Goal: Task Accomplishment & Management: Manage account settings

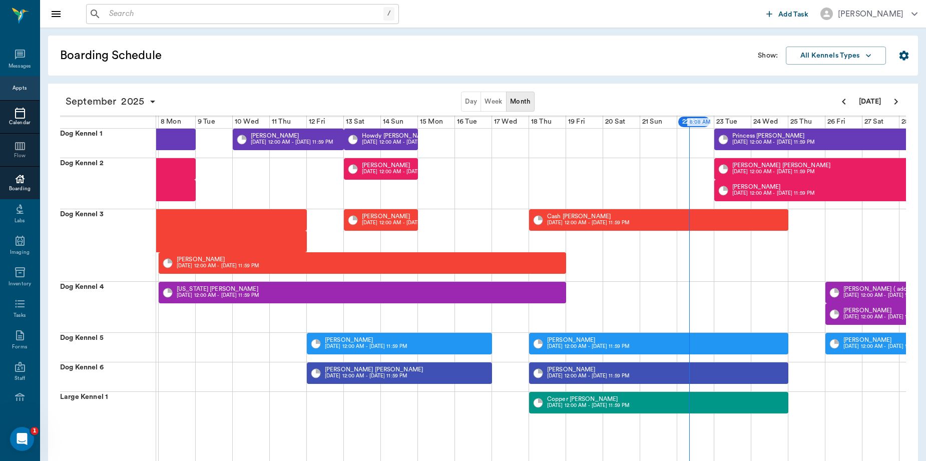
click at [15, 118] on icon at bounding box center [20, 113] width 10 height 11
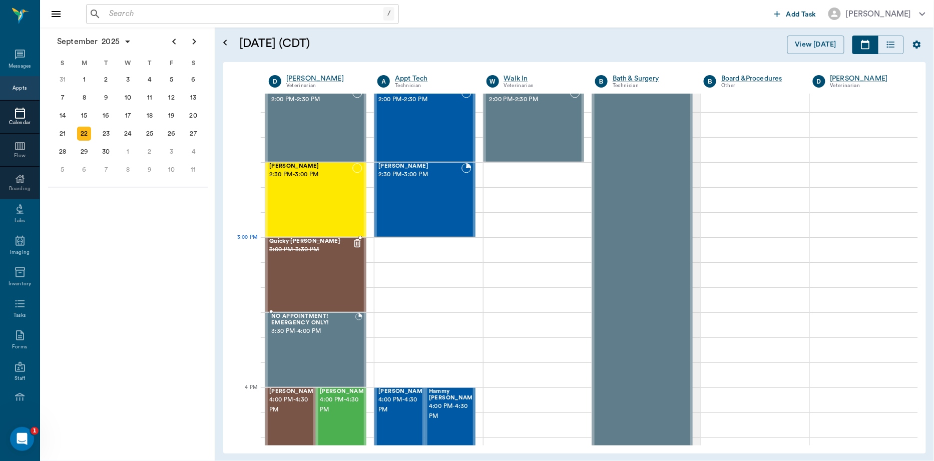
scroll to position [890, 0]
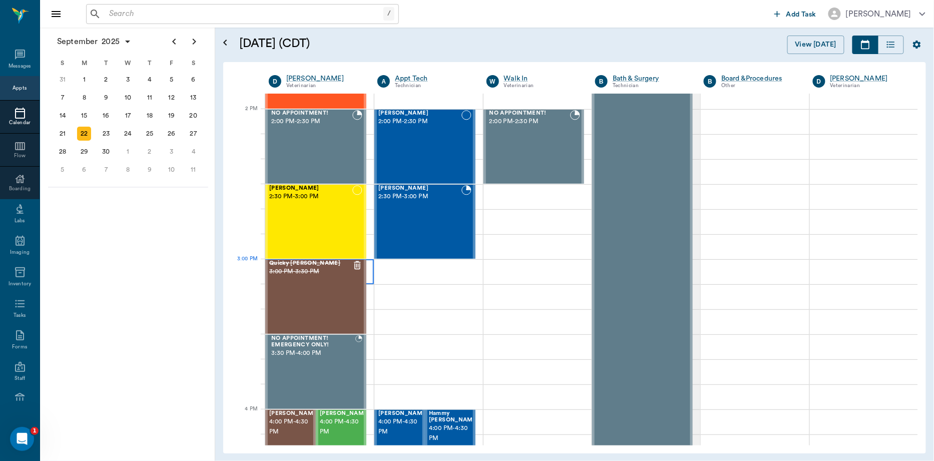
click at [371, 272] on div at bounding box center [319, 271] width 109 height 25
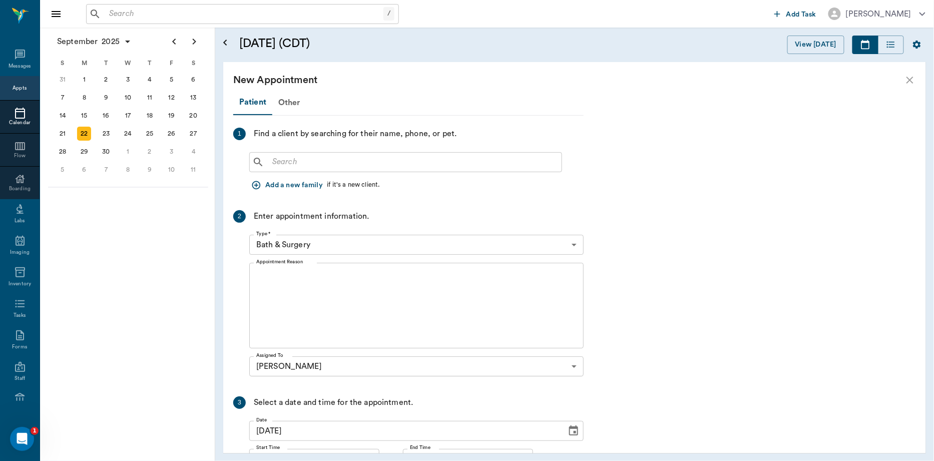
click at [290, 149] on div "​" at bounding box center [416, 160] width 334 height 24
click at [294, 158] on input "text" at bounding box center [412, 162] width 289 height 14
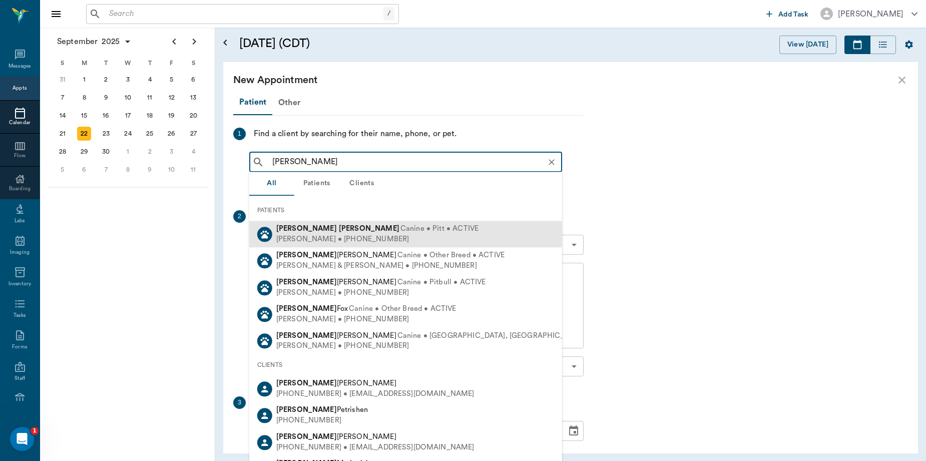
click at [339, 230] on b "Wilson" at bounding box center [369, 229] width 61 height 8
type input "molly wil"
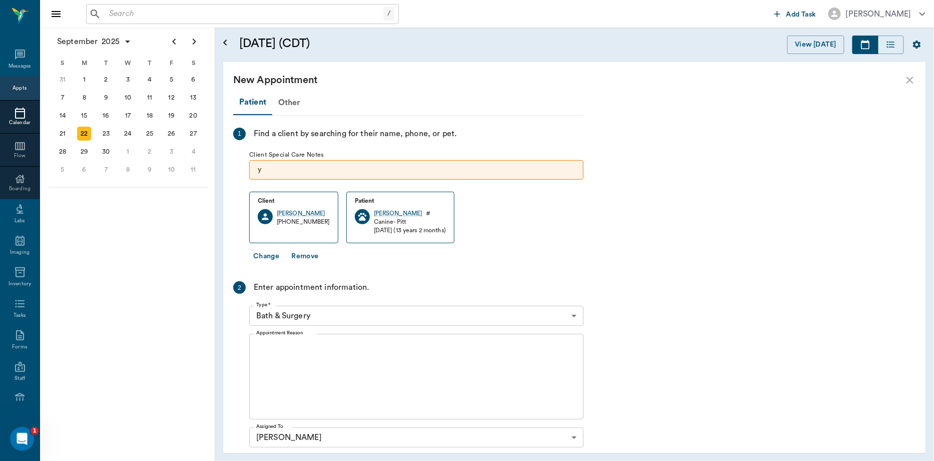
click at [328, 318] on body "/ ​ Add Task Dr. Bert Ellsworth Nectar Messages Appts Calendar Flow Boarding La…" at bounding box center [467, 230] width 934 height 461
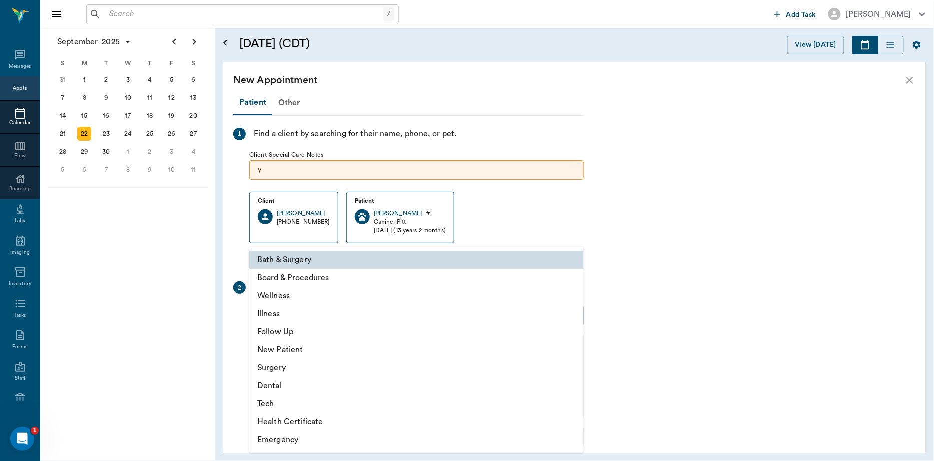
click at [289, 314] on li "Illness" at bounding box center [416, 314] width 334 height 18
type input "65d2be4f46e3a538d89b8c15"
type input "03:30 PM"
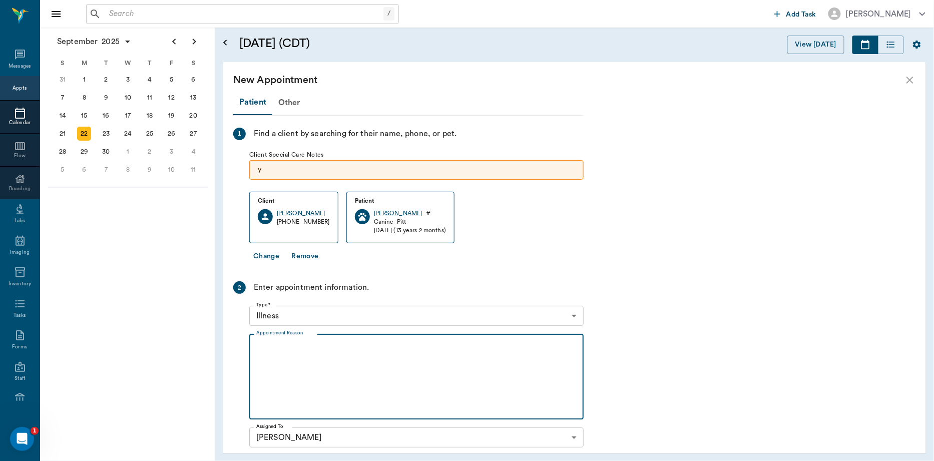
click at [302, 353] on textarea "Appointment Reason" at bounding box center [416, 376] width 320 height 69
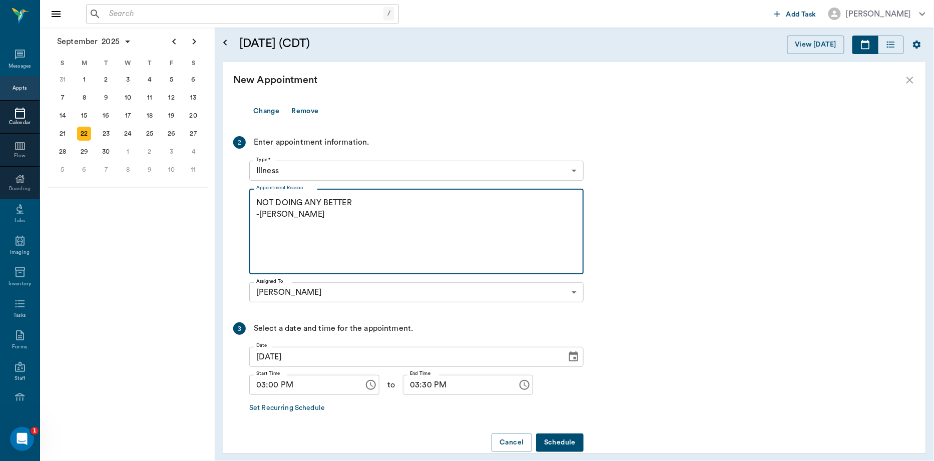
scroll to position [162, 0]
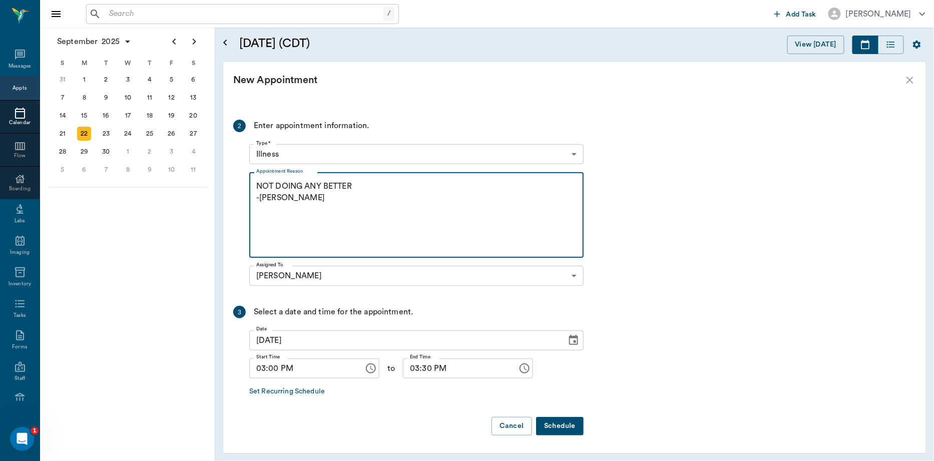
type textarea "NOT DOING ANY BETTER -LORY"
click at [555, 429] on button "Schedule" at bounding box center [560, 426] width 48 height 19
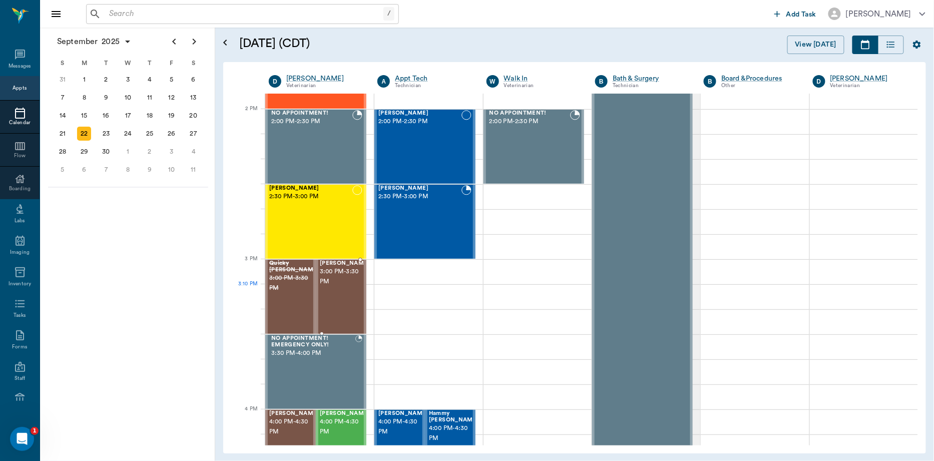
click at [325, 287] on span "3:00 PM - 3:30 PM" at bounding box center [345, 277] width 50 height 20
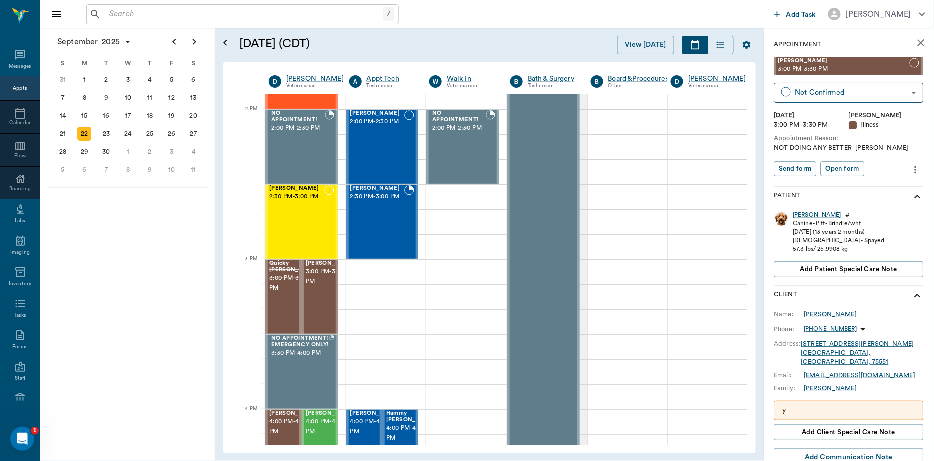
click at [887, 405] on p "y" at bounding box center [849, 410] width 133 height 11
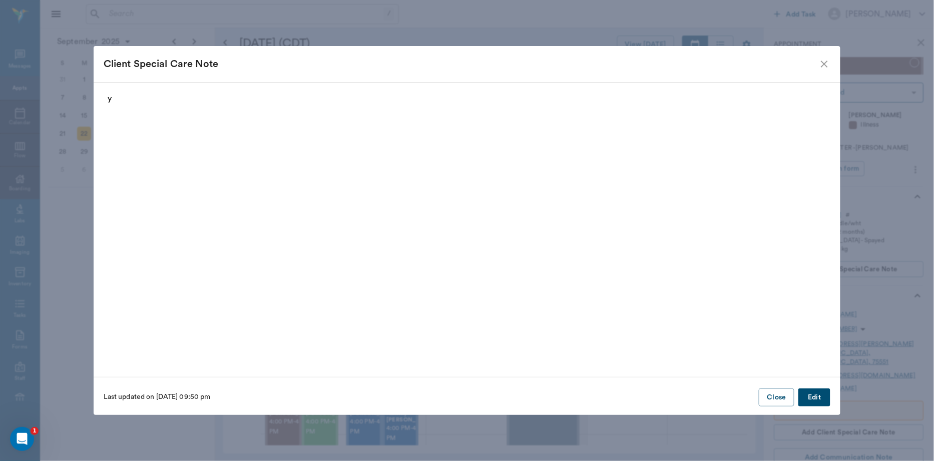
click at [822, 396] on button "Edit" at bounding box center [814, 397] width 32 height 19
click at [137, 401] on button "Delete" at bounding box center [123, 397] width 39 height 19
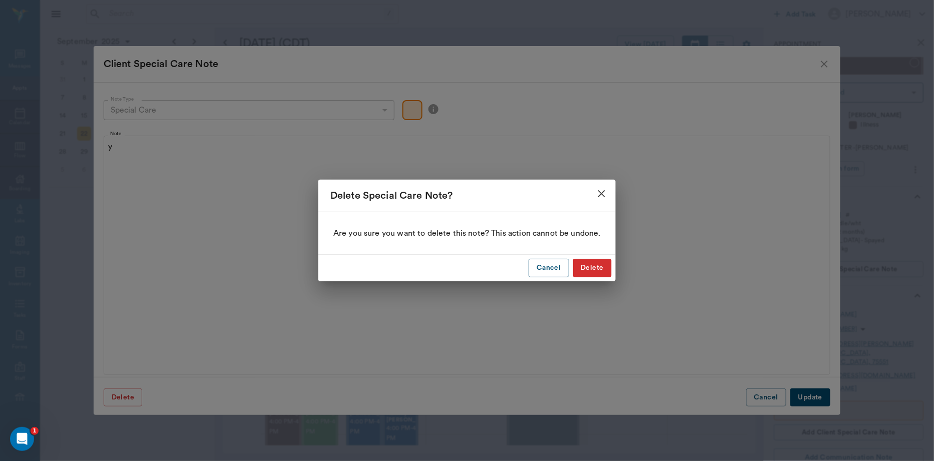
click at [588, 261] on button "Delete" at bounding box center [592, 268] width 39 height 19
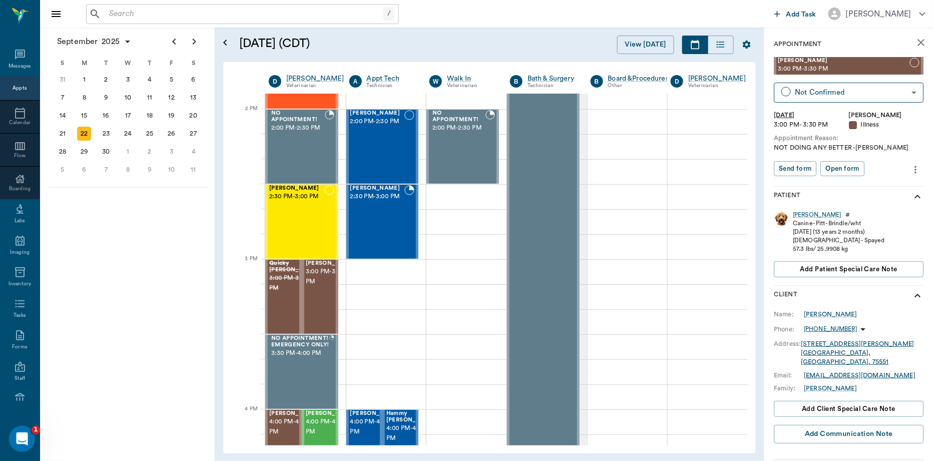
click at [19, 430] on icon "Open Intercom Messenger" at bounding box center [21, 438] width 17 height 17
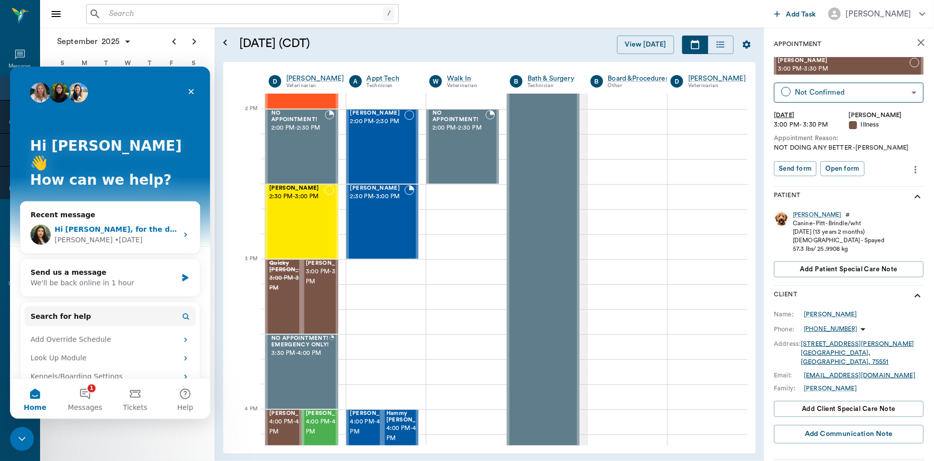
click at [97, 224] on div "Hi Lory, for the draft invoice, it looks like this may be happening because the…" at bounding box center [116, 229] width 123 height 11
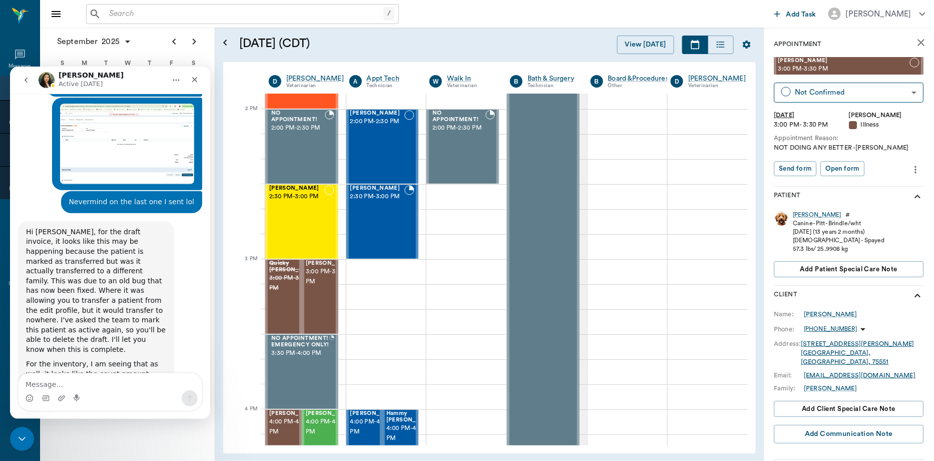
scroll to position [2737, 0]
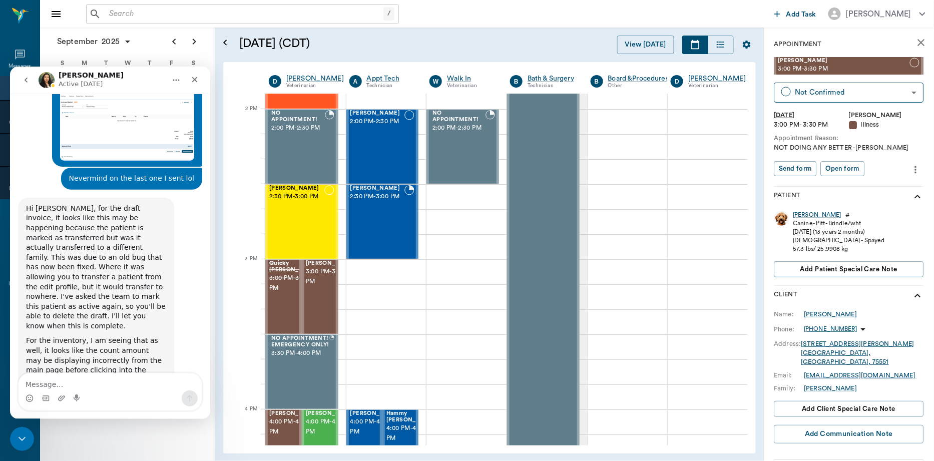
click at [93, 378] on textarea "Message…" at bounding box center [110, 381] width 183 height 17
type textarea "t"
type textarea "Thank you so much!"
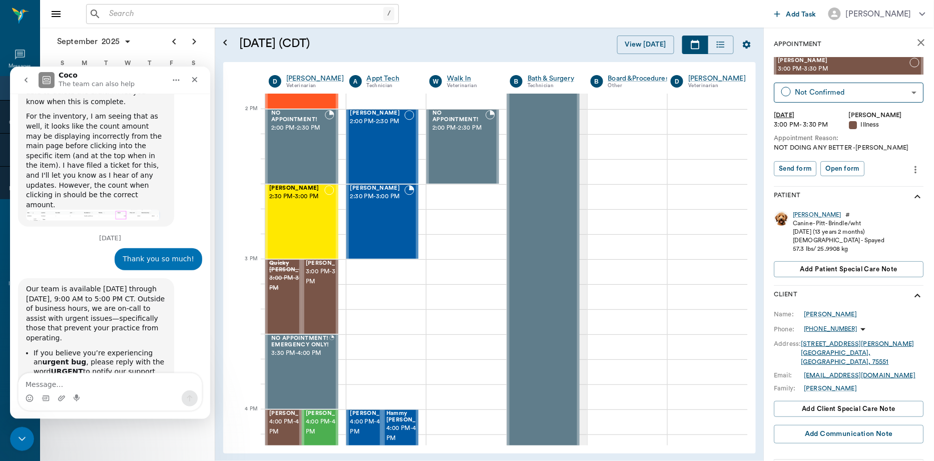
scroll to position [2966, 0]
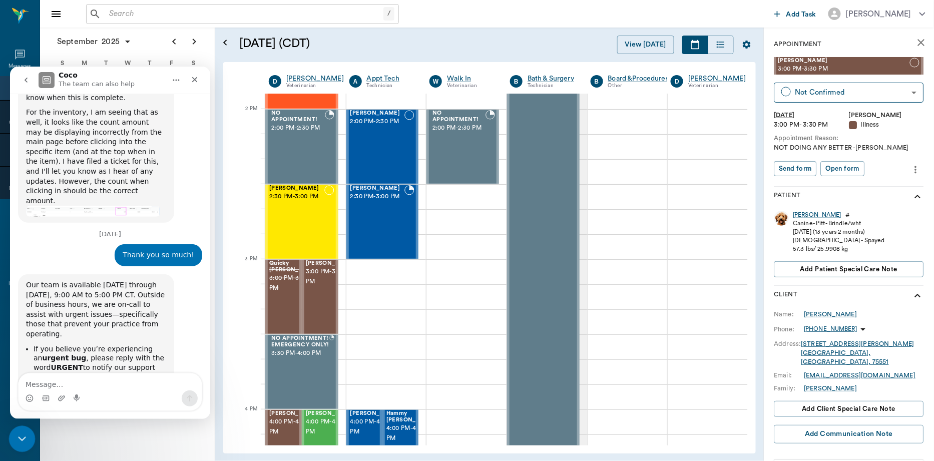
click at [27, 441] on div "Close Intercom Messenger" at bounding box center [21, 438] width 24 height 24
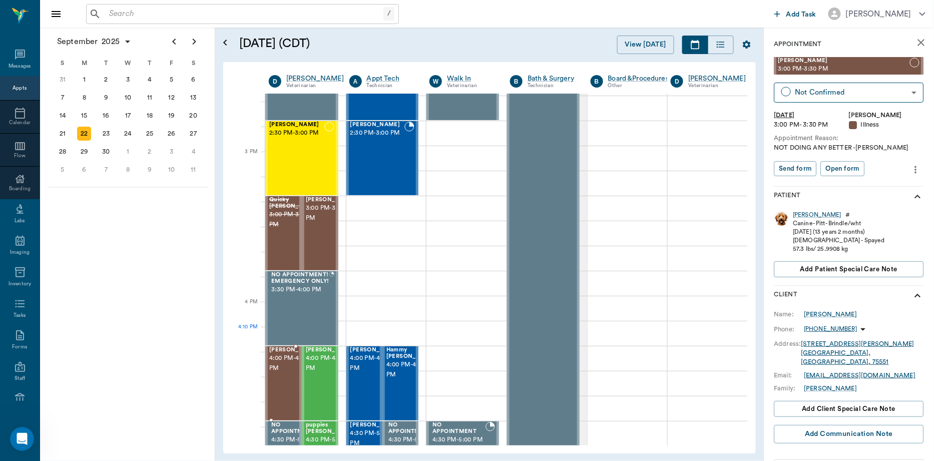
scroll to position [1001, 0]
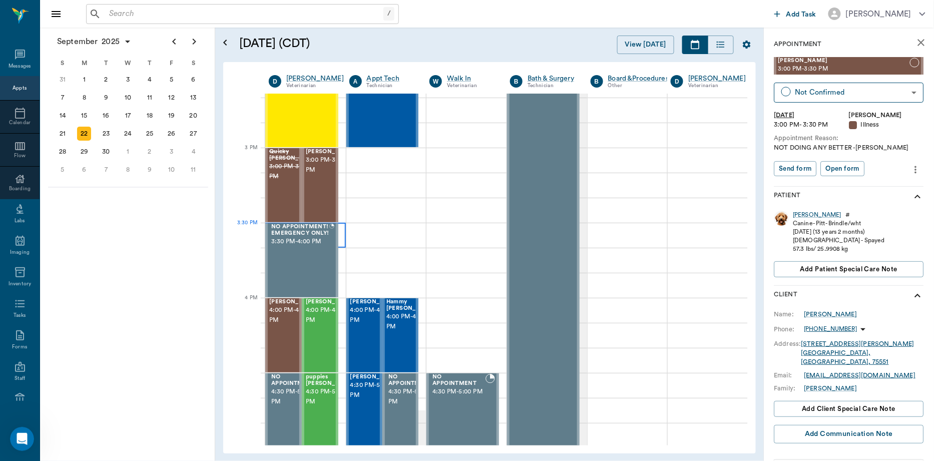
click at [338, 234] on div at bounding box center [305, 235] width 81 height 25
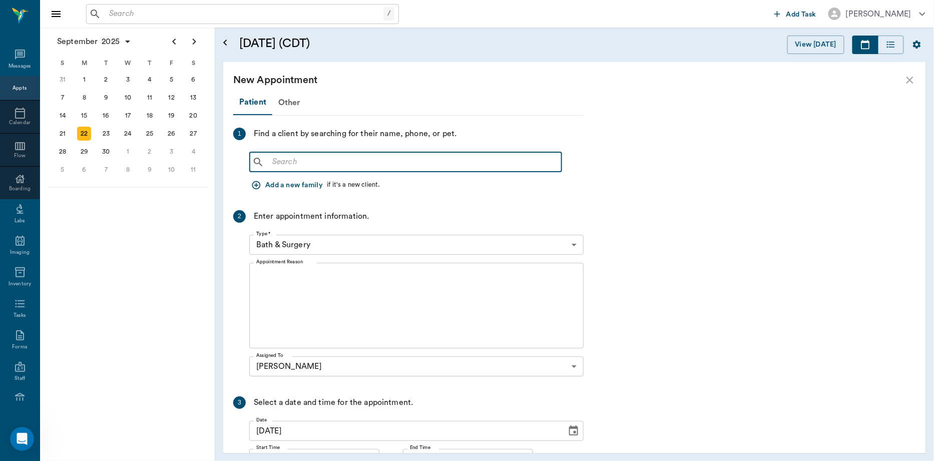
click at [282, 162] on input "text" at bounding box center [412, 162] width 289 height 14
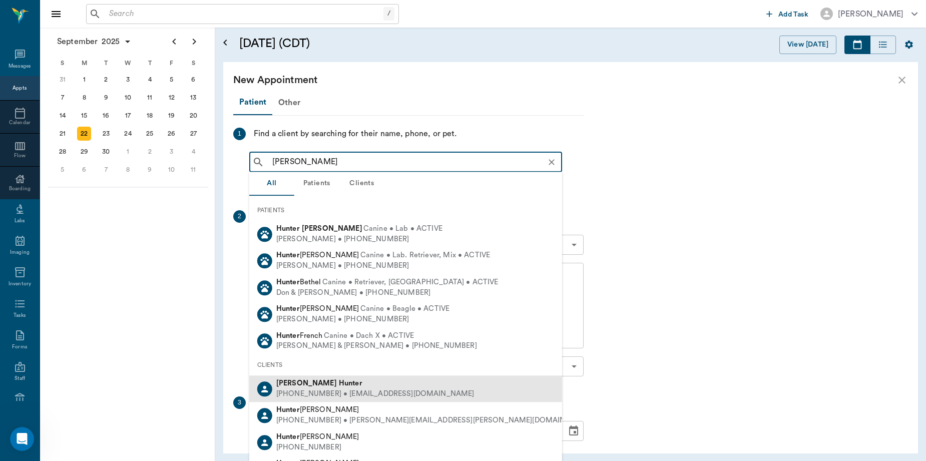
click at [339, 382] on b "Hunter" at bounding box center [351, 383] width 24 height 8
type input "lor hunter"
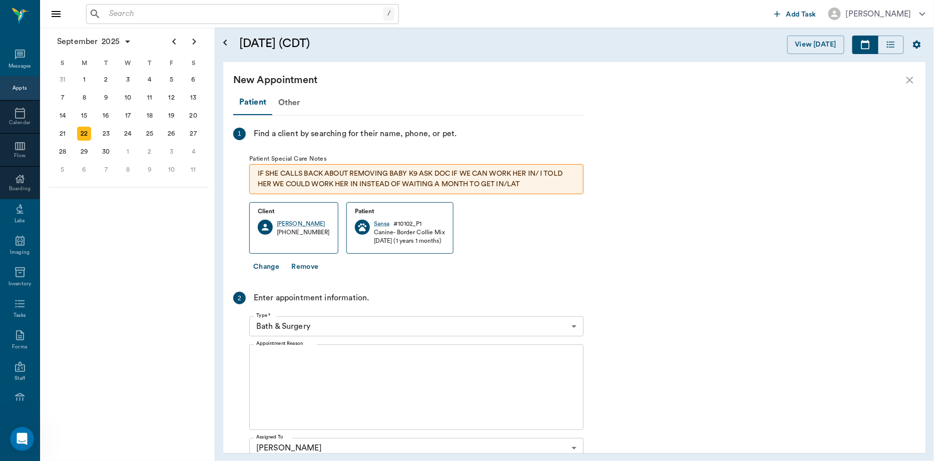
click at [259, 267] on button "Change" at bounding box center [266, 267] width 34 height 19
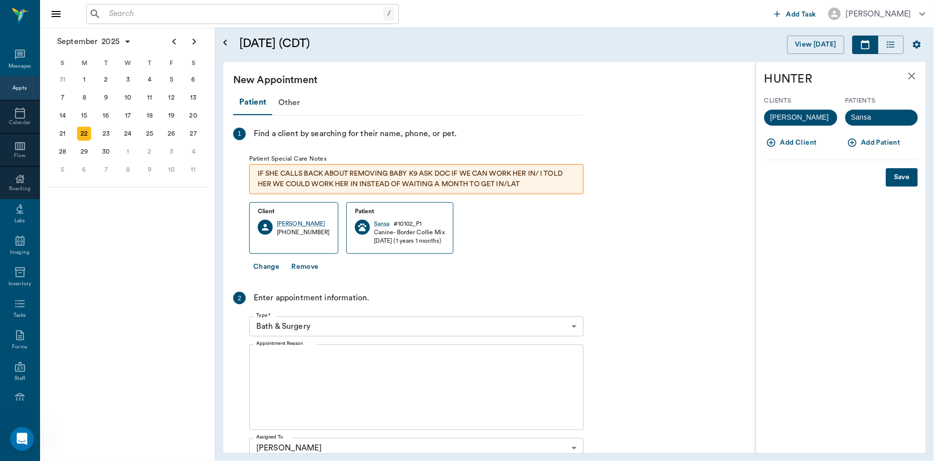
click at [851, 141] on icon "button" at bounding box center [853, 143] width 10 height 10
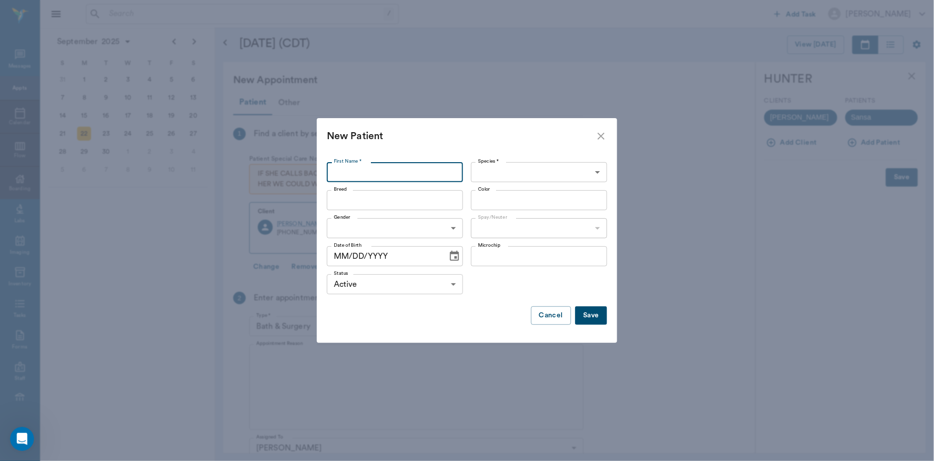
click at [439, 170] on input "First Name *" at bounding box center [395, 172] width 136 height 20
type input "Aria"
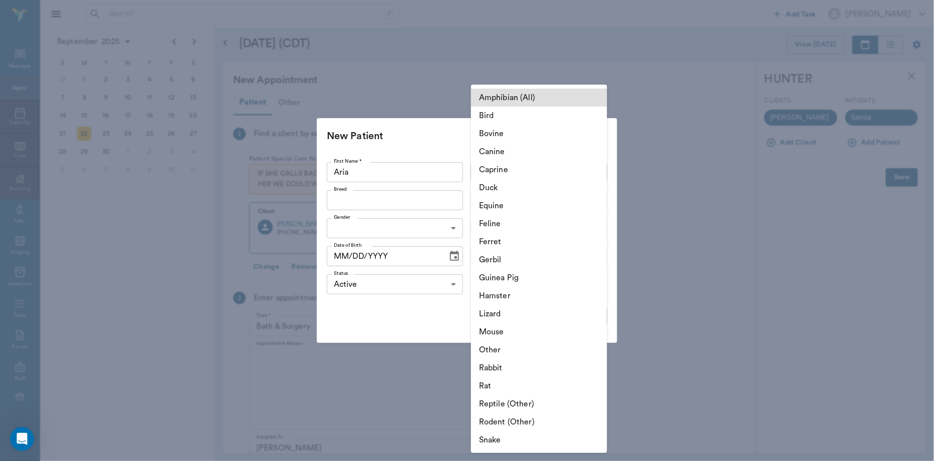
click at [493, 171] on body "/ ​ Add Task Dr. Bert Ellsworth Nectar Messages Appts Calendar Flow Boarding La…" at bounding box center [467, 230] width 934 height 461
click at [495, 151] on li "Canine" at bounding box center [539, 152] width 136 height 18
type input "Canine"
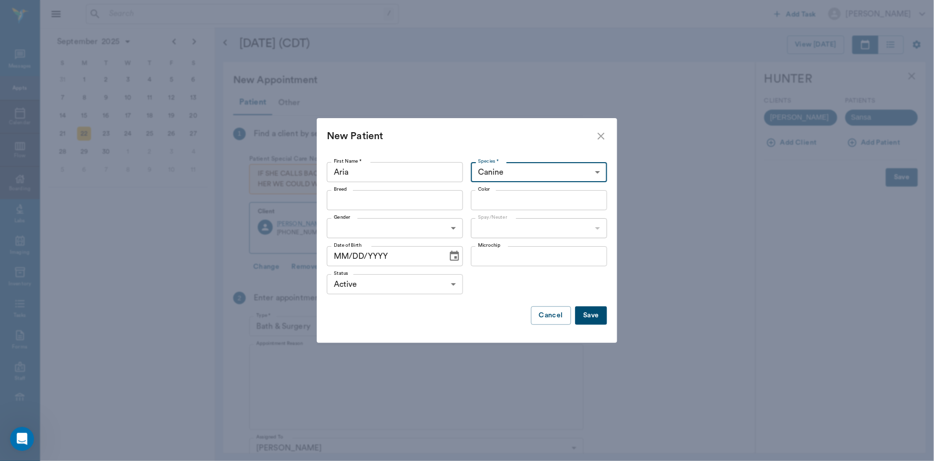
click at [413, 201] on input "Breed" at bounding box center [387, 200] width 114 height 14
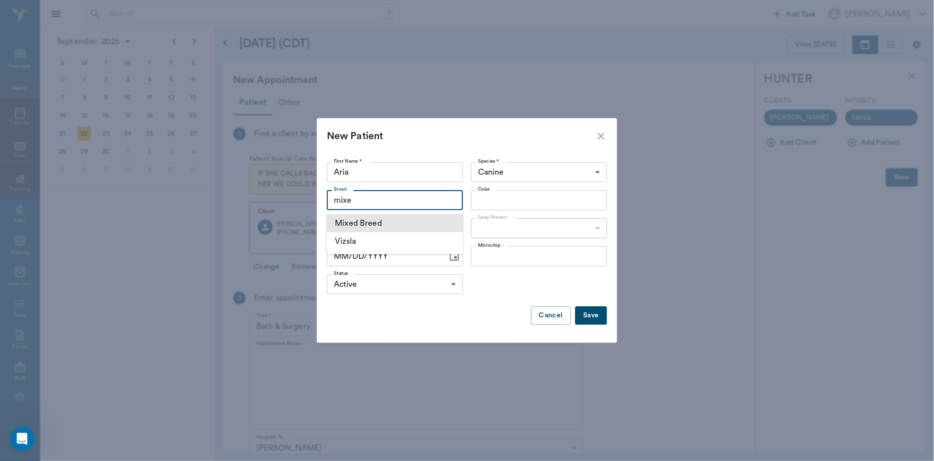
click at [406, 224] on li "Mixed Breed" at bounding box center [395, 223] width 136 height 18
type input "Mixed Breed"
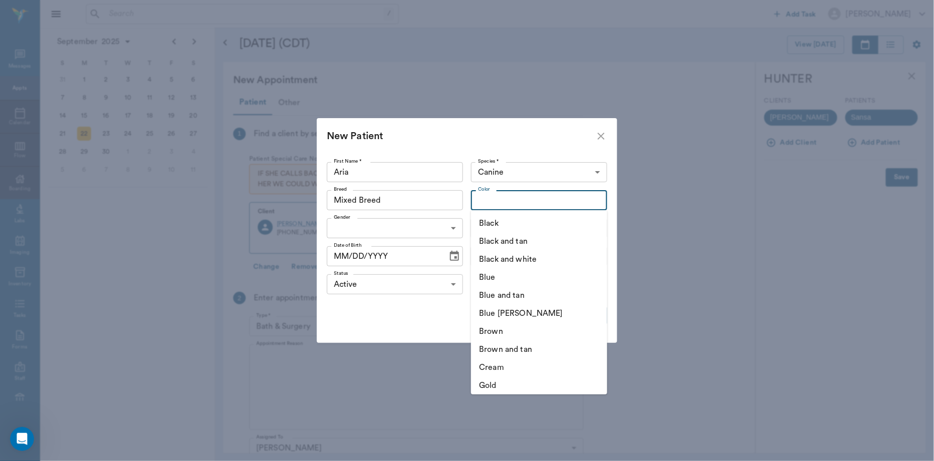
click at [503, 199] on input "Color" at bounding box center [531, 200] width 114 height 14
click at [506, 222] on li "Brown" at bounding box center [539, 223] width 136 height 18
type input "Brown"
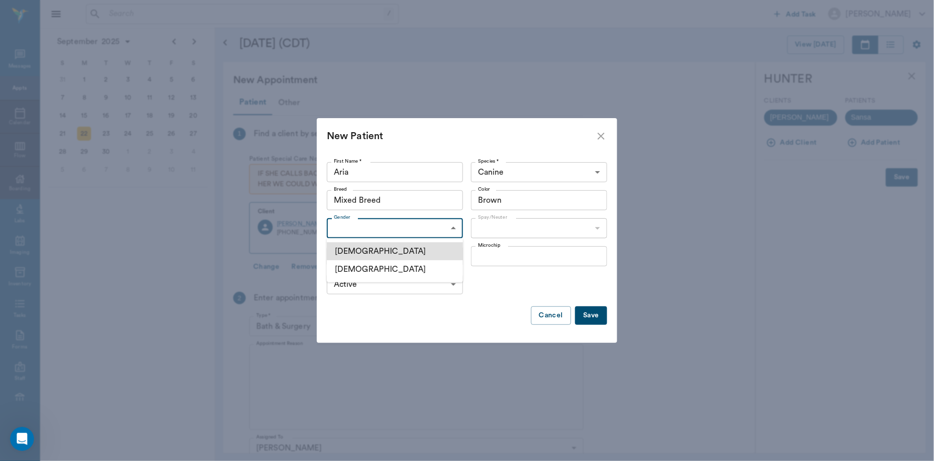
click at [459, 236] on body "/ ​ Add Task Dr. Bert Ellsworth Nectar Messages Appts Calendar Flow Boarding La…" at bounding box center [467, 230] width 934 height 461
click at [386, 271] on li "[DEMOGRAPHIC_DATA]" at bounding box center [395, 269] width 136 height 18
type input "[DEMOGRAPHIC_DATA]"
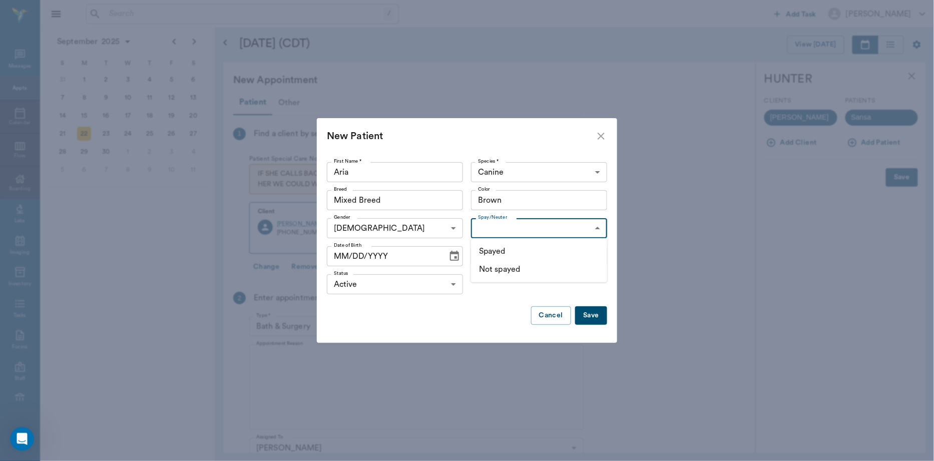
click at [491, 235] on body "/ ​ Add Task Dr. Bert Ellsworth Nectar Messages Appts Calendar Flow Boarding La…" at bounding box center [467, 230] width 934 height 461
click at [494, 248] on li "Spayed" at bounding box center [539, 251] width 136 height 18
type input "true"
click at [452, 254] on icon "Choose date" at bounding box center [454, 256] width 9 height 10
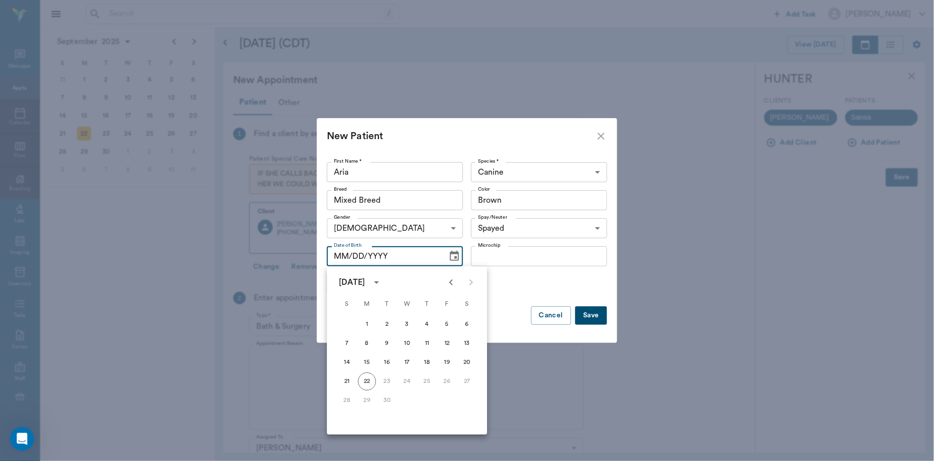
click at [382, 284] on icon "calendar view is open, switch to year view" at bounding box center [376, 282] width 12 height 12
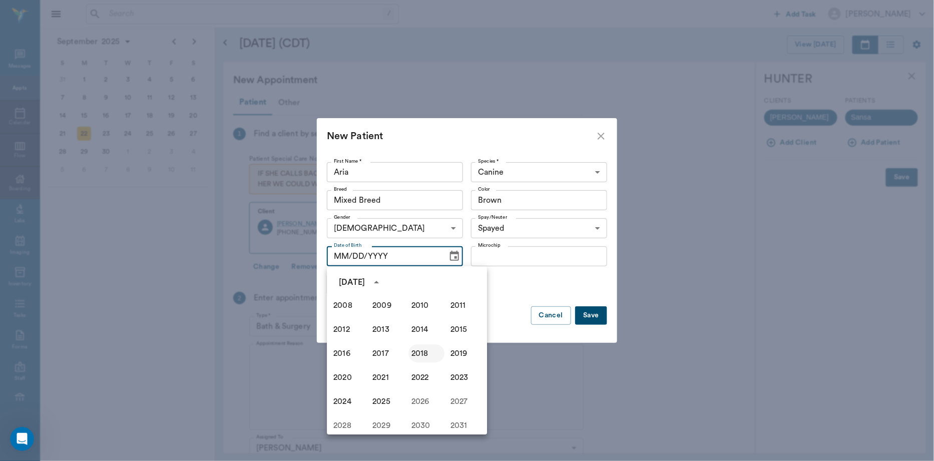
scroll to position [631, 0]
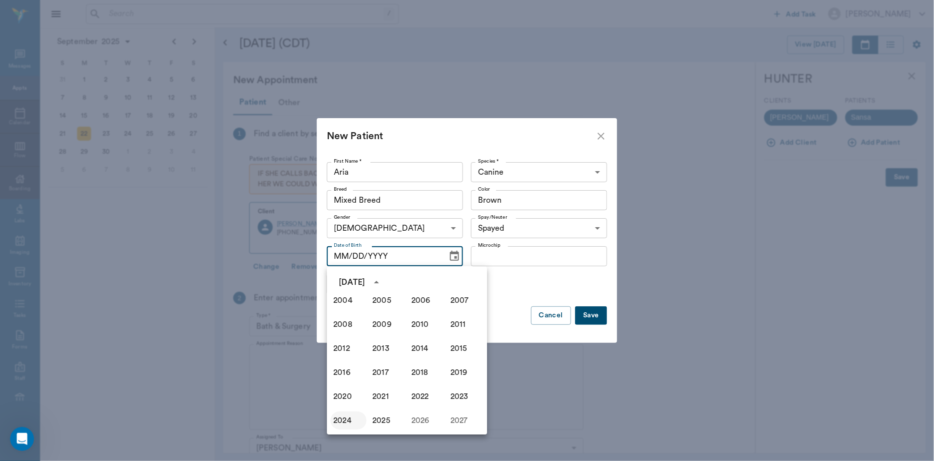
click at [344, 416] on button "2024" at bounding box center [348, 420] width 36 height 18
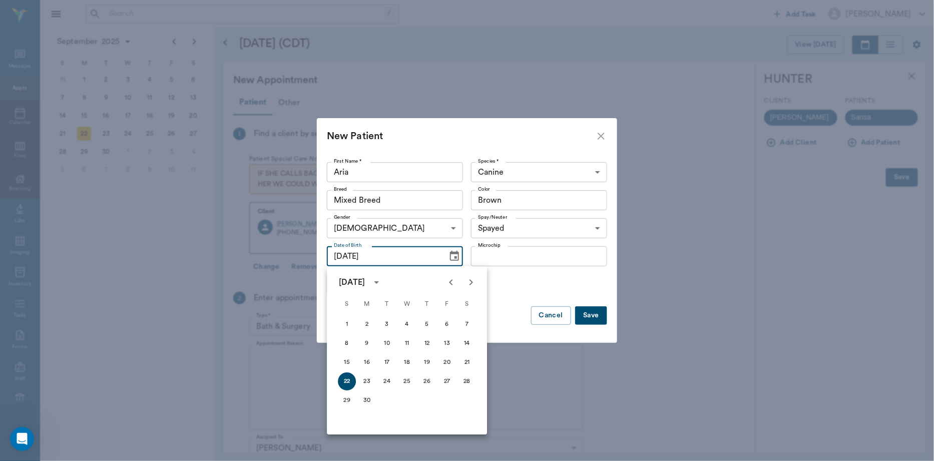
click at [453, 283] on icon "Previous month" at bounding box center [451, 282] width 12 height 12
click at [427, 344] on button "8" at bounding box center [427, 343] width 18 height 18
type input "08/08/2024"
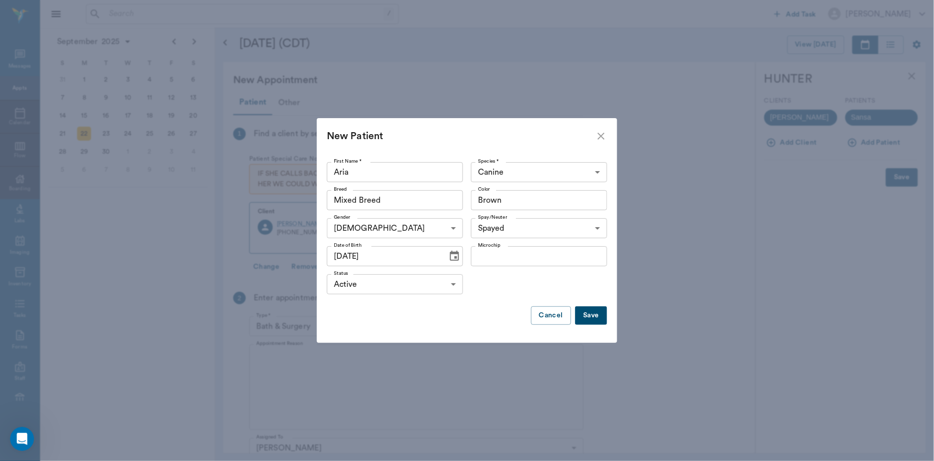
click at [584, 314] on button "Save" at bounding box center [591, 315] width 32 height 19
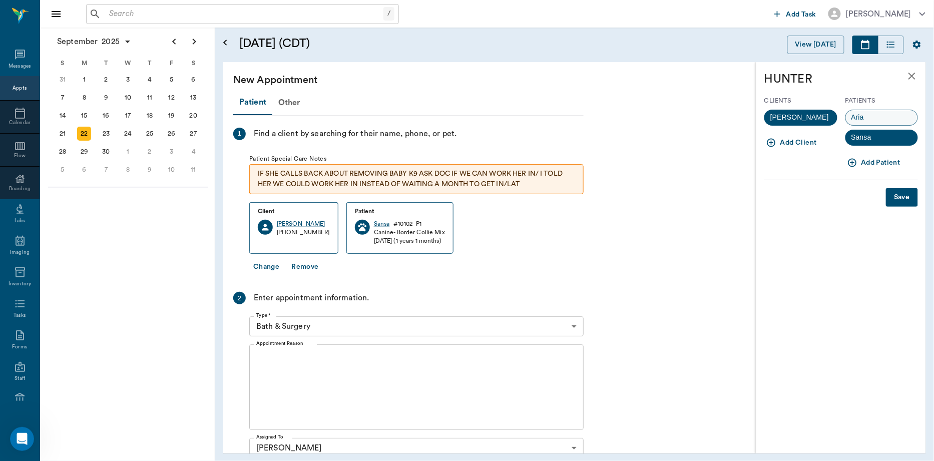
click at [872, 118] on div "Aria" at bounding box center [882, 118] width 73 height 16
click at [899, 193] on button "Save" at bounding box center [902, 197] width 32 height 19
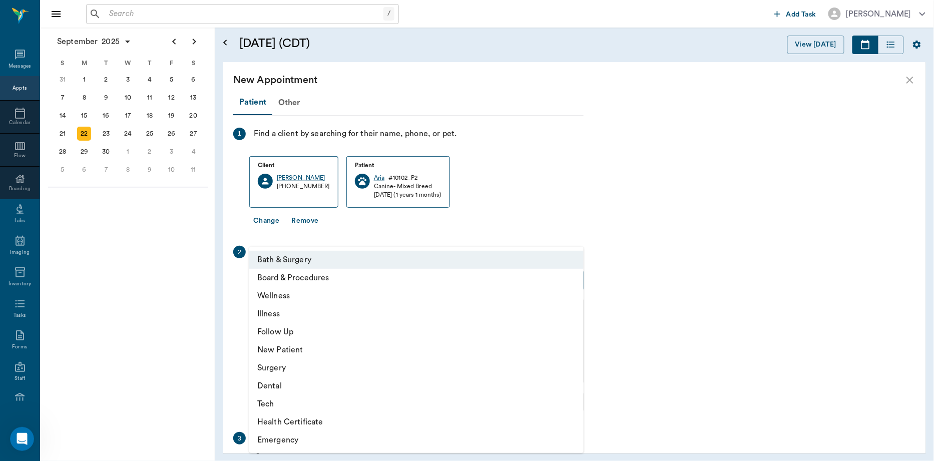
click at [381, 281] on body "/ ​ Add Task Dr. Bert Ellsworth Nectar Messages Appts Calendar Flow Boarding La…" at bounding box center [467, 230] width 934 height 461
click at [328, 304] on li "Wellness" at bounding box center [416, 296] width 334 height 18
type input "65d2be4f46e3a538d89b8c14"
type input "04:00 PM"
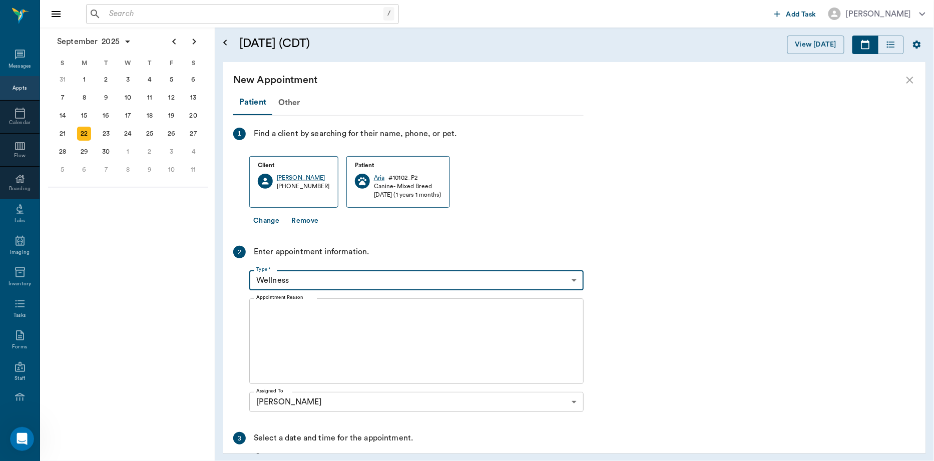
click at [339, 329] on textarea "Appointment Reason" at bounding box center [416, 341] width 320 height 69
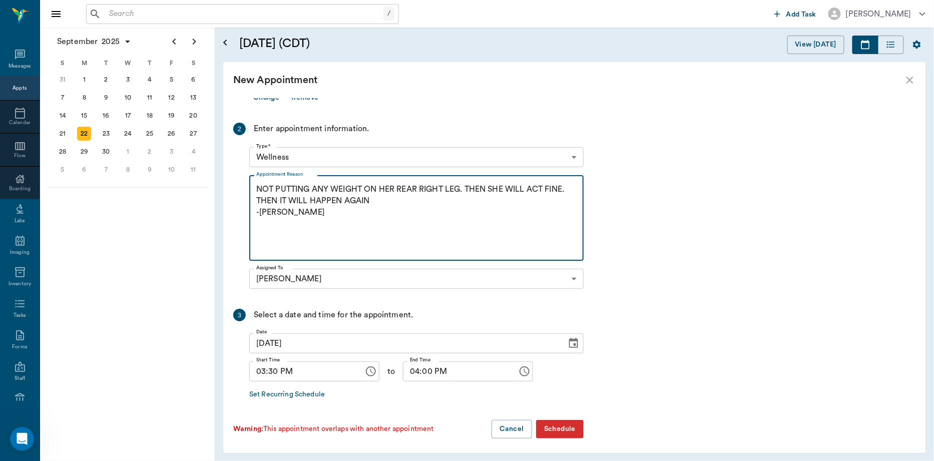
scroll to position [126, 0]
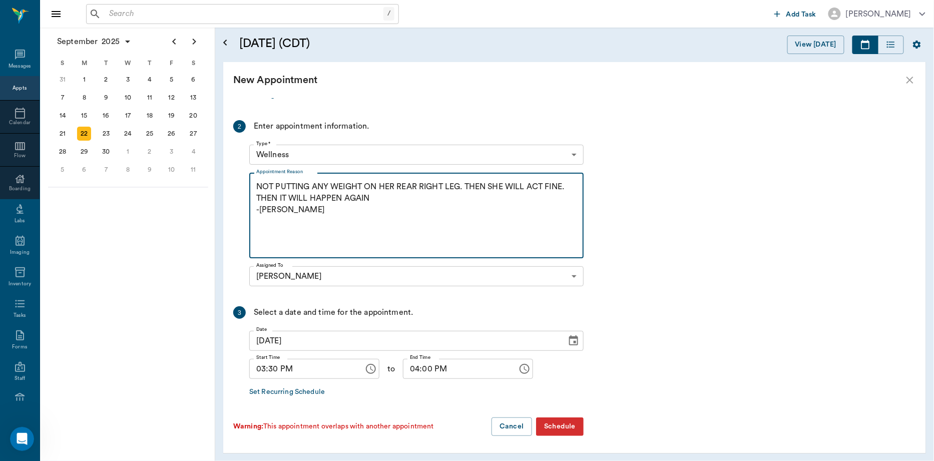
type textarea "NOT PUTTING ANY WEIGHT ON HER REAR RIGHT LEG. THEN SHE WILL ACT FINE. THEN IT W…"
click at [542, 427] on button "Schedule" at bounding box center [560, 426] width 48 height 19
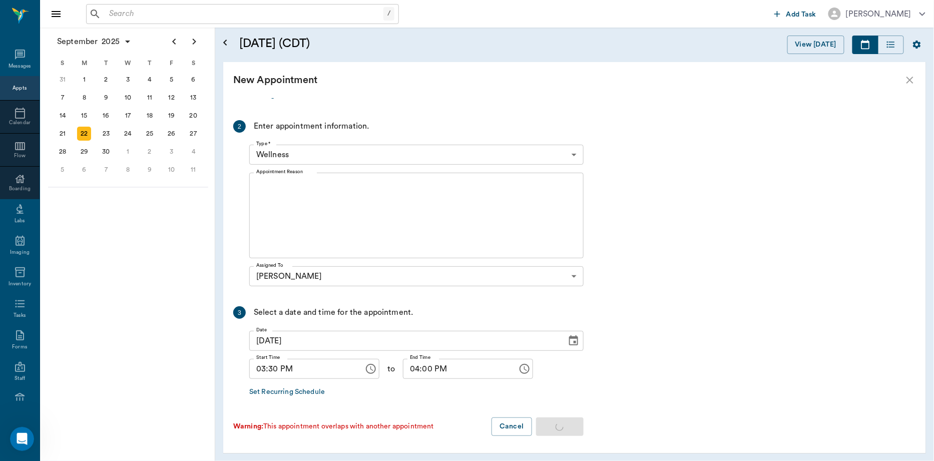
scroll to position [0, 0]
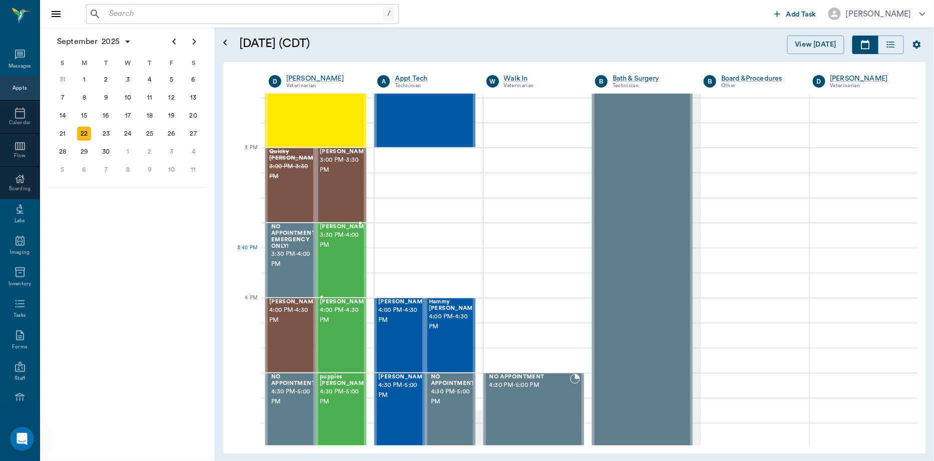
click at [341, 250] on span "3:30 PM - 4:00 PM" at bounding box center [345, 240] width 50 height 20
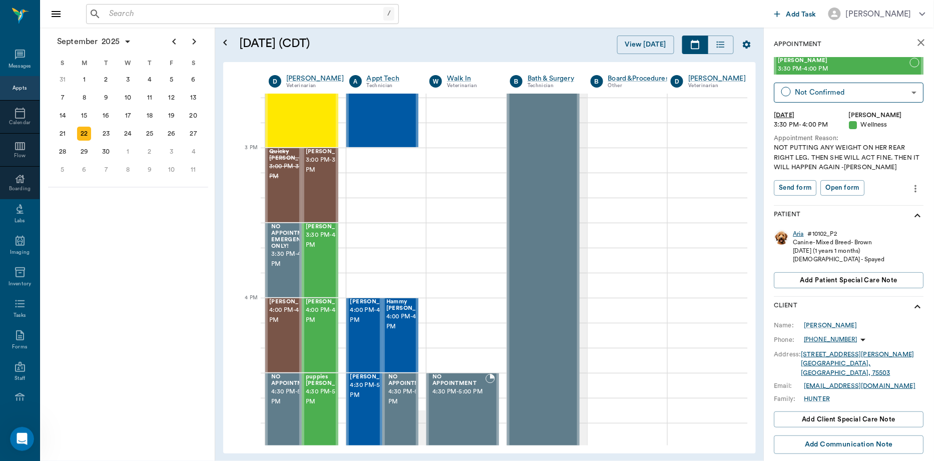
click at [801, 236] on div "Aria" at bounding box center [798, 234] width 11 height 9
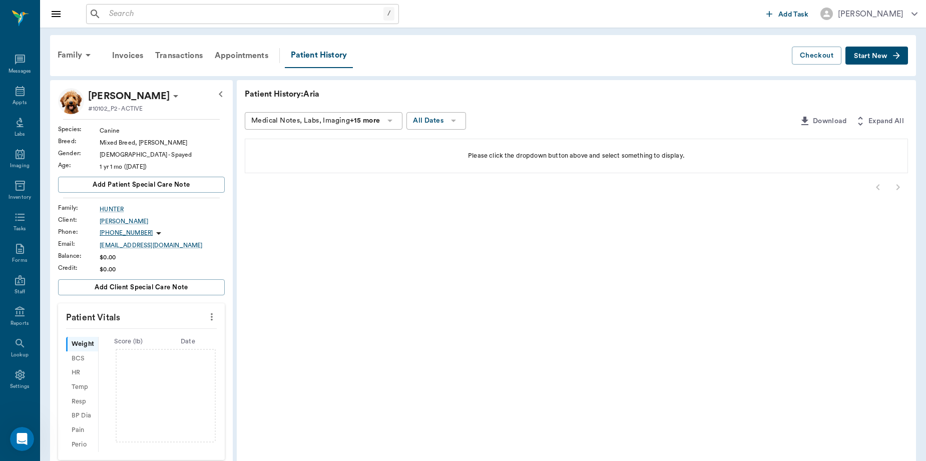
click at [170, 93] on icon at bounding box center [176, 96] width 12 height 12
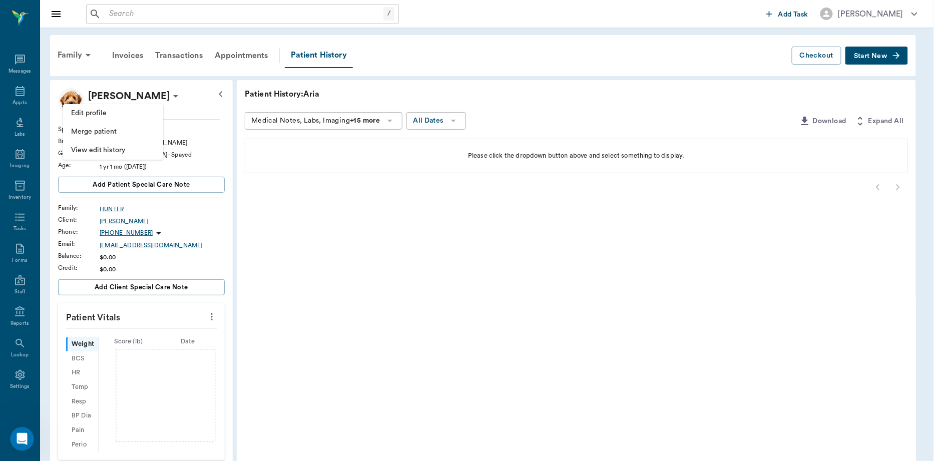
click at [129, 105] on li "Edit profile" at bounding box center [113, 113] width 100 height 19
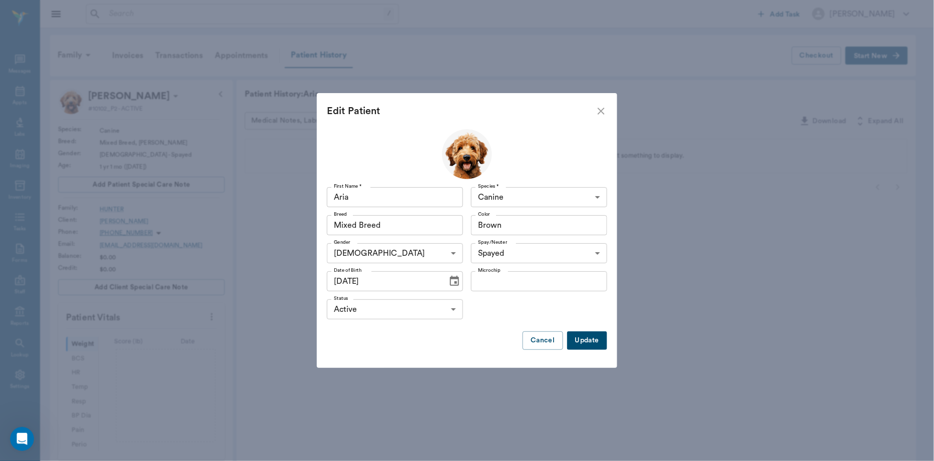
click at [418, 202] on input "Aria" at bounding box center [395, 197] width 136 height 20
type input "Arya"
click at [584, 334] on button "Update" at bounding box center [587, 340] width 40 height 19
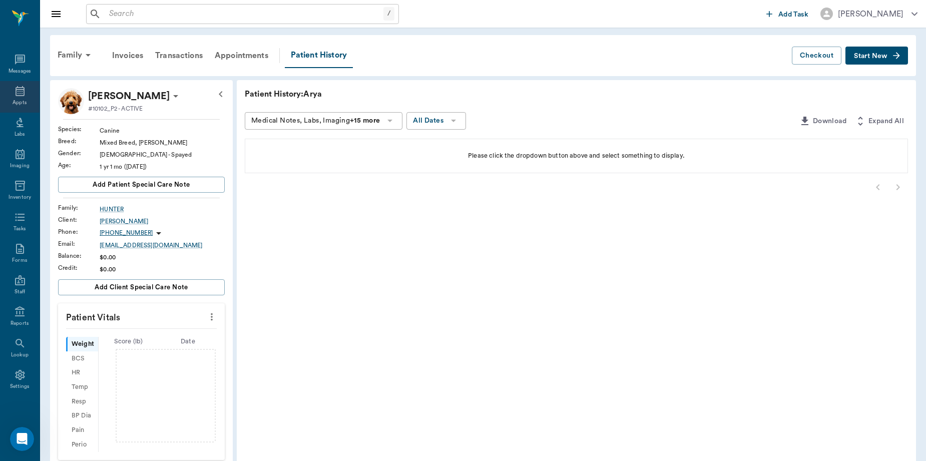
click at [24, 86] on icon at bounding box center [20, 91] width 12 height 12
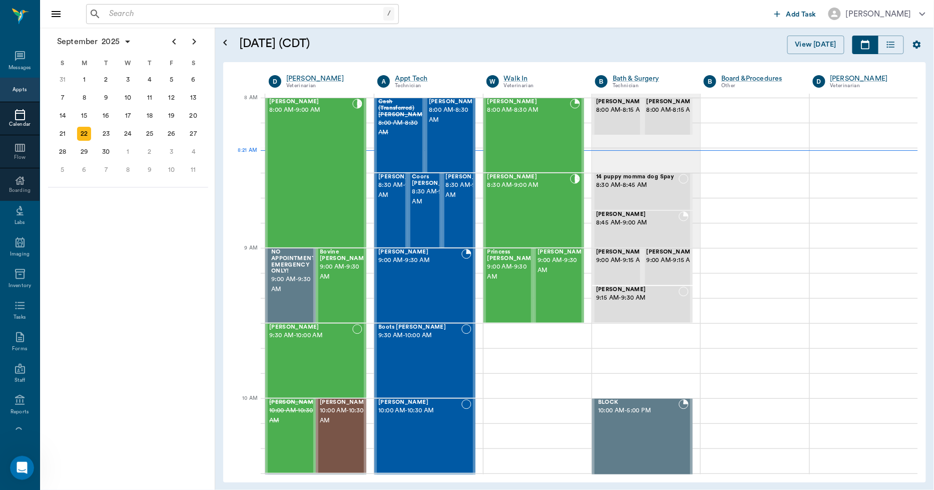
click at [216, 13] on input "text" at bounding box center [244, 14] width 278 height 14
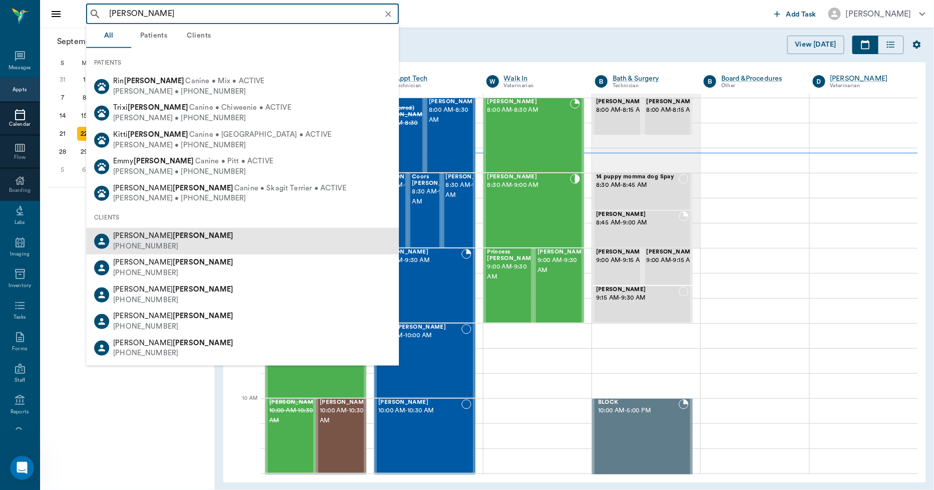
click at [123, 236] on span "Dennis Fullen" at bounding box center [173, 236] width 120 height 8
type input "fullen"
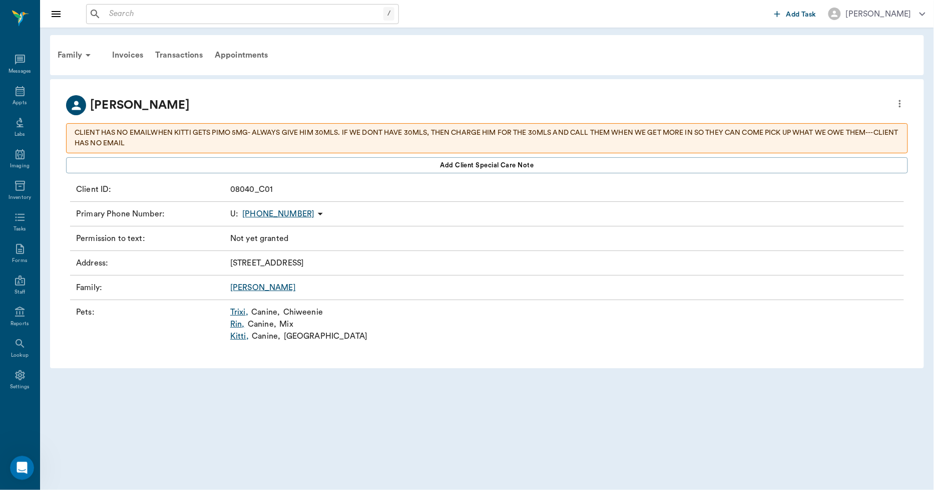
click at [236, 336] on link "Kitti ," at bounding box center [239, 336] width 19 height 12
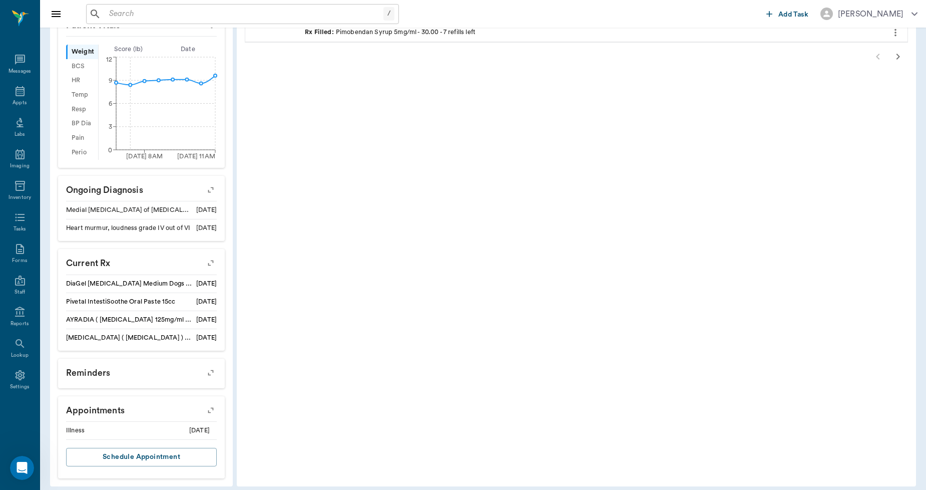
scroll to position [386, 0]
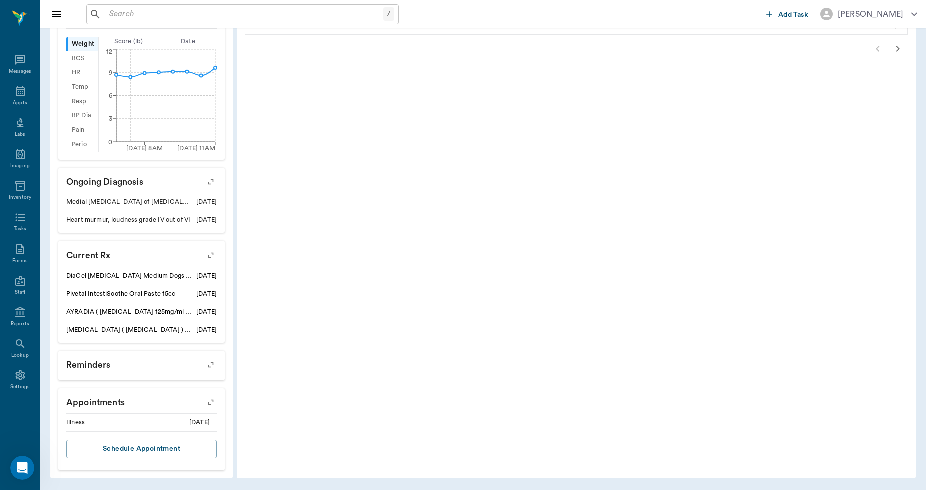
click at [210, 398] on icon "button" at bounding box center [211, 402] width 14 height 14
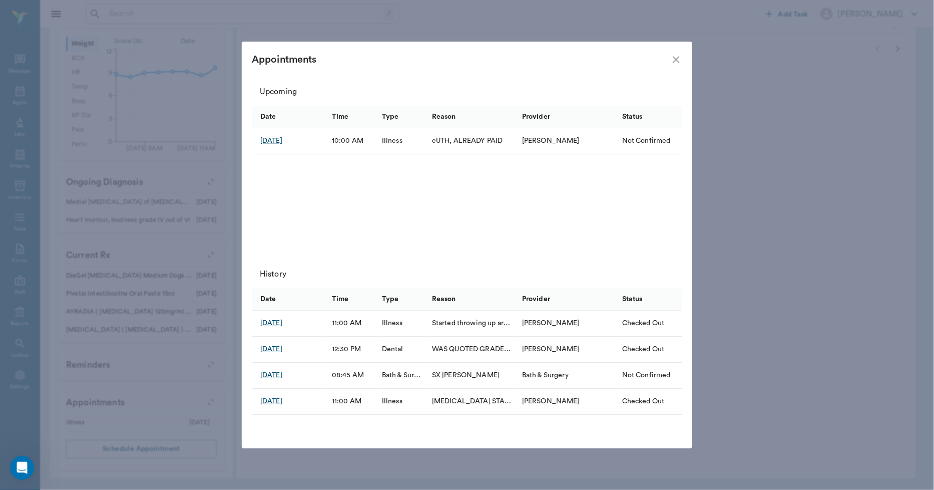
click at [677, 60] on icon "close" at bounding box center [676, 60] width 12 height 12
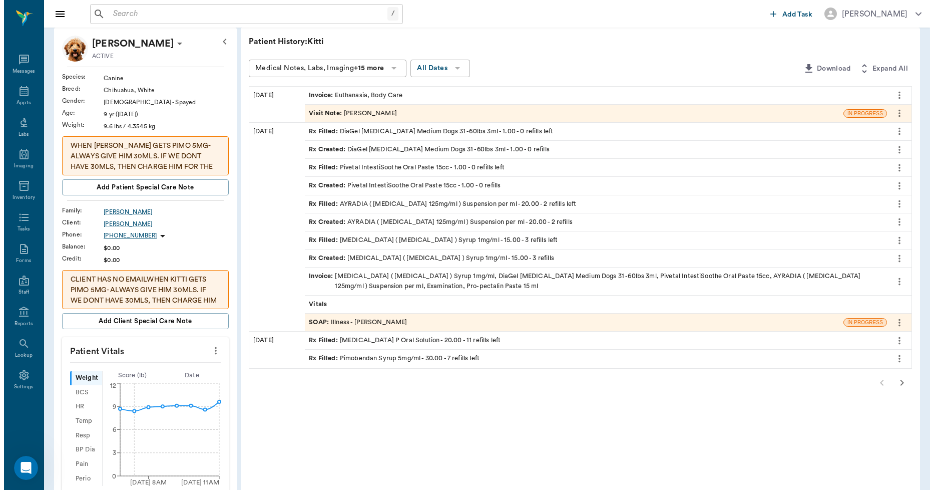
scroll to position [0, 0]
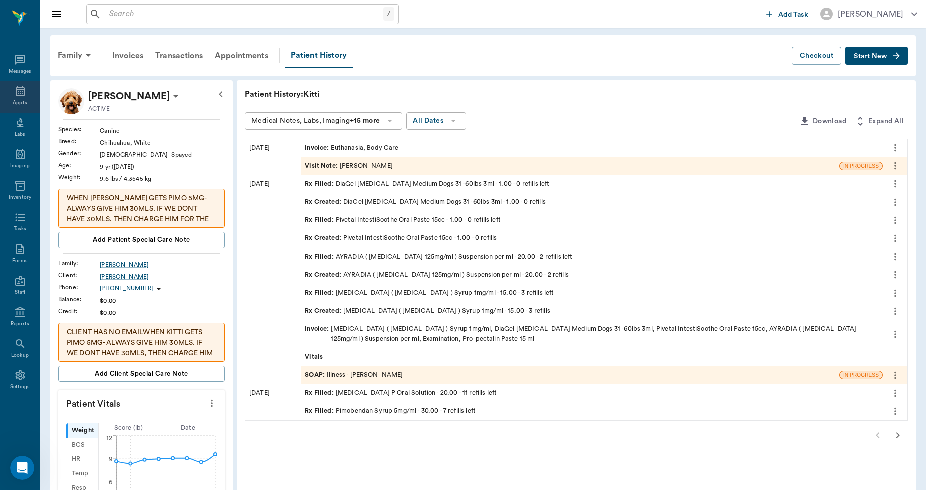
click at [14, 93] on icon at bounding box center [20, 91] width 12 height 12
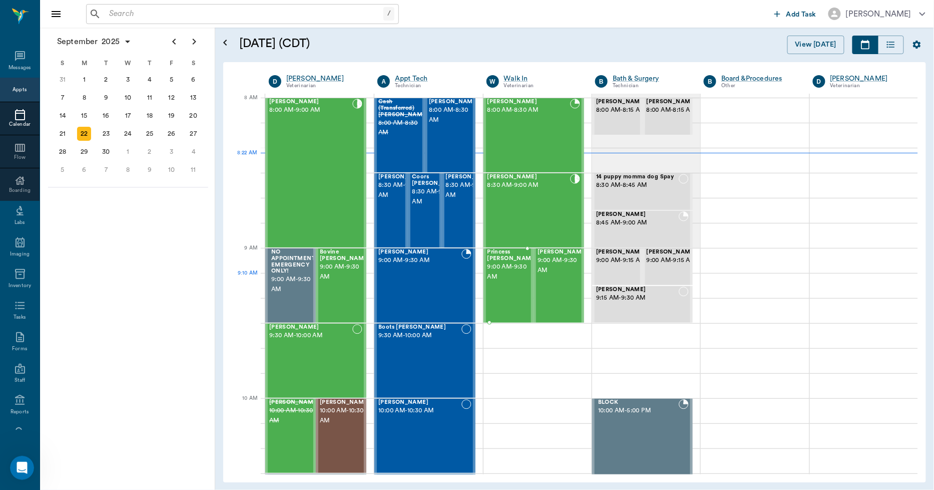
click at [500, 288] on div "Princess Kubin 9:00 AM - 9:30 AM" at bounding box center [513, 285] width 50 height 73
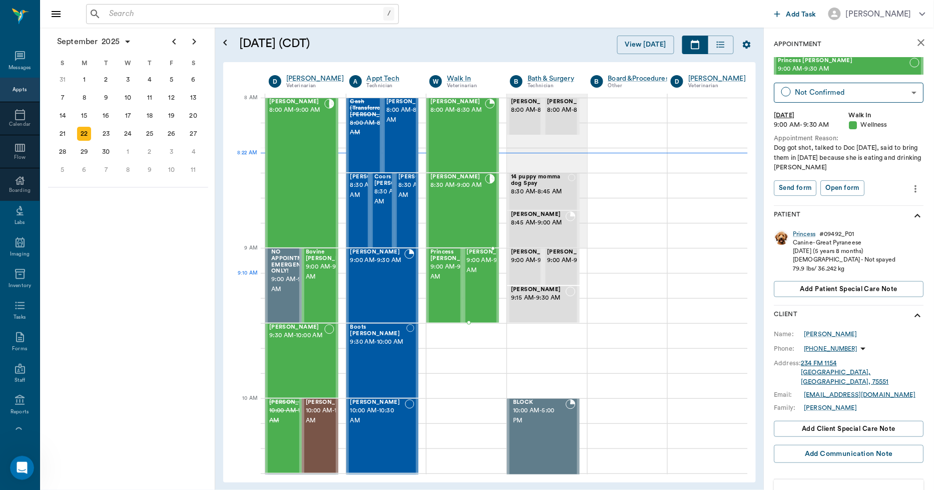
click at [483, 275] on span "9:00 AM - 9:30 AM" at bounding box center [492, 265] width 50 height 20
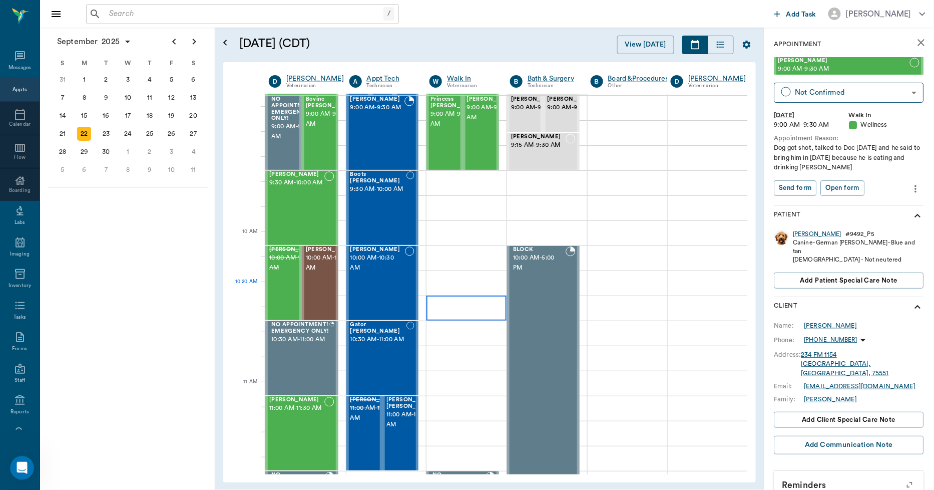
scroll to position [167, 0]
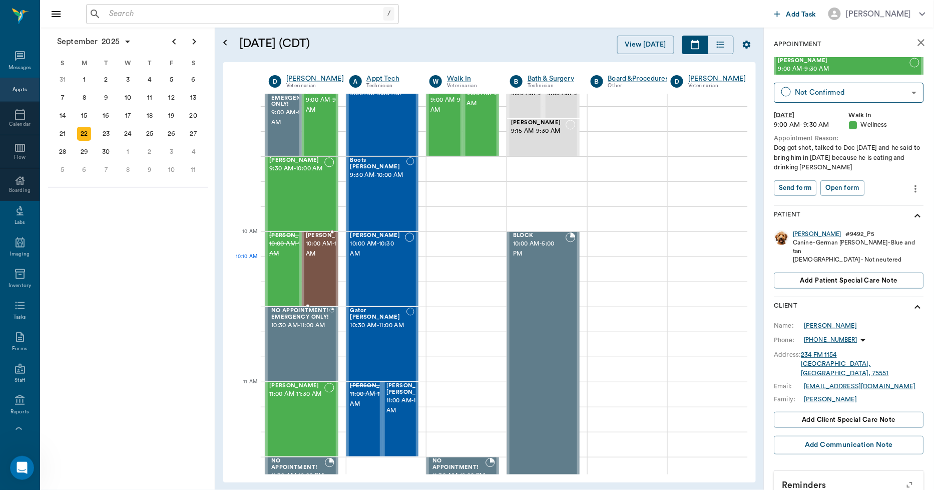
click at [307, 259] on span "10:00 AM - 10:30 AM" at bounding box center [331, 249] width 50 height 20
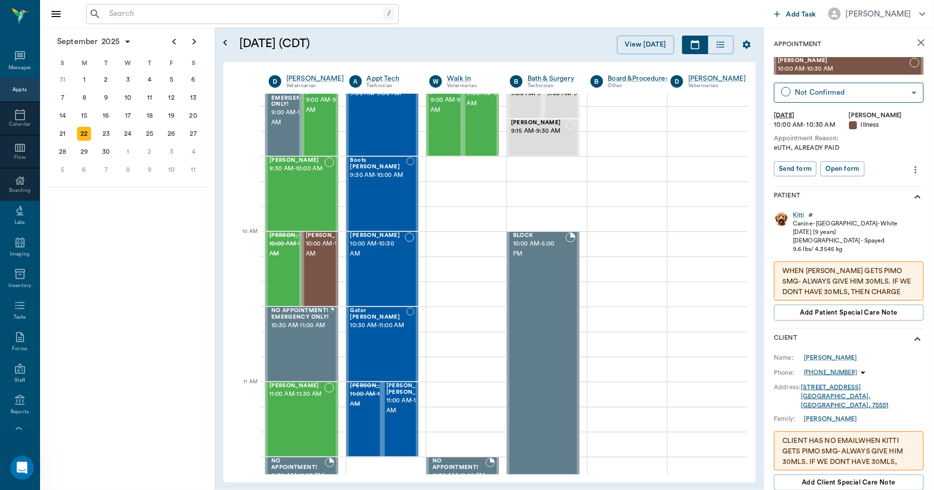
click at [918, 42] on icon "close" at bounding box center [922, 43] width 12 height 12
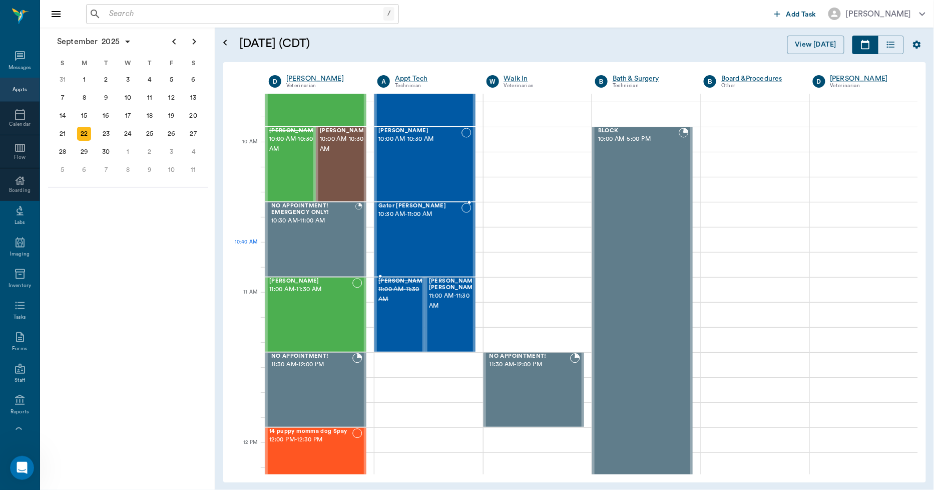
scroll to position [222, 0]
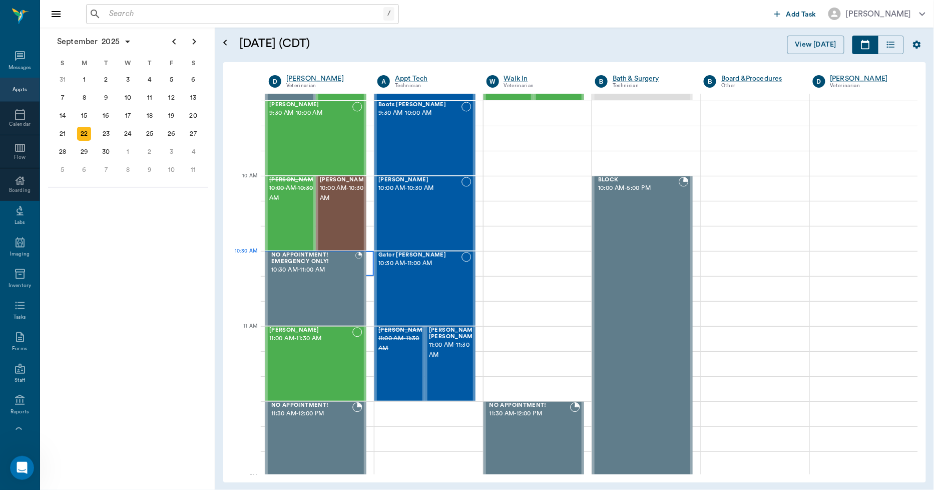
click at [368, 264] on div at bounding box center [319, 263] width 109 height 25
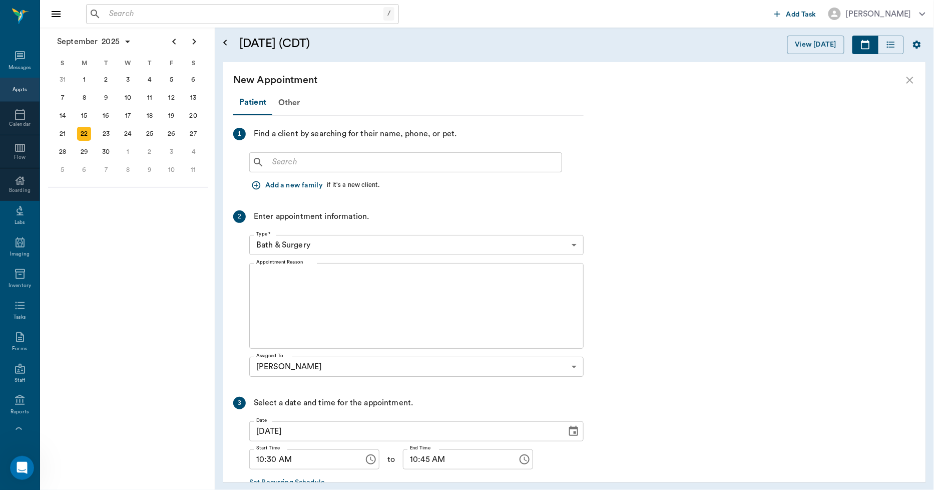
click at [318, 158] on input "text" at bounding box center [412, 162] width 289 height 14
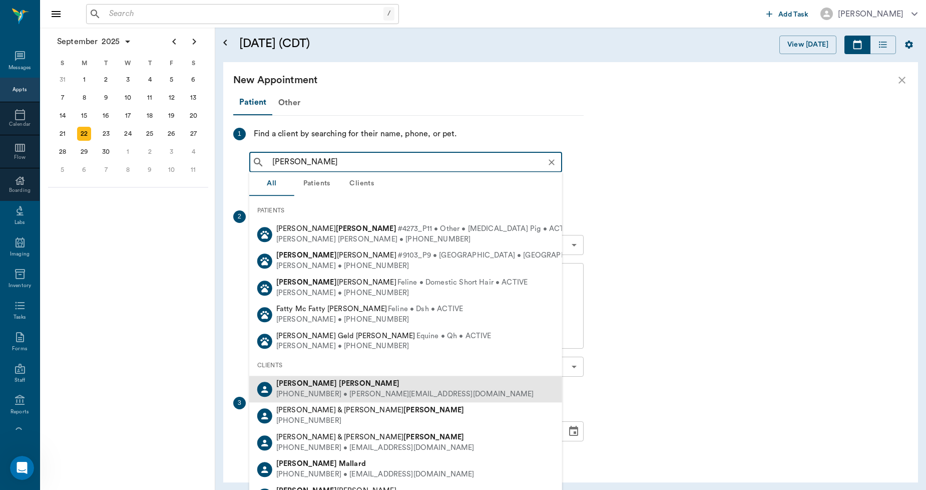
click at [341, 383] on div "Kevin McCasland" at bounding box center [405, 383] width 258 height 11
type input "kevin mc"
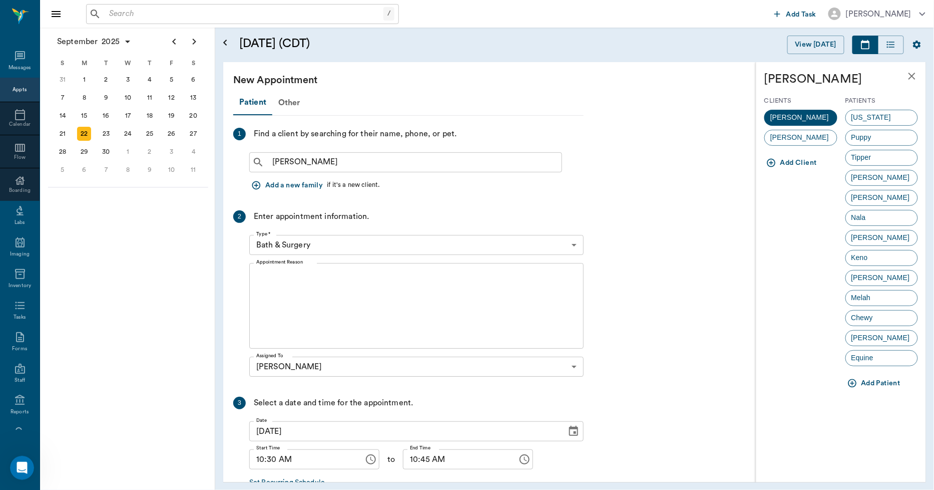
click at [885, 318] on div "Chewy" at bounding box center [882, 318] width 73 height 16
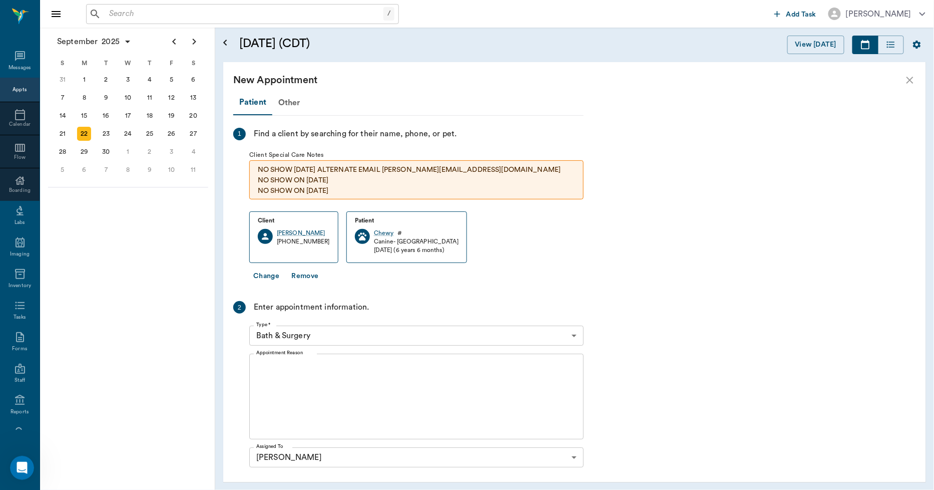
click at [345, 331] on body "/ ​ Add Task Dr. Bert Ellsworth Nectar Messages Appts Calendar Flow Boarding La…" at bounding box center [467, 245] width 934 height 490
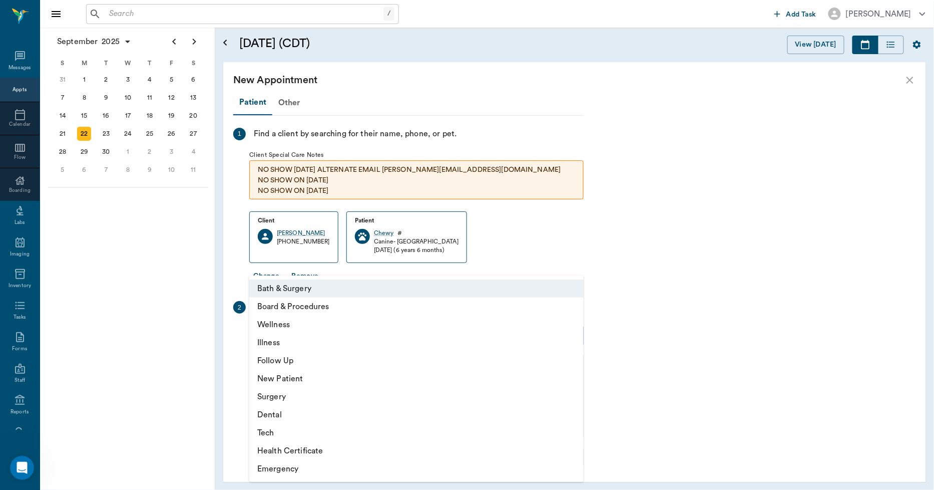
click at [291, 345] on li "Illness" at bounding box center [416, 342] width 334 height 18
type input "65d2be4f46e3a538d89b8c15"
type input "11:00 AM"
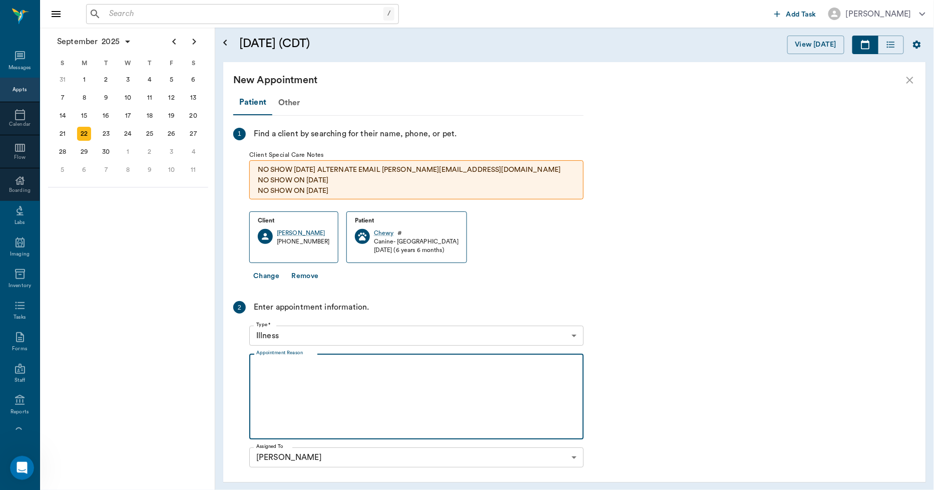
click at [306, 369] on textarea "Appointment Reason" at bounding box center [416, 396] width 320 height 69
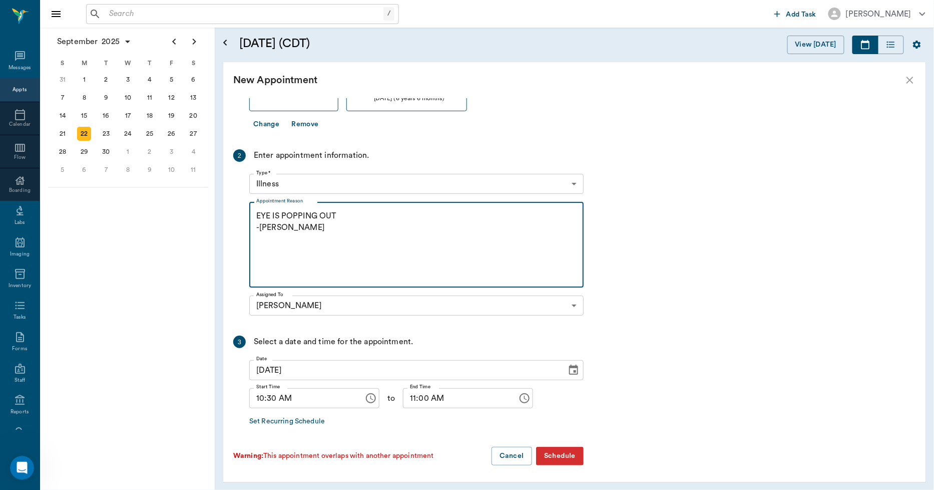
scroll to position [152, 0]
type textarea "EYE IS POPPING OUT -[PERSON_NAME]"
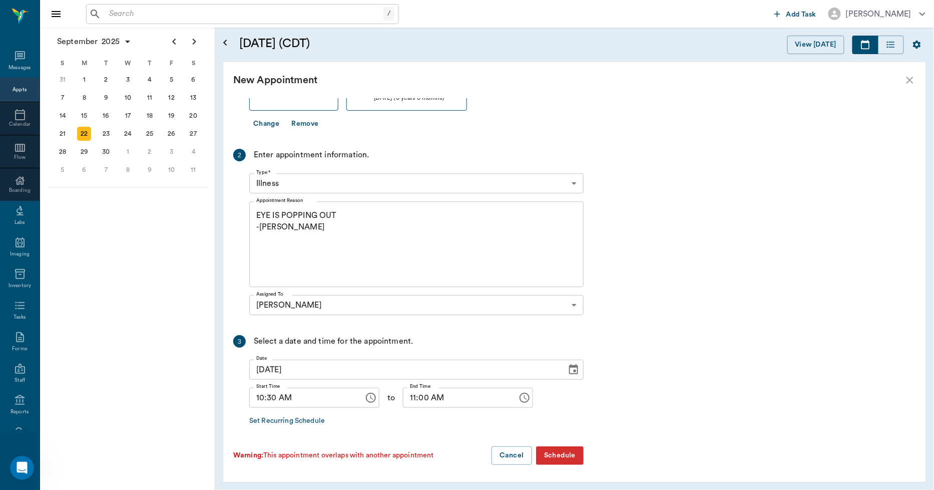
click at [546, 452] on button "Schedule" at bounding box center [560, 455] width 48 height 19
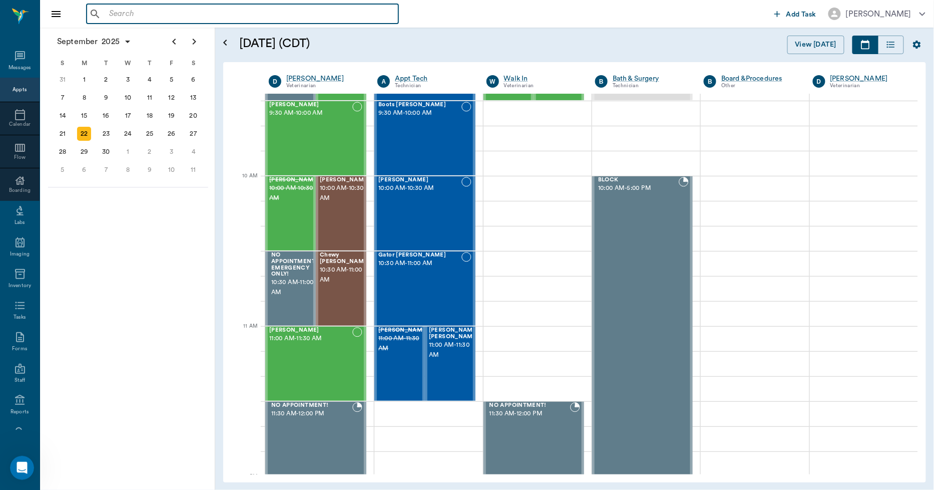
click at [171, 8] on input "text" at bounding box center [249, 14] width 289 height 14
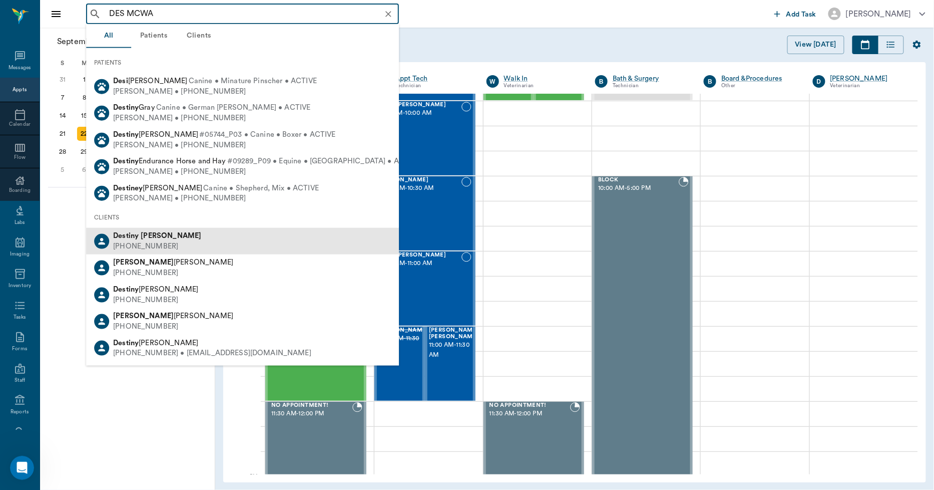
click at [144, 235] on b "McWaters" at bounding box center [171, 236] width 61 height 8
type input "DES MCWA"
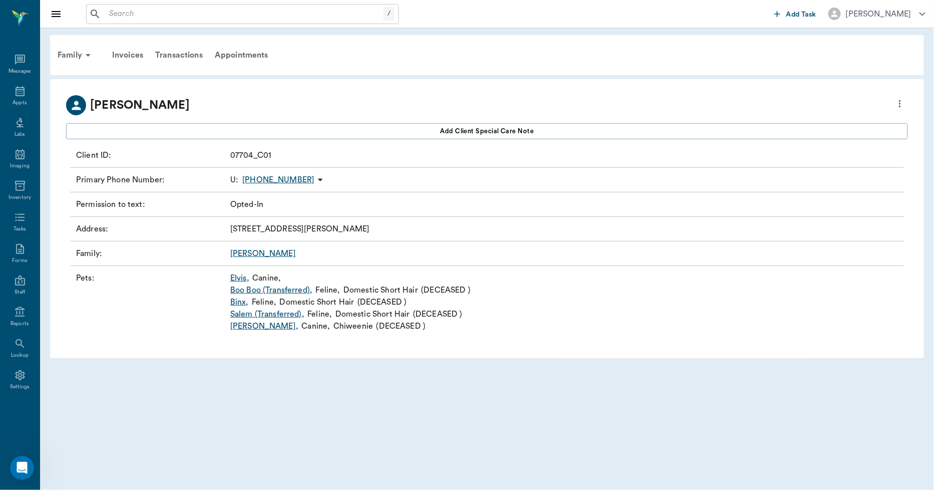
click at [238, 281] on link "Elvis ," at bounding box center [239, 278] width 19 height 12
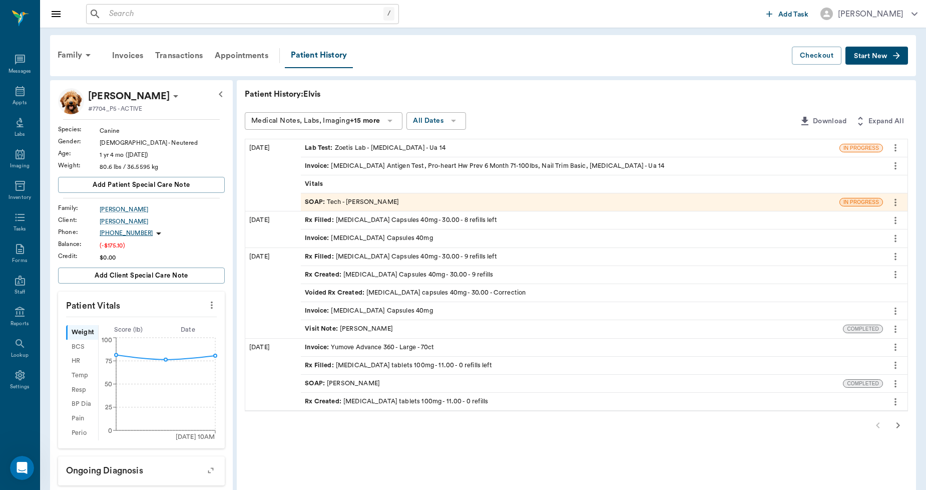
click at [887, 56] on span "Start New" at bounding box center [871, 56] width 34 height 0
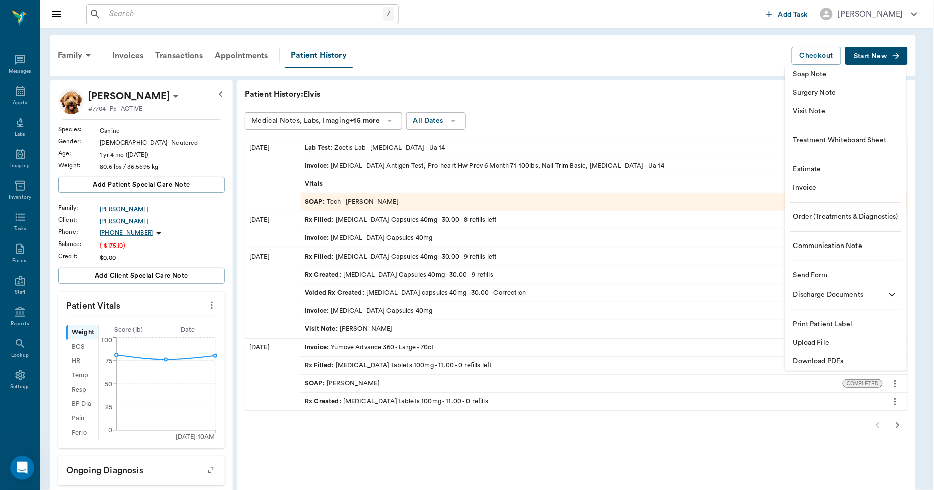
click at [832, 190] on span "Invoice" at bounding box center [845, 188] width 105 height 11
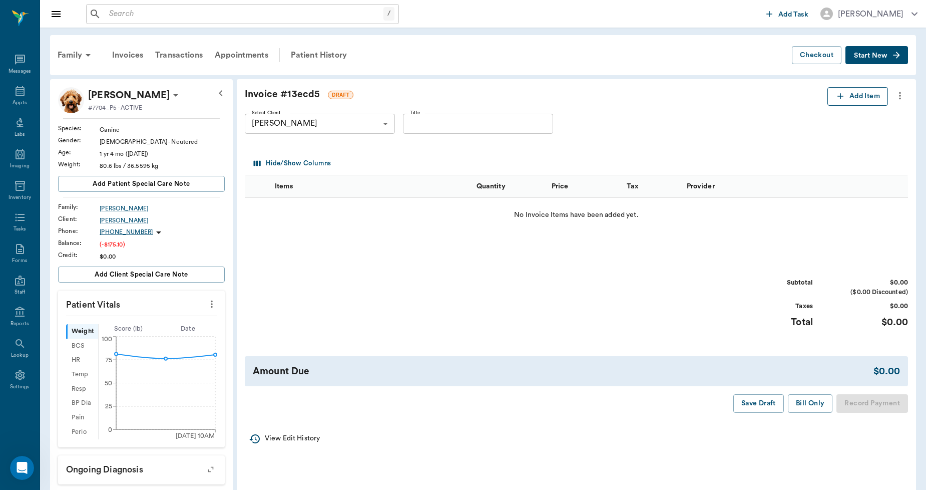
click at [850, 97] on button "Add Item" at bounding box center [857, 96] width 61 height 19
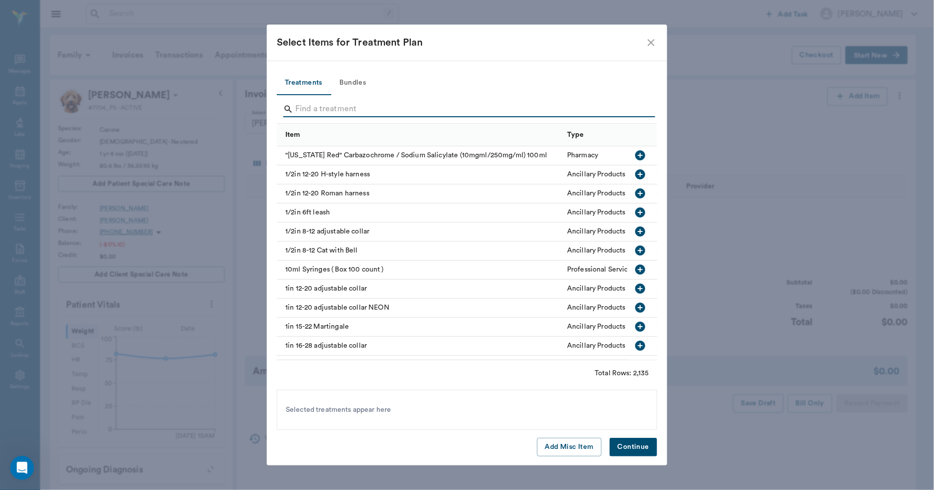
click at [327, 109] on input "Search" at bounding box center [467, 109] width 345 height 16
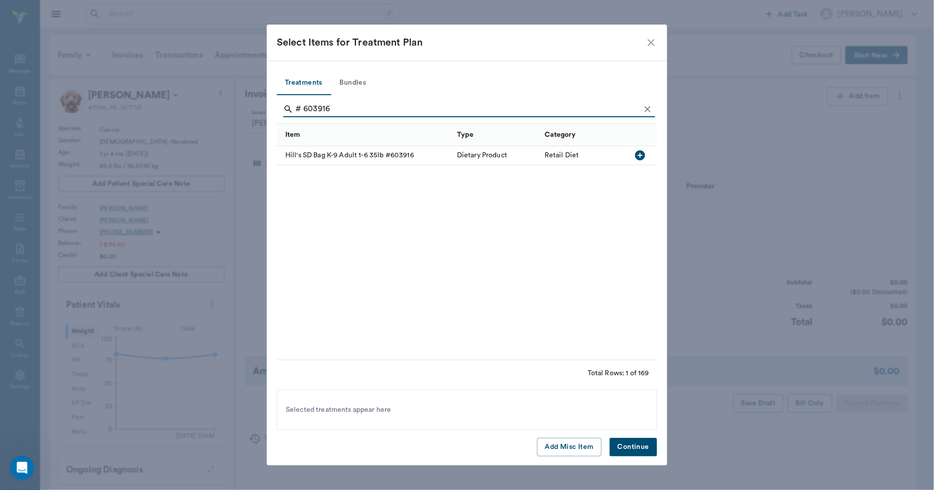
type input "# 603916"
click at [506, 157] on div "Dietary Product" at bounding box center [482, 155] width 50 height 10
click at [630, 449] on button "Continue" at bounding box center [634, 447] width 48 height 19
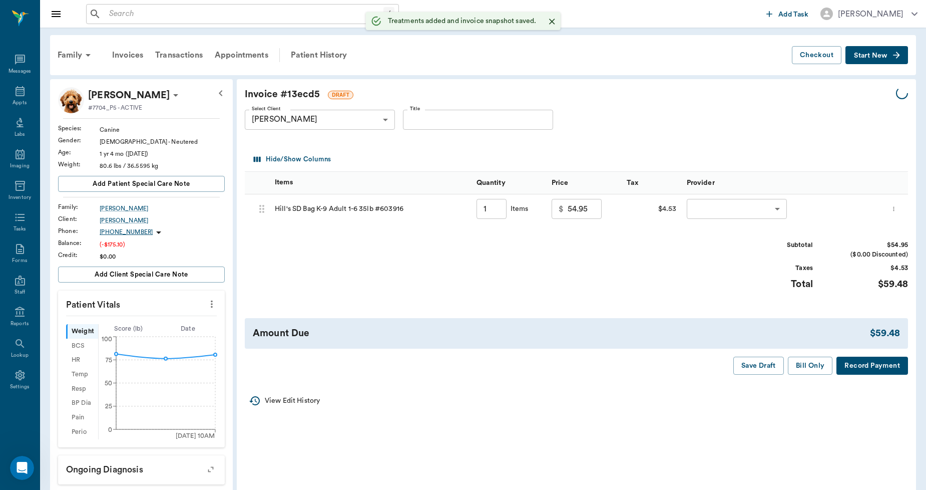
type input "1.00"
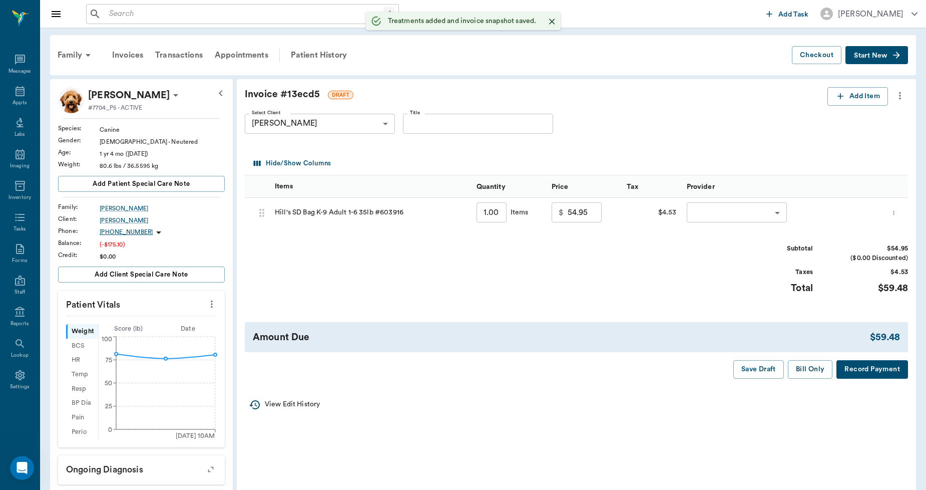
click at [724, 213] on body "/ ​ Add Task Dr. Bert Ellsworth Nectar Messages Appts Labs Imaging Inventory Ta…" at bounding box center [463, 379] width 926 height 759
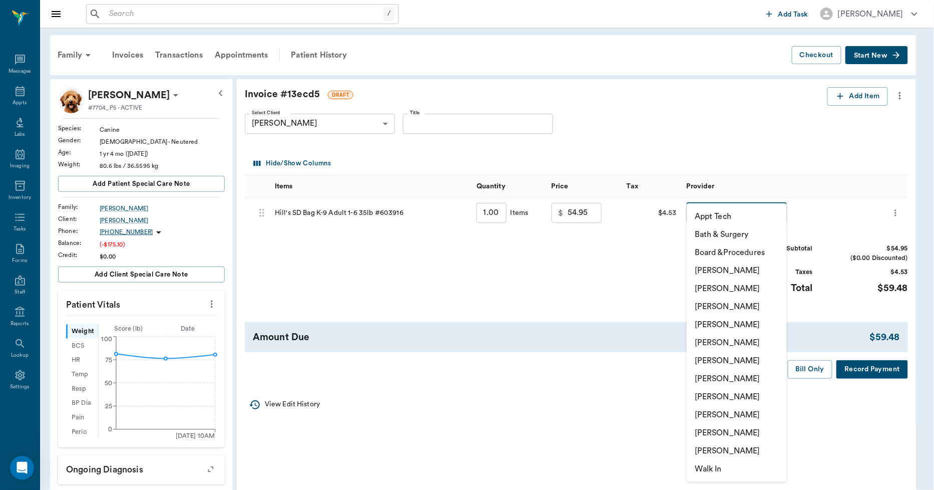
click at [730, 431] on li "Lorean Lingle" at bounding box center [737, 433] width 100 height 18
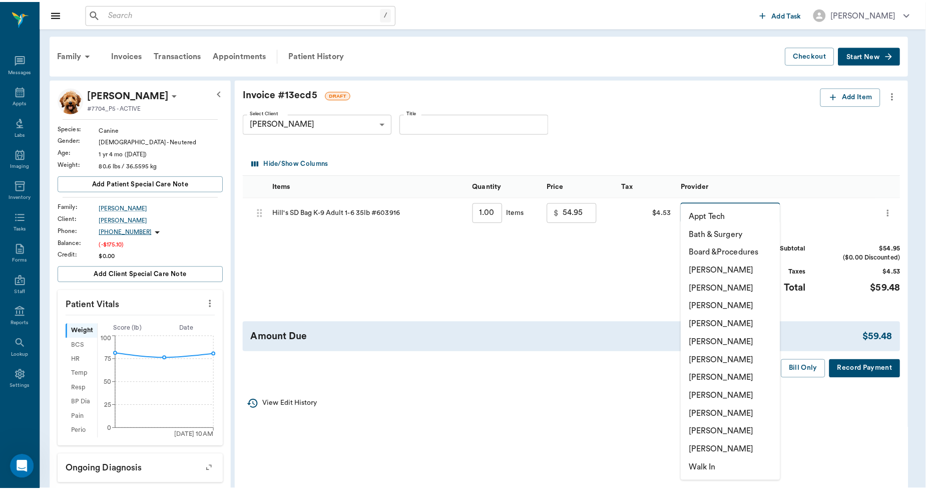
type input "none-63ec2ece52e12b0ba117cc90"
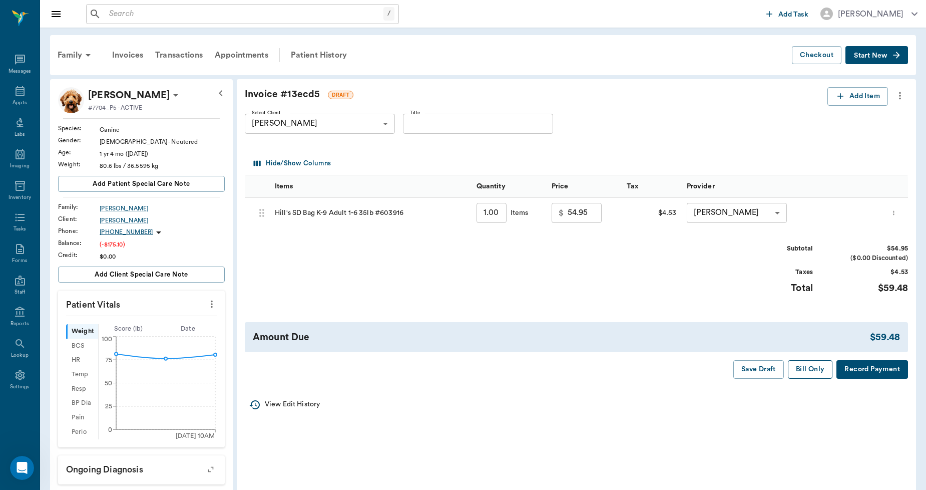
click at [806, 373] on button "Bill Only" at bounding box center [810, 369] width 45 height 19
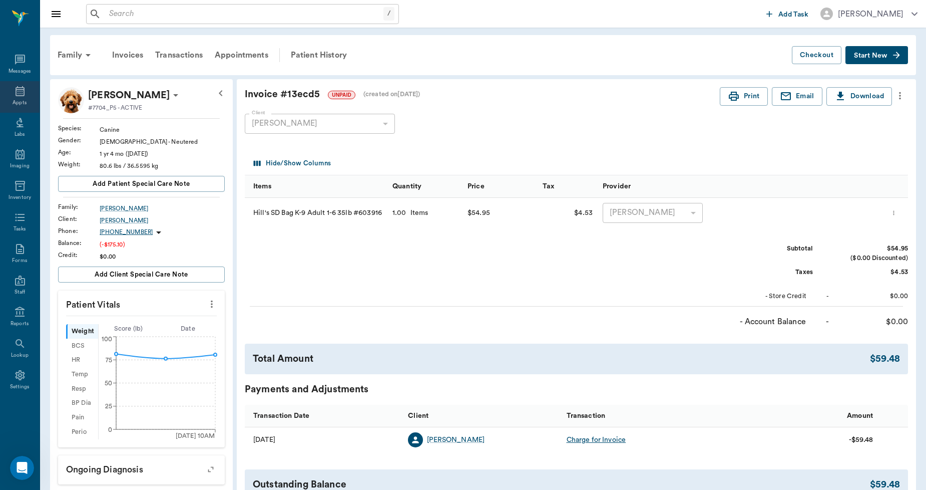
click at [26, 97] on div "Appts" at bounding box center [20, 97] width 40 height 32
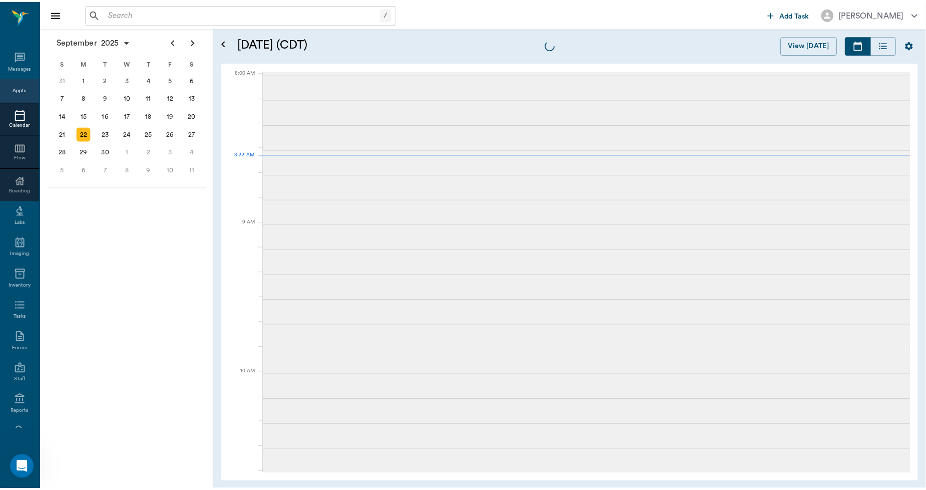
scroll to position [2, 0]
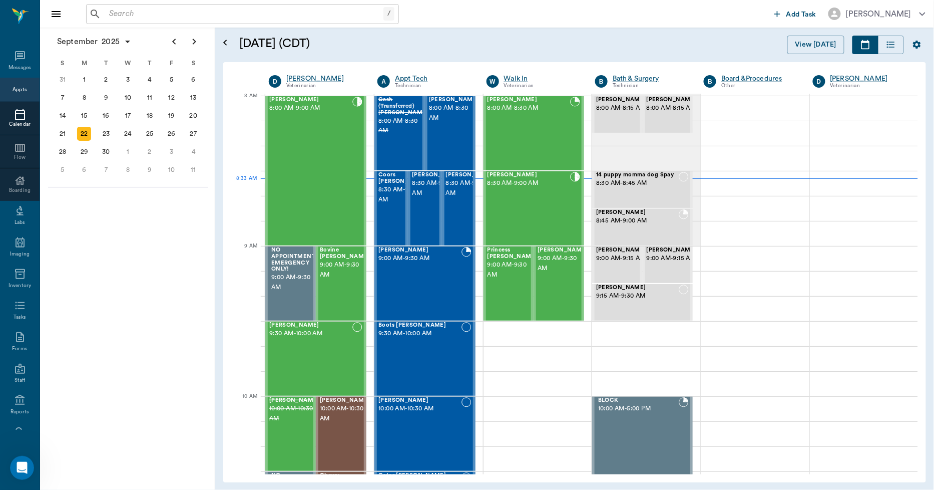
click at [136, 12] on input "text" at bounding box center [244, 14] width 278 height 14
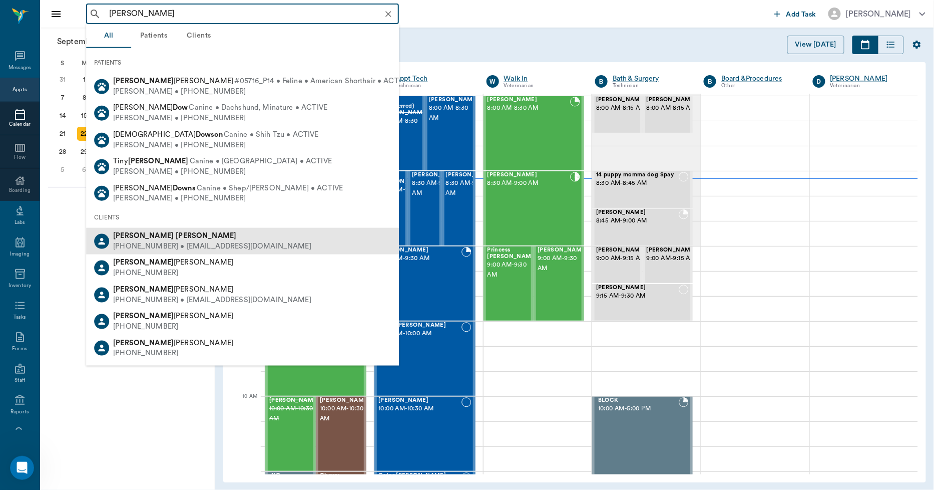
click at [133, 238] on b "Karen" at bounding box center [143, 236] width 61 height 8
type input "KAREN DOW"
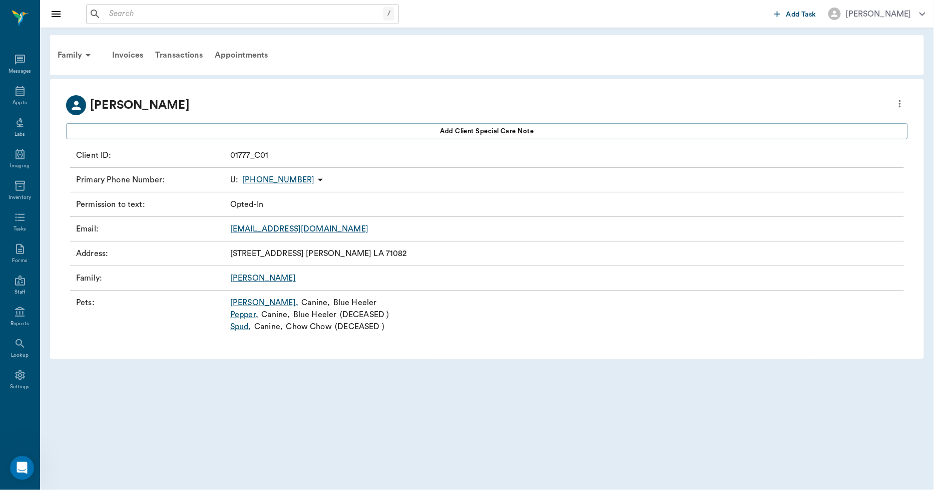
click at [238, 304] on link "Butch ," at bounding box center [264, 302] width 68 height 12
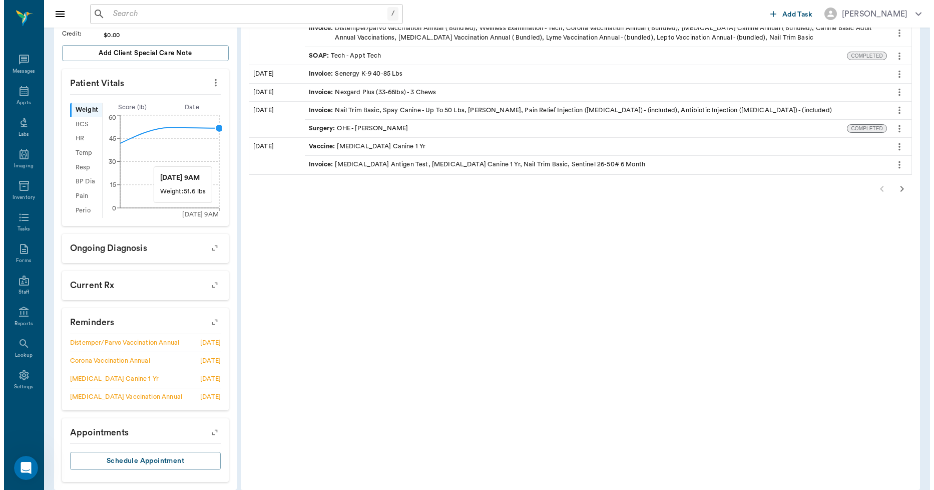
scroll to position [257, 0]
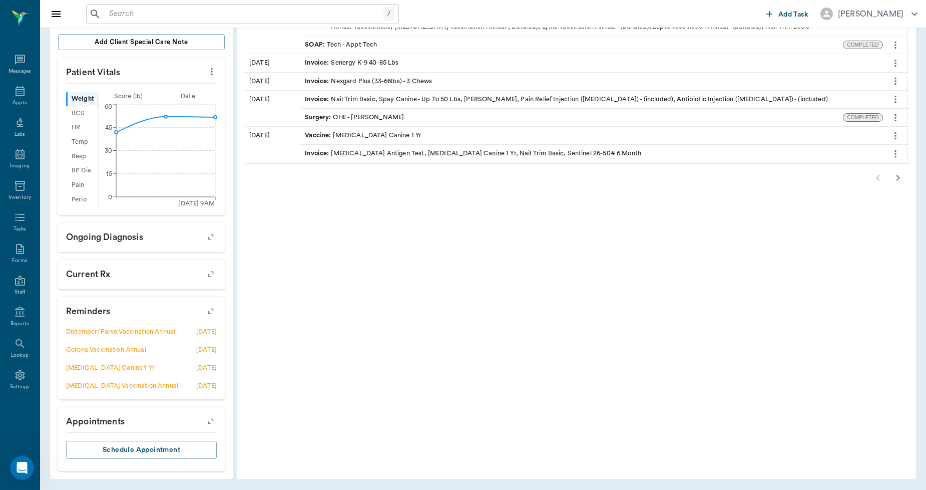
click at [207, 309] on icon "button" at bounding box center [211, 311] width 14 height 14
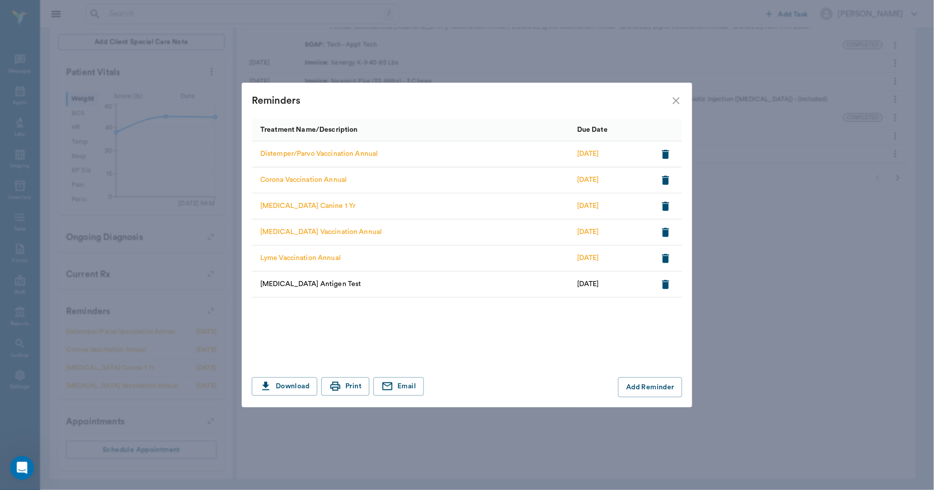
click at [669, 154] on icon "button" at bounding box center [666, 154] width 12 height 12
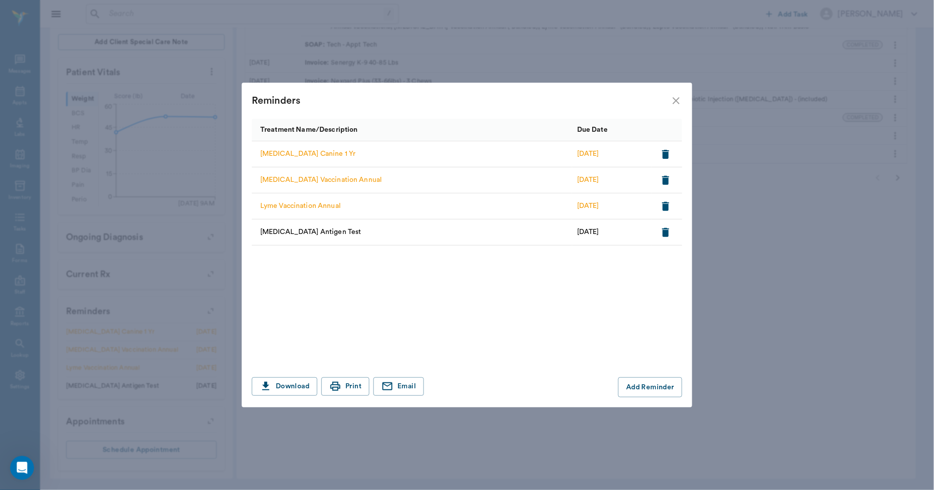
click at [669, 154] on icon "button" at bounding box center [666, 154] width 12 height 12
click at [663, 155] on icon "button" at bounding box center [665, 154] width 7 height 9
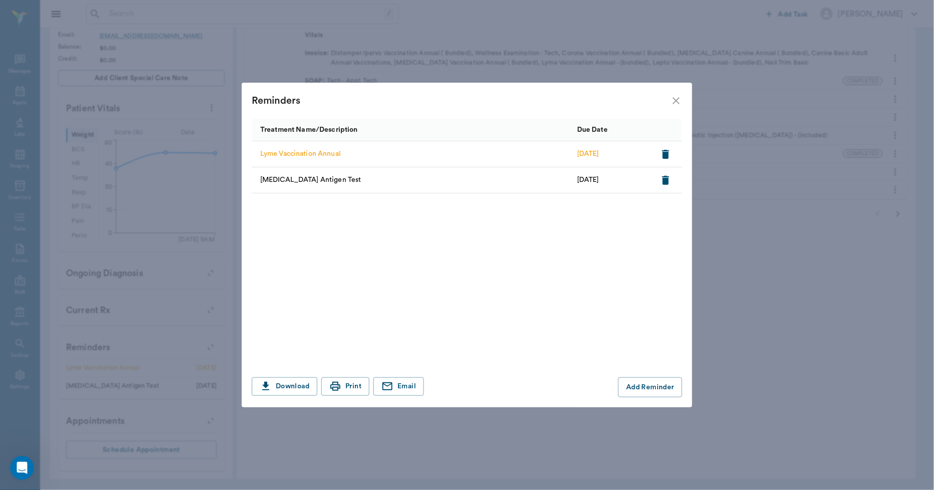
click at [663, 154] on icon "button" at bounding box center [665, 154] width 7 height 9
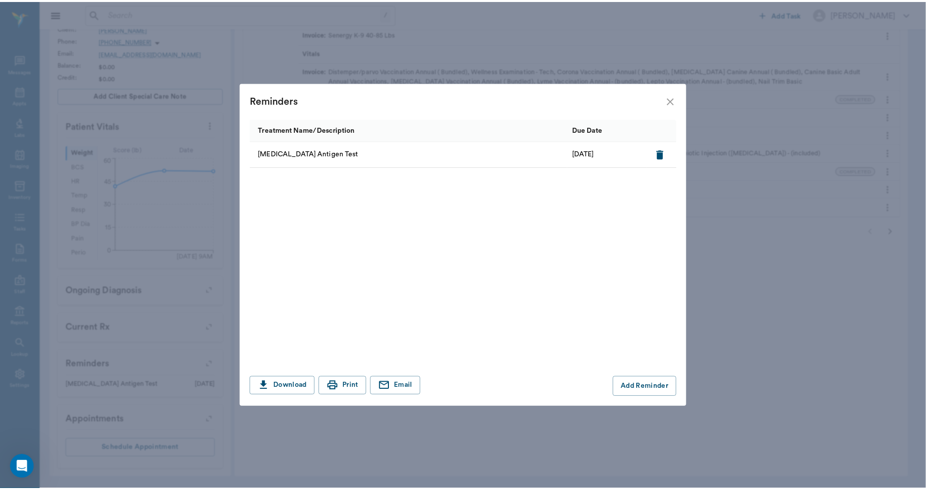
scroll to position [203, 0]
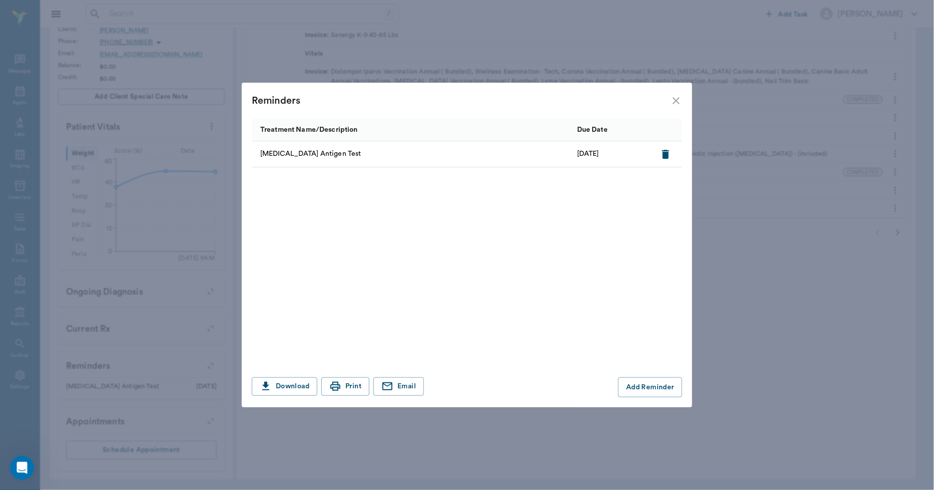
click at [677, 104] on icon "close" at bounding box center [676, 101] width 12 height 12
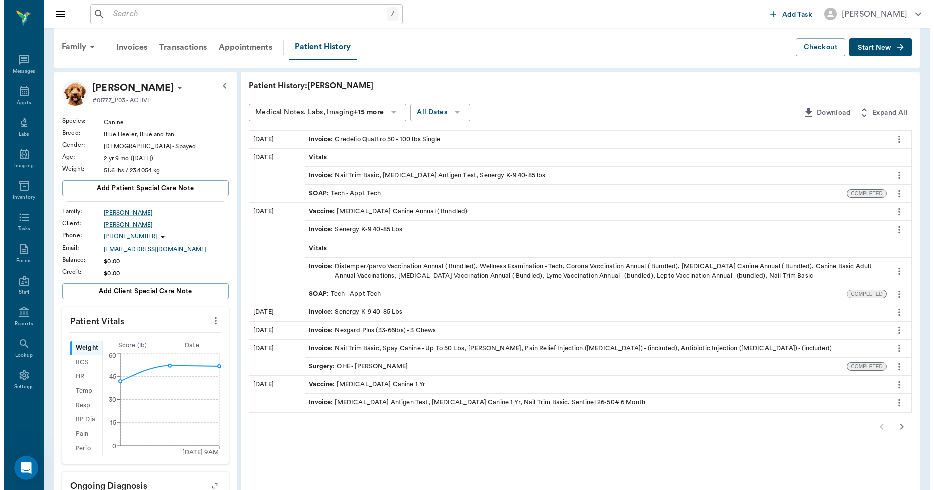
scroll to position [0, 0]
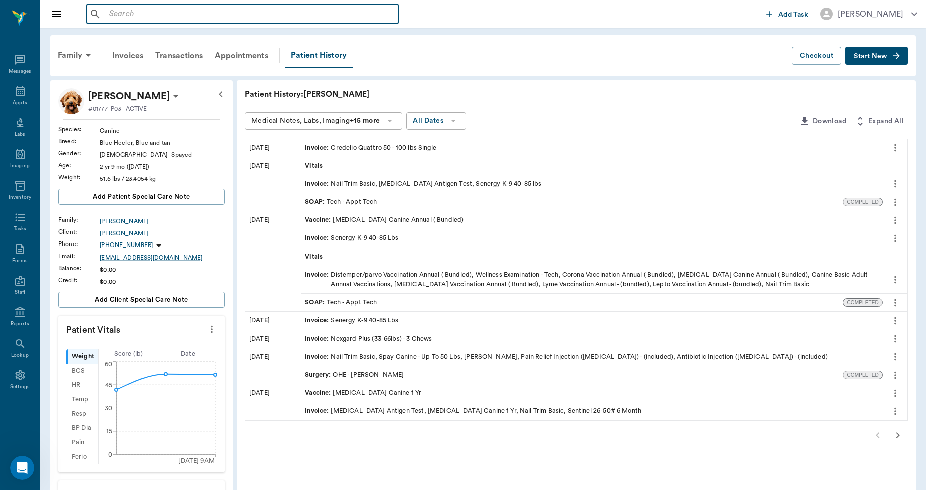
click at [179, 17] on input "text" at bounding box center [249, 14] width 289 height 14
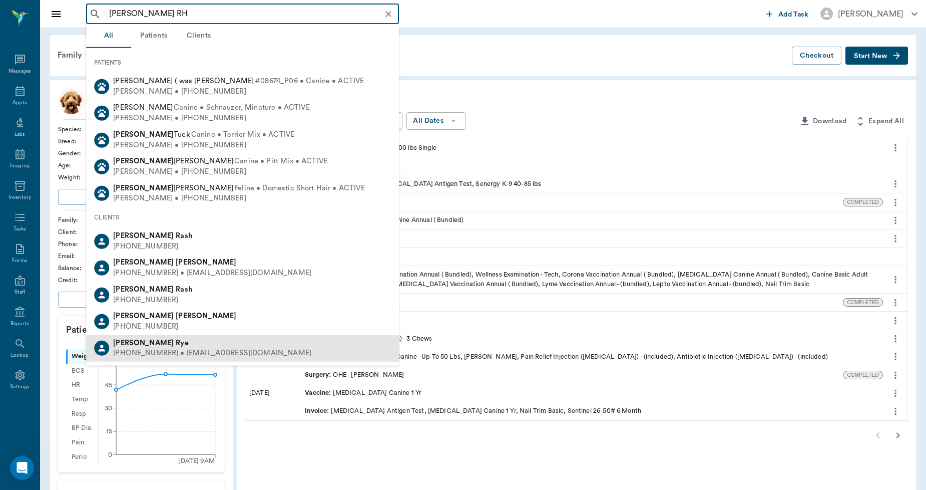
click at [148, 343] on div "Laura Rye" at bounding box center [212, 342] width 198 height 11
type input "LAURA RH"
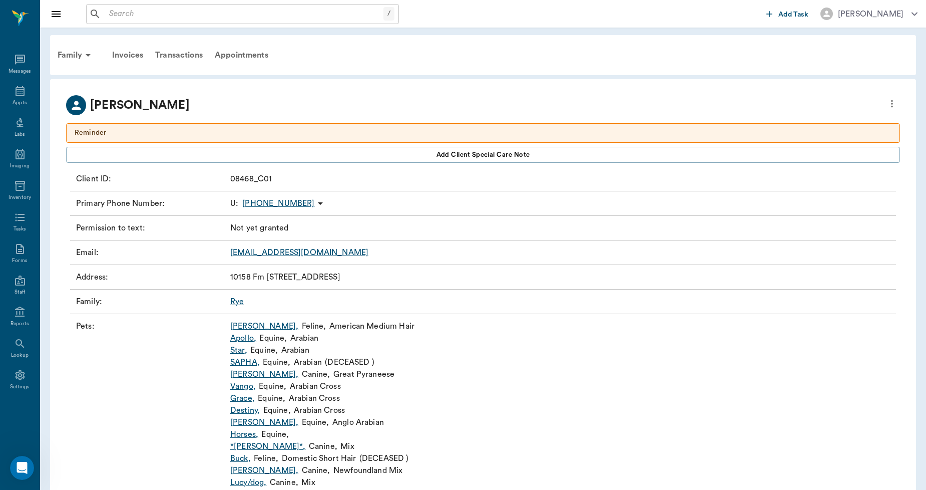
click at [252, 411] on link "Destiny ," at bounding box center [245, 410] width 30 height 12
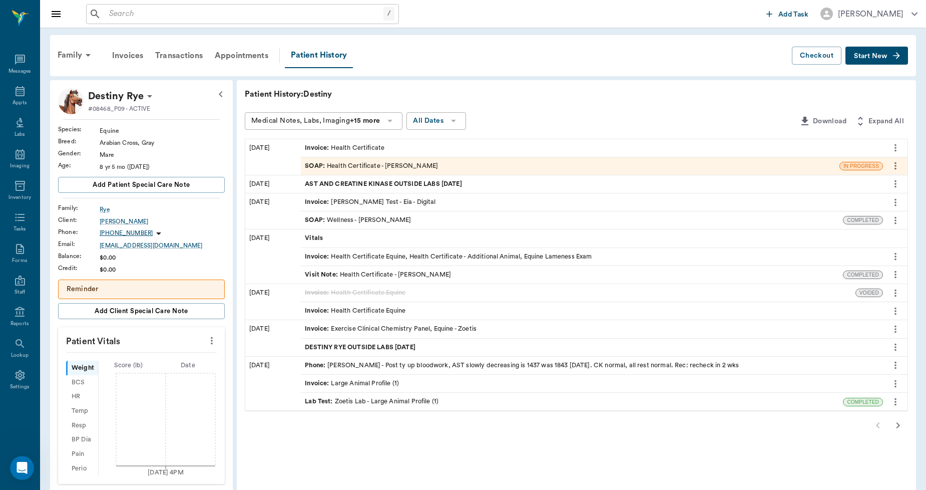
click at [869, 56] on span "Start New" at bounding box center [871, 56] width 34 height 0
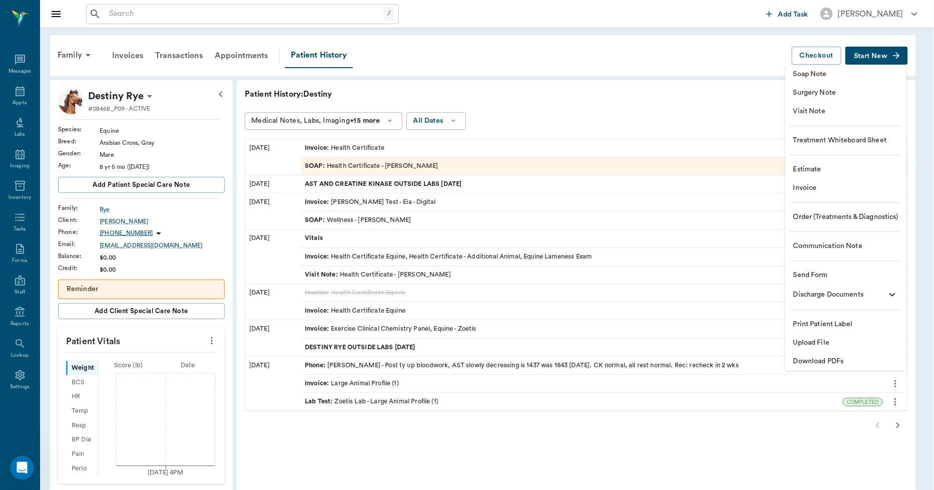
click at [817, 338] on span "Upload File" at bounding box center [845, 342] width 105 height 11
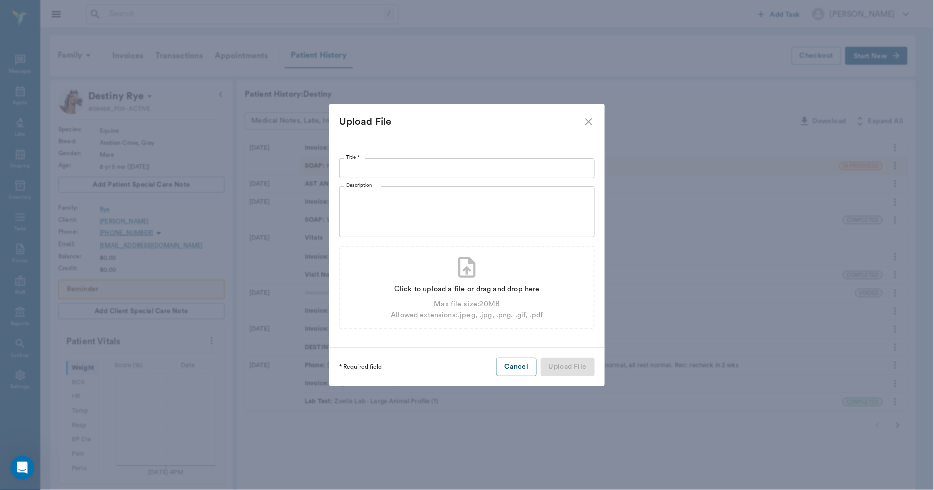
click at [474, 176] on input "Title *" at bounding box center [466, 168] width 255 height 20
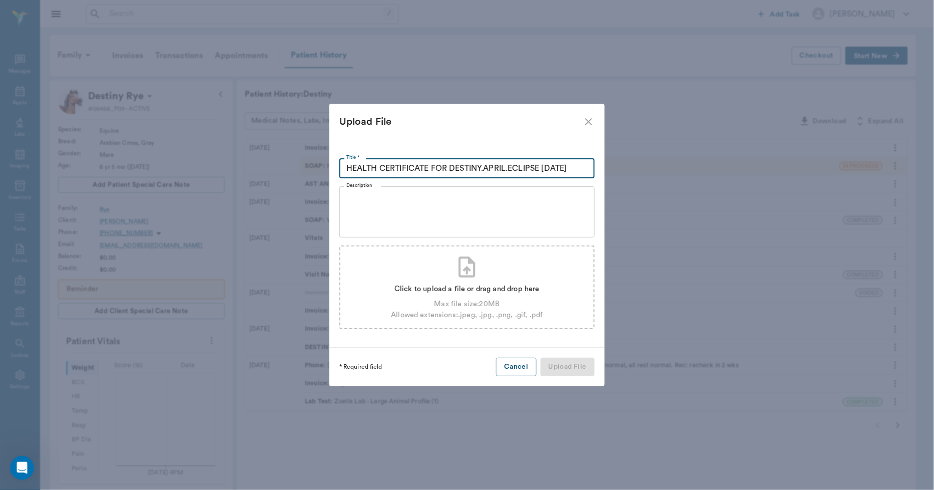
type input "HEALTH CERTIFICATE FOR DESTINY.APRIL.ECLIPSE 09.19.25"
click at [479, 289] on div "Click to upload a file or drag and drop here" at bounding box center [467, 288] width 152 height 11
type input "C:\fakepath\Destiny.April.Eclipse.Rye.HealthCertificate.09.19.2025.pdf"
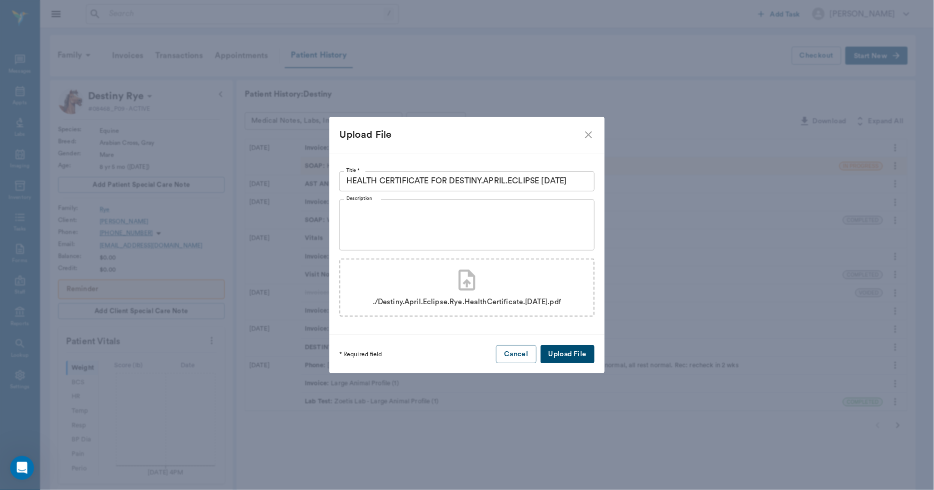
click at [572, 352] on button "Upload File" at bounding box center [568, 354] width 54 height 19
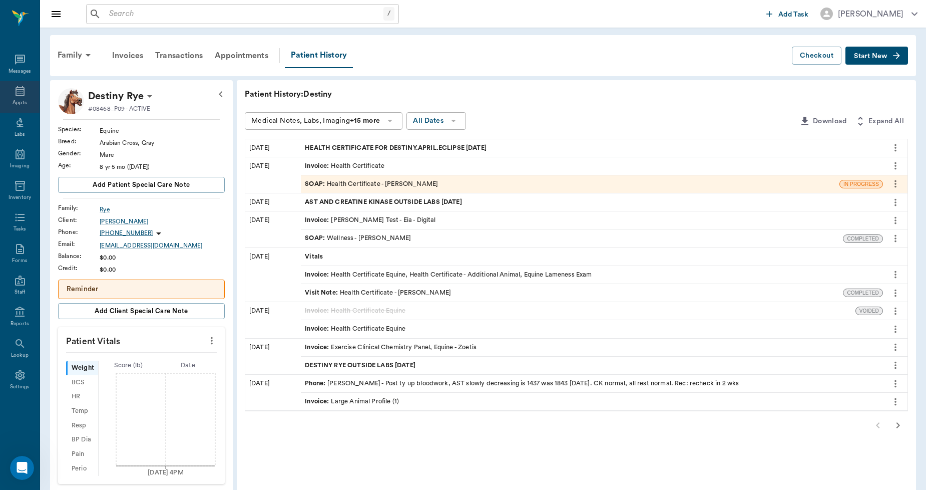
click at [14, 94] on icon at bounding box center [20, 91] width 12 height 12
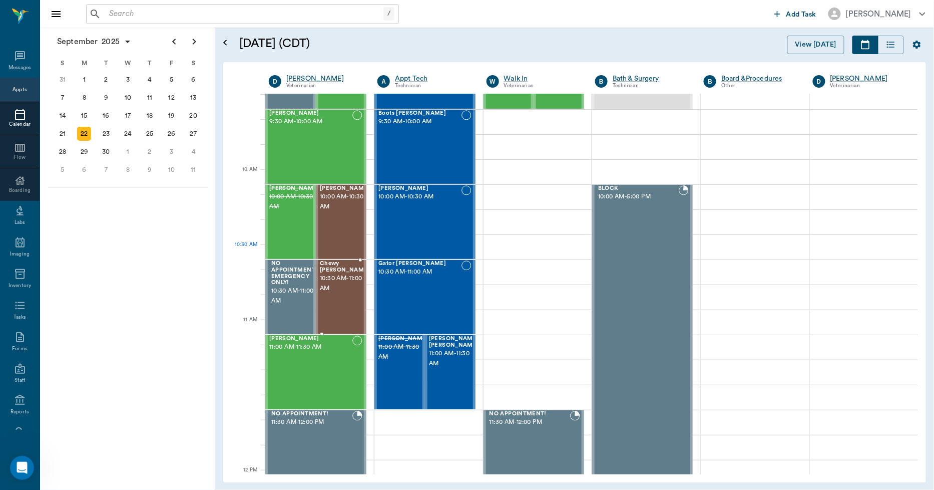
scroll to position [278, 0]
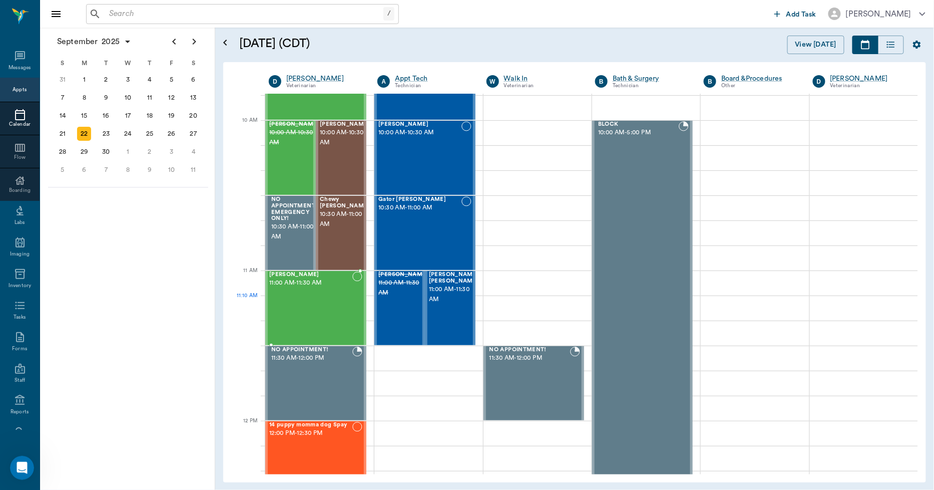
drag, startPoint x: 314, startPoint y: 299, endPoint x: 308, endPoint y: 296, distance: 6.5
click at [312, 299] on div "Lucy Olson 11:00 AM - 11:30 AM" at bounding box center [310, 307] width 83 height 73
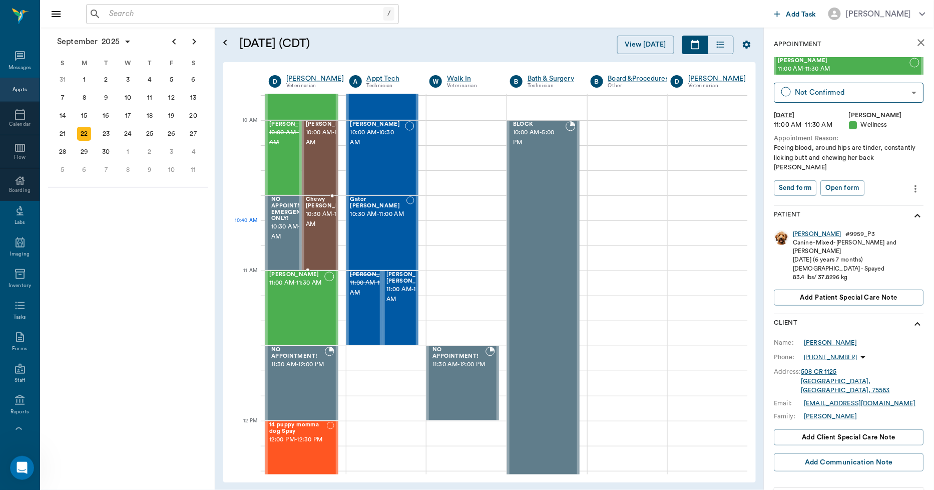
click at [323, 241] on div "Chewy [PERSON_NAME] 10:30 AM - 11:00 AM" at bounding box center [331, 232] width 50 height 73
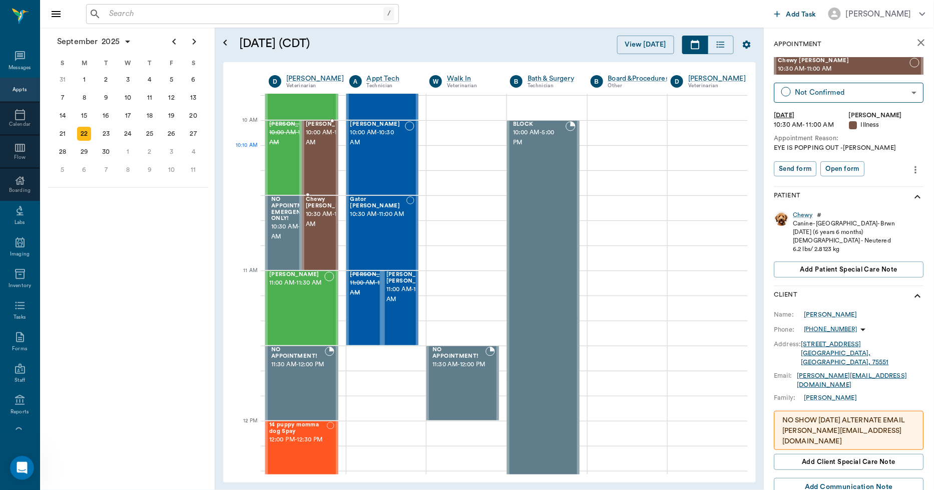
scroll to position [2965, 0]
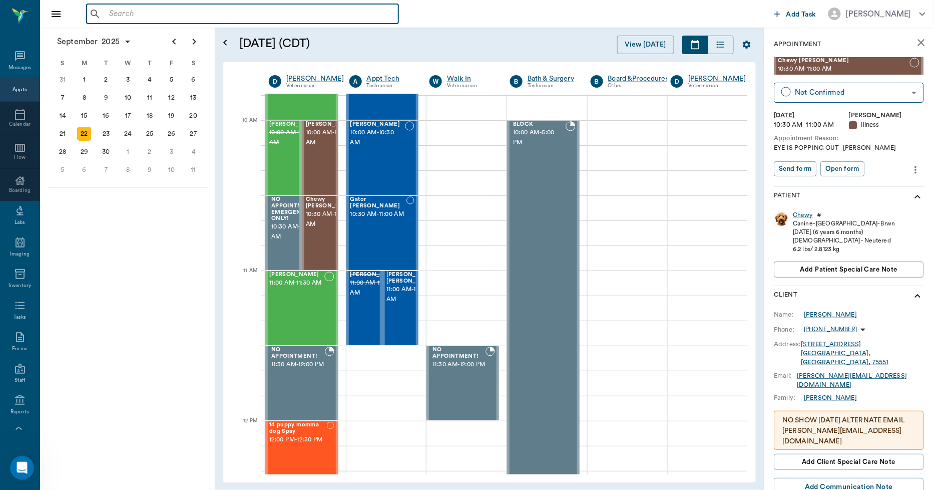
click at [220, 7] on input "text" at bounding box center [249, 14] width 289 height 14
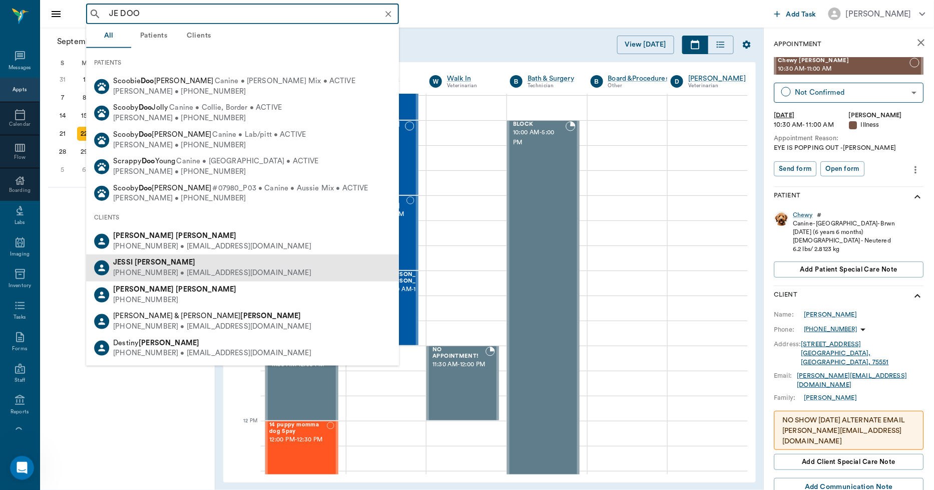
click at [148, 259] on b "[PERSON_NAME]" at bounding box center [165, 262] width 61 height 8
type input "JE DOO"
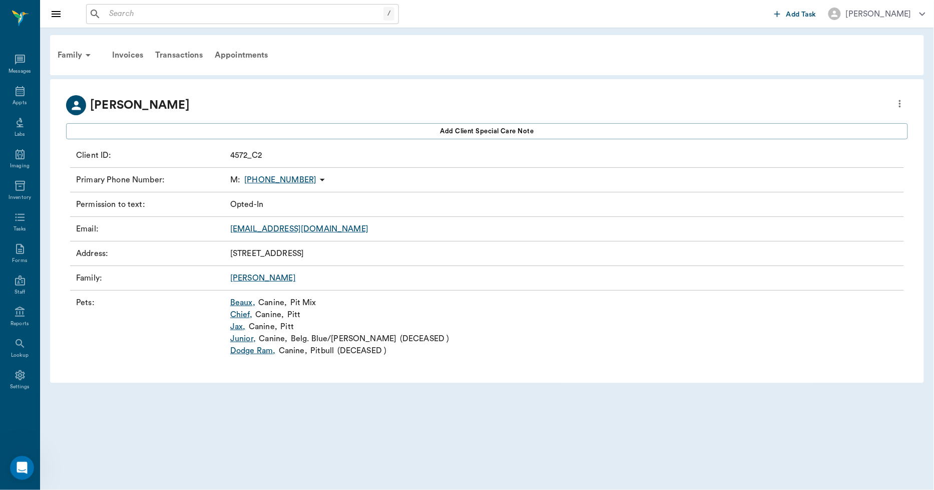
click at [163, 13] on input "text" at bounding box center [244, 14] width 278 height 14
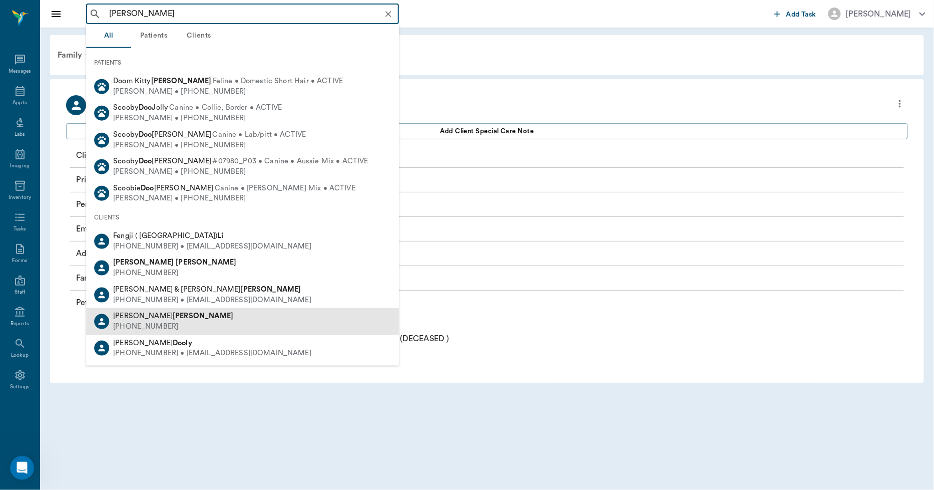
click at [126, 319] on div "[PERSON_NAME]" at bounding box center [173, 316] width 120 height 11
type input "[PERSON_NAME]"
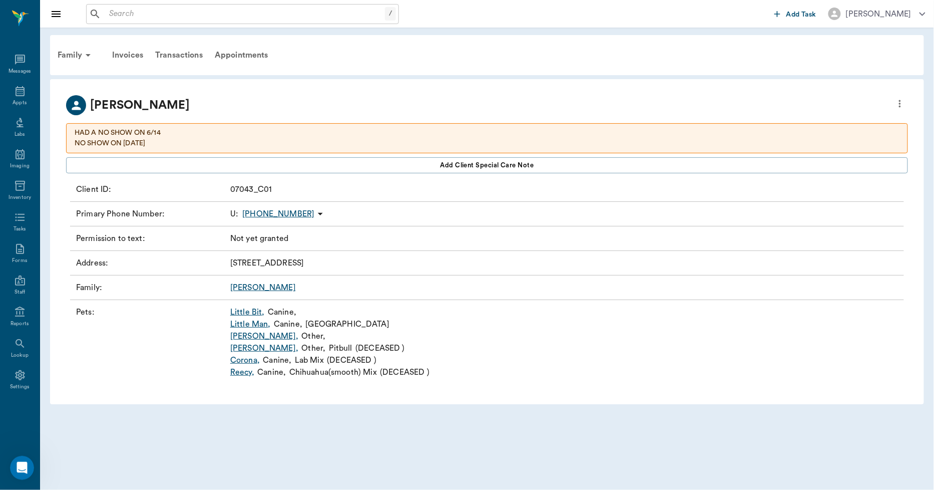
click at [239, 324] on link "Little Man ," at bounding box center [250, 324] width 41 height 12
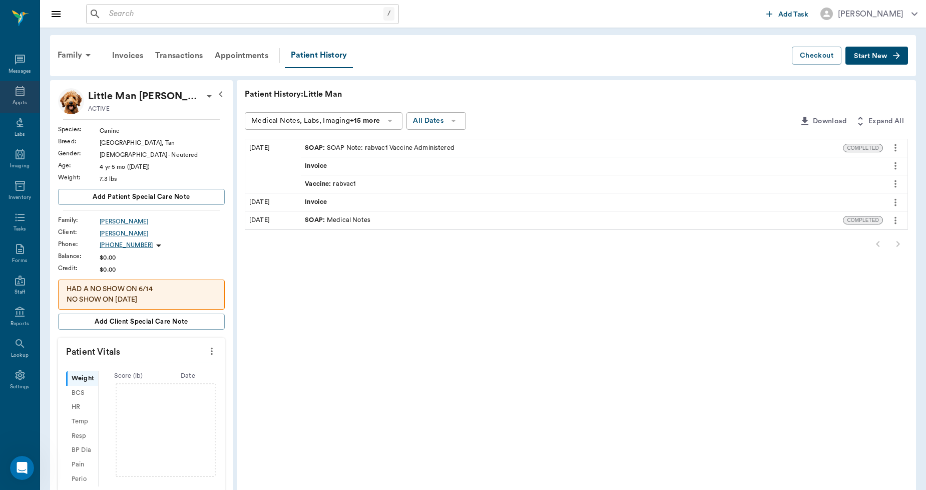
click at [12, 93] on div "Appts" at bounding box center [20, 97] width 40 height 32
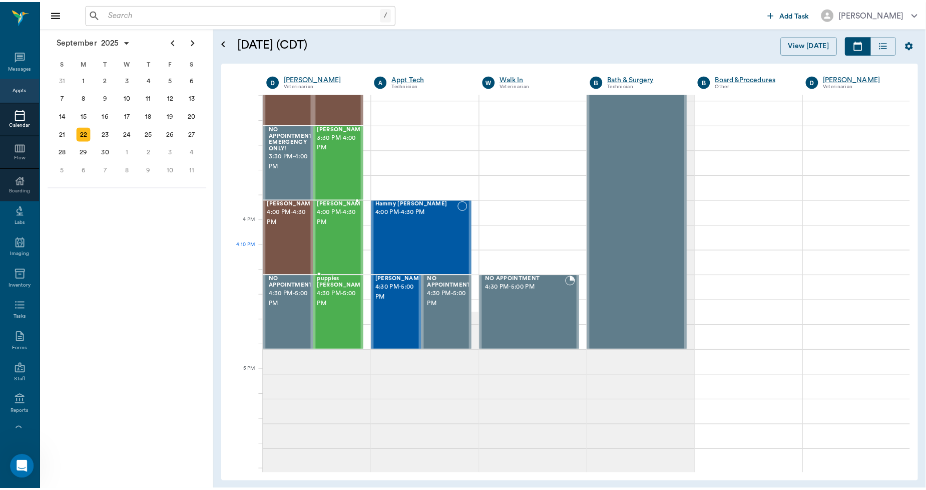
scroll to position [1114, 0]
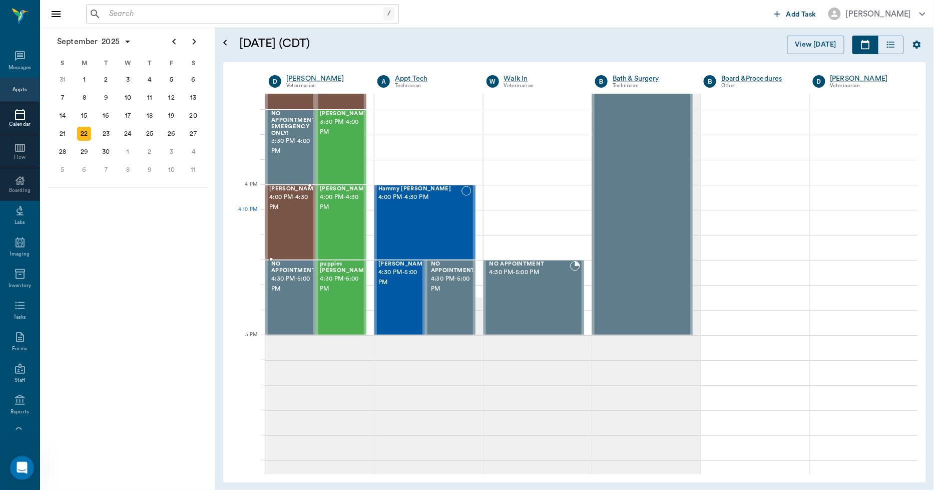
click at [293, 234] on div "[PERSON_NAME] 4:00 PM - 4:30 PM" at bounding box center [294, 222] width 50 height 73
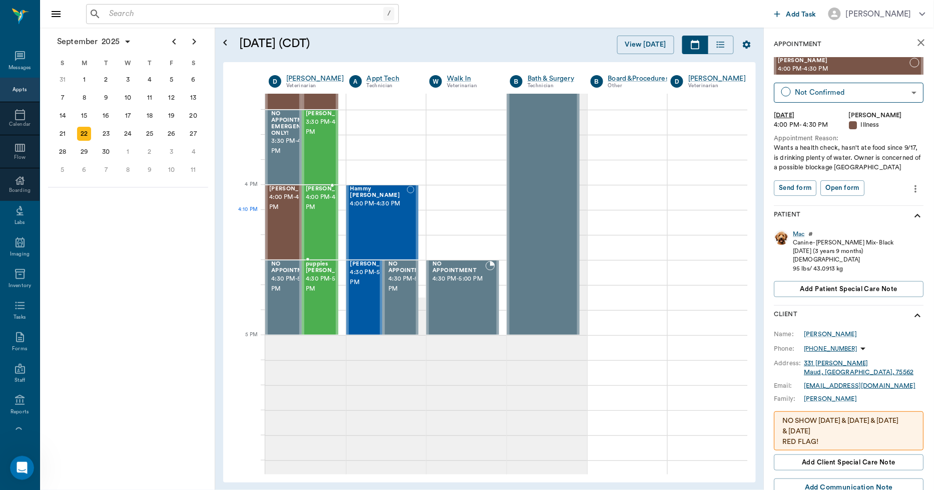
click at [312, 229] on div "Cookie [PERSON_NAME] 4:00 PM - 4:30 PM" at bounding box center [331, 222] width 50 height 73
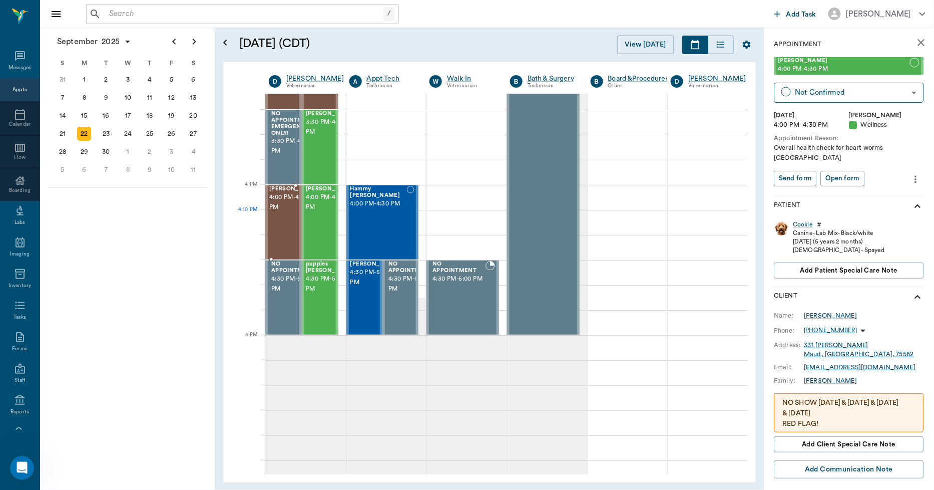
click at [290, 231] on div "[PERSON_NAME] 4:00 PM - 4:30 PM" at bounding box center [294, 222] width 50 height 73
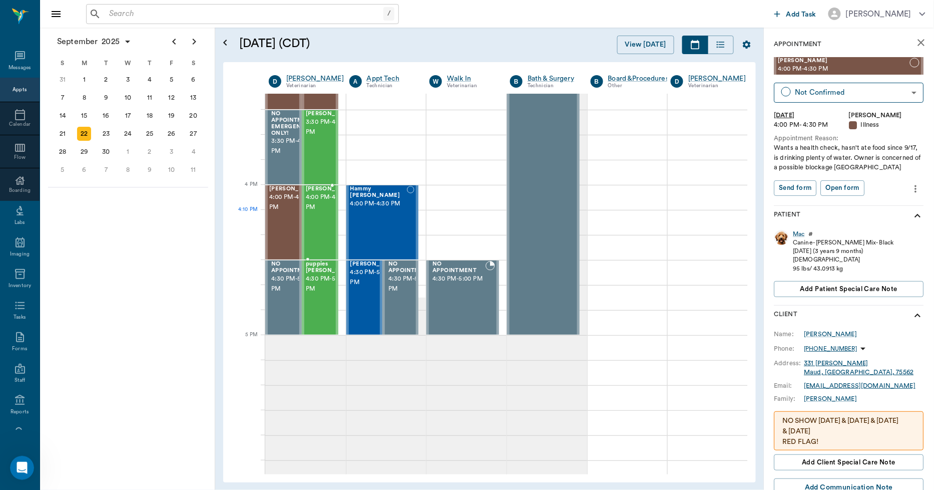
click at [320, 212] on span "4:00 PM - 4:30 PM" at bounding box center [331, 202] width 50 height 20
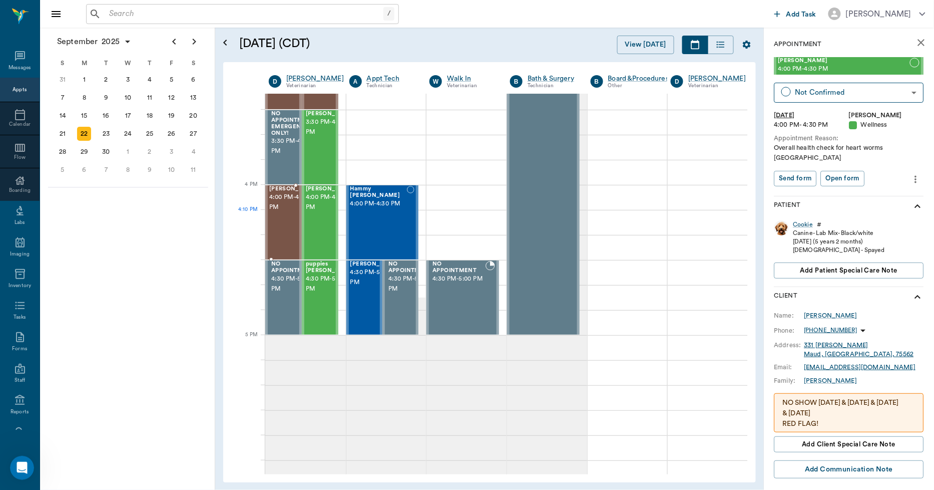
click at [287, 229] on div "[PERSON_NAME] 4:00 PM - 4:30 PM" at bounding box center [294, 222] width 50 height 73
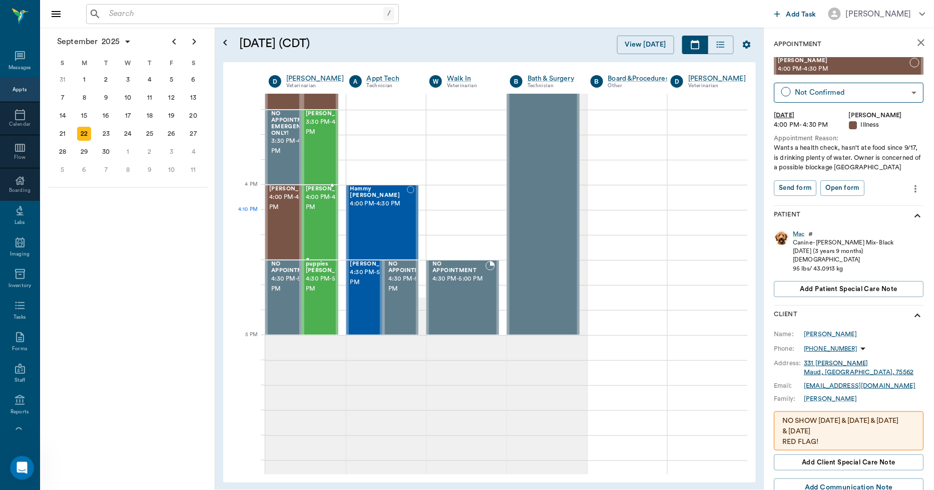
click at [313, 212] on span "4:00 PM - 4:30 PM" at bounding box center [331, 202] width 50 height 20
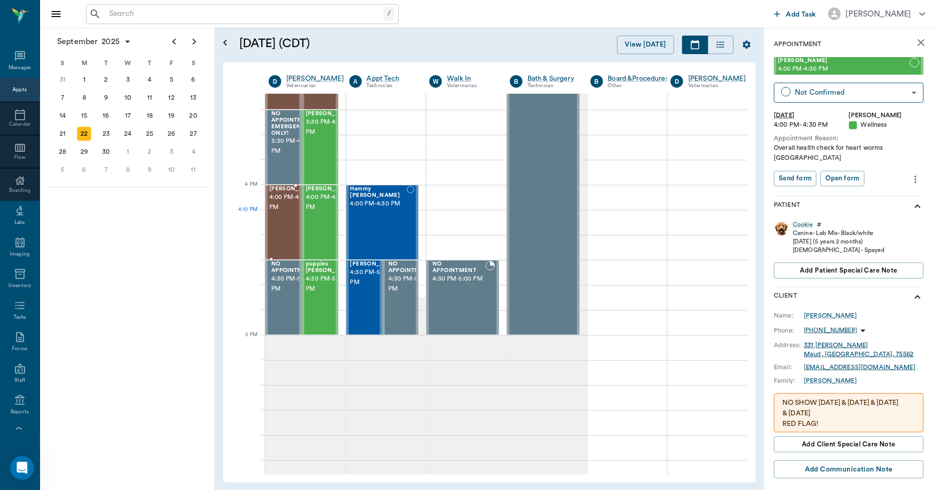
click at [285, 228] on div "[PERSON_NAME] 4:00 PM - 4:30 PM" at bounding box center [294, 222] width 50 height 73
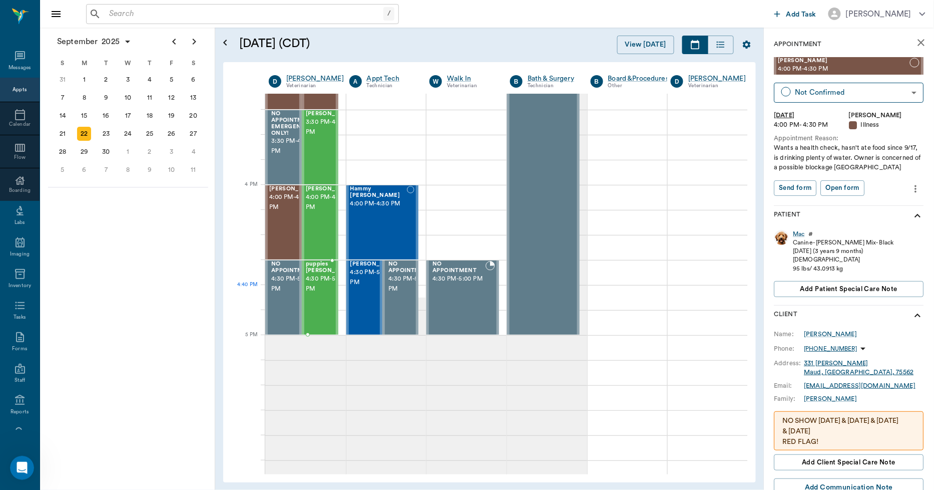
click at [318, 291] on span "4:30 PM - 5:00 PM" at bounding box center [331, 284] width 50 height 20
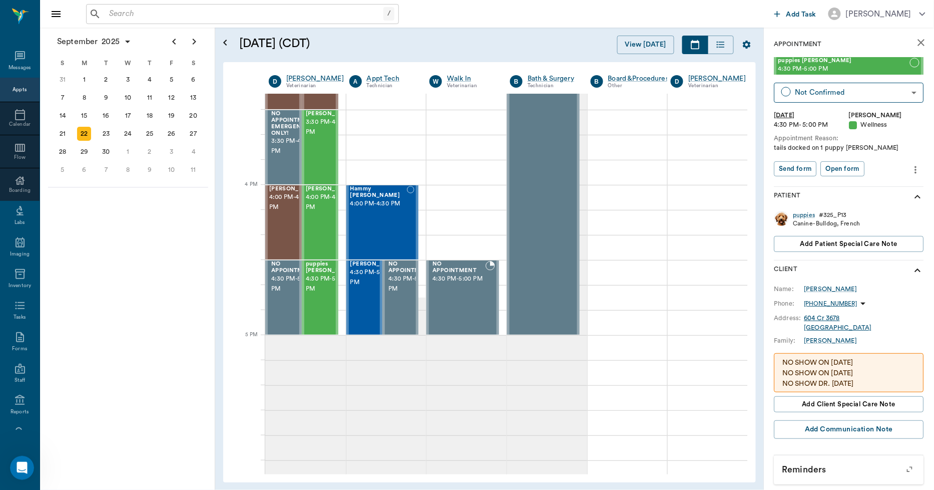
click at [279, 14] on input "text" at bounding box center [244, 14] width 278 height 14
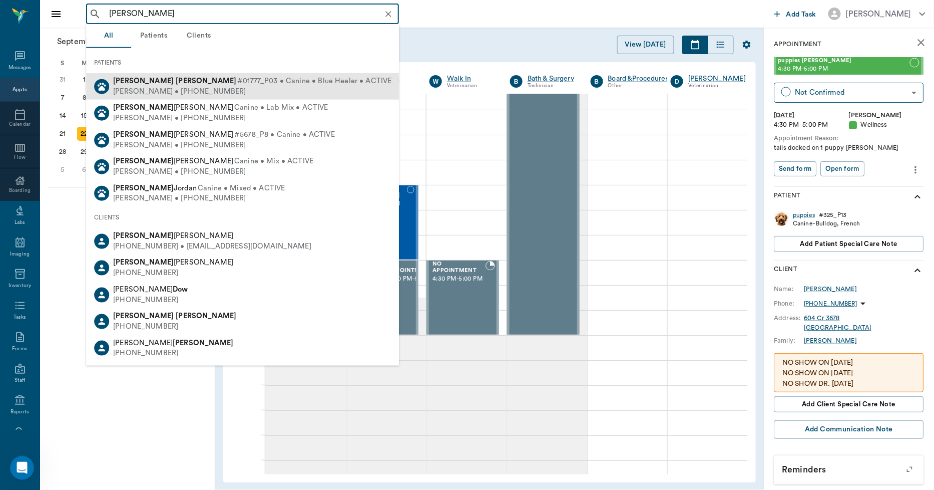
click at [169, 91] on div "[PERSON_NAME] • [PHONE_NUMBER]" at bounding box center [252, 91] width 278 height 11
type input "[PERSON_NAME]"
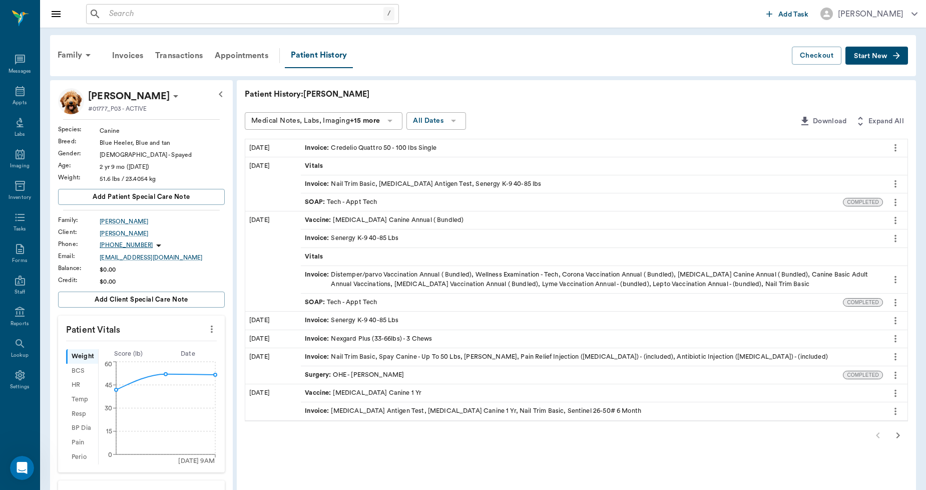
click at [870, 56] on span "Start New" at bounding box center [871, 56] width 34 height 0
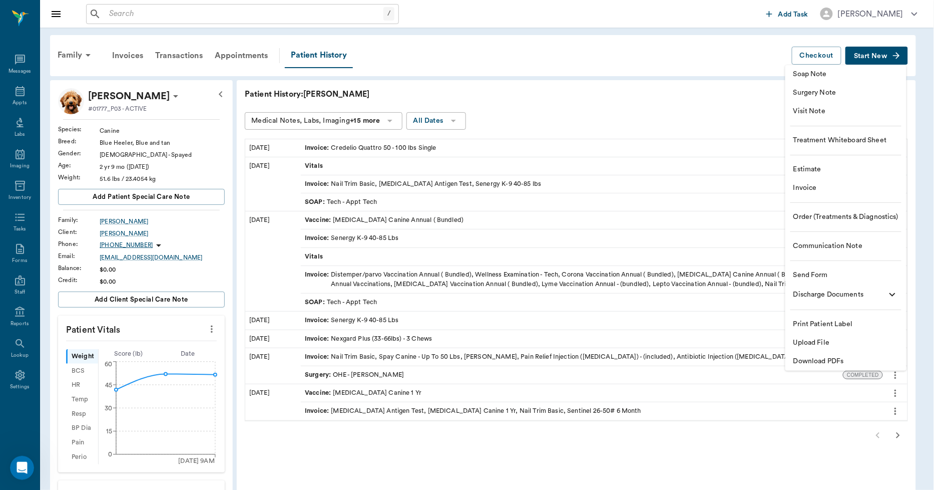
click at [809, 339] on span "Upload File" at bounding box center [845, 342] width 105 height 11
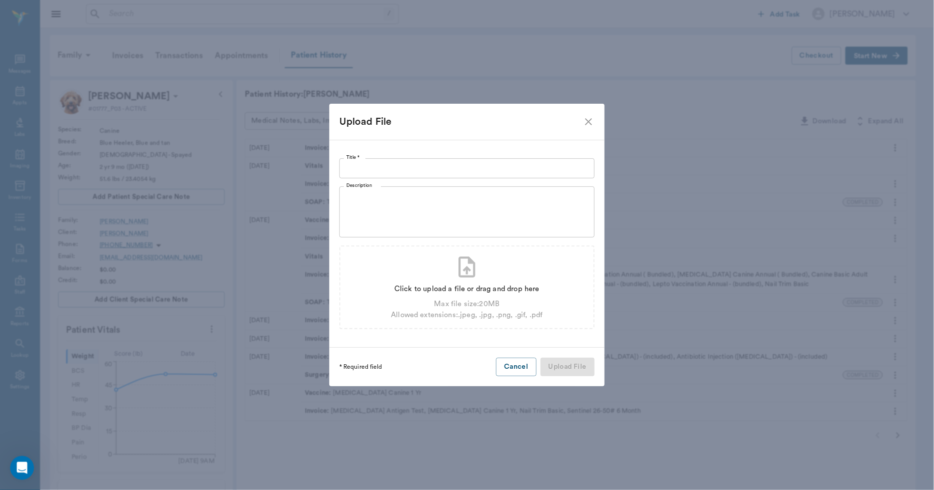
click at [457, 166] on input "Title *" at bounding box center [466, 168] width 255 height 20
type input "VACCINE RECORD 2025"
click at [429, 286] on div "Click to upload a file or drag and drop here" at bounding box center [467, 288] width 152 height 11
type input "C:\fakepath\[PERSON_NAME].[PERSON_NAME].VaccineRecord.2025.jpg"
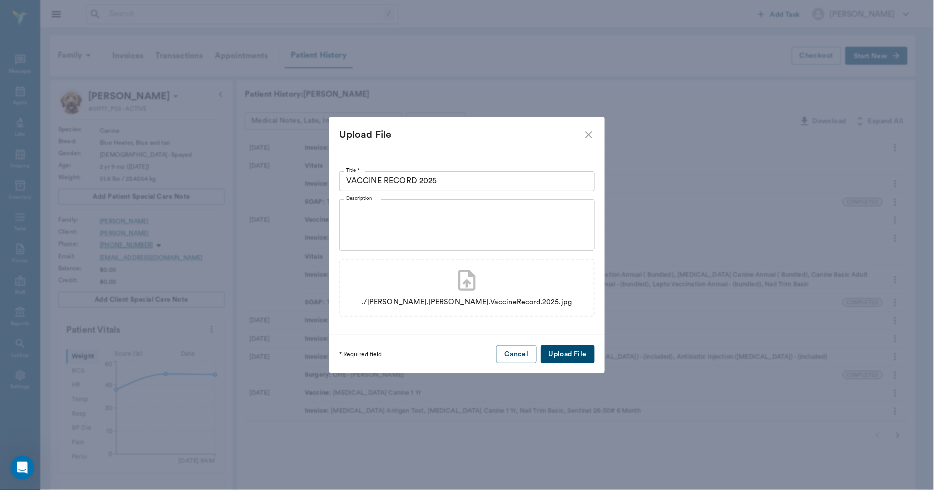
click at [577, 353] on button "Upload File" at bounding box center [568, 354] width 54 height 19
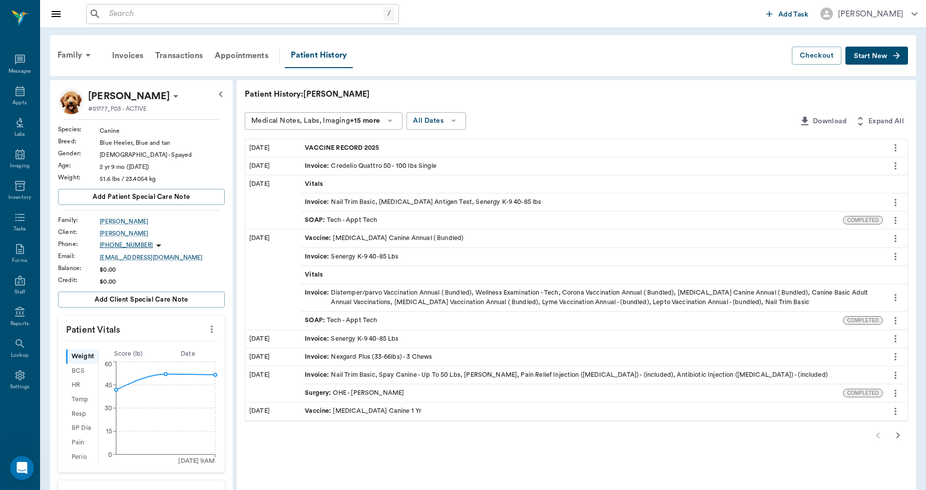
click at [859, 56] on span "Start New" at bounding box center [871, 56] width 34 height 0
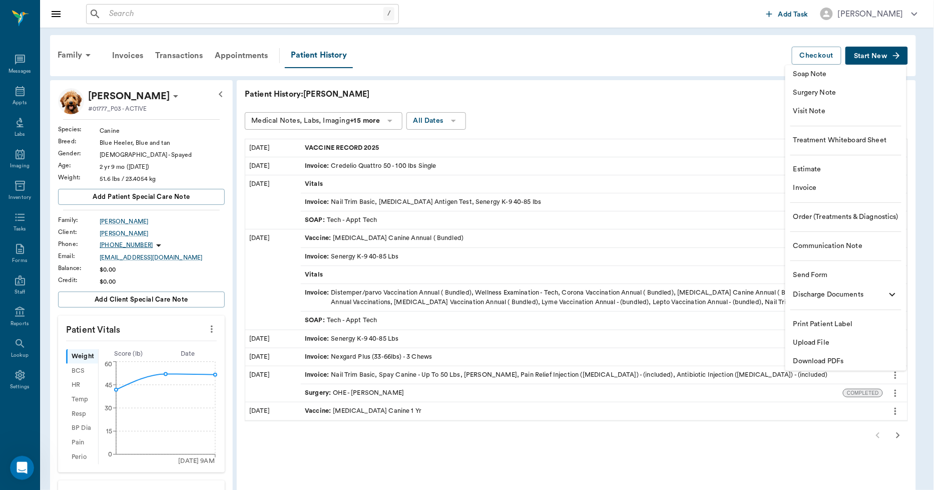
click at [823, 338] on span "Upload File" at bounding box center [845, 342] width 105 height 11
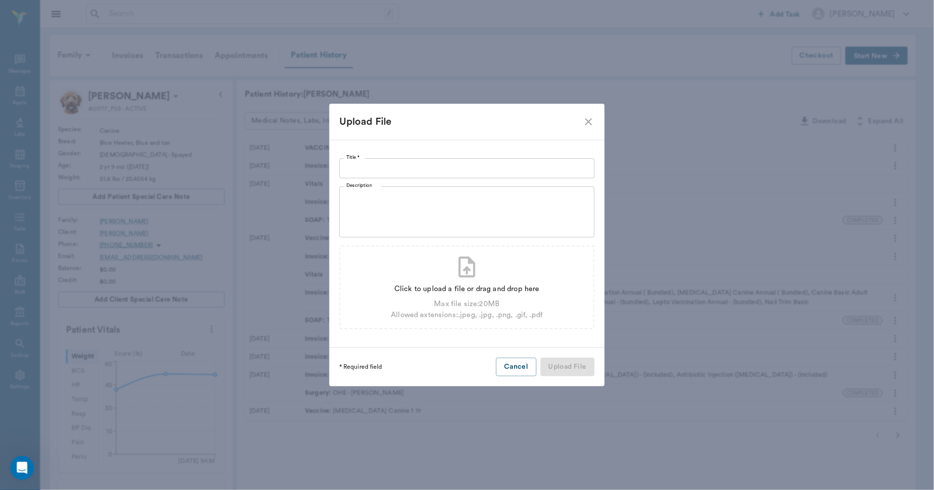
click at [519, 170] on input "Title *" at bounding box center [466, 168] width 255 height 20
type input "[MEDICAL_DATA] 2025"
click at [457, 284] on div "Click to upload a file or drag and drop here" at bounding box center [467, 288] width 152 height 11
type input "C:\fakepath\[PERSON_NAME].[PERSON_NAME].VaccineRecord.2025.jpg"
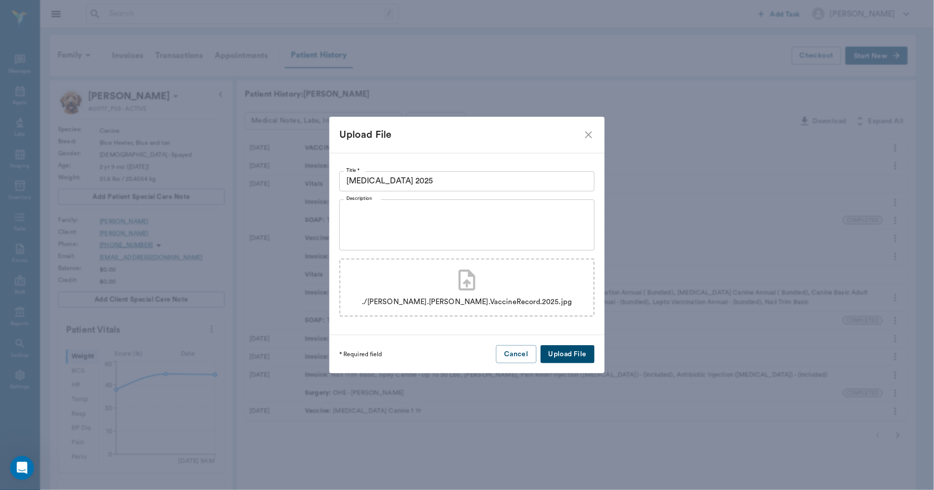
click at [577, 351] on button "Upload File" at bounding box center [568, 354] width 54 height 19
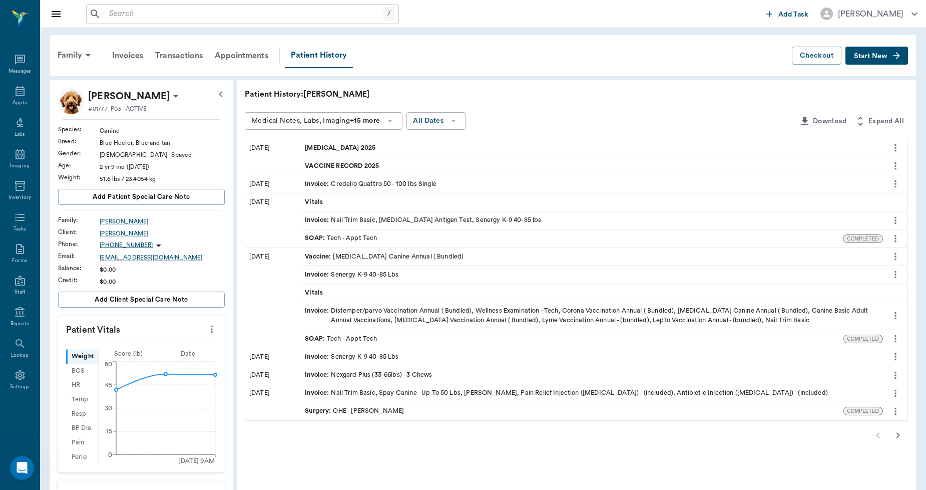
click at [902, 142] on button "more" at bounding box center [896, 147] width 16 height 17
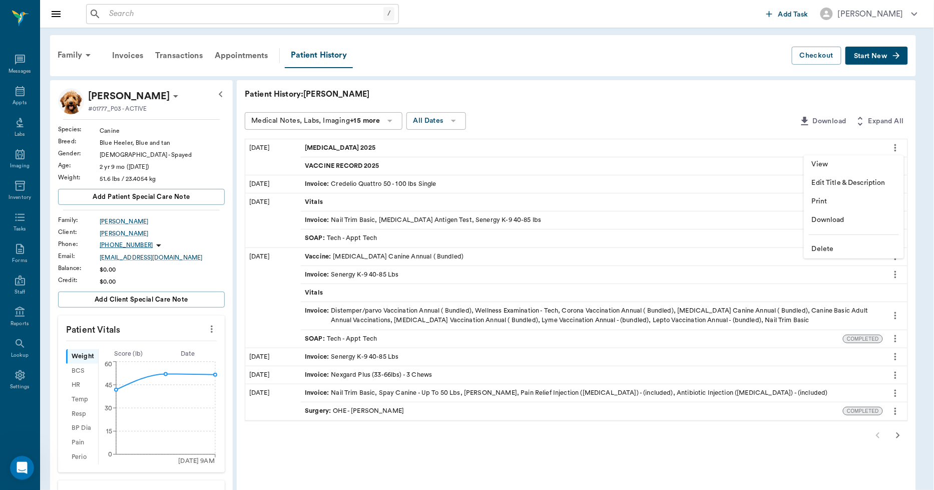
click at [821, 198] on span "Print" at bounding box center [854, 201] width 84 height 11
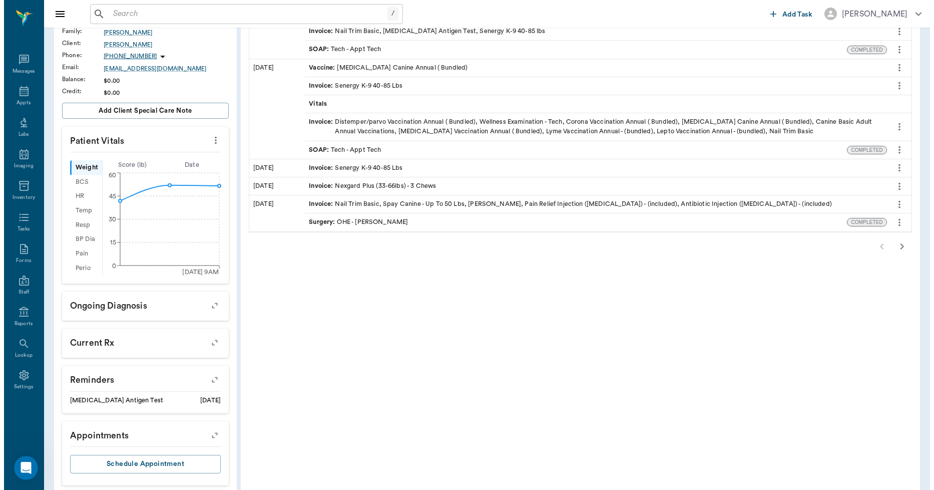
scroll to position [203, 0]
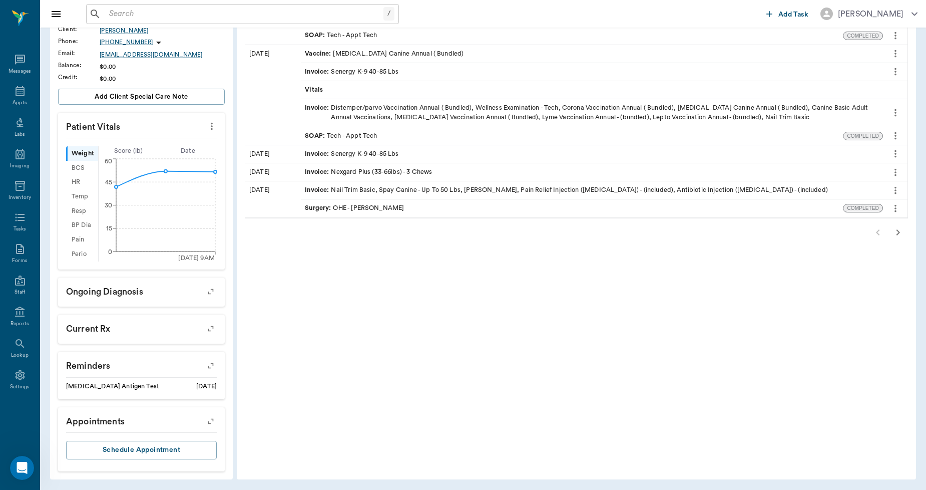
click at [211, 366] on icon "button" at bounding box center [211, 365] width 14 height 14
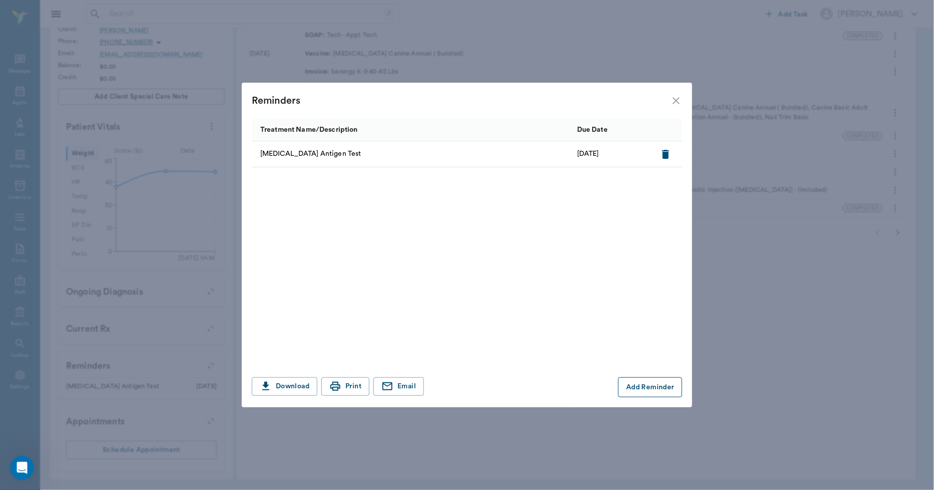
click at [634, 386] on button "Add Reminder" at bounding box center [650, 387] width 64 height 20
click at [378, 383] on input "Treatment *" at bounding box center [339, 387] width 169 height 14
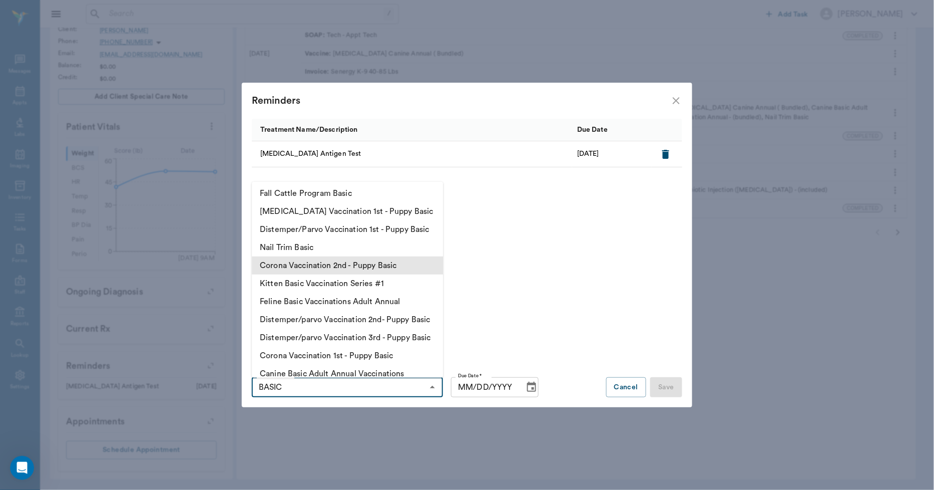
scroll to position [111, 0]
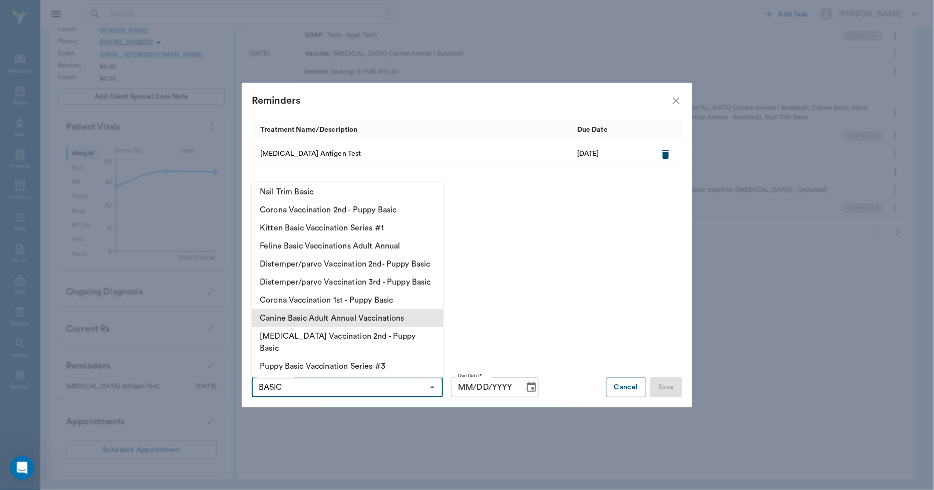
click at [341, 327] on li "Canine Basic Adult Annual Vaccinations" at bounding box center [347, 318] width 191 height 18
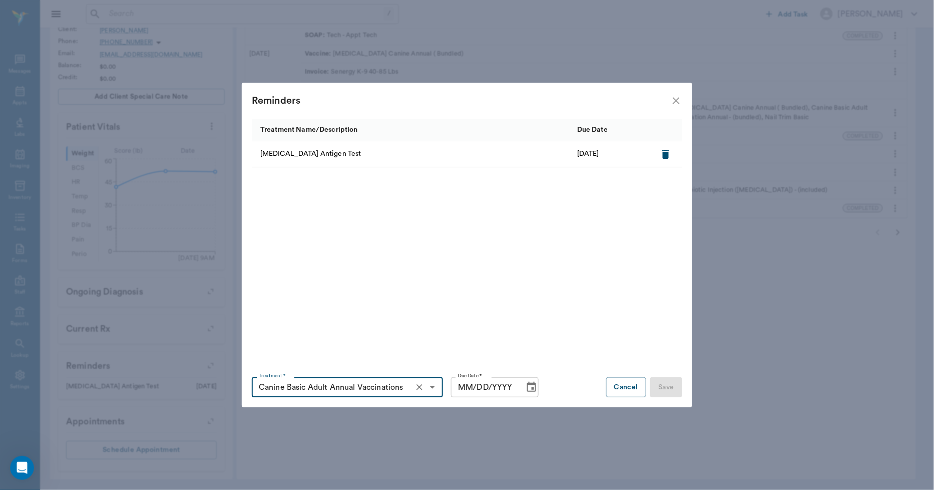
type input "Canine Basic Adult Annual Vaccinations"
click at [462, 388] on input "MM/DD/YYYY" at bounding box center [484, 387] width 66 height 20
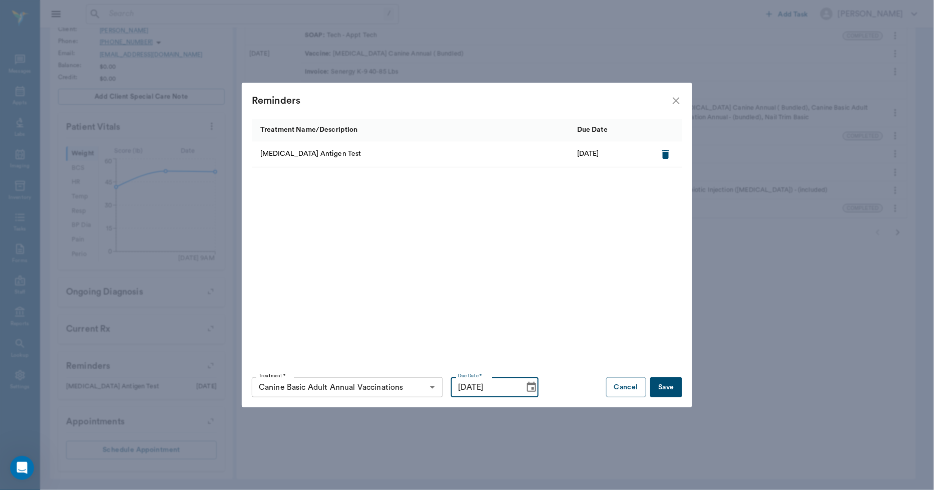
type input "09/15/2026"
click at [667, 389] on button "Save" at bounding box center [666, 387] width 32 height 20
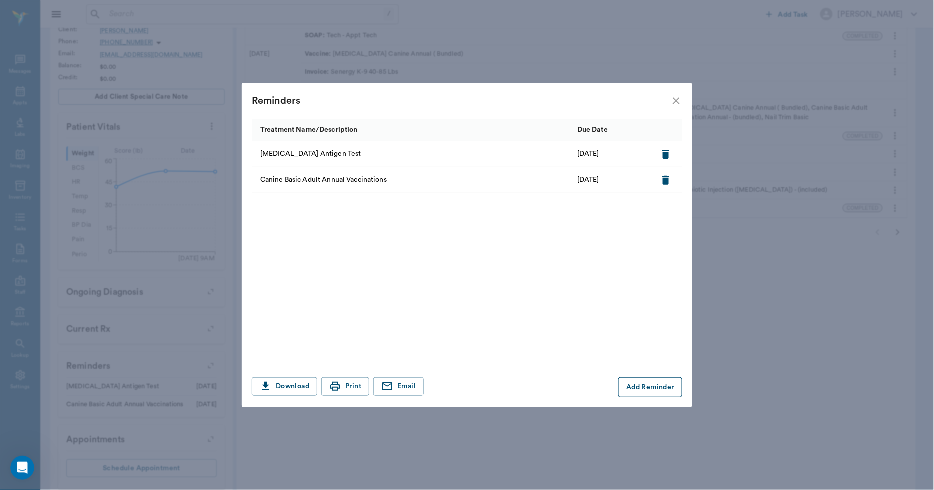
click at [645, 387] on button "Add Reminder" at bounding box center [650, 387] width 64 height 20
click at [396, 386] on input "Treatment *" at bounding box center [339, 387] width 169 height 14
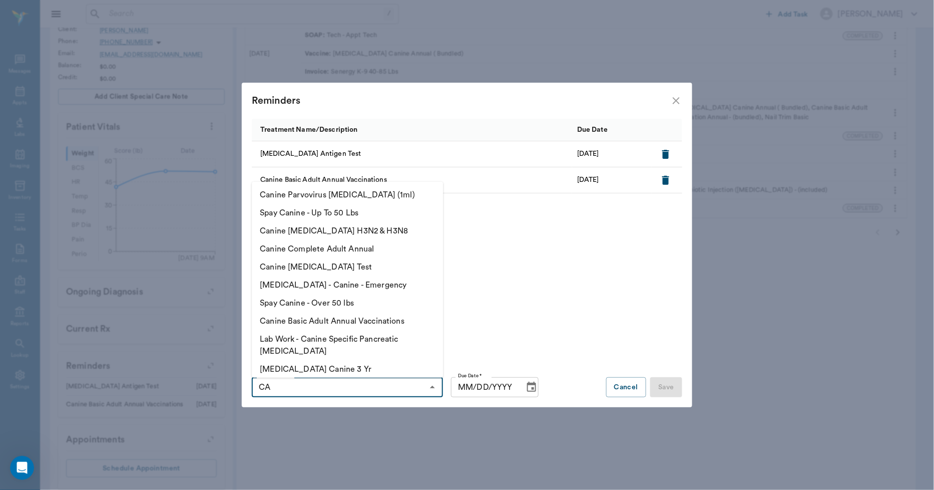
type input "C"
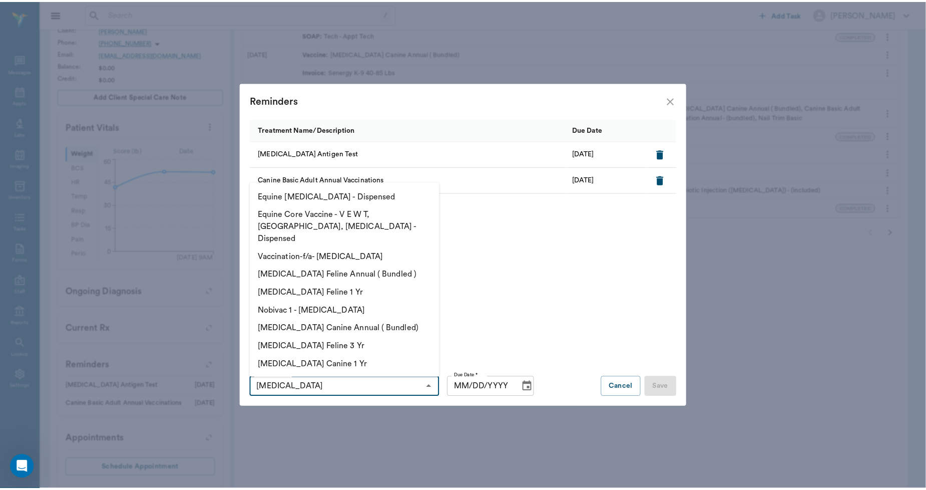
scroll to position [208, 0]
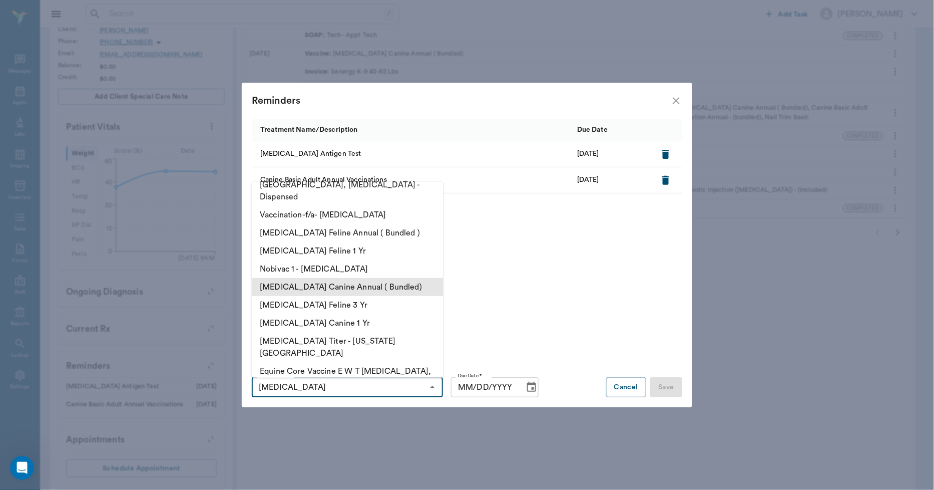
click at [368, 278] on li "[MEDICAL_DATA] Canine Annual ( Bundled)" at bounding box center [347, 287] width 191 height 18
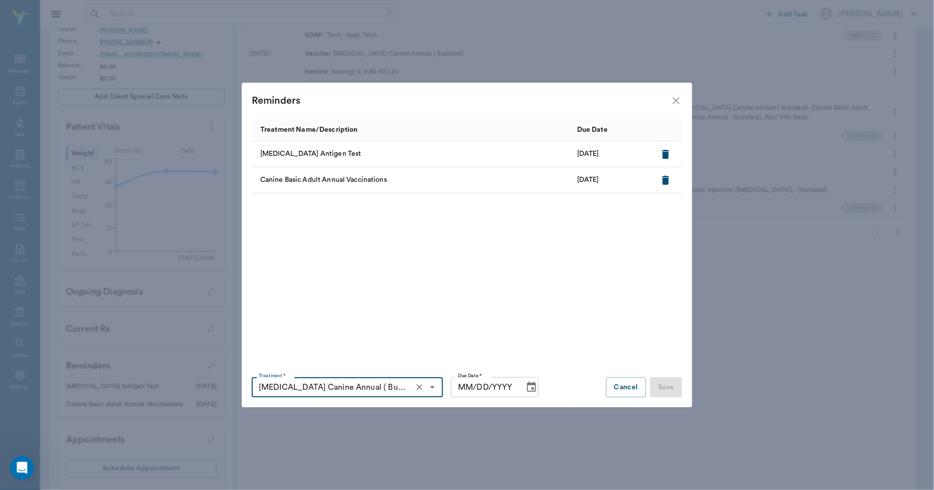
type input "[MEDICAL_DATA] Canine Annual ( Bundled)"
click at [463, 388] on input "MM/DD/YYYY" at bounding box center [484, 387] width 66 height 20
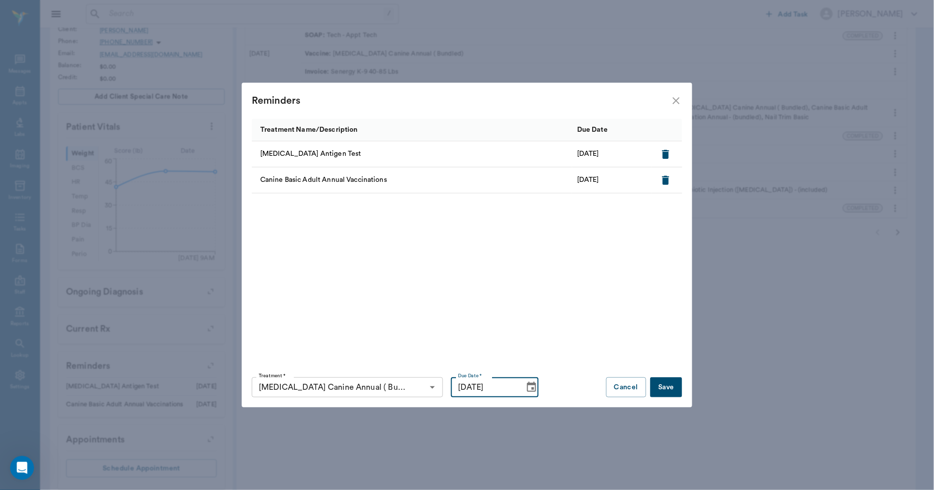
type input "09/15/2026"
click at [668, 383] on button "Save" at bounding box center [666, 387] width 32 height 20
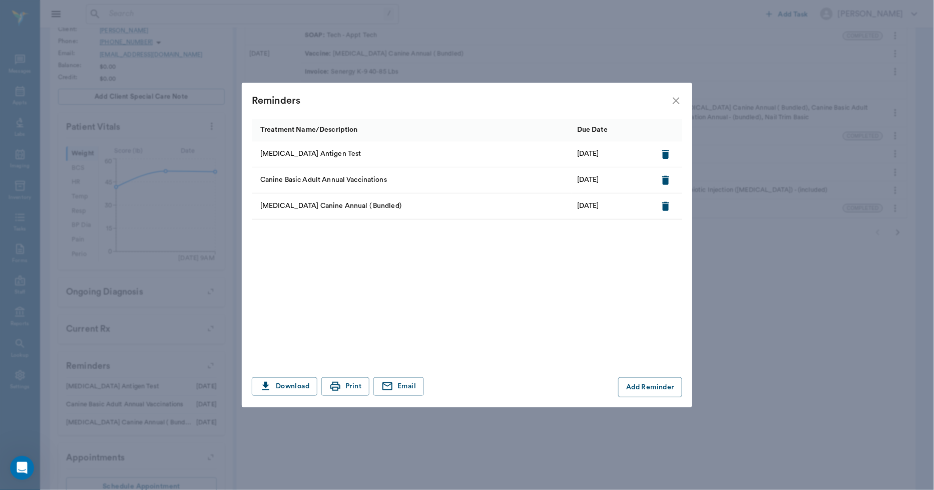
click at [677, 102] on icon "close" at bounding box center [676, 100] width 7 height 7
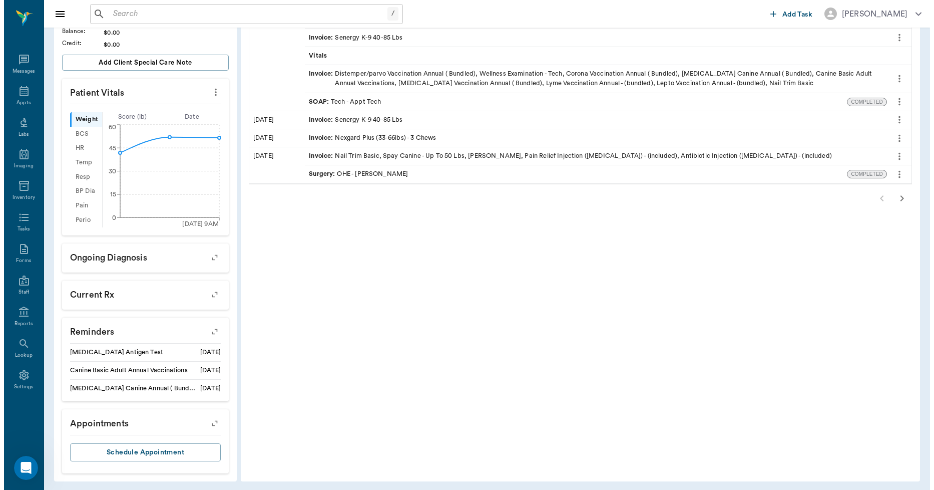
scroll to position [239, 0]
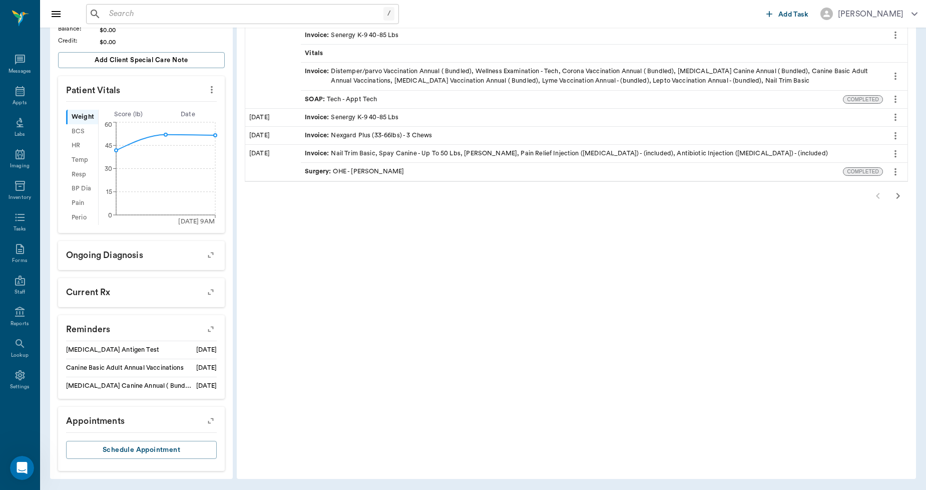
click at [206, 322] on button "button" at bounding box center [211, 329] width 26 height 26
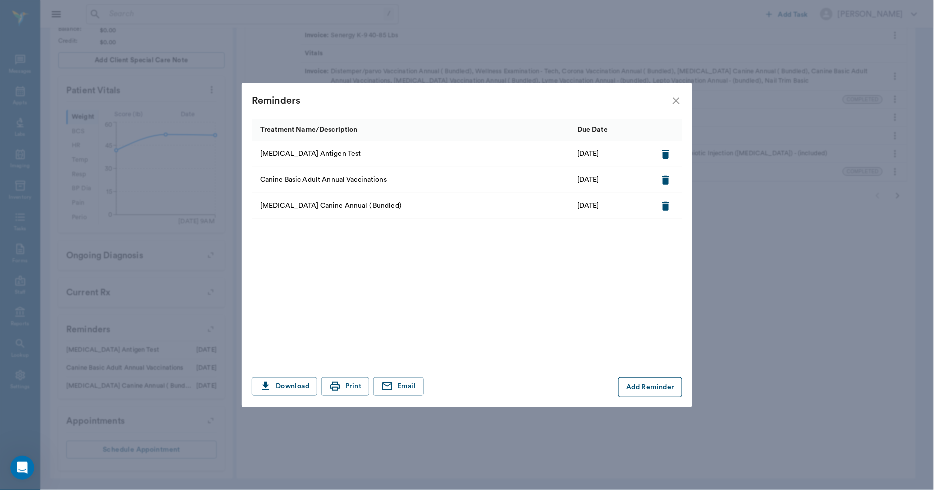
click at [644, 387] on button "Add Reminder" at bounding box center [650, 387] width 64 height 20
click at [378, 383] on input "Treatment *" at bounding box center [339, 387] width 169 height 14
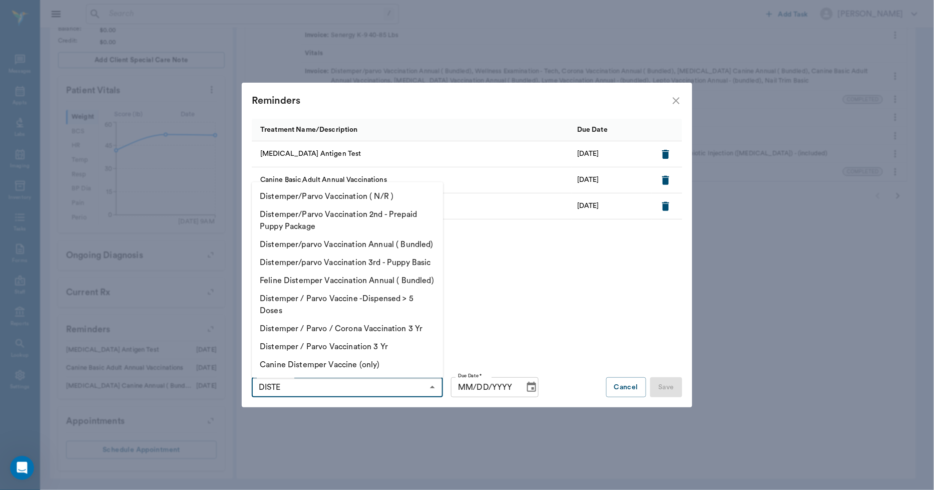
scroll to position [406, 0]
click at [346, 235] on li "Distemper/parvo Vaccination Annual ( Bundled)" at bounding box center [347, 244] width 191 height 18
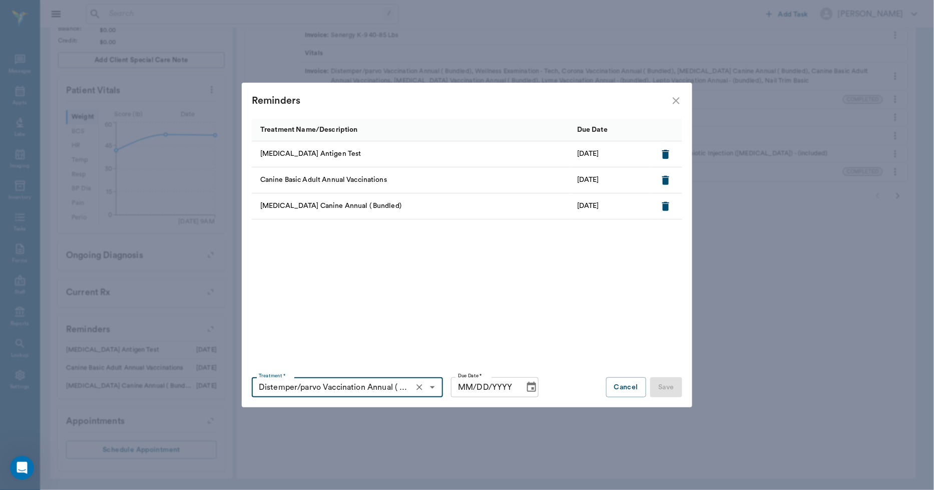
type input "Distemper/parvo Vaccination Annual ( Bundled)"
click at [464, 386] on input "MM/DD/YYYY" at bounding box center [484, 387] width 66 height 20
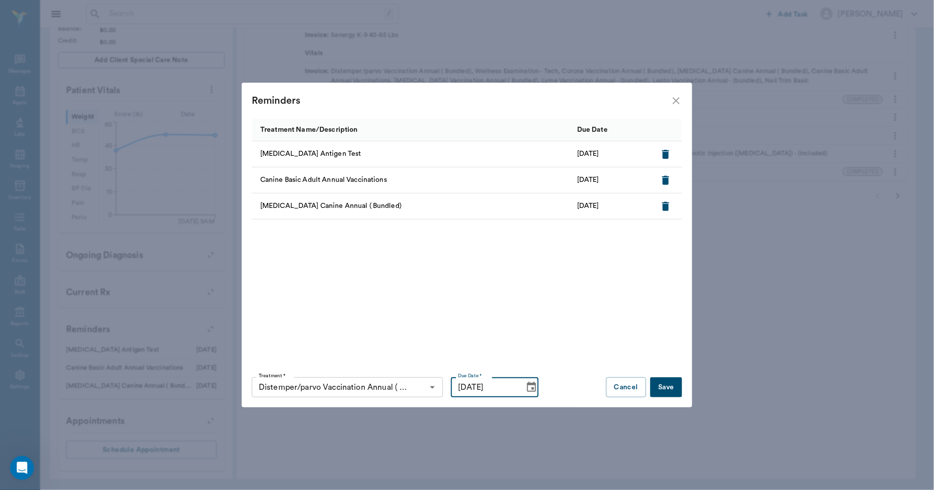
type input "09/15/2026"
click at [657, 381] on button "Save" at bounding box center [666, 387] width 32 height 20
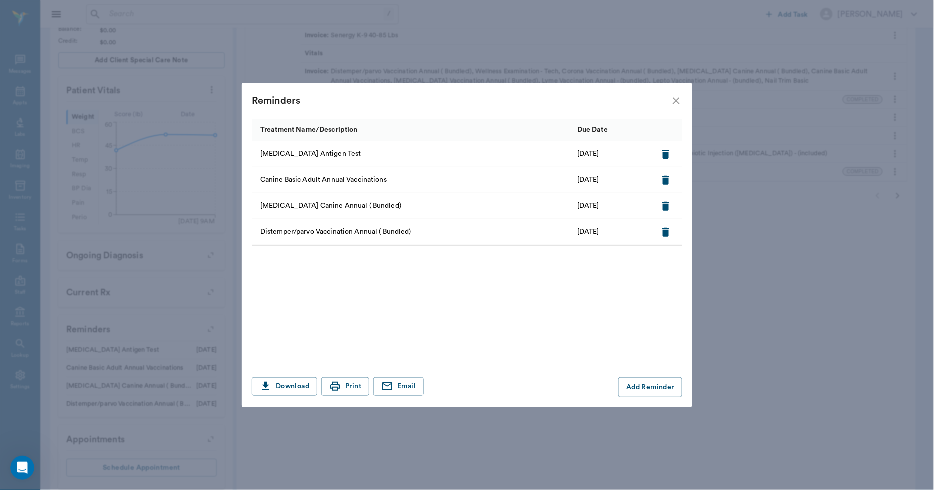
click at [663, 376] on div "Download Print Email Add Reminder" at bounding box center [467, 383] width 431 height 28
click at [659, 381] on button "Add Reminder" at bounding box center [650, 387] width 64 height 20
click at [327, 392] on input "Treatment *" at bounding box center [339, 387] width 169 height 14
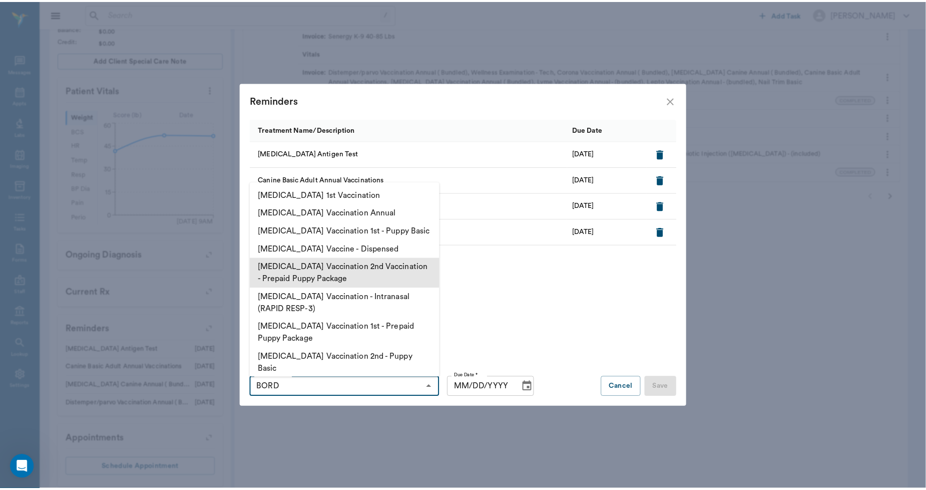
scroll to position [10, 0]
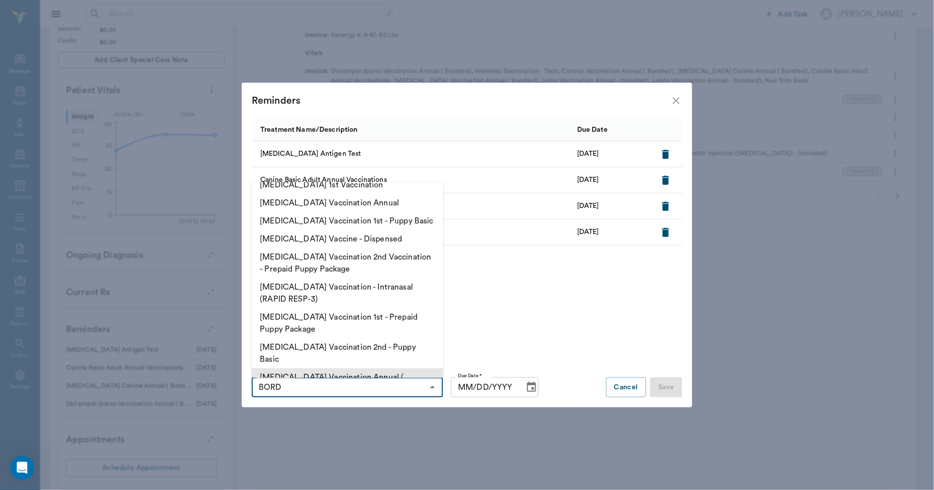
click at [356, 368] on li "[MEDICAL_DATA] Vaccination Annual ( Bundled)" at bounding box center [347, 383] width 191 height 30
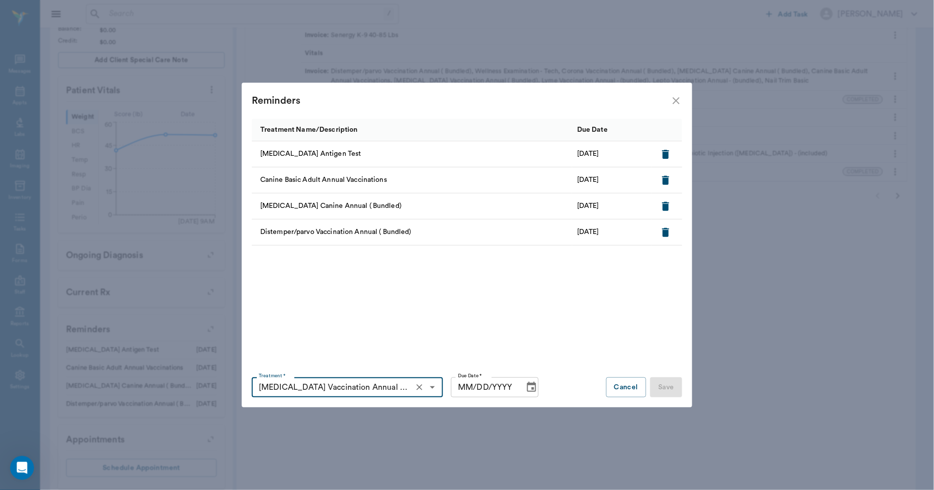
type input "[MEDICAL_DATA] Vaccination Annual ( Bundled)"
click at [467, 392] on input "MM/DD/YYYY" at bounding box center [484, 387] width 66 height 20
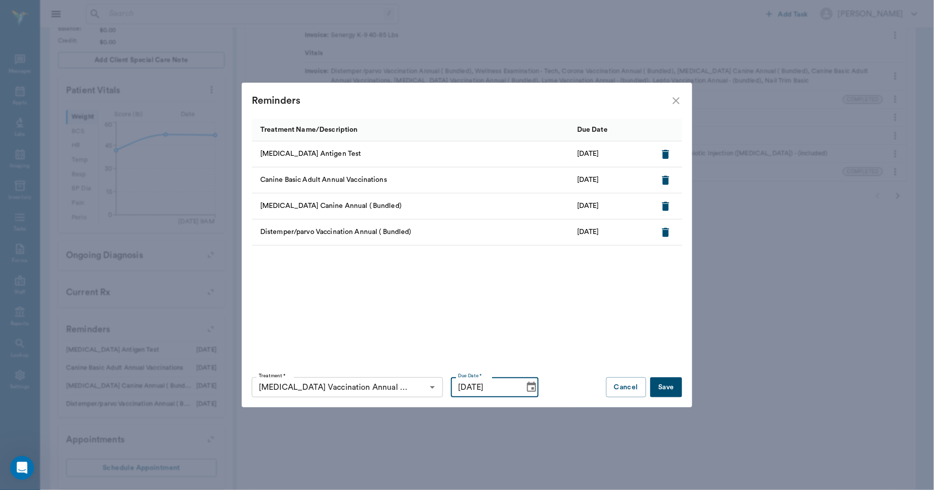
type input "09/15/2026"
click at [667, 381] on button "Save" at bounding box center [666, 387] width 32 height 20
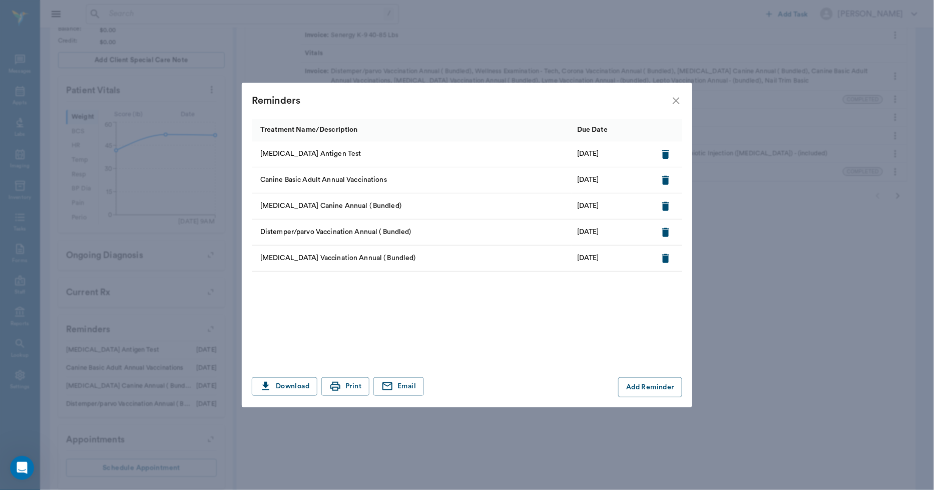
click at [650, 376] on div "Download Print Email Add Reminder" at bounding box center [467, 383] width 431 height 28
click at [633, 394] on button "Add Reminder" at bounding box center [650, 387] width 64 height 20
click at [393, 389] on input "Treatment *" at bounding box center [339, 387] width 169 height 14
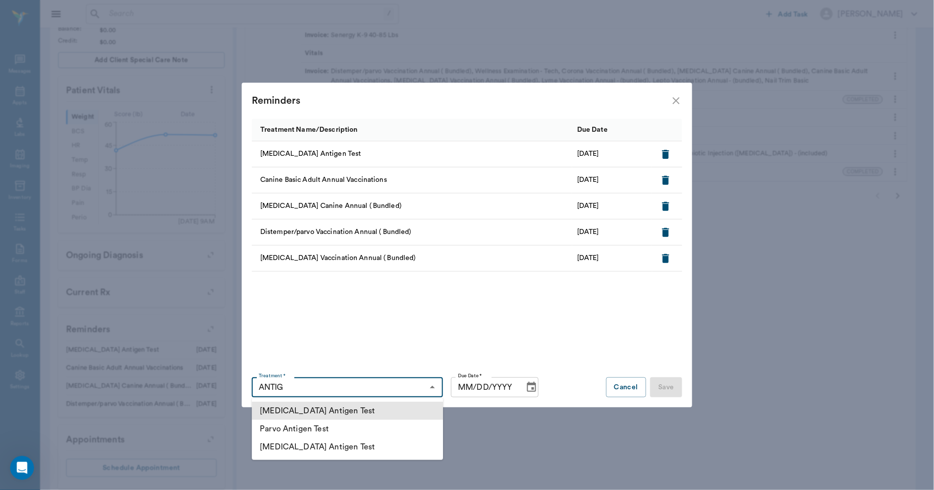
click at [365, 409] on li "Heartworm Antigen Test" at bounding box center [347, 410] width 191 height 18
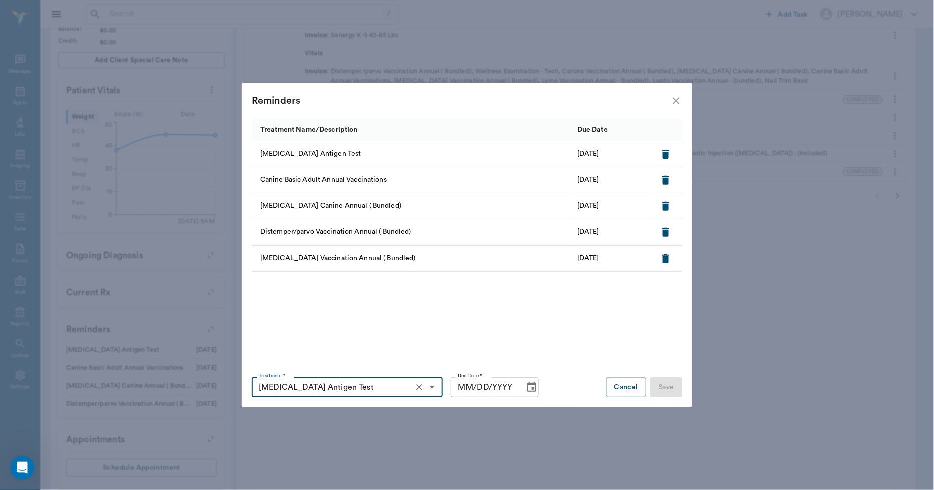
type input "Heartworm Antigen Test"
click at [457, 387] on input "MM/DD/YYYY" at bounding box center [484, 387] width 66 height 20
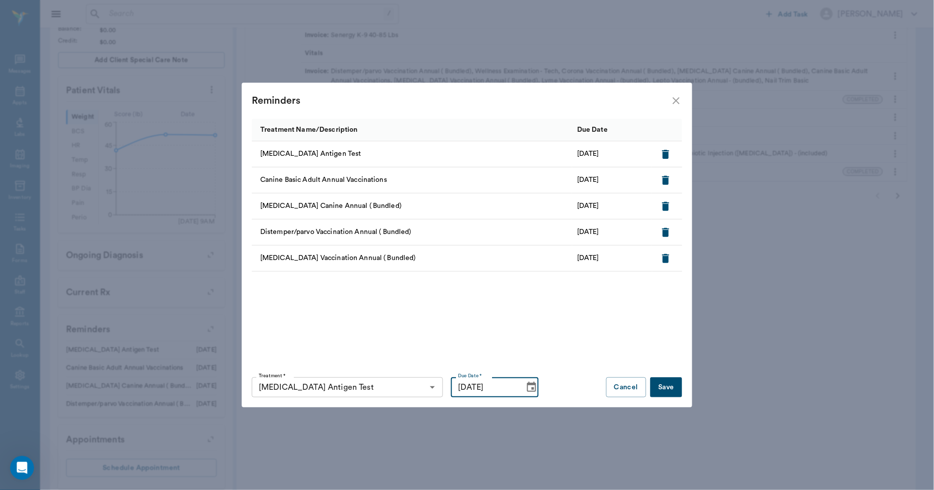
type input "09/15/2026"
click at [661, 383] on button "Save" at bounding box center [666, 387] width 32 height 20
click at [668, 153] on icon "button" at bounding box center [665, 154] width 7 height 9
click at [669, 383] on button "Save" at bounding box center [666, 387] width 32 height 20
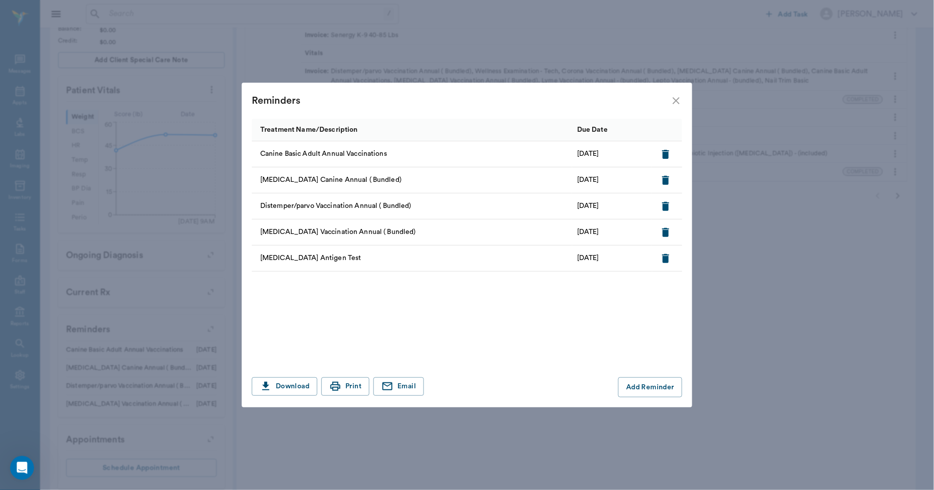
click at [677, 104] on icon "close" at bounding box center [676, 101] width 12 height 12
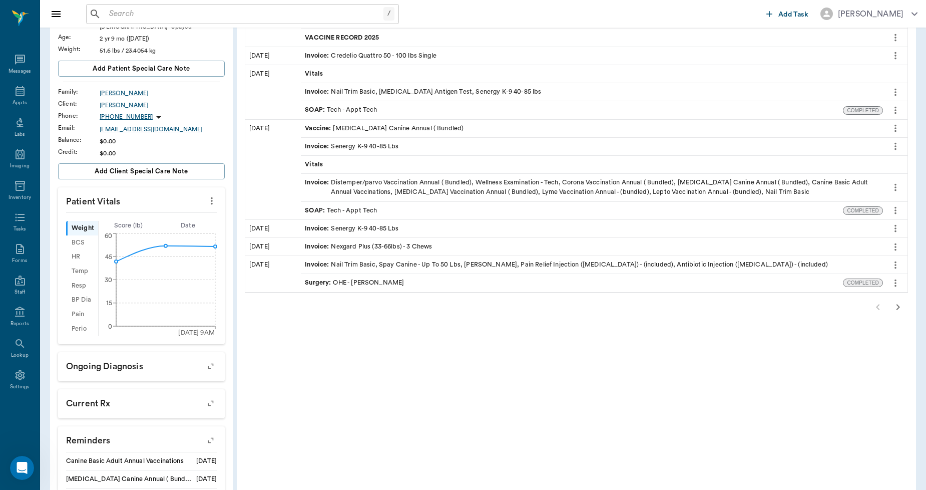
scroll to position [0, 0]
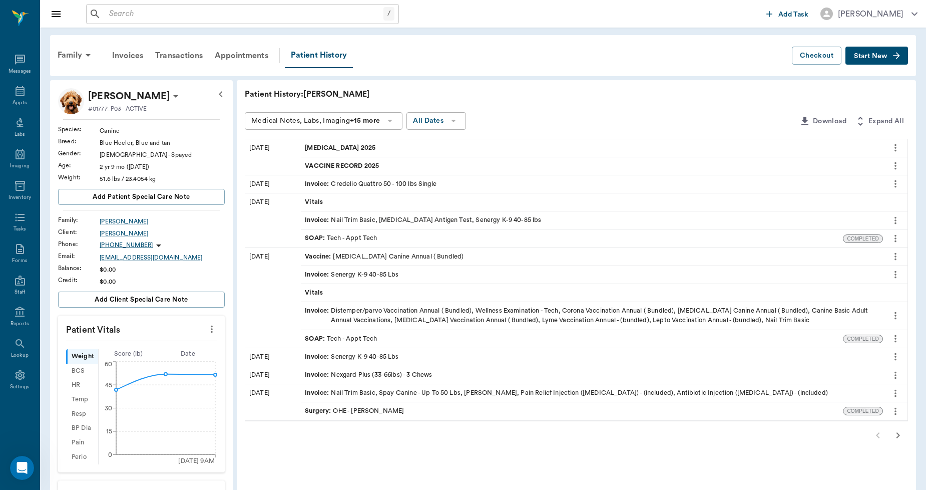
click at [170, 93] on icon at bounding box center [176, 96] width 12 height 12
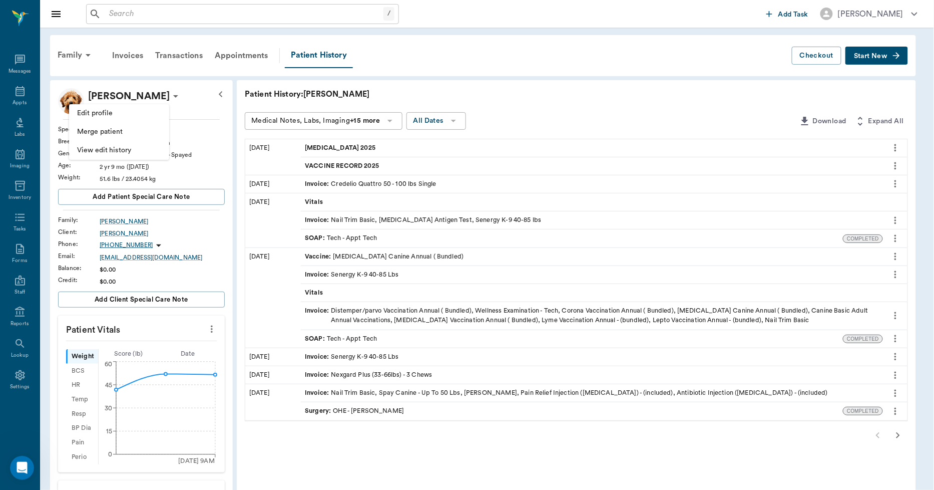
click at [114, 113] on span "Edit profile" at bounding box center [119, 113] width 84 height 11
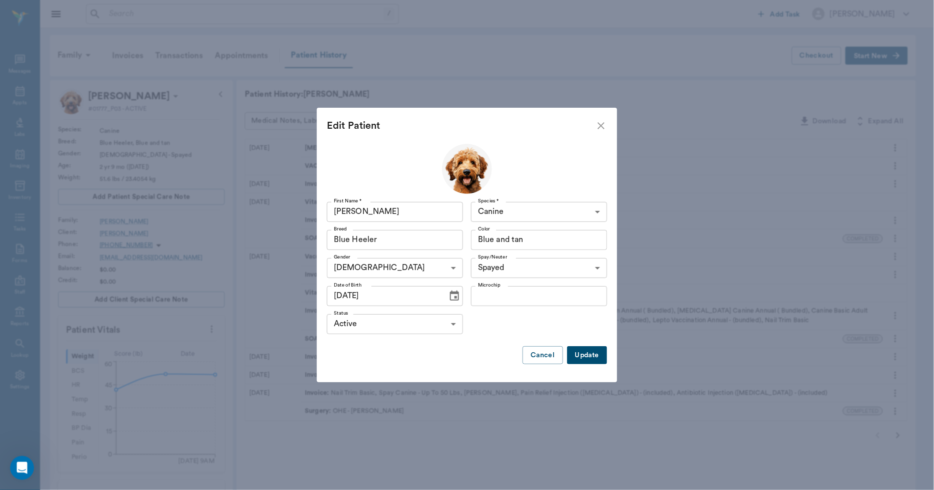
click at [495, 292] on input "Microchip" at bounding box center [539, 296] width 136 height 20
type input "985113010365060"
click at [584, 354] on button "Update" at bounding box center [587, 355] width 40 height 19
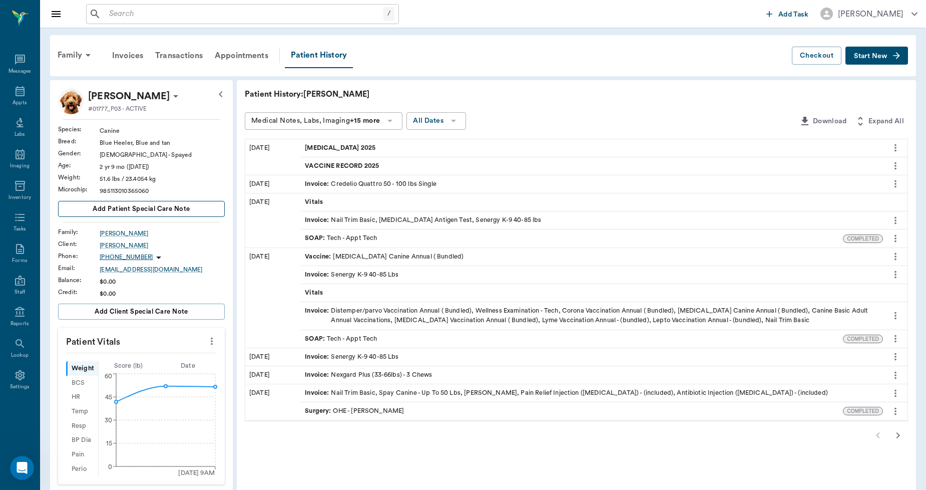
click at [206, 212] on button "Add patient Special Care Note" at bounding box center [141, 209] width 167 height 16
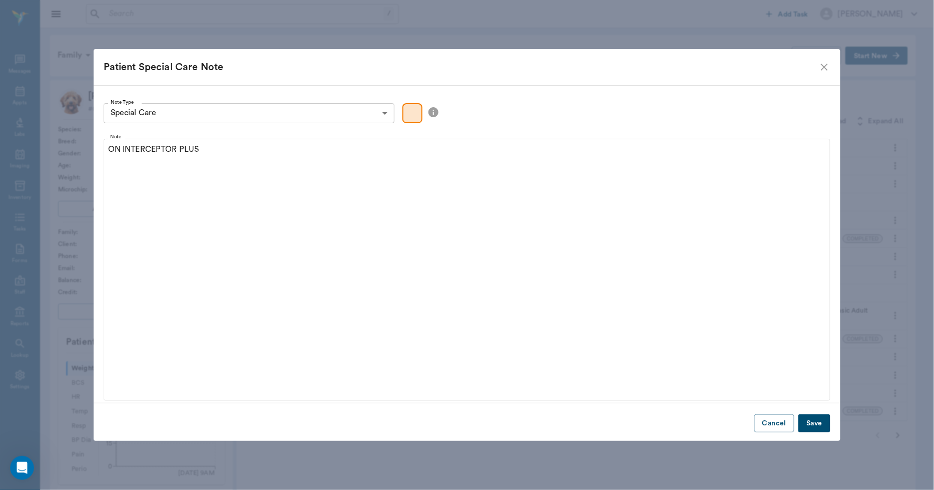
click at [812, 424] on button "Save" at bounding box center [814, 423] width 32 height 19
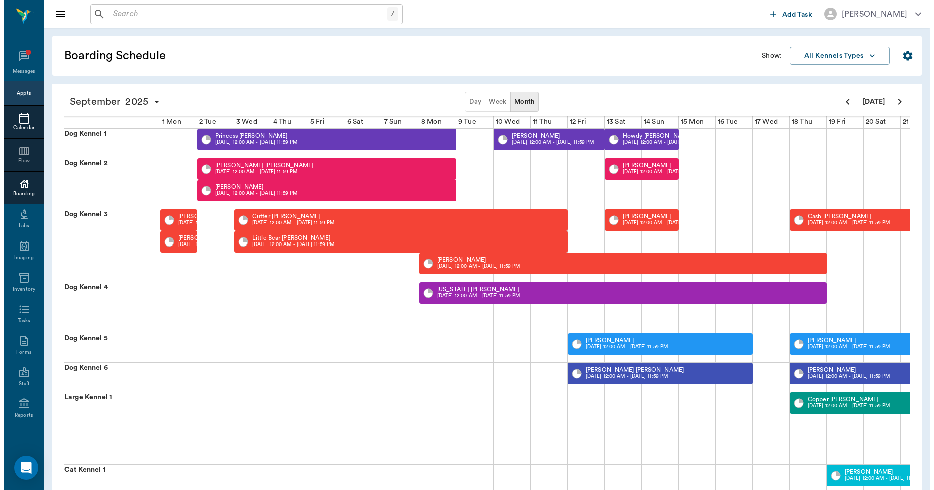
scroll to position [0, 257]
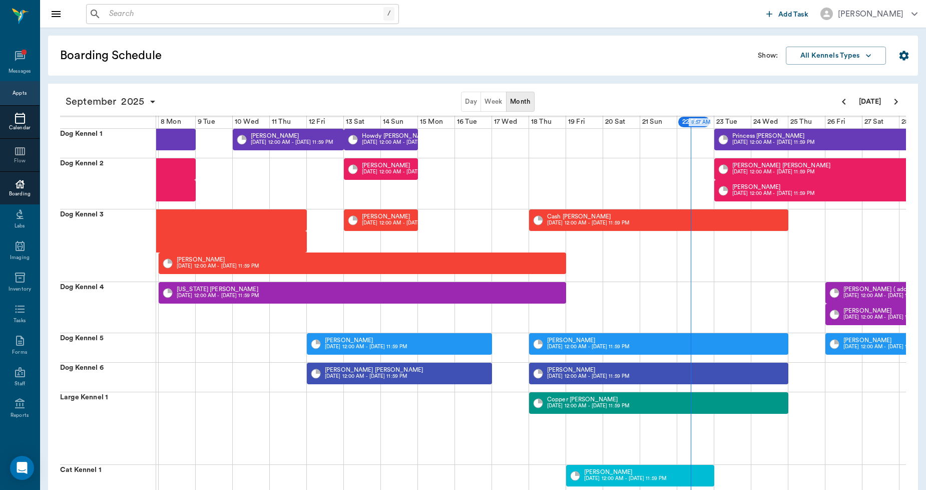
click at [14, 121] on icon at bounding box center [20, 118] width 12 height 12
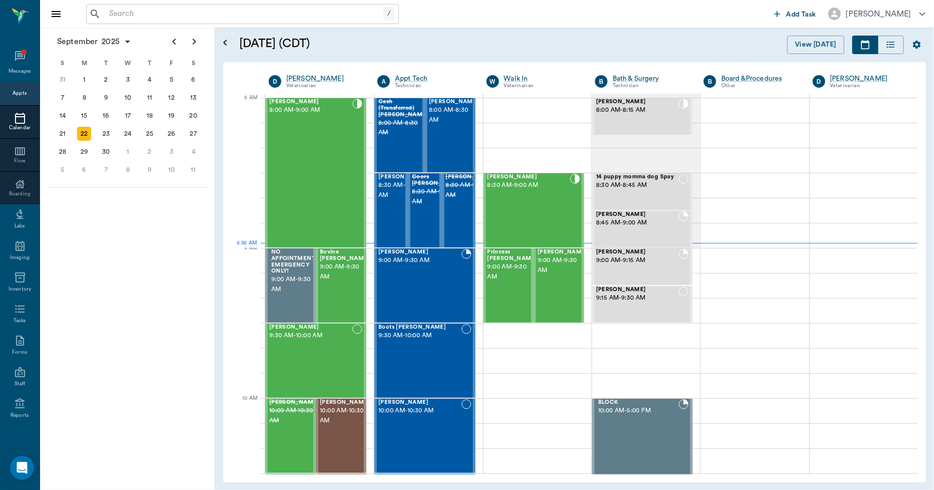
click at [141, 14] on input "text" at bounding box center [244, 14] width 278 height 14
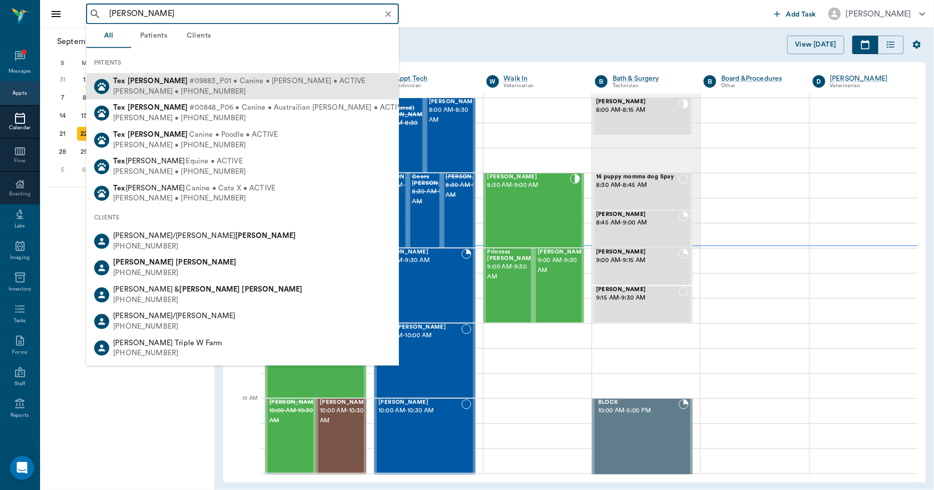
click at [151, 84] on div "Tex Willeford #09883_P01 • Canine • Fiest • ACTIVE" at bounding box center [239, 81] width 252 height 11
type input "TEX WIL"
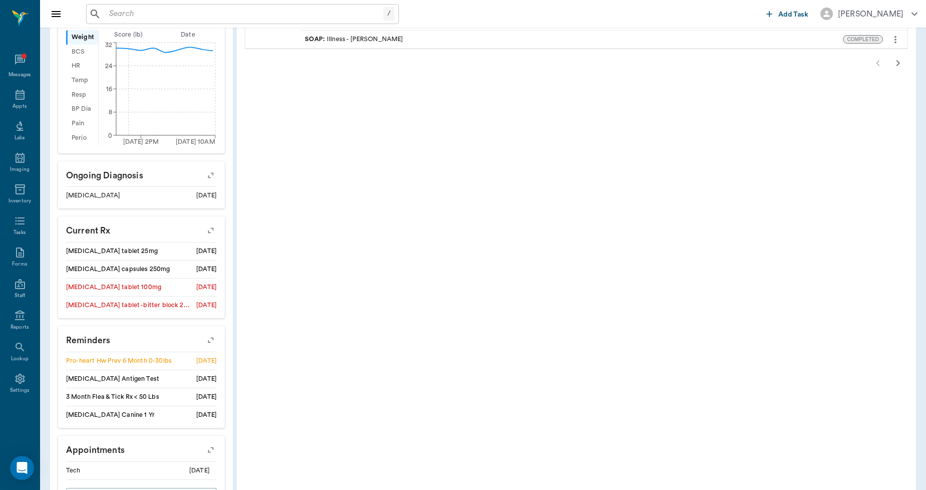
scroll to position [389, 0]
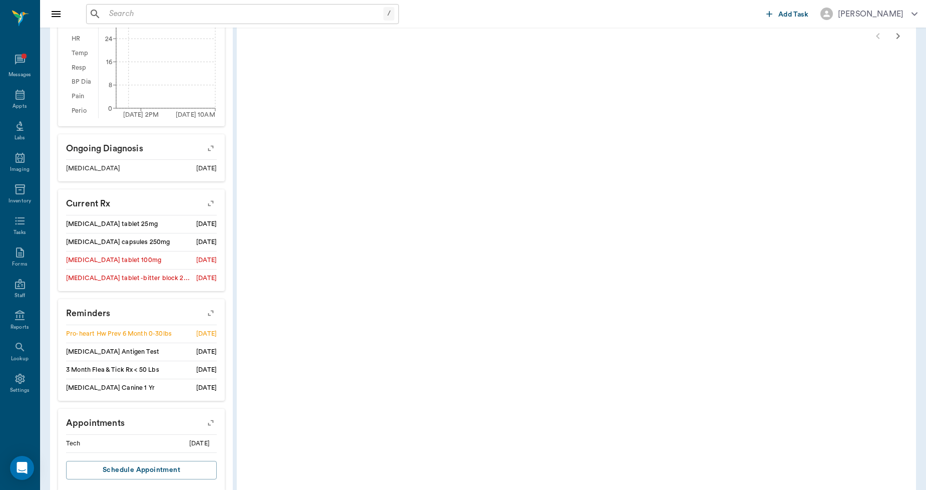
click at [215, 313] on icon "button" at bounding box center [211, 313] width 14 height 14
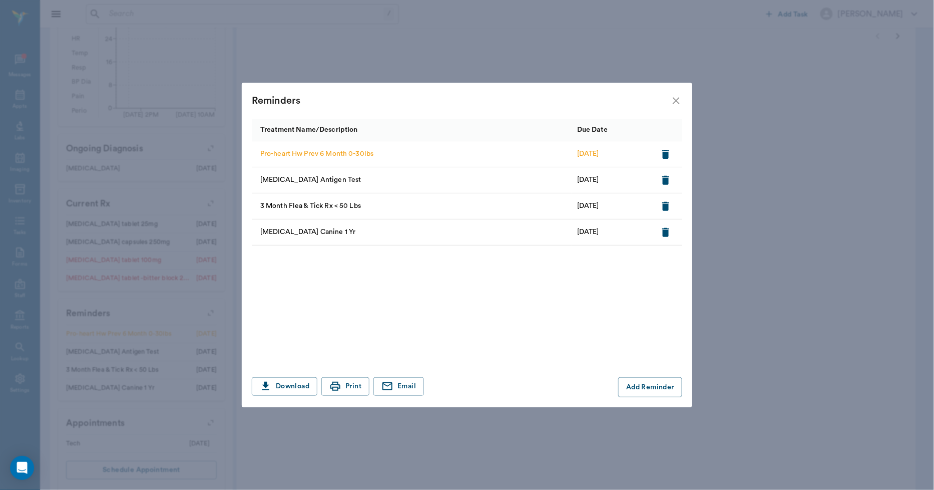
click at [678, 102] on icon "close" at bounding box center [676, 100] width 7 height 7
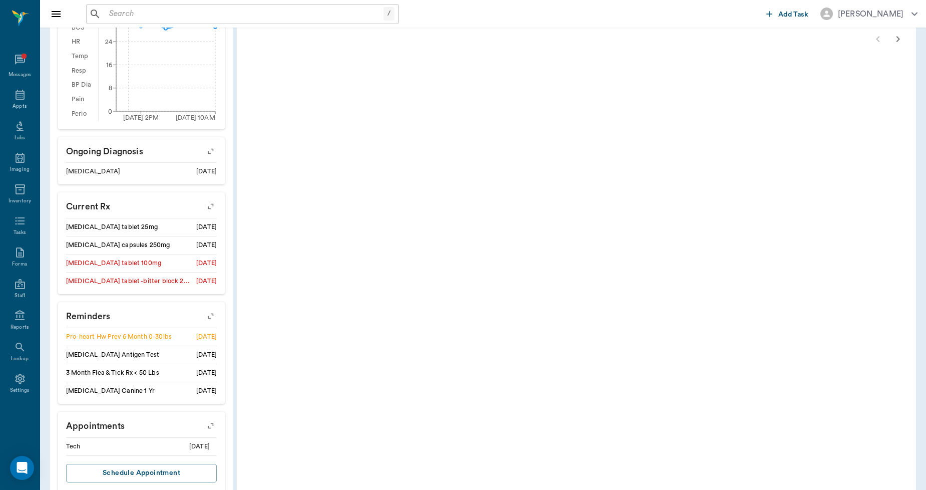
scroll to position [409, 0]
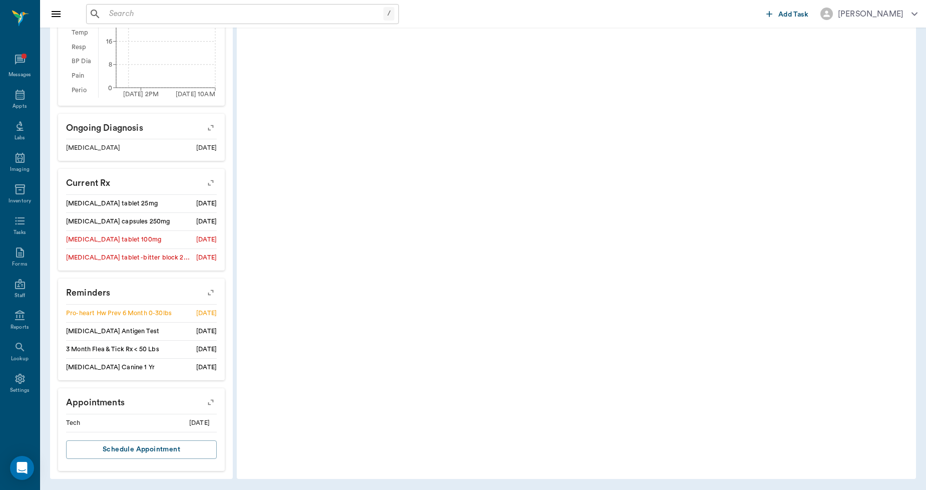
click at [211, 291] on icon "button" at bounding box center [211, 292] width 14 height 14
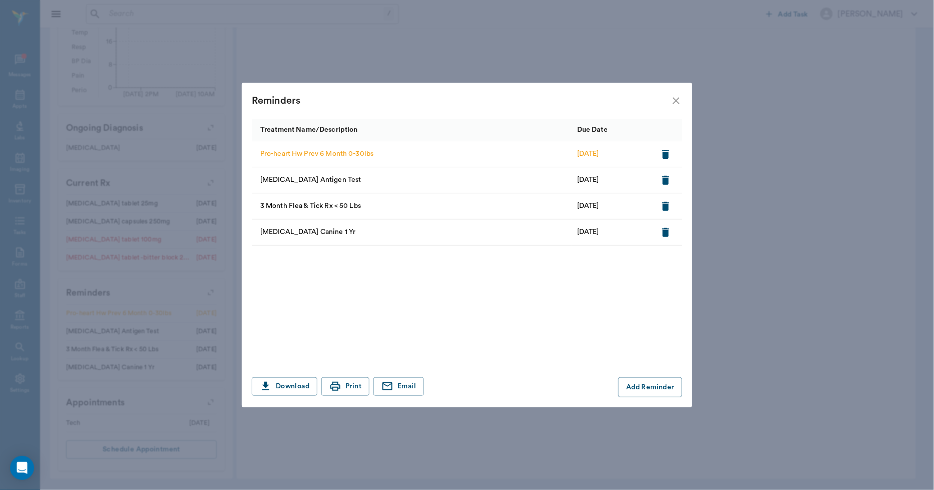
click at [678, 103] on icon "close" at bounding box center [676, 100] width 7 height 7
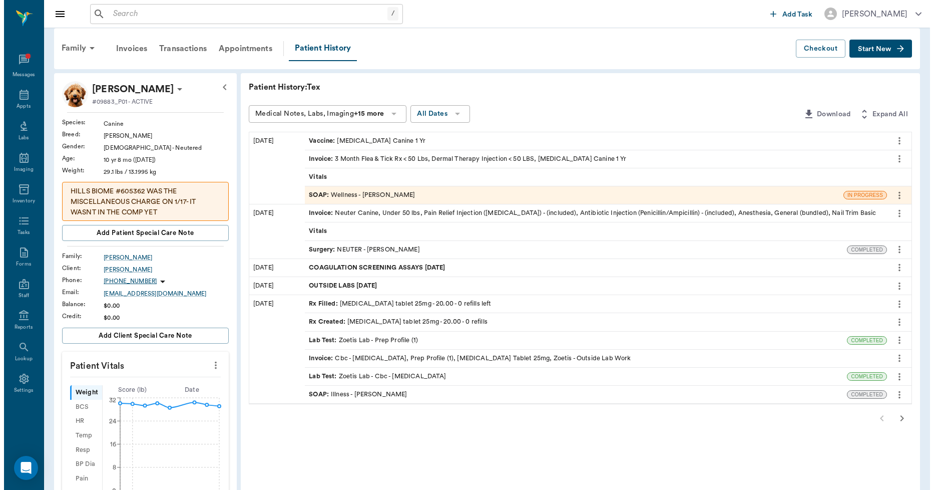
scroll to position [0, 0]
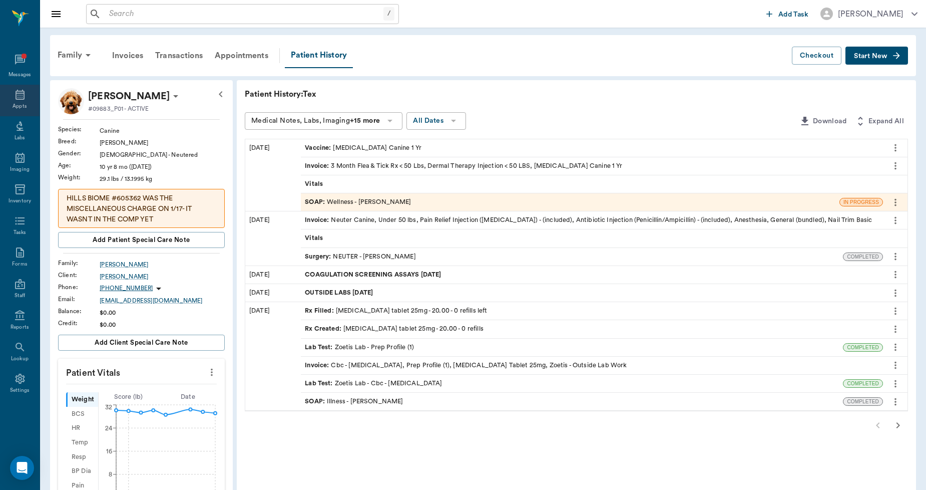
click at [22, 106] on div "Appts" at bounding box center [20, 107] width 14 height 8
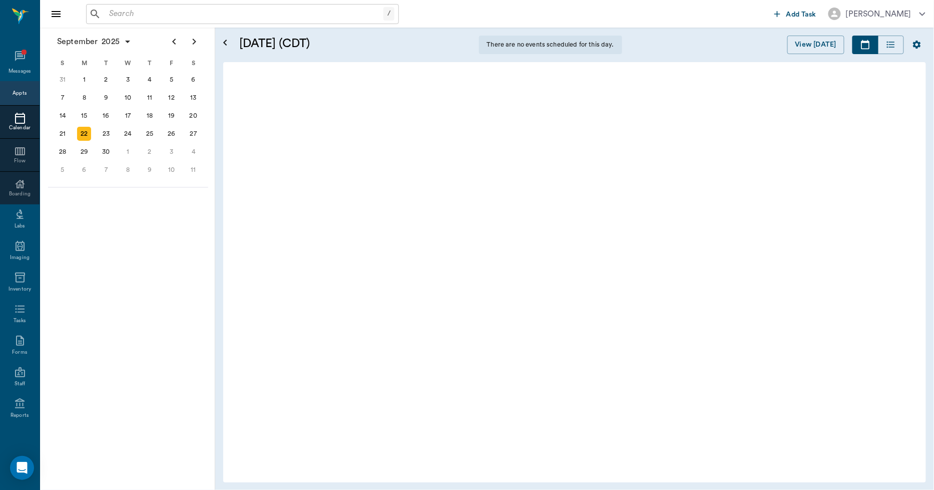
scroll to position [153, 0]
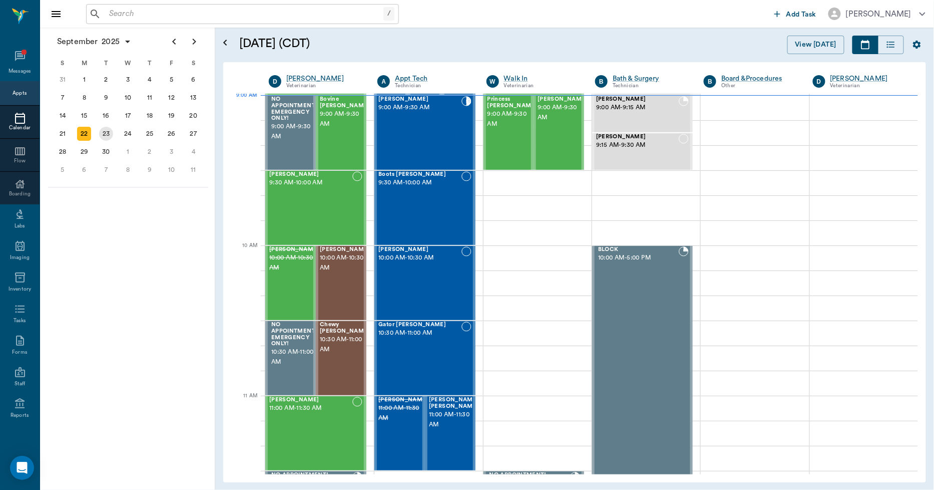
click at [109, 134] on div "23" at bounding box center [106, 134] width 14 height 14
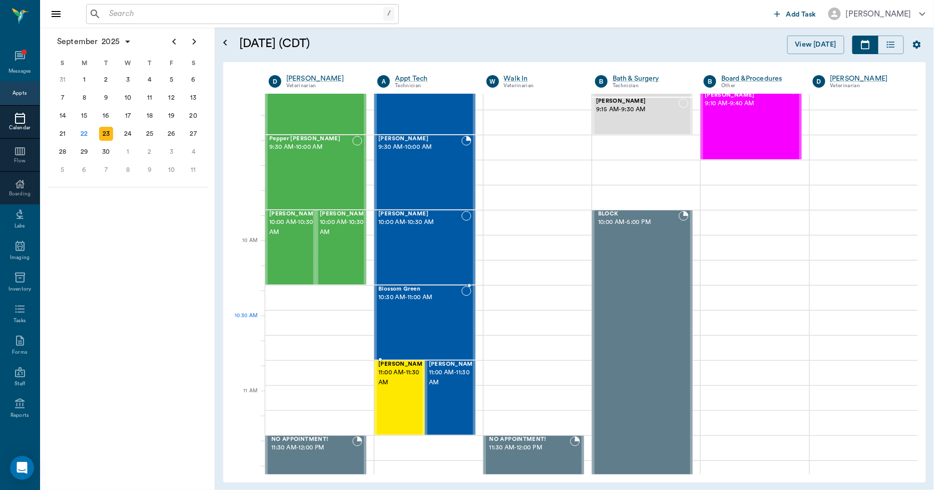
scroll to position [222, 0]
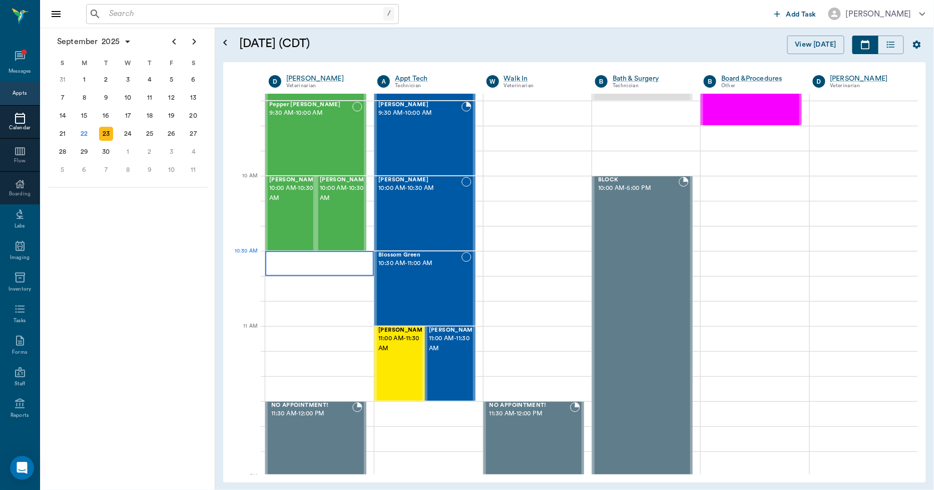
click at [337, 268] on div at bounding box center [319, 263] width 109 height 25
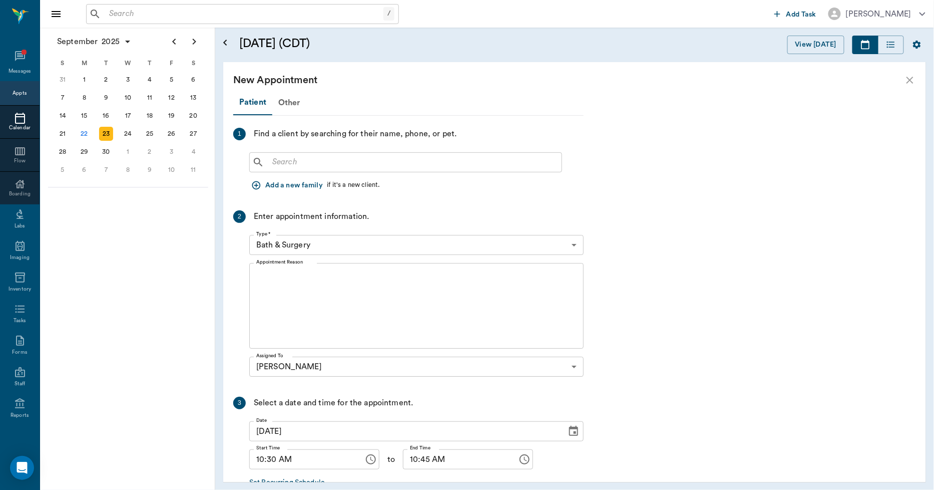
click at [301, 163] on input "text" at bounding box center [412, 162] width 289 height 14
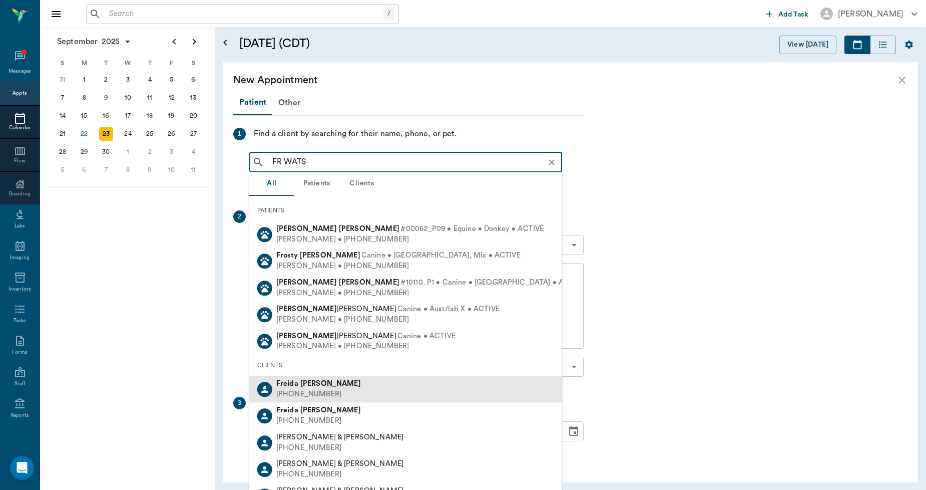
click at [329, 383] on div "Freida Watson (407) 719-8831" at bounding box center [405, 388] width 313 height 27
type input "FR WATS"
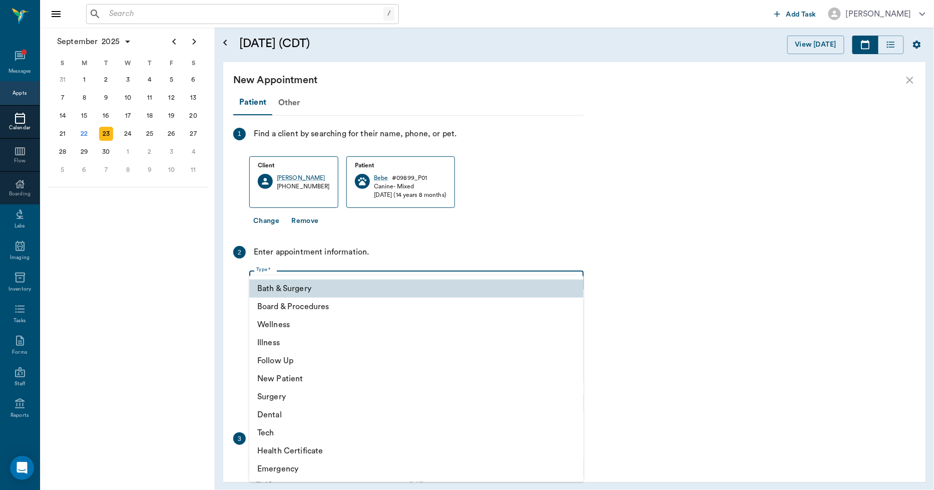
click at [329, 279] on body "/ ​ Add Task Dr. Bert Ellsworth Nectar Messages Appts Calendar Flow Boarding La…" at bounding box center [467, 245] width 934 height 490
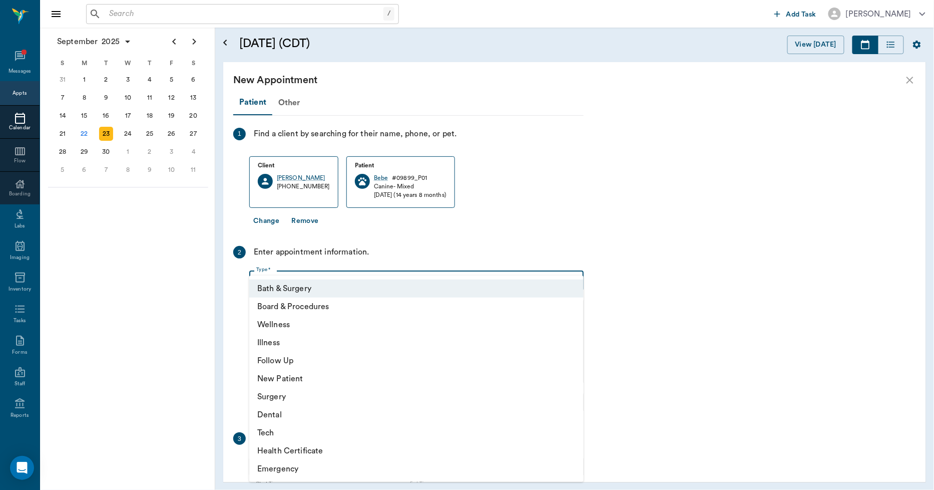
click at [289, 322] on li "Wellness" at bounding box center [416, 324] width 334 height 18
type input "65d2be4f46e3a538d89b8c14"
type input "11:00 AM"
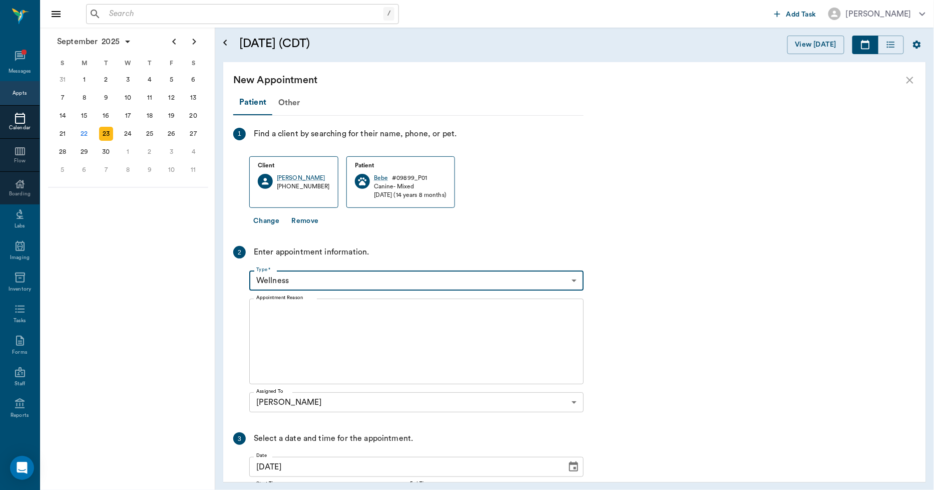
click at [289, 322] on textarea "Appointment Reason" at bounding box center [416, 341] width 320 height 69
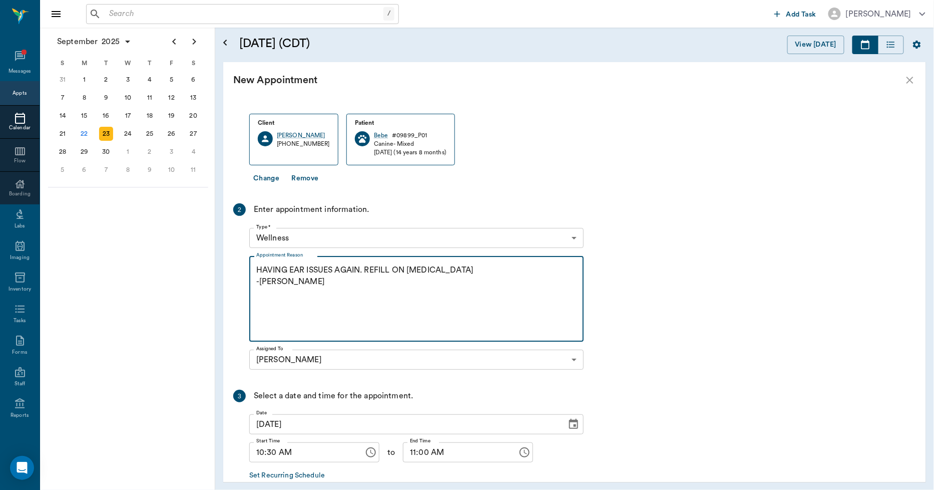
scroll to position [97, 0]
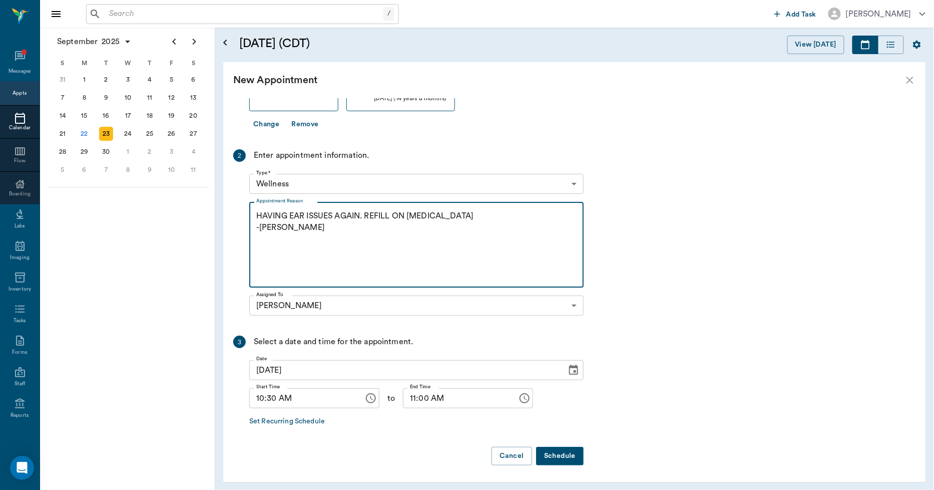
type textarea "HAVING EAR ISSUES AGAIN. REFILL ON CARPROFEN -LORY"
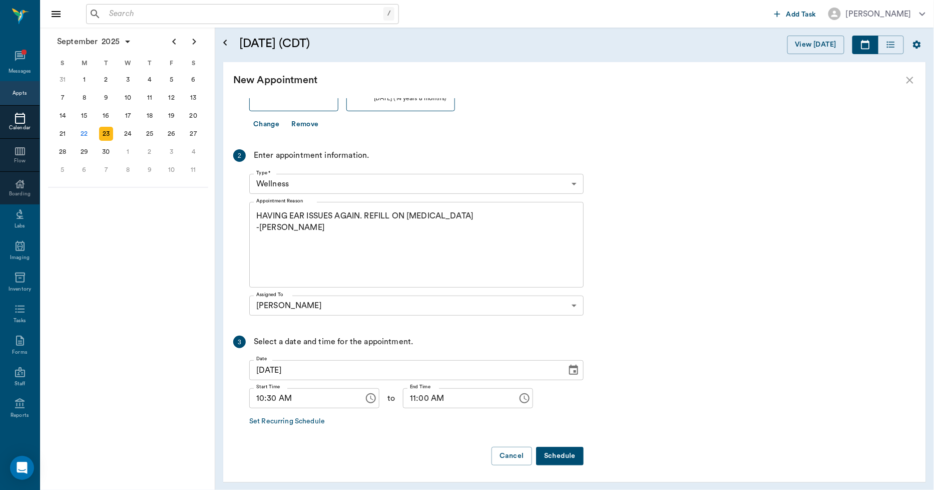
click at [547, 452] on button "Schedule" at bounding box center [560, 456] width 48 height 19
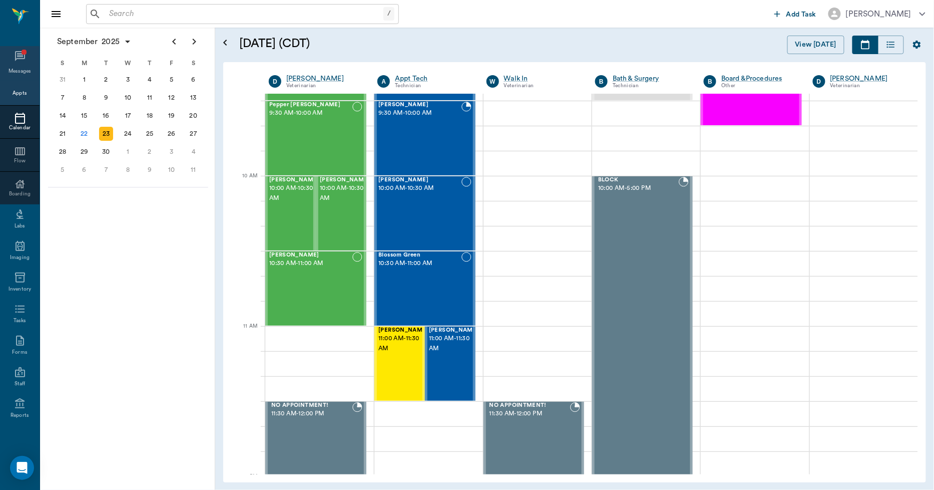
click at [14, 58] on icon at bounding box center [20, 56] width 12 height 12
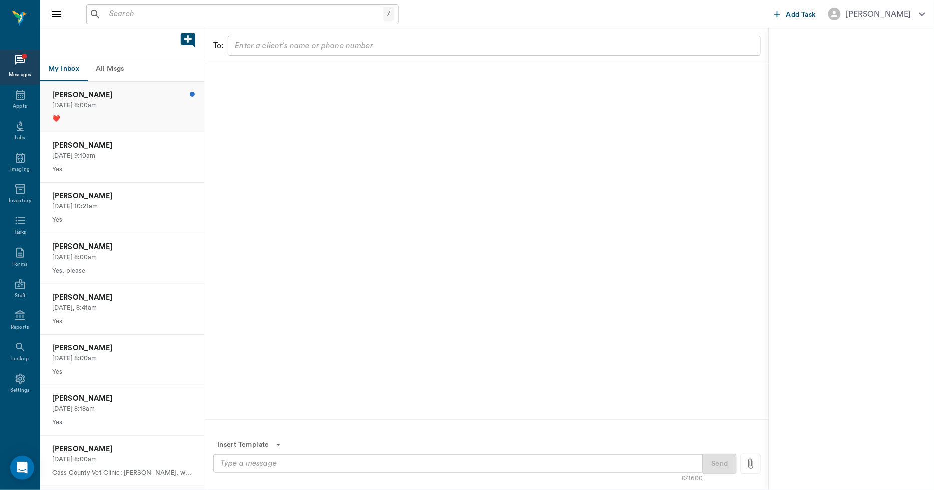
click at [123, 117] on p "❤️" at bounding box center [122, 119] width 141 height 10
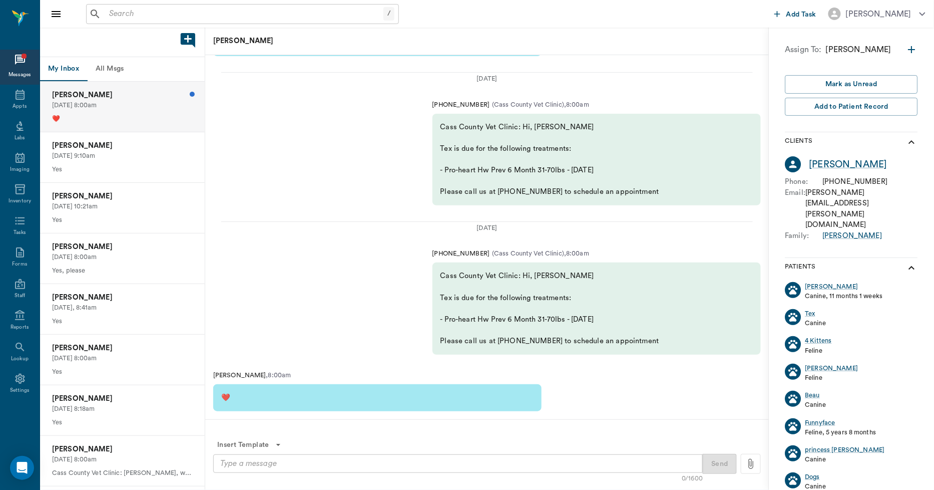
click at [107, 69] on button "All Msgs" at bounding box center [109, 69] width 45 height 24
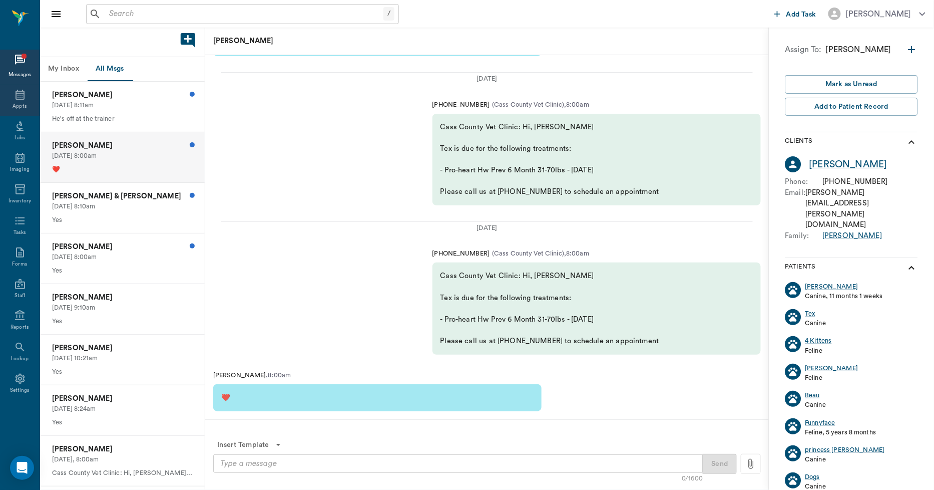
click at [18, 98] on icon at bounding box center [20, 95] width 12 height 12
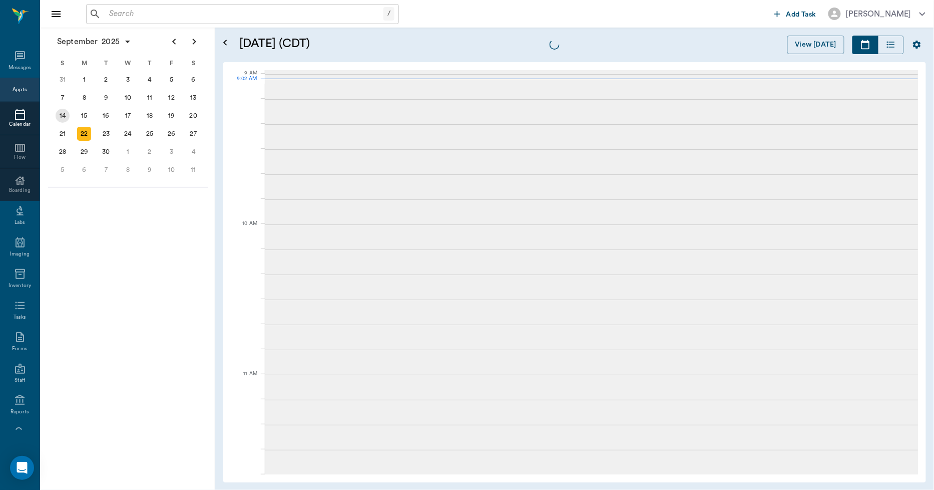
scroll to position [150, 0]
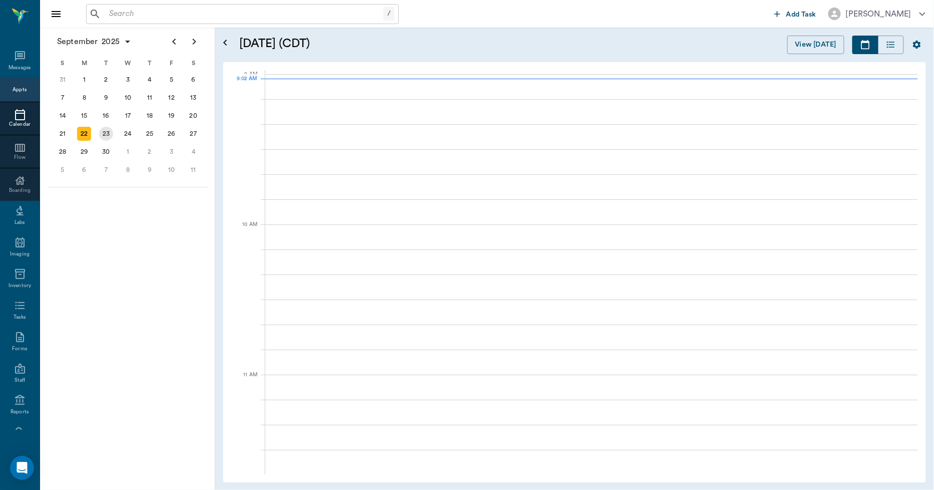
click at [106, 132] on div "23" at bounding box center [106, 134] width 14 height 14
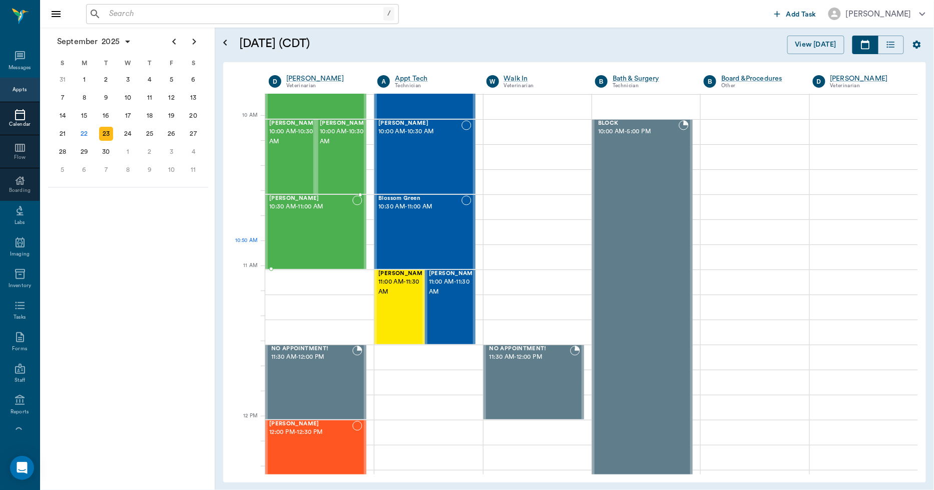
scroll to position [278, 0]
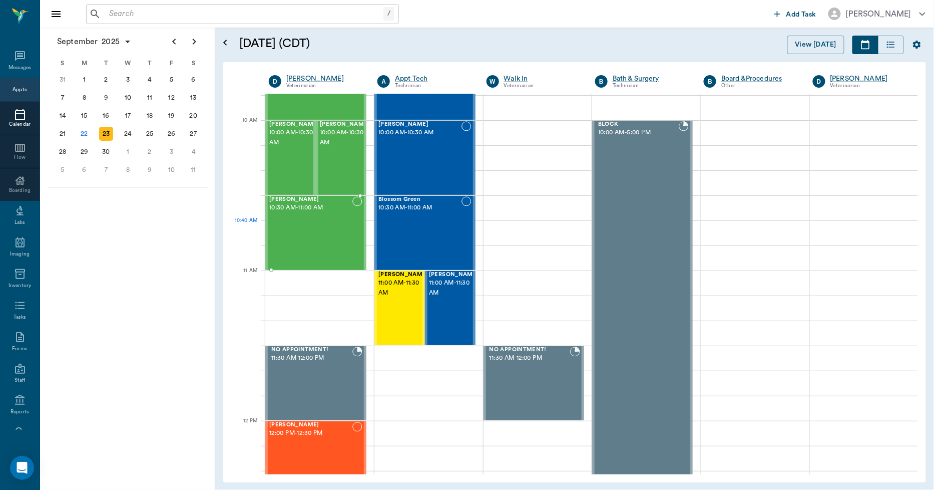
click at [299, 230] on div "Bebe Watson 10:30 AM - 11:00 AM" at bounding box center [310, 232] width 83 height 73
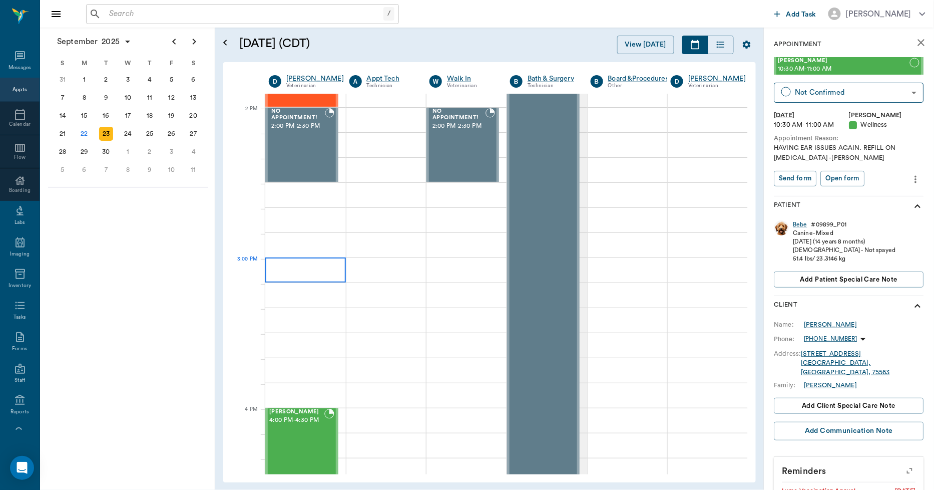
scroll to position [890, 0]
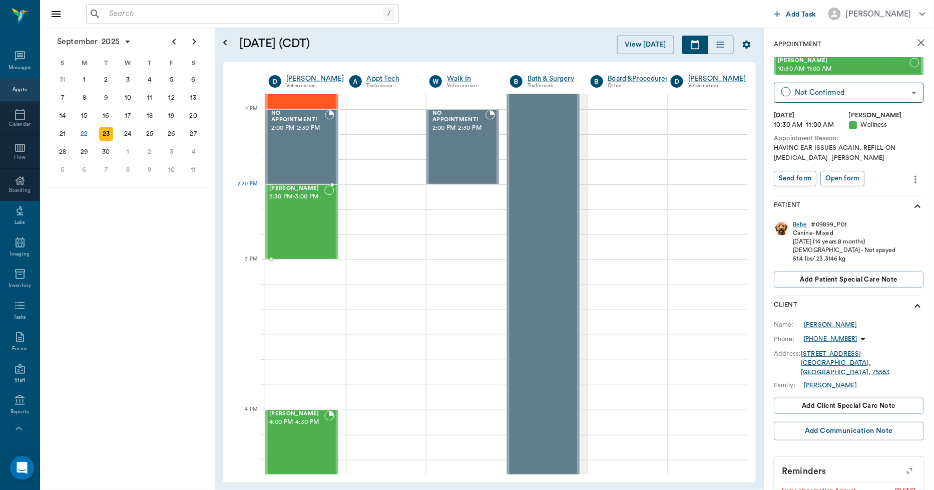
drag, startPoint x: 845, startPoint y: 68, endPoint x: 328, endPoint y: 199, distance: 533.4
click at [14, 60] on icon at bounding box center [20, 56] width 12 height 12
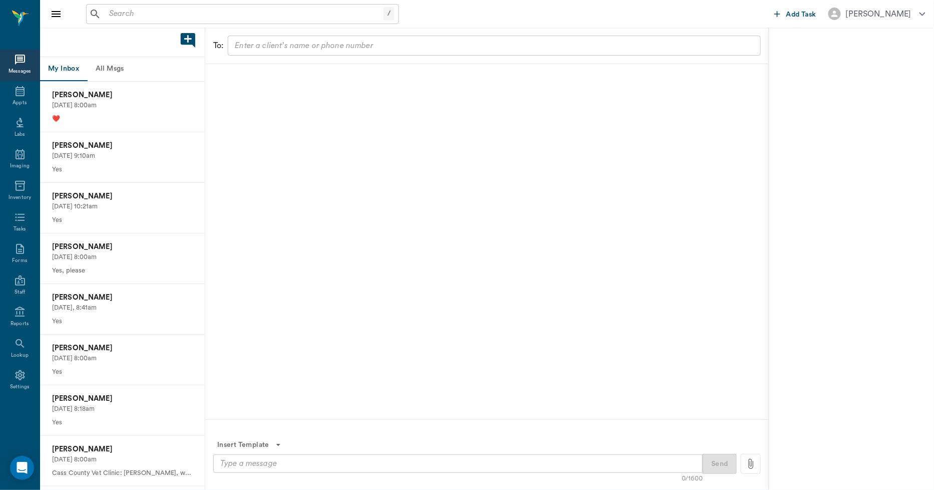
click at [101, 62] on button "All Msgs" at bounding box center [109, 69] width 45 height 24
click at [125, 261] on p "09/20/2025, 8:00am" at bounding box center [122, 257] width 141 height 10
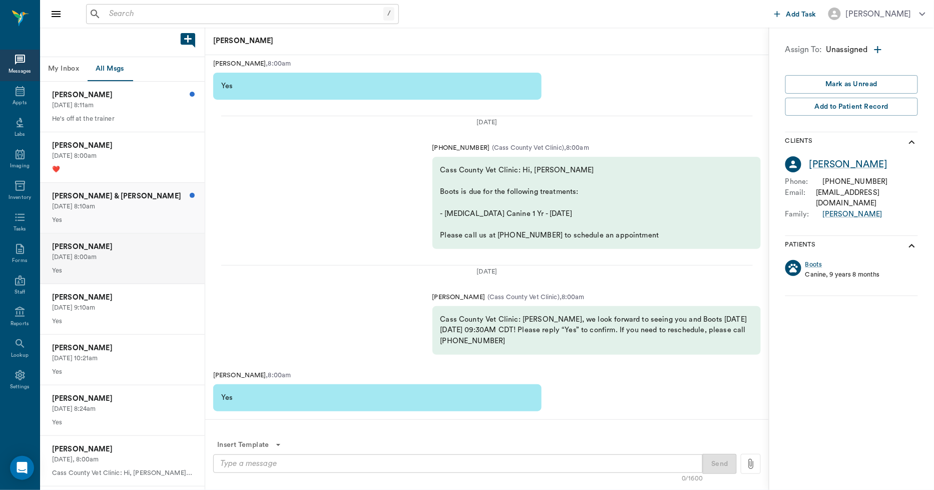
click at [127, 220] on p "Yes" at bounding box center [122, 220] width 141 height 10
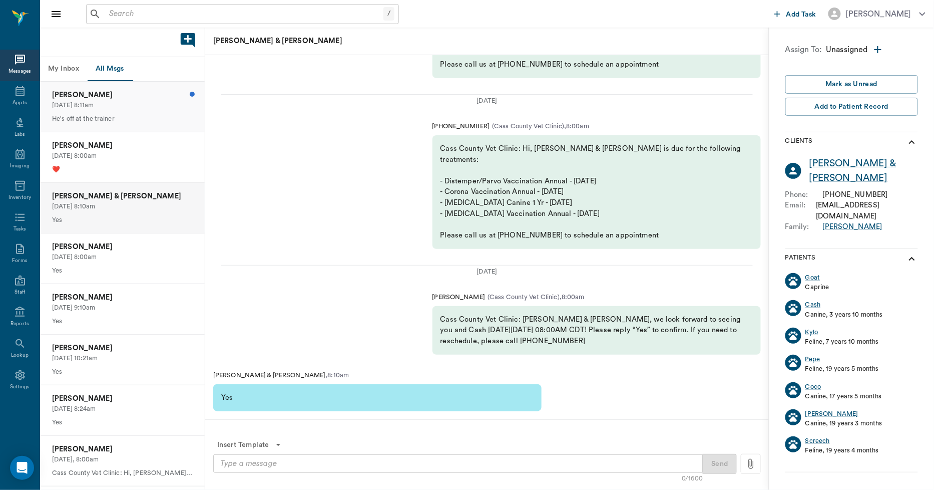
click at [101, 104] on p "09/21/2025, 8:11am" at bounding box center [122, 106] width 141 height 10
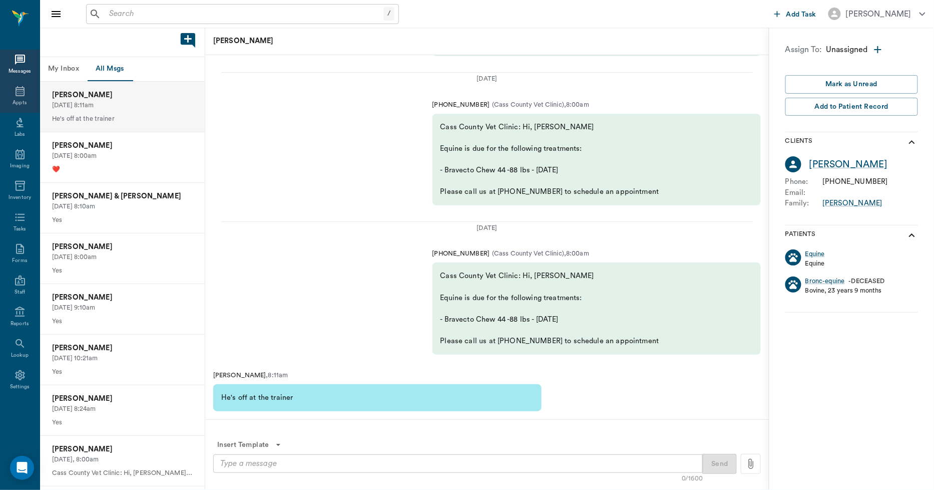
click at [11, 93] on div "Appts" at bounding box center [20, 97] width 40 height 32
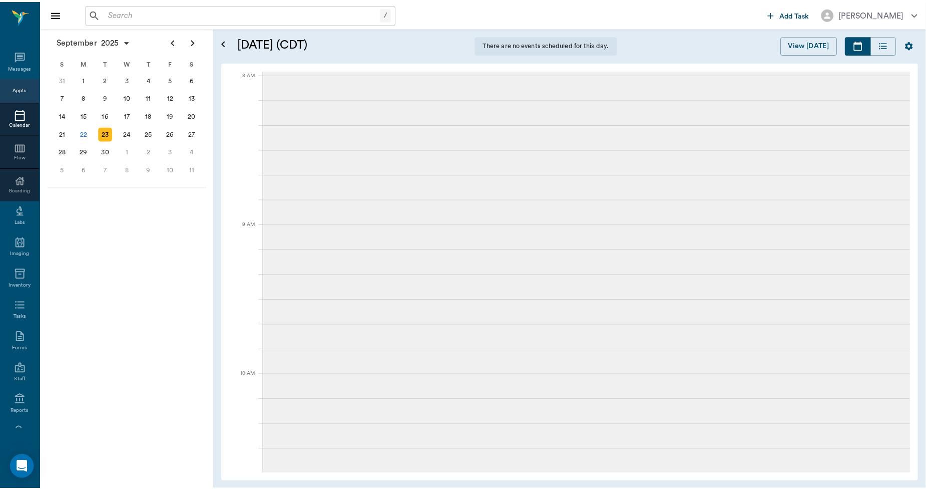
scroll to position [152, 0]
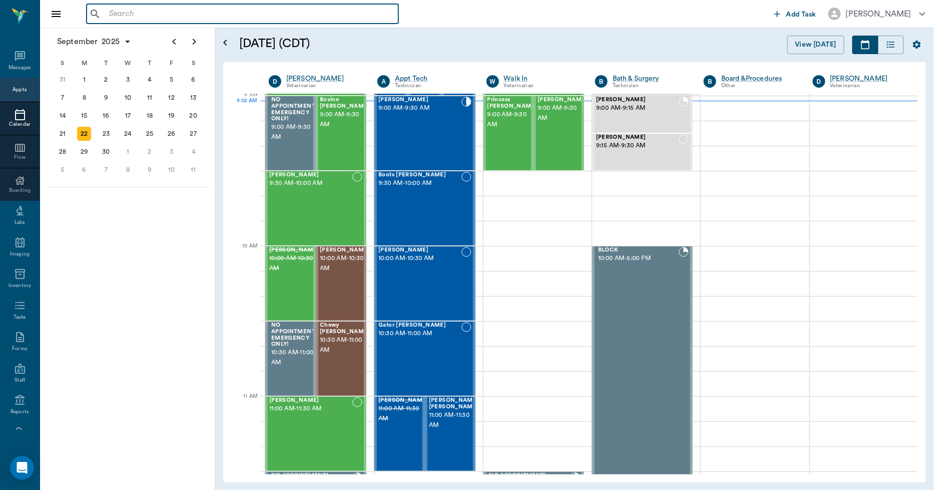
click at [121, 7] on input "text" at bounding box center [249, 14] width 289 height 14
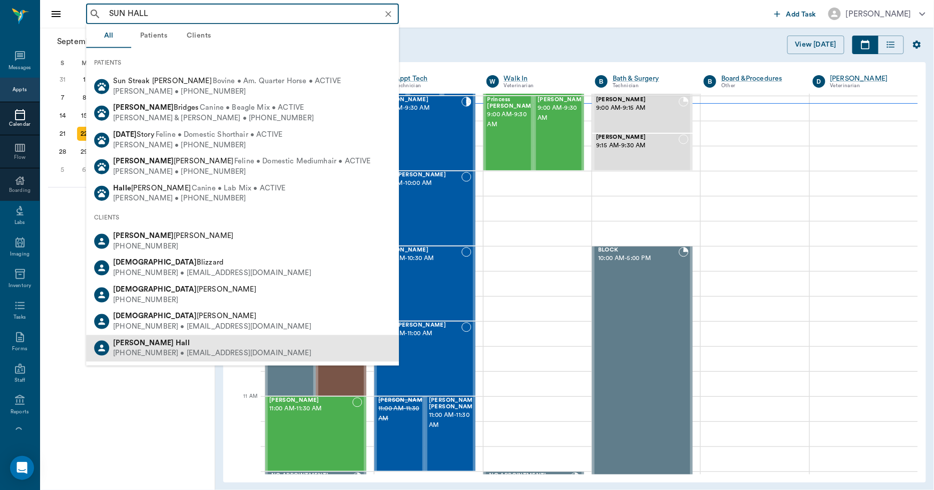
click at [230, 357] on div "Sonny Hall (903) 691-5131 • rtyson61@aol.com" at bounding box center [242, 347] width 313 height 27
type input "SUN HALL"
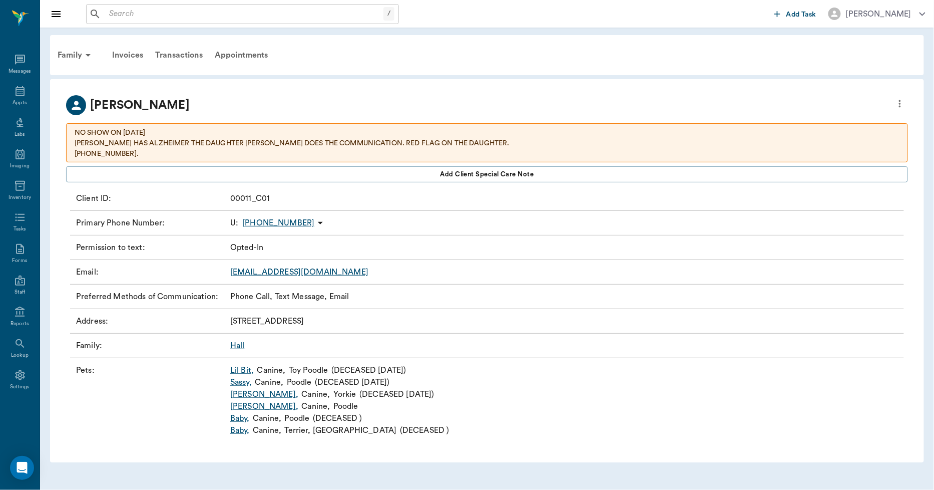
click at [244, 408] on link "Molly ," at bounding box center [264, 406] width 68 height 12
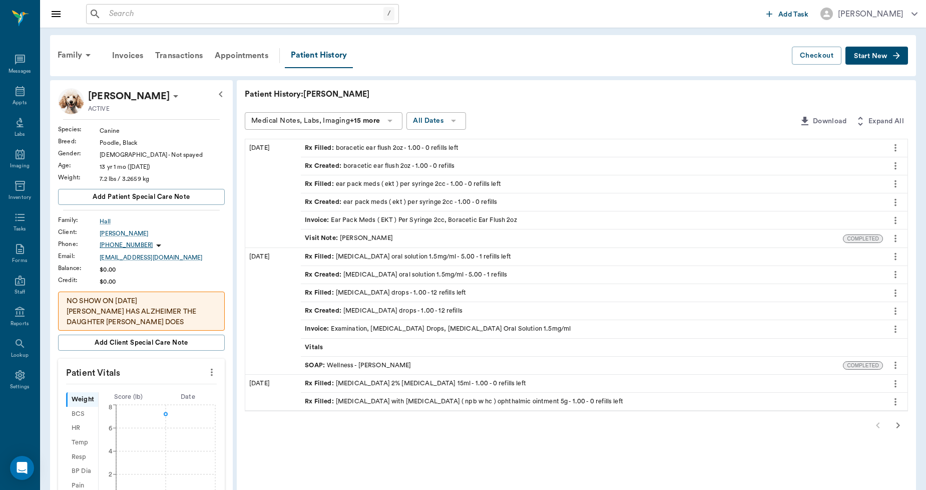
click at [897, 146] on icon "more" at bounding box center [895, 148] width 11 height 12
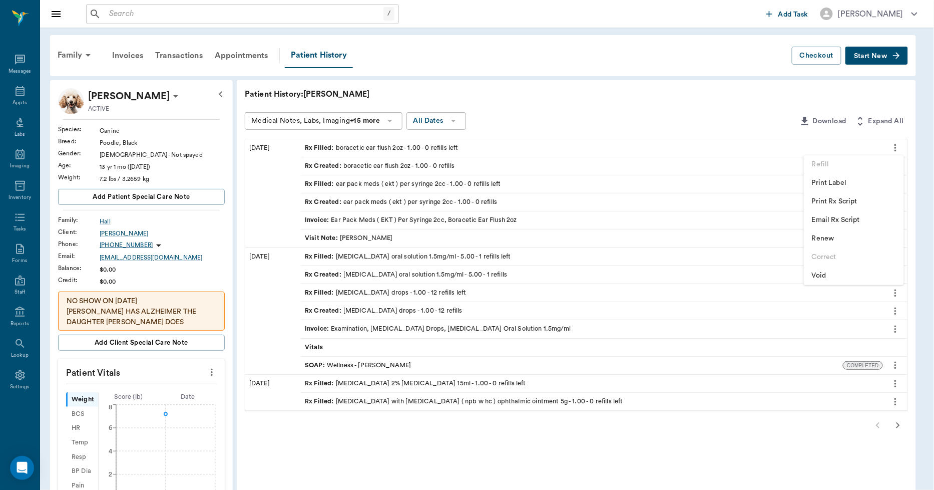
click at [831, 236] on span "Renew" at bounding box center [854, 238] width 84 height 11
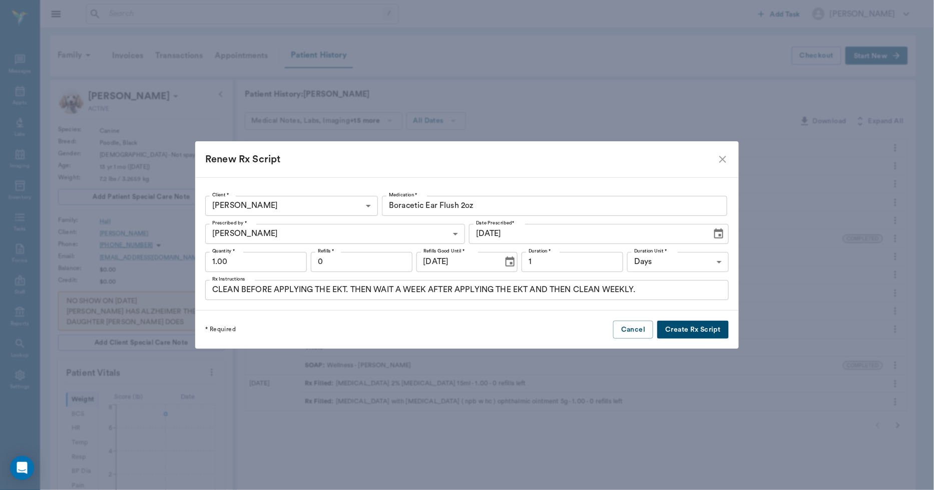
click at [717, 154] on icon "close" at bounding box center [723, 159] width 12 height 12
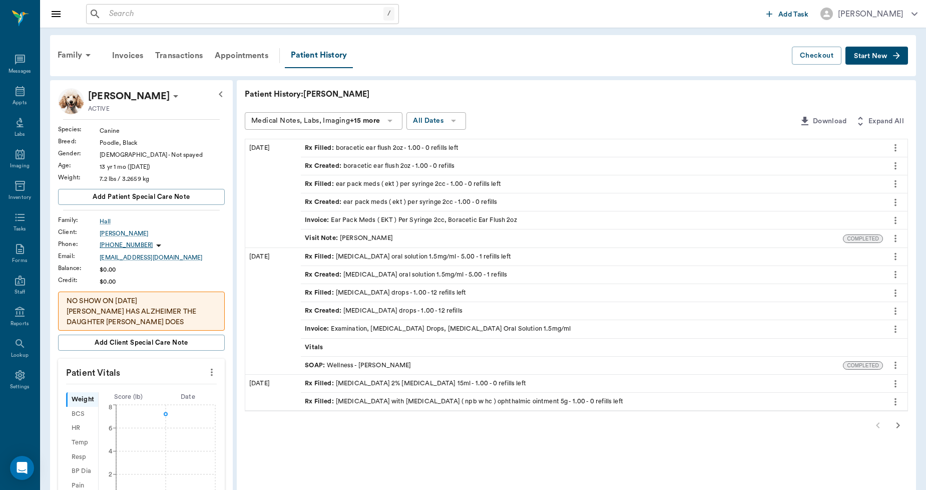
click at [893, 200] on icon "more" at bounding box center [895, 202] width 11 height 12
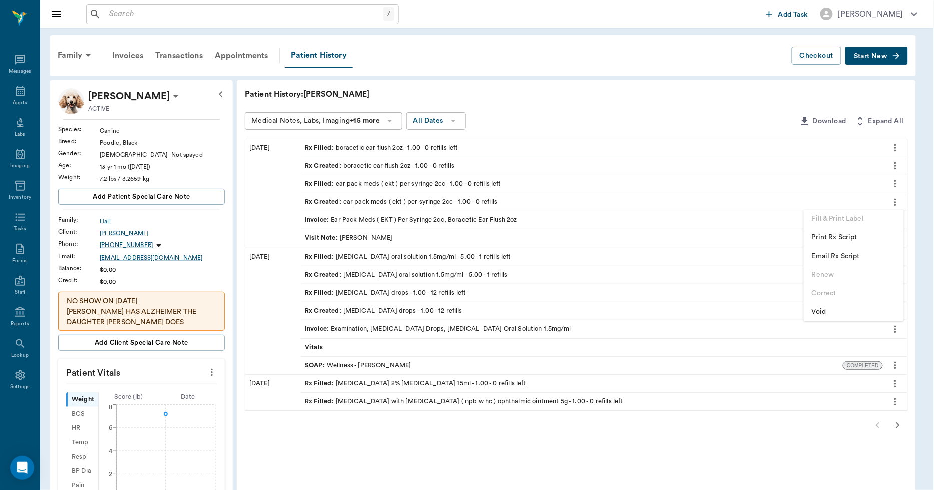
click at [554, 98] on div at bounding box center [467, 245] width 934 height 490
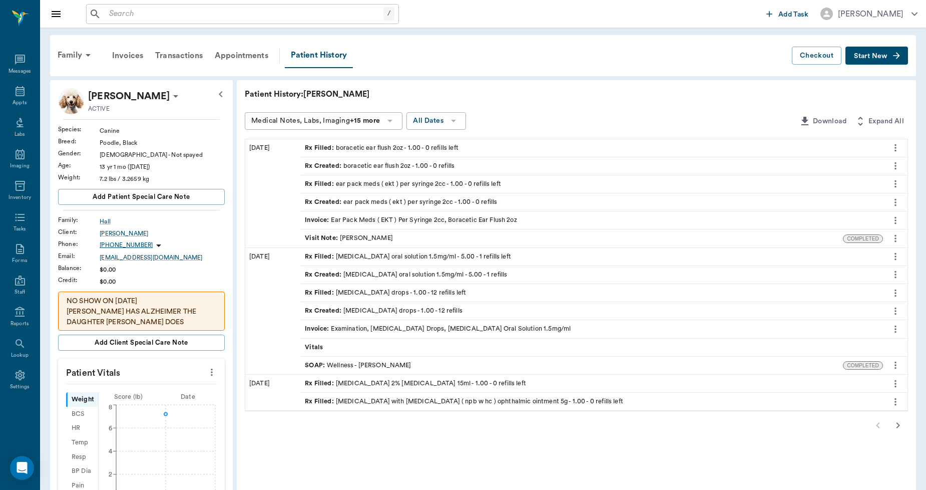
click at [402, 197] on div "Rx Created : ear pack meds ( ekt ) per syringe 2cc - 1.00 - 0 refills" at bounding box center [401, 202] width 192 height 10
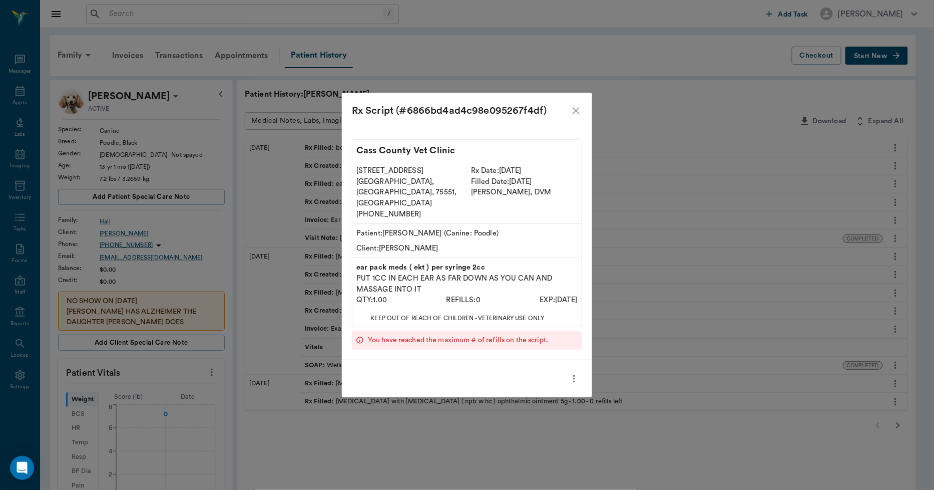
click at [576, 372] on icon "more" at bounding box center [574, 378] width 11 height 12
click at [575, 124] on div at bounding box center [467, 245] width 934 height 490
click at [577, 117] on icon "close" at bounding box center [576, 111] width 12 height 12
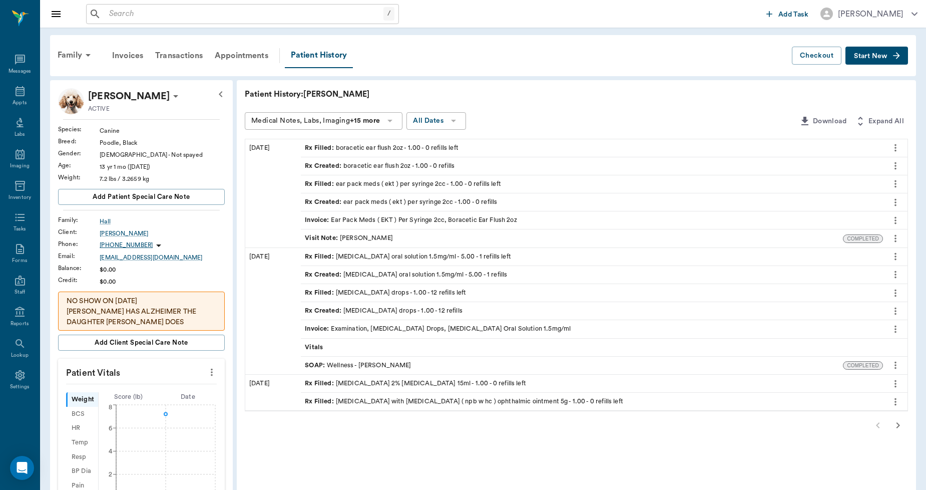
click at [420, 198] on div "Rx Created : ear pack meds ( ekt ) per syringe 2cc - 1.00 - 0 refills" at bounding box center [401, 202] width 192 height 10
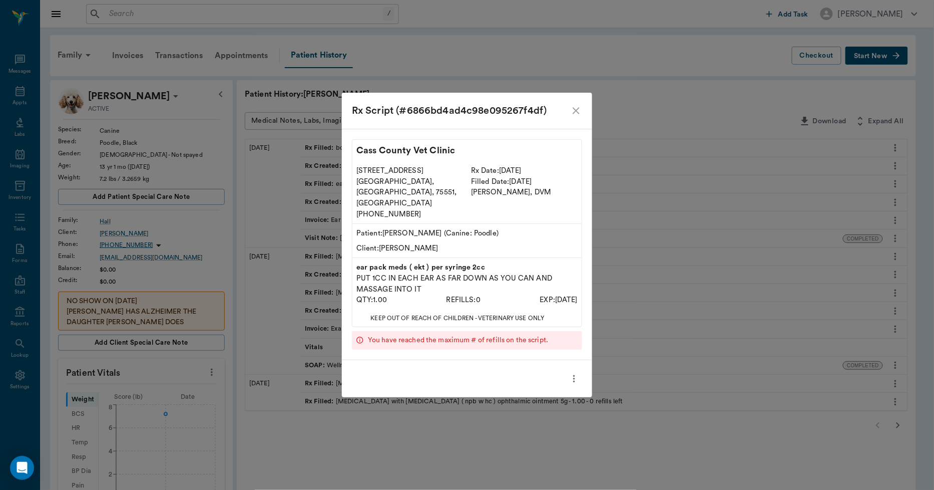
click at [577, 114] on icon "close" at bounding box center [576, 110] width 7 height 7
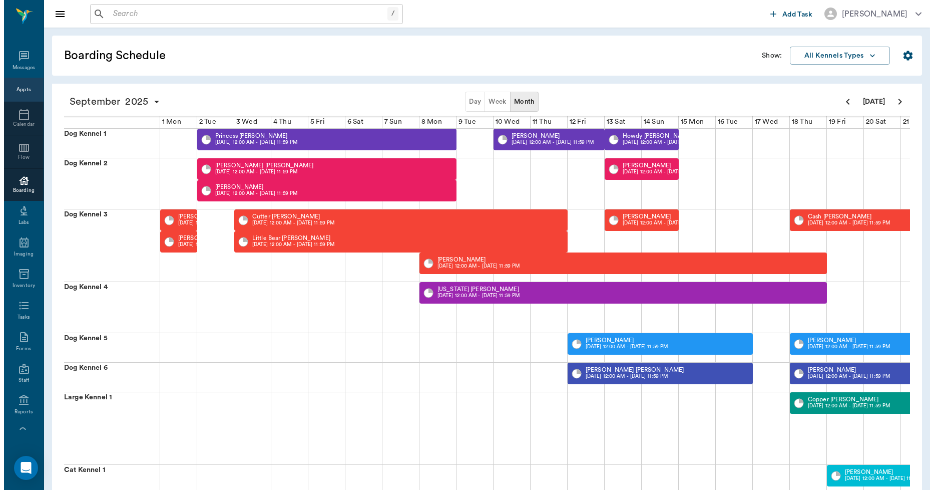
scroll to position [0, 257]
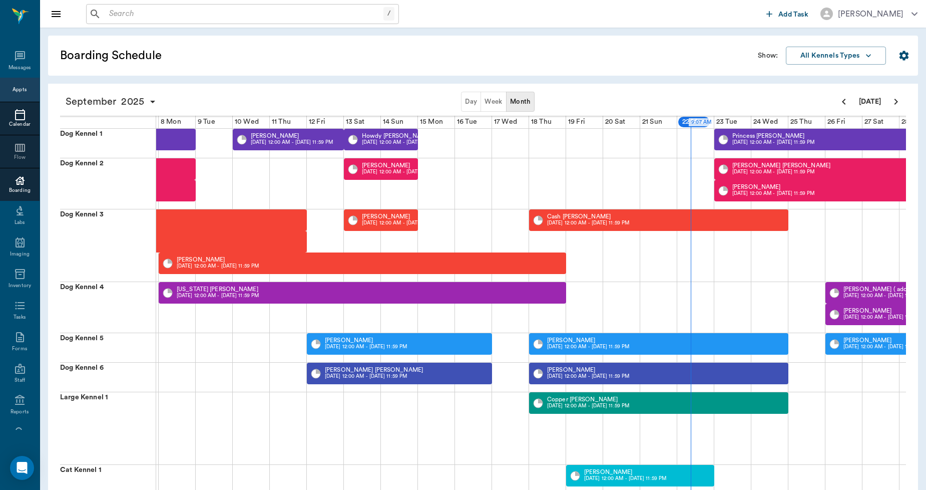
click at [15, 120] on icon at bounding box center [20, 114] width 10 height 11
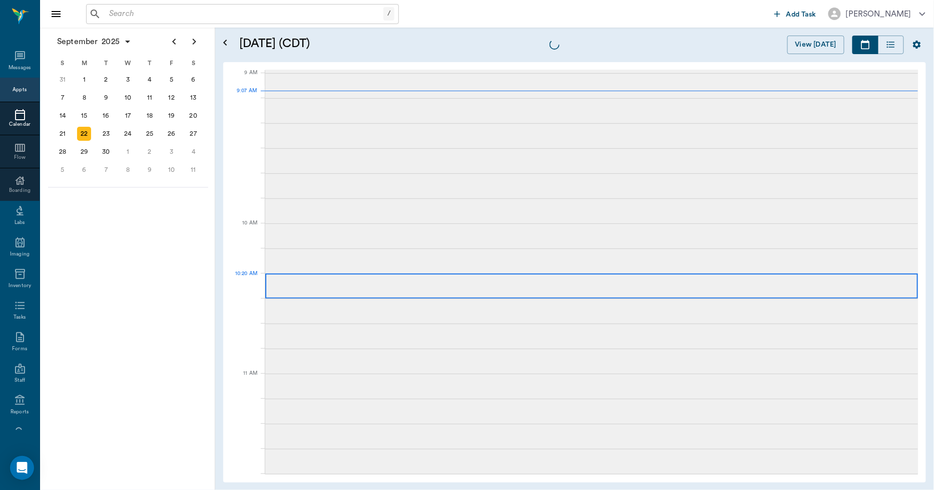
scroll to position [151, 0]
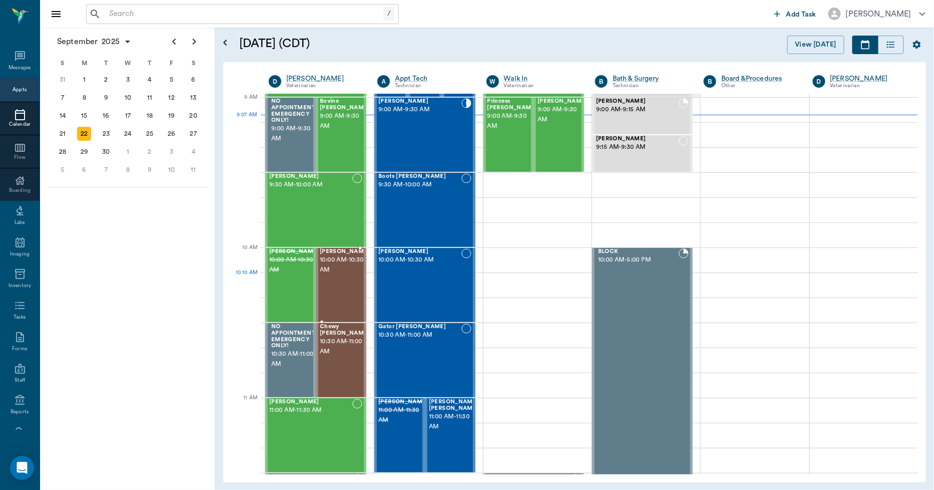
click at [343, 280] on div "Kitti Fullen 10:00 AM - 10:30 AM" at bounding box center [345, 284] width 50 height 73
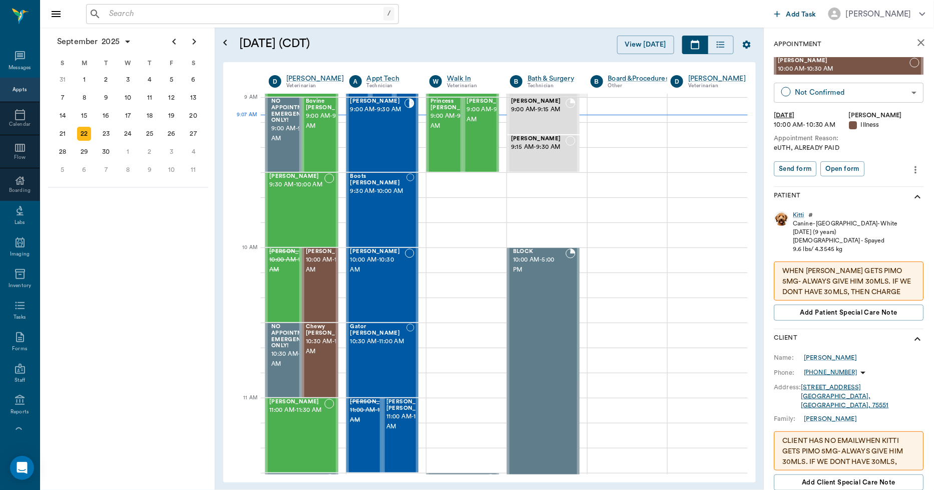
click at [793, 93] on body "/ ​ Add Task Dr. Bert Ellsworth Nectar Messages Appts Calendar Flow Boarding La…" at bounding box center [467, 245] width 934 height 490
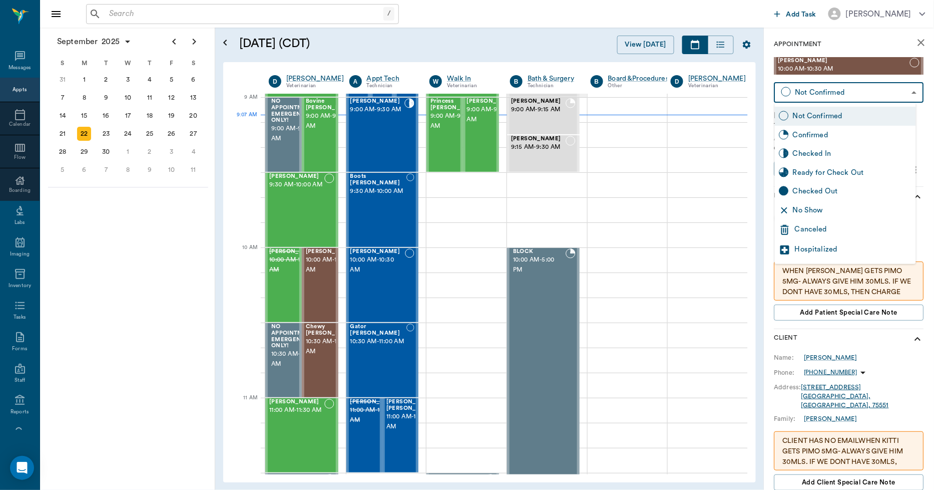
click at [796, 150] on div "Checked In" at bounding box center [852, 153] width 119 height 11
type input "CHECKED_IN"
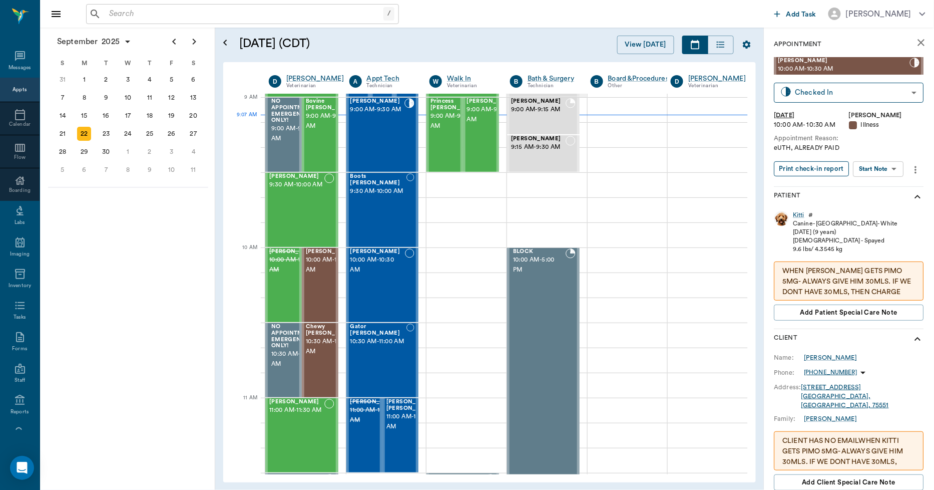
click at [795, 167] on button "Print check-in report" at bounding box center [811, 169] width 75 height 16
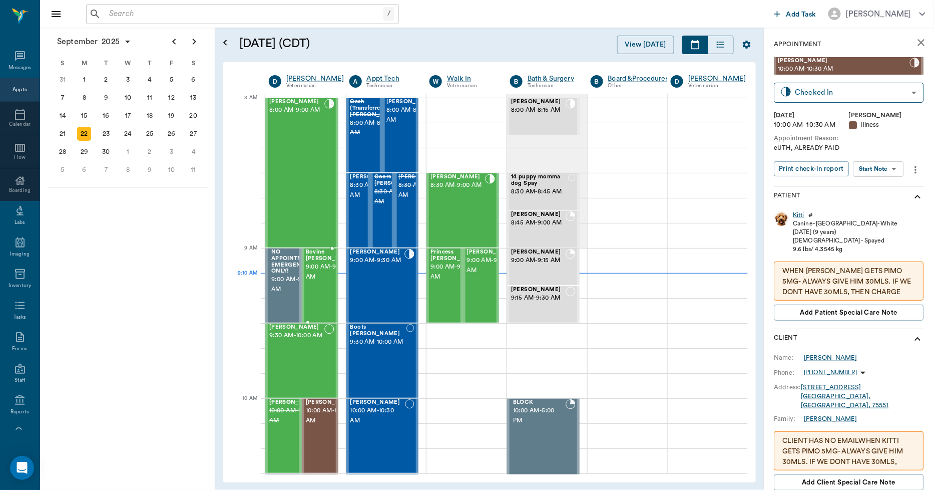
click at [307, 281] on span "9:00 AM - 9:30 AM" at bounding box center [331, 272] width 50 height 20
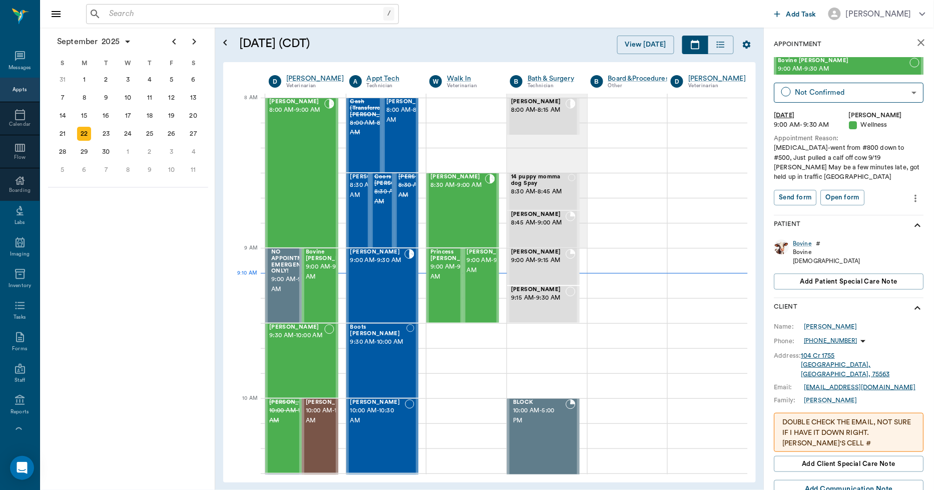
click at [911, 192] on icon "more" at bounding box center [916, 198] width 11 height 12
click at [874, 204] on span "Edit appointment" at bounding box center [866, 206] width 84 height 11
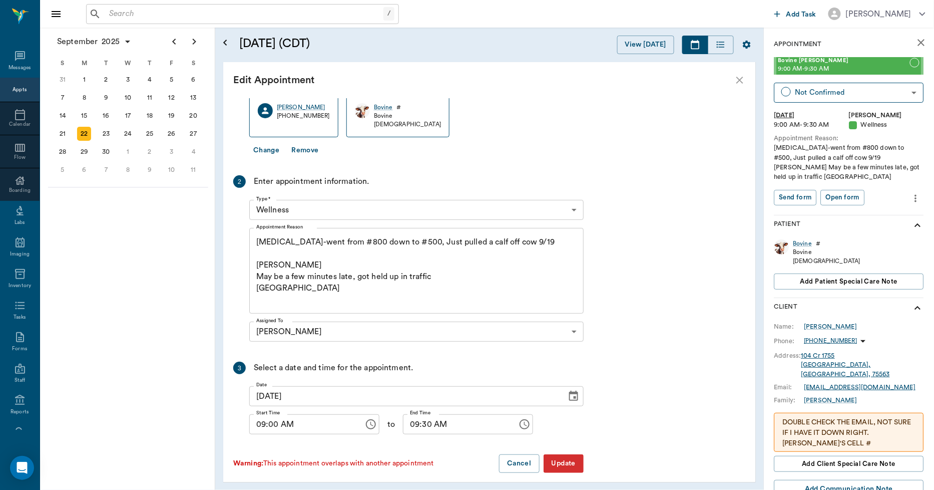
scroll to position [104, 0]
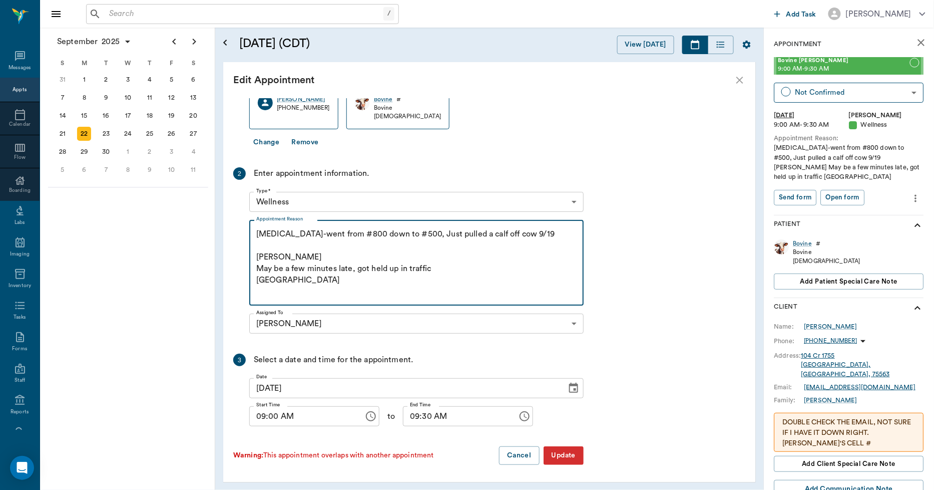
click at [289, 278] on textarea "Loss of weight-went from #800 down to #500, Just pulled a calf off cow 9/19 Car…" at bounding box center [416, 262] width 320 height 69
type textarea "Loss of weight-went from #800 down to #500, Just pulled a calf off cow 9/19 Car…"
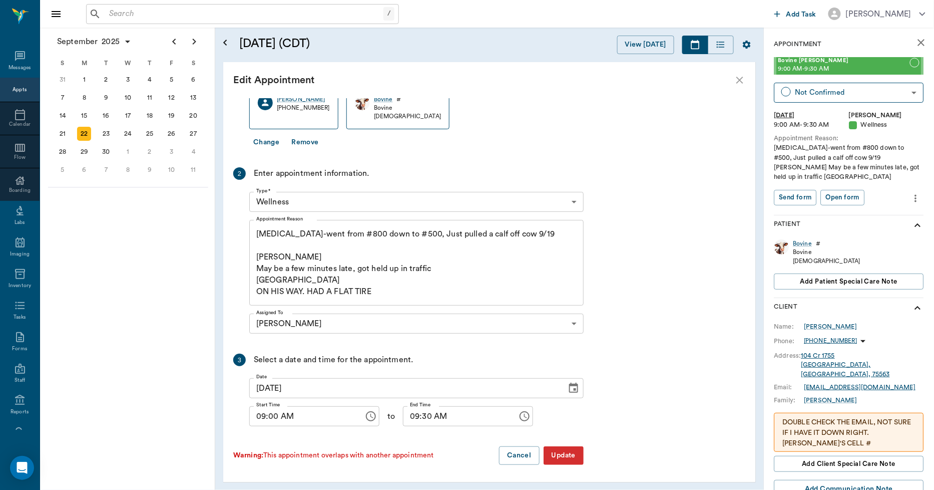
click at [564, 455] on button "Update" at bounding box center [564, 455] width 40 height 19
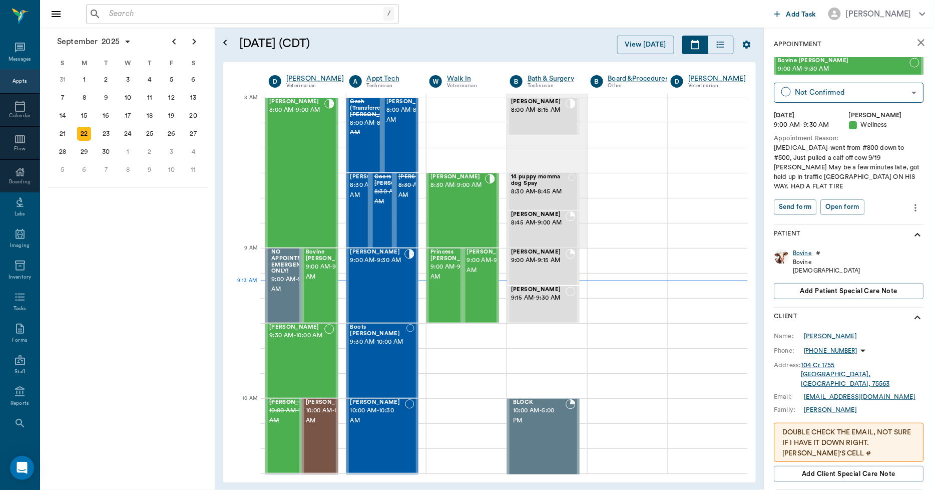
scroll to position [3, 0]
click at [104, 127] on div "23" at bounding box center [106, 134] width 14 height 14
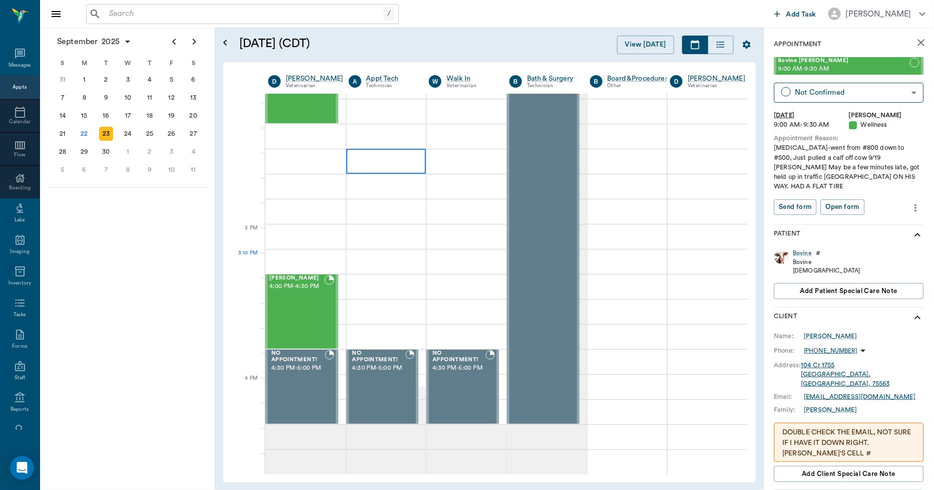
scroll to position [1057, 1]
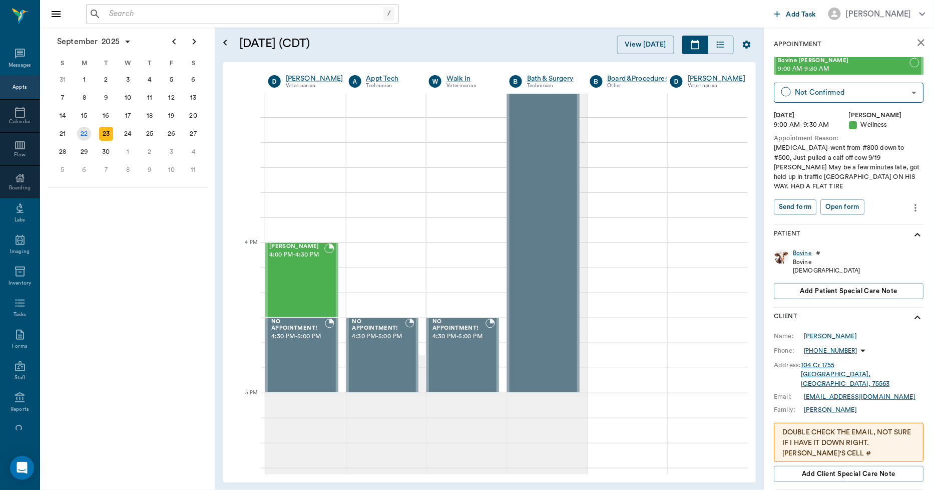
click at [86, 129] on div "22" at bounding box center [84, 134] width 14 height 14
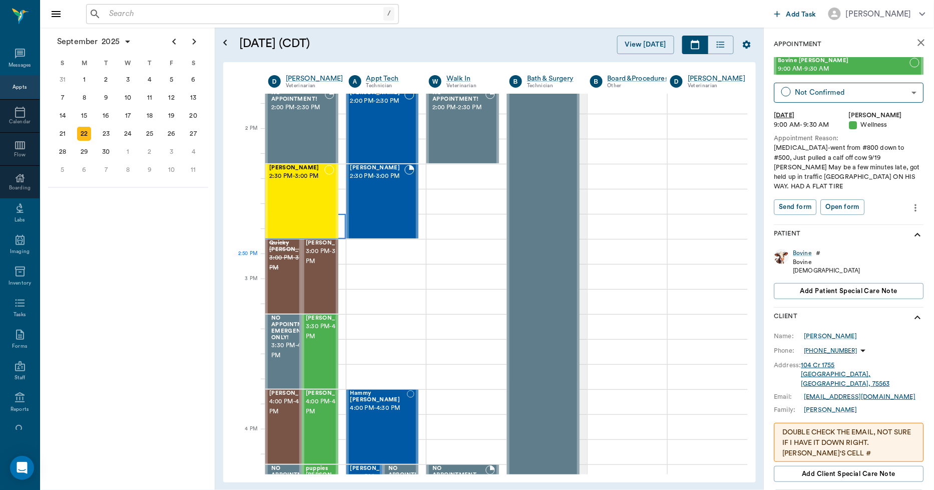
scroll to position [945, 1]
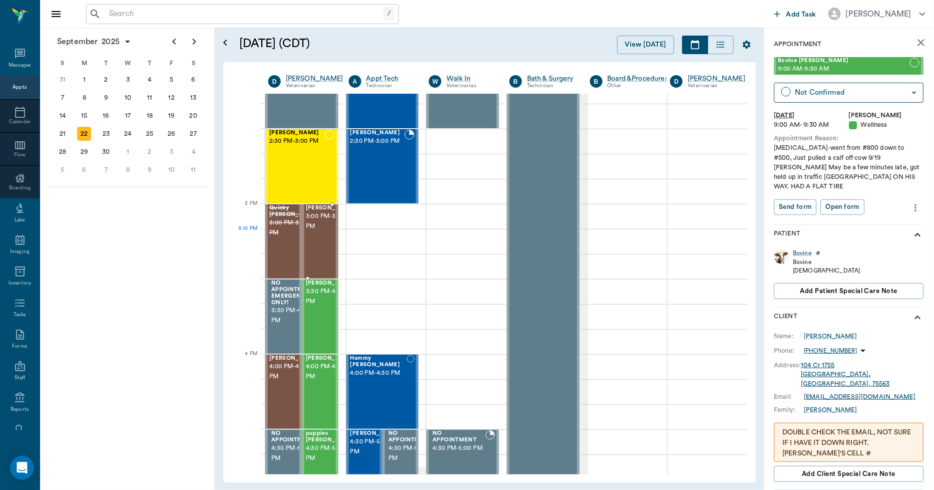
click at [323, 249] on div "Molly Wilson 3:00 PM - 3:30 PM" at bounding box center [331, 241] width 50 height 73
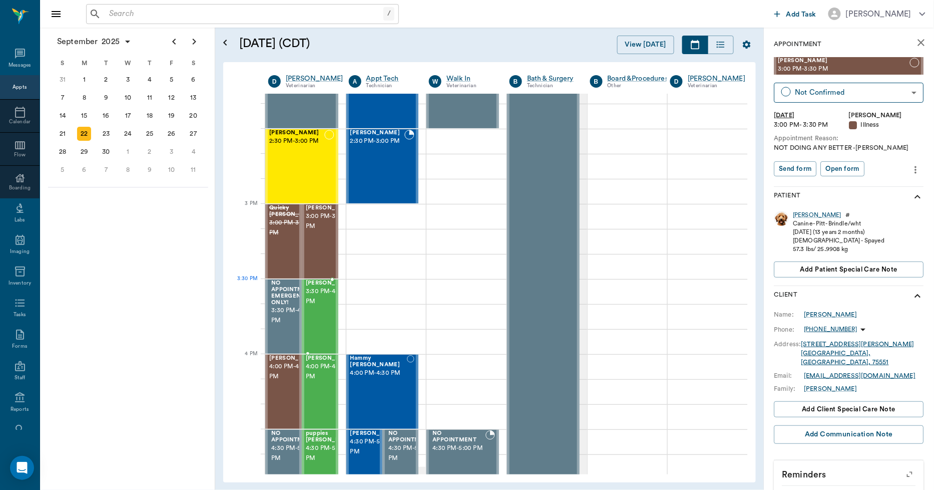
click at [324, 294] on span "3:30 PM - 4:00 PM" at bounding box center [331, 296] width 50 height 20
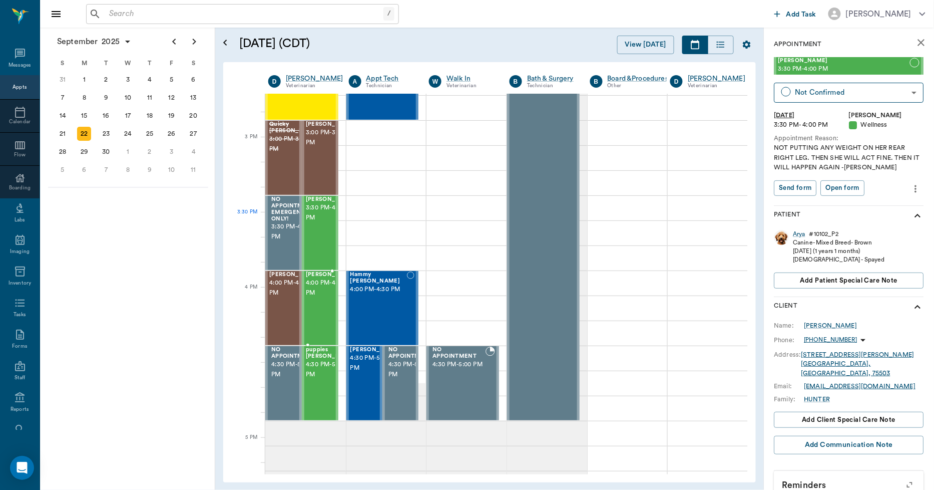
scroll to position [1057, 1]
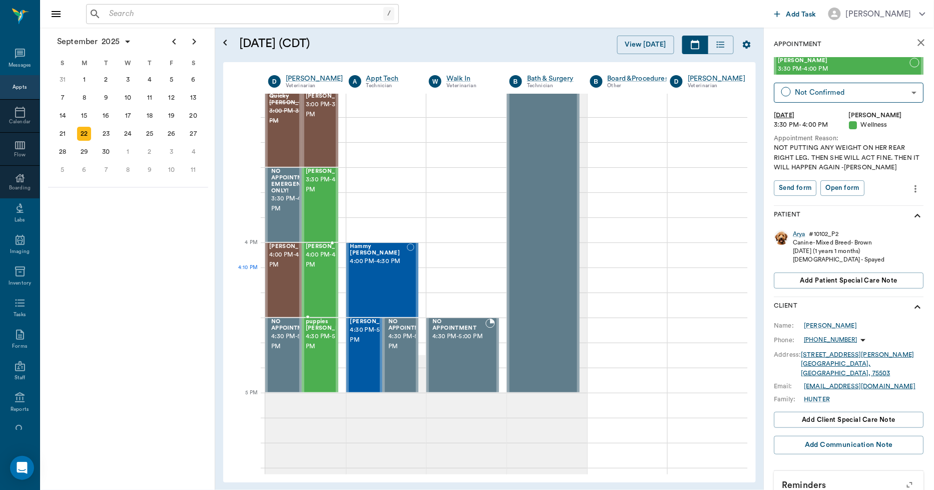
click at [322, 270] on span "4:00 PM - 4:30 PM" at bounding box center [331, 260] width 50 height 20
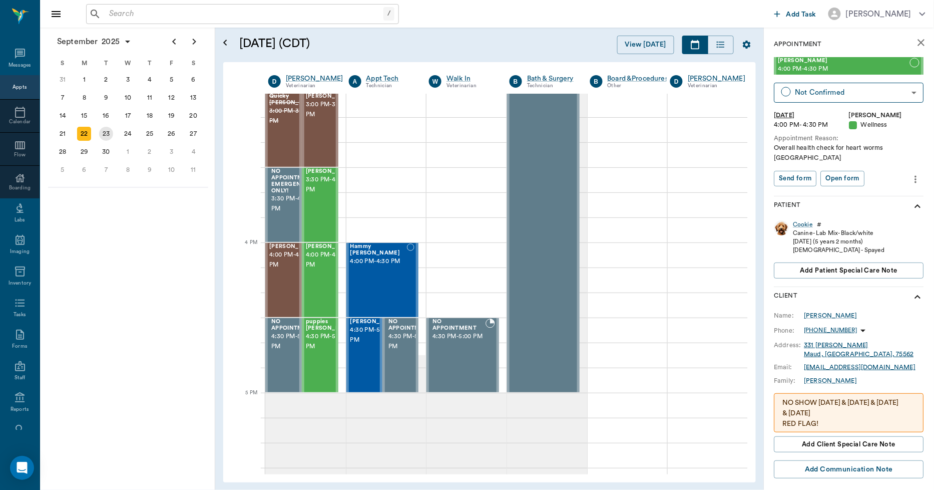
click at [107, 127] on div "23" at bounding box center [106, 134] width 14 height 14
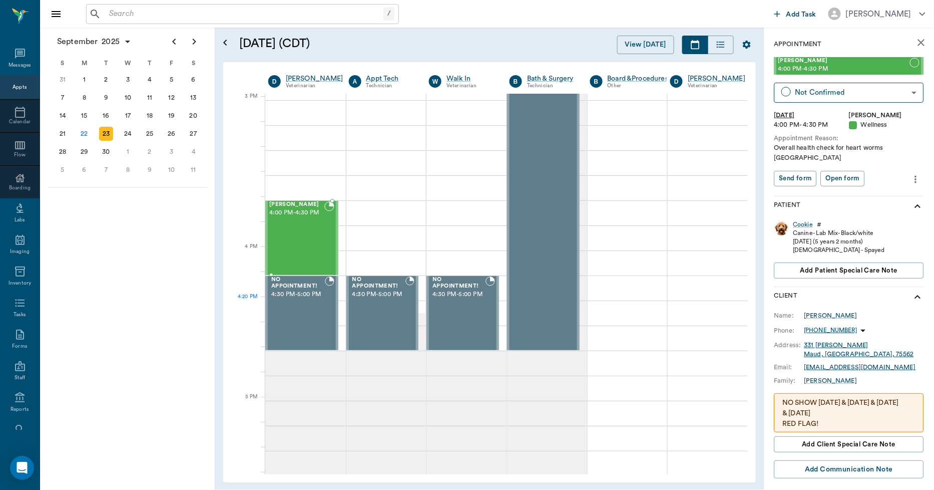
scroll to position [1112, 1]
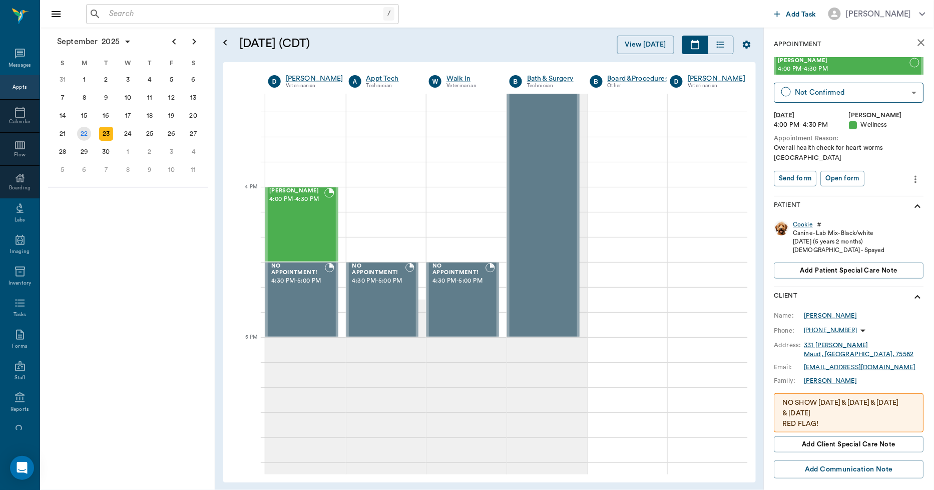
click at [88, 128] on div "22" at bounding box center [84, 134] width 14 height 14
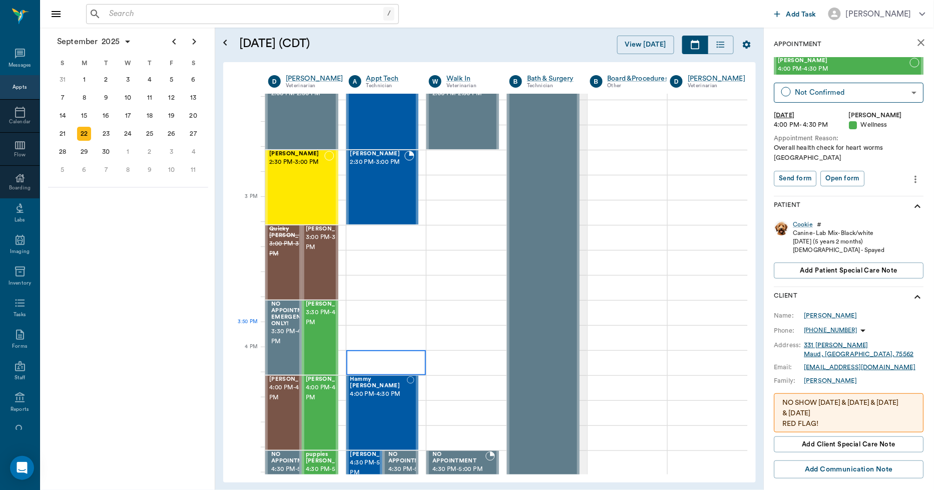
scroll to position [1001, 1]
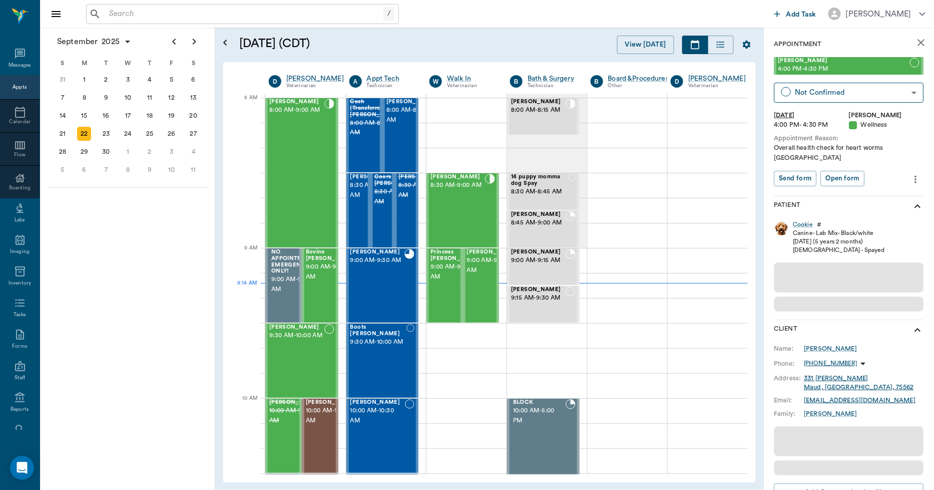
scroll to position [0, 1]
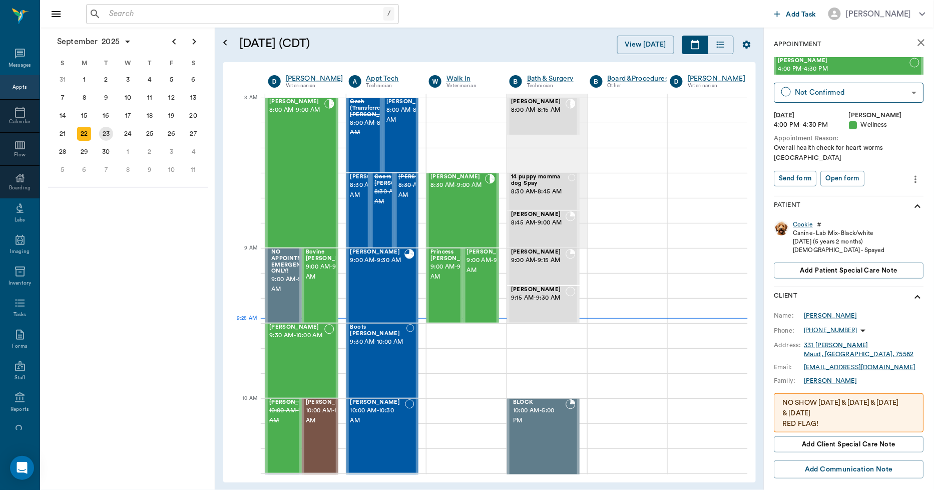
click at [101, 129] on div "23" at bounding box center [106, 134] width 14 height 14
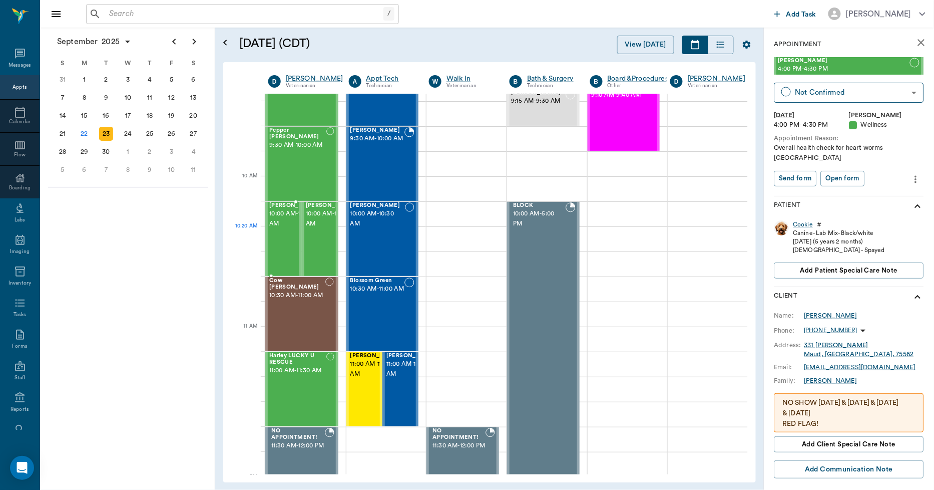
scroll to position [222, 1]
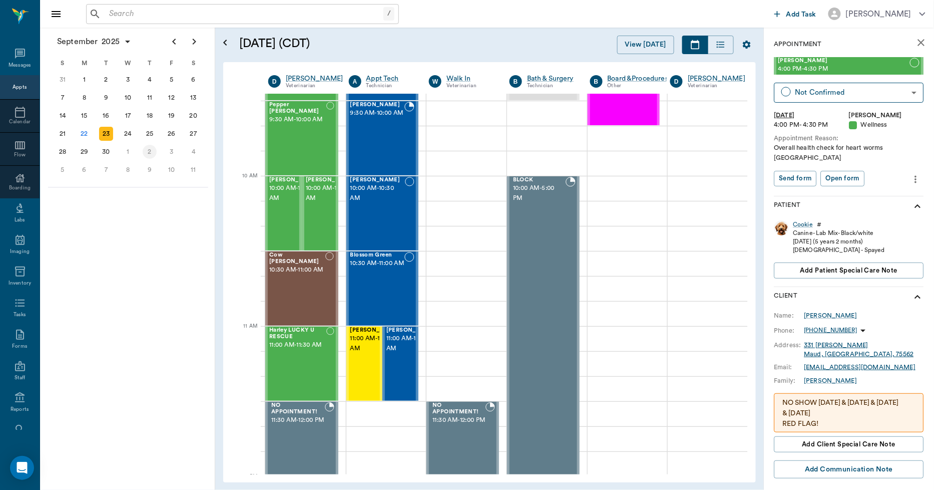
click at [154, 149] on div "2" at bounding box center [150, 152] width 14 height 14
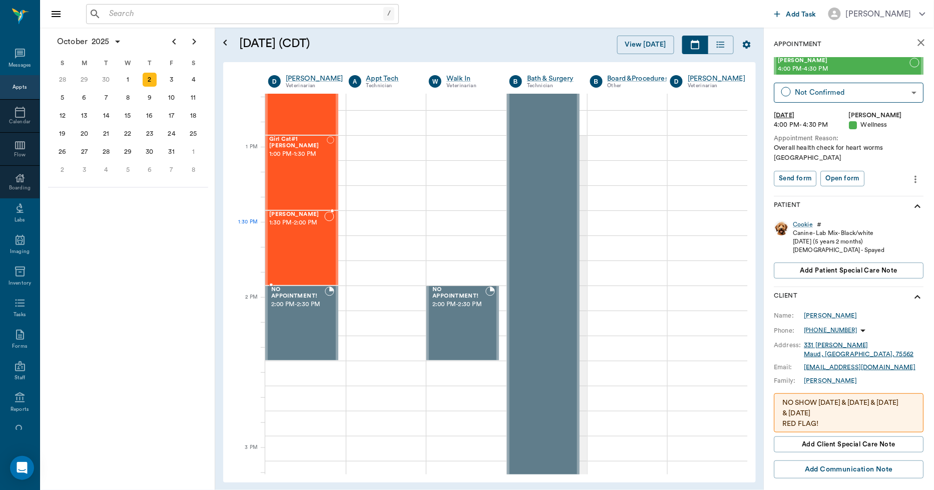
scroll to position [723, 1]
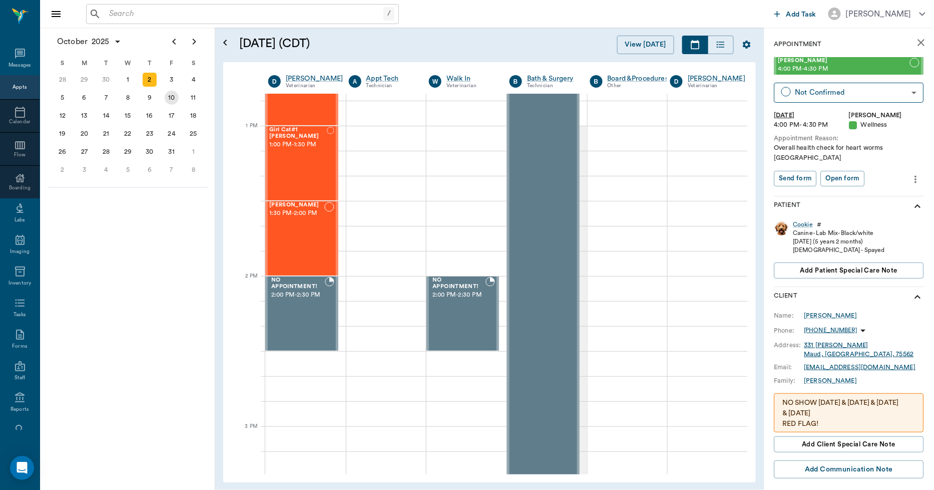
click at [176, 78] on div "3" at bounding box center [172, 80] width 14 height 14
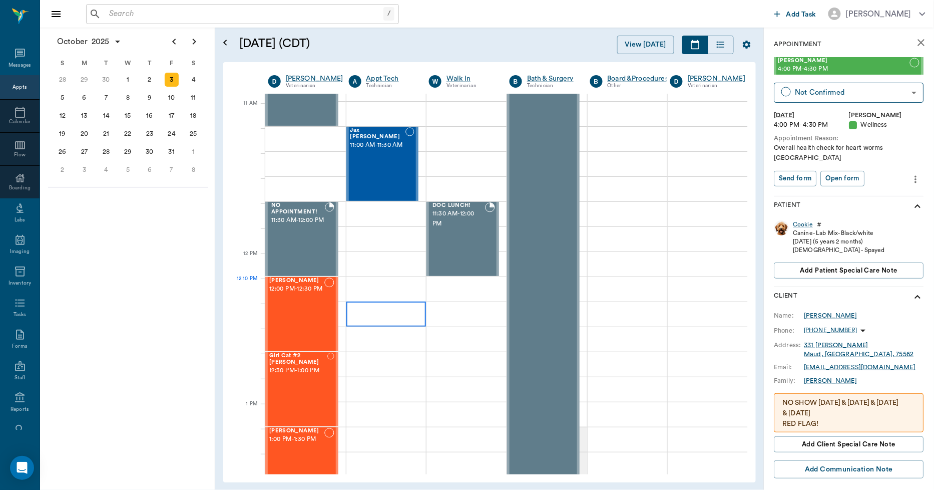
scroll to position [445, 1]
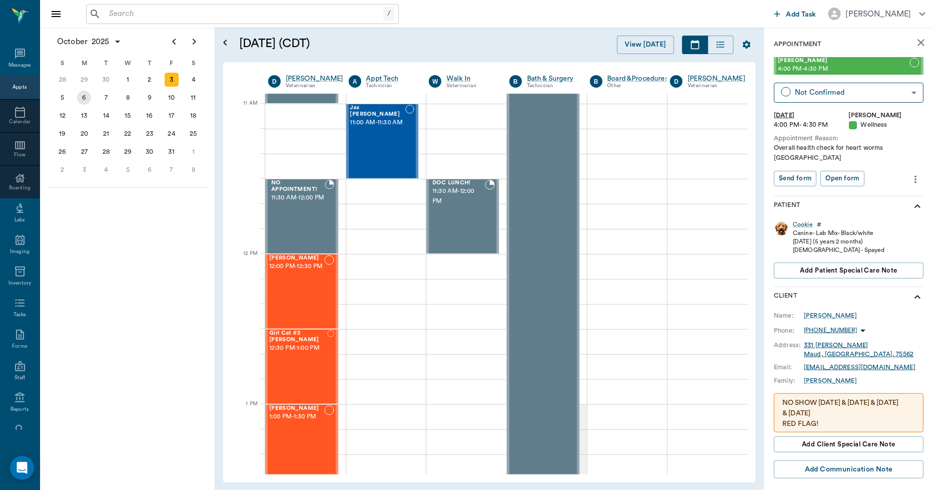
click at [76, 94] on div "6" at bounding box center [85, 98] width 22 height 18
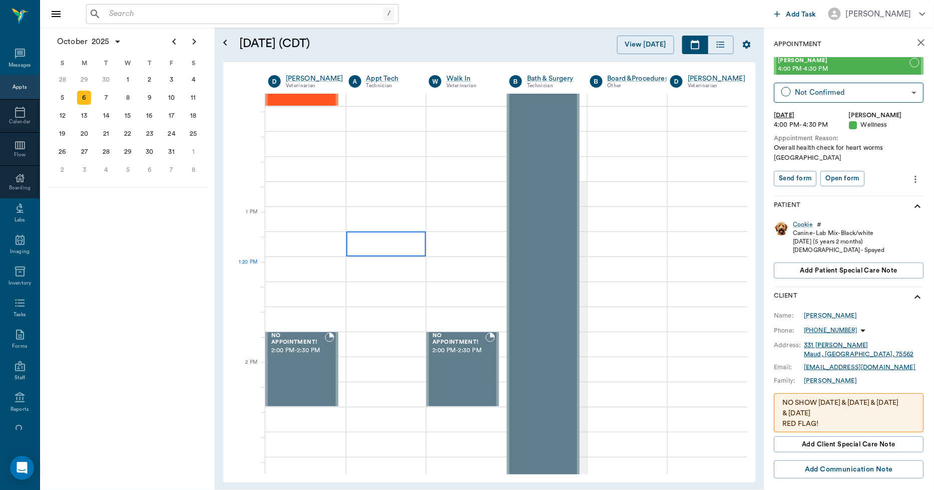
scroll to position [501, 1]
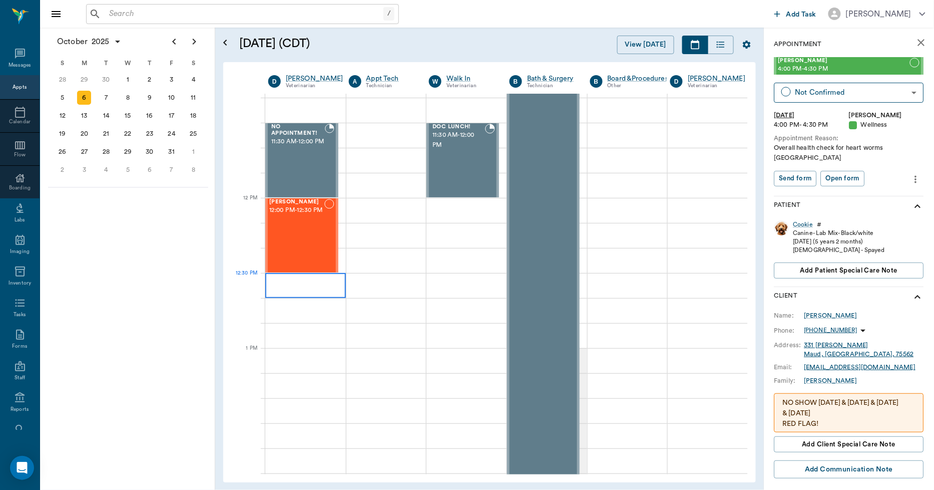
click at [318, 288] on div at bounding box center [305, 285] width 81 height 25
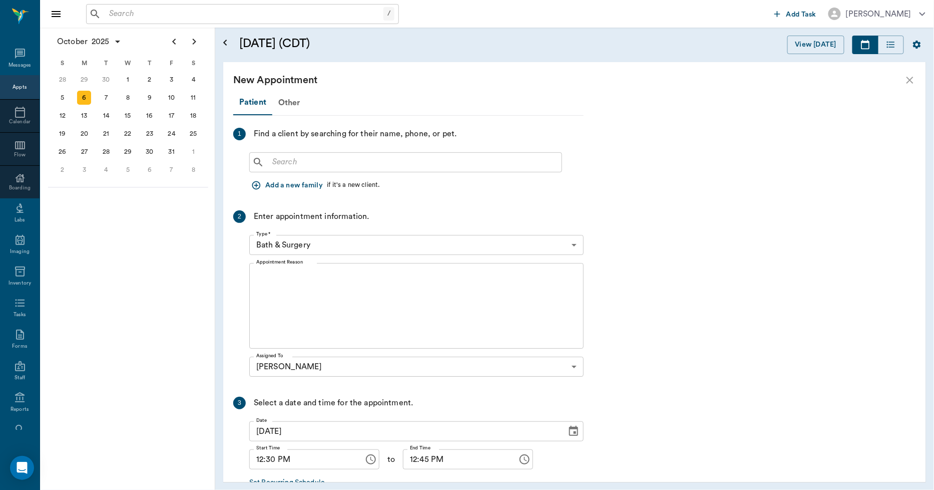
scroll to position [501, 0]
click at [294, 159] on input "text" at bounding box center [412, 162] width 289 height 14
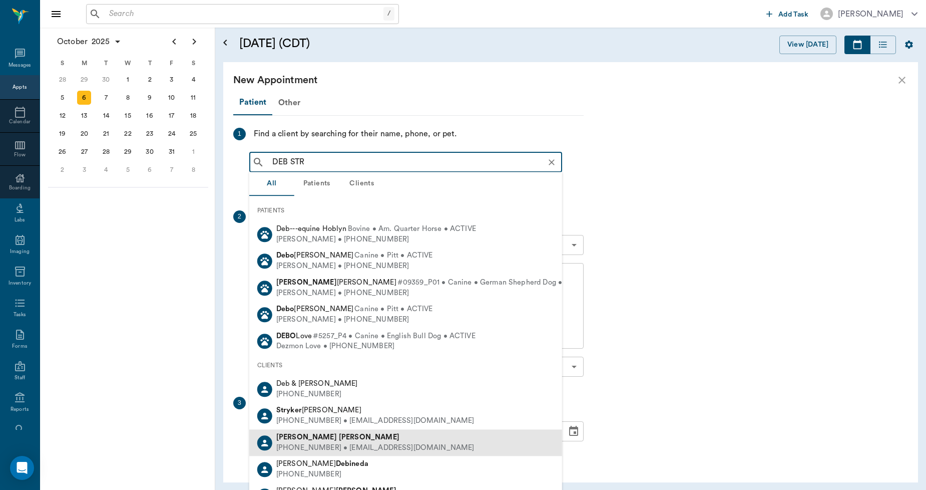
click at [333, 444] on div "[PHONE_NUMBER] • [EMAIL_ADDRESS][DOMAIN_NAME]" at bounding box center [375, 448] width 198 height 11
type input "DEB STR"
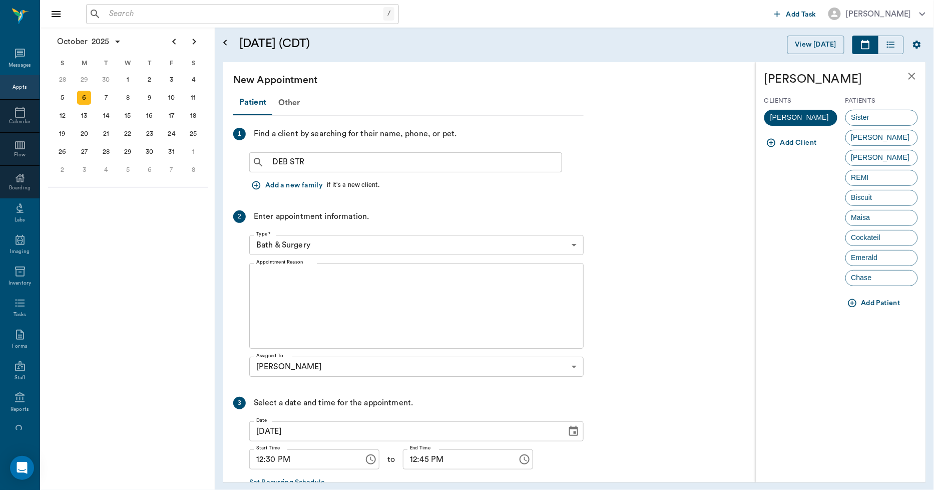
click at [854, 300] on icon "button" at bounding box center [853, 303] width 10 height 10
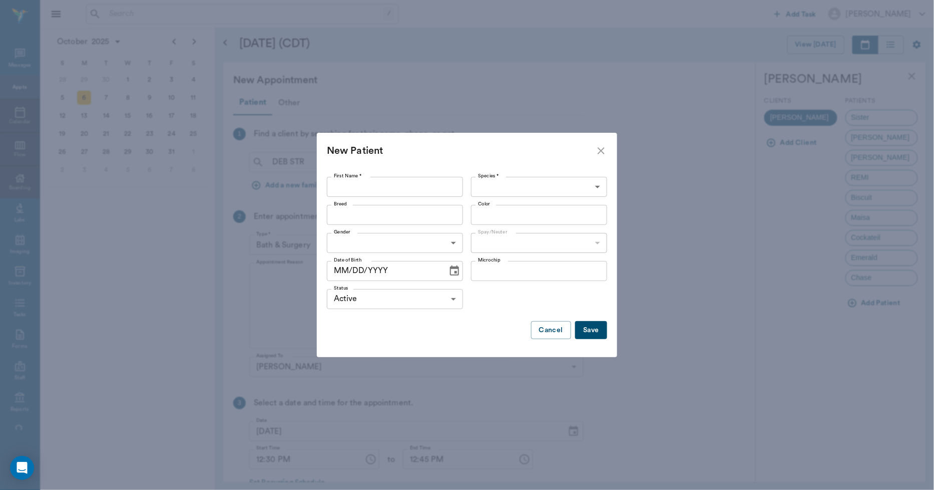
click at [456, 186] on input "First Name *" at bounding box center [395, 187] width 136 height 20
type input "[PERSON_NAME]"
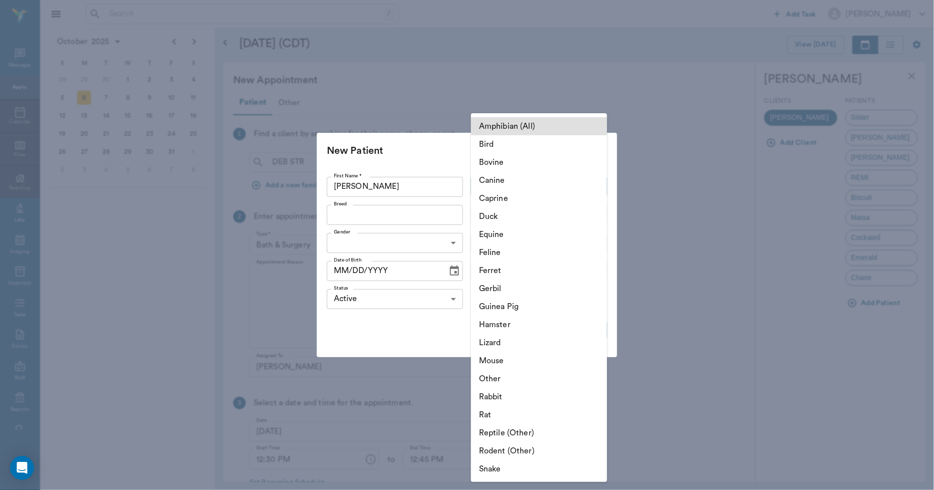
click at [499, 195] on body "/ ​ Add Task [PERSON_NAME] Nectar Messages Appts Calendar Flow Boarding Labs Im…" at bounding box center [467, 245] width 934 height 490
click at [493, 181] on li "Canine" at bounding box center [539, 180] width 136 height 18
type input "Canine"
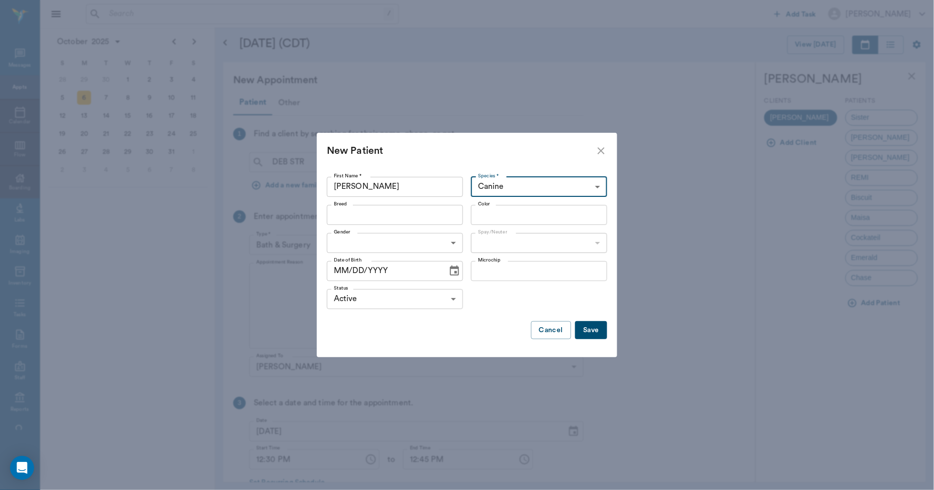
click at [382, 217] on input "Breed" at bounding box center [387, 215] width 114 height 14
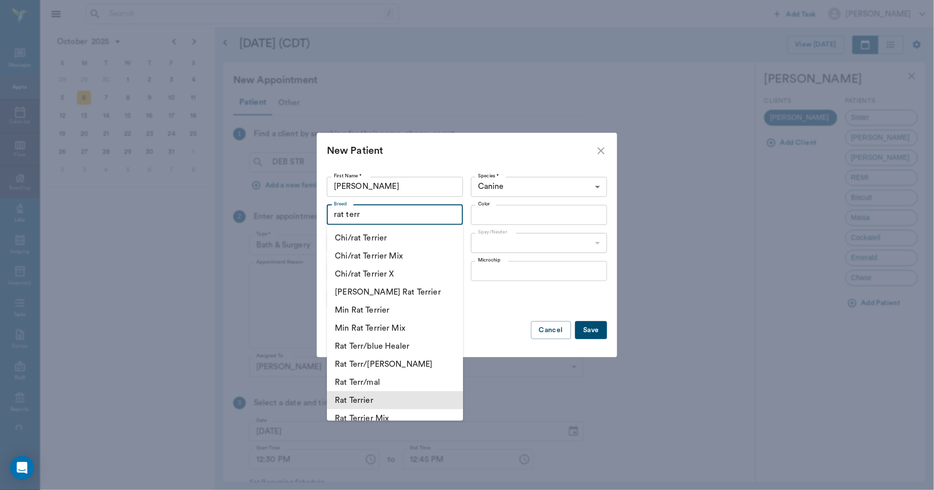
click at [399, 399] on li "Rat Terrier" at bounding box center [395, 400] width 136 height 18
type input "Rat Terrier"
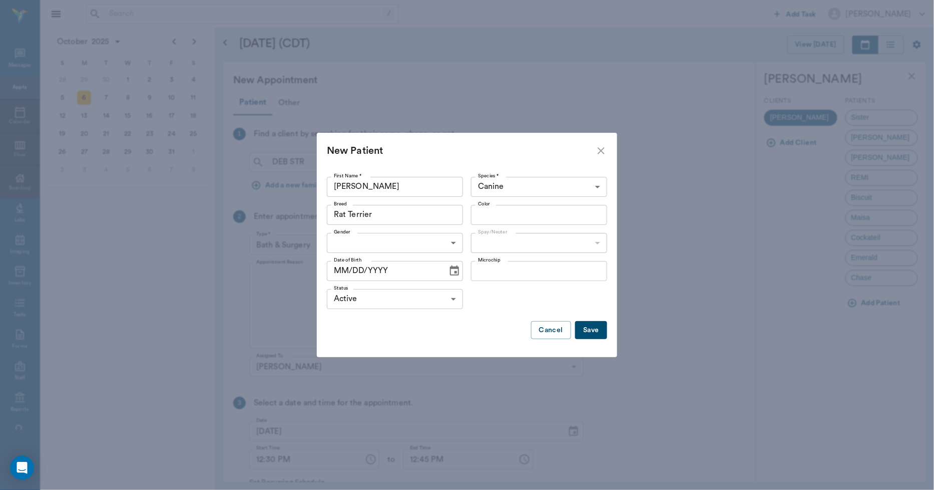
click at [484, 210] on input "Color" at bounding box center [531, 215] width 114 height 14
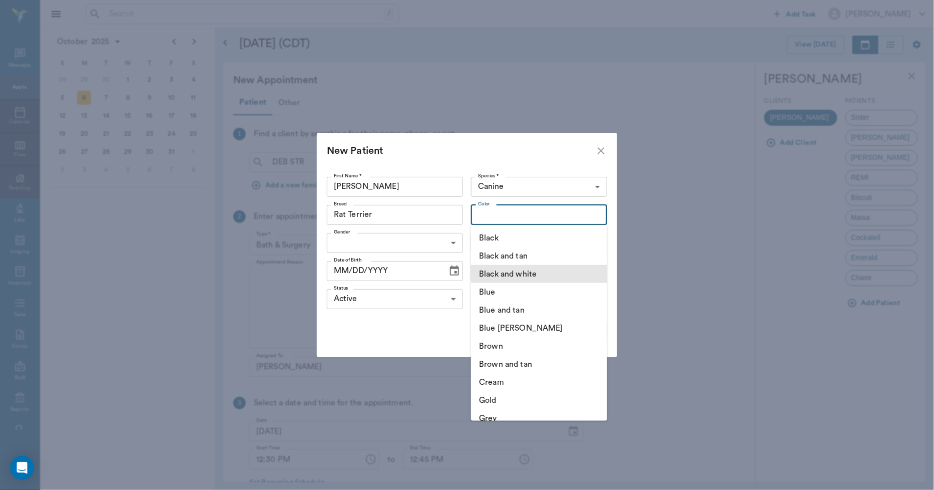
click at [520, 271] on li "Black and white" at bounding box center [539, 274] width 136 height 18
type input "Black and white"
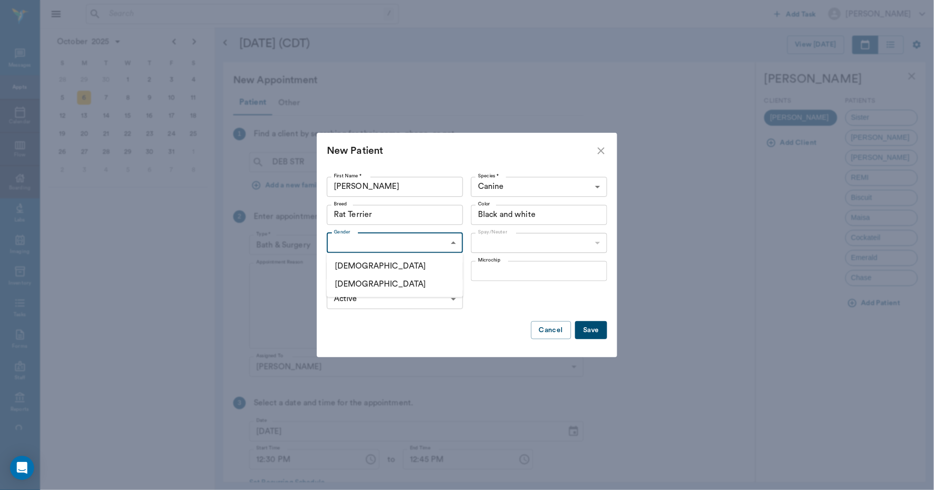
click at [449, 247] on body "/ ​ Add Task Dr. Bert Ellsworth Nectar Messages Appts Calendar Flow Boarding La…" at bounding box center [467, 245] width 934 height 490
click at [401, 290] on li "Female" at bounding box center [395, 284] width 136 height 18
type input "FEMALE"
click at [492, 241] on body "/ ​ Add Task Dr. Bert Ellsworth Nectar Messages Appts Calendar Flow Boarding La…" at bounding box center [467, 245] width 934 height 490
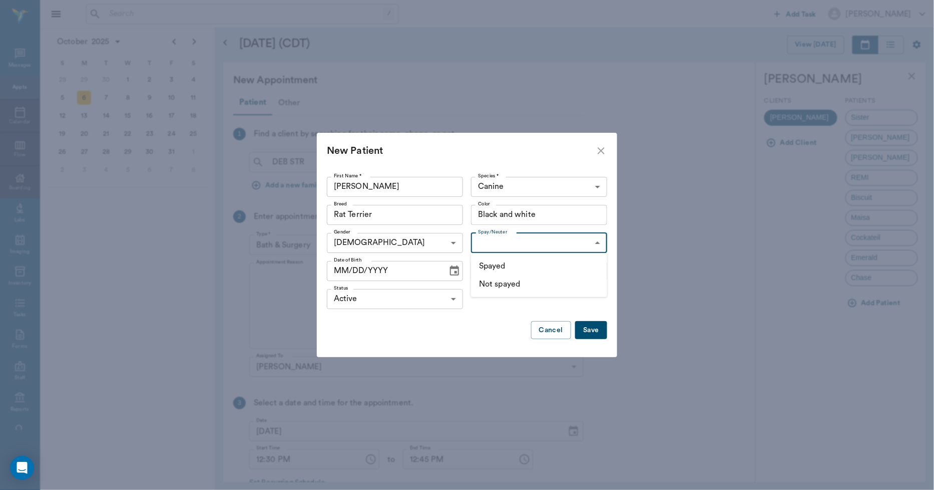
click at [497, 281] on li "Not spayed" at bounding box center [539, 284] width 136 height 18
type input "false"
click at [449, 273] on icon "Choose date" at bounding box center [455, 271] width 12 height 12
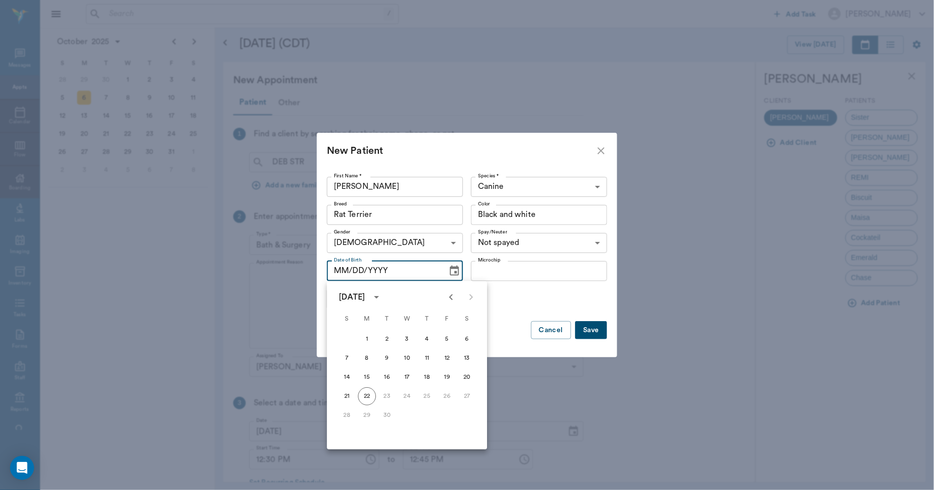
click at [382, 294] on icon "calendar view is open, switch to year view" at bounding box center [376, 297] width 12 height 12
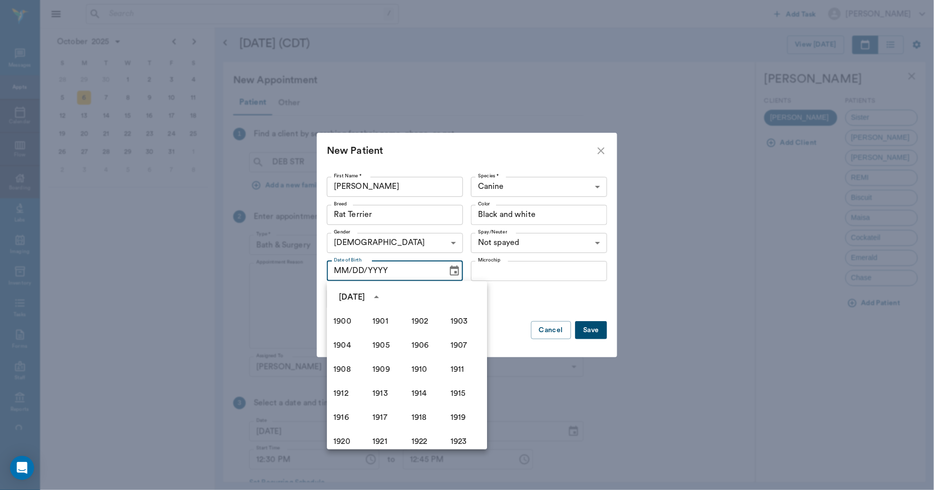
scroll to position [686, 0]
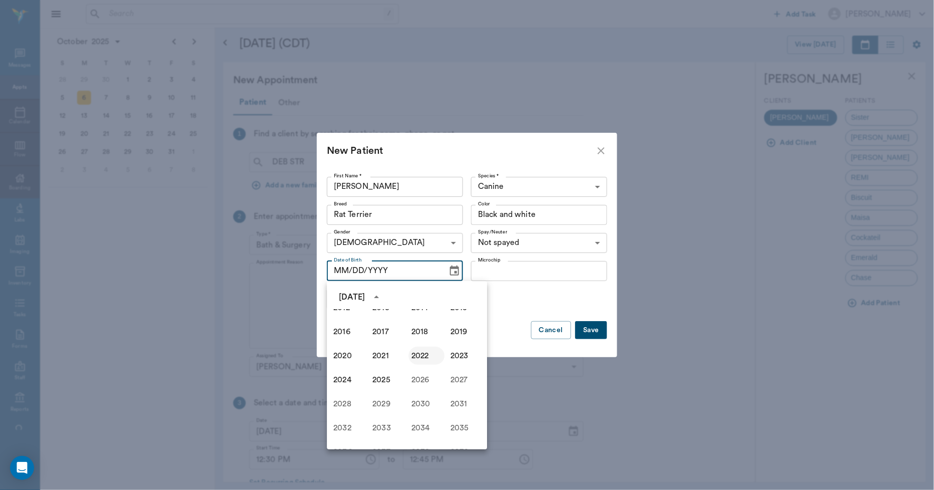
click at [413, 354] on button "2022" at bounding box center [426, 355] width 36 height 18
type input "09/22/2022"
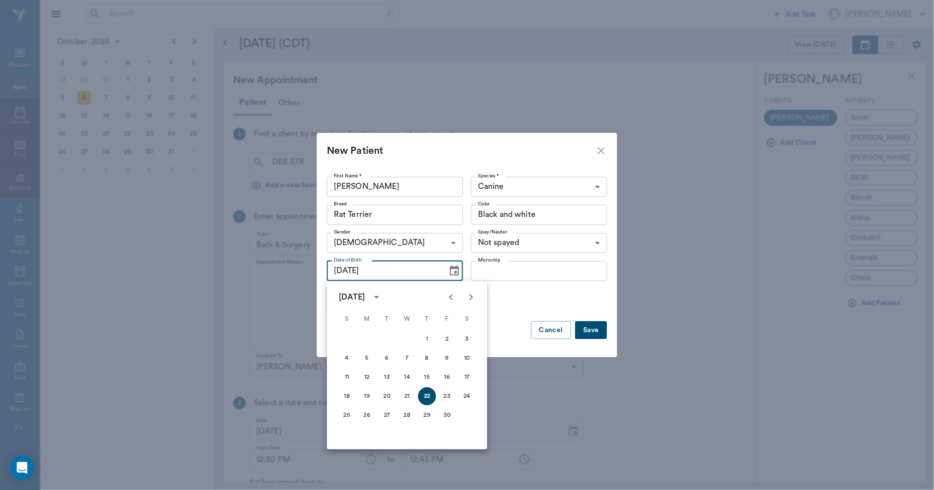
click at [591, 333] on button "Save" at bounding box center [591, 330] width 32 height 19
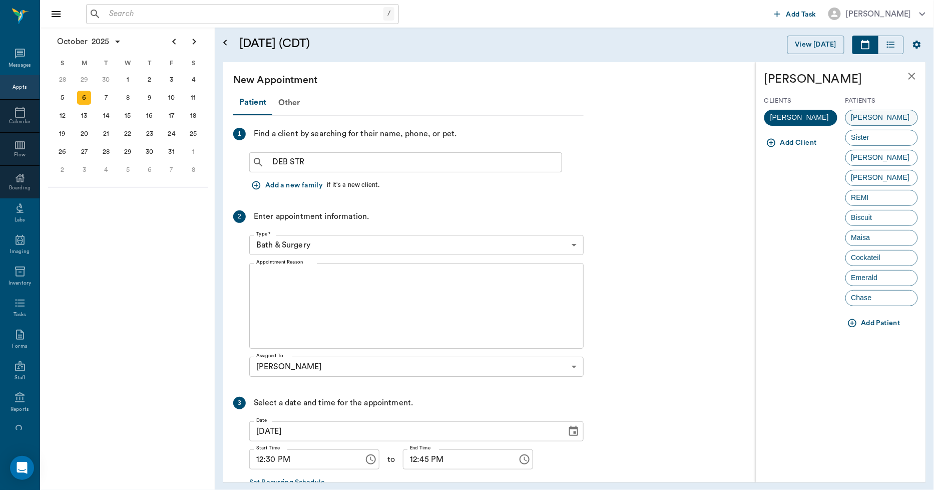
click at [855, 116] on span "Stella" at bounding box center [881, 117] width 70 height 11
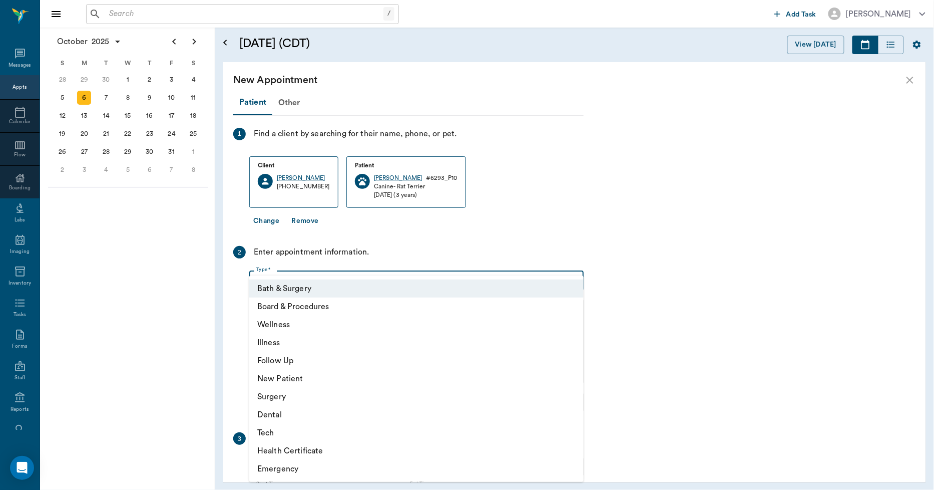
click at [277, 278] on body "/ ​ Add Task Dr. Bert Ellsworth Nectar Messages Appts Calendar Flow Boarding La…" at bounding box center [467, 245] width 934 height 490
click at [273, 430] on li "Tech" at bounding box center [416, 433] width 334 height 18
type input "65d2be4f46e3a538d89b8c1a"
type input "01:00 PM"
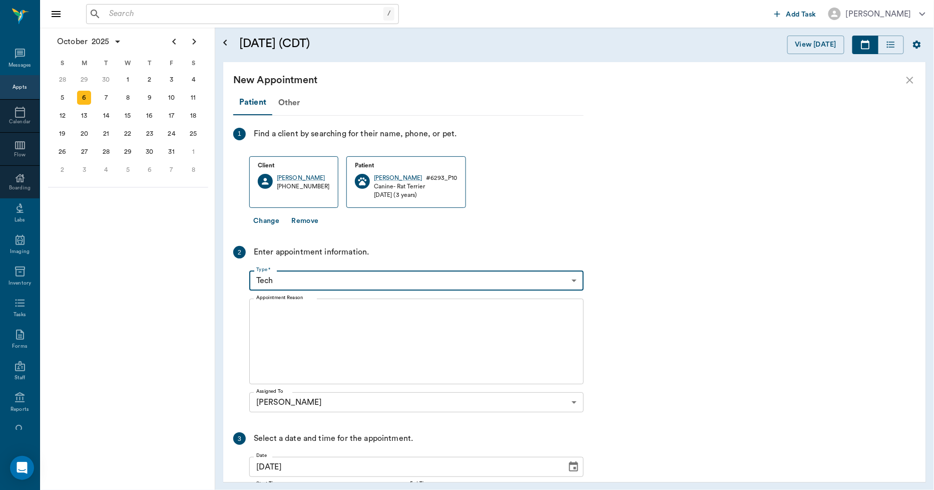
click at [295, 310] on textarea "Appointment Reason" at bounding box center [416, 341] width 320 height 69
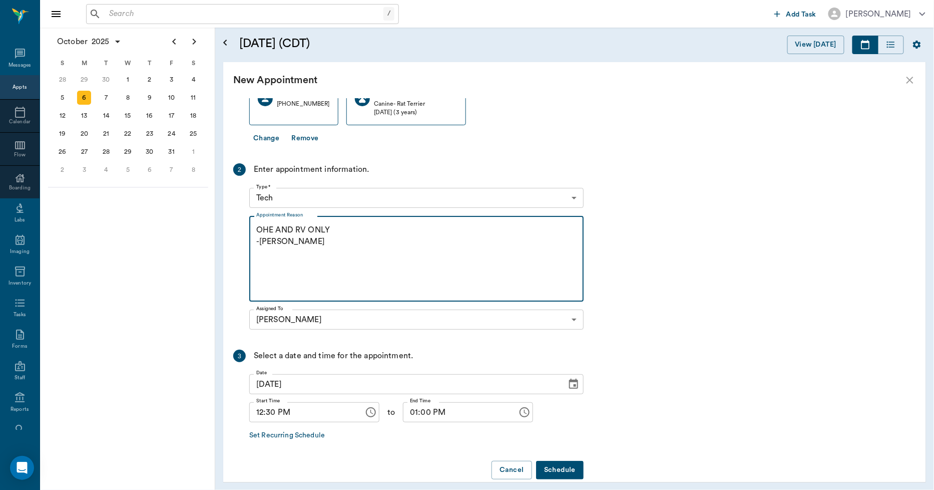
scroll to position [97, 0]
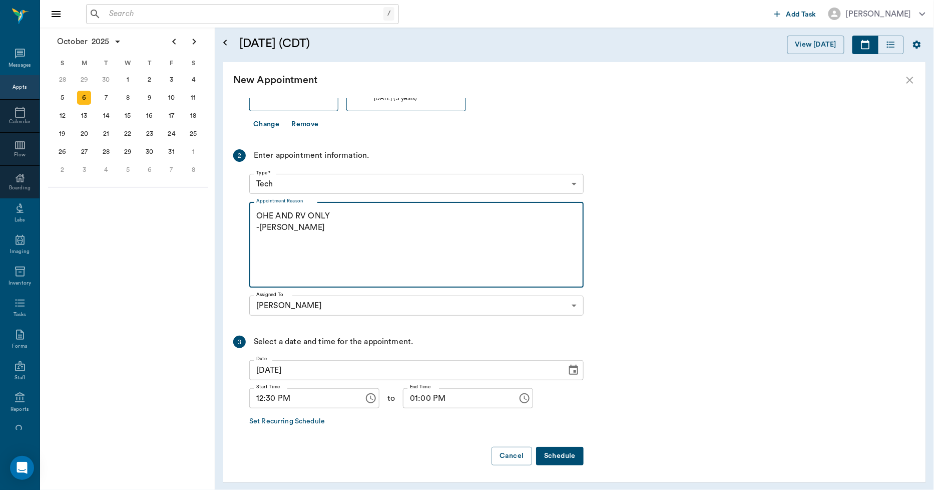
type textarea "OHE AND RV ONLY -LORY"
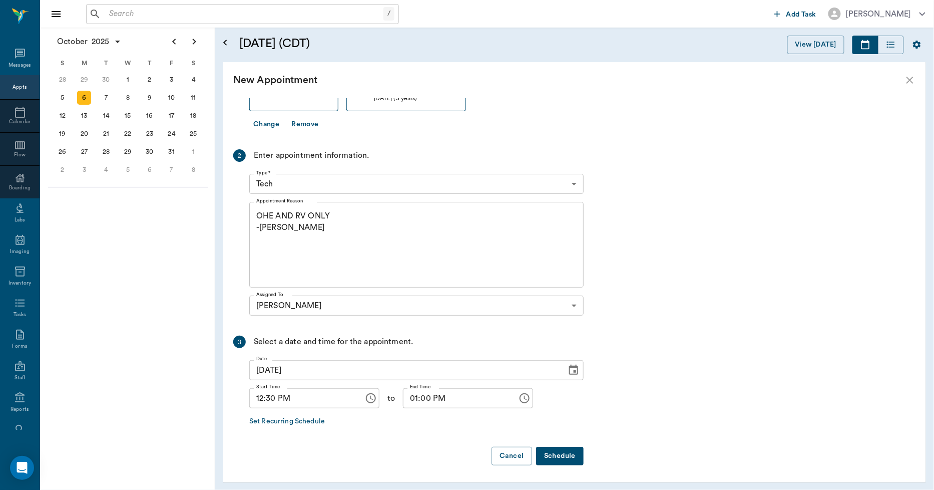
click at [568, 451] on button "Schedule" at bounding box center [560, 456] width 48 height 19
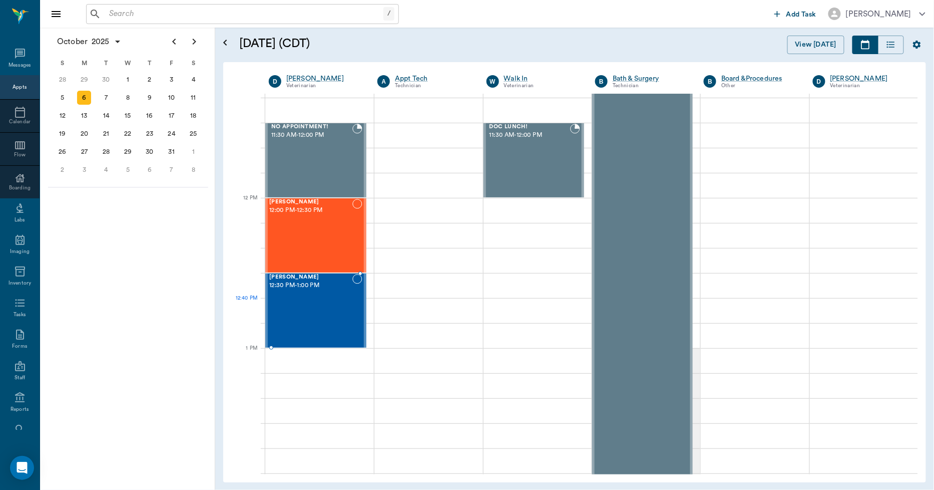
click at [319, 317] on div "Stella Stroud 12:30 PM - 1:00 PM" at bounding box center [310, 310] width 83 height 73
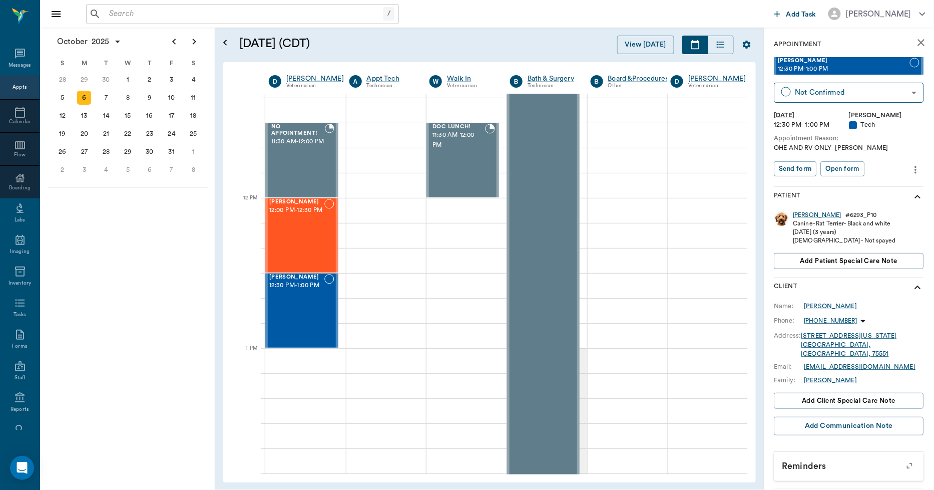
click at [911, 168] on icon "more" at bounding box center [916, 170] width 11 height 12
click at [877, 184] on span "Edit appointment" at bounding box center [866, 186] width 84 height 11
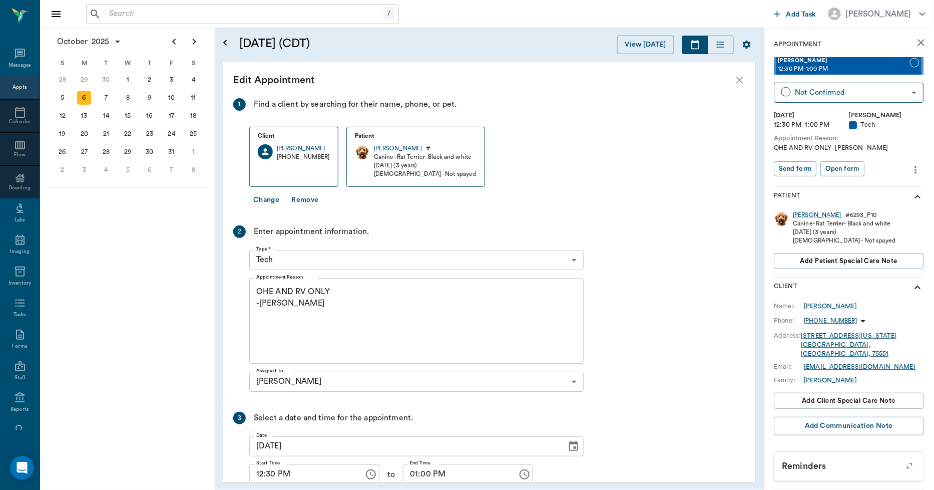
click at [336, 261] on body "/ ​ Add Task Dr. Bert Ellsworth Nectar Messages Appts Calendar Flow Boarding La…" at bounding box center [467, 245] width 934 height 490
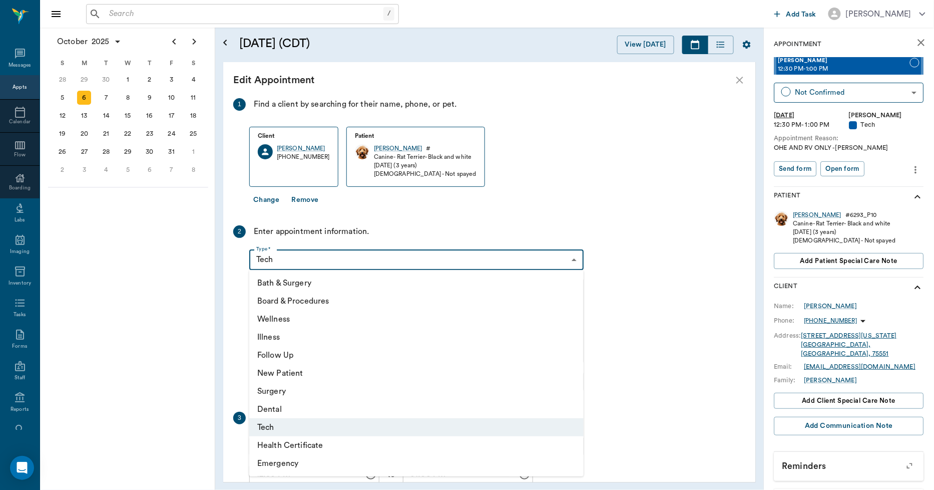
click at [289, 395] on li "Surgery" at bounding box center [416, 391] width 334 height 18
type input "65d2be4f46e3a538d89b8c18"
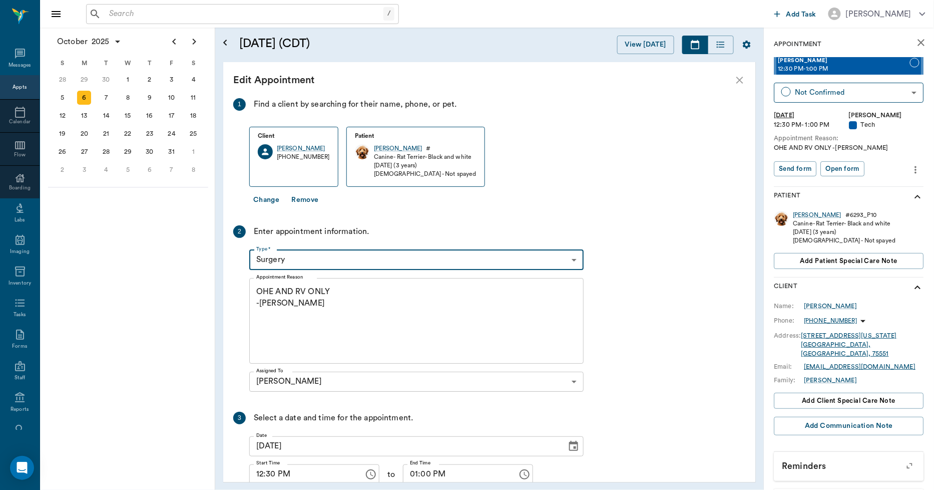
scroll to position [58, 0]
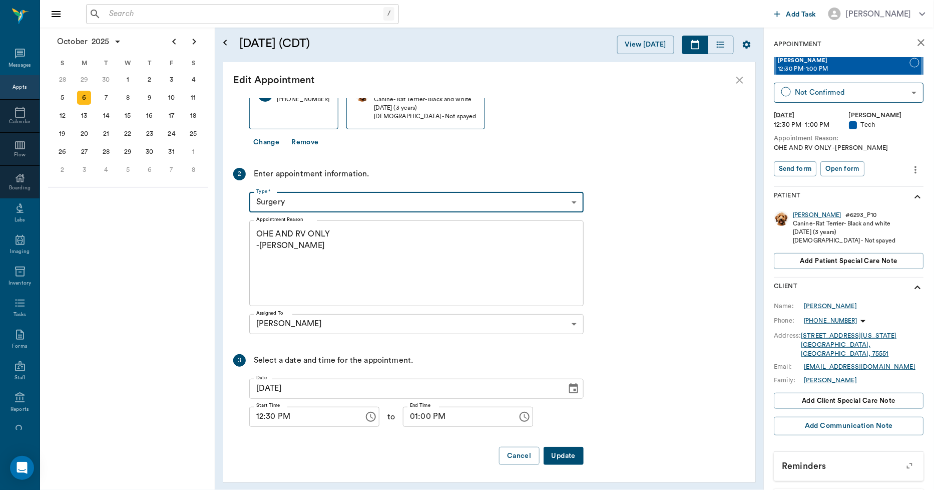
click at [569, 452] on button "Update" at bounding box center [564, 456] width 40 height 19
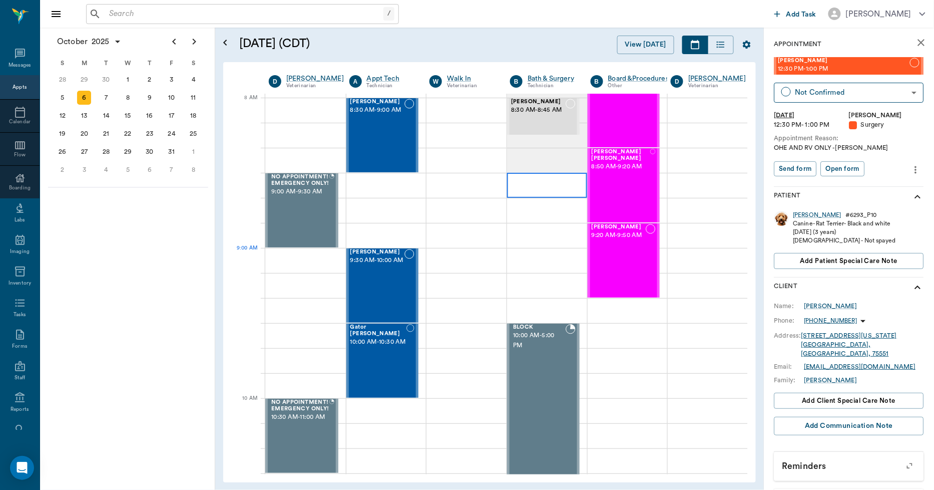
scroll to position [0, 0]
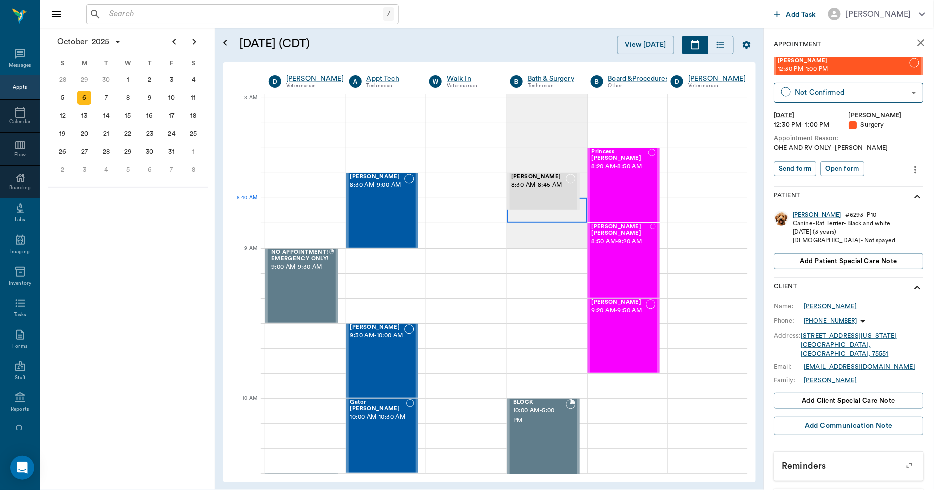
click at [542, 218] on div at bounding box center [547, 210] width 80 height 25
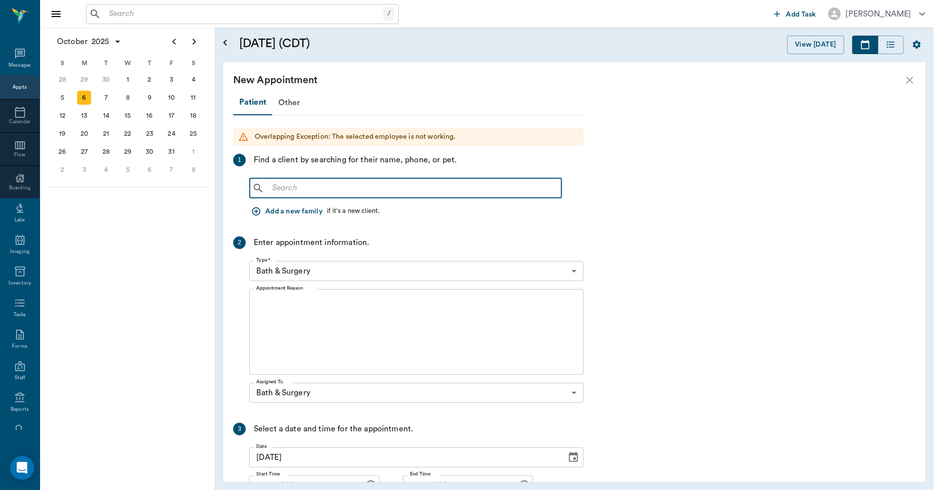
click at [321, 192] on input "text" at bounding box center [412, 188] width 289 height 14
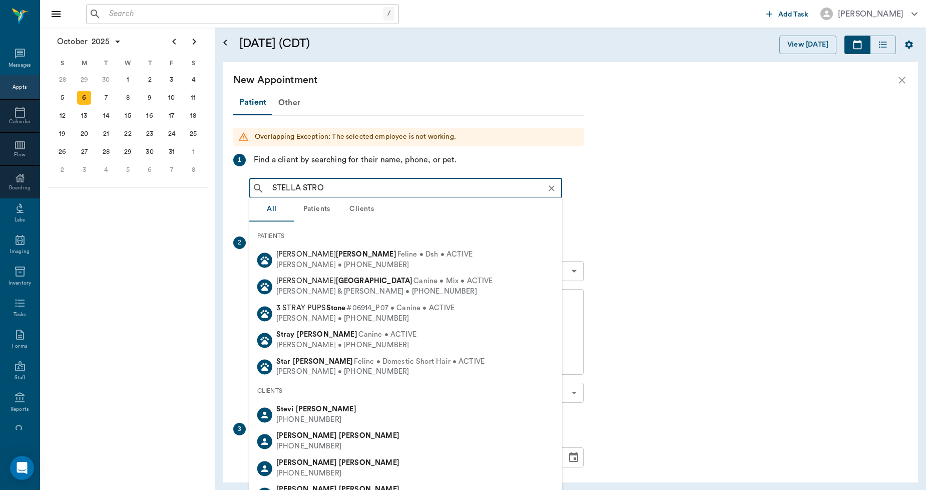
type input "STELLA STROU"
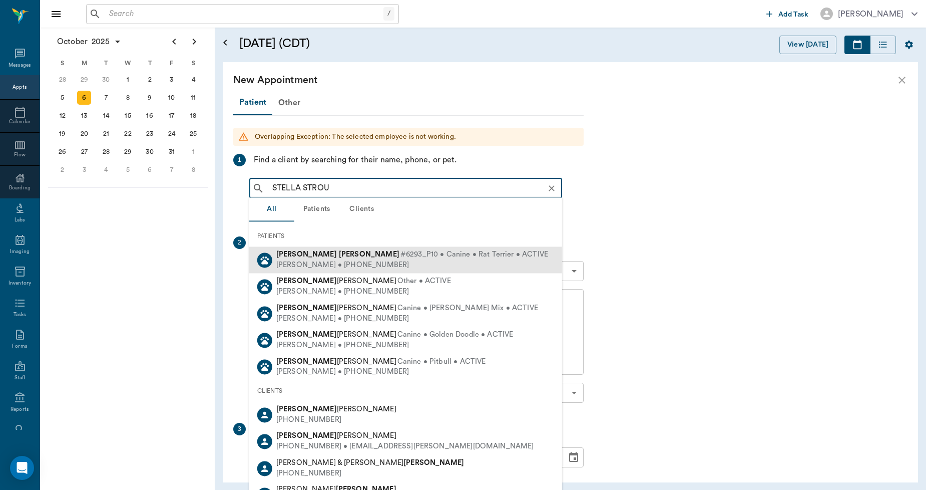
click at [292, 256] on b "Stella" at bounding box center [306, 254] width 61 height 8
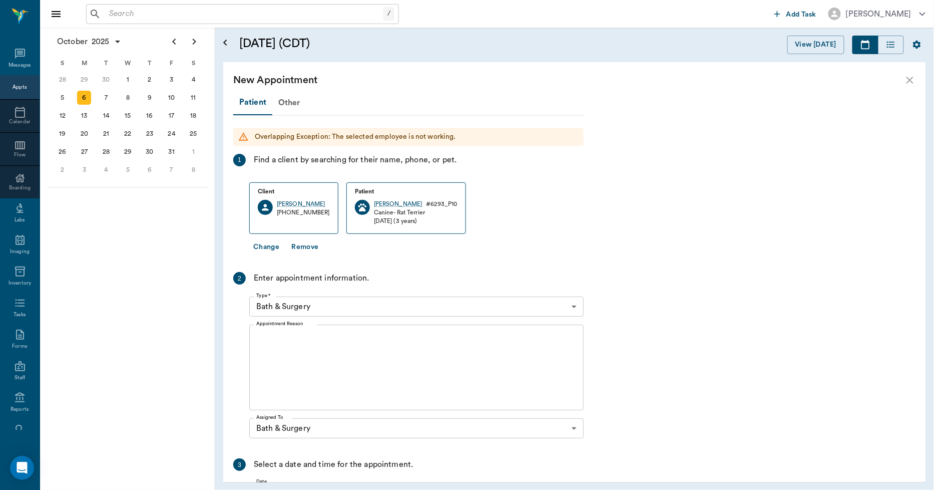
click at [274, 339] on textarea "Appointment Reason" at bounding box center [416, 367] width 320 height 69
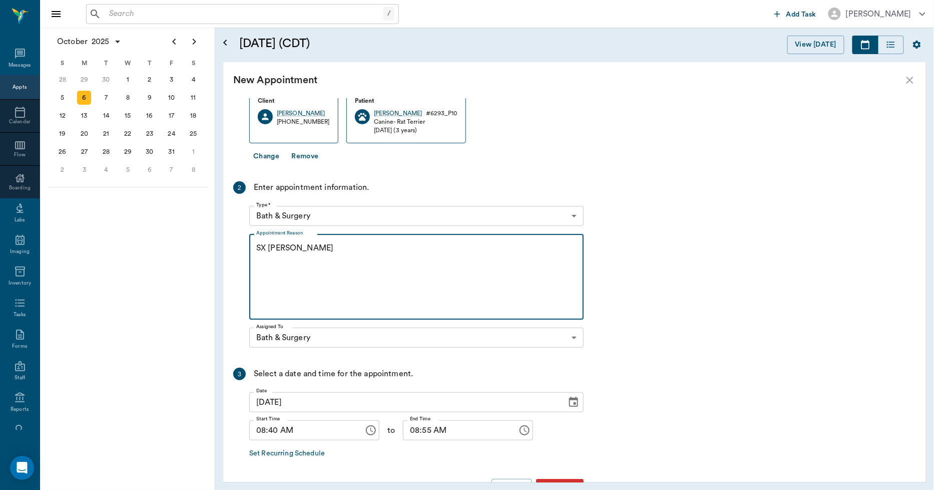
scroll to position [123, 0]
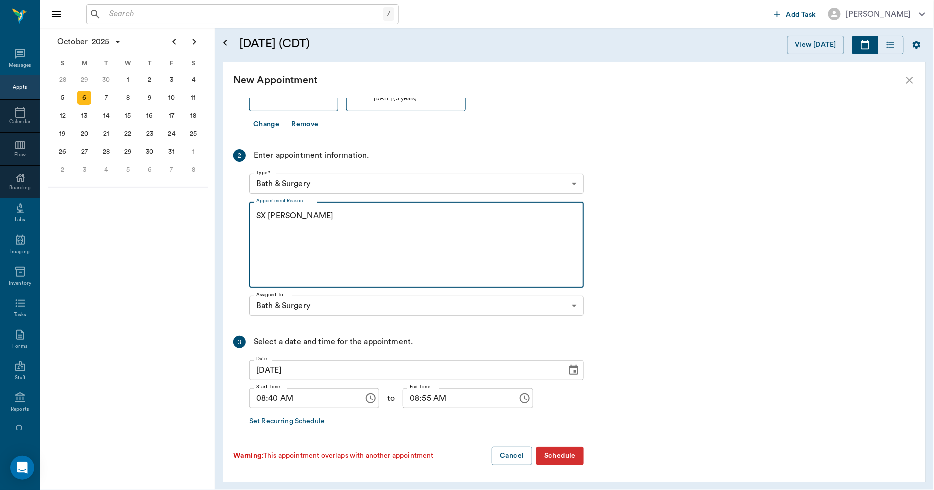
type textarea "SX REMINDER -LORY"
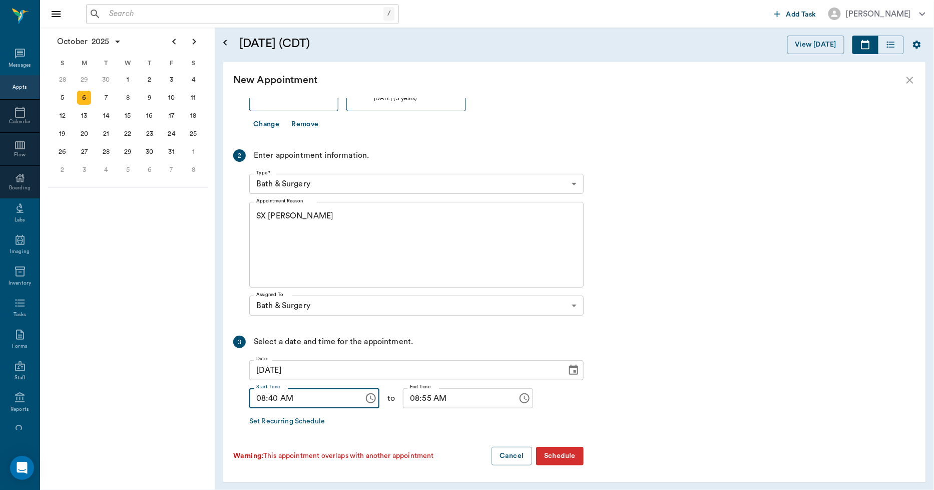
click at [275, 401] on input "08:40 AM" at bounding box center [303, 398] width 108 height 20
type input "08:45 AM"
click at [403, 395] on input "08:55 AM" at bounding box center [457, 398] width 108 height 20
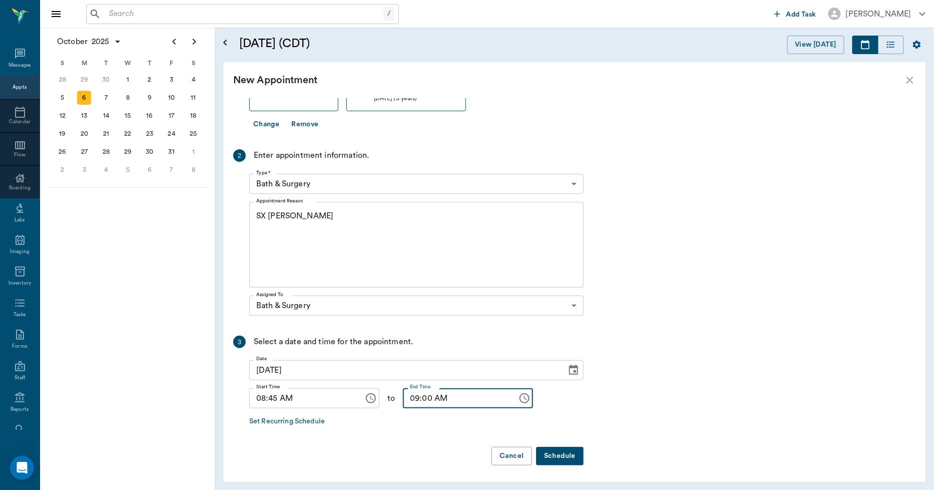
type input "09:00 AM"
click at [561, 453] on button "Schedule" at bounding box center [560, 456] width 48 height 19
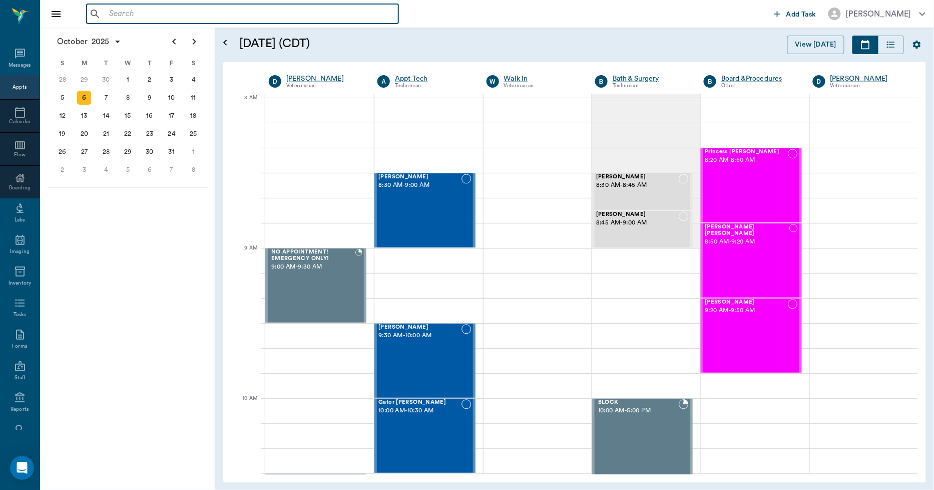
click at [137, 11] on input "text" at bounding box center [249, 14] width 289 height 14
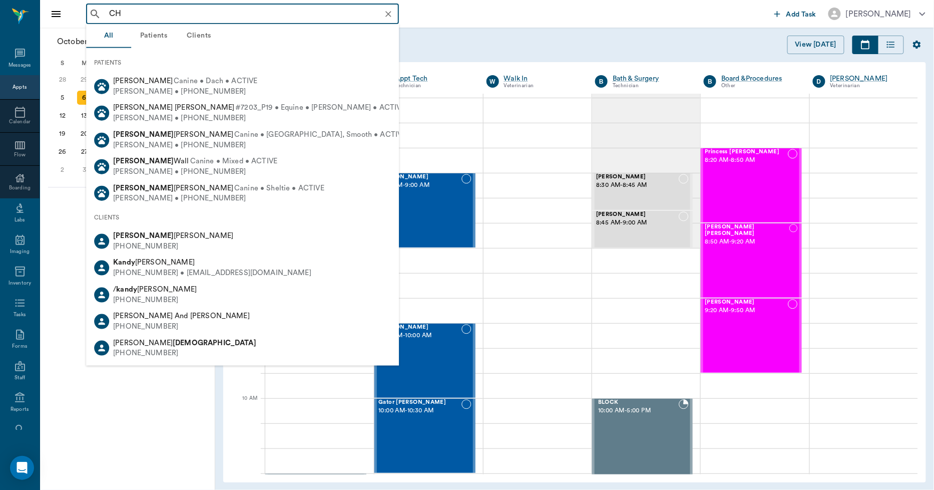
type input "C"
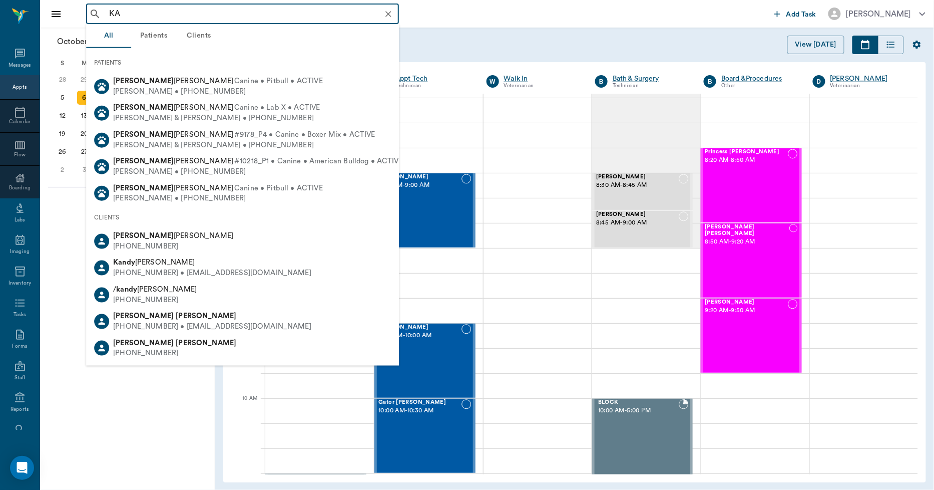
type input "K"
type input "S"
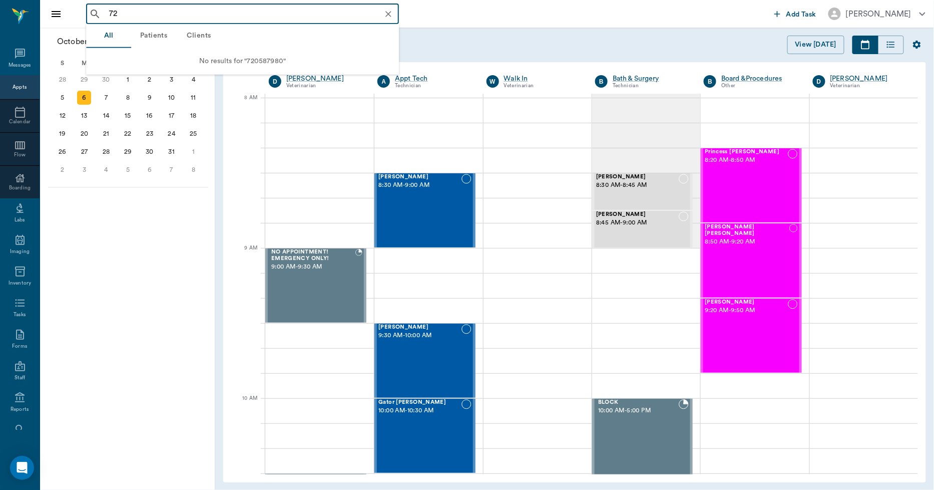
type input "7"
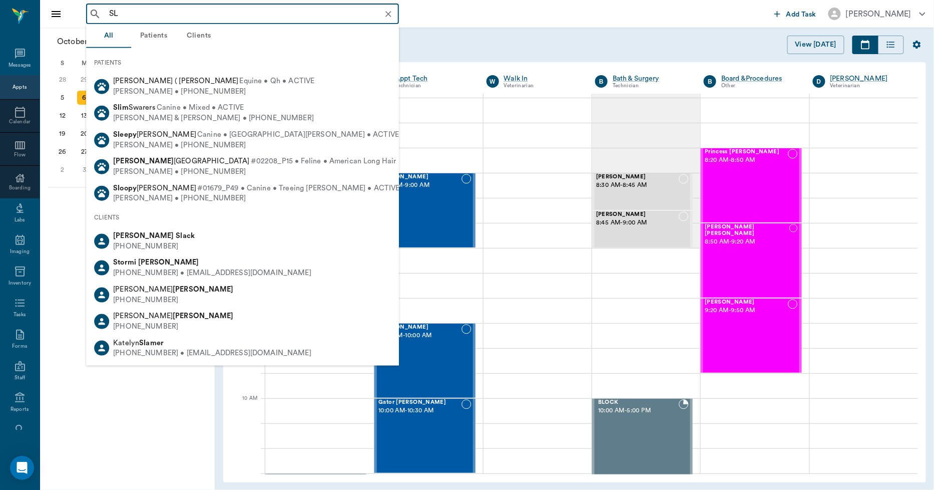
type input "S"
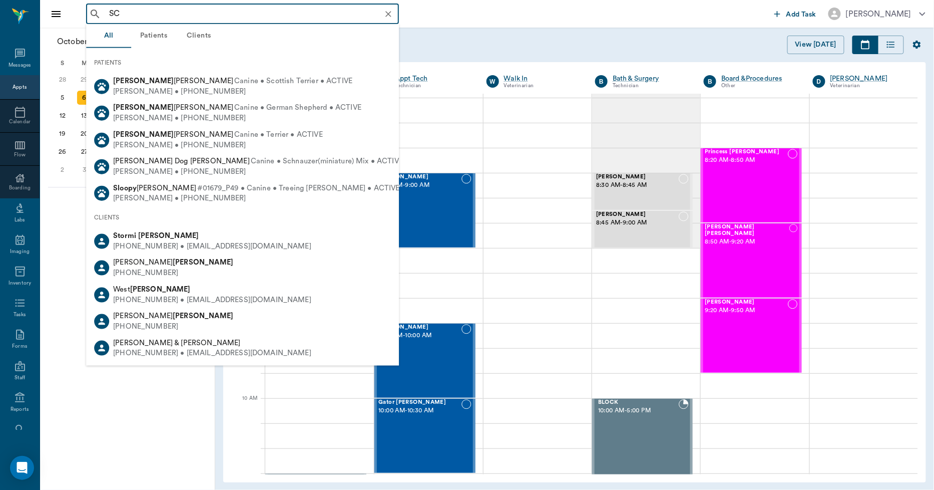
type input "S"
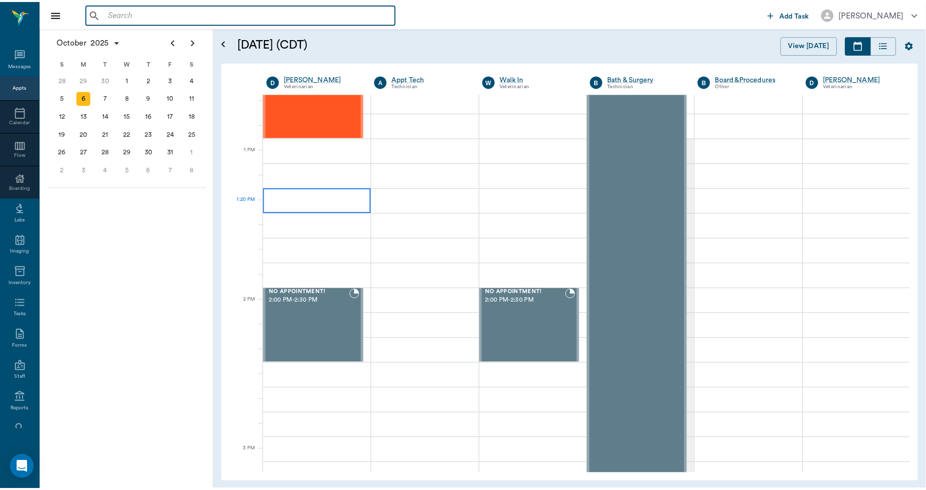
scroll to position [723, 0]
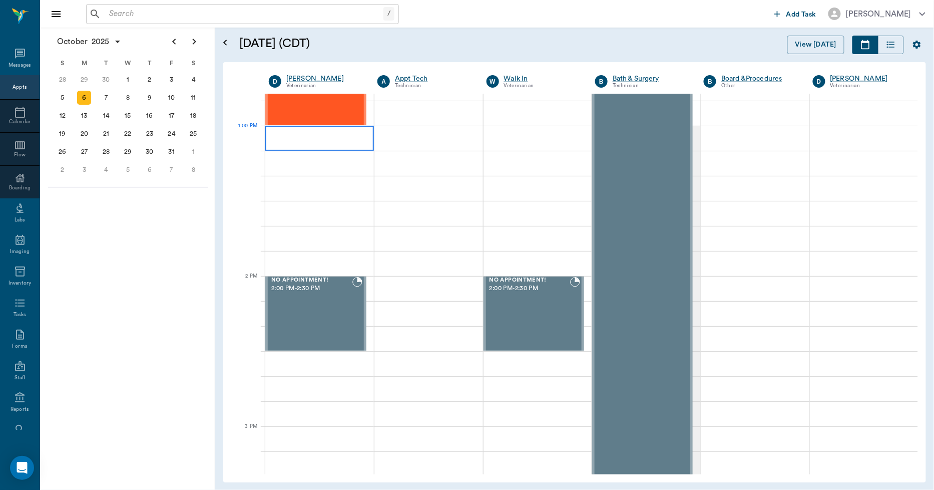
click at [338, 142] on div at bounding box center [319, 138] width 109 height 25
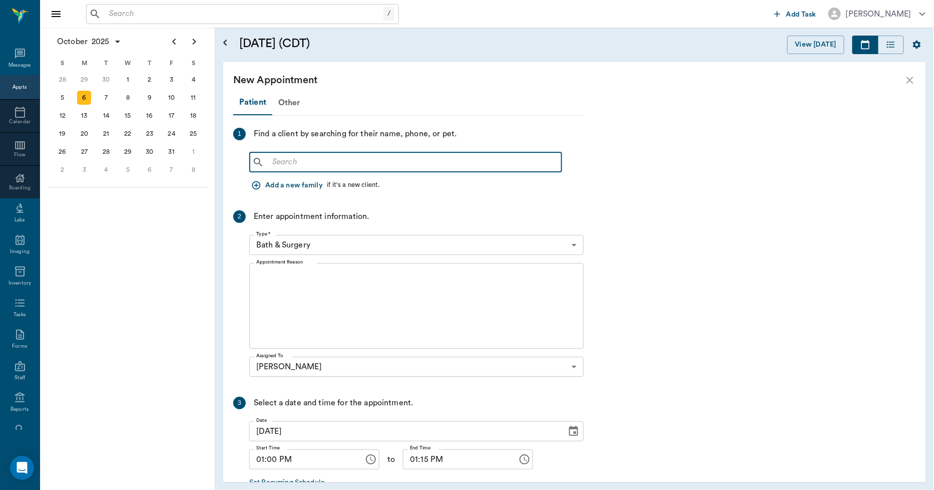
click at [333, 166] on input "text" at bounding box center [412, 162] width 289 height 14
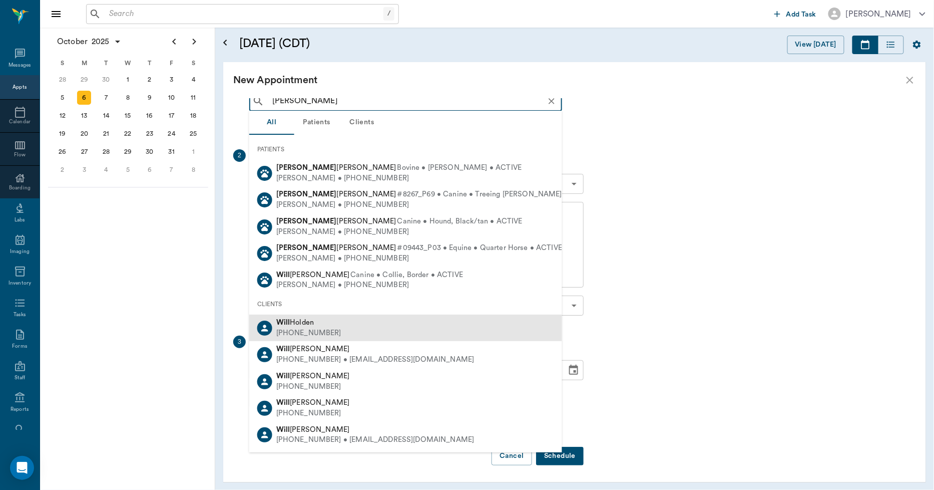
scroll to position [59, 0]
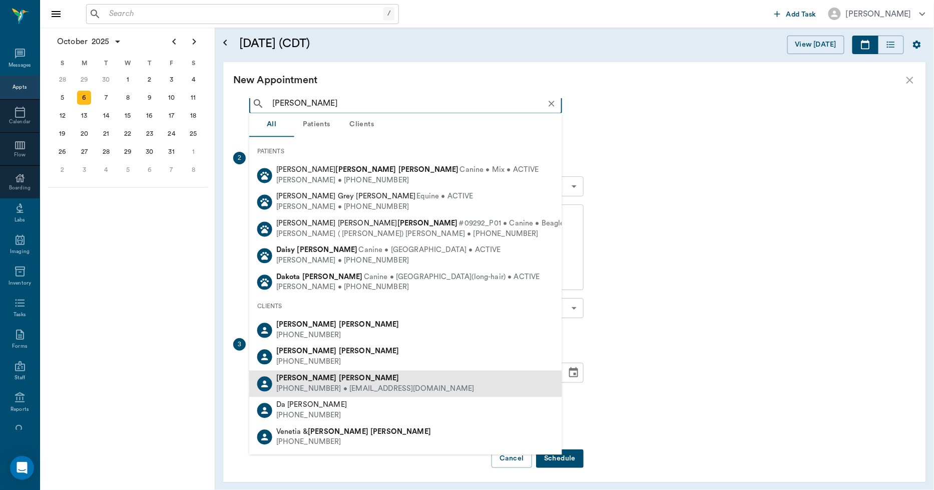
click at [338, 379] on div "DANA WILLIAMS" at bounding box center [375, 378] width 198 height 11
type input "DA WILLIAMS"
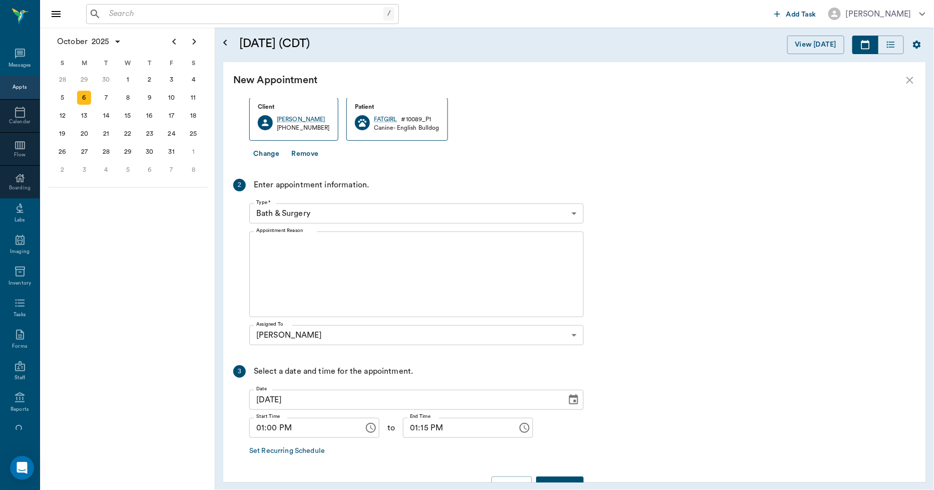
click at [265, 155] on button "Change" at bounding box center [266, 154] width 34 height 19
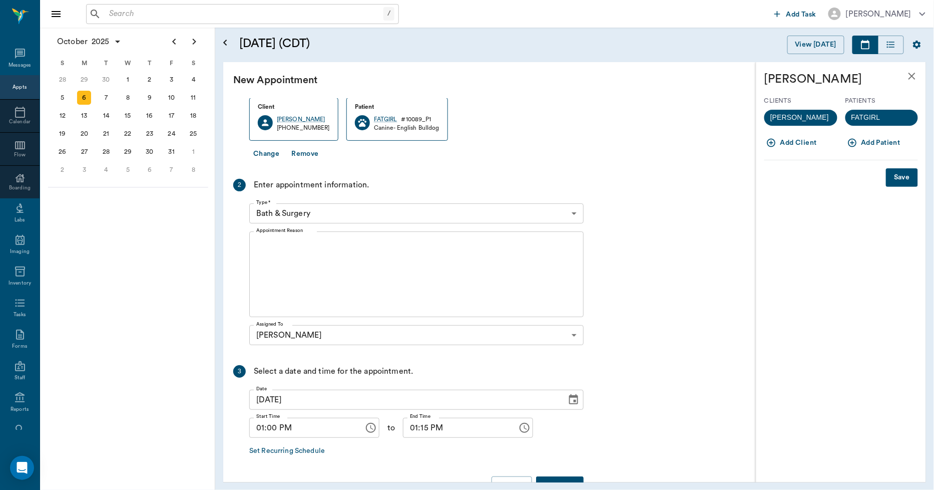
click at [853, 143] on icon "button" at bounding box center [852, 143] width 9 height 9
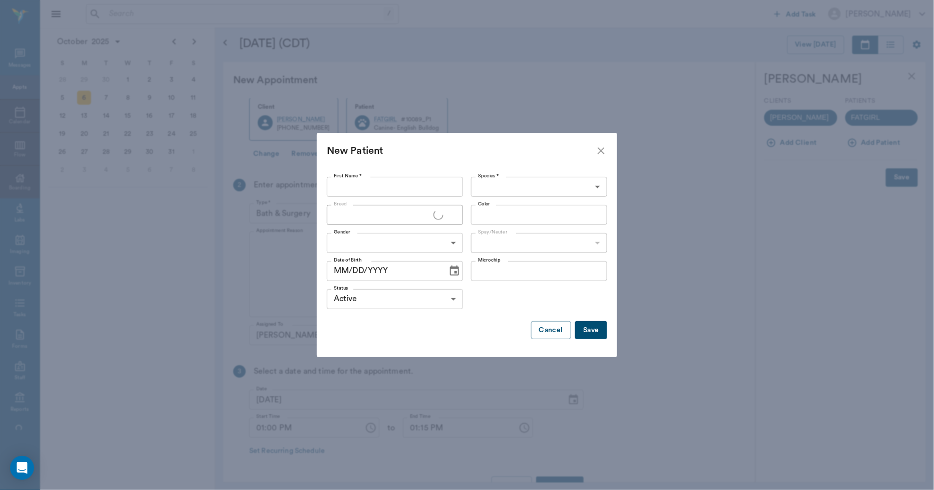
click at [439, 188] on input "First Name *" at bounding box center [395, 187] width 136 height 20
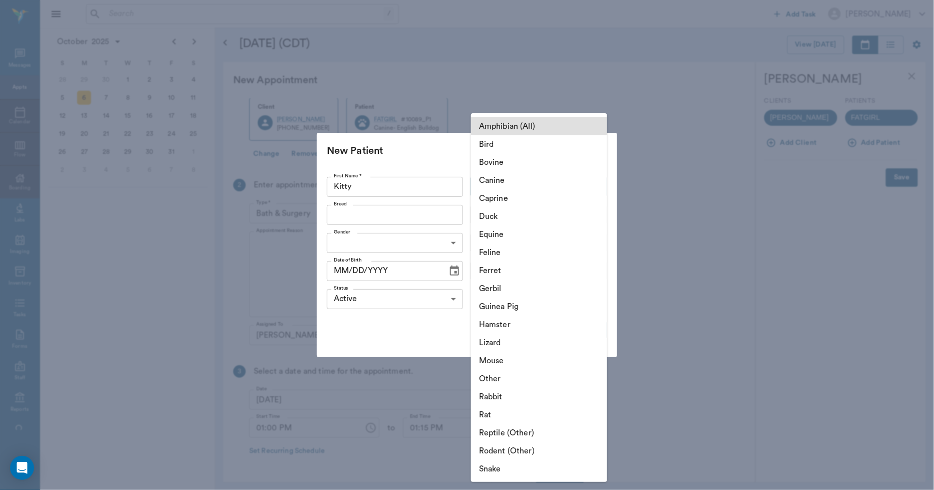
click at [482, 183] on body "/ ​ Add Task Dr. Bert Ellsworth Nectar Messages Appts Calendar Flow Boarding La…" at bounding box center [467, 245] width 934 height 490
click at [416, 182] on div at bounding box center [467, 245] width 934 height 490
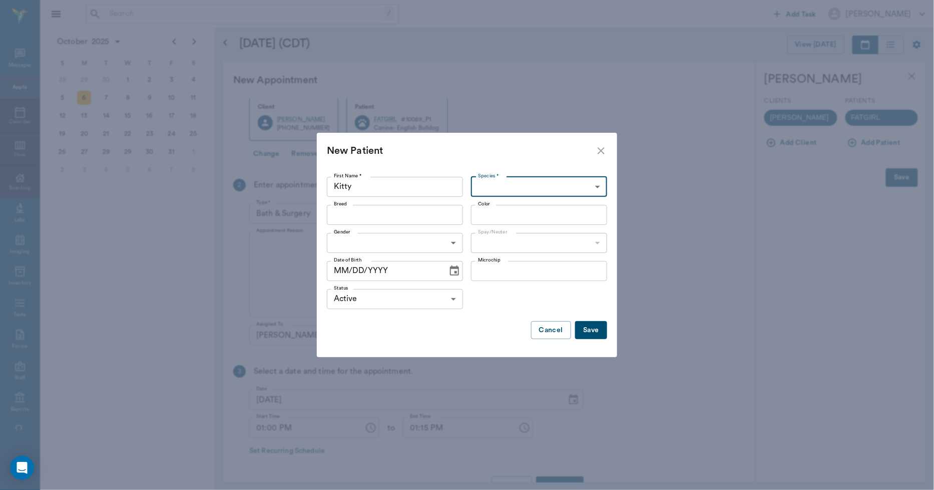
click at [416, 182] on div "Amphibian (All) Bird Bovine Canine Caprine Duck Equine Feline Ferret Gerbil Gui…" at bounding box center [467, 245] width 934 height 490
click at [414, 183] on input "Kitty" at bounding box center [395, 187] width 136 height 20
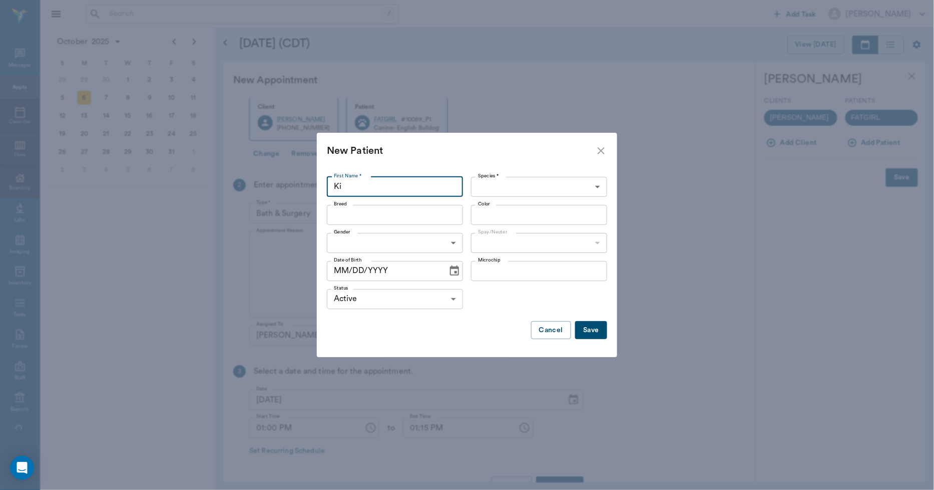
type input "K"
type input "Bear"
click at [530, 188] on body "/ ​ Add Task Dr. Bert Ellsworth Nectar Messages Appts Calendar Flow Boarding La…" at bounding box center [467, 245] width 934 height 490
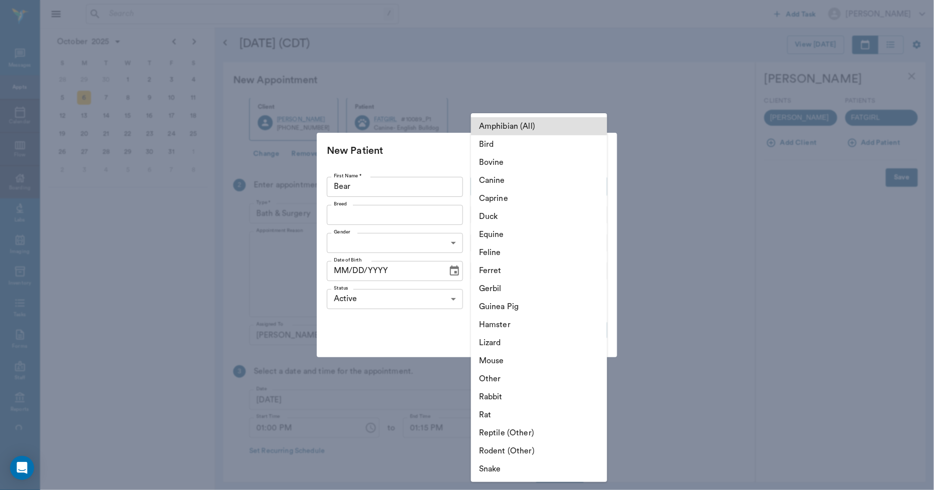
click at [506, 249] on li "Feline" at bounding box center [539, 252] width 136 height 18
type input "Feline"
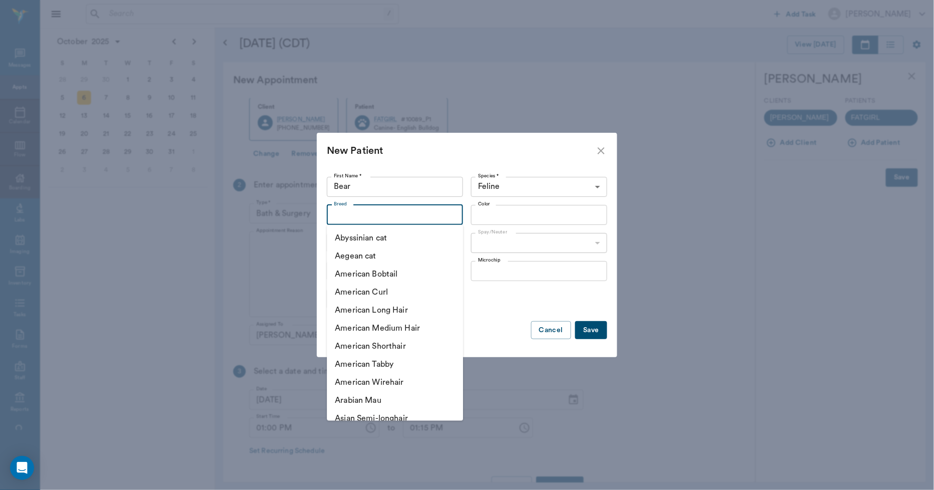
click at [383, 216] on input "Breed" at bounding box center [387, 215] width 114 height 14
click at [394, 322] on li "American Medium Hair" at bounding box center [395, 328] width 136 height 18
type input "American Medium Hair"
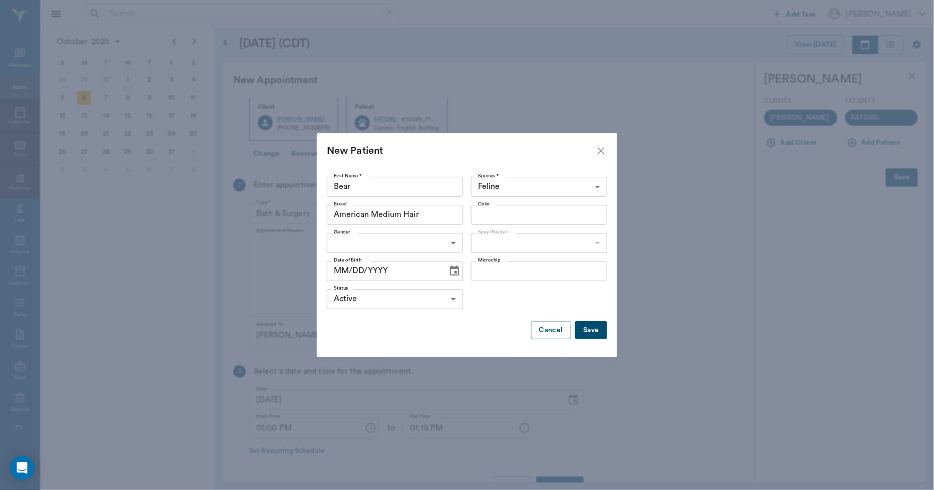
click at [492, 211] on input "Color" at bounding box center [531, 215] width 114 height 14
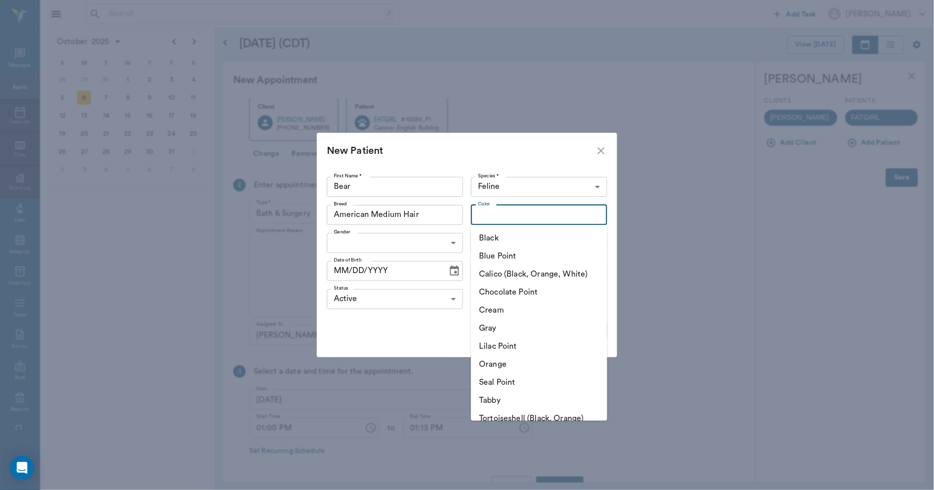
click at [492, 236] on li "Black" at bounding box center [539, 238] width 136 height 18
type input "Black"
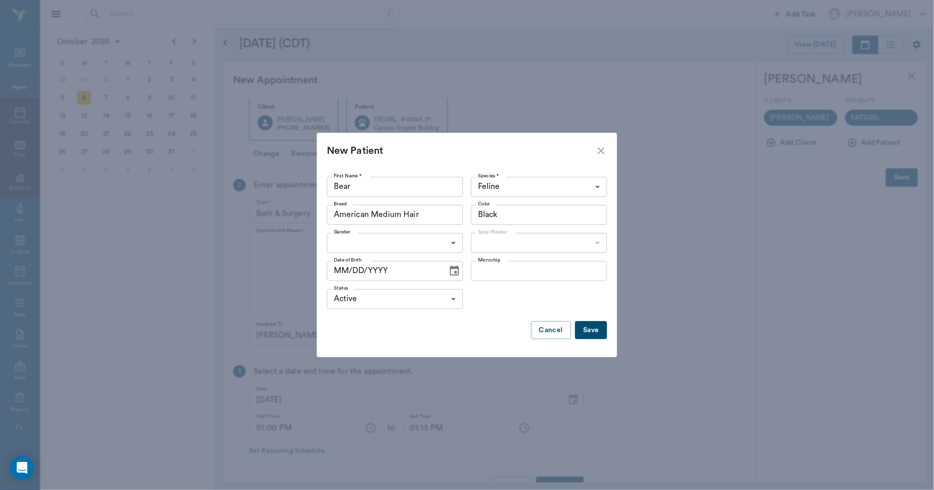
click at [456, 238] on body "/ ​ Add Task Dr. Bert Ellsworth Nectar Messages Appts Calendar Flow Boarding La…" at bounding box center [467, 245] width 934 height 490
click at [409, 268] on li "Male" at bounding box center [395, 266] width 136 height 18
type input "MALE"
click at [506, 243] on body "/ ​ Add Task Dr. Bert Ellsworth Nectar Messages Appts Calendar Flow Boarding La…" at bounding box center [467, 245] width 934 height 490
click at [500, 282] on li "Not neutered" at bounding box center [539, 284] width 136 height 18
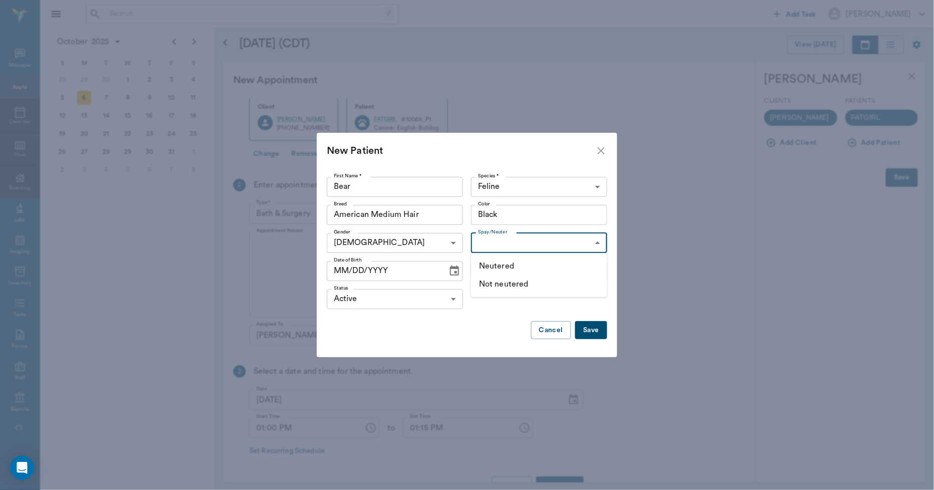
type input "false"
click at [456, 269] on icon "Choose date" at bounding box center [455, 271] width 12 height 12
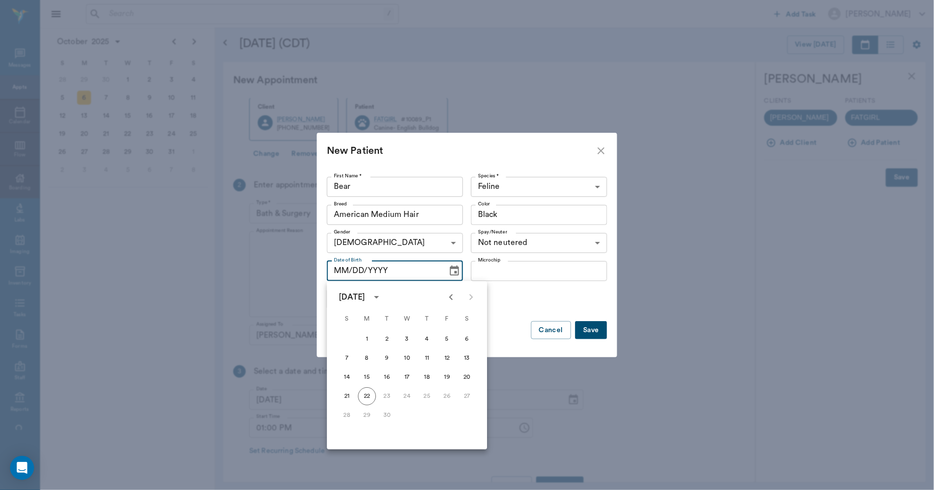
click at [382, 295] on icon "calendar view is open, switch to year view" at bounding box center [376, 297] width 12 height 12
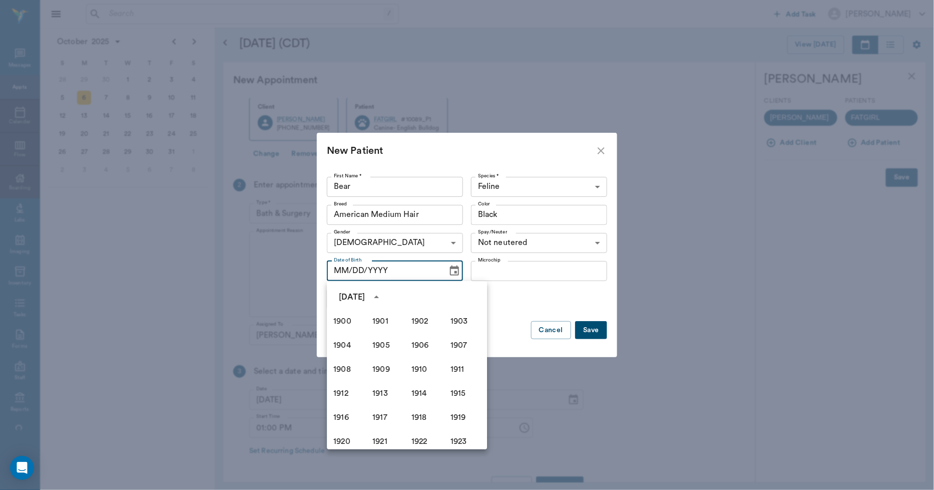
scroll to position [686, 0]
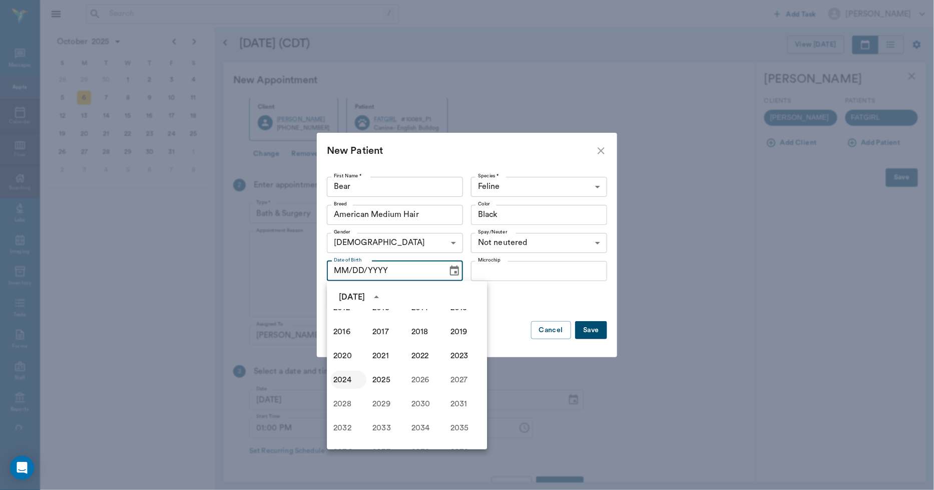
click at [345, 378] on button "2024" at bounding box center [348, 379] width 36 height 18
type input "09/22/2024"
click at [584, 330] on button "Save" at bounding box center [591, 330] width 32 height 19
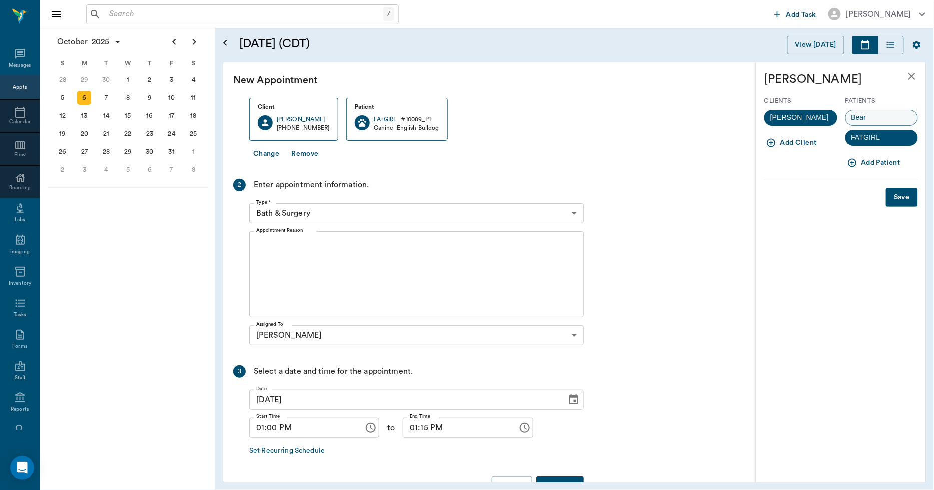
click at [855, 112] on span "Bear" at bounding box center [859, 117] width 26 height 11
click at [903, 192] on button "Save" at bounding box center [902, 197] width 32 height 19
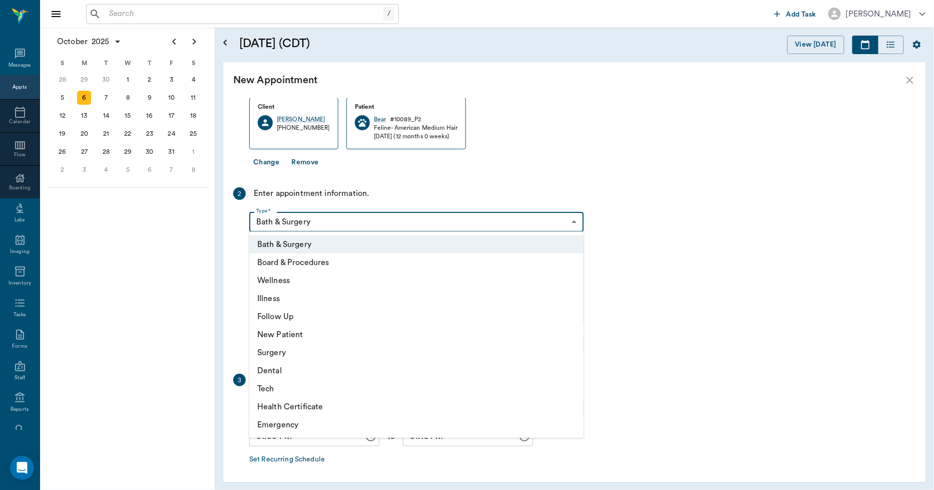
click at [334, 220] on body "/ ​ Add Task Dr. Bert Ellsworth Nectar Messages Appts Calendar Flow Boarding La…" at bounding box center [467, 245] width 934 height 490
click at [294, 352] on li "Surgery" at bounding box center [416, 352] width 334 height 18
type input "65d2be4f46e3a538d89b8c18"
type input "01:30 PM"
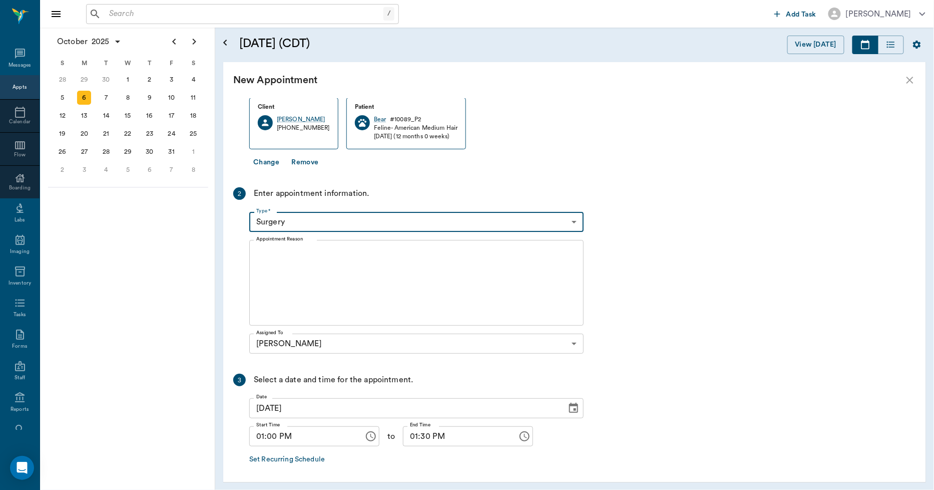
click at [317, 256] on textarea "Appointment Reason" at bounding box center [416, 282] width 320 height 69
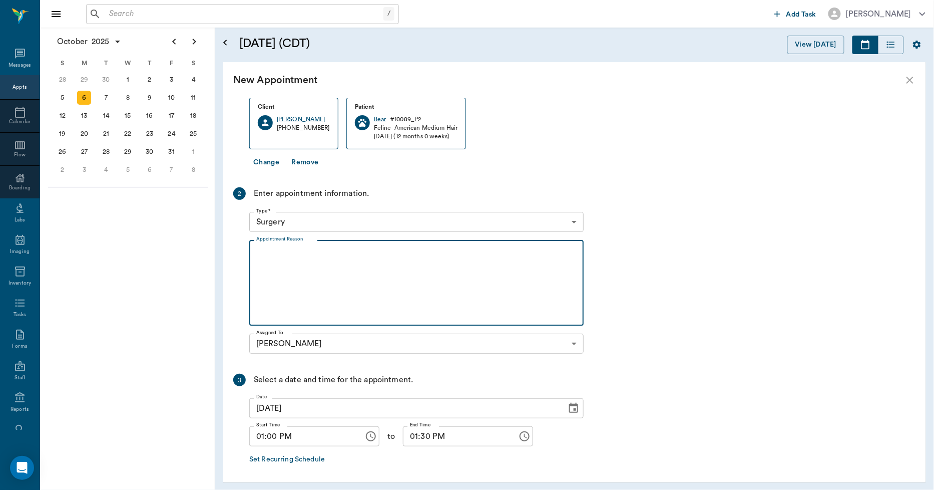
type textarea "o"
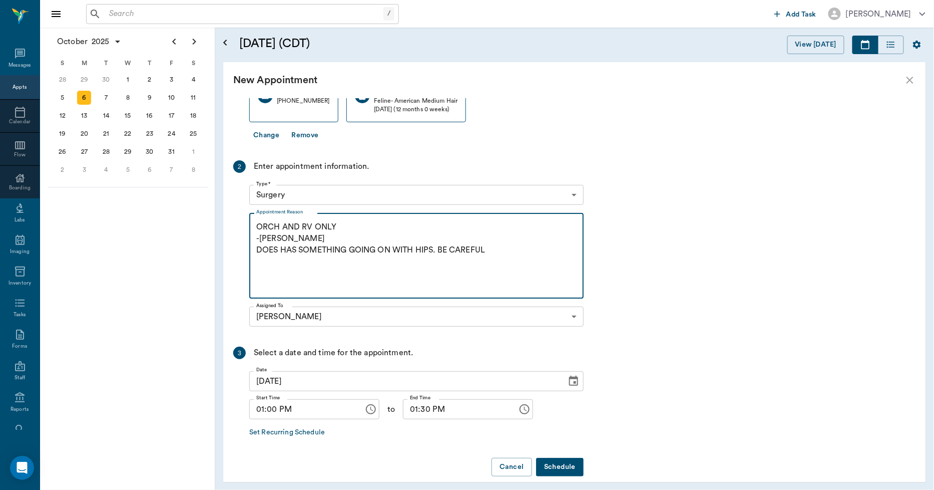
scroll to position [97, 0]
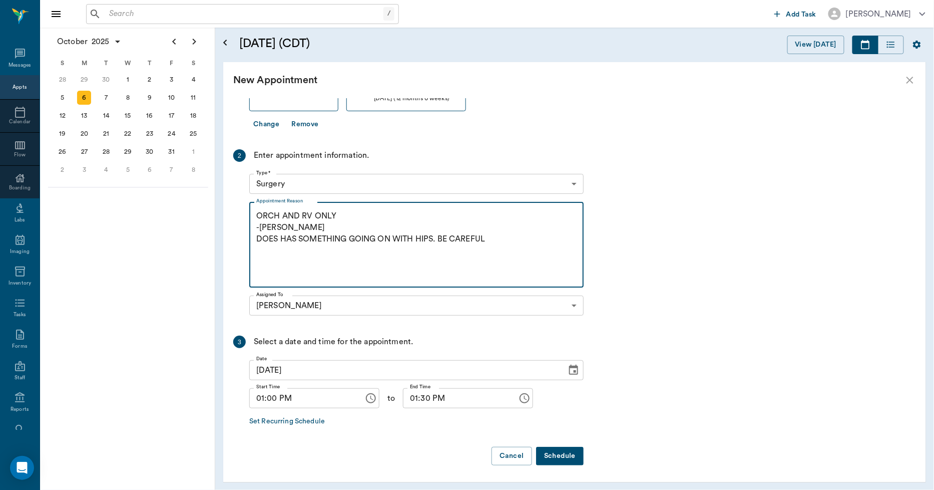
type textarea "ORCH AND RV ONLY -LORY DOES HAS SOMETHING GOING ON WITH HIPS. BE CAREFUL"
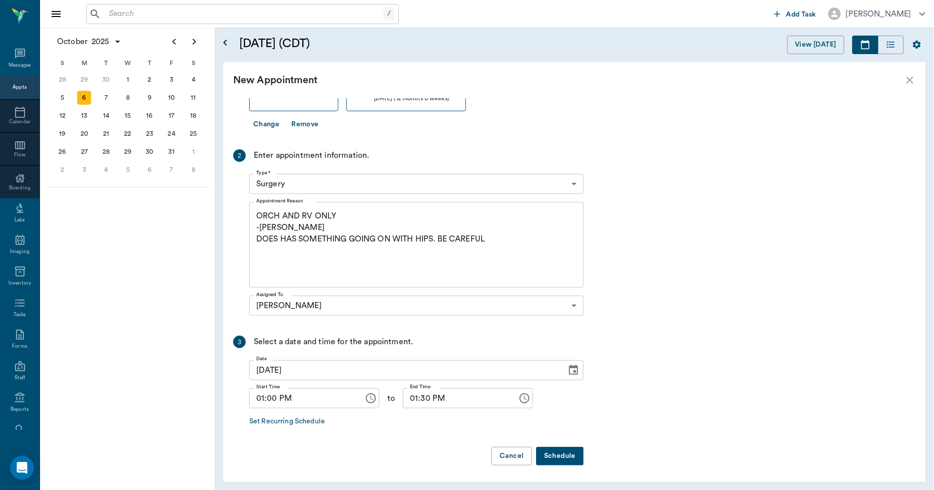
click at [579, 458] on button "Schedule" at bounding box center [560, 456] width 48 height 19
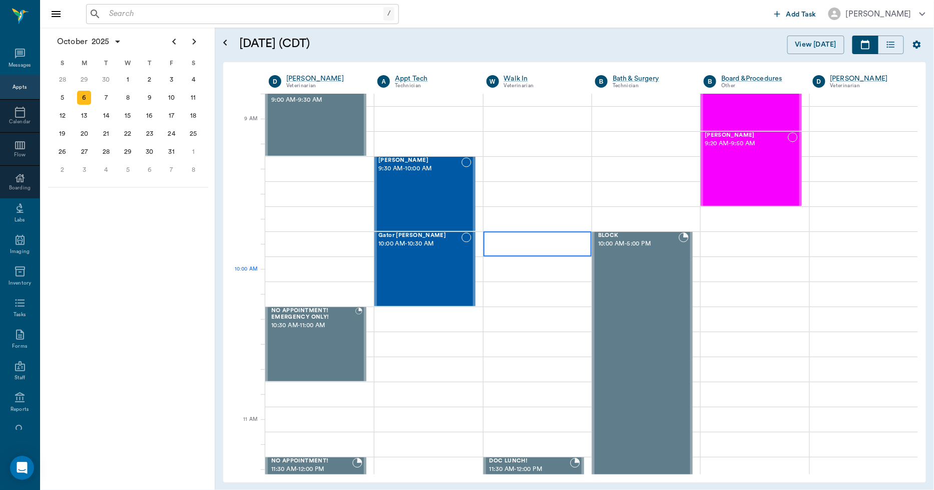
scroll to position [0, 0]
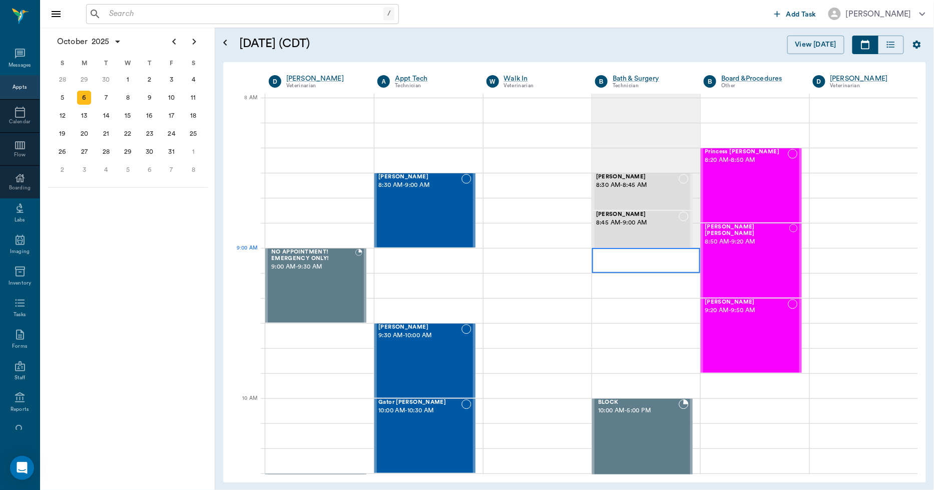
click at [616, 257] on div at bounding box center [646, 260] width 108 height 25
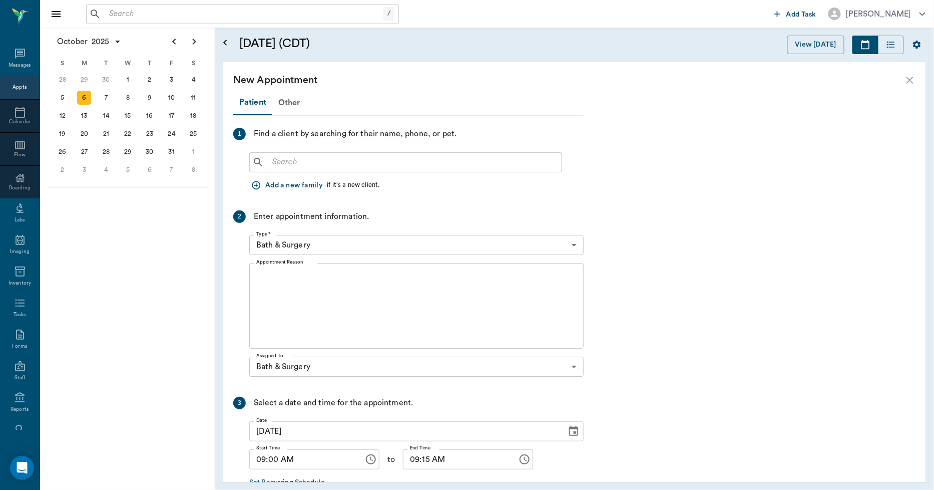
click at [337, 161] on input "text" at bounding box center [412, 162] width 289 height 14
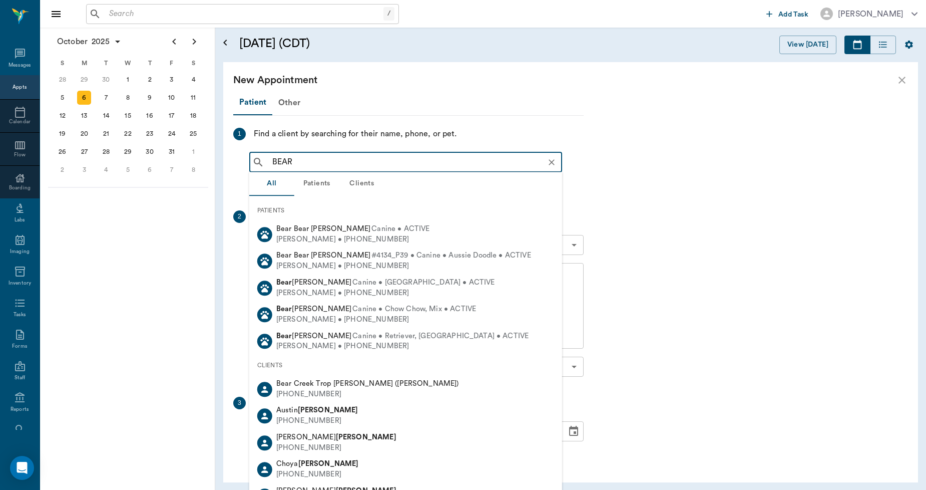
type input "BEAR"
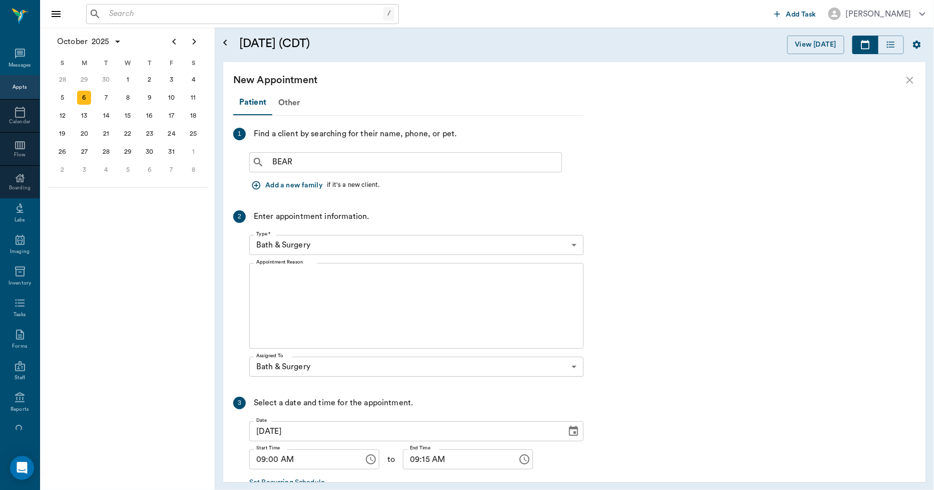
click at [899, 78] on div "New Appointment" at bounding box center [574, 80] width 703 height 36
click at [908, 77] on icon "close" at bounding box center [910, 80] width 7 height 7
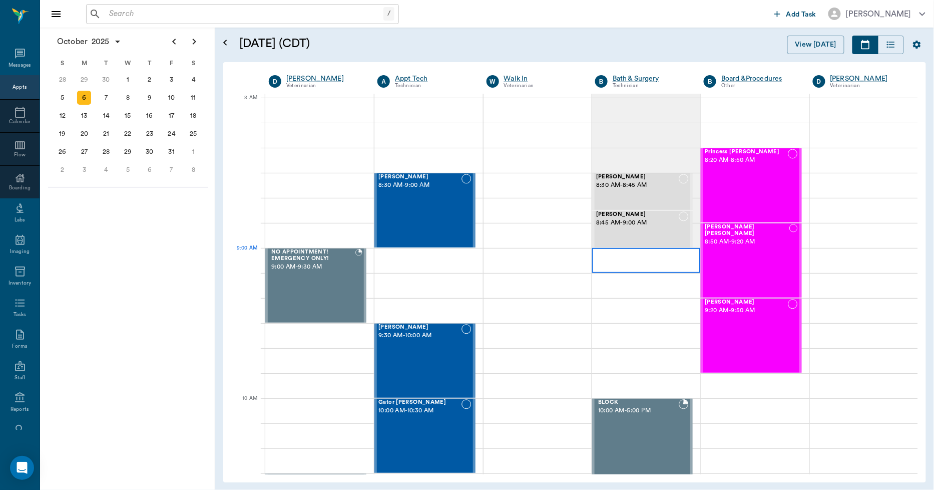
click at [612, 258] on div at bounding box center [646, 260] width 108 height 25
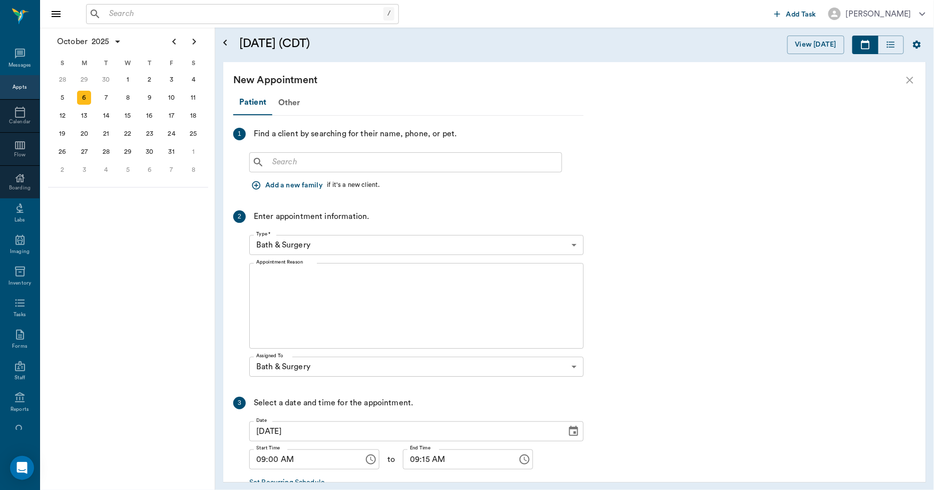
click at [348, 159] on input "text" at bounding box center [412, 162] width 289 height 14
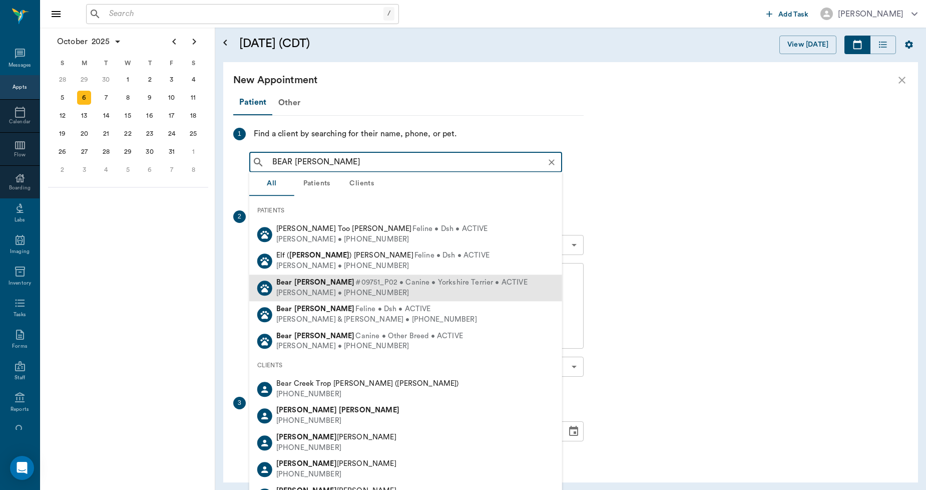
type input "BEAR WILLIAMS"
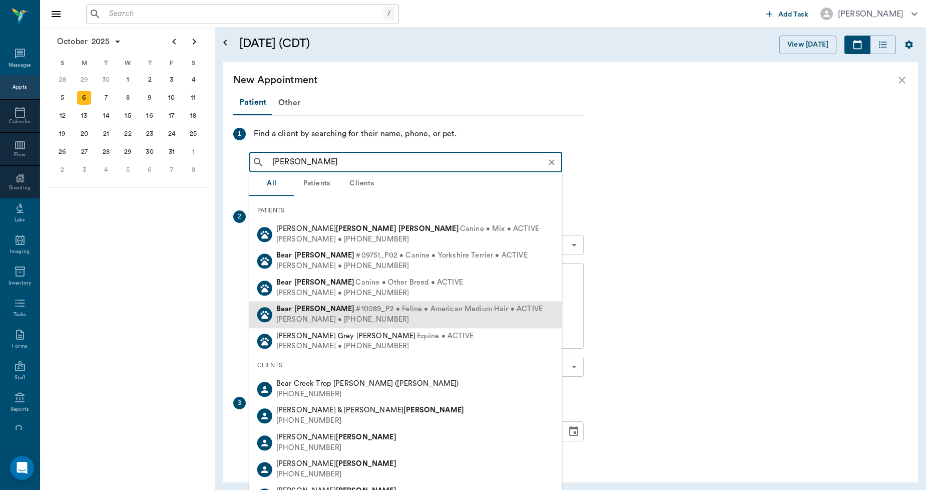
click at [355, 308] on span "#10089_P2 • Feline • American Medium Hair • ACTIVE" at bounding box center [448, 309] width 187 height 11
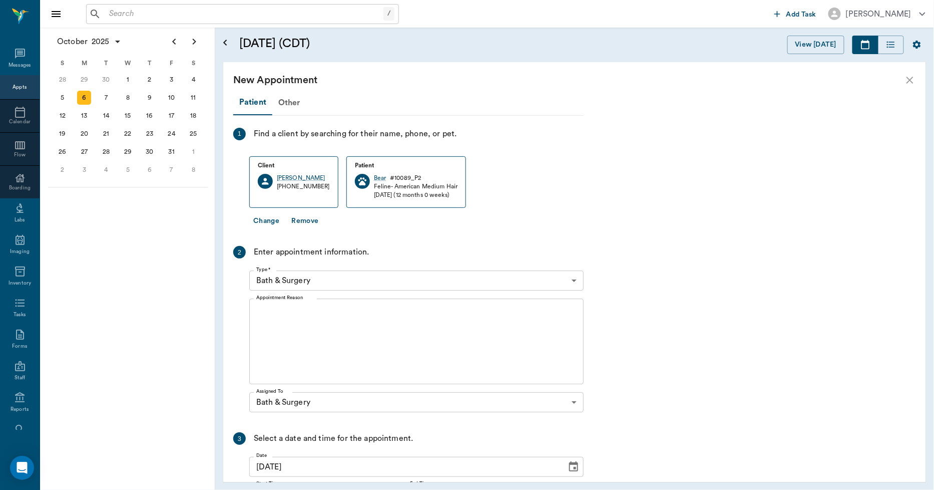
click at [335, 302] on div "x Appointment Reason" at bounding box center [416, 341] width 334 height 86
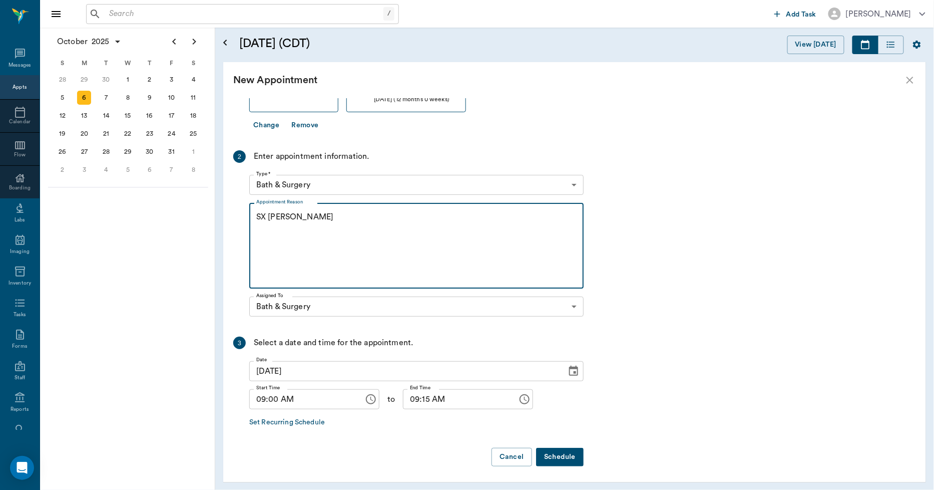
scroll to position [97, 0]
type textarea "SX REMINDER -LORY"
click at [549, 454] on button "Schedule" at bounding box center [560, 456] width 48 height 19
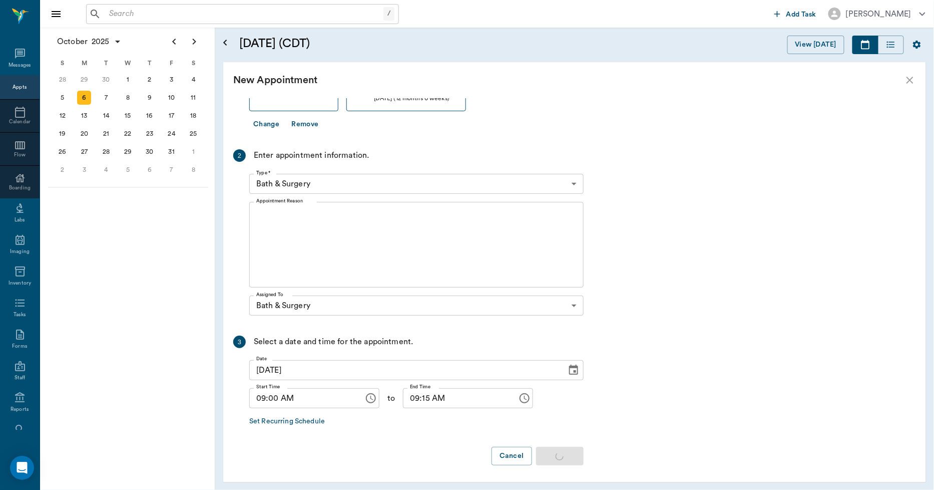
scroll to position [0, 0]
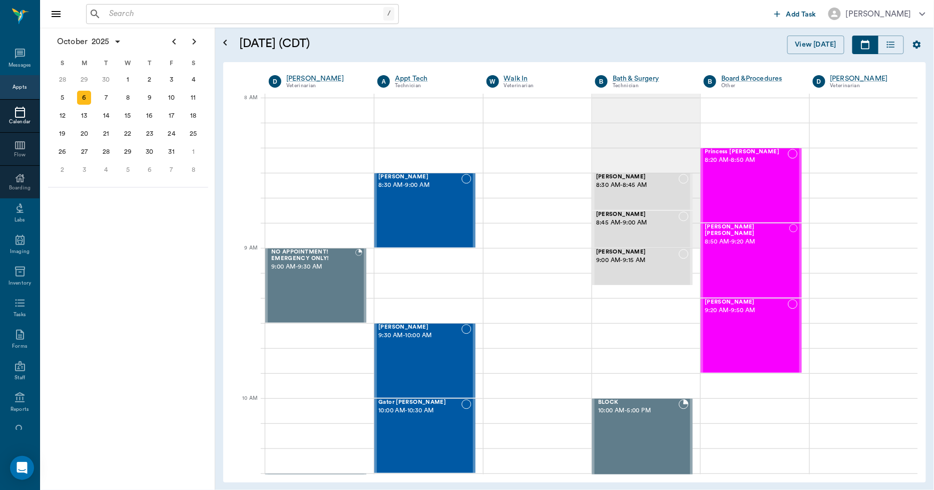
click at [7, 116] on div at bounding box center [20, 112] width 40 height 12
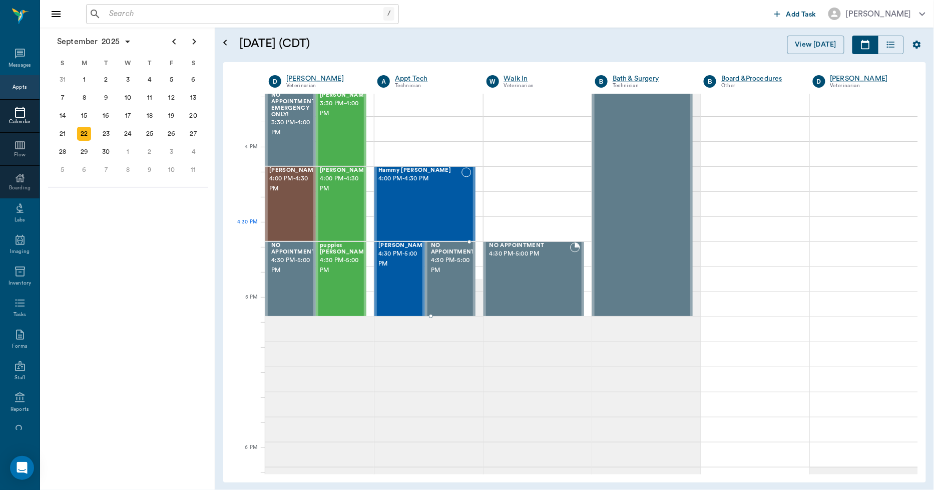
scroll to position [1152, 0]
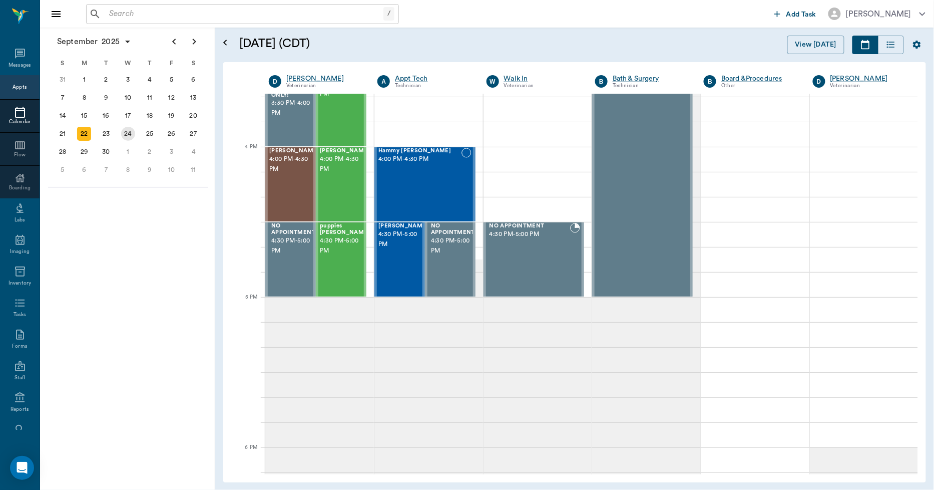
click at [126, 127] on div "24" at bounding box center [128, 134] width 14 height 14
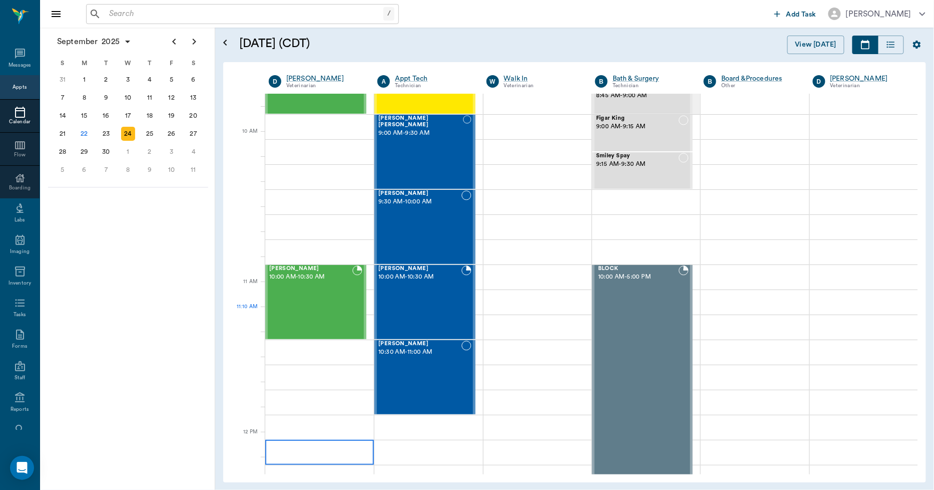
scroll to position [278, 0]
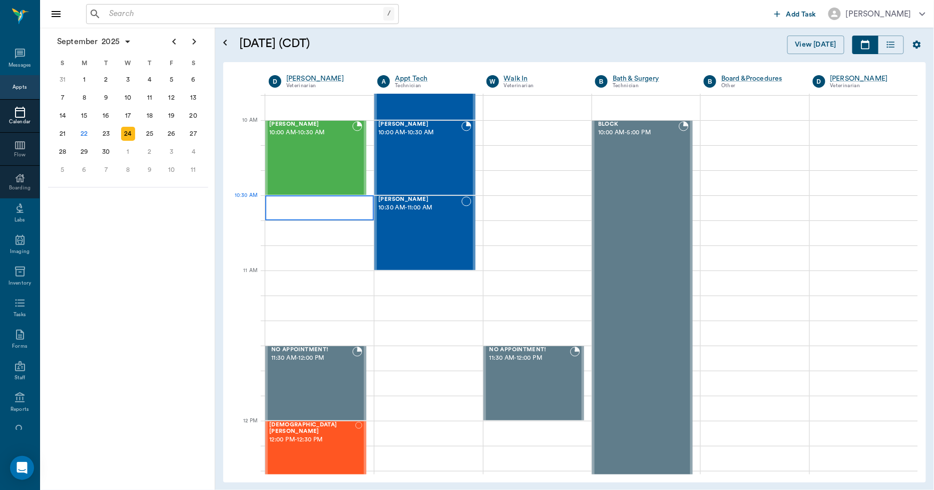
click at [312, 212] on div at bounding box center [319, 207] width 109 height 25
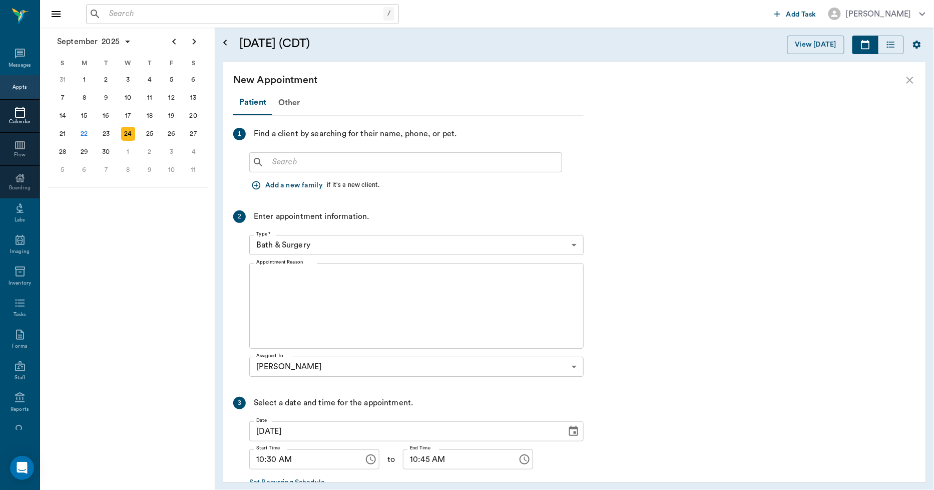
click at [283, 158] on input "text" at bounding box center [412, 162] width 289 height 14
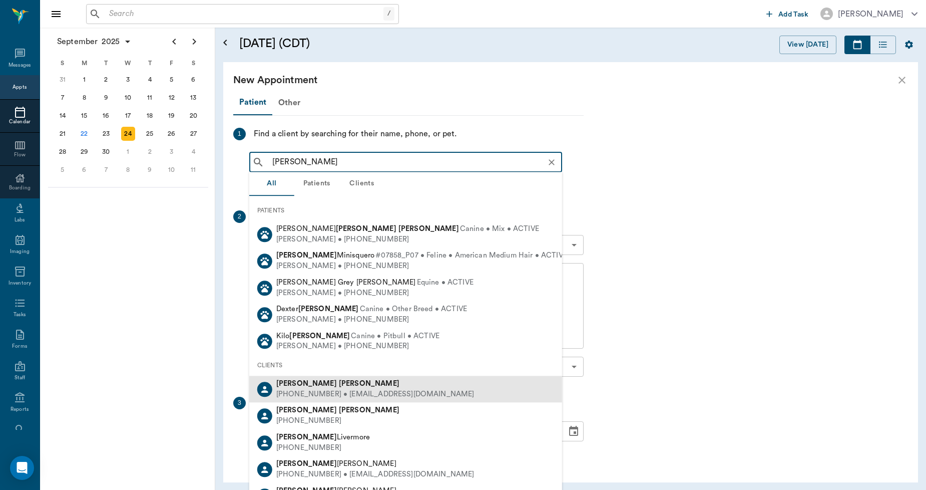
click at [323, 389] on div "(903) 559-6979 • DANACROMEANS@yahoo.com" at bounding box center [375, 394] width 198 height 11
type input "DANA WILLIAMS"
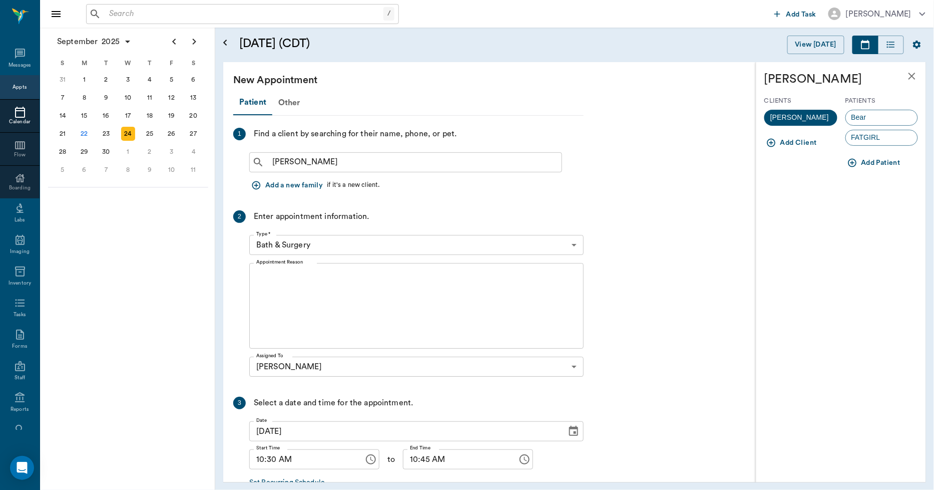
click at [852, 163] on icon "button" at bounding box center [853, 163] width 10 height 10
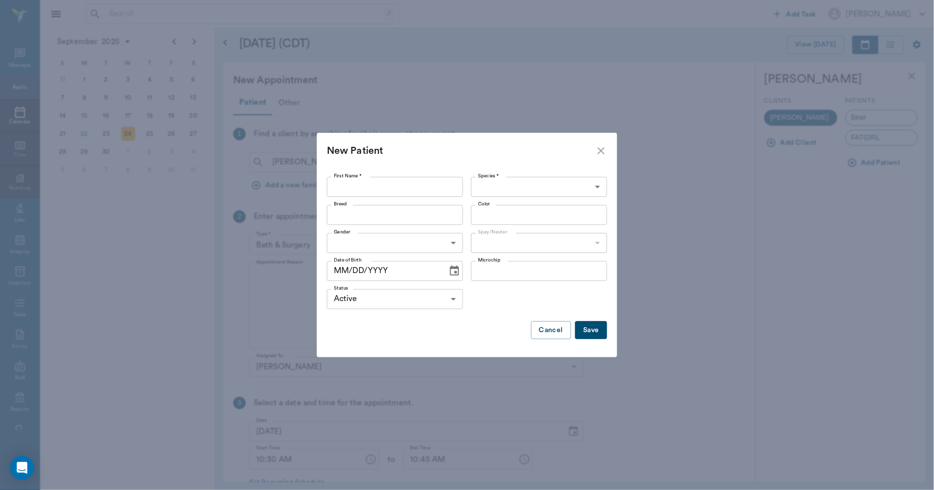
click at [347, 187] on input "First Name *" at bounding box center [395, 187] width 136 height 20
type input "Cloe"
click at [512, 186] on body "/ ​ Add Task Dr. Bert Ellsworth Nectar Messages Appts Calendar Flow Boarding La…" at bounding box center [467, 245] width 934 height 490
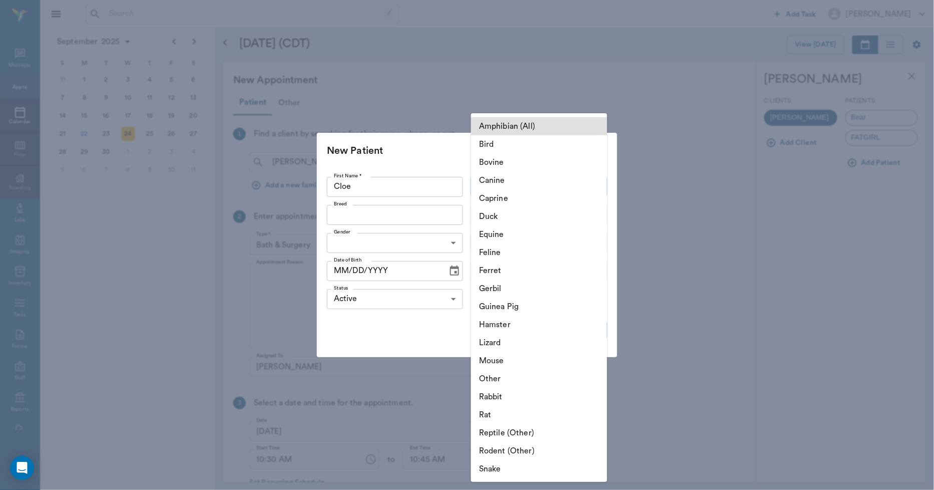
click at [492, 179] on li "Canine" at bounding box center [539, 180] width 136 height 18
type input "Canine"
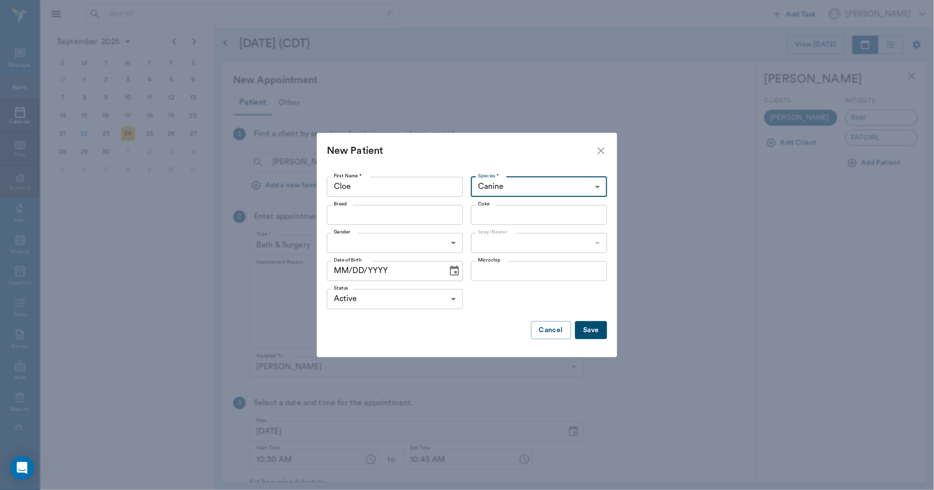
click at [395, 216] on input "Breed" at bounding box center [387, 215] width 114 height 14
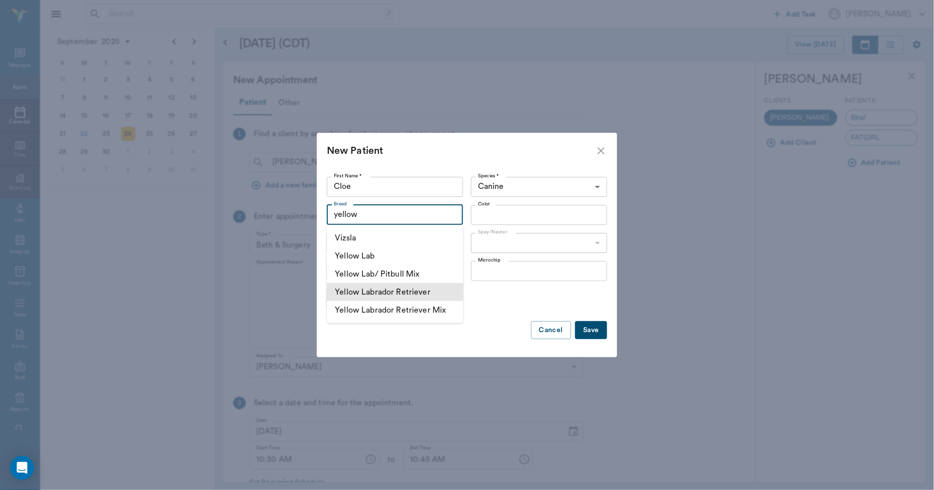
click at [376, 292] on li "Yellow Labrador Retriever" at bounding box center [395, 292] width 136 height 18
type input "Yellow Labrador Retriever"
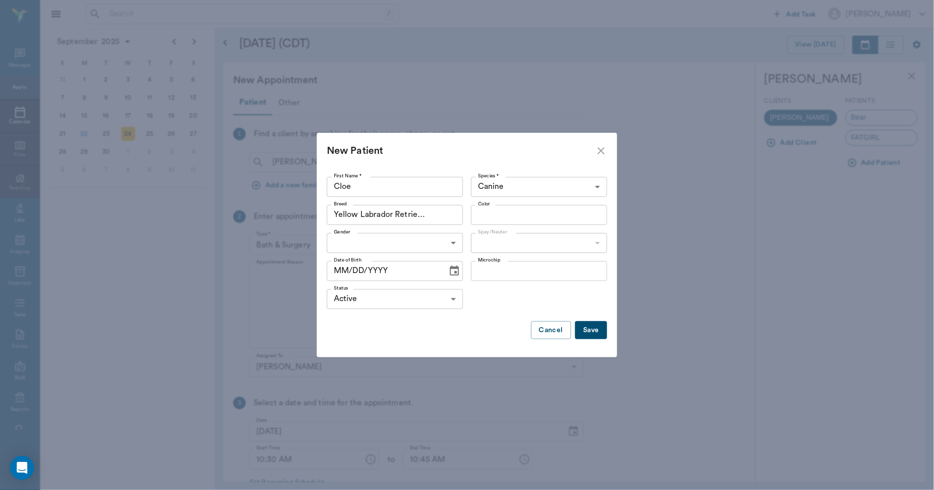
click at [486, 216] on input "Color" at bounding box center [531, 215] width 114 height 14
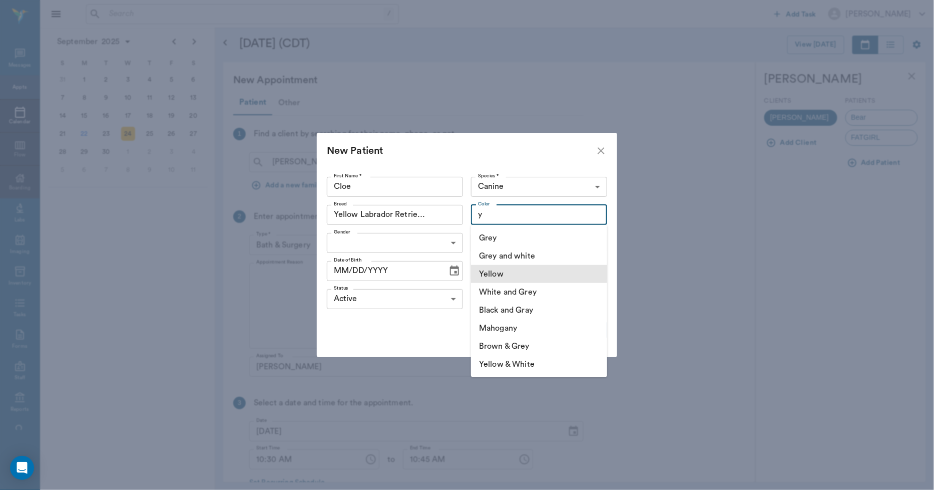
click at [515, 269] on li "Yellow" at bounding box center [539, 274] width 136 height 18
type input "Yellow"
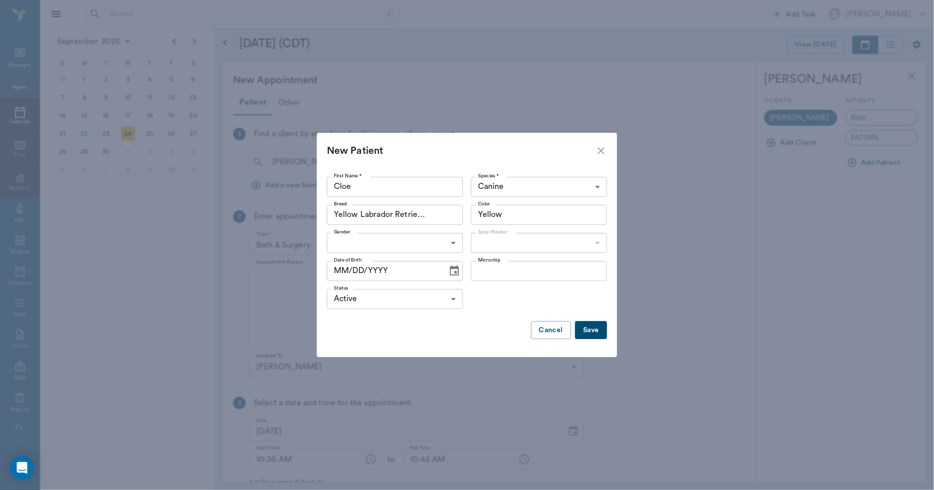
click at [459, 241] on body "/ ​ Add Task Dr. Bert Ellsworth Nectar Messages Appts Calendar Flow Boarding La…" at bounding box center [467, 245] width 934 height 490
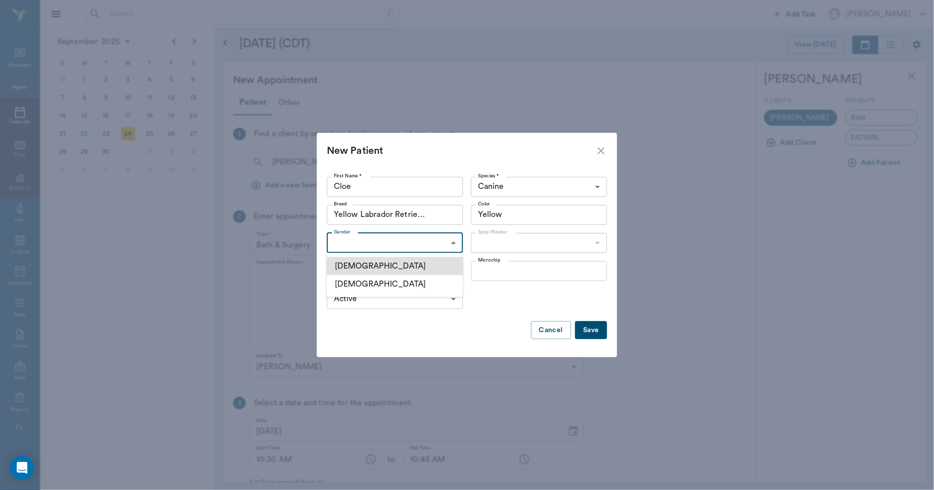
click at [373, 283] on li "Female" at bounding box center [395, 284] width 136 height 18
type input "FEMALE"
click at [486, 240] on body "/ ​ Add Task Dr. Bert Ellsworth Nectar Messages Appts Calendar Flow Boarding La…" at bounding box center [467, 245] width 934 height 490
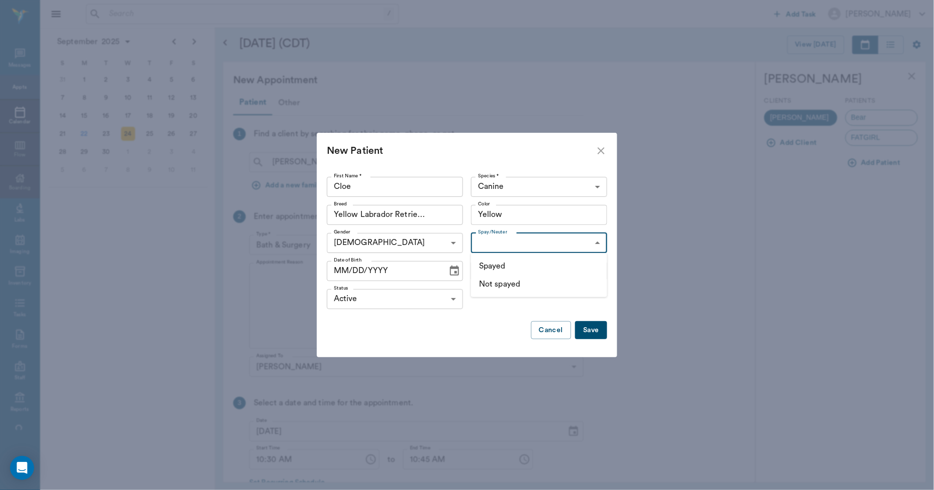
click at [486, 282] on li "Not spayed" at bounding box center [539, 284] width 136 height 18
type input "false"
click at [451, 273] on icon "Choose date" at bounding box center [455, 271] width 12 height 12
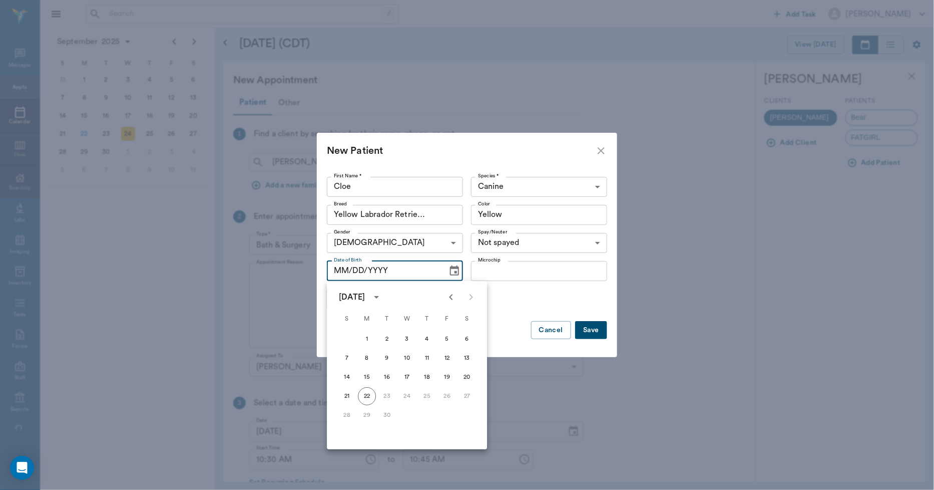
click at [552, 303] on div "Status Active ACTIVE Status" at bounding box center [467, 299] width 280 height 28
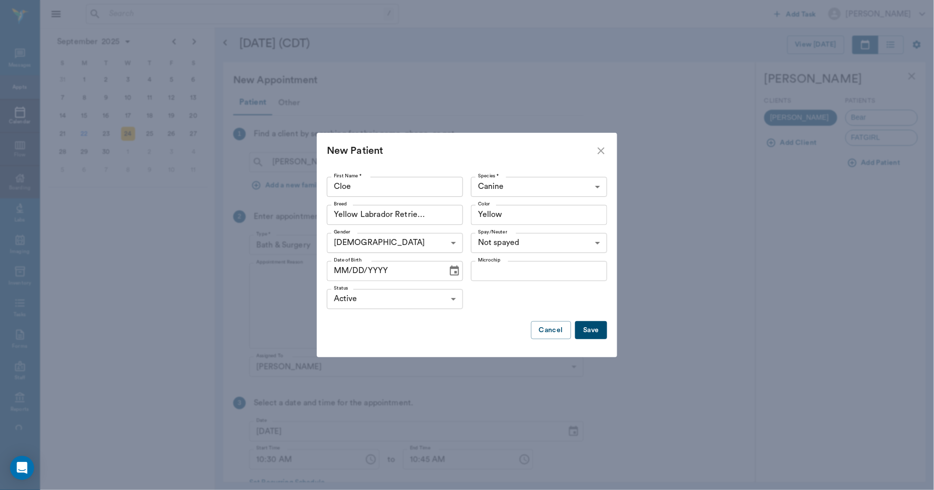
click at [589, 332] on button "Save" at bounding box center [591, 330] width 32 height 19
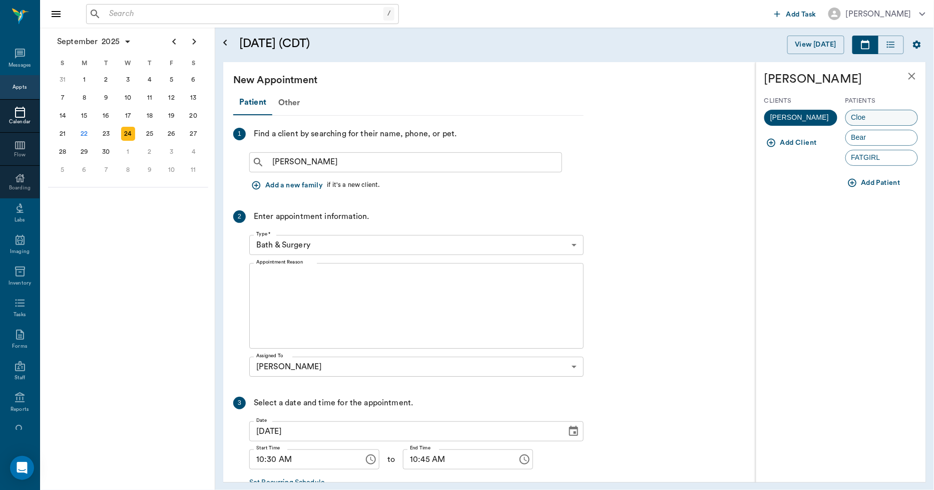
click at [861, 119] on span "Cloe" at bounding box center [859, 117] width 26 height 11
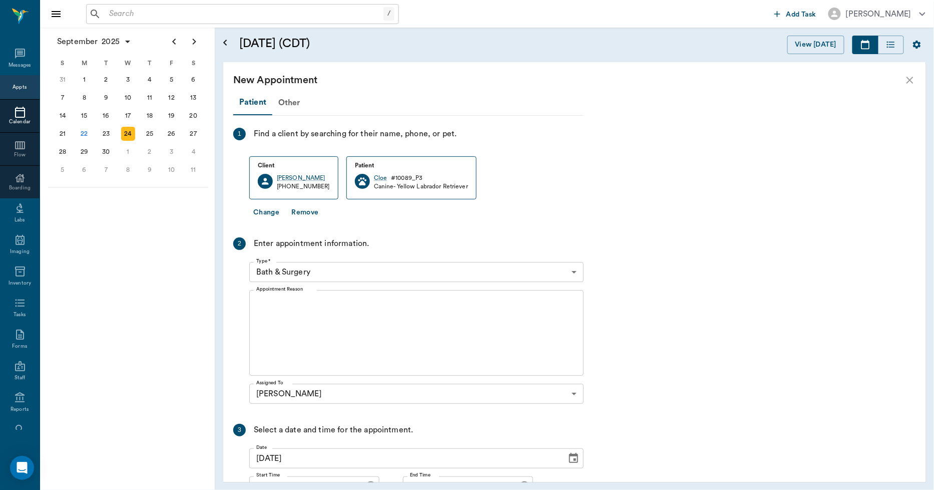
click at [349, 279] on body "/ ​ Add Task Dr. Bert Ellsworth Nectar Messages Appts Calendar Flow Boarding La…" at bounding box center [467, 245] width 934 height 490
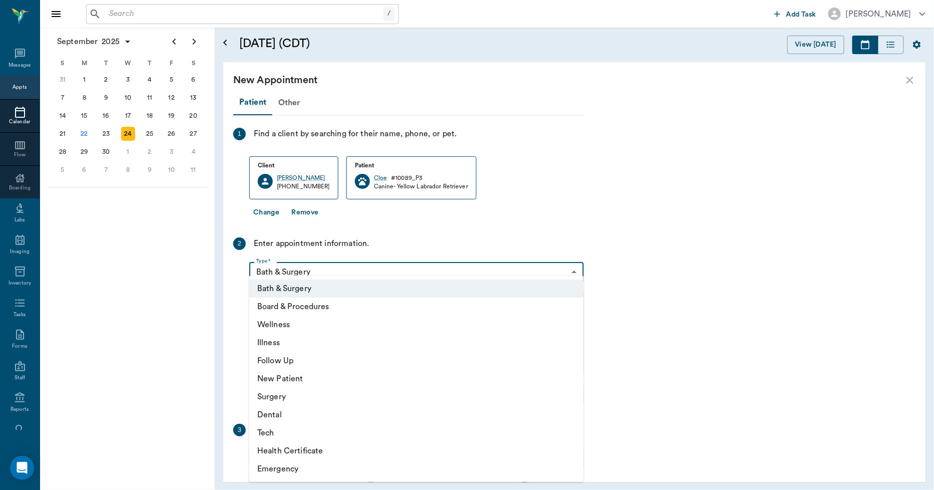
click at [289, 324] on li "Wellness" at bounding box center [416, 324] width 334 height 18
type input "65d2be4f46e3a538d89b8c14"
type input "11:00 AM"
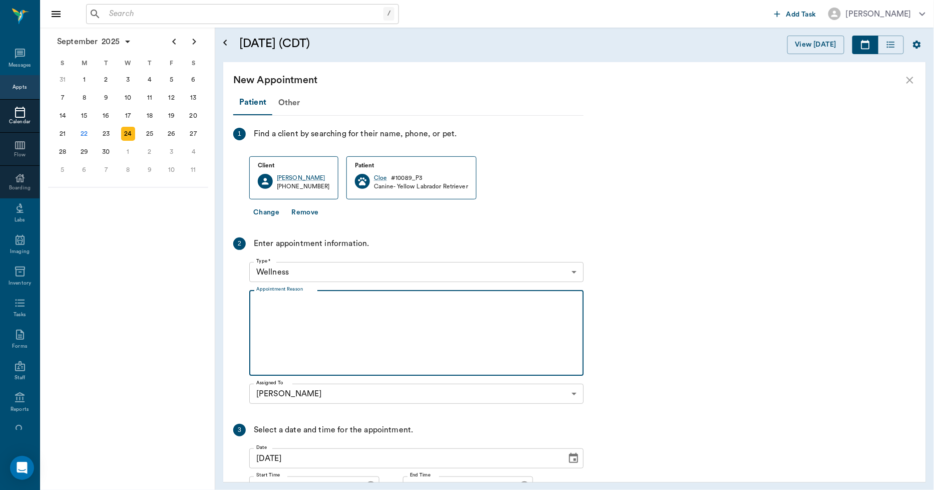
click at [312, 316] on textarea "Appointment Reason" at bounding box center [416, 332] width 320 height 69
type textarea "w"
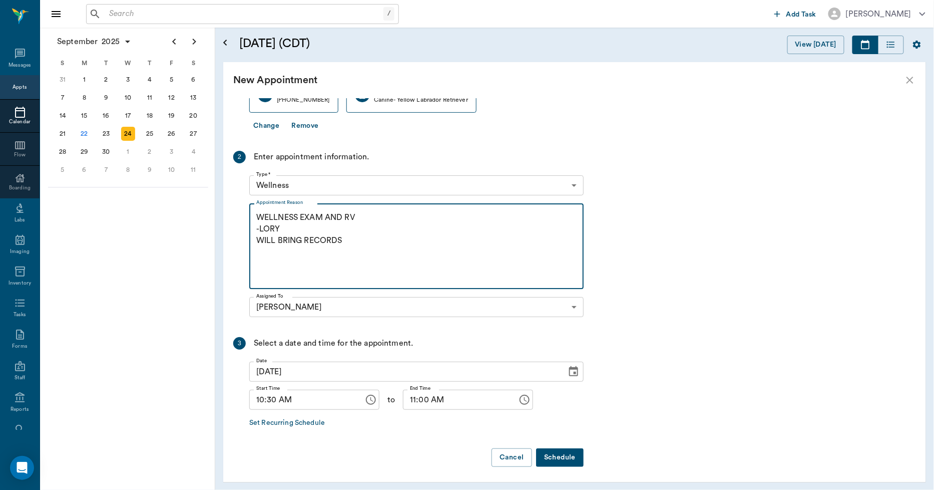
scroll to position [88, 0]
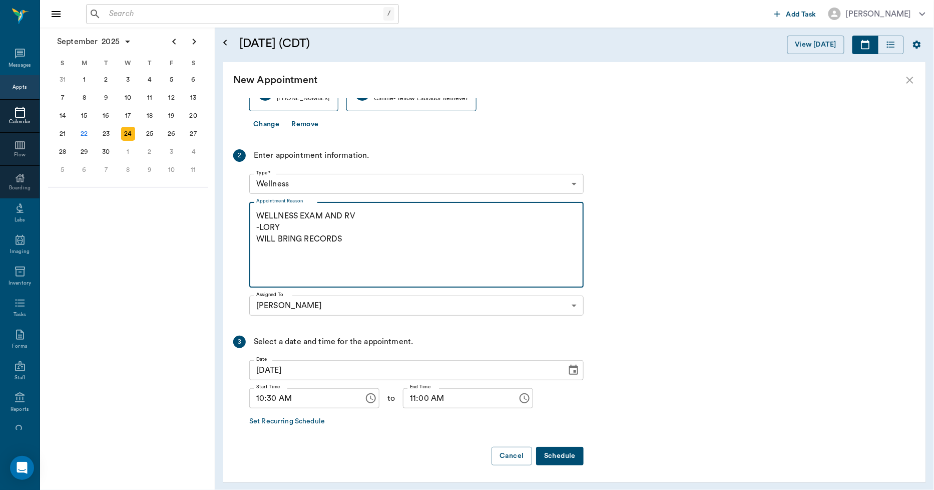
type textarea "WELLNESS EXAM AND RV -LORY WILL BRING RECORDS"
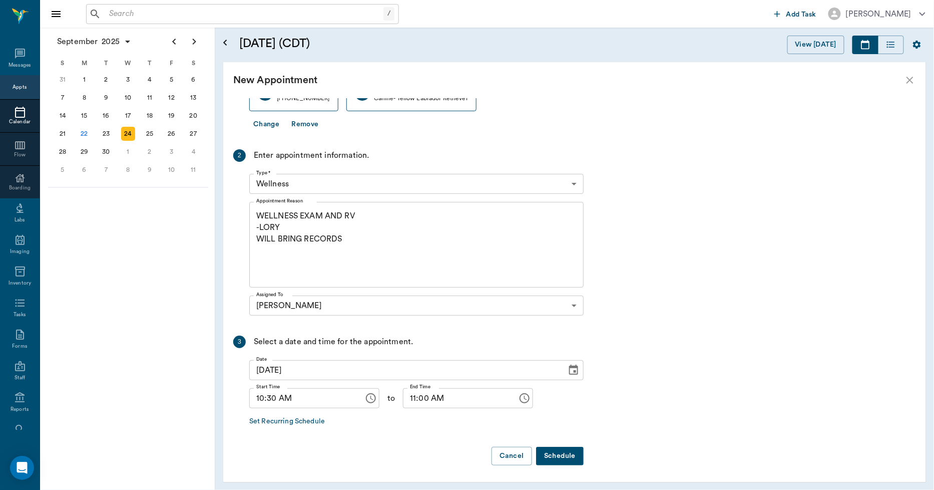
click at [566, 454] on button "Schedule" at bounding box center [560, 456] width 48 height 19
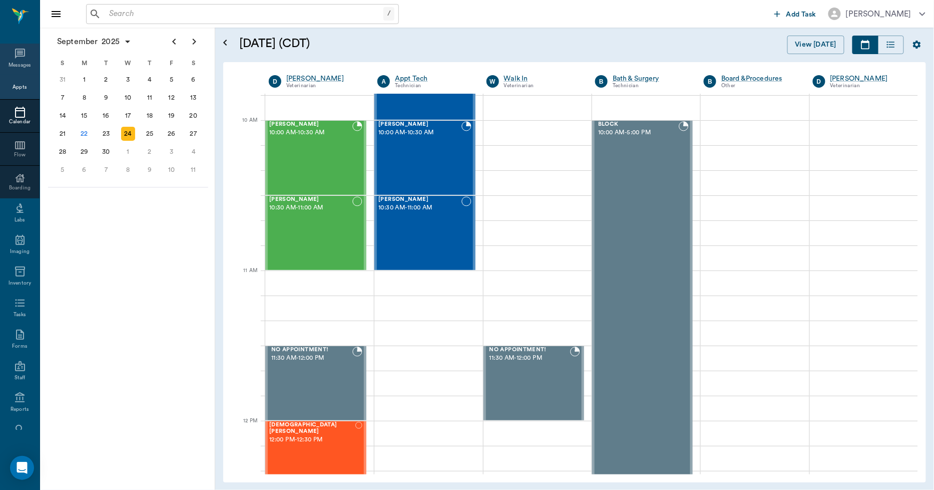
click at [22, 61] on div "Messages" at bounding box center [20, 60] width 40 height 32
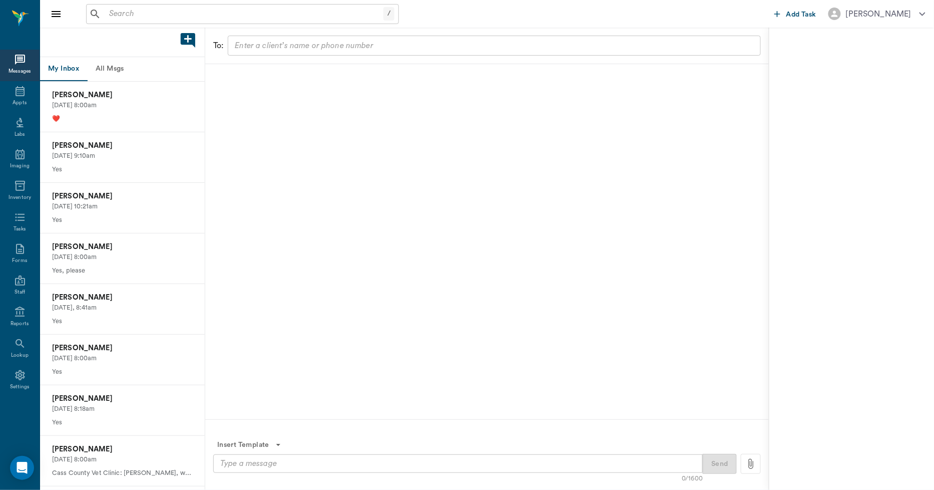
click at [110, 72] on button "All Msgs" at bounding box center [109, 69] width 45 height 24
click at [106, 150] on p "Laura Fassett" at bounding box center [122, 145] width 141 height 11
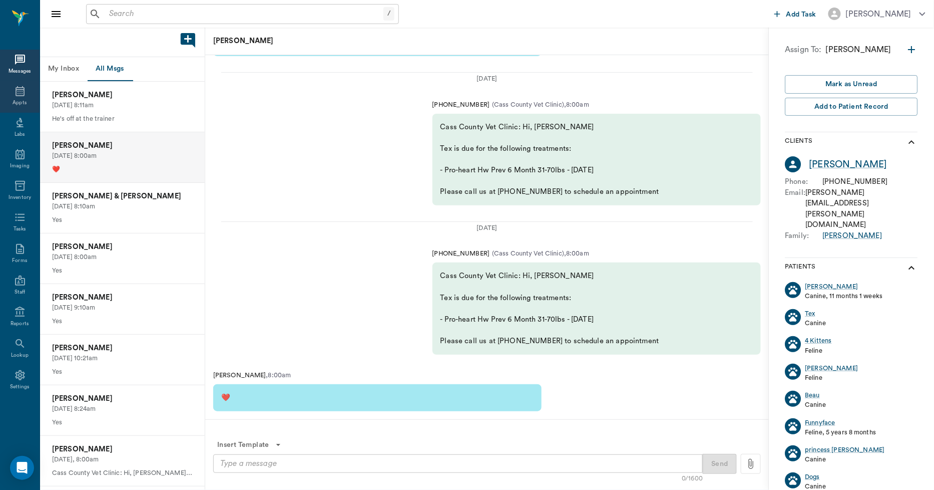
click at [24, 93] on icon at bounding box center [20, 91] width 12 height 12
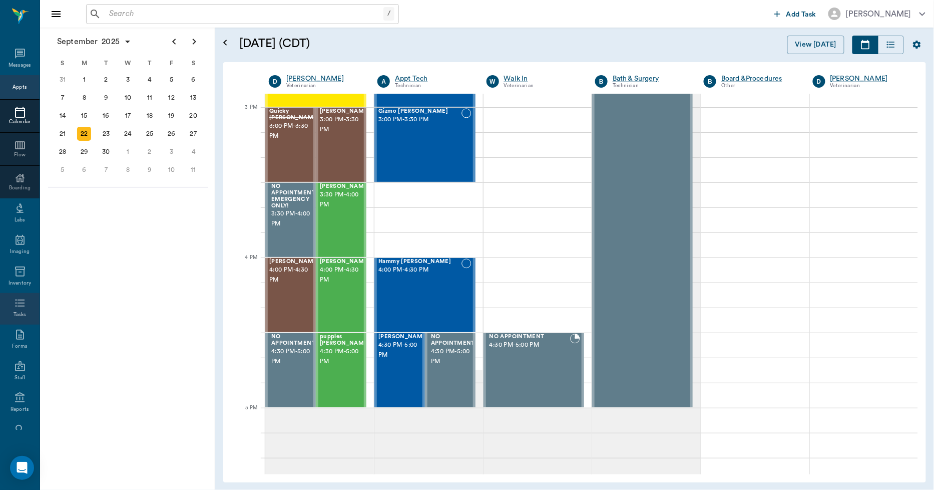
scroll to position [58, 0]
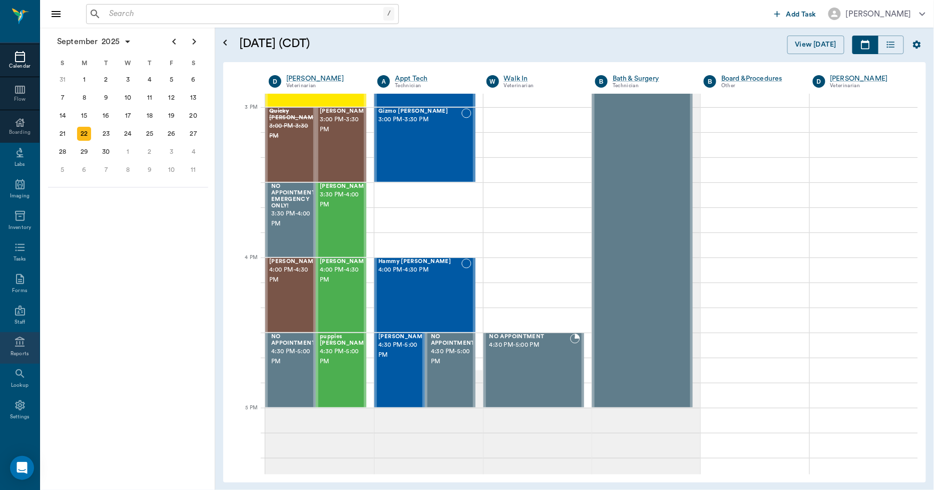
click at [17, 345] on icon at bounding box center [20, 341] width 10 height 10
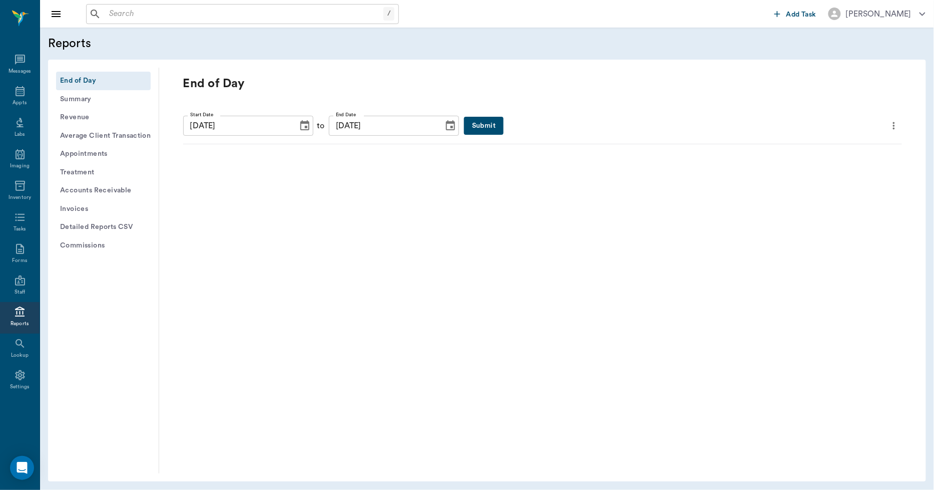
click at [88, 207] on button "Invoices" at bounding box center [103, 209] width 95 height 19
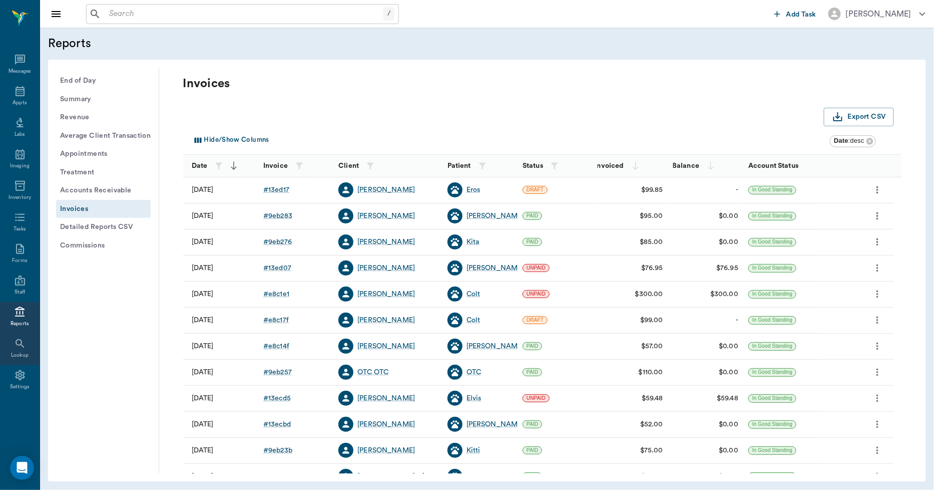
click at [17, 343] on icon at bounding box center [20, 343] width 12 height 12
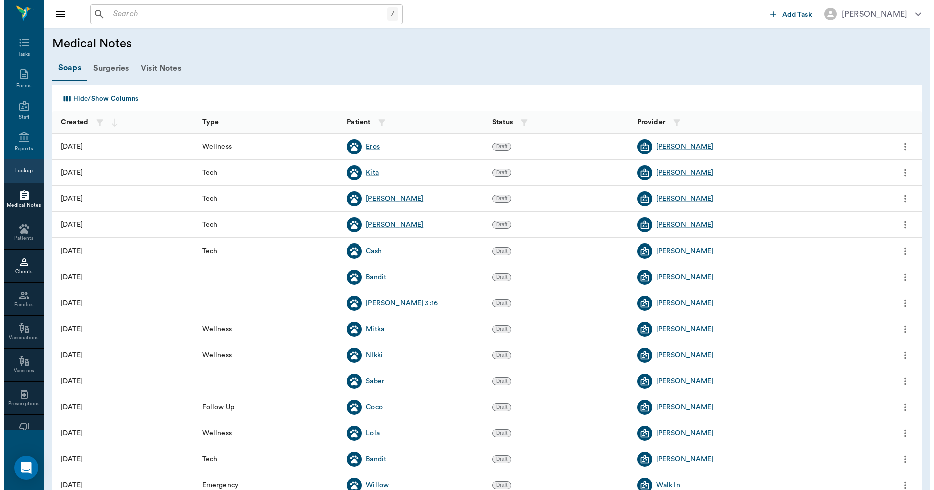
scroll to position [224, 0]
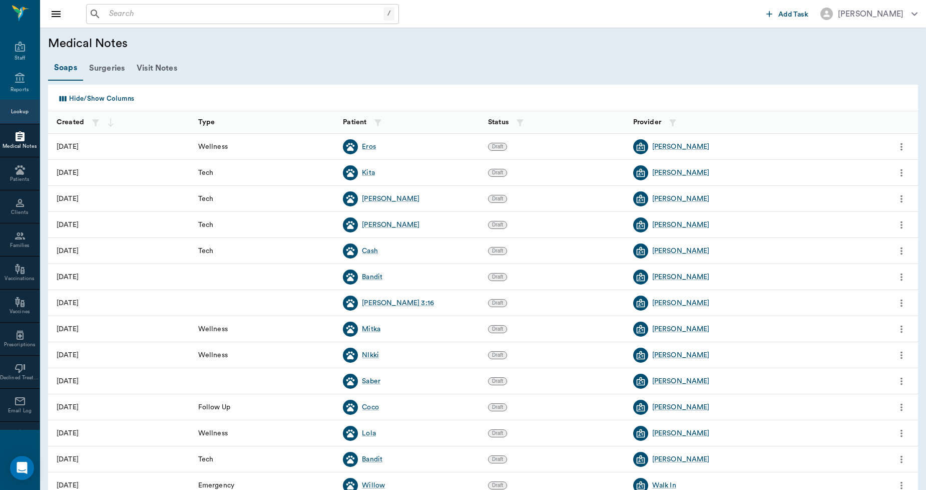
click at [104, 97] on button "Hide/Show Columns" at bounding box center [96, 99] width 82 height 16
click at [202, 77] on div "Soaps Surgeries Visit Notes" at bounding box center [483, 68] width 870 height 25
click at [20, 166] on circle at bounding box center [21, 166] width 3 height 3
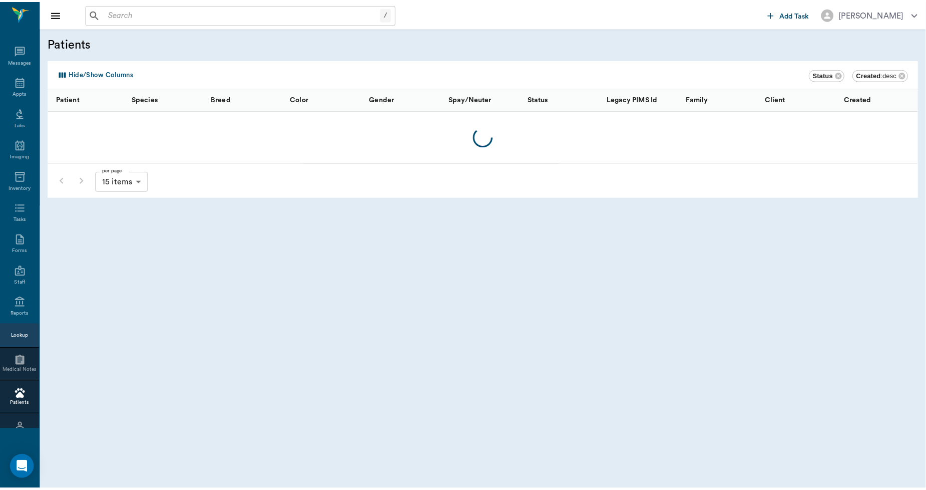
scroll to position [224, 0]
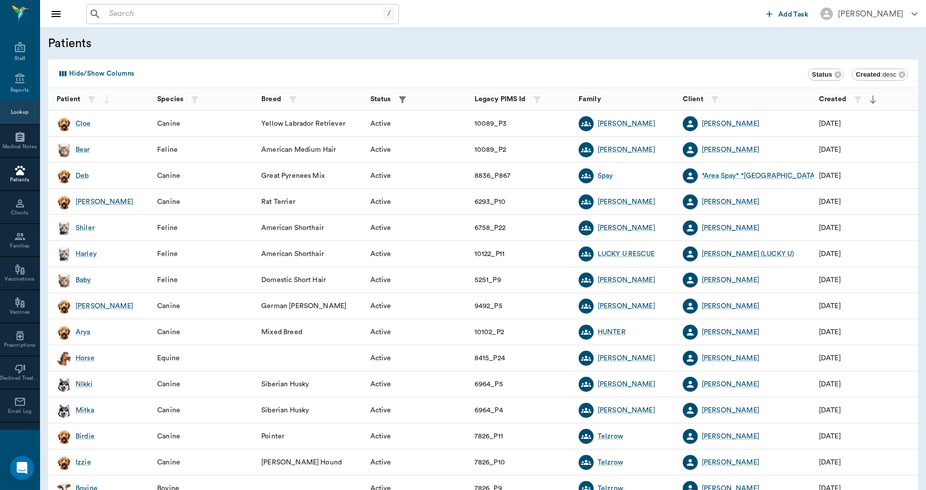
click at [81, 67] on button "Hide/Show Columns" at bounding box center [96, 74] width 82 height 16
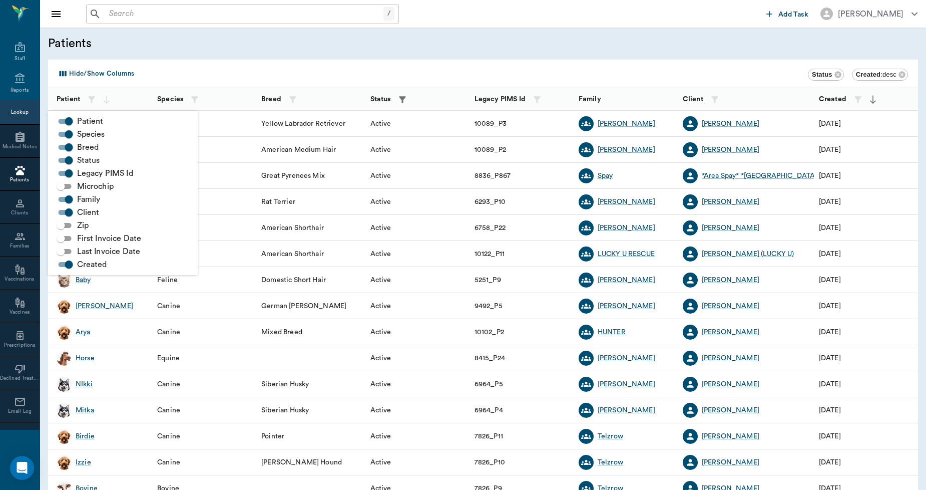
click at [60, 183] on input "Microchip" at bounding box center [61, 186] width 36 height 12
checkbox input "true"
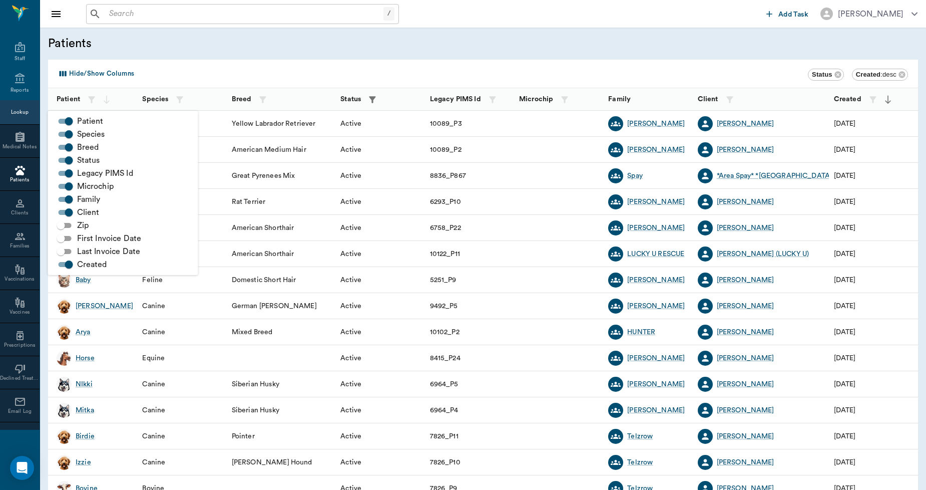
click at [421, 53] on div "Patients" at bounding box center [483, 44] width 886 height 32
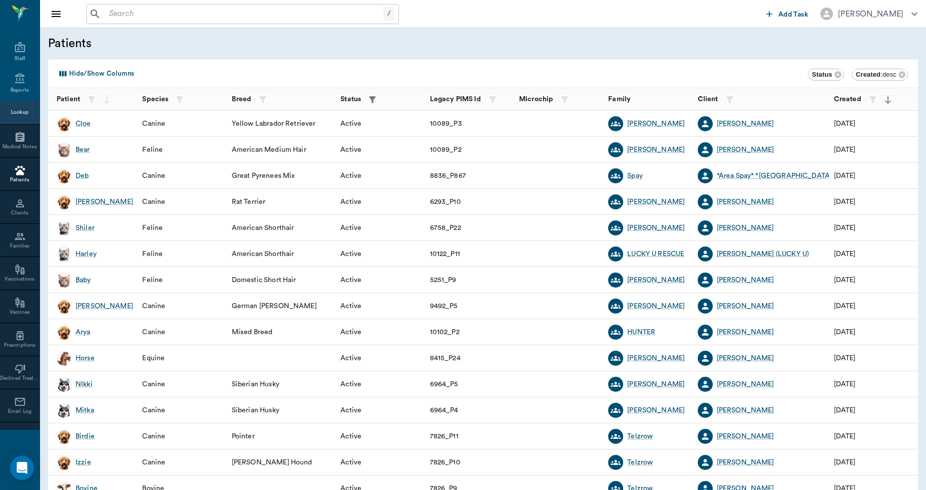
click at [115, 72] on button "Hide/Show Columns" at bounding box center [96, 74] width 82 height 16
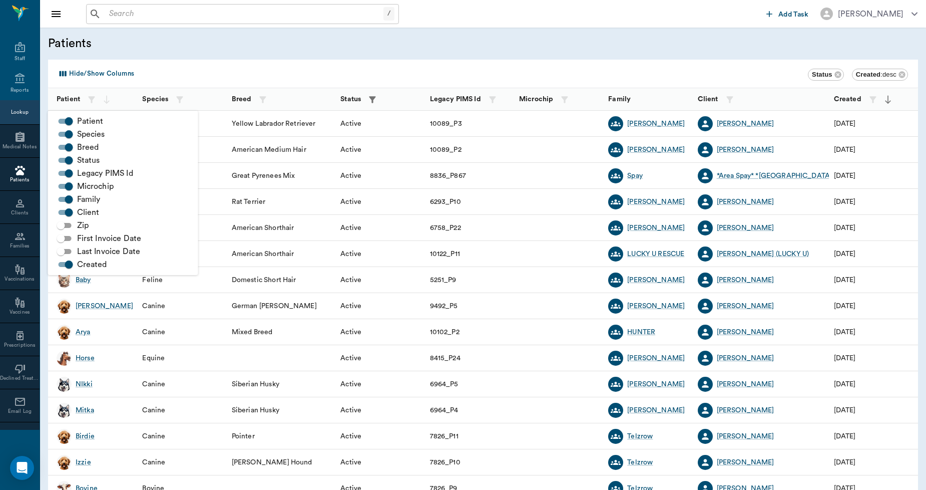
click at [178, 59] on div "Patients" at bounding box center [483, 44] width 886 height 32
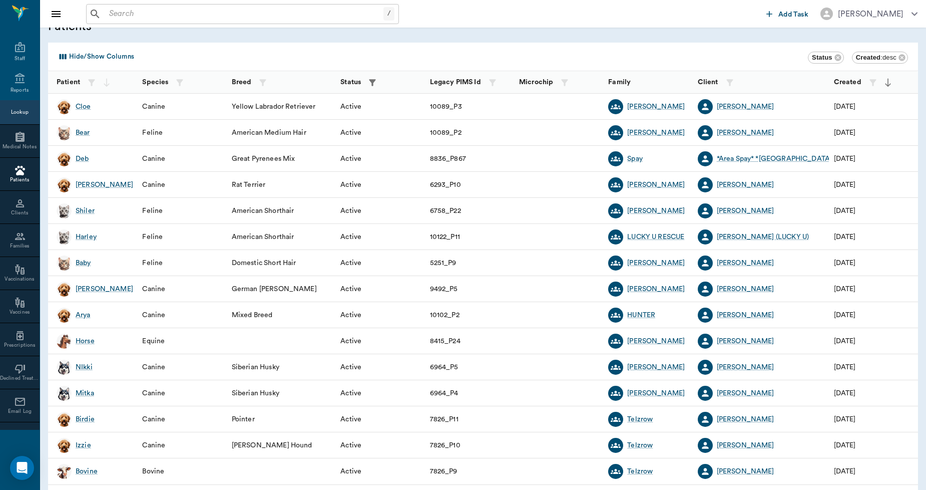
scroll to position [0, 0]
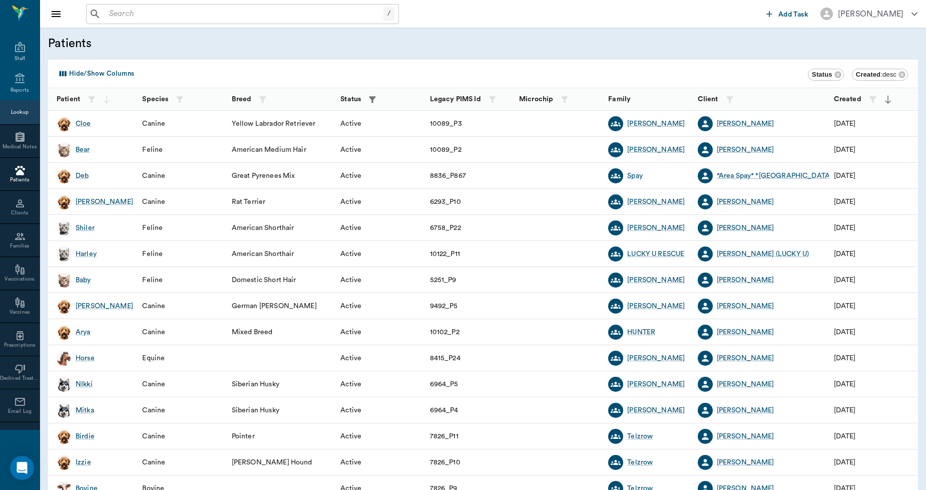
click at [122, 69] on button "Hide/Show Columns" at bounding box center [96, 74] width 82 height 16
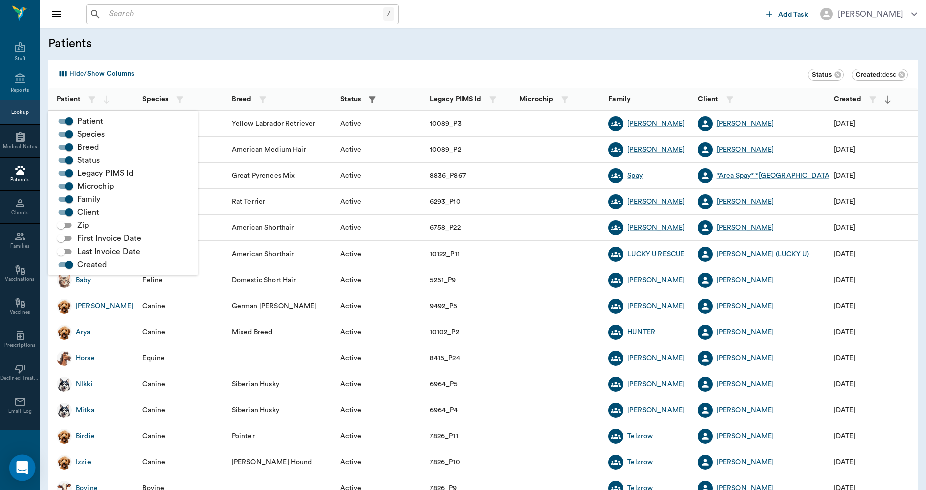
click at [30, 466] on div "Open Intercom Messenger" at bounding box center [22, 468] width 27 height 27
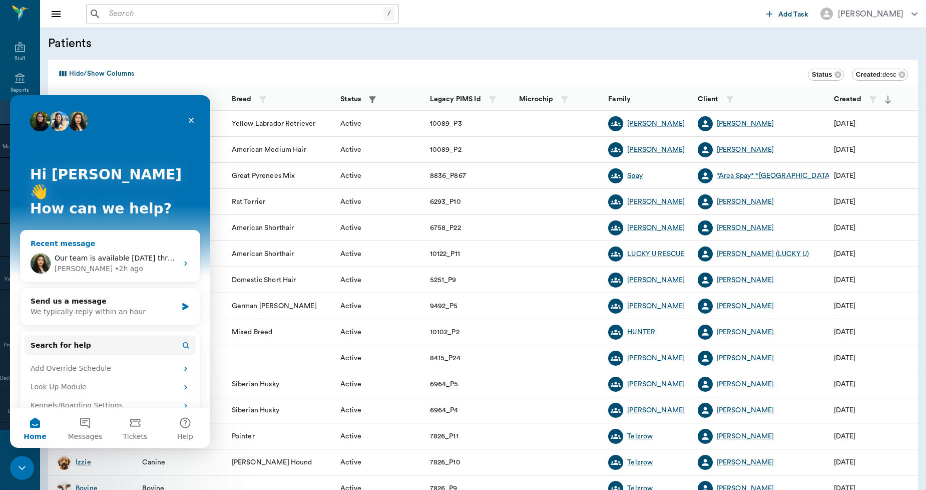
click at [115, 263] on div "• 2h ago" at bounding box center [129, 268] width 29 height 11
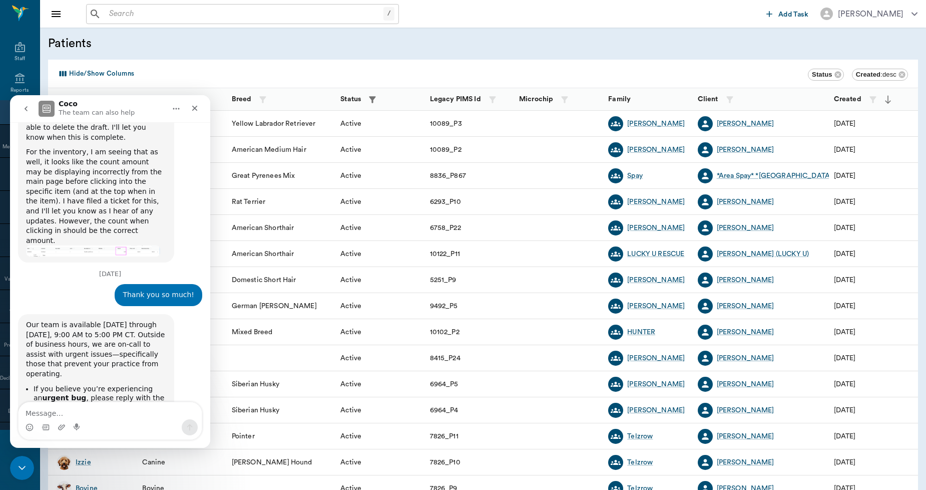
scroll to position [2966, 0]
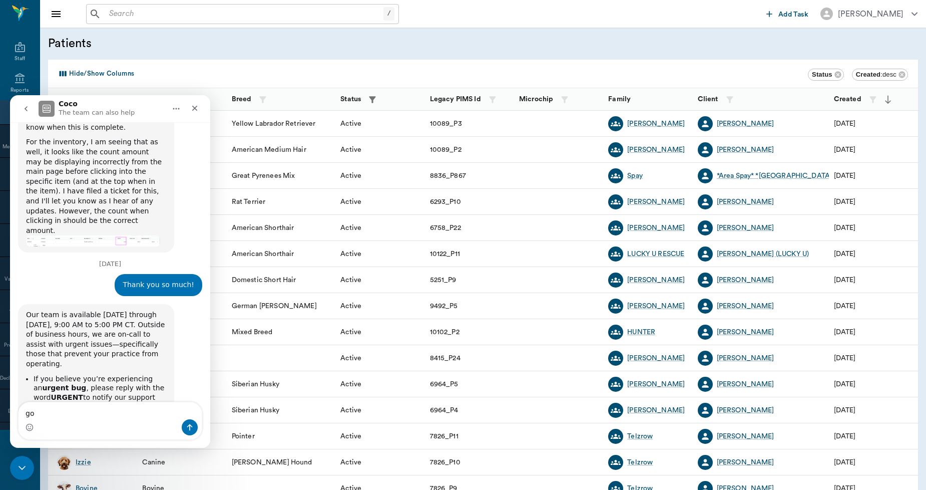
type textarea "g"
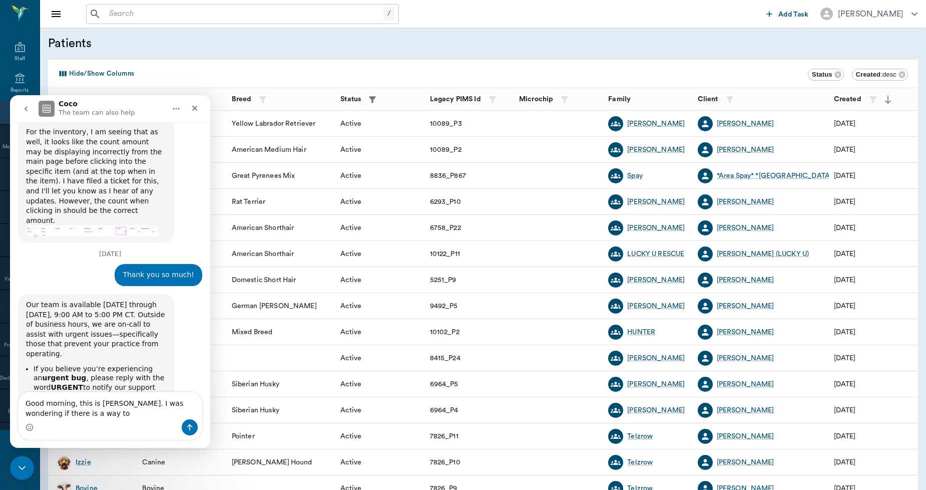
click at [53, 418] on textarea "Good morning, this is Lory. I was wondering if there is a way to" at bounding box center [110, 405] width 183 height 27
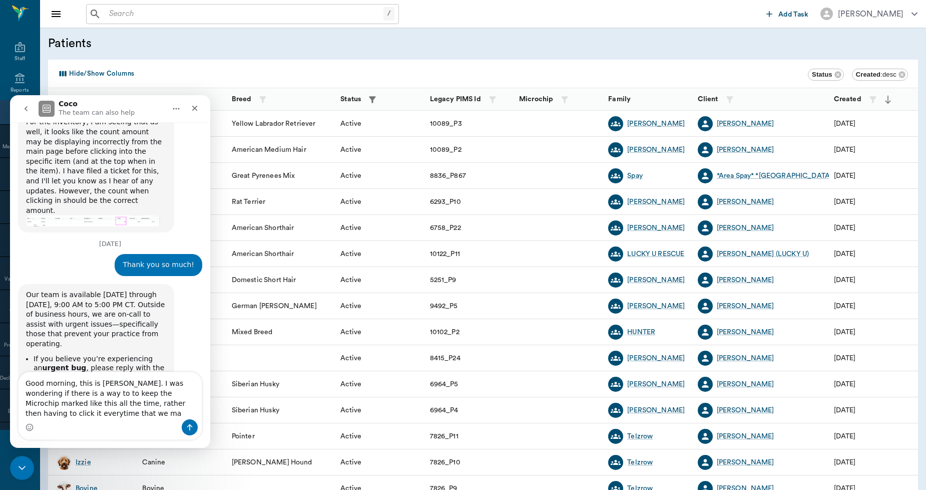
scroll to position [2996, 0]
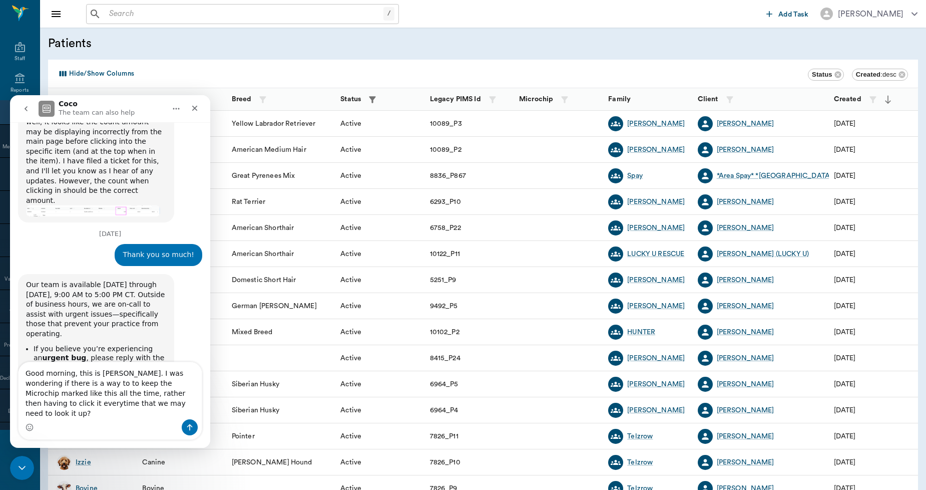
drag, startPoint x: 143, startPoint y: 408, endPoint x: 74, endPoint y: 165, distance: 253.3
click at [74, 244] on div "Thank you so much! Bert • 2h ago" at bounding box center [110, 259] width 184 height 30
click at [145, 411] on textarea "Good morning, this is Lory. I was wondering if there is a way to to keep the Mi…" at bounding box center [110, 390] width 183 height 57
click at [148, 401] on textarea "Good morning, this is Lory. I was wondering if there is a way to to keep the Mi…" at bounding box center [110, 390] width 183 height 57
type textarea "Good morning, this is Lory. I was wondering if there is a way to to keep the Mi…"
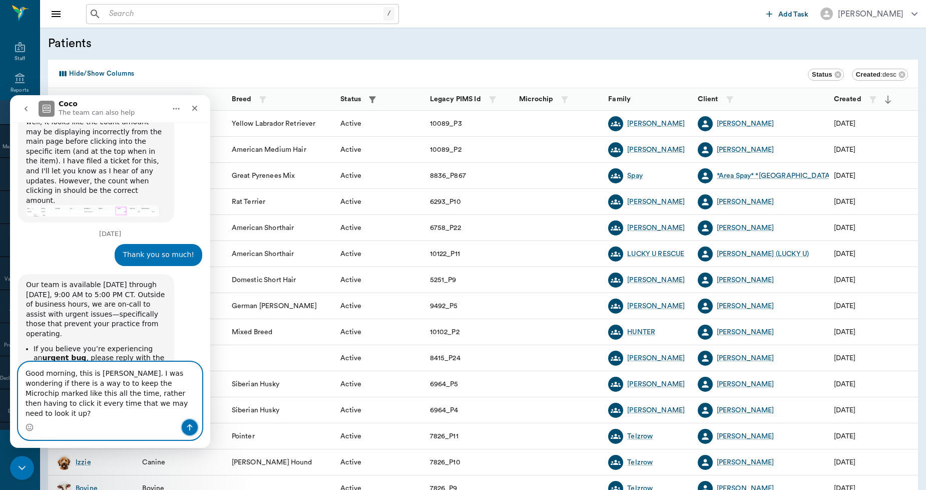
click at [189, 434] on button "Send a message…" at bounding box center [190, 427] width 16 height 16
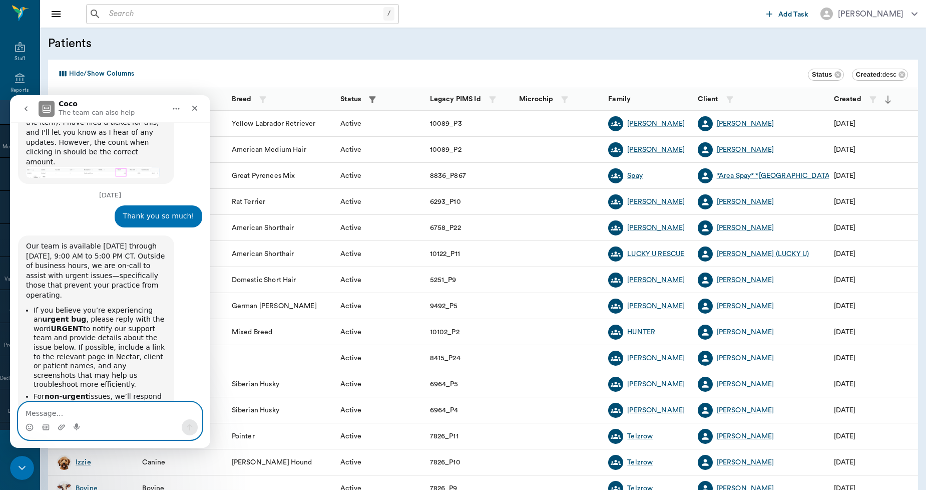
scroll to position [3035, 0]
click at [16, 464] on icon "Close Intercom Messenger" at bounding box center [21, 466] width 12 height 12
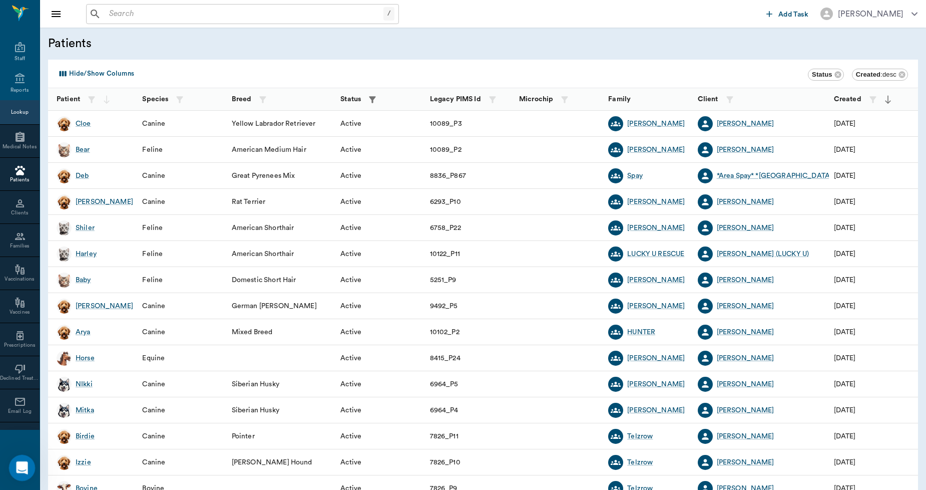
click at [18, 454] on div "Open Intercom Messenger" at bounding box center [20, 466] width 33 height 33
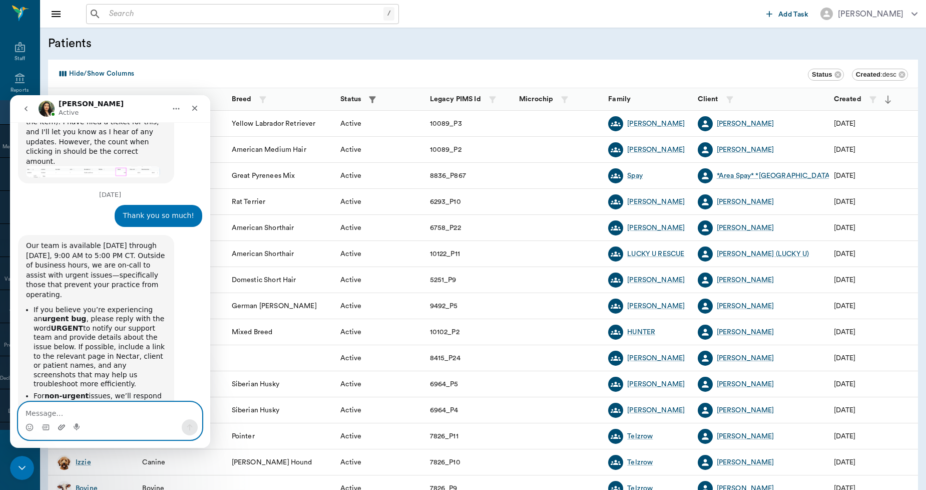
click at [58, 427] on icon "Upload attachment" at bounding box center [62, 427] width 8 height 8
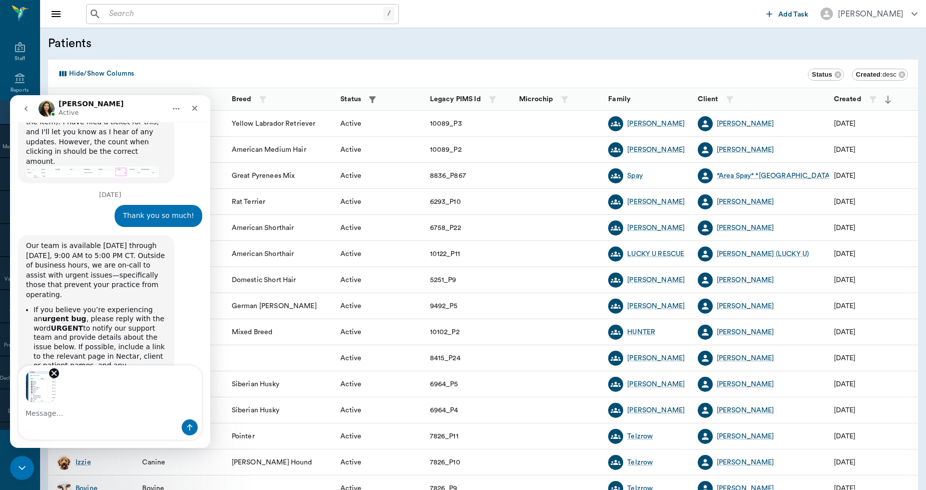
scroll to position [3071, 0]
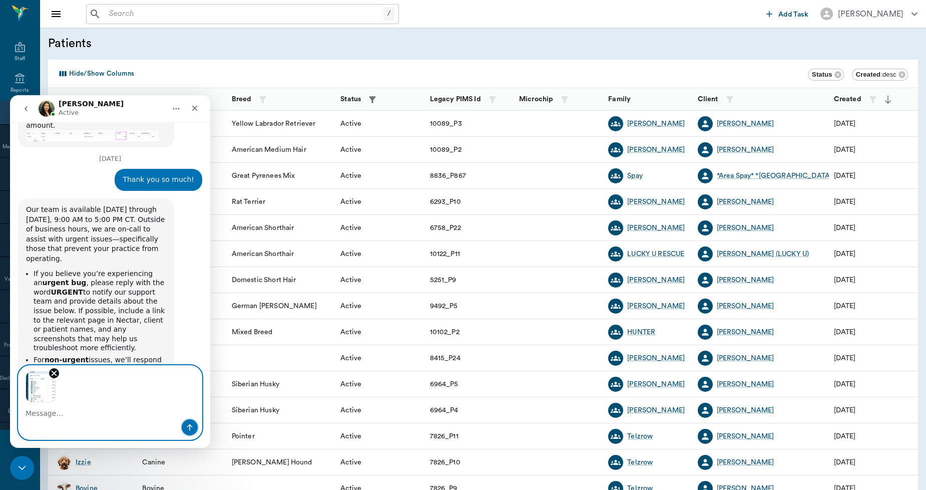
click at [193, 431] on icon "Send a message…" at bounding box center [190, 427] width 8 height 8
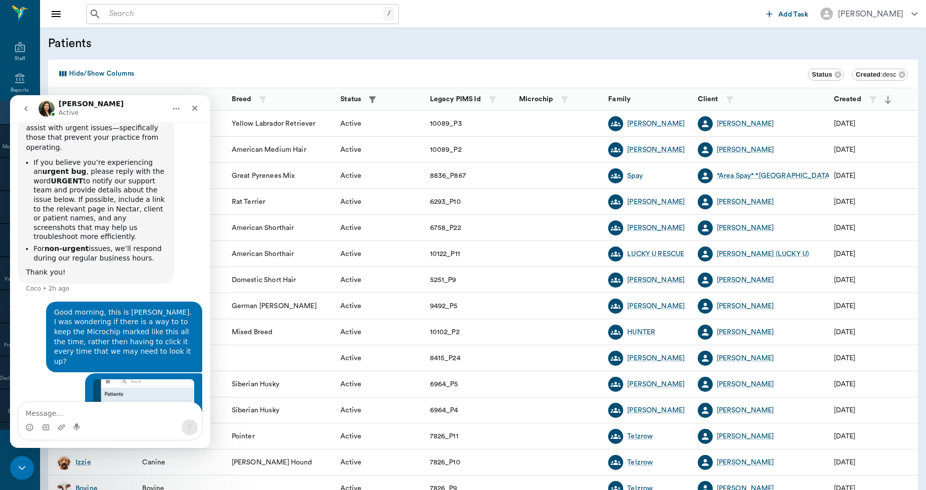
scroll to position [3181, 0]
click at [23, 468] on icon "Close Intercom Messenger" at bounding box center [21, 466] width 12 height 12
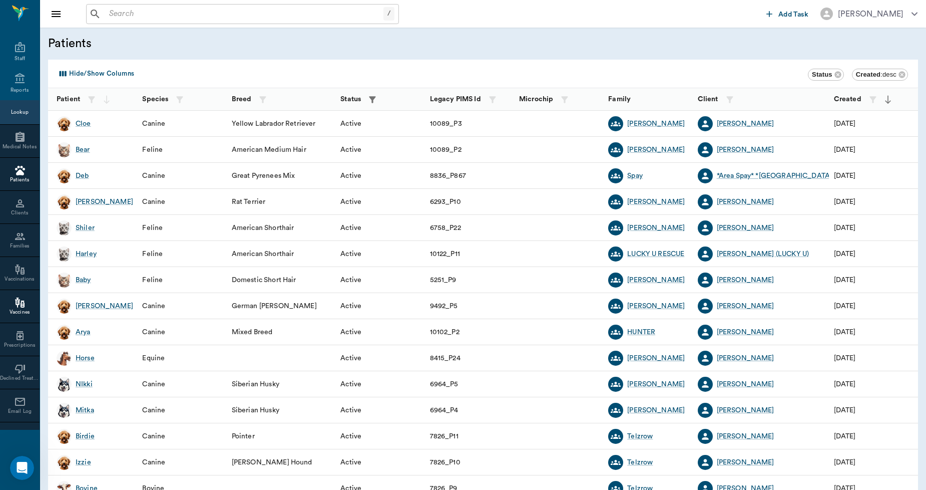
click at [17, 301] on icon at bounding box center [20, 302] width 7 height 5
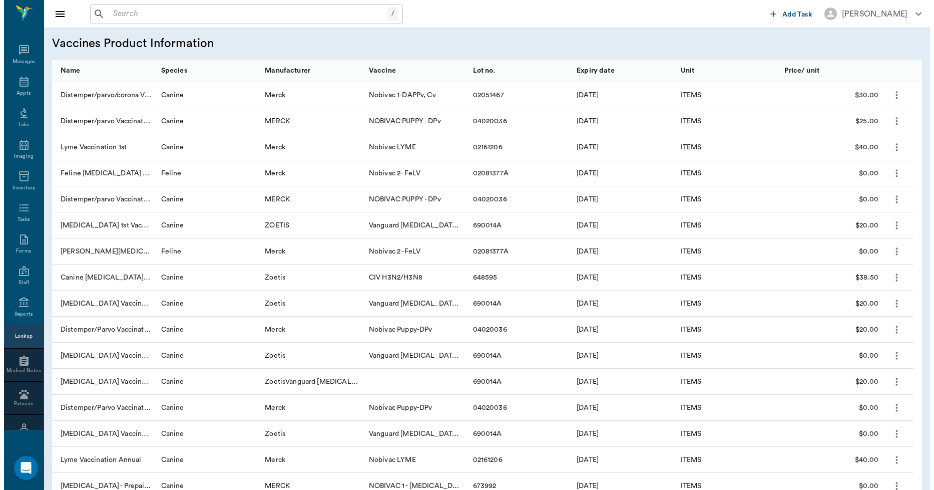
scroll to position [223, 0]
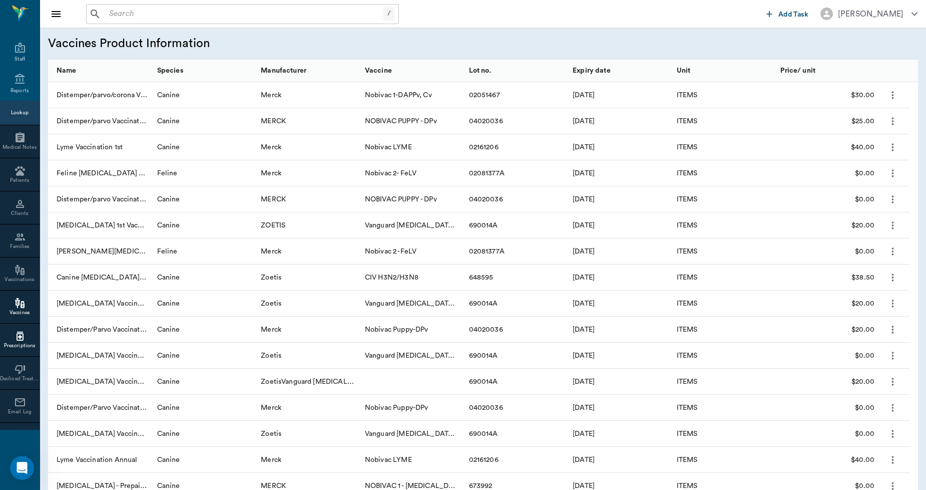
click at [17, 336] on icon at bounding box center [20, 335] width 7 height 9
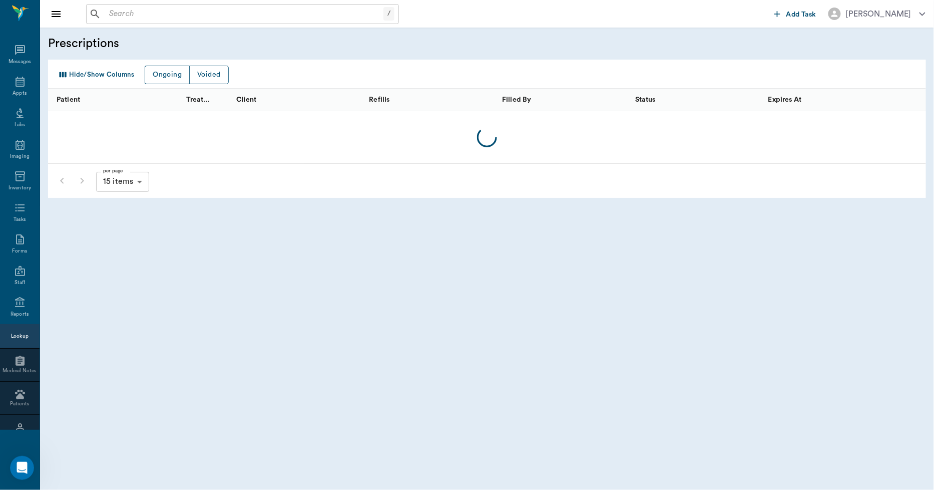
scroll to position [223, 0]
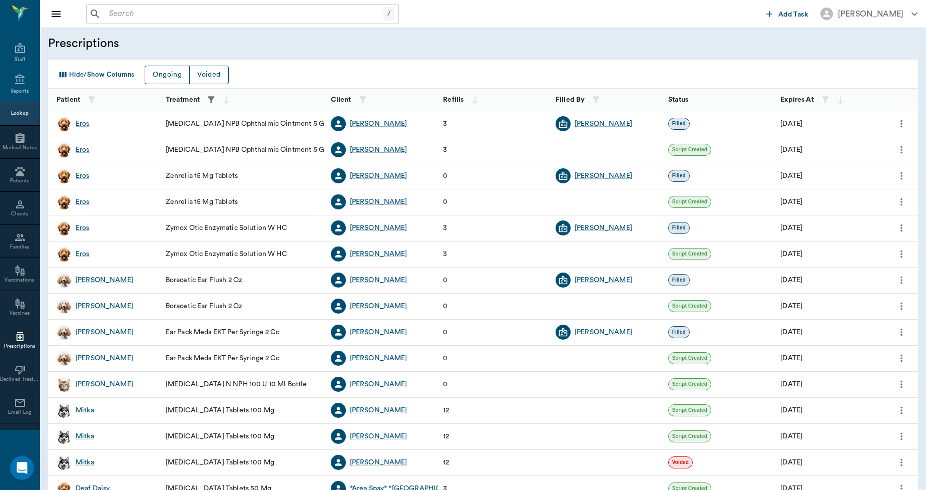
click at [209, 100] on icon "button" at bounding box center [211, 100] width 10 height 10
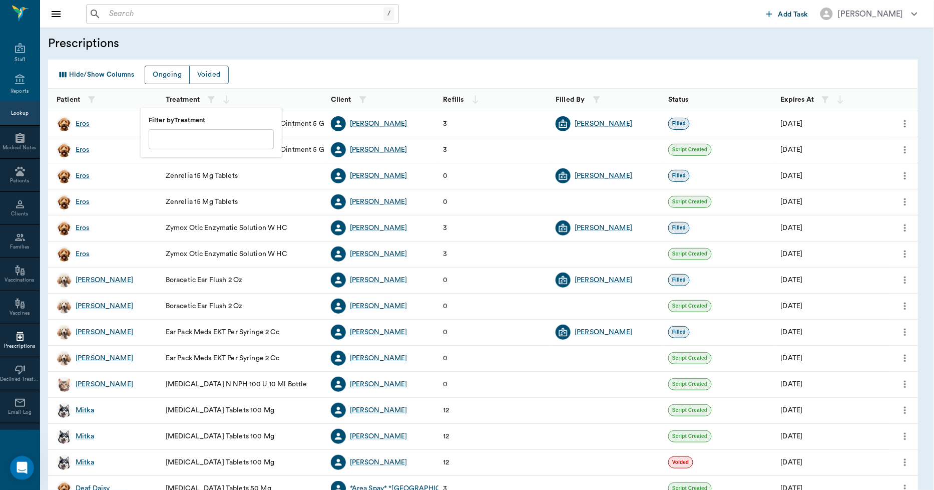
click at [203, 143] on input "text" at bounding box center [211, 139] width 125 height 20
type input "micro"
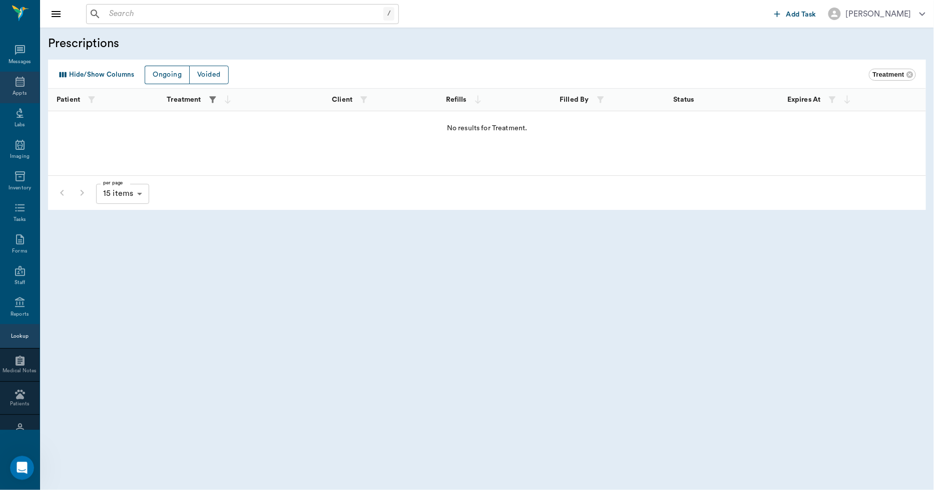
click at [14, 87] on icon at bounding box center [20, 82] width 12 height 12
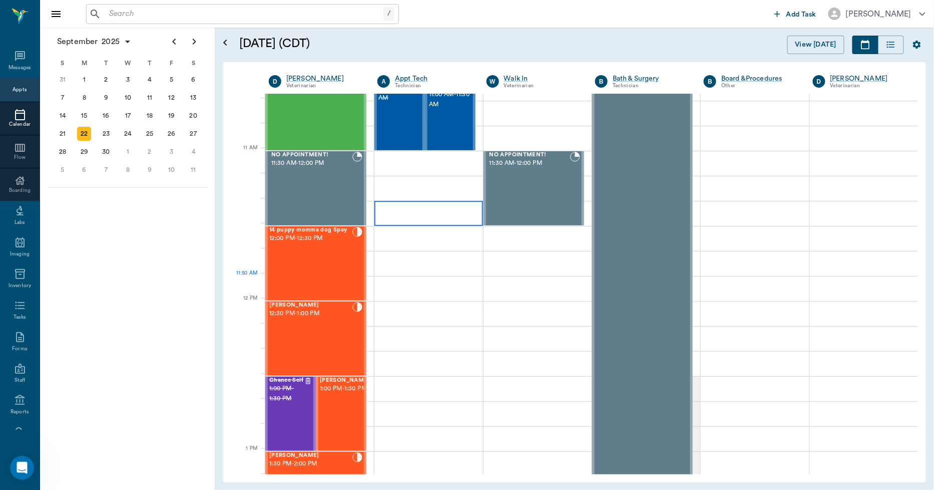
scroll to position [501, 0]
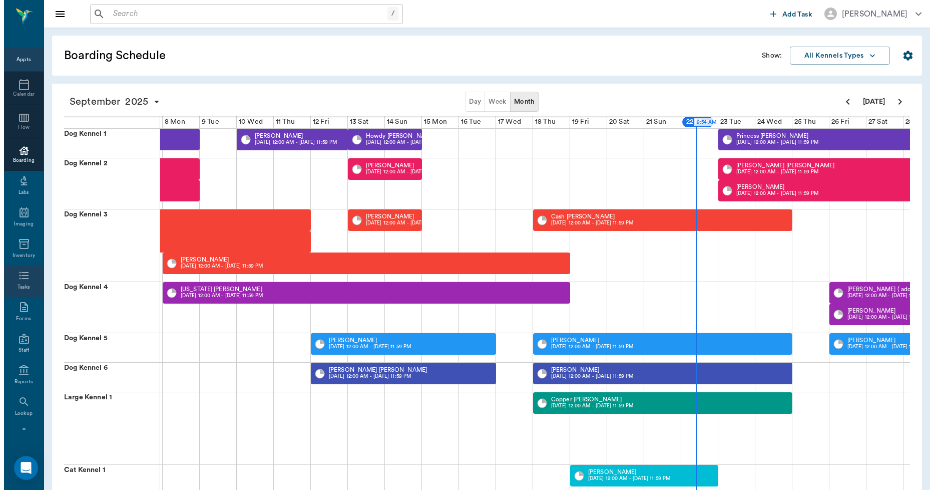
scroll to position [58, 0]
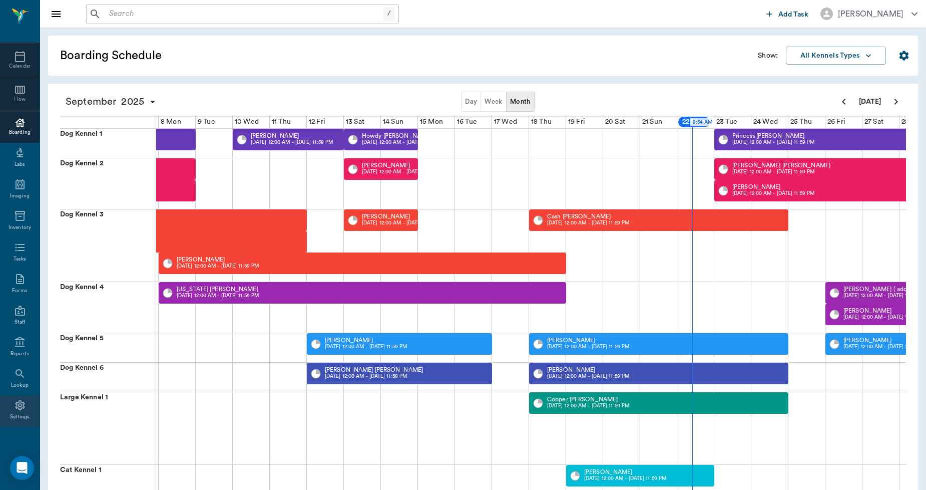
click at [16, 403] on icon at bounding box center [20, 405] width 12 height 12
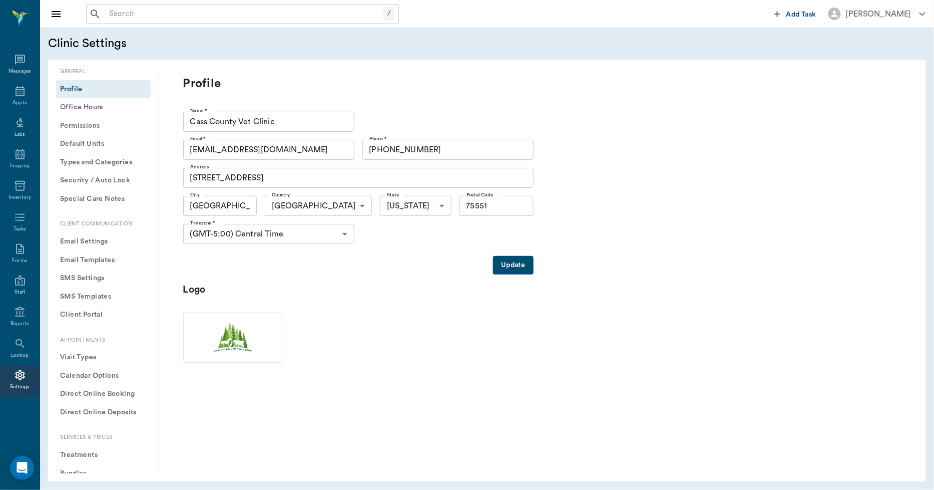
click at [84, 124] on button "Permissions" at bounding box center [103, 126] width 95 height 19
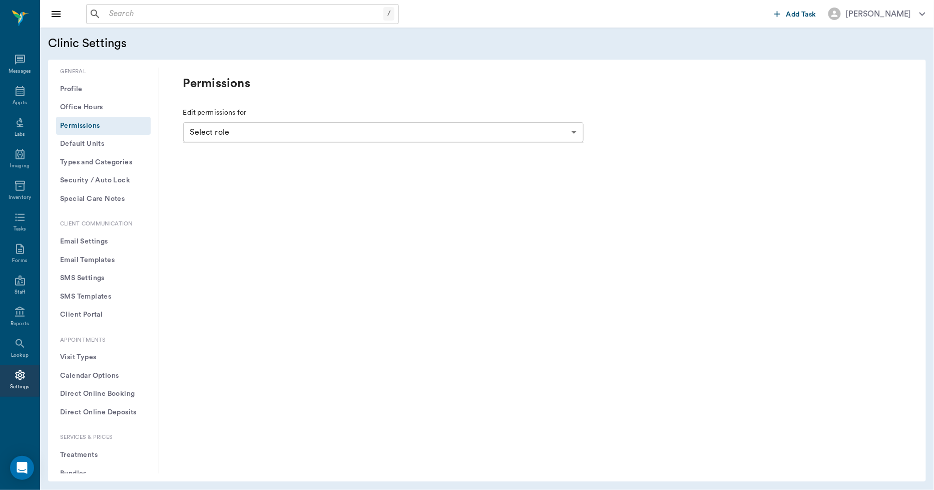
click at [229, 133] on body "/ ​ Add Task [PERSON_NAME] Nectar Messages Appts Labs Imaging Inventory Tasks F…" at bounding box center [467, 245] width 934 height 490
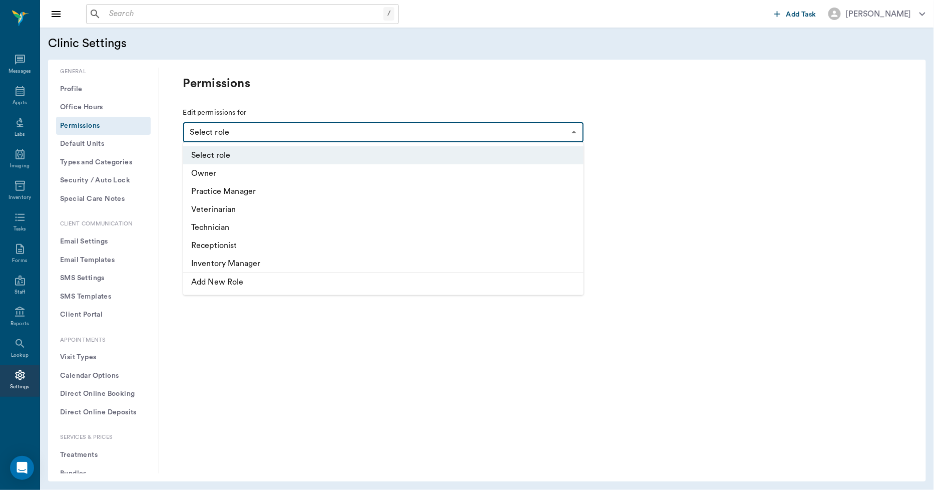
click at [286, 78] on div at bounding box center [467, 245] width 934 height 490
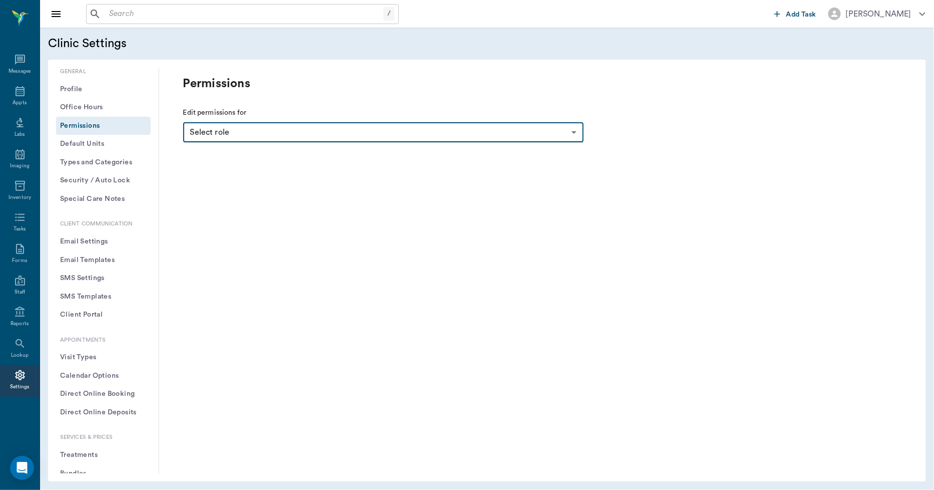
click at [102, 162] on button "Types and Categories" at bounding box center [103, 162] width 95 height 19
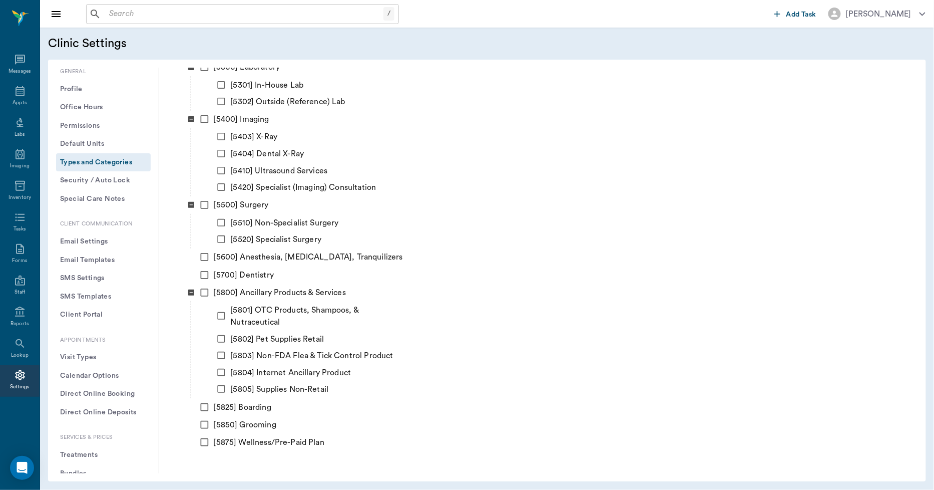
scroll to position [504, 0]
click at [112, 181] on button "Security / Auto Lock" at bounding box center [103, 180] width 95 height 19
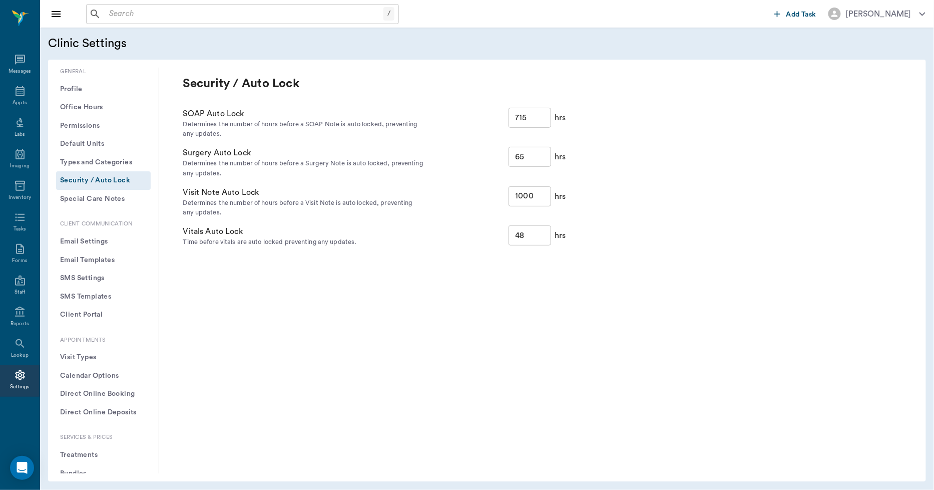
click at [109, 205] on button "Special Care Notes" at bounding box center [103, 199] width 95 height 19
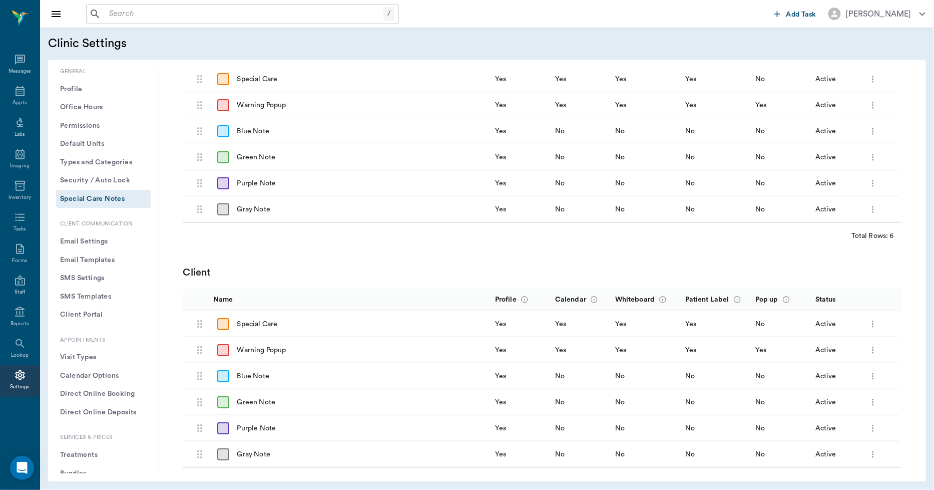
scroll to position [127, 0]
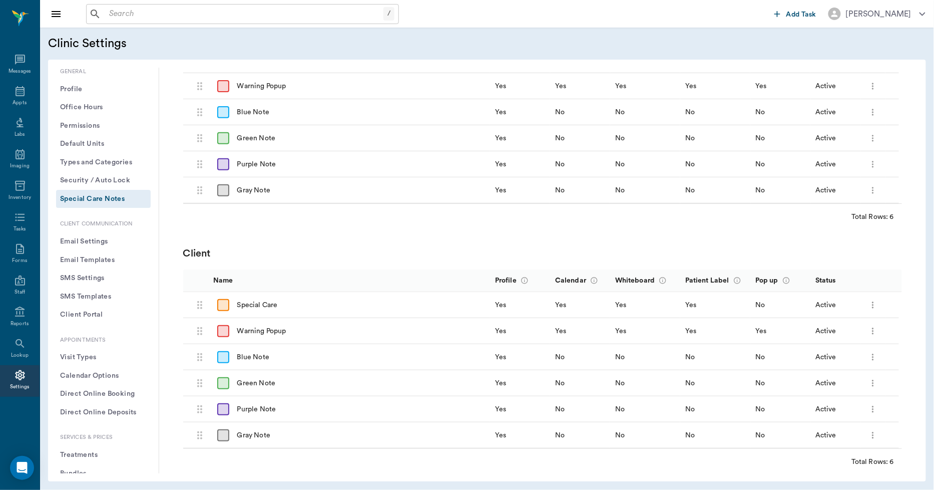
click at [876, 358] on icon "More" at bounding box center [873, 357] width 10 height 10
click at [809, 250] on div at bounding box center [467, 245] width 934 height 490
click at [88, 242] on button "Email Settings" at bounding box center [103, 241] width 95 height 19
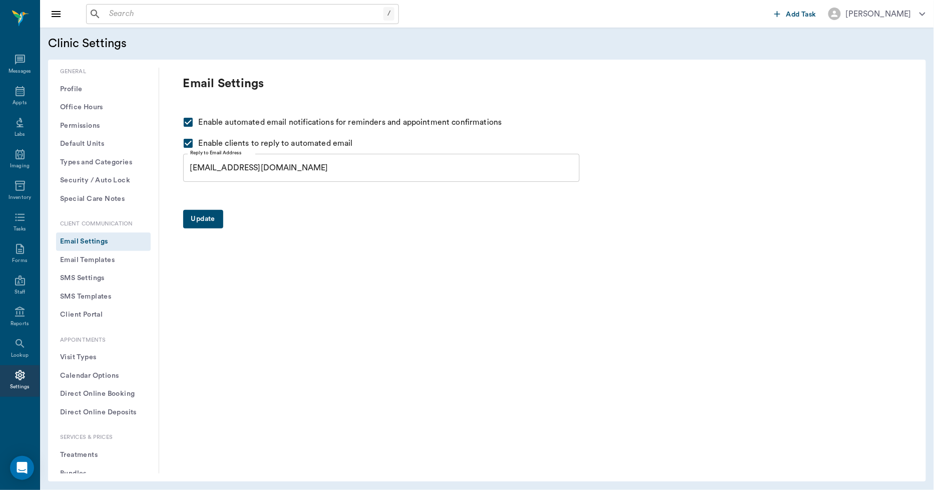
scroll to position [0, 0]
click at [98, 259] on button "Email Templates" at bounding box center [103, 260] width 95 height 19
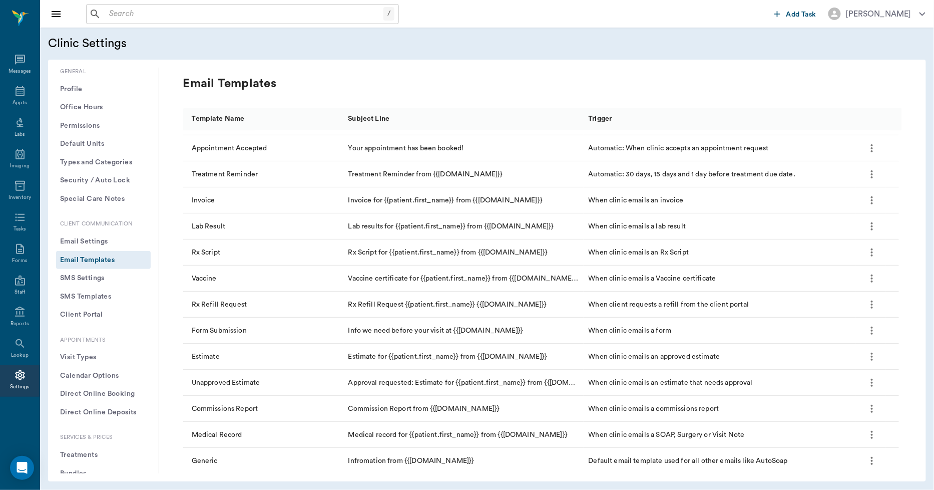
scroll to position [133, 0]
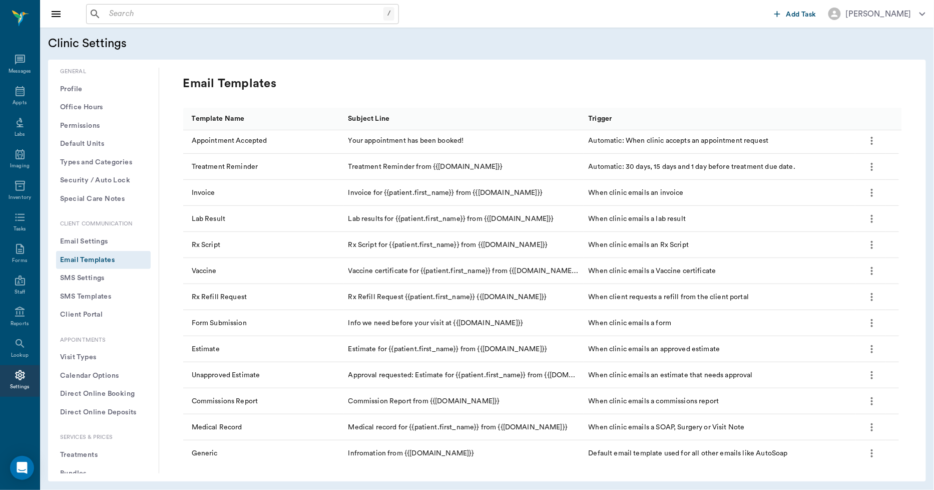
click at [110, 273] on button "SMS Settings" at bounding box center [103, 278] width 95 height 19
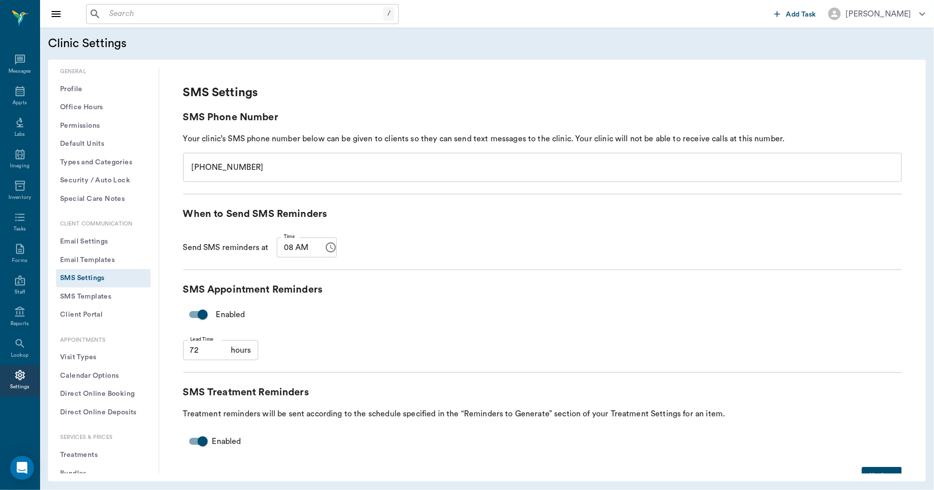
scroll to position [11, 0]
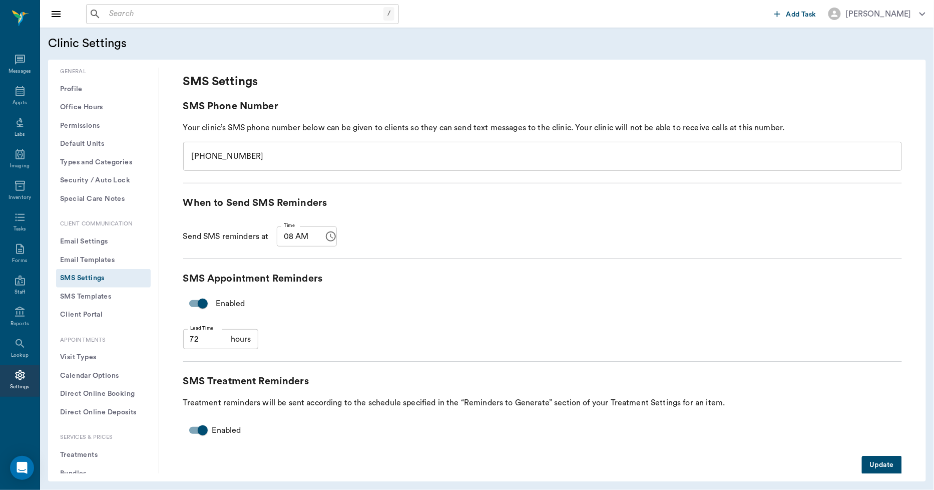
click at [110, 297] on button "SMS Templates" at bounding box center [103, 296] width 95 height 19
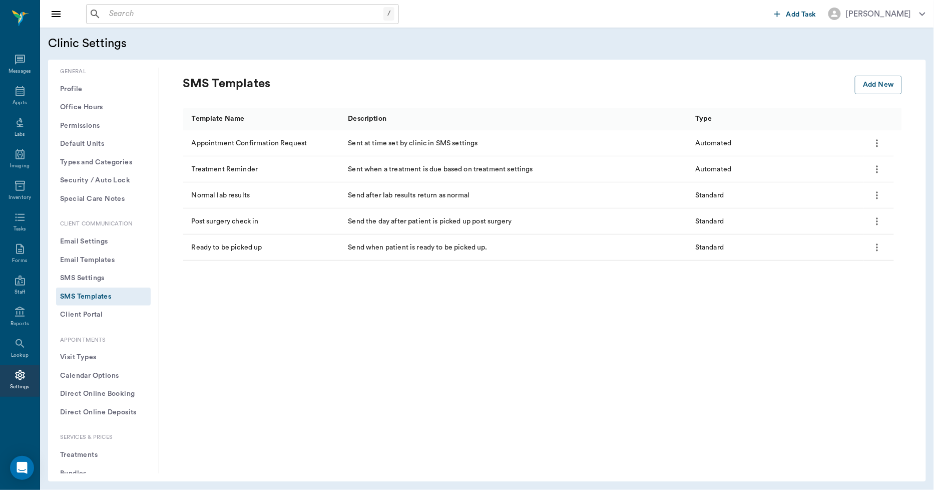
click at [105, 319] on button "Client Portal" at bounding box center [103, 314] width 95 height 19
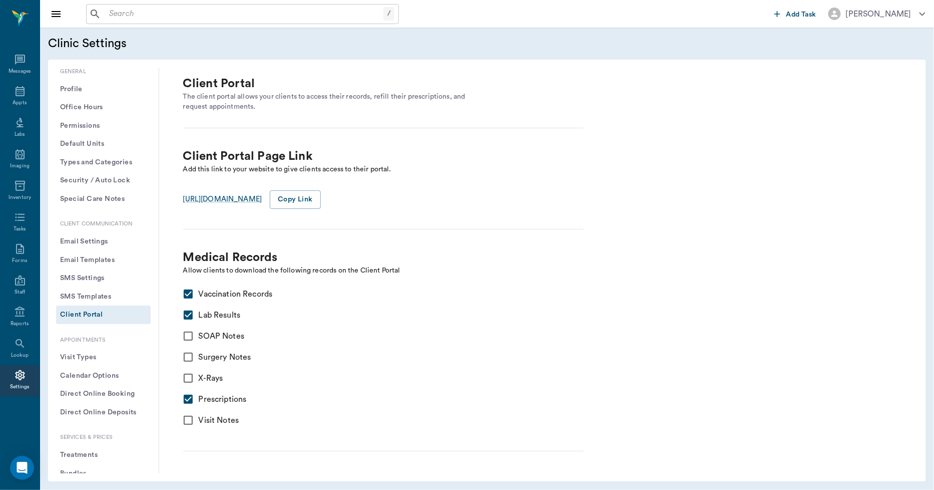
click at [114, 348] on button "Visit Types" at bounding box center [103, 357] width 95 height 19
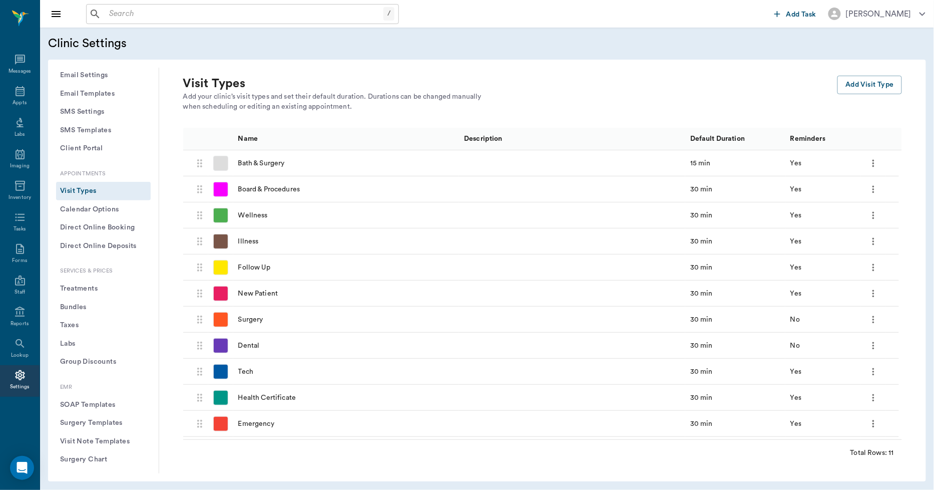
scroll to position [167, 0]
click at [99, 282] on button "Treatments" at bounding box center [103, 288] width 95 height 19
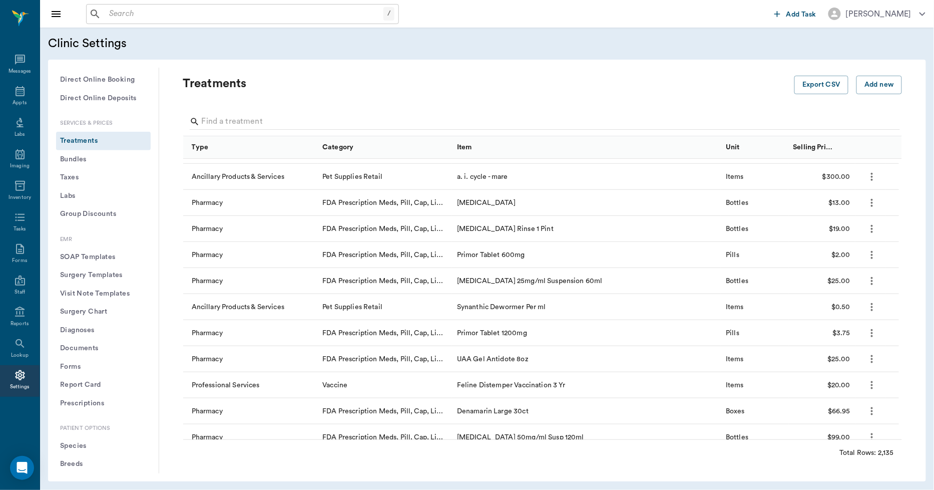
scroll to position [333, 0]
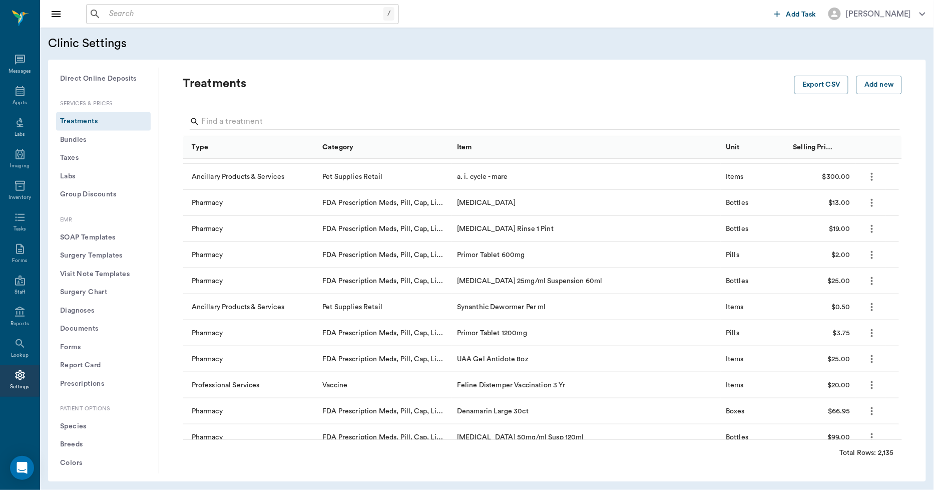
click at [83, 346] on button "Forms" at bounding box center [103, 347] width 95 height 19
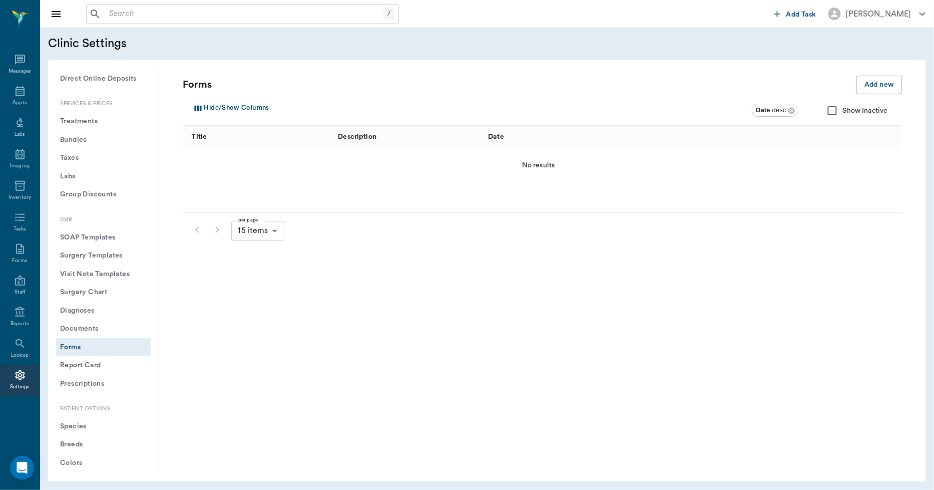
click at [96, 358] on button "Report Card" at bounding box center [103, 365] width 95 height 19
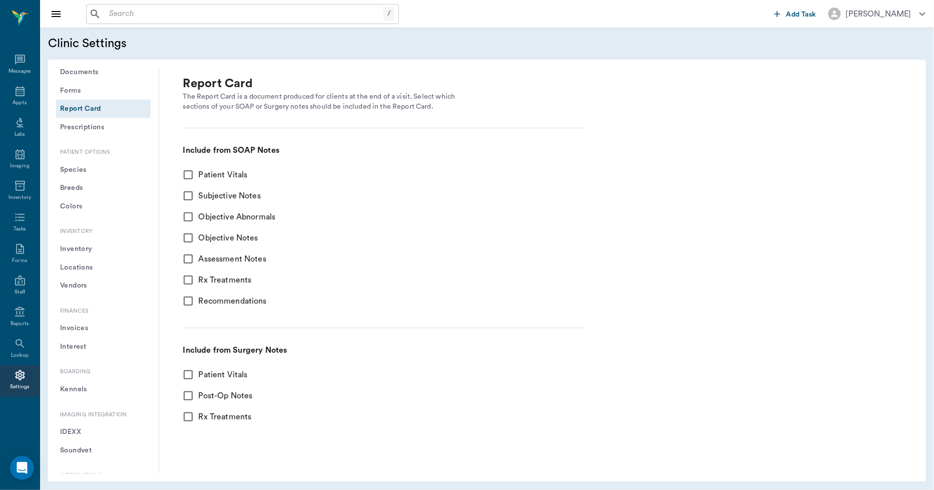
scroll to position [612, 0]
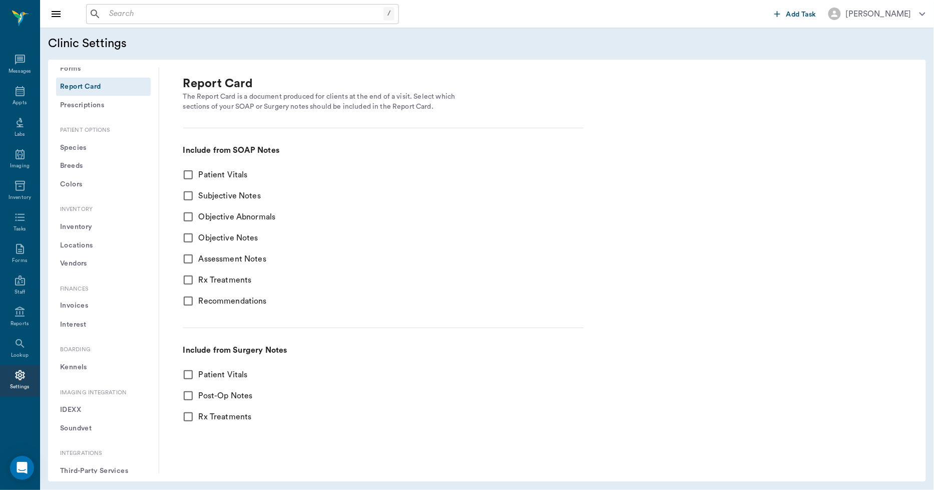
click at [91, 301] on button "Invoices" at bounding box center [103, 306] width 95 height 19
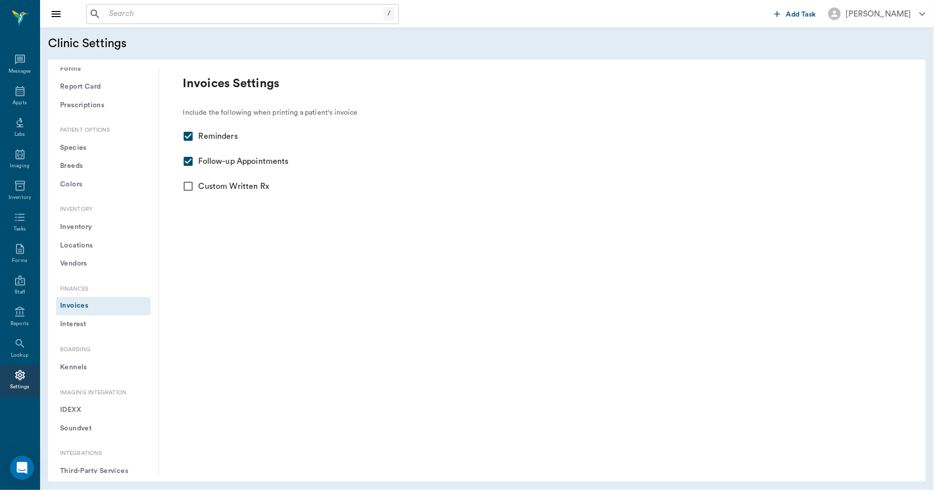
click at [83, 321] on button "Interest" at bounding box center [103, 324] width 95 height 19
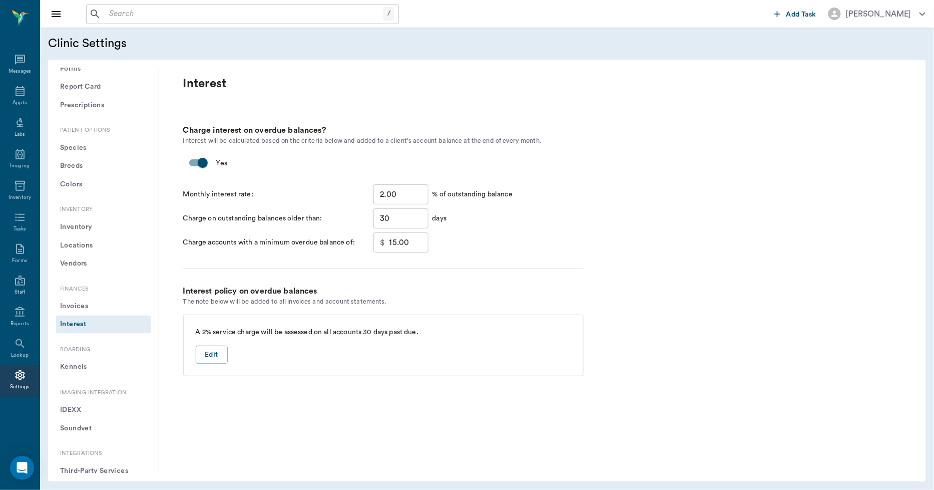
click at [88, 364] on button "Kennels" at bounding box center [103, 367] width 95 height 19
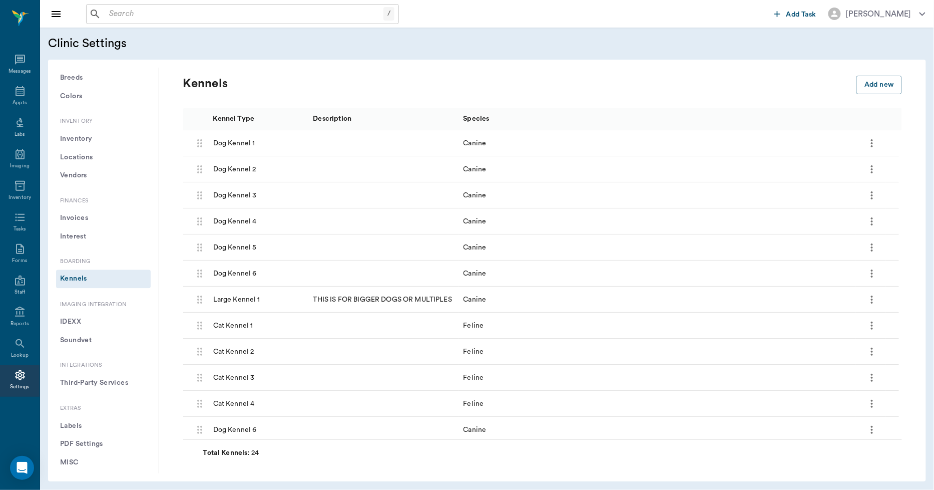
scroll to position [708, 0]
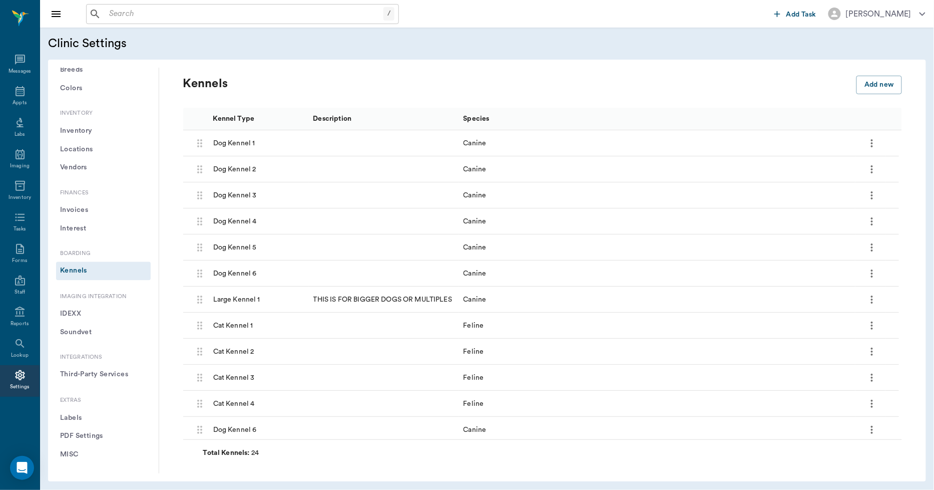
click at [111, 371] on button "Third-Party Services" at bounding box center [103, 374] width 95 height 19
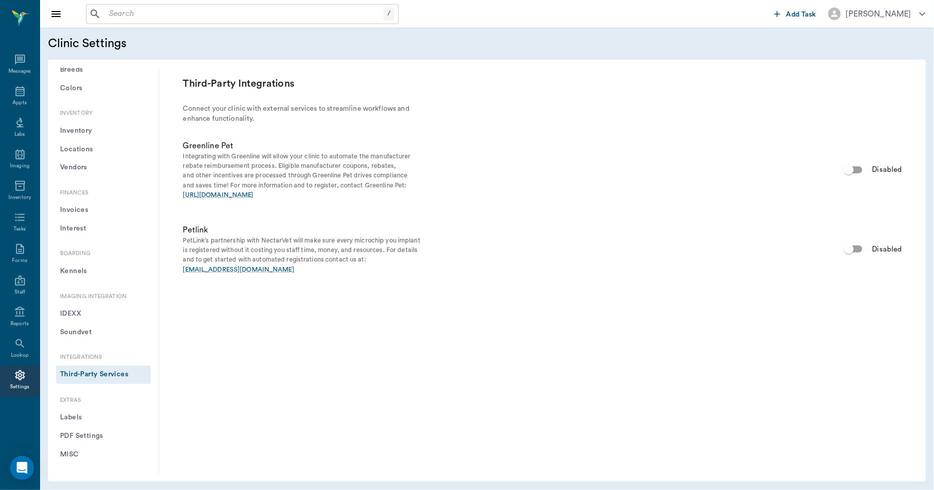
click at [79, 412] on button "Labels" at bounding box center [103, 417] width 95 height 19
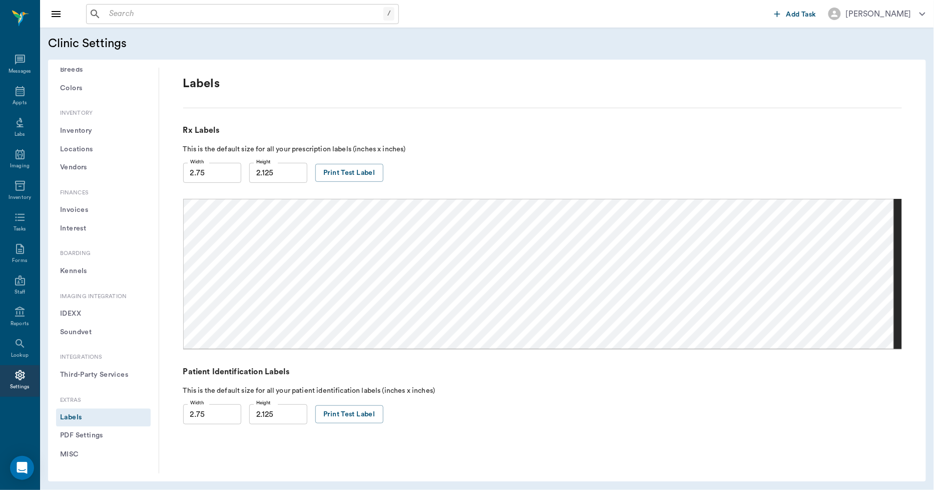
click at [78, 430] on button "PDF Settings" at bounding box center [103, 436] width 95 height 19
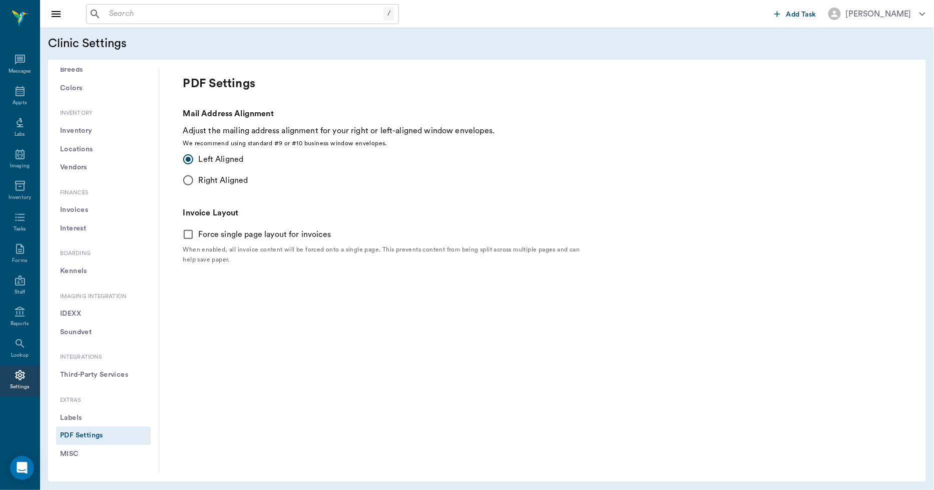
click at [67, 454] on button "MISC" at bounding box center [103, 454] width 95 height 19
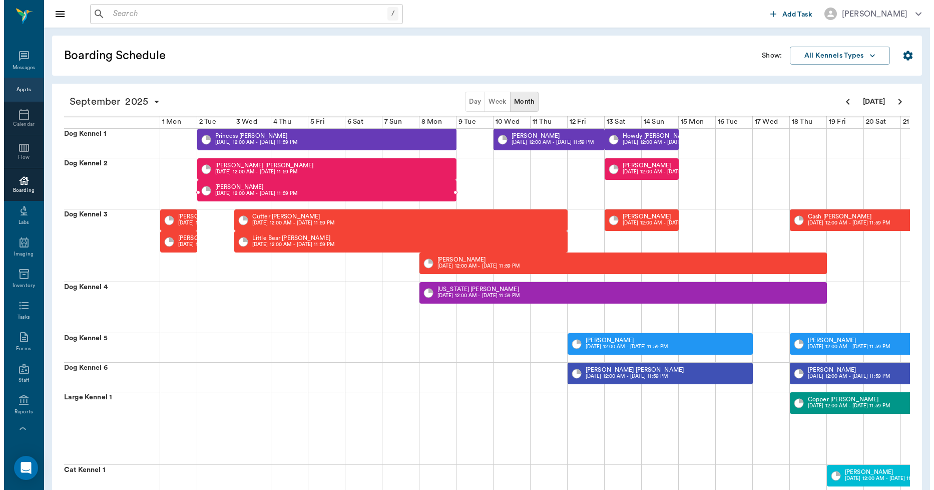
scroll to position [0, 257]
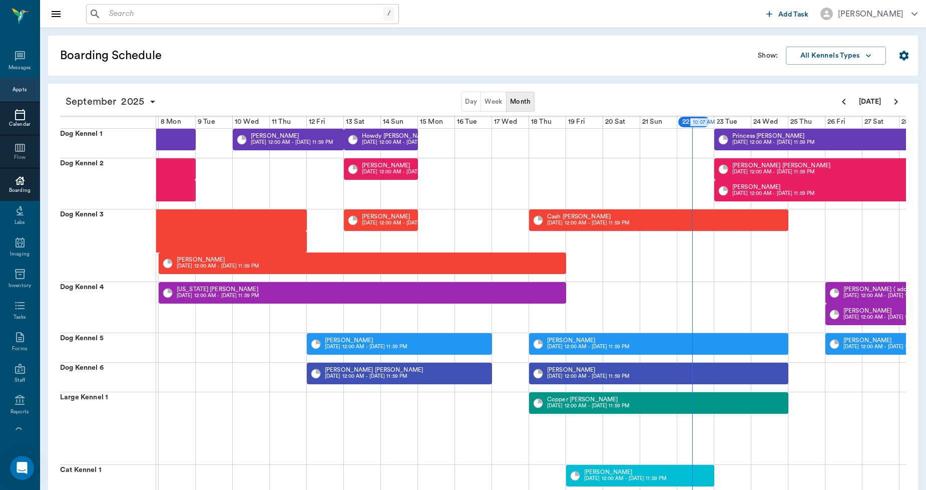
click at [19, 119] on icon at bounding box center [20, 115] width 12 height 12
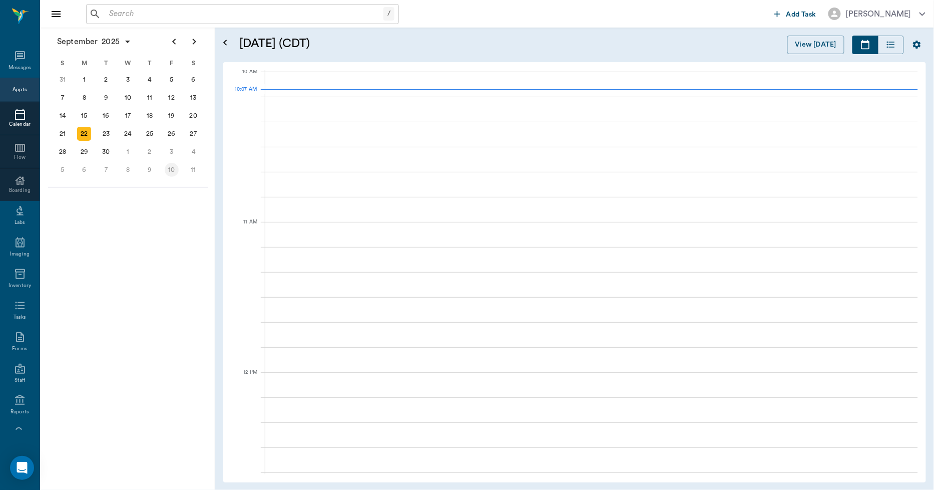
scroll to position [302, 0]
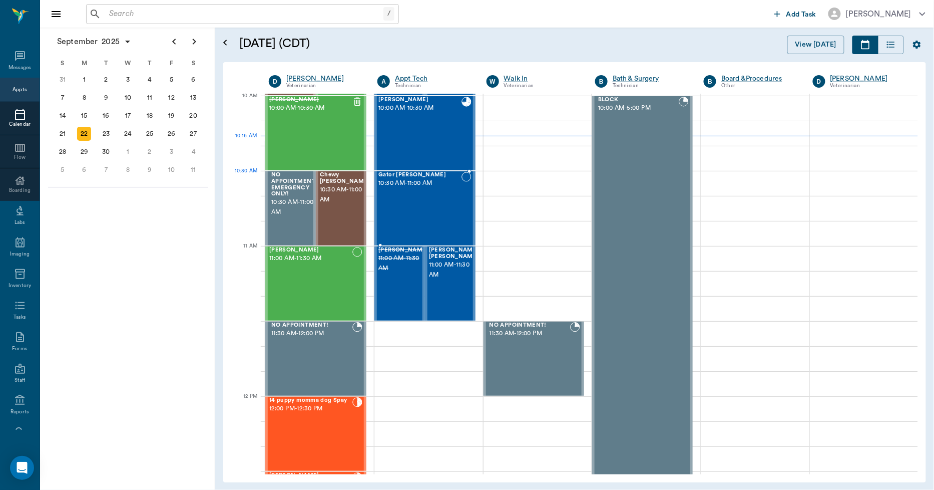
click at [408, 186] on span "10:30 AM - 11:00 AM" at bounding box center [419, 183] width 83 height 10
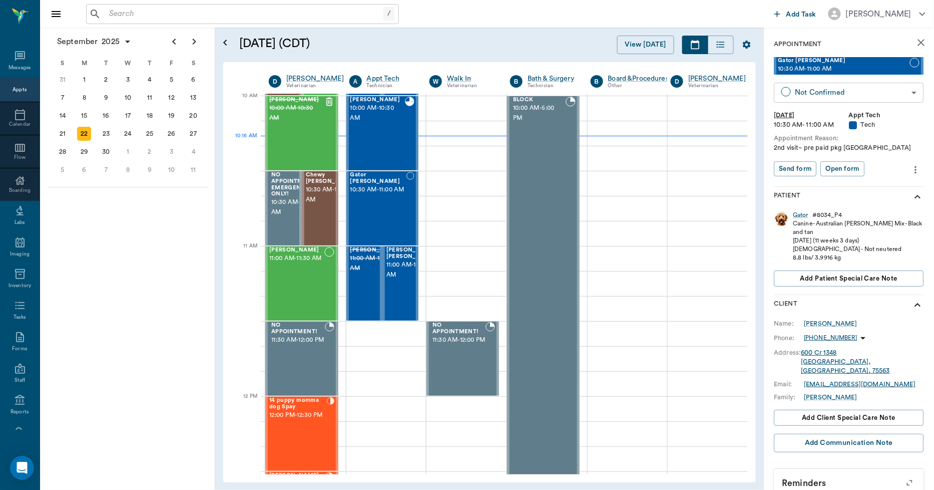
click at [796, 91] on body "/ ​ Add Task [PERSON_NAME] Nectar Messages Appts Calendar Flow Boarding Labs Im…" at bounding box center [467, 245] width 934 height 490
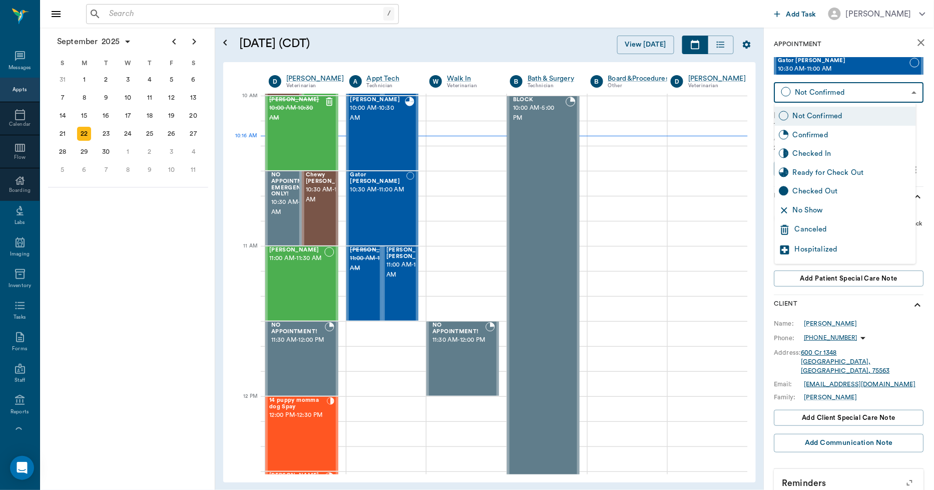
click at [807, 154] on div "Checked In" at bounding box center [852, 153] width 119 height 11
type input "CHECKED_IN"
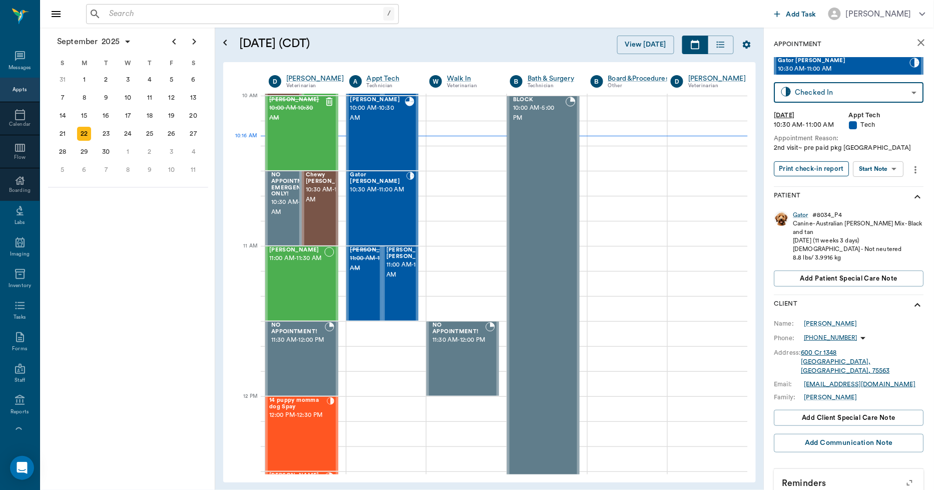
click at [803, 168] on button "Print check-in report" at bounding box center [811, 169] width 75 height 16
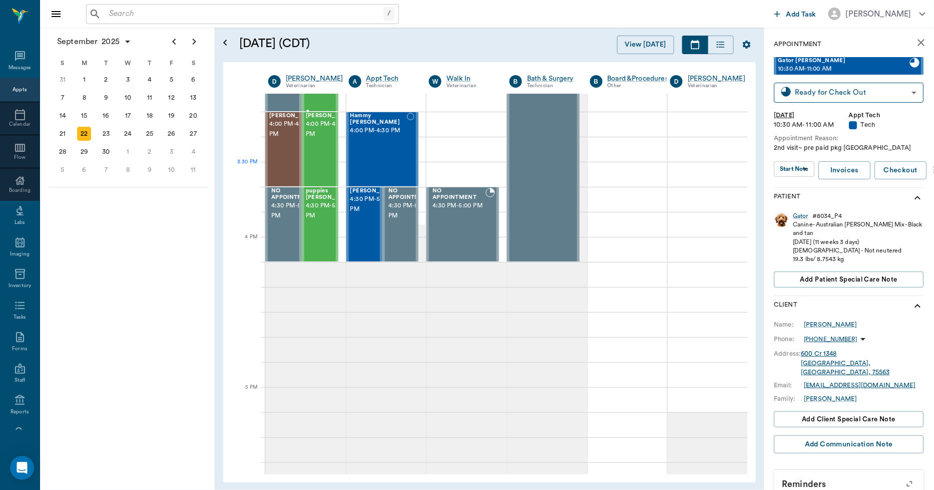
scroll to position [1025, 1]
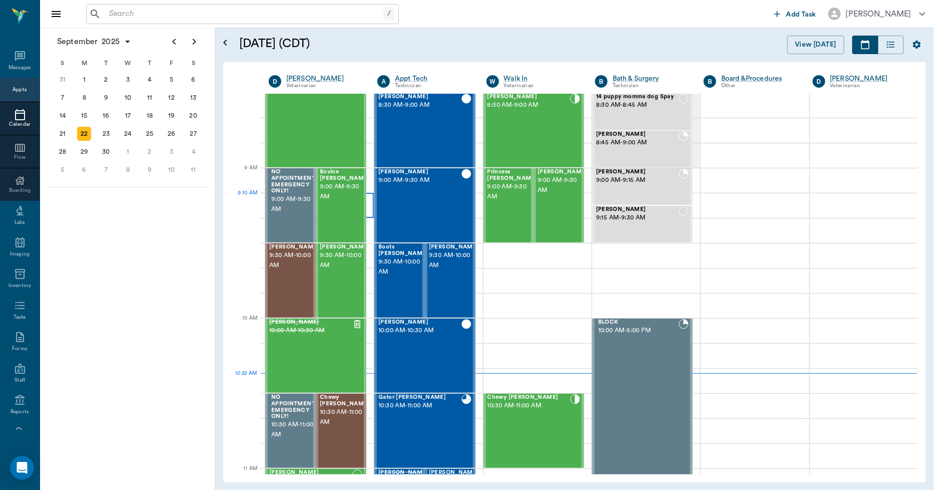
scroll to position [24, 0]
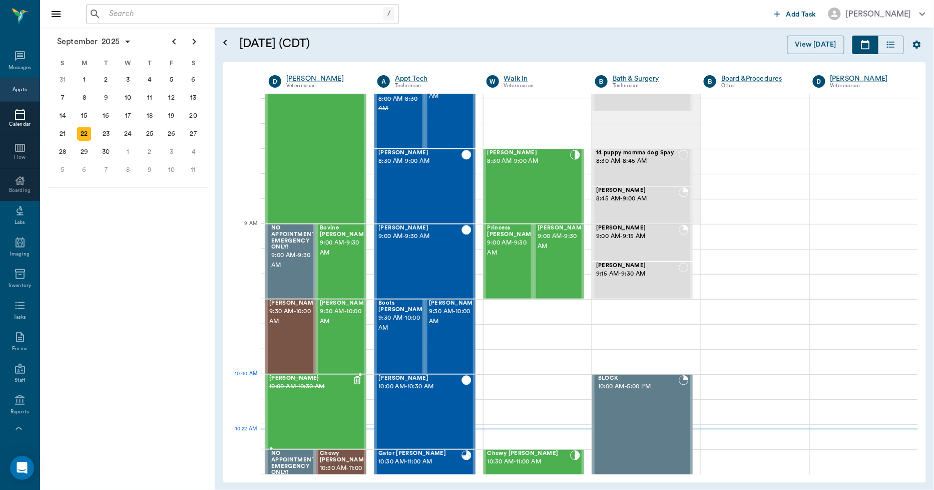
click at [315, 393] on div "Booger Nash 10:00 AM - 10:30 AM" at bounding box center [310, 411] width 83 height 73
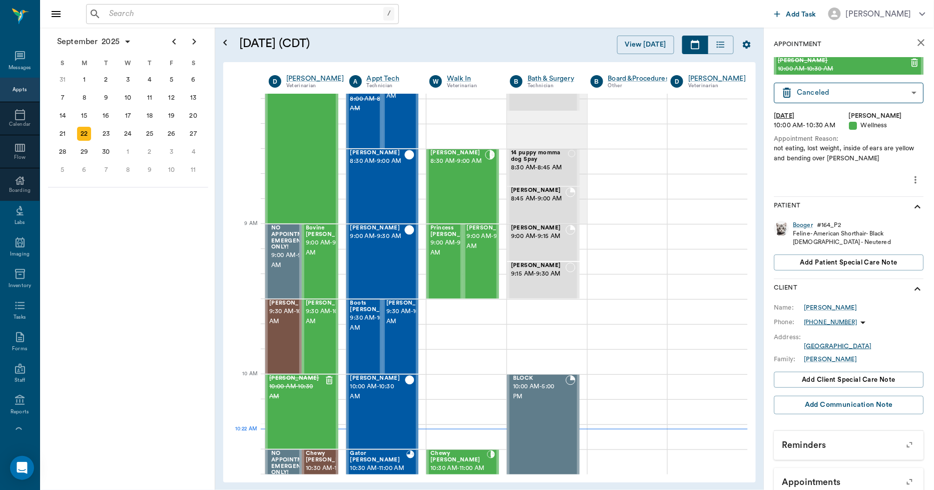
click at [916, 38] on icon "close" at bounding box center [922, 43] width 12 height 12
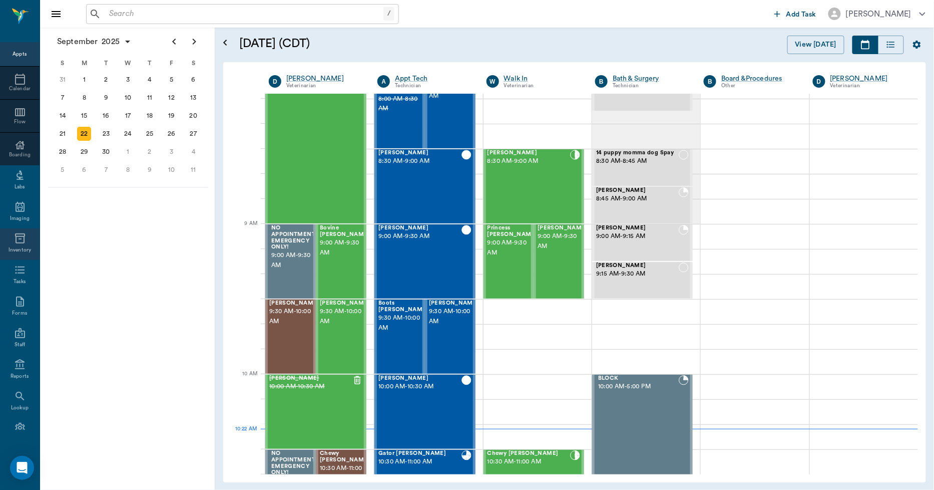
scroll to position [58, 0]
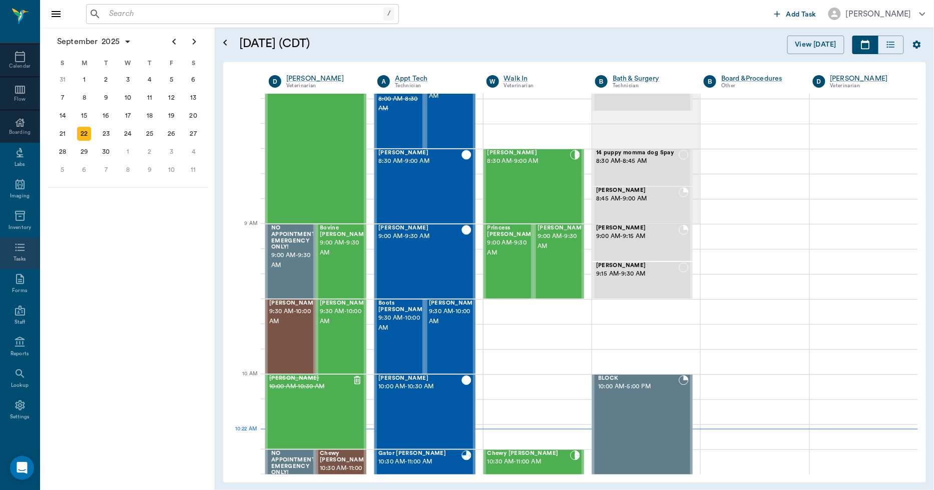
click at [14, 242] on icon at bounding box center [20, 247] width 12 height 12
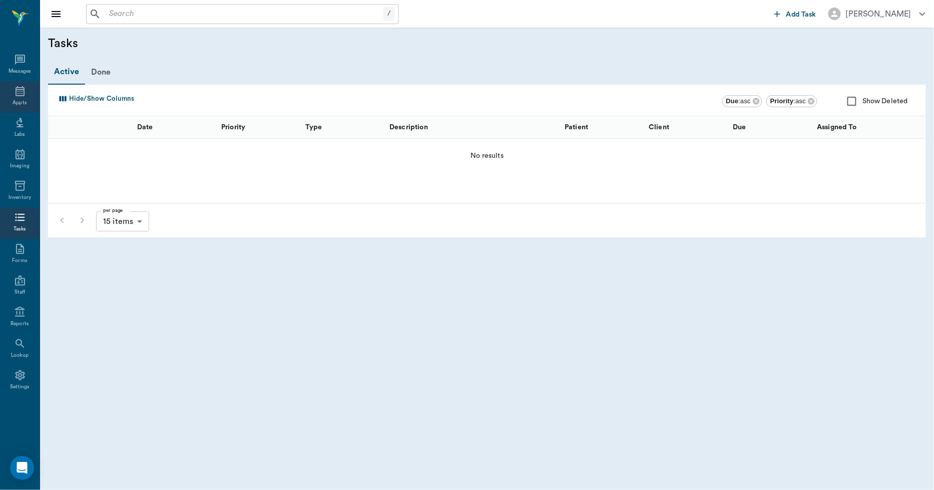
click at [19, 97] on div "Appts" at bounding box center [20, 97] width 40 height 32
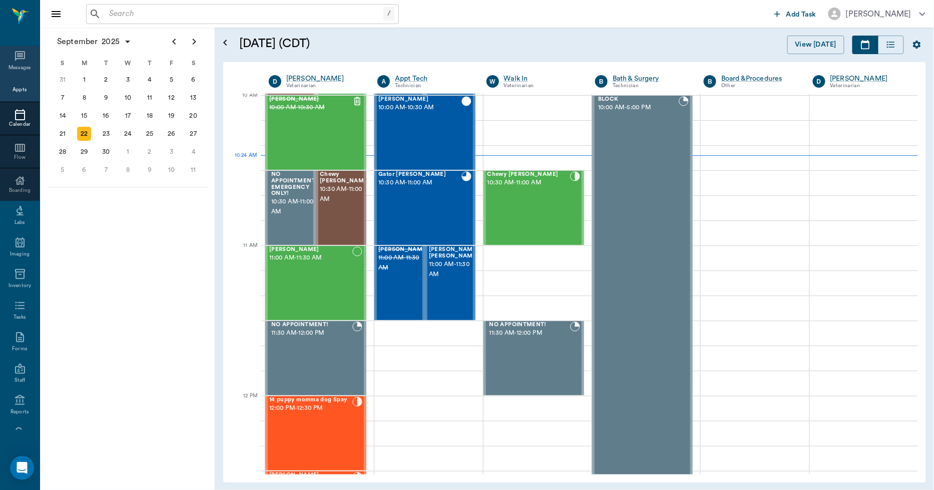
click at [14, 59] on icon at bounding box center [20, 56] width 12 height 12
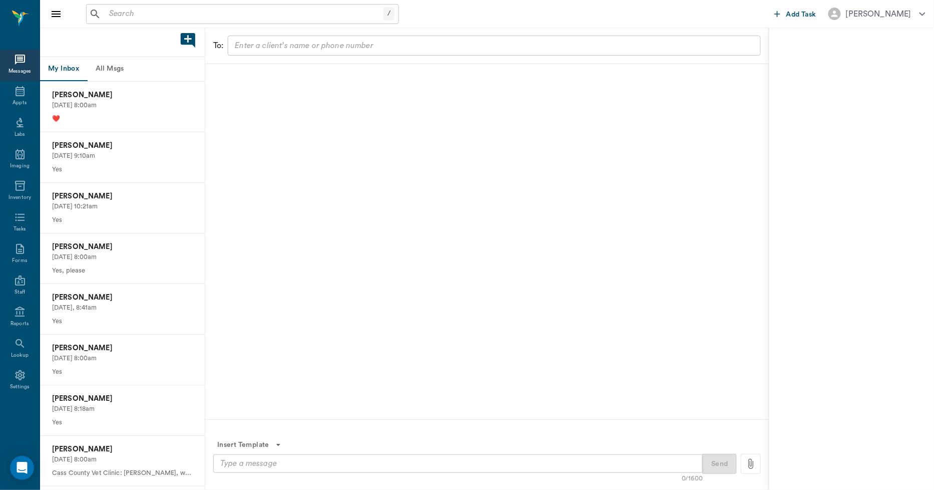
click at [101, 68] on button "All Msgs" at bounding box center [109, 69] width 45 height 24
click at [11, 90] on div "Appts" at bounding box center [20, 97] width 40 height 32
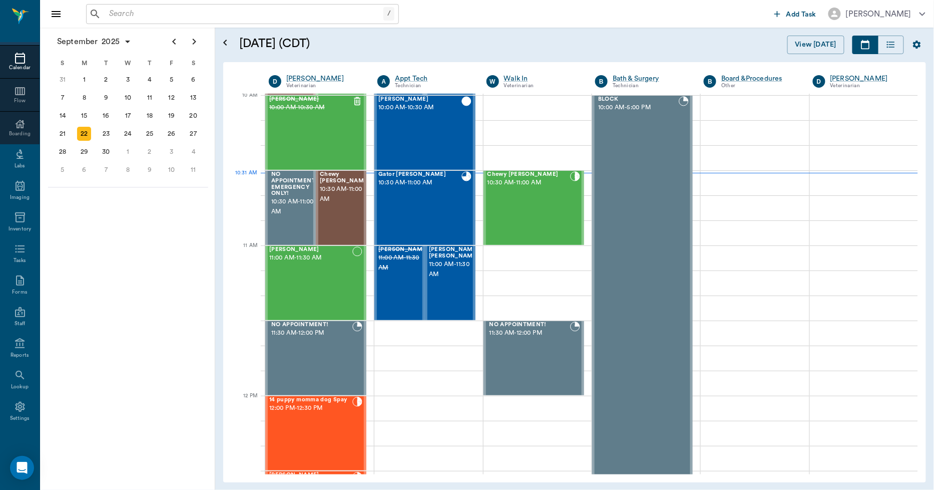
scroll to position [58, 0]
click at [16, 405] on icon at bounding box center [20, 405] width 12 height 12
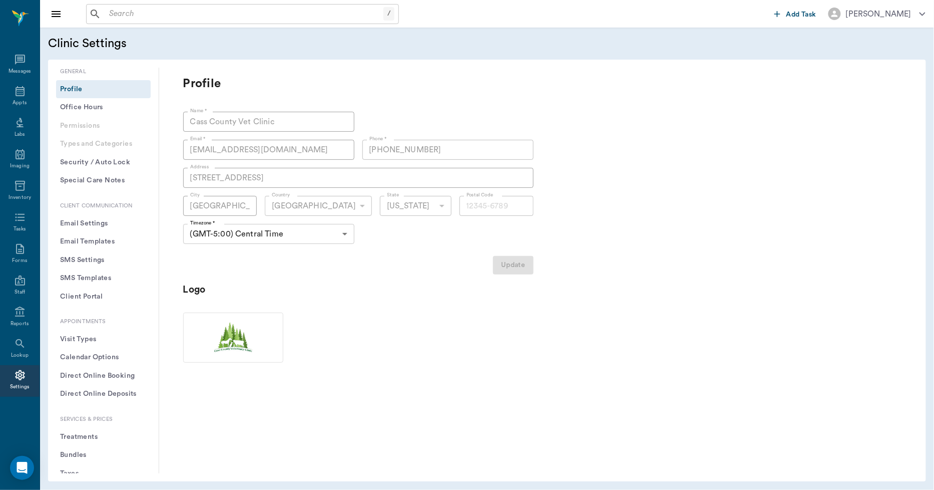
type input "75551"
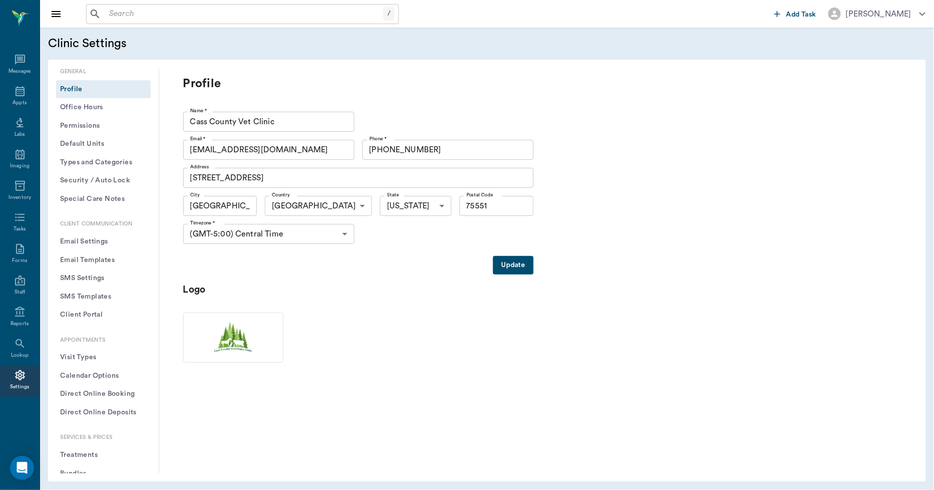
click at [95, 237] on button "Email Settings" at bounding box center [103, 241] width 95 height 19
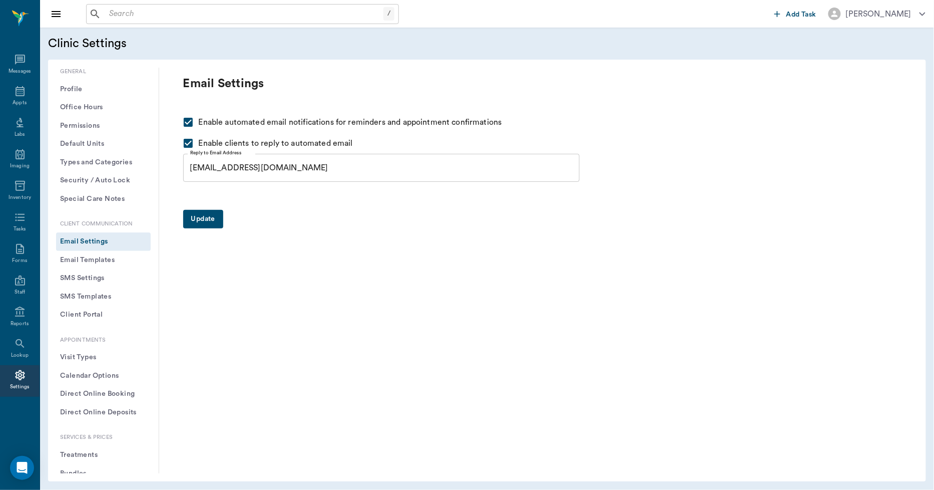
click at [96, 258] on button "Email Templates" at bounding box center [103, 260] width 95 height 19
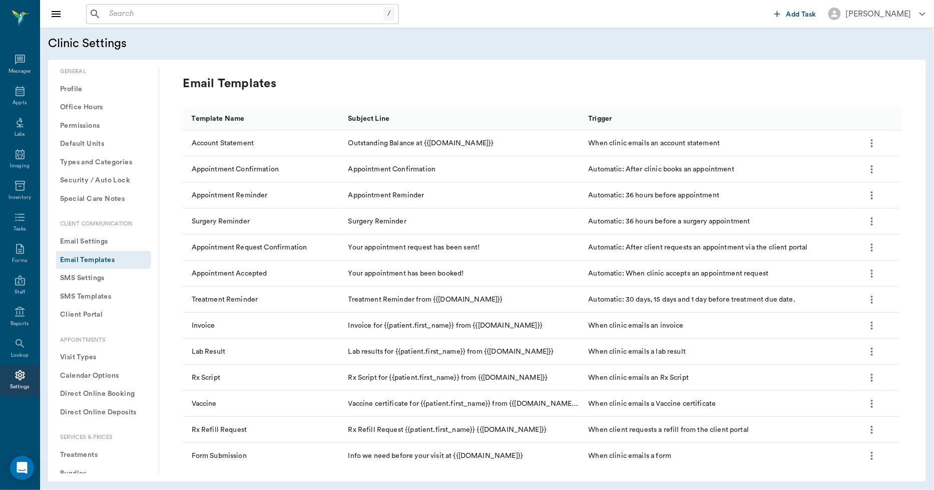
click at [871, 219] on icon "more" at bounding box center [872, 221] width 12 height 12
click at [861, 243] on p "Edit" at bounding box center [865, 248] width 15 height 12
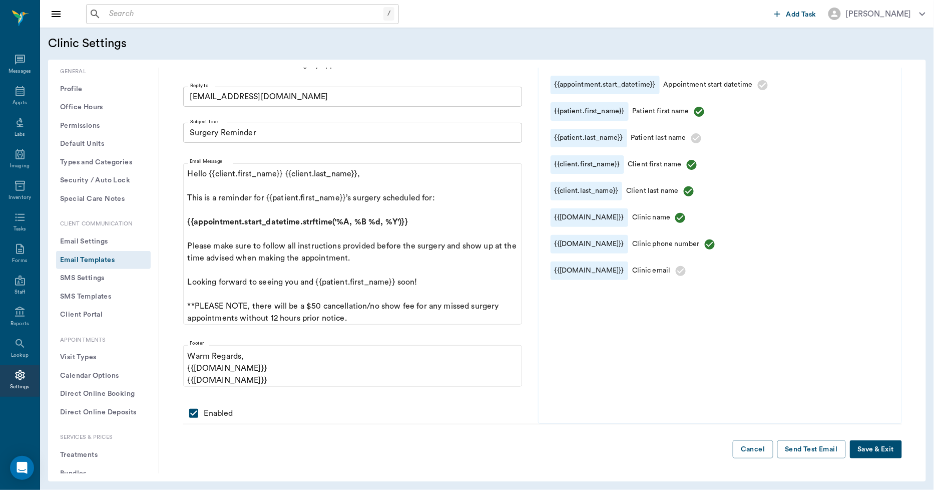
scroll to position [96, 0]
click at [796, 447] on button "Send Test Email" at bounding box center [811, 448] width 69 height 19
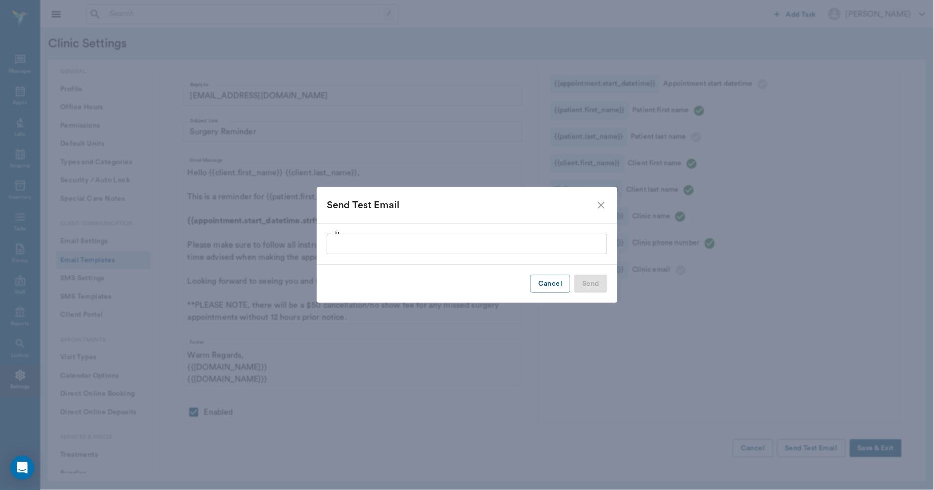
click at [469, 241] on input "To" at bounding box center [467, 244] width 280 height 20
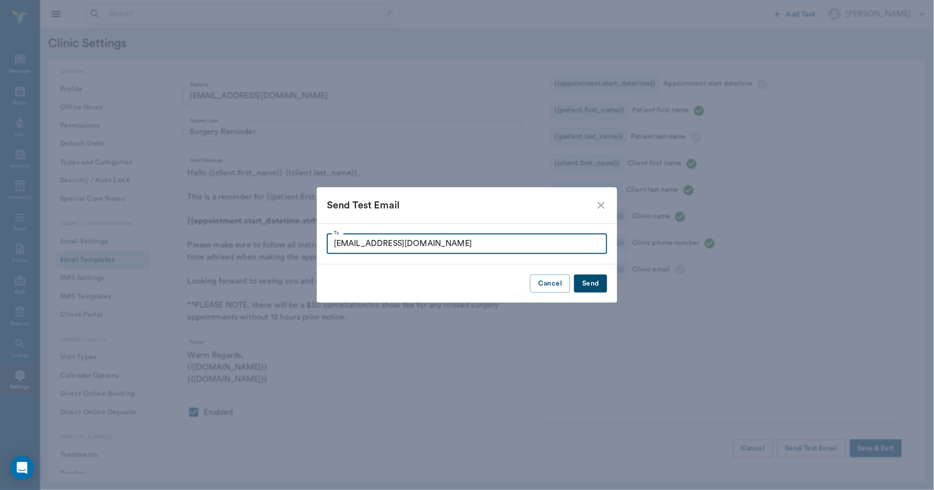
type input "lorylittlebit@yahoo.com"
click at [591, 284] on button "Send" at bounding box center [590, 283] width 33 height 19
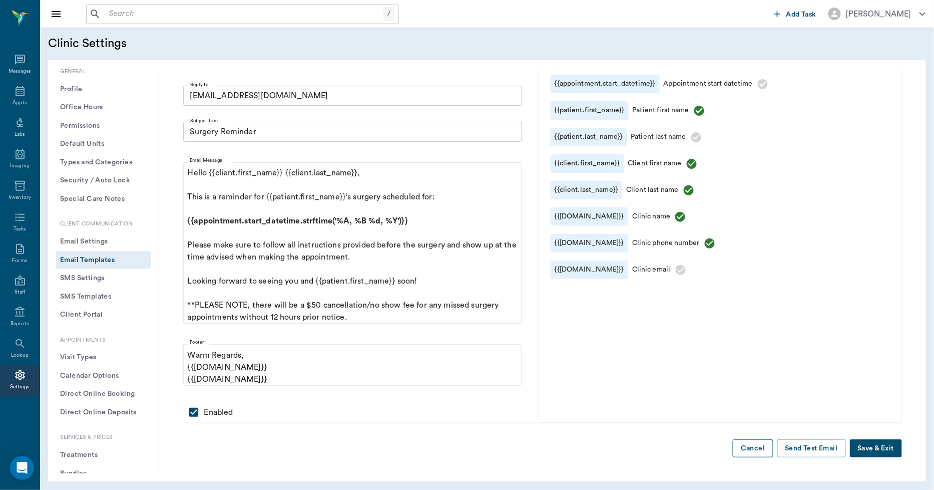
click at [739, 456] on button "Cancel" at bounding box center [753, 448] width 40 height 19
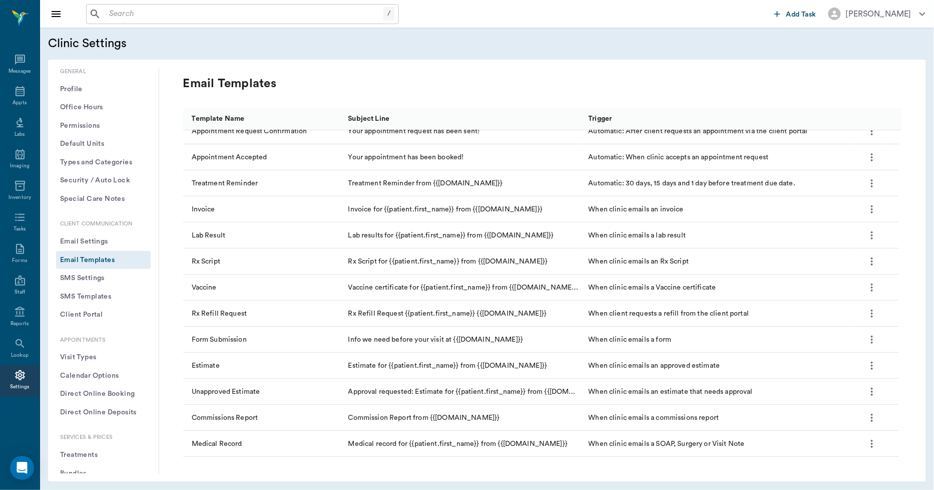
scroll to position [133, 0]
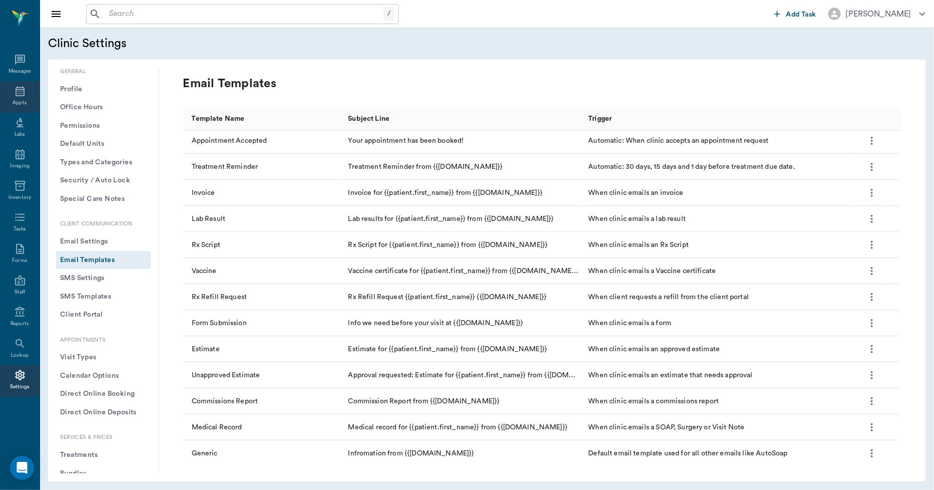
click at [17, 97] on div "Appts" at bounding box center [20, 97] width 40 height 32
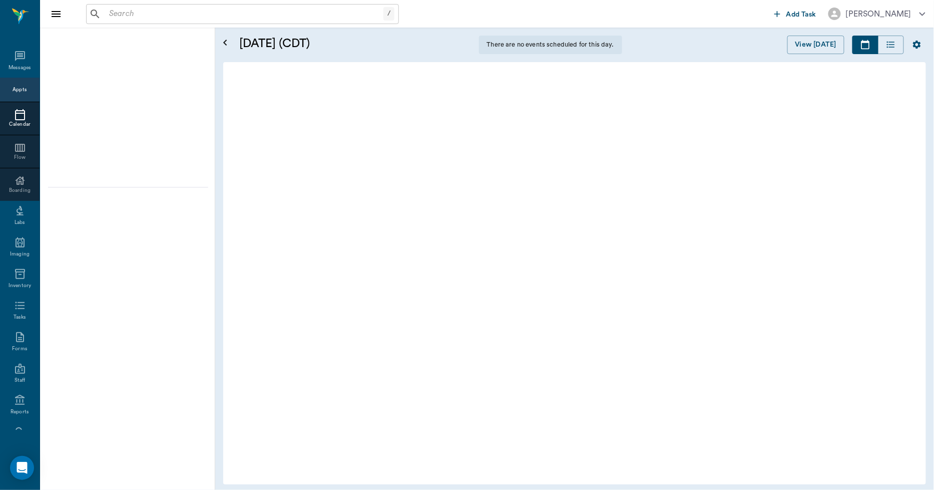
scroll to position [58, 0]
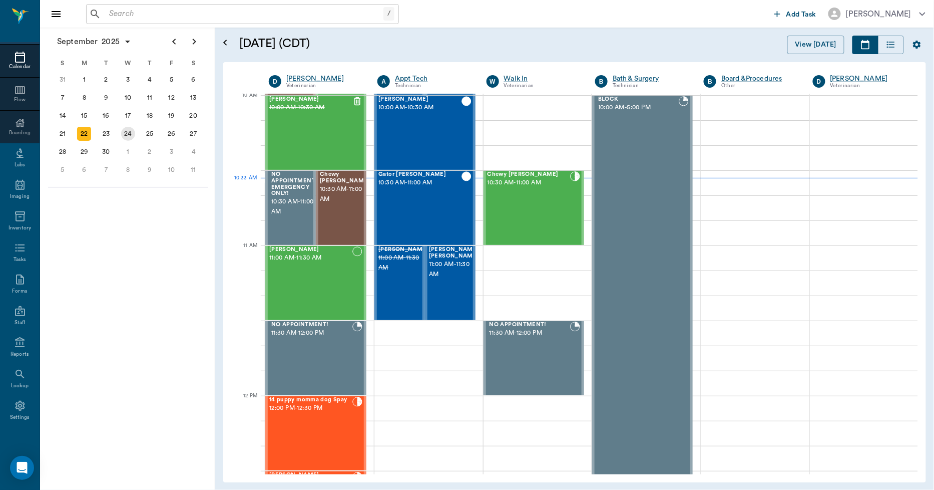
click at [129, 134] on div "24" at bounding box center [128, 134] width 14 height 14
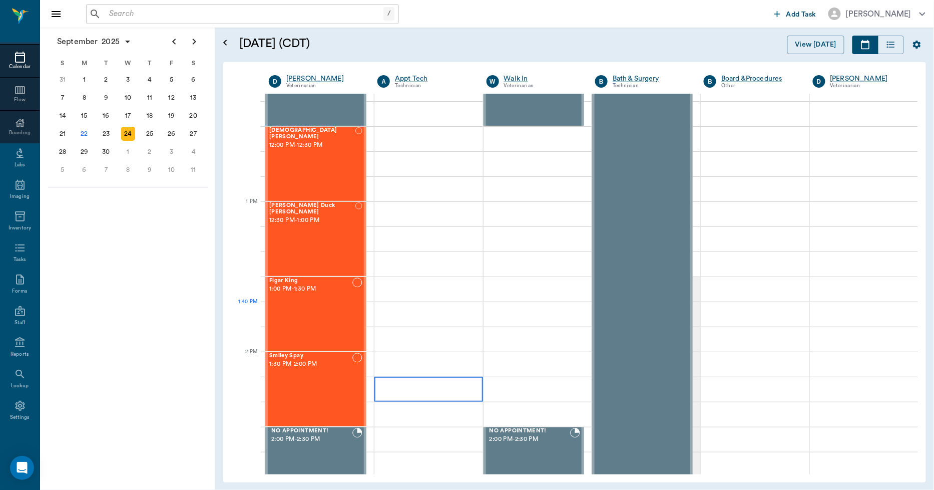
scroll to position [556, 0]
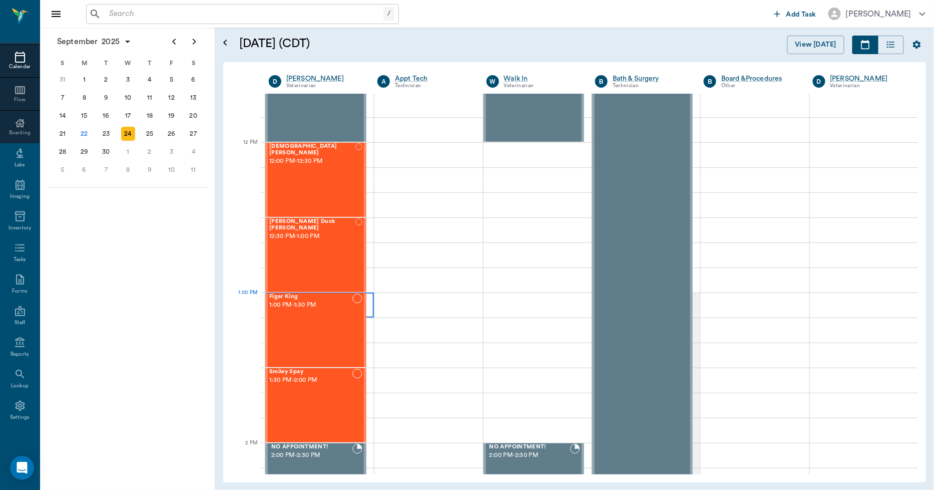
click at [371, 302] on div at bounding box center [319, 304] width 109 height 25
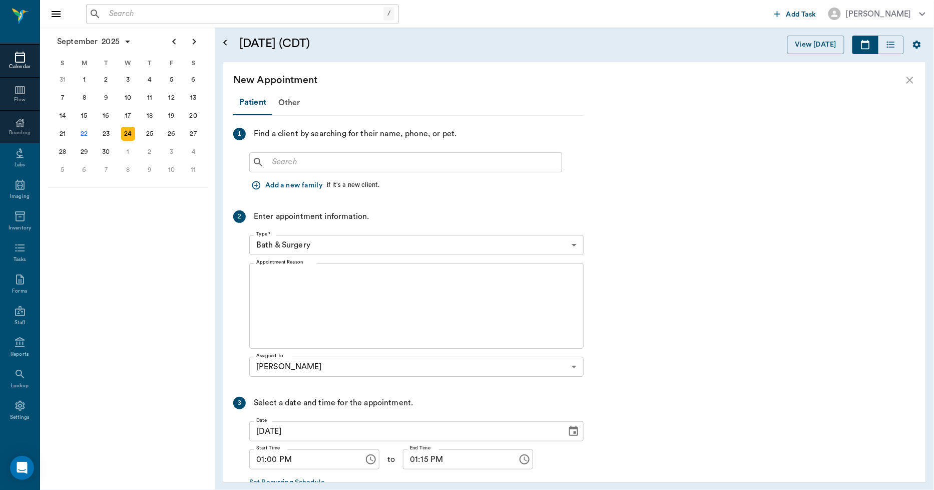
click at [314, 165] on input "text" at bounding box center [412, 162] width 289 height 14
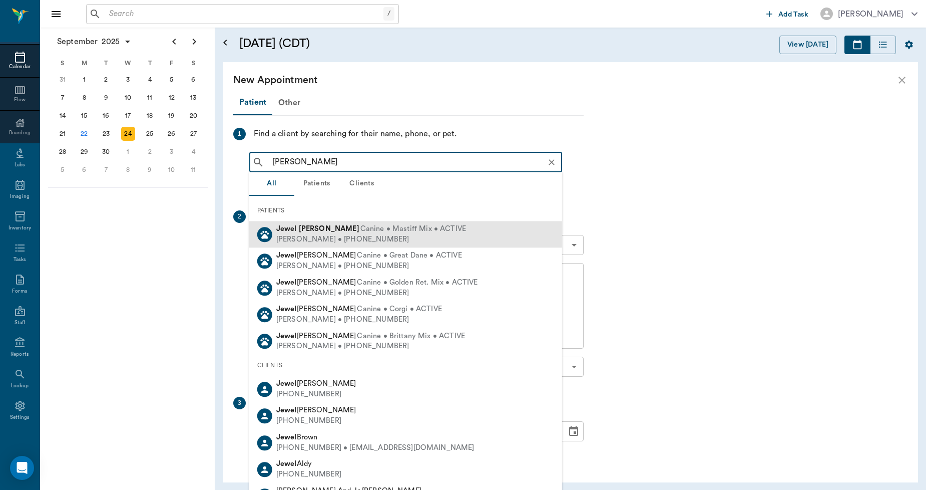
click at [360, 228] on span "Canine • Mastiff Mix • ACTIVE" at bounding box center [413, 229] width 106 height 11
type input "jewel lin"
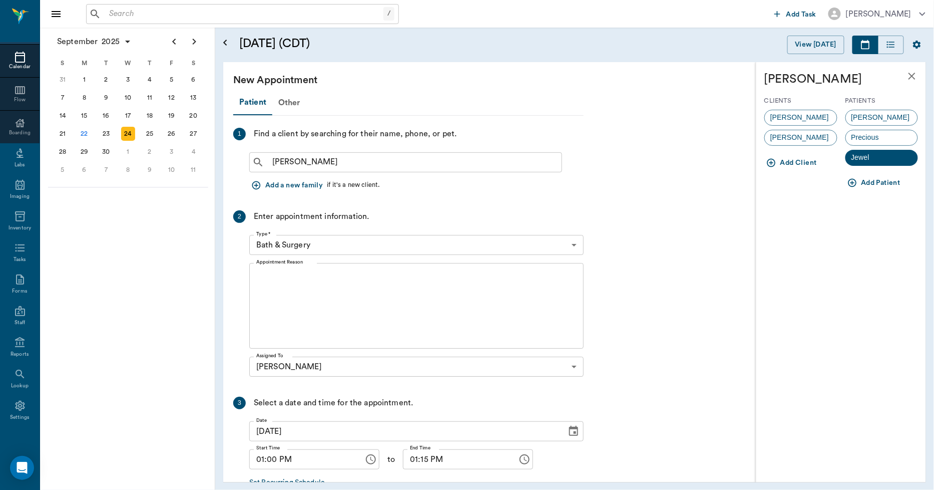
click at [793, 113] on span "Lorean Lingle" at bounding box center [800, 117] width 70 height 11
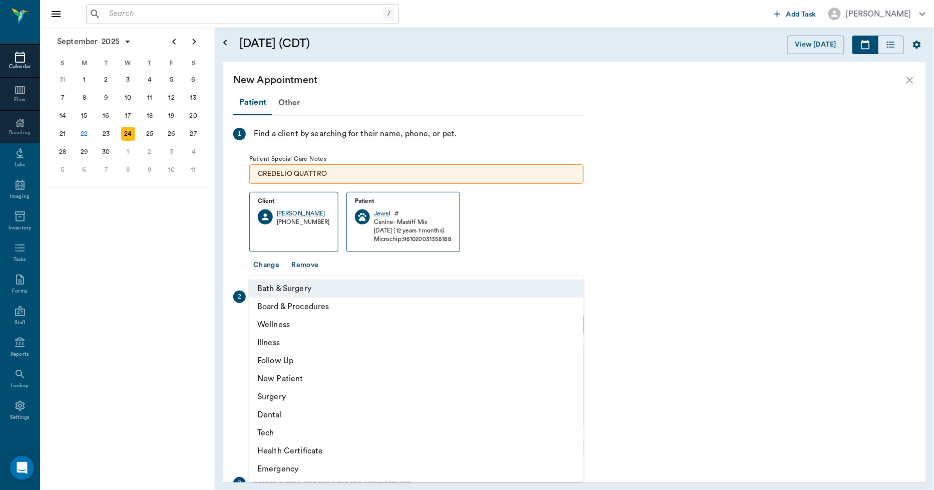
click at [384, 324] on body "/ ​ Add Task Dr. Bert Ellsworth Nectar Messages Appts Calendar Flow Boarding La…" at bounding box center [467, 245] width 934 height 490
click at [287, 395] on li "Surgery" at bounding box center [416, 396] width 334 height 18
type input "65d2be4f46e3a538d89b8c18"
type input "01:30 PM"
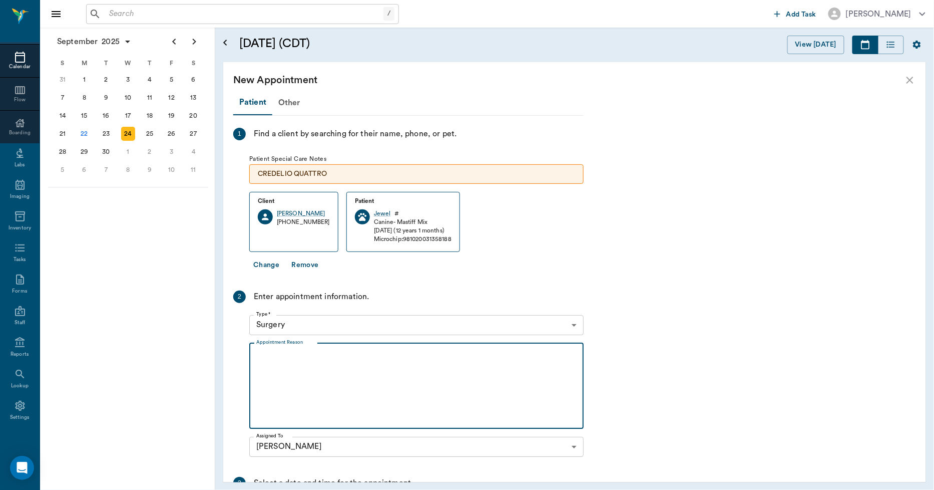
click at [312, 381] on textarea "Appointment Reason" at bounding box center [416, 385] width 320 height 69
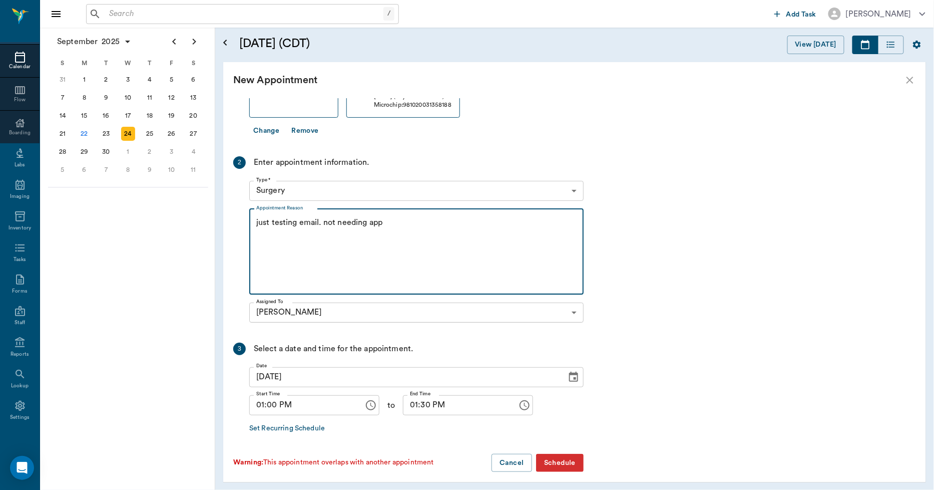
scroll to position [141, 0]
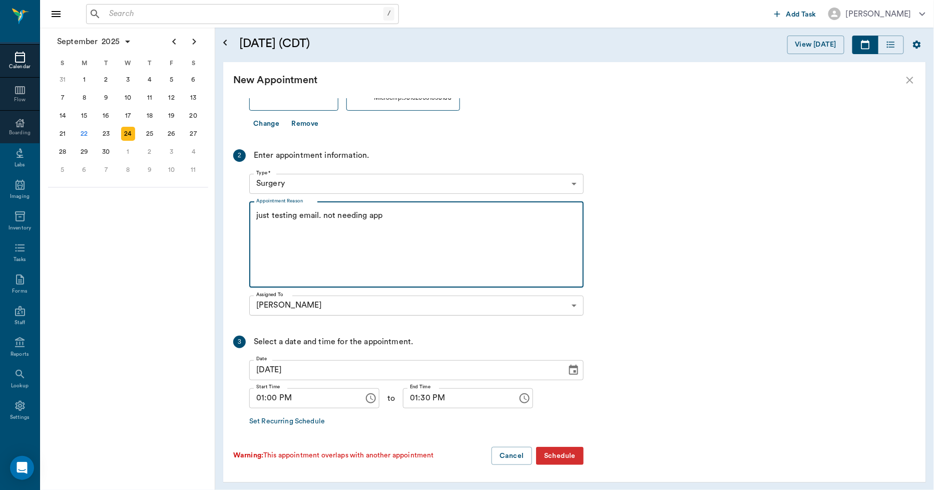
type textarea "just testing email. not needing app"
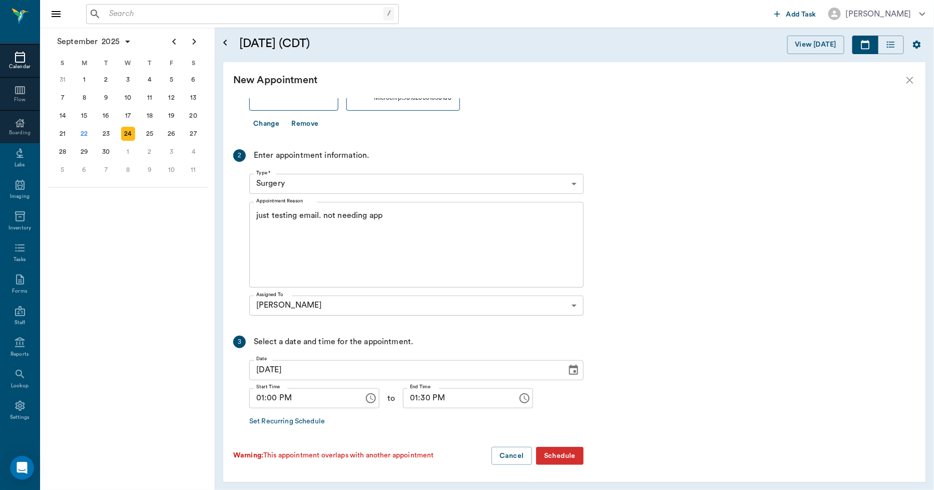
click at [560, 457] on button "Schedule" at bounding box center [560, 456] width 48 height 19
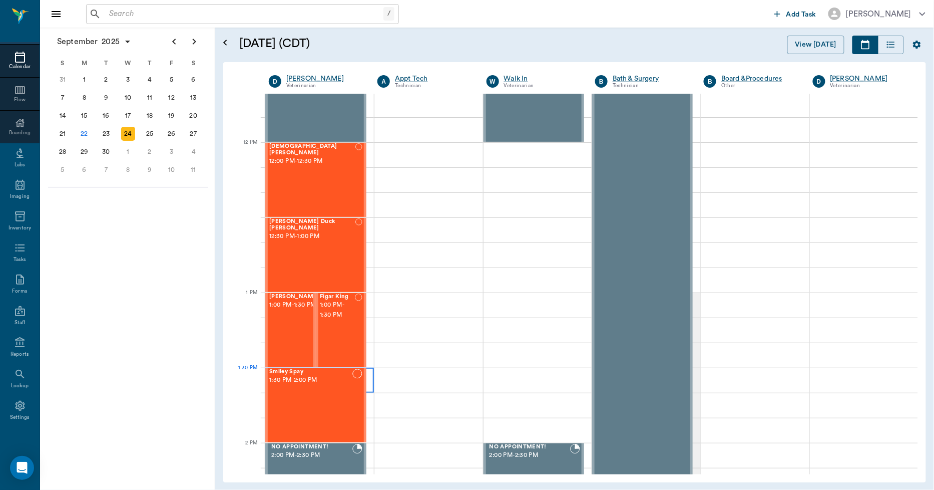
click at [368, 383] on div at bounding box center [319, 379] width 109 height 25
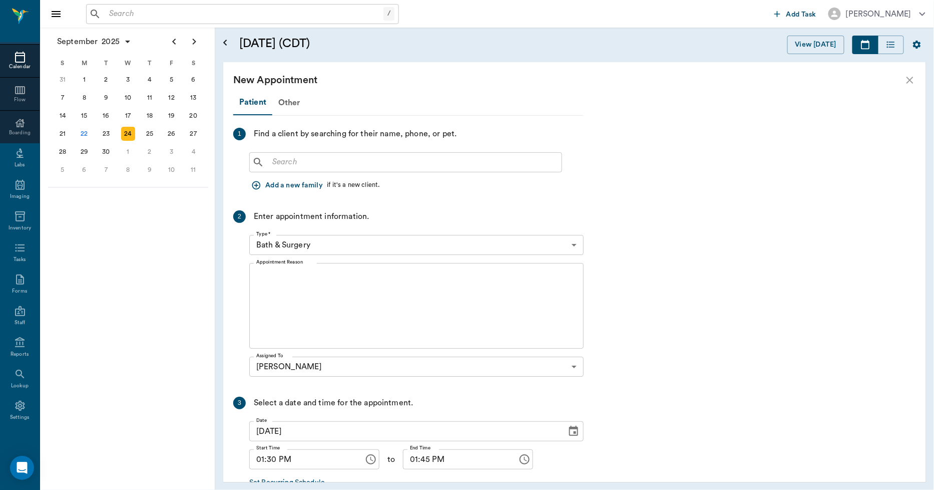
click at [326, 164] on input "text" at bounding box center [412, 162] width 289 height 14
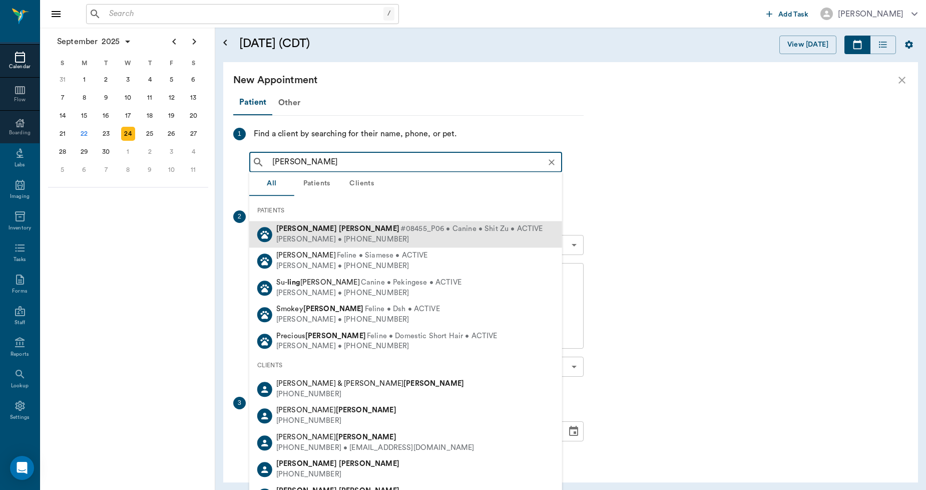
click at [317, 227] on div "Wren Lingle #08455_P06 • Canine • Shit Zu • ACTIVE" at bounding box center [409, 229] width 267 height 11
type input "wren ling"
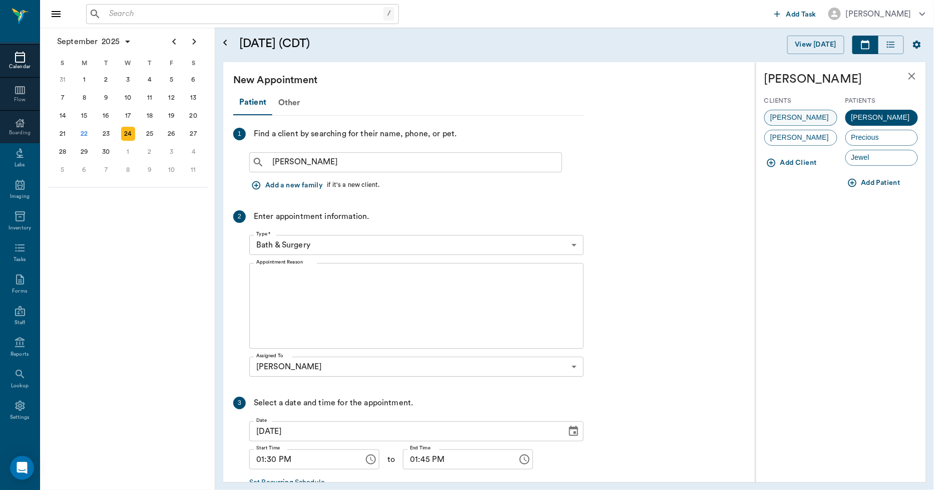
click at [781, 114] on span "[PERSON_NAME]" at bounding box center [800, 117] width 70 height 11
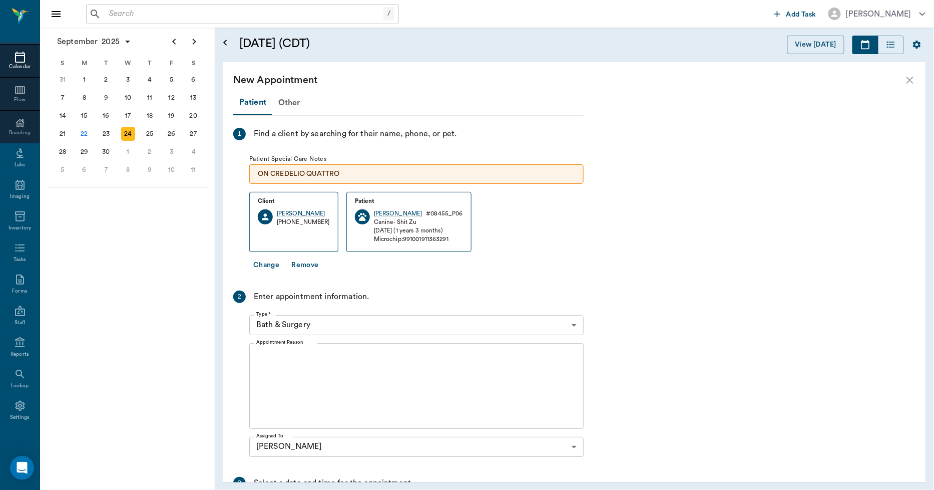
click at [373, 324] on body "/ ​ Add Task Dr. Bert Ellsworth Nectar Messages Appts Calendar Flow Boarding La…" at bounding box center [467, 245] width 934 height 490
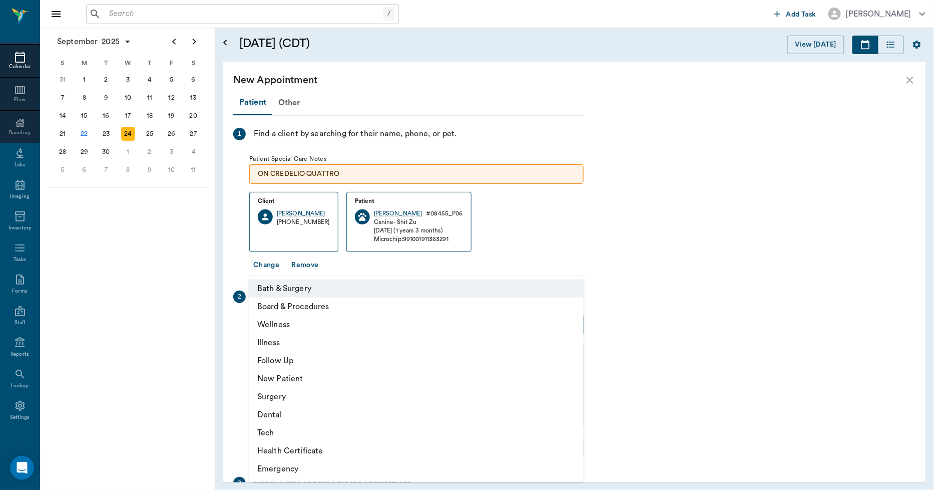
click at [277, 418] on li "Dental" at bounding box center [416, 414] width 334 height 18
type input "65d2be4f46e3a538d89b8c19"
type input "02:00 PM"
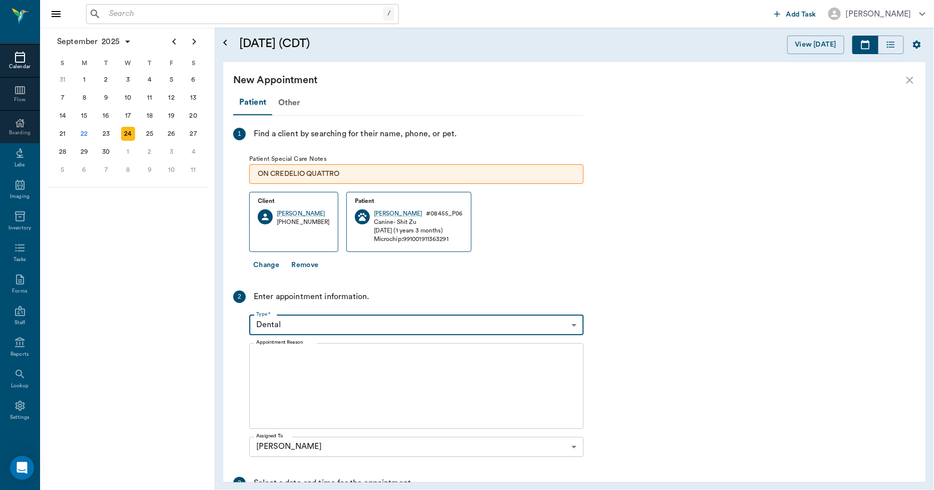
click at [299, 378] on textarea "Appointment Reason" at bounding box center [416, 385] width 320 height 69
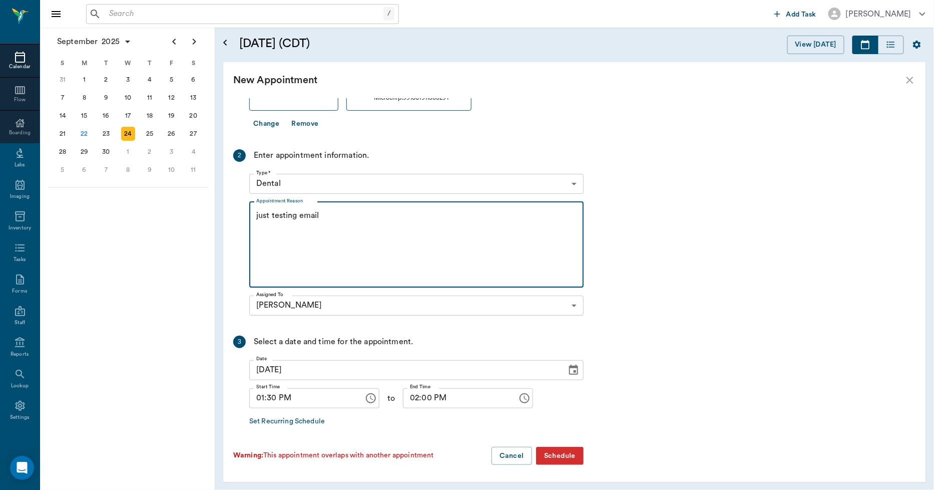
type textarea "just testing email"
click at [571, 456] on button "Schedule" at bounding box center [560, 456] width 48 height 19
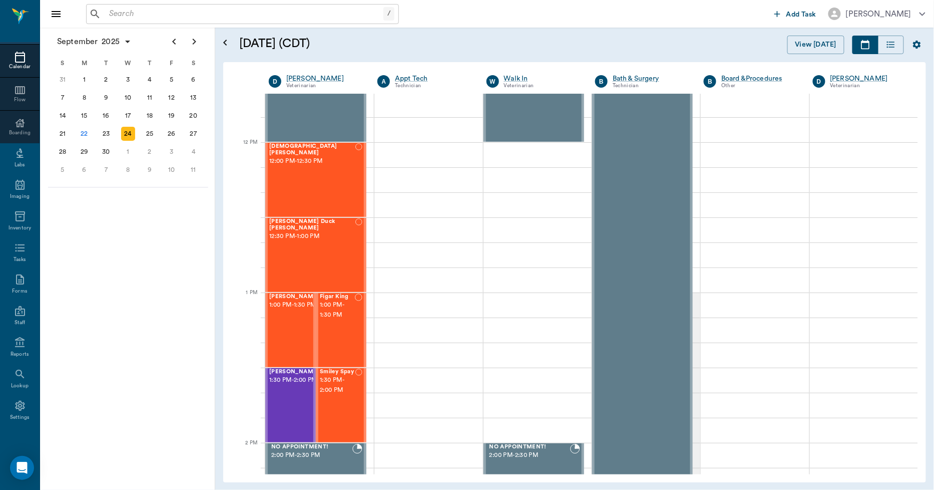
click at [14, 58] on icon at bounding box center [20, 57] width 12 height 12
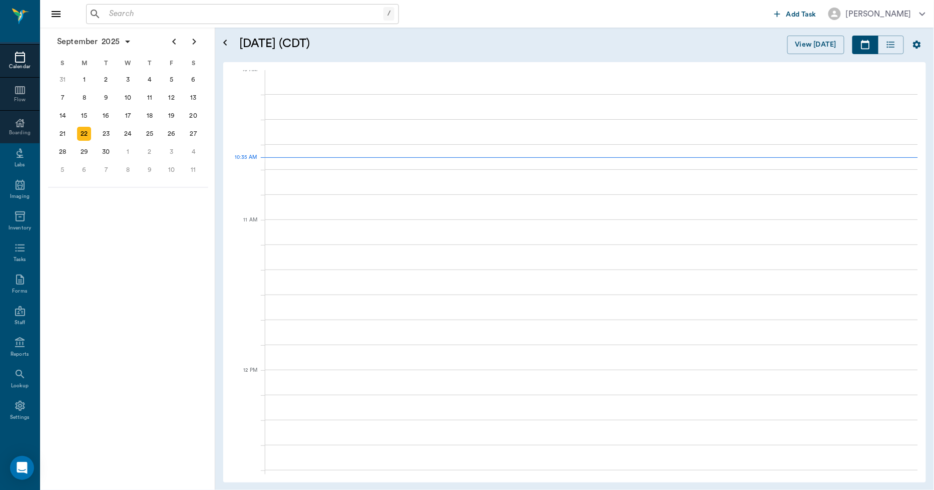
scroll to position [301, 0]
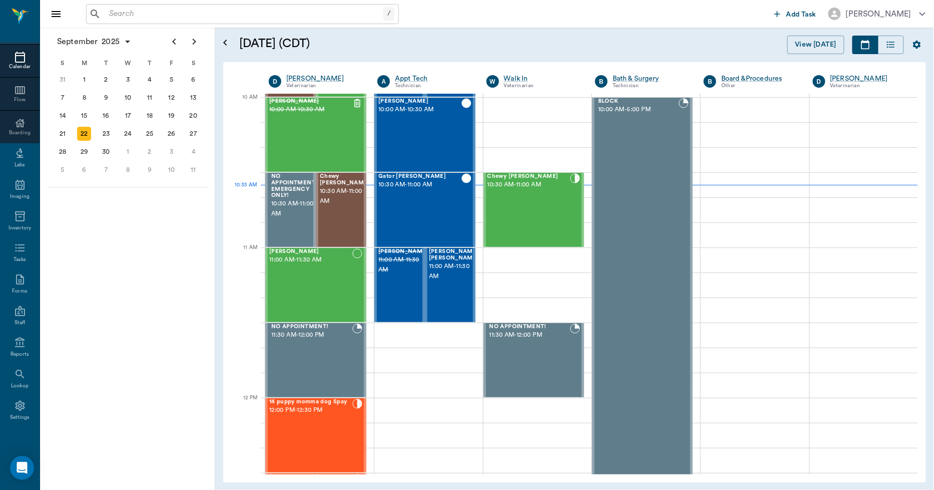
click at [20, 63] on div "Calendar" at bounding box center [20, 67] width 40 height 8
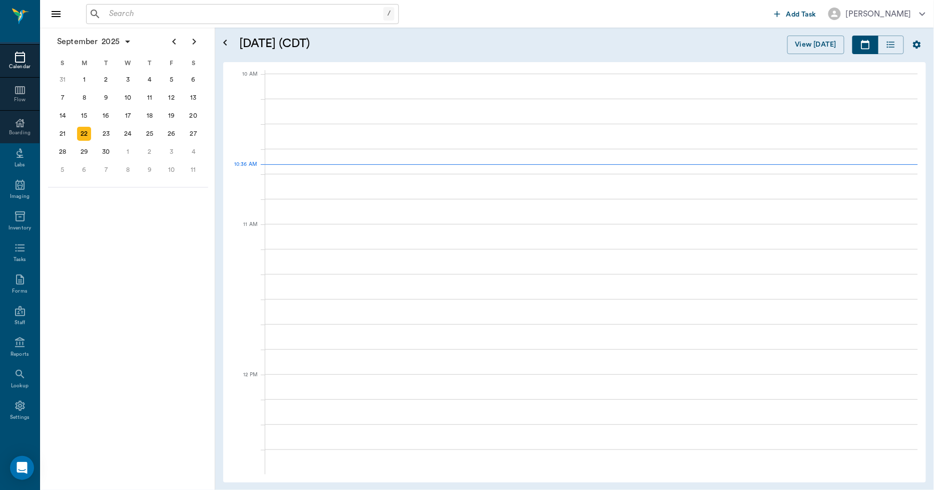
scroll to position [300, 0]
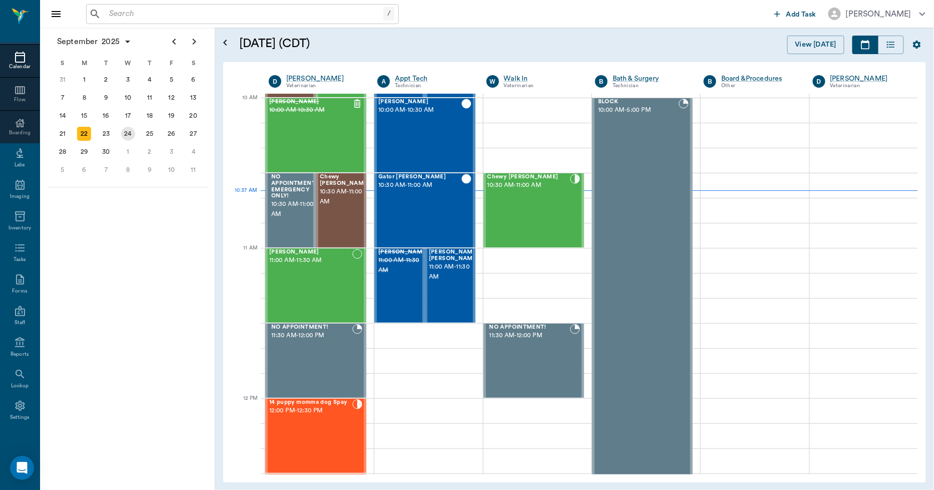
click at [123, 127] on div "24" at bounding box center [128, 134] width 14 height 14
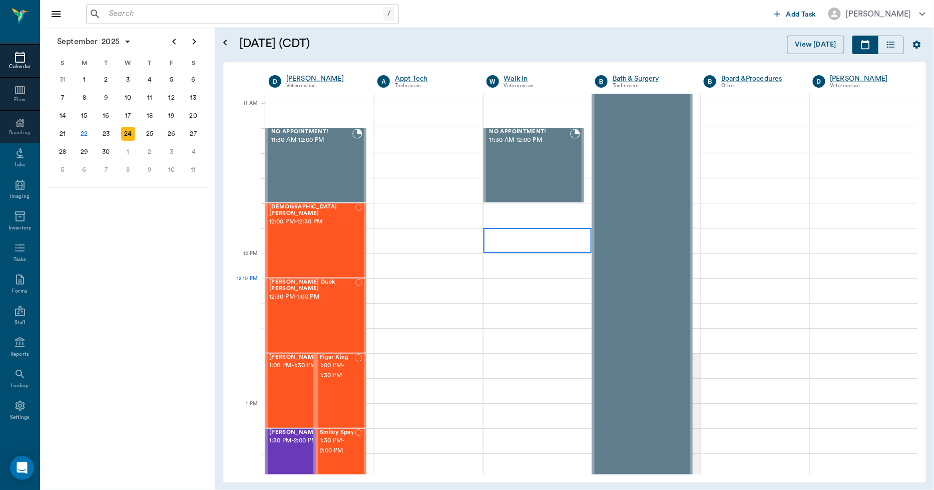
scroll to position [556, 0]
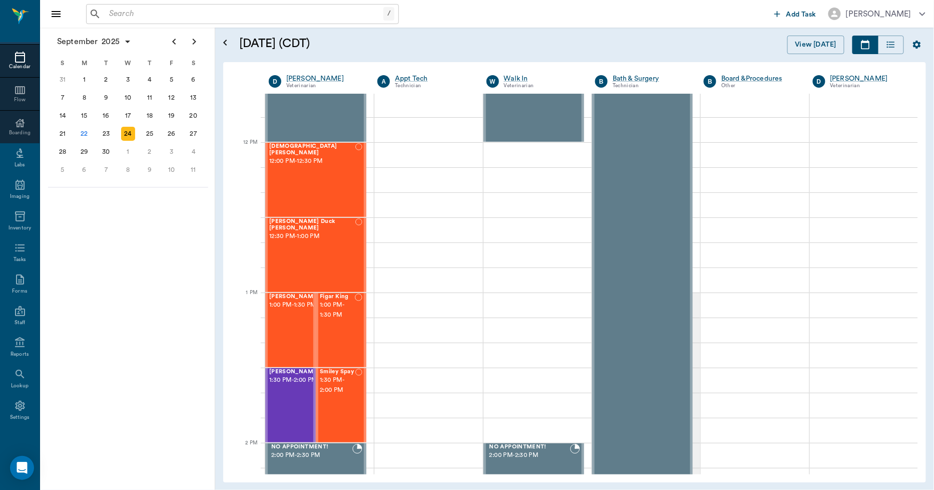
click at [15, 62] on icon at bounding box center [20, 57] width 10 height 11
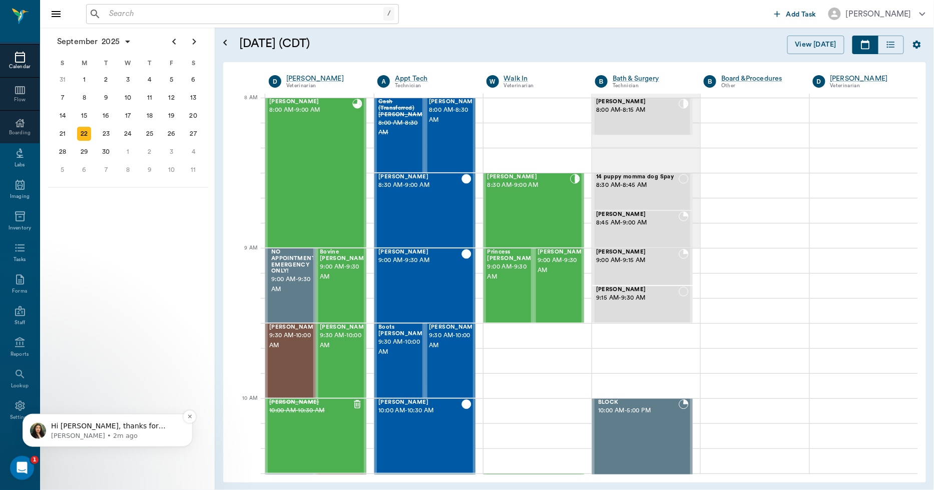
click at [114, 437] on p "Lizbeth • 2m ago" at bounding box center [115, 435] width 129 height 9
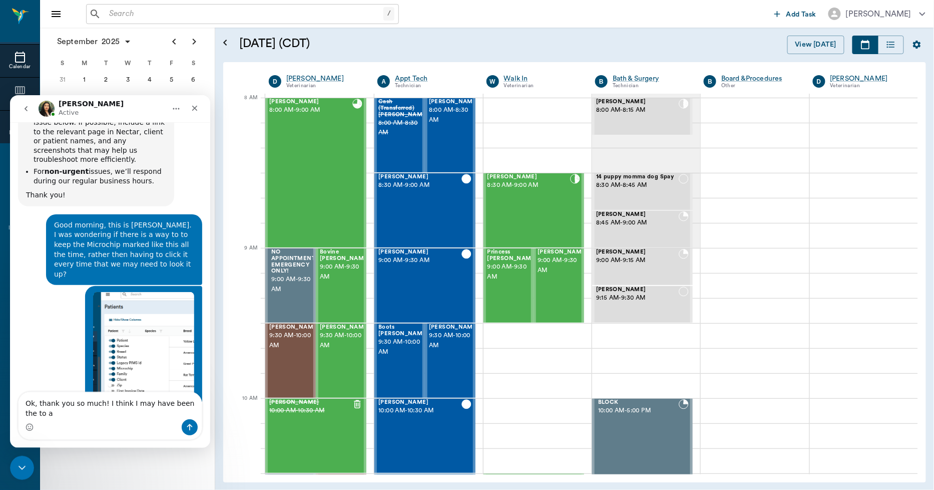
scroll to position [3267, 0]
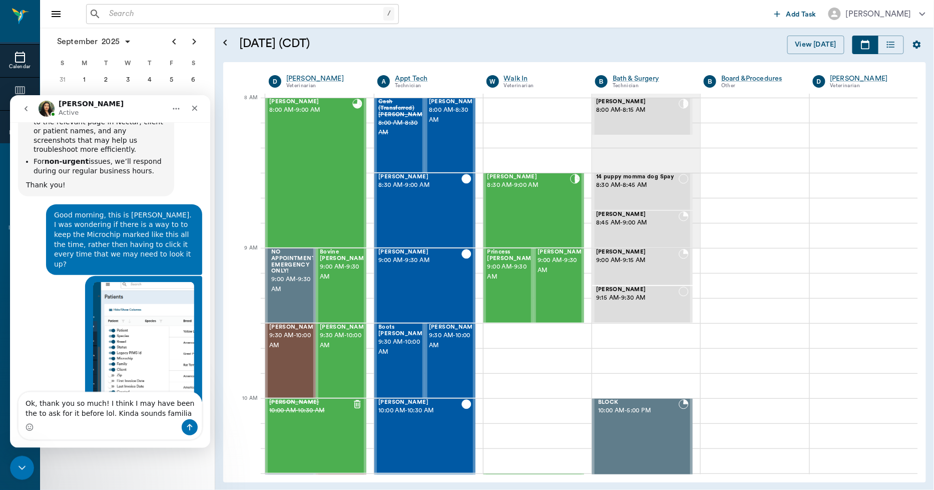
type textarea "Ok, thank you so much! I think I may have been the to ask for it before lol. Ki…"
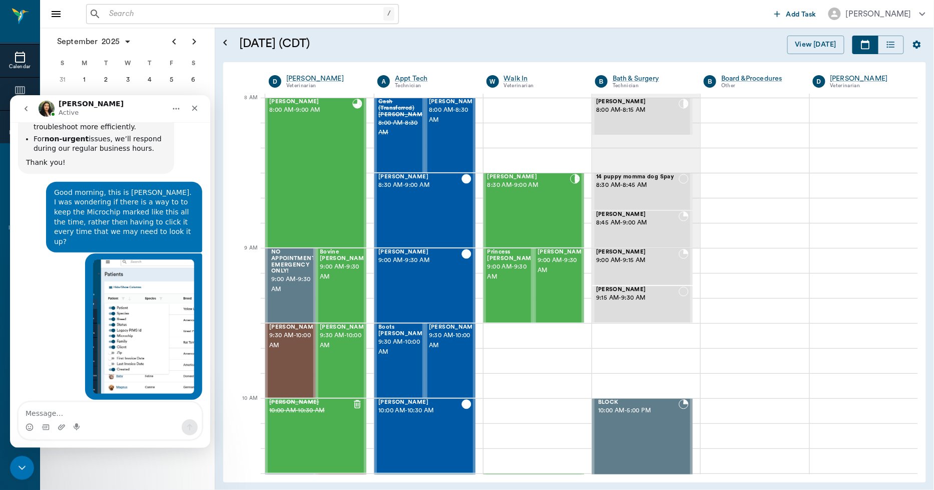
scroll to position [3290, 0]
click at [19, 461] on icon "Close Intercom Messenger" at bounding box center [21, 466] width 12 height 12
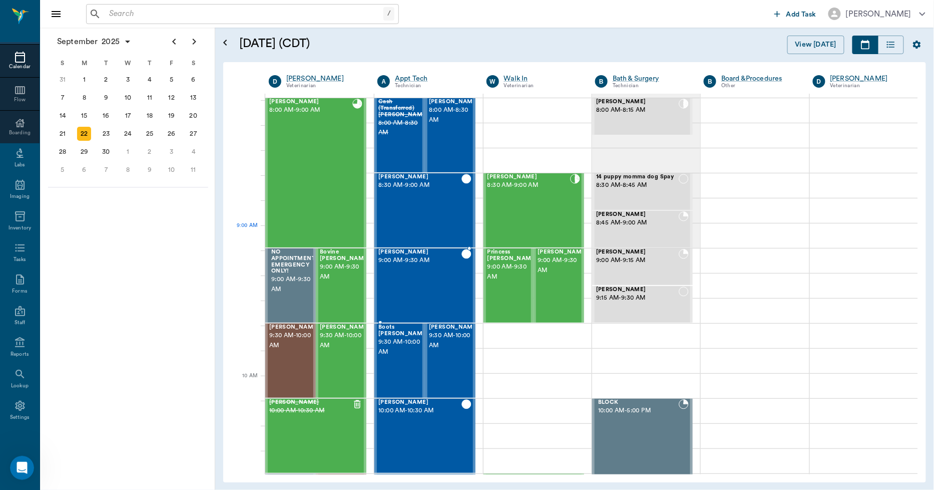
scroll to position [56, 0]
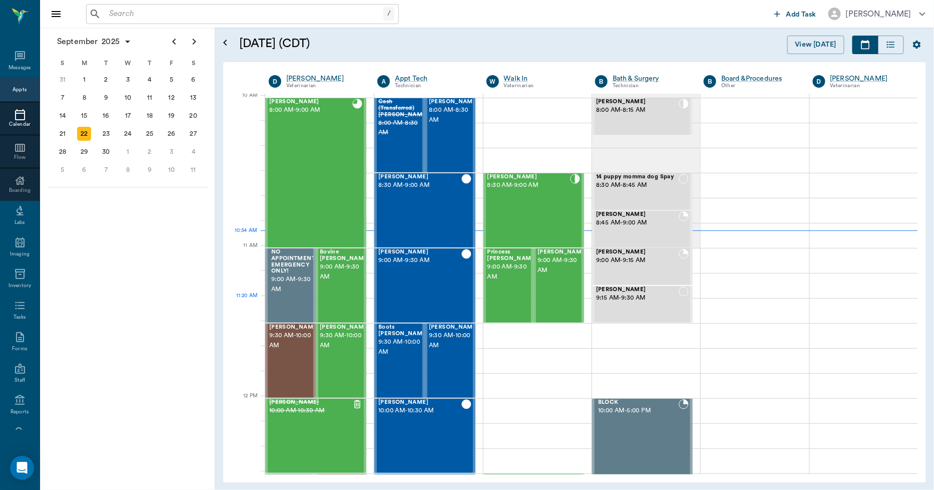
scroll to position [302, 0]
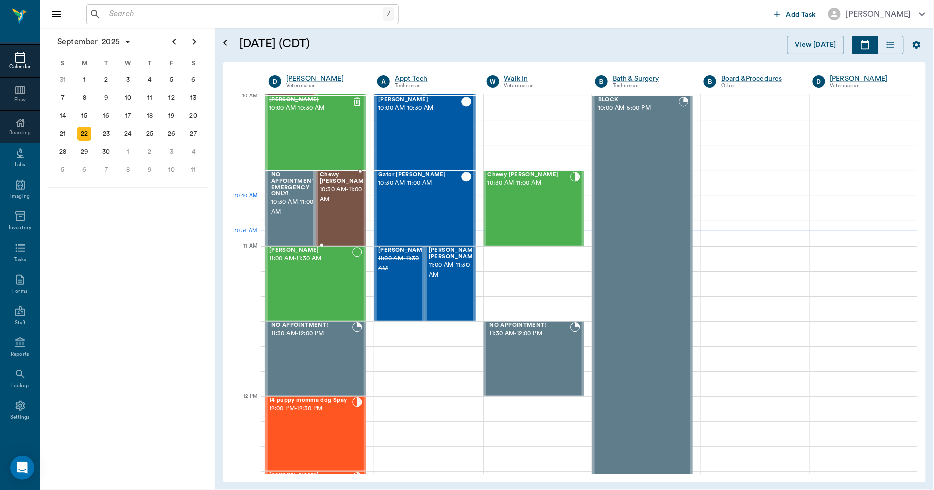
click at [344, 202] on span "10:30 AM - 11:00 AM" at bounding box center [345, 195] width 50 height 20
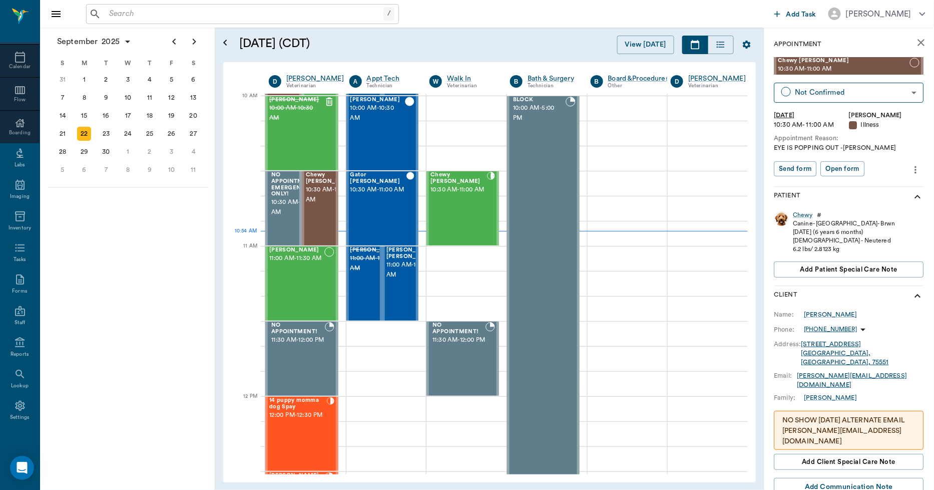
click at [911, 168] on icon "more" at bounding box center [916, 170] width 11 height 12
click at [858, 203] on span "Delete appointment" at bounding box center [866, 205] width 84 height 11
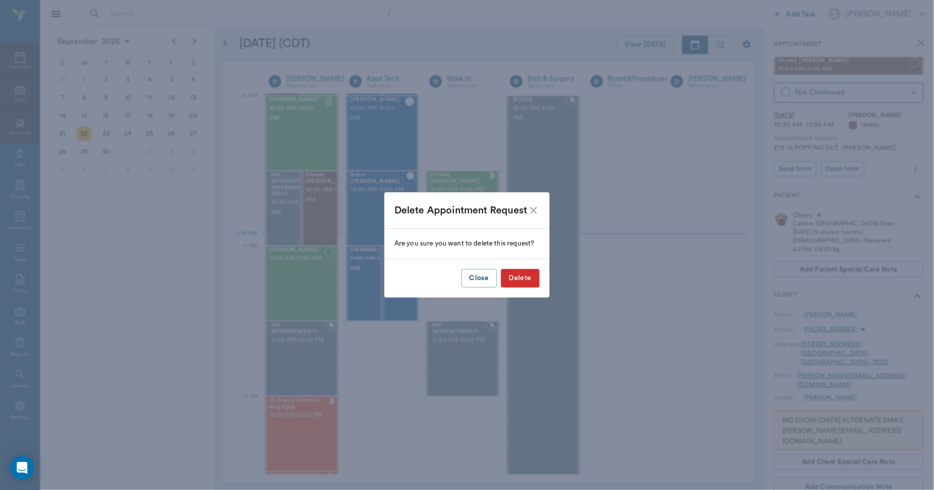
click at [516, 278] on button "Delete" at bounding box center [520, 278] width 39 height 19
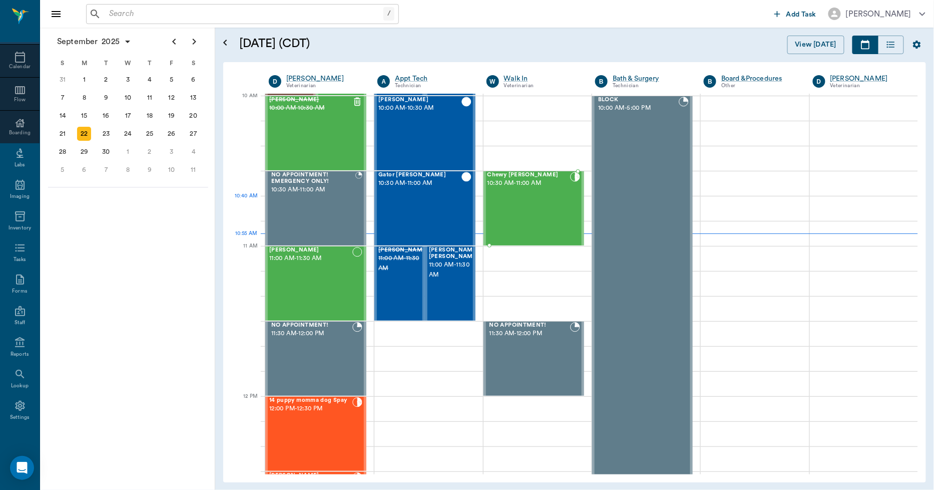
click at [511, 201] on div "Chewy [PERSON_NAME] 10:30 AM - 11:00 AM" at bounding box center [529, 208] width 83 height 73
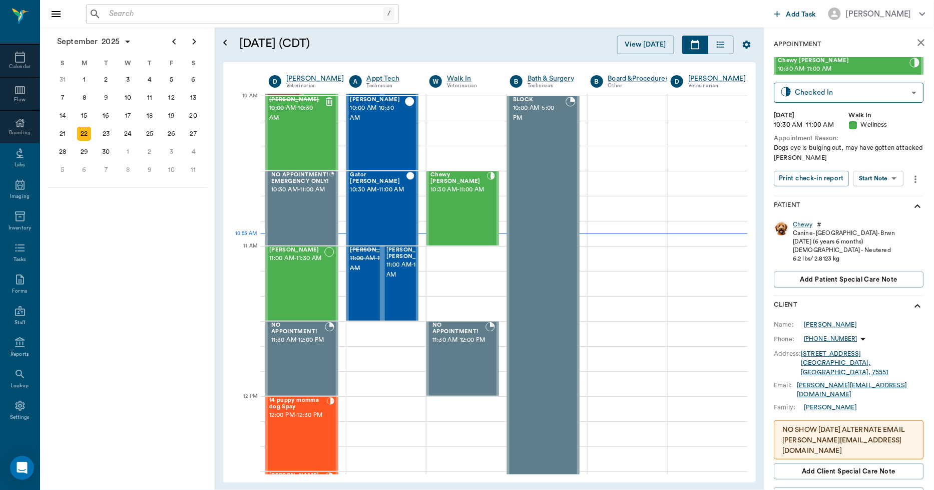
click at [918, 42] on icon "close" at bounding box center [921, 42] width 7 height 7
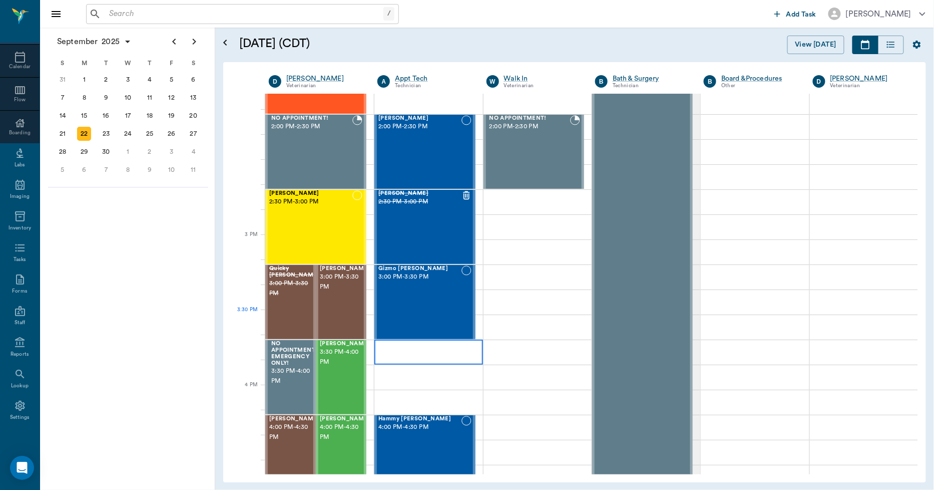
scroll to position [914, 0]
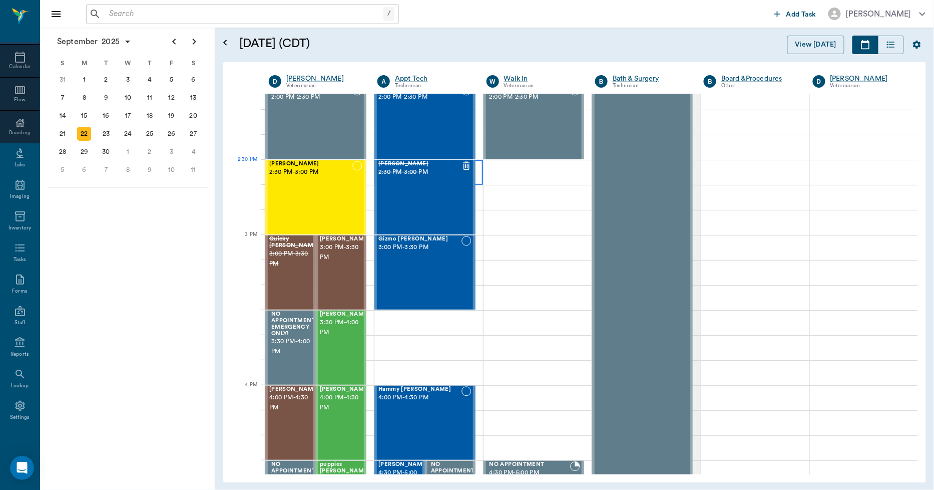
click at [476, 177] on div at bounding box center [428, 172] width 108 height 25
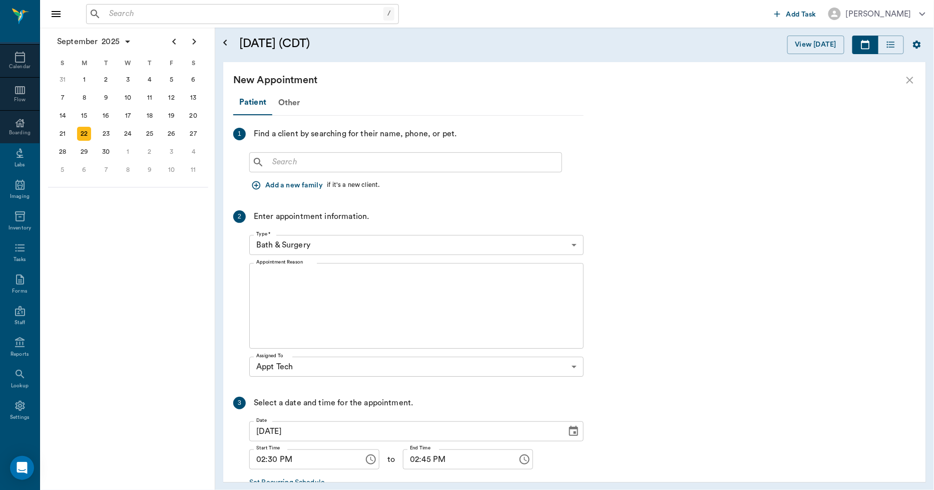
click at [370, 161] on input "text" at bounding box center [412, 162] width 289 height 14
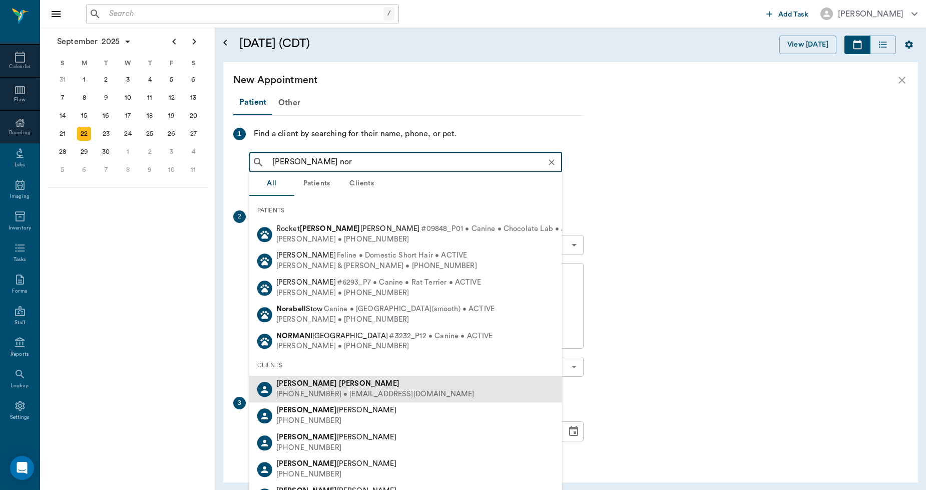
click at [319, 383] on div "[PERSON_NAME]" at bounding box center [375, 383] width 198 height 11
type input "[PERSON_NAME] nor"
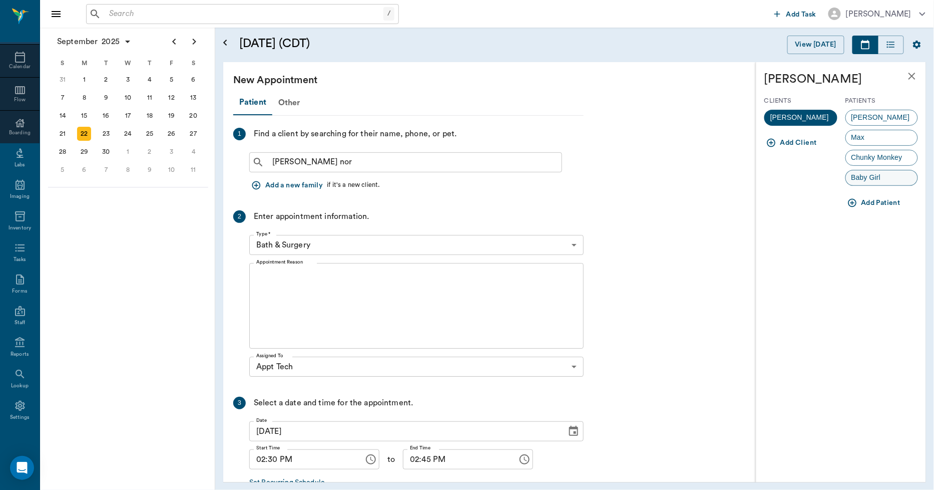
click at [863, 178] on span "Baby Girl" at bounding box center [866, 177] width 41 height 11
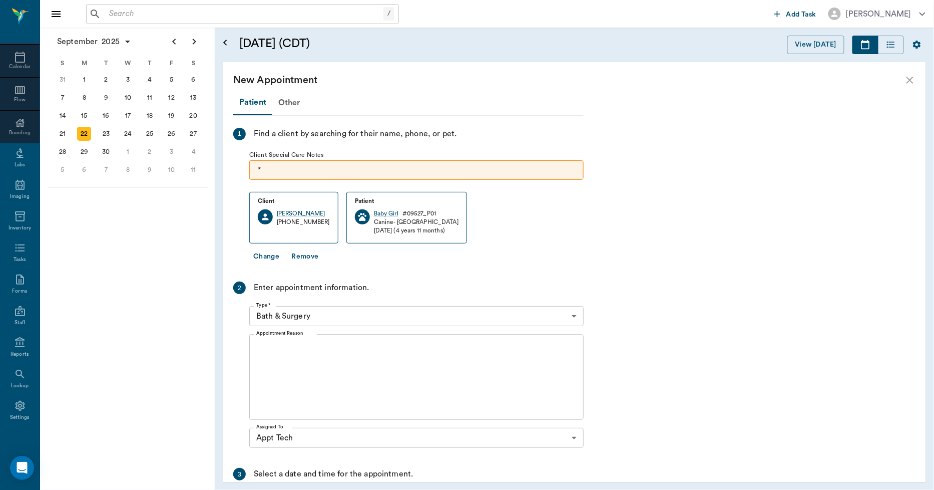
click at [381, 317] on body "/ ​ Add Task [PERSON_NAME] Nectar Messages Appts Calendar Flow Boarding Labs Im…" at bounding box center [467, 245] width 934 height 490
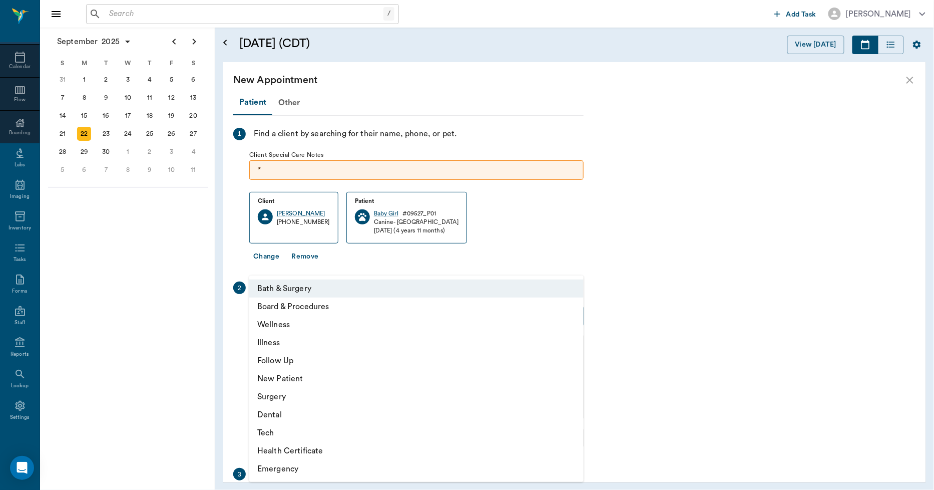
click at [302, 429] on li "Tech" at bounding box center [416, 433] width 334 height 18
type input "65d2be4f46e3a538d89b8c1a"
type input "03:00 PM"
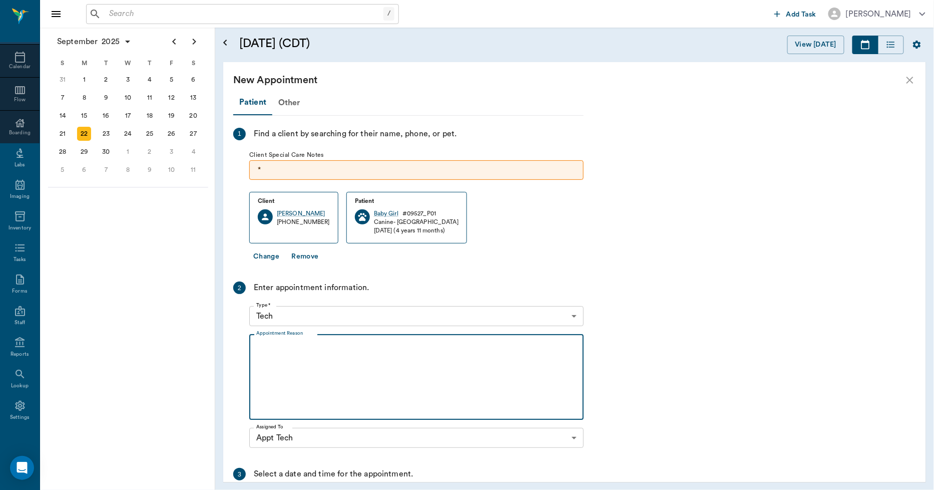
click at [319, 371] on textarea "Appointment Reason" at bounding box center [416, 376] width 320 height 69
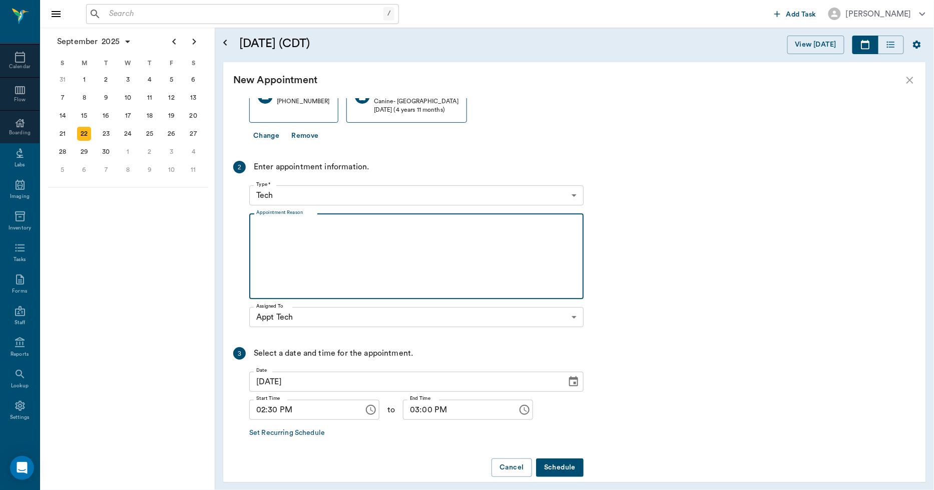
scroll to position [133, 0]
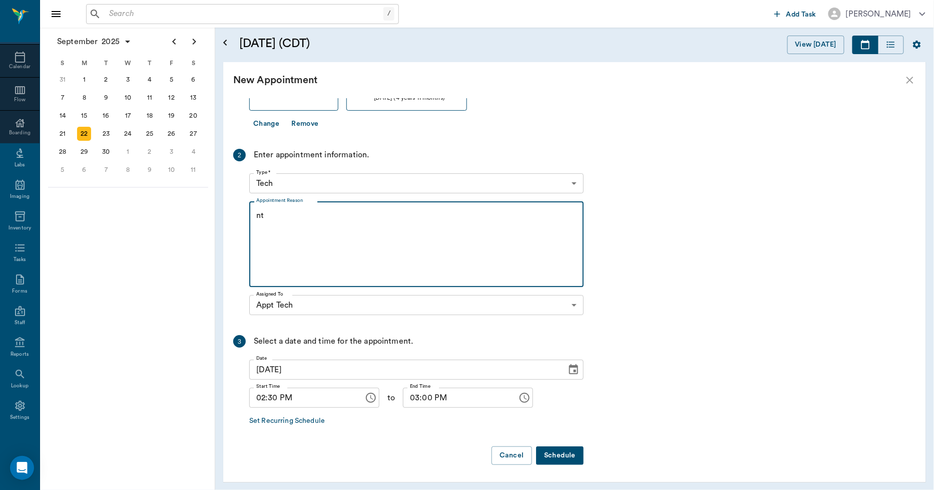
type textarea "n"
type textarea "NT -[PERSON_NAME]"
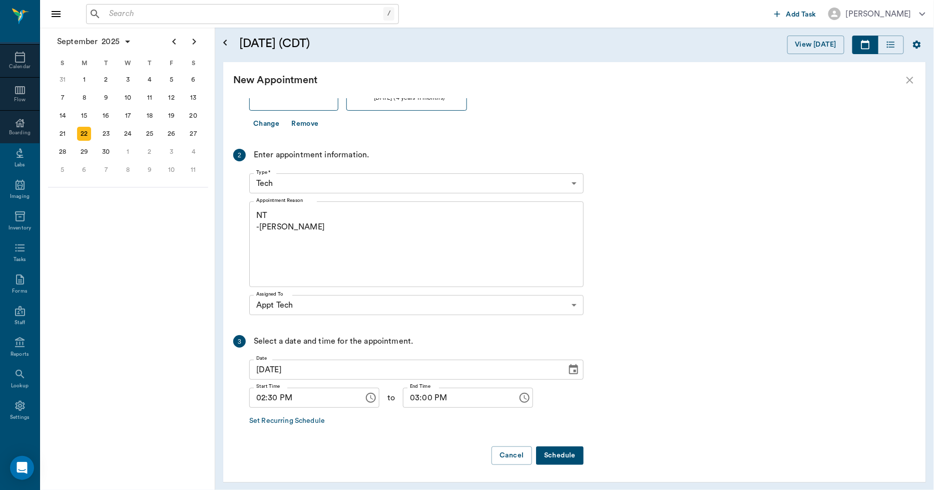
click at [559, 454] on button "Schedule" at bounding box center [560, 455] width 48 height 19
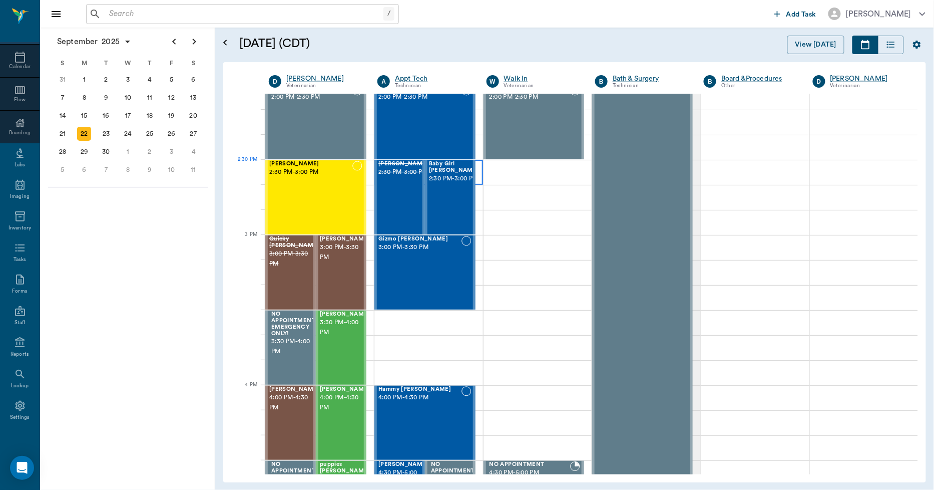
click at [474, 173] on div at bounding box center [428, 172] width 108 height 25
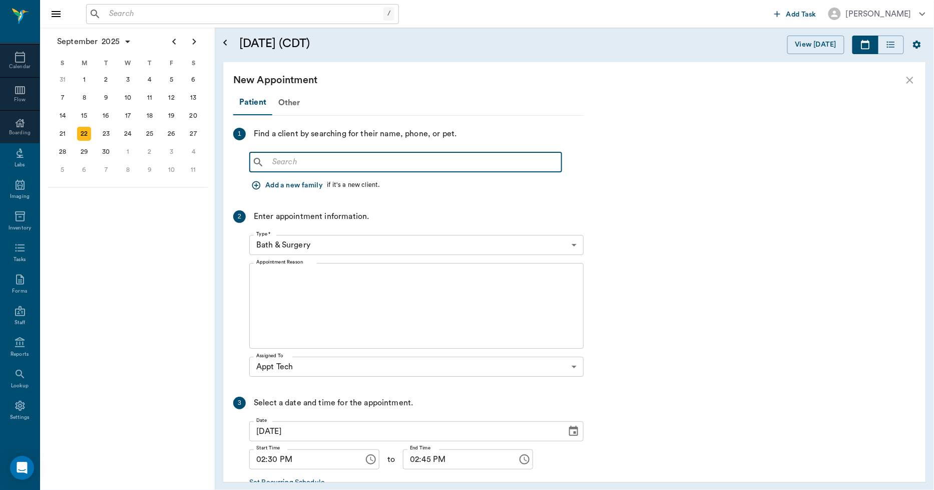
click at [383, 164] on input "text" at bounding box center [412, 162] width 289 height 14
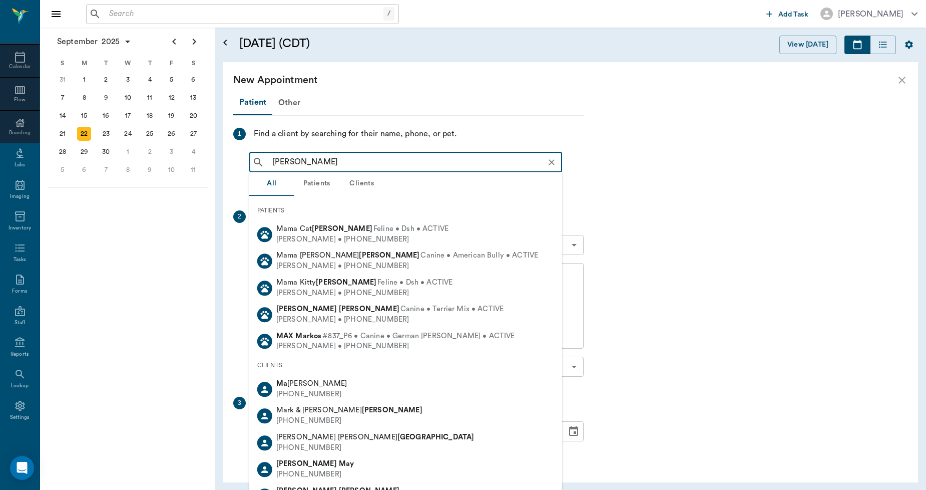
type input "[PERSON_NAME]"
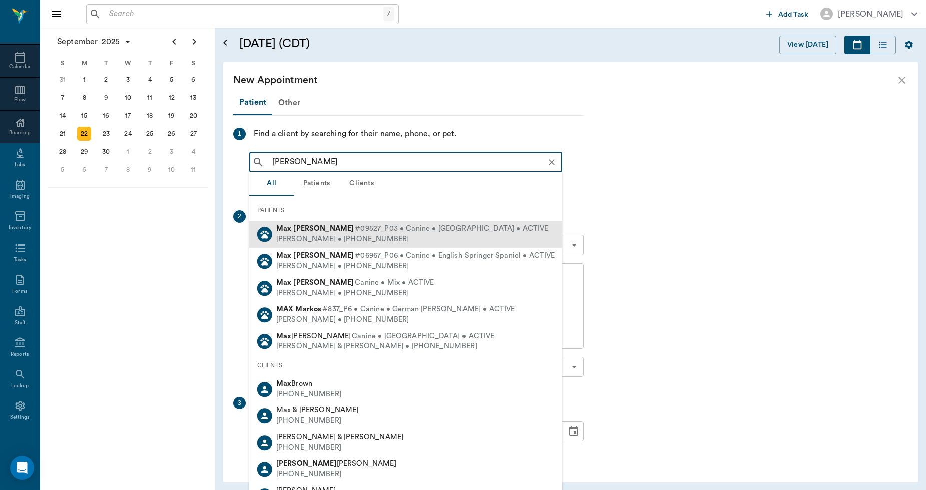
click at [361, 237] on div "[PERSON_NAME] • [PHONE_NUMBER]" at bounding box center [412, 239] width 272 height 11
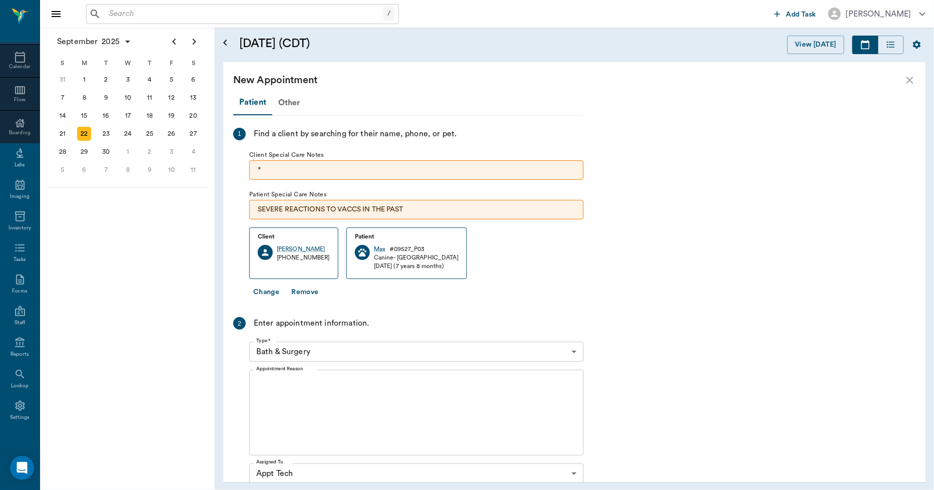
click at [311, 347] on body "/ ​ Add Task [PERSON_NAME] Nectar Messages Appts Calendar Flow Boarding Labs Im…" at bounding box center [467, 245] width 934 height 490
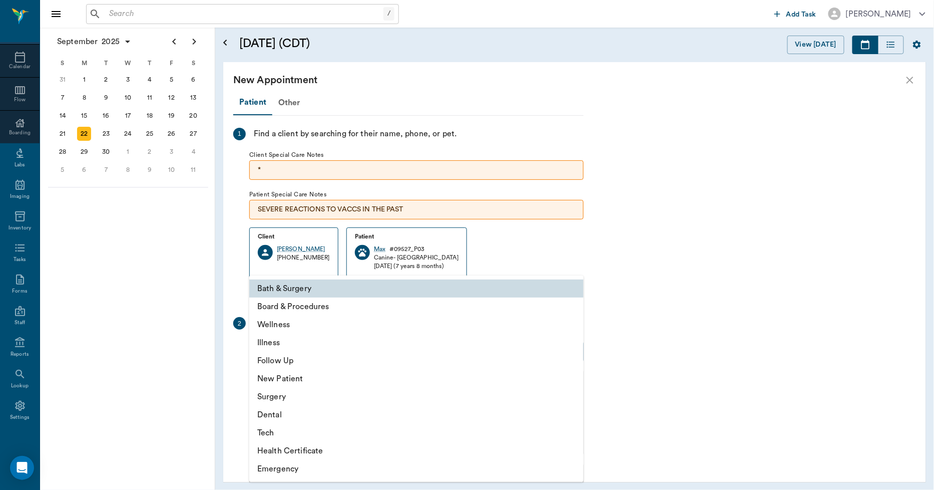
click at [266, 434] on li "Tech" at bounding box center [416, 433] width 334 height 18
type input "65d2be4f46e3a538d89b8c1a"
type input "03:00 PM"
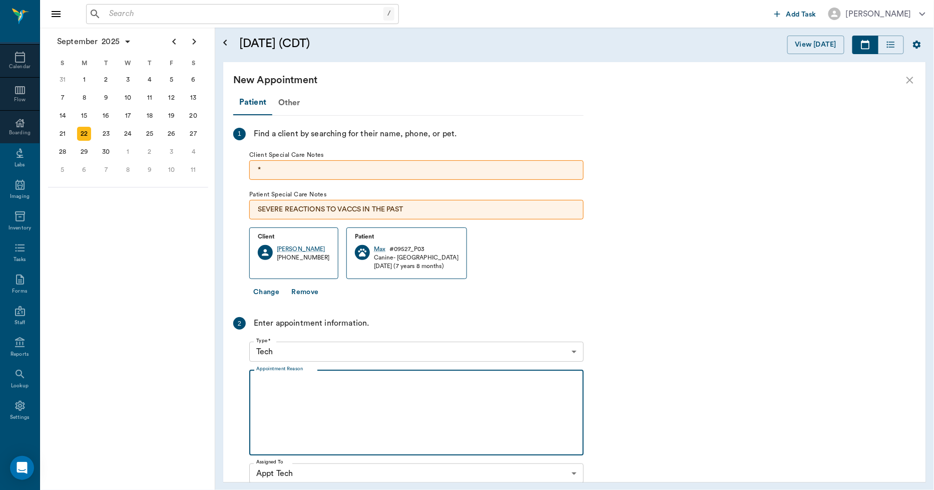
click at [303, 397] on textarea "Appointment Reason" at bounding box center [416, 412] width 320 height 69
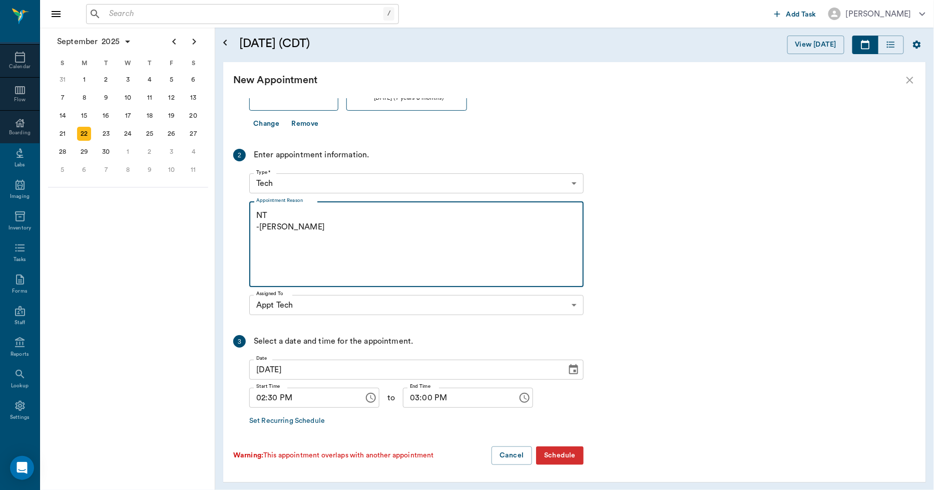
type textarea "NT -[PERSON_NAME]"
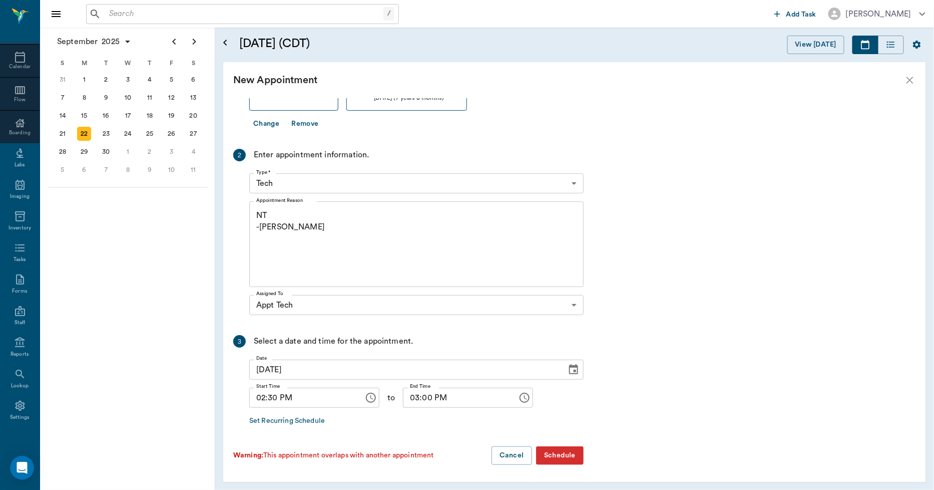
click at [567, 449] on button "Schedule" at bounding box center [560, 455] width 48 height 19
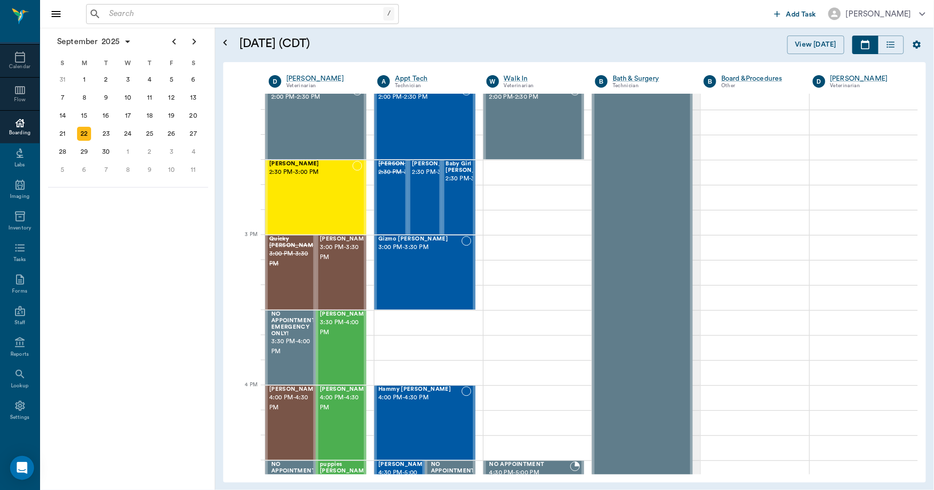
click at [7, 126] on div at bounding box center [20, 123] width 40 height 12
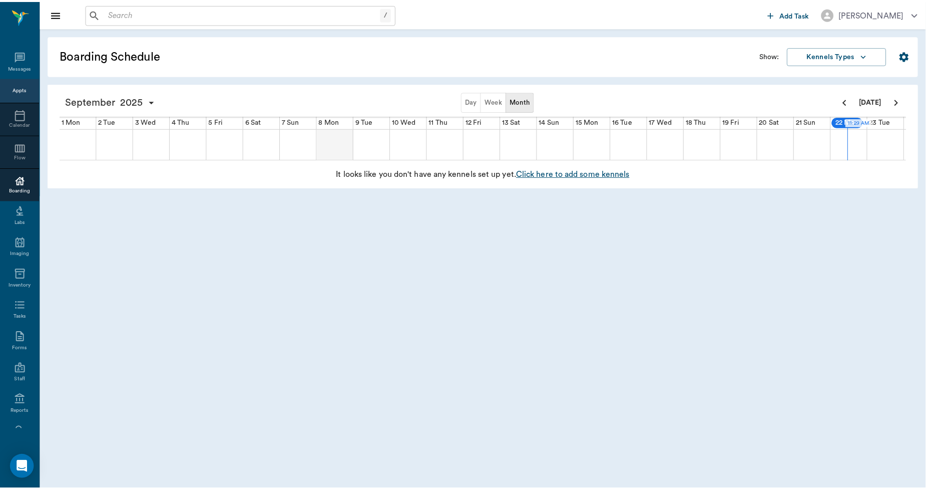
scroll to position [58, 0]
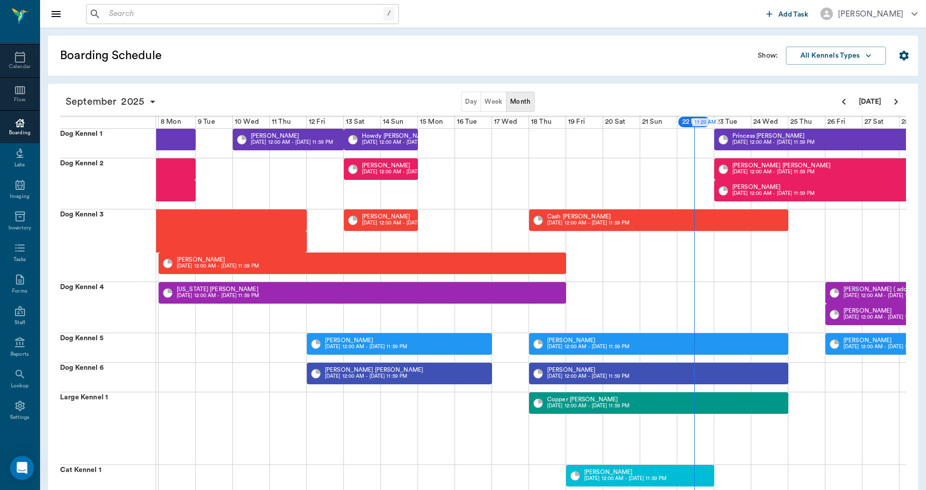
click at [491, 102] on button "Week" at bounding box center [494, 102] width 26 height 20
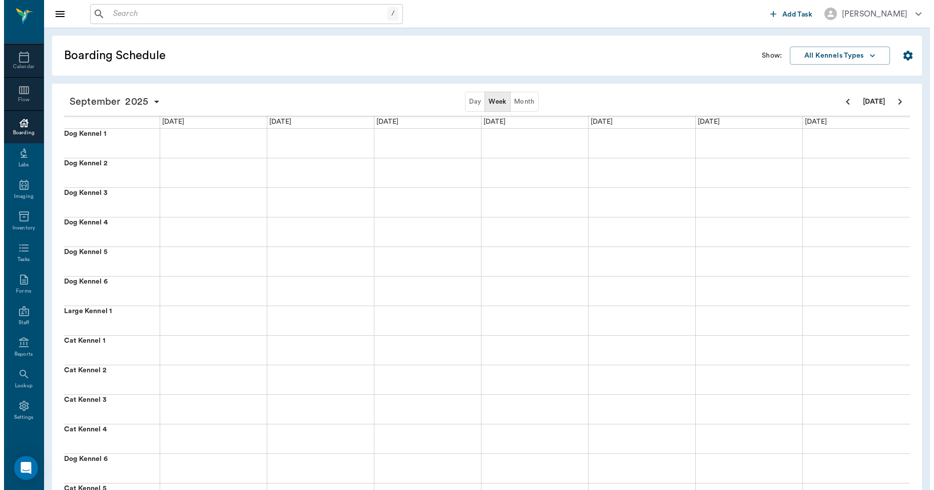
scroll to position [0, 0]
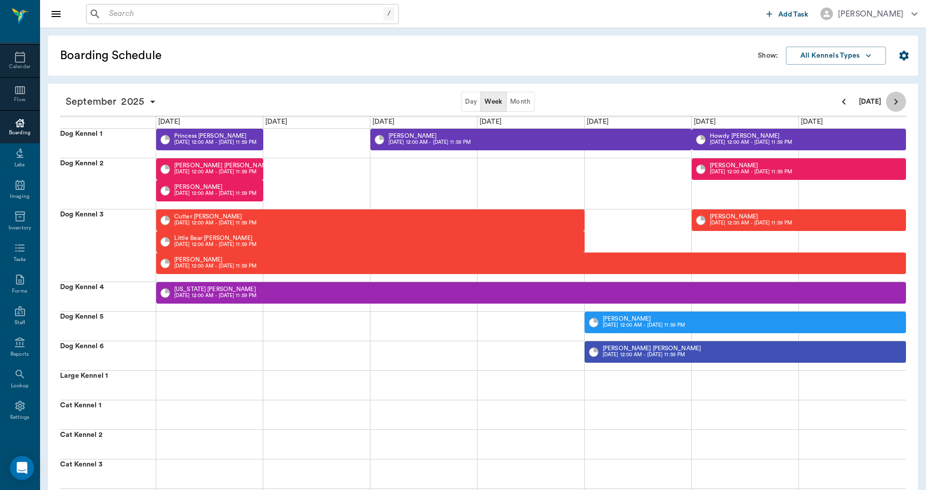
click at [892, 102] on icon "Next page" at bounding box center [896, 102] width 12 height 12
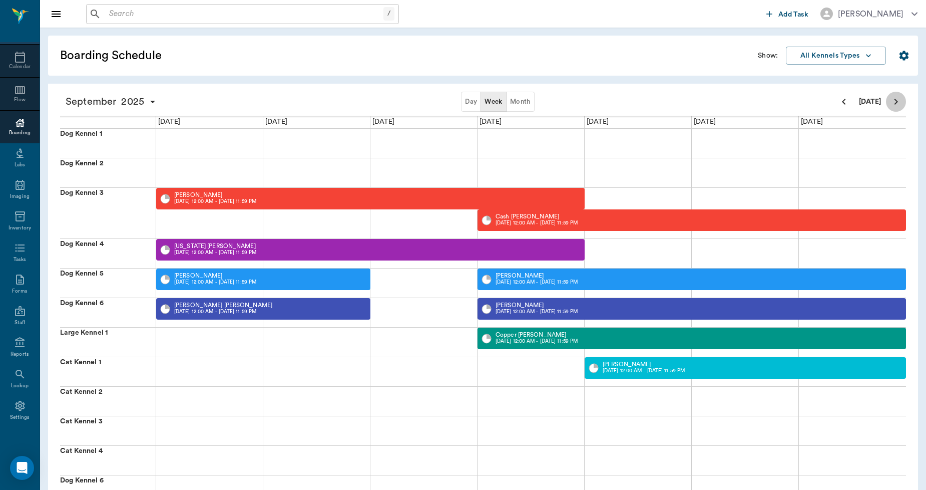
click at [892, 102] on icon "Next page" at bounding box center [896, 102] width 12 height 12
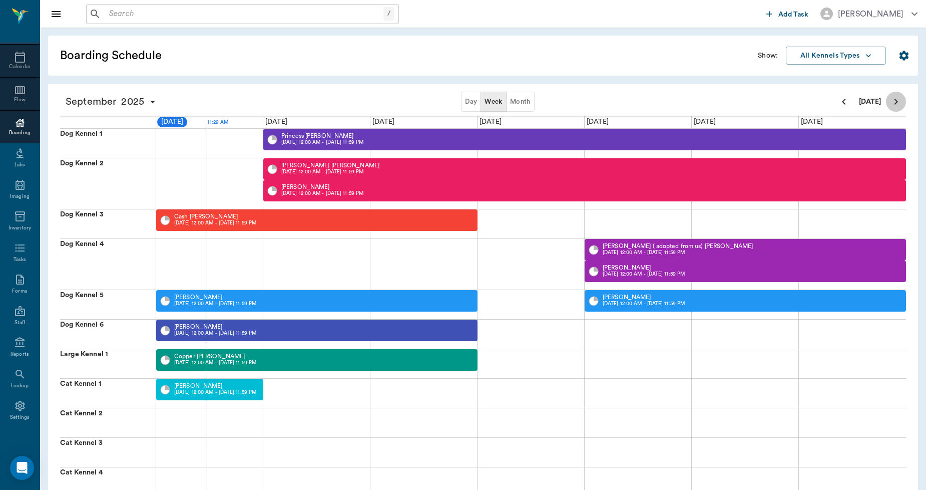
click at [892, 102] on icon "Next page" at bounding box center [896, 102] width 12 height 12
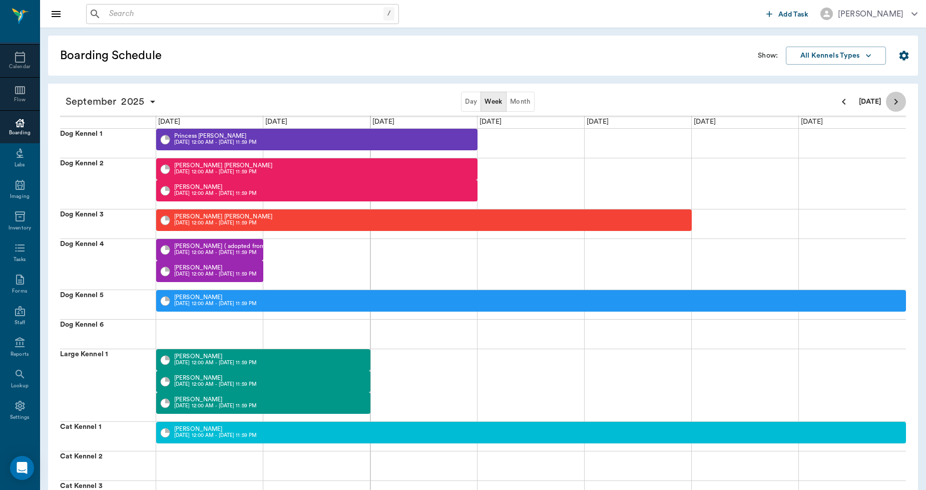
click at [892, 102] on icon "Next page" at bounding box center [896, 102] width 12 height 12
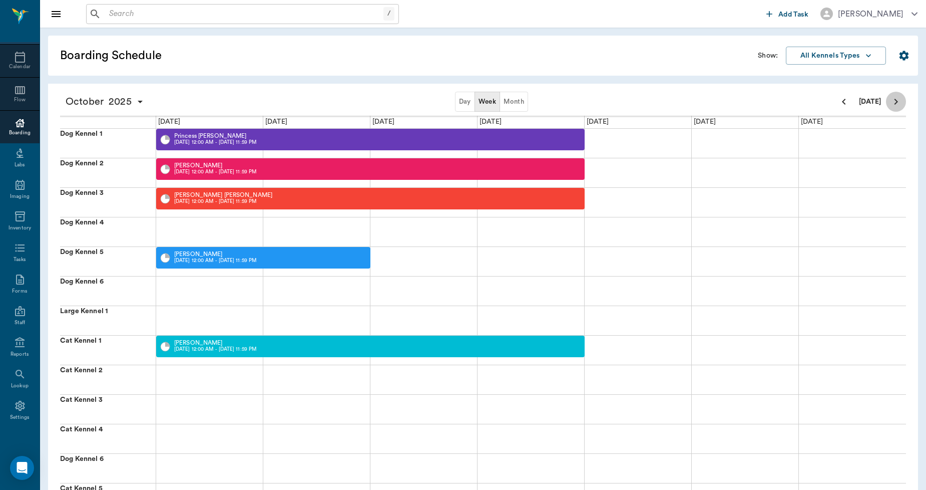
click at [892, 102] on icon "Next page" at bounding box center [896, 102] width 12 height 12
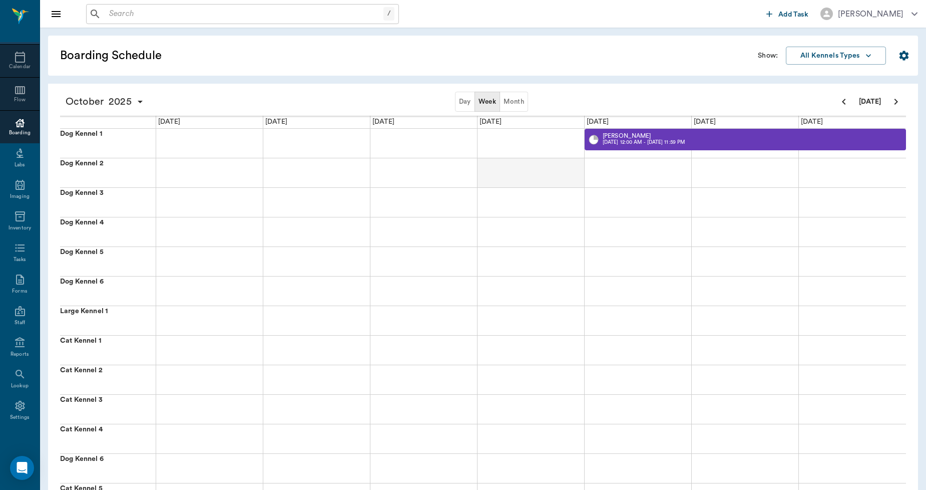
click at [510, 172] on div at bounding box center [531, 172] width 107 height 29
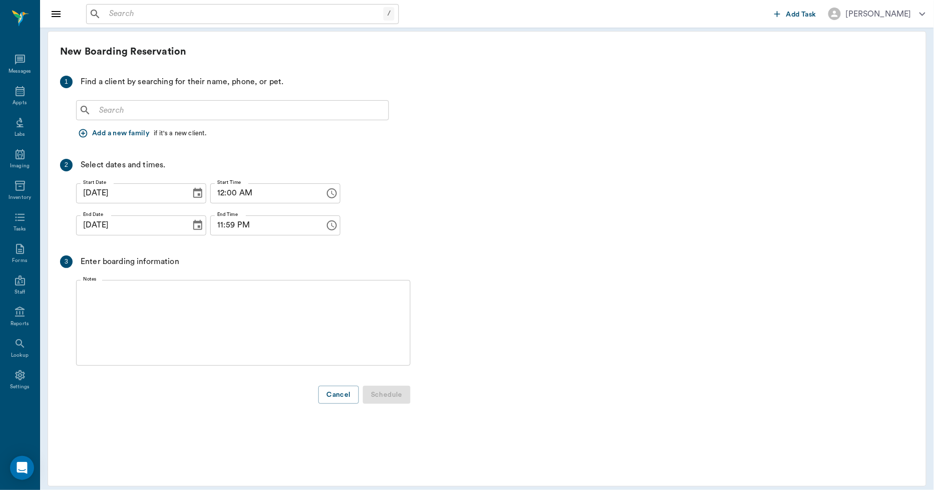
click at [192, 219] on icon "Choose date, selected date is Oct 16, 2025" at bounding box center [198, 225] width 12 height 12
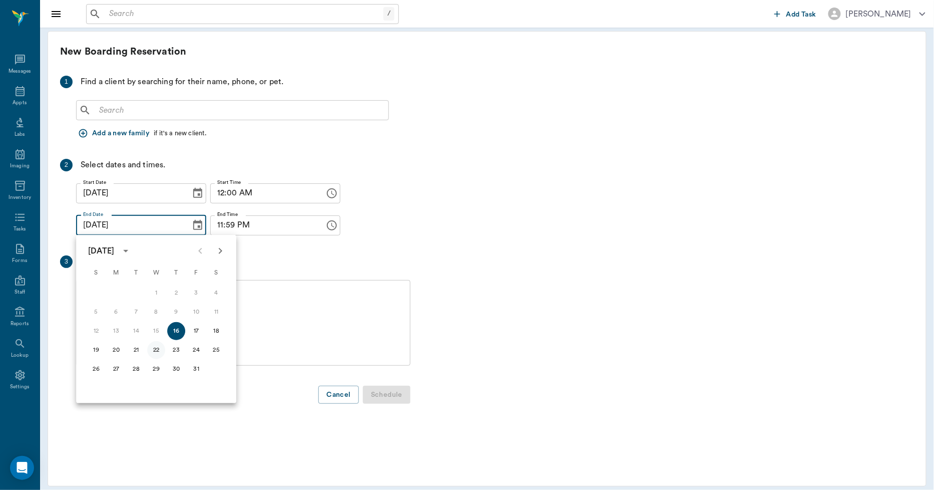
click at [153, 349] on button "22" at bounding box center [156, 350] width 18 height 18
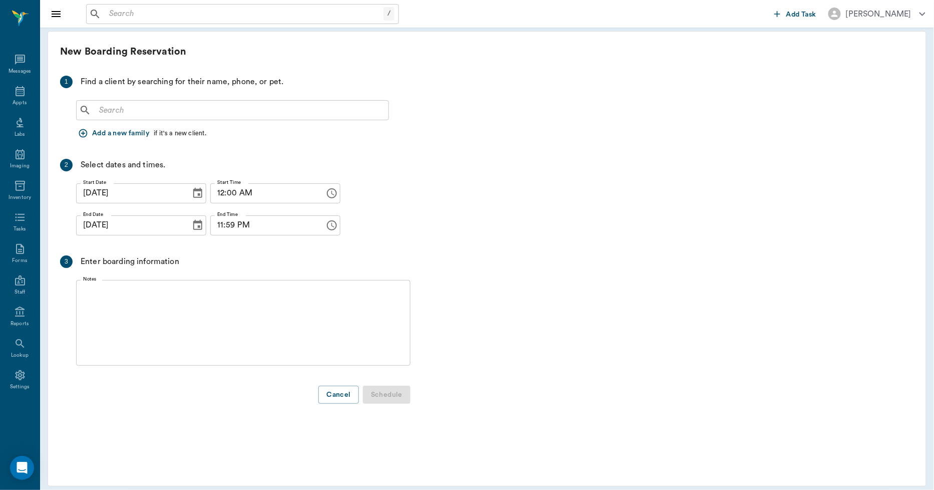
click at [132, 108] on input "text" at bounding box center [239, 110] width 289 height 14
click at [193, 228] on icon "Choose date, selected date is Oct 22, 2025" at bounding box center [197, 225] width 9 height 10
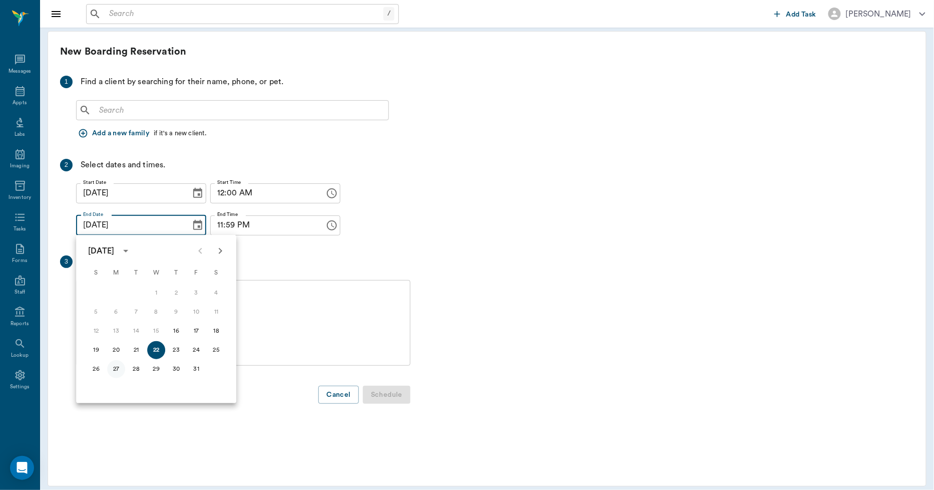
click at [114, 372] on button "27" at bounding box center [116, 369] width 18 height 18
type input "[DATE]"
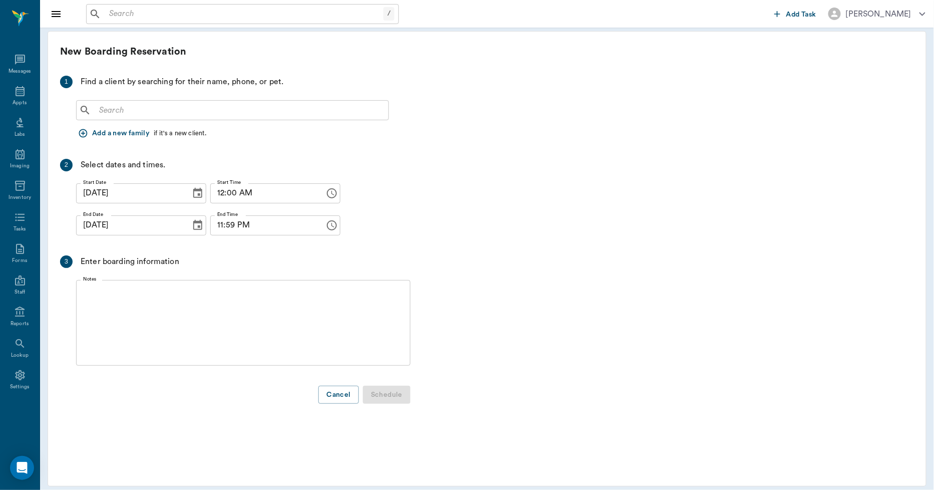
click at [148, 102] on div "​" at bounding box center [232, 110] width 313 height 20
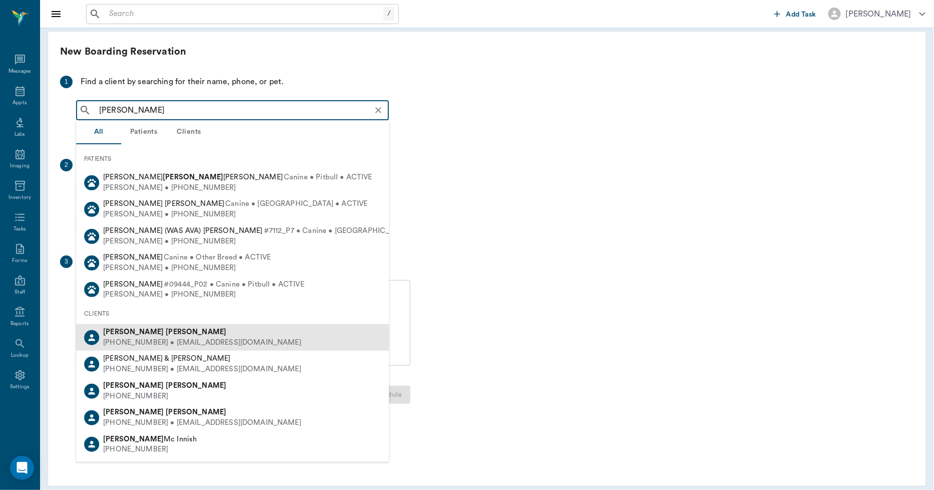
click at [141, 337] on div "[PHONE_NUMBER] • [EMAIL_ADDRESS][DOMAIN_NAME]" at bounding box center [202, 342] width 198 height 11
type input "[PERSON_NAME]"
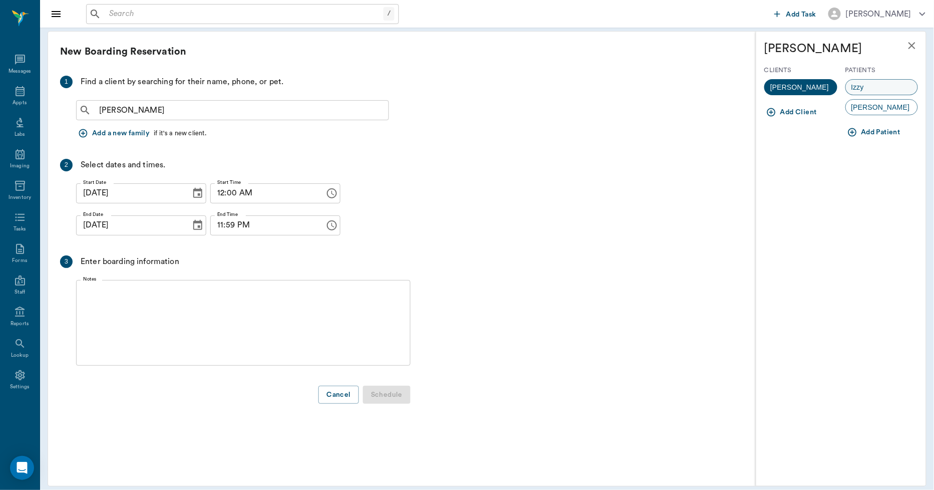
click at [867, 88] on div "Izzy" at bounding box center [882, 87] width 73 height 16
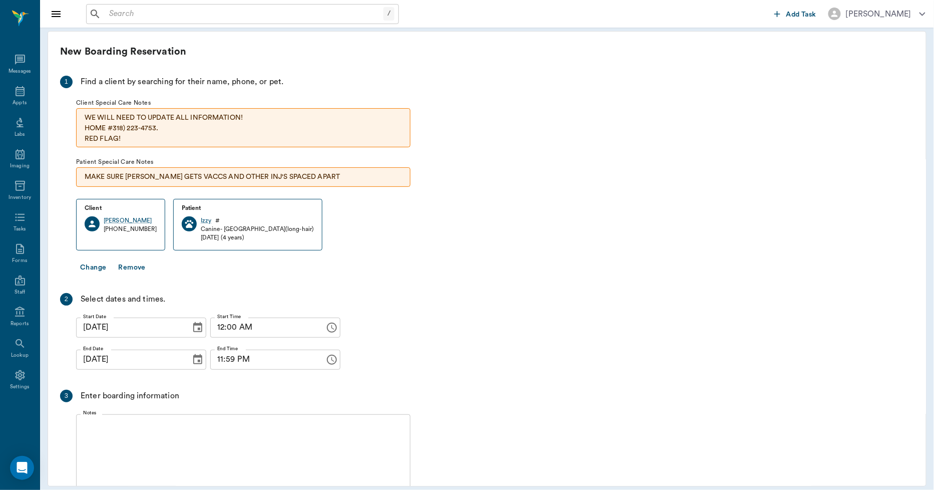
click at [160, 420] on div "x Notes" at bounding box center [243, 457] width 334 height 86
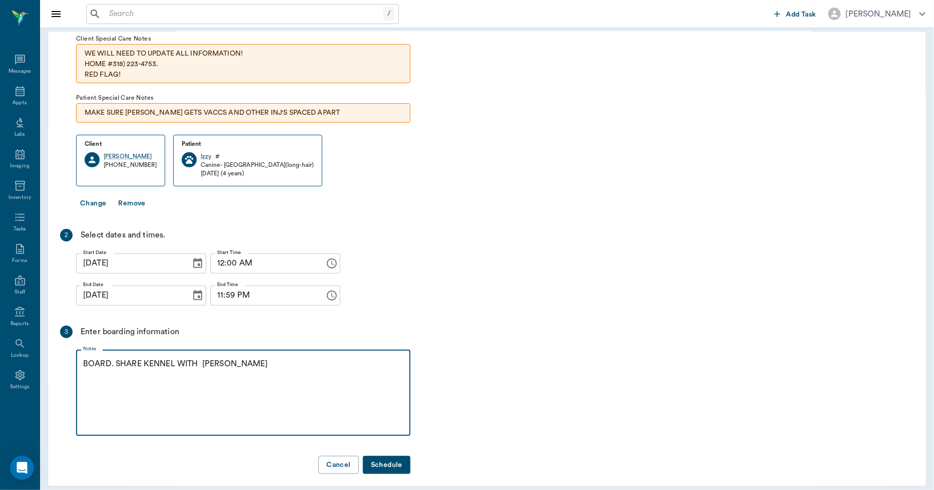
scroll to position [72, 0]
type textarea "BOARD. SHARE KENNEL WITH [PERSON_NAME] AND ALLERGY INJ"
click at [392, 459] on button "Schedule" at bounding box center [387, 465] width 48 height 19
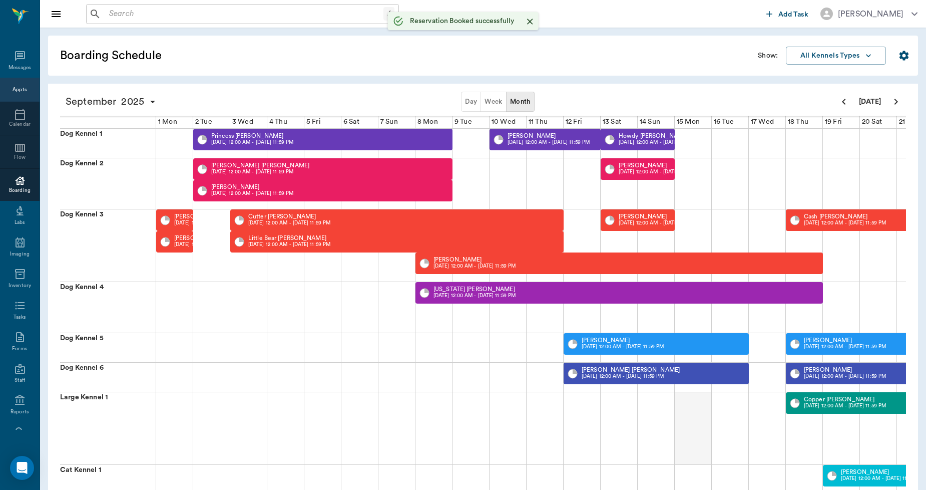
scroll to position [0, 361]
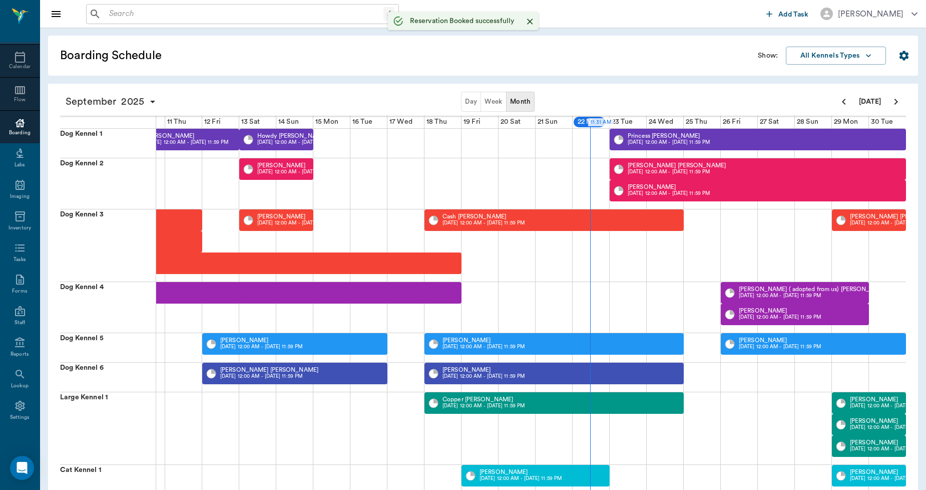
click at [486, 101] on button "Week" at bounding box center [494, 102] width 26 height 20
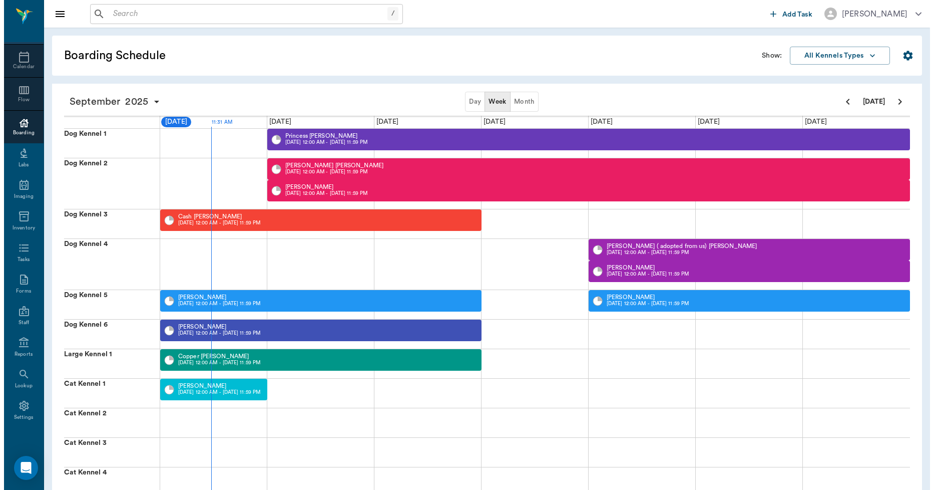
scroll to position [0, 0]
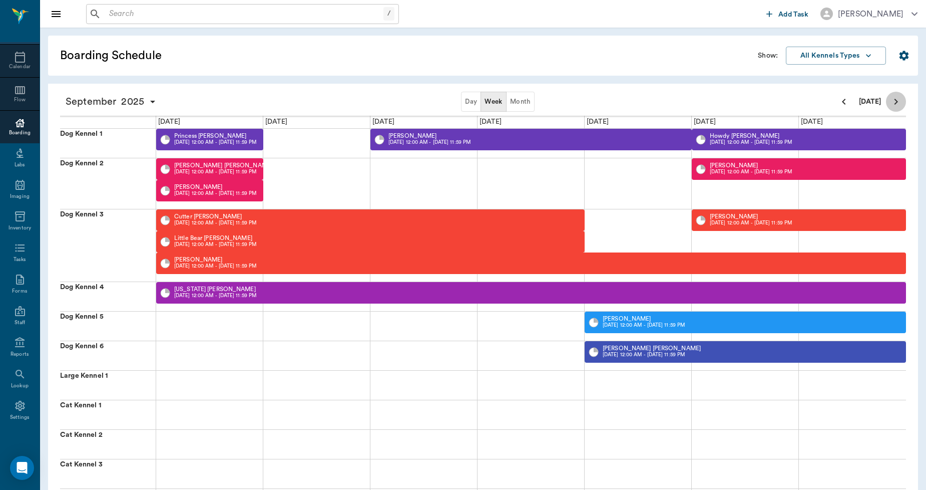
click at [898, 98] on icon "Next page" at bounding box center [896, 102] width 12 height 12
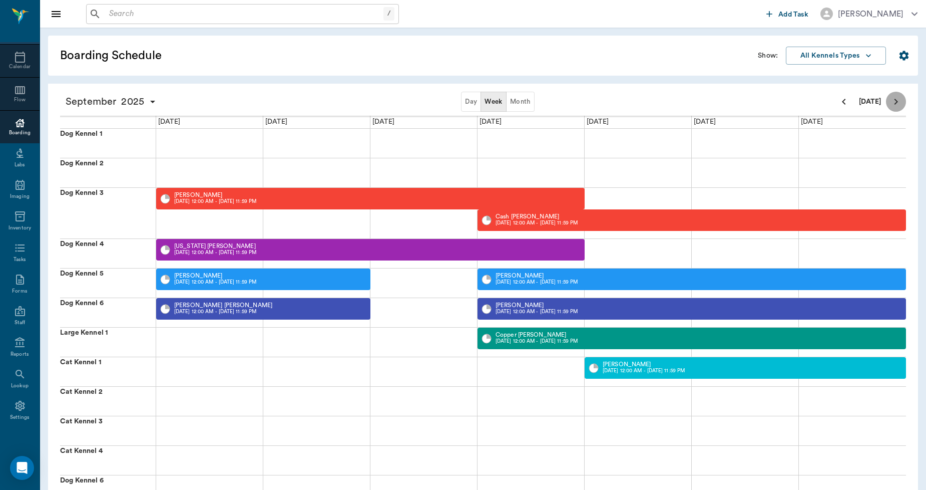
click at [898, 98] on icon "Next page" at bounding box center [896, 102] width 12 height 12
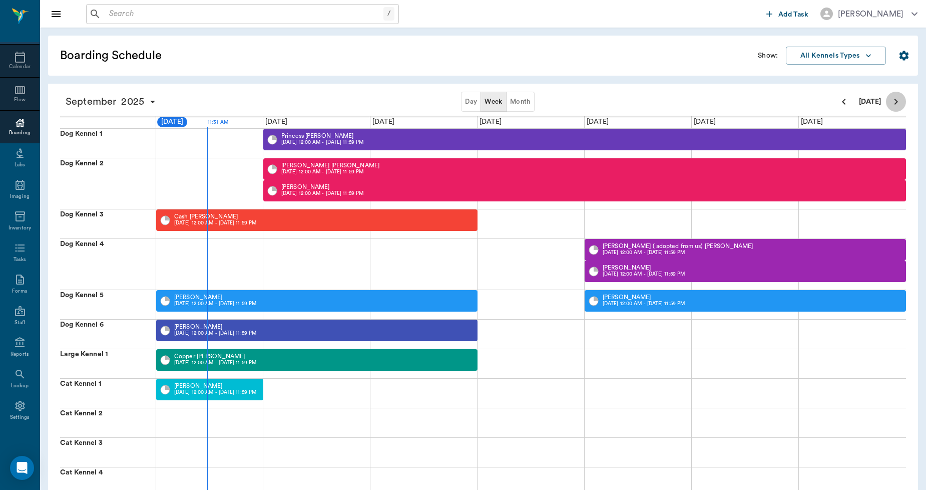
click at [898, 98] on icon "Next page" at bounding box center [896, 102] width 12 height 12
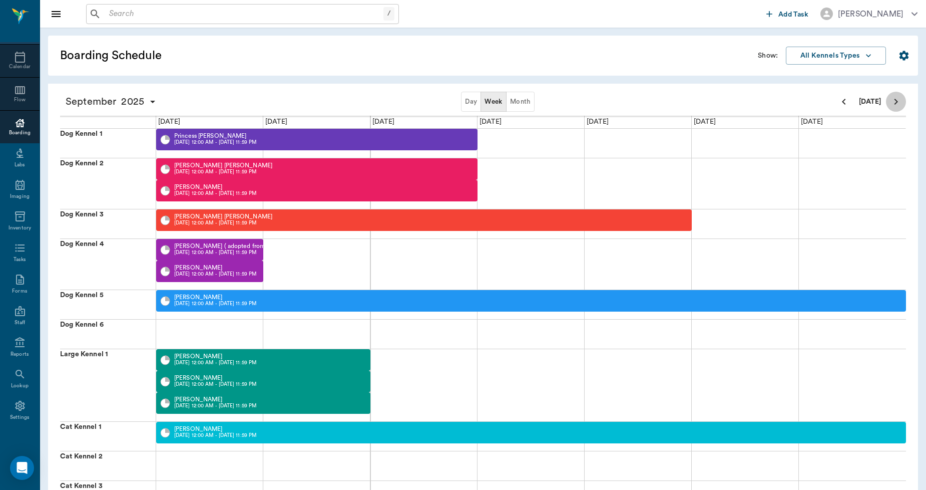
click at [898, 98] on icon "Next page" at bounding box center [896, 102] width 12 height 12
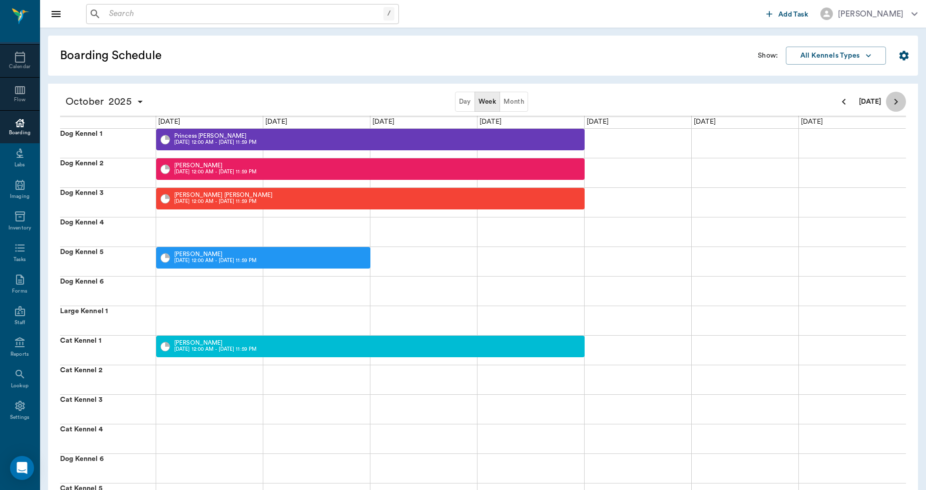
click at [898, 98] on icon "Next page" at bounding box center [896, 102] width 12 height 12
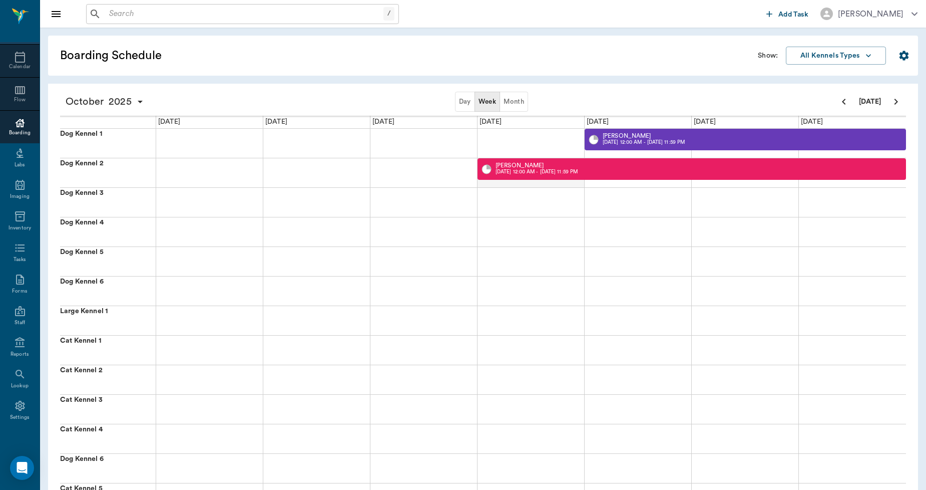
click at [555, 183] on div at bounding box center [531, 172] width 107 height 29
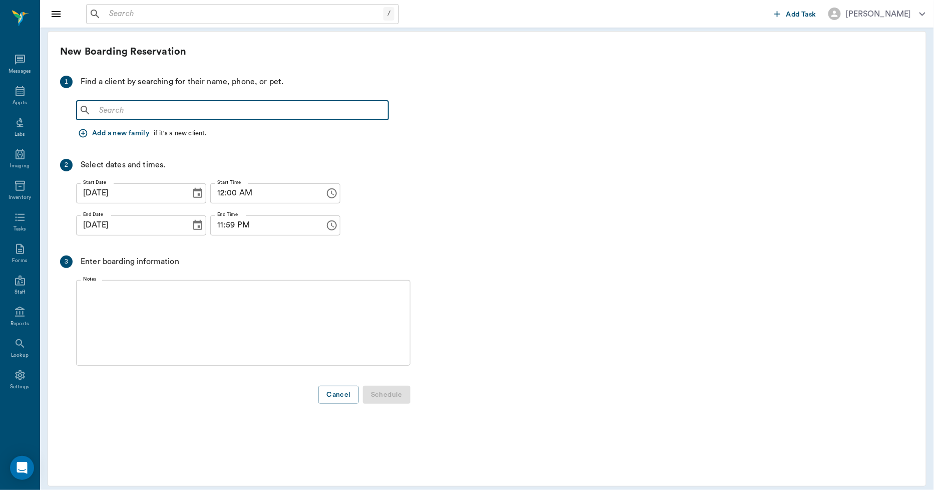
click at [279, 113] on input "text" at bounding box center [239, 110] width 289 height 14
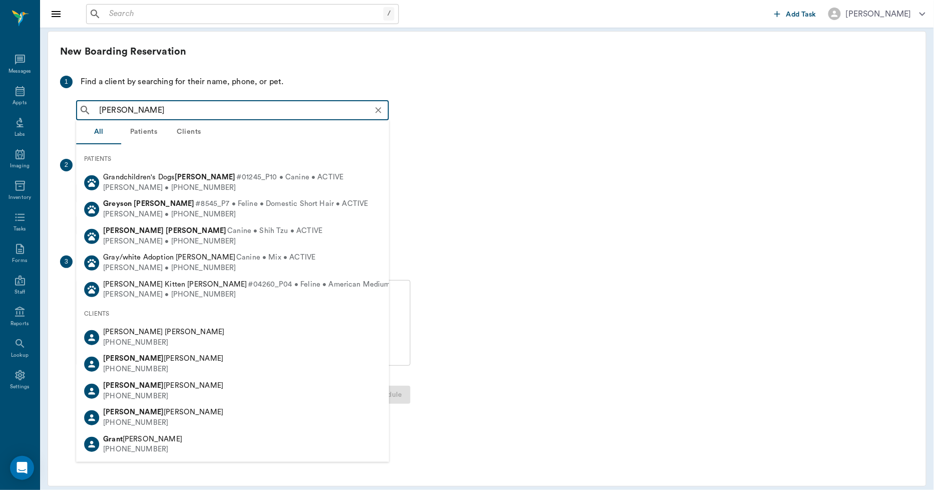
type input "[PERSON_NAME]"
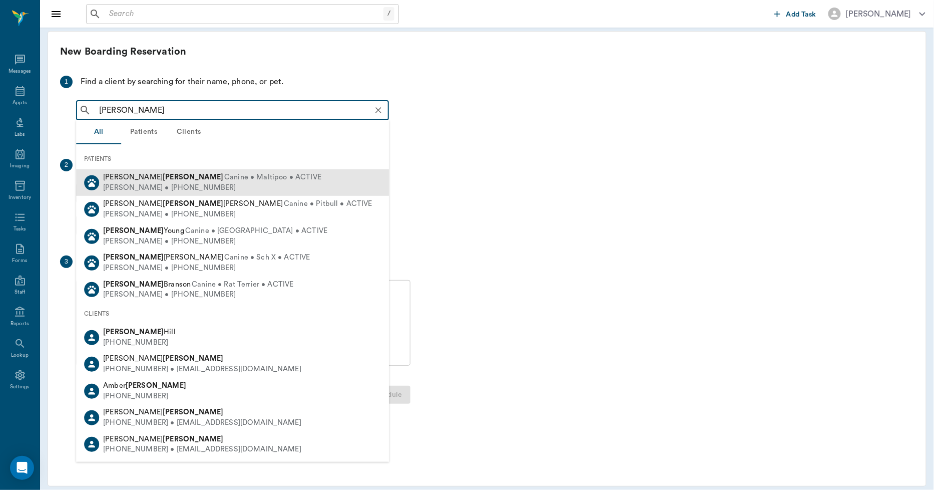
click at [224, 181] on span "Canine • Maltipoo • ACTIVE" at bounding box center [272, 177] width 97 height 11
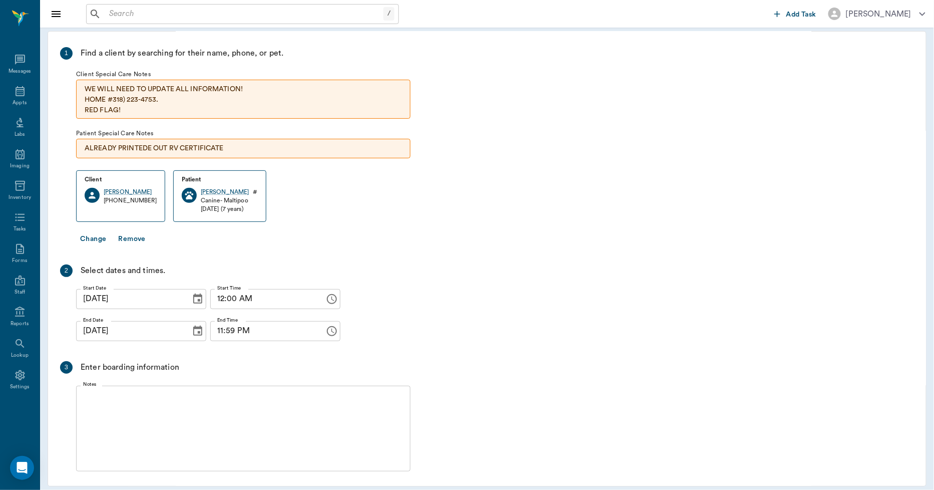
scroll to position [56, 0]
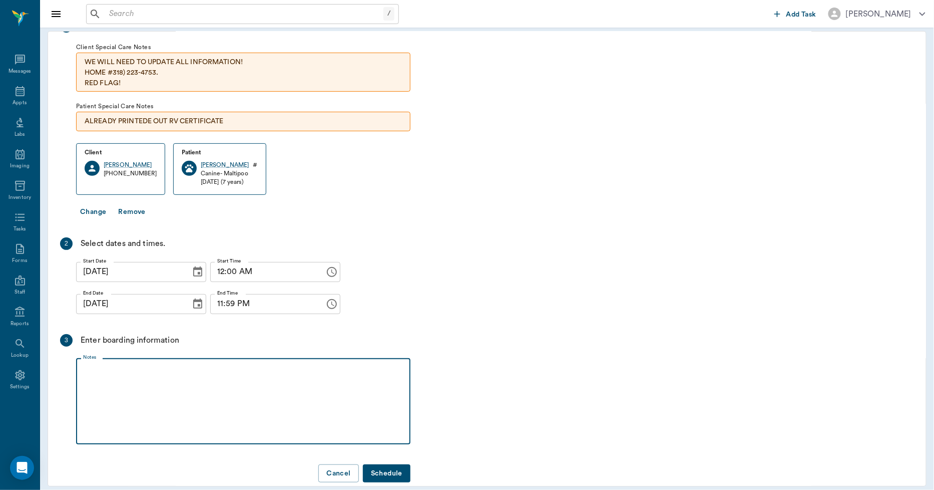
click at [145, 374] on textarea "Notes" at bounding box center [243, 400] width 320 height 69
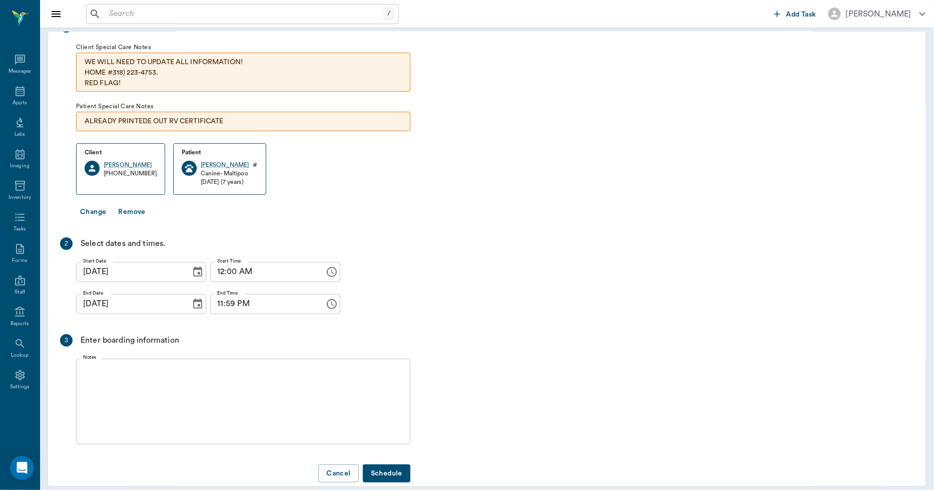
click at [192, 304] on icon "Choose date, selected date is Oct 16, 2025" at bounding box center [198, 304] width 12 height 12
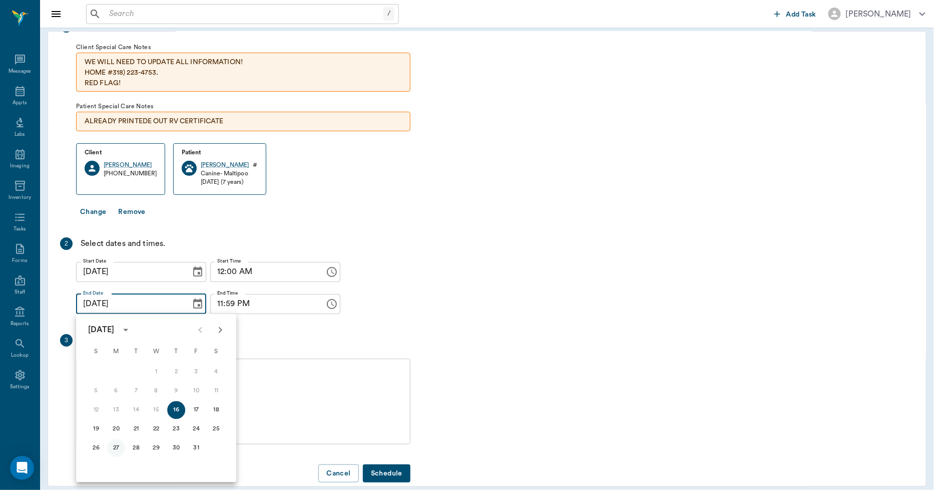
click at [115, 446] on button "27" at bounding box center [116, 448] width 18 height 18
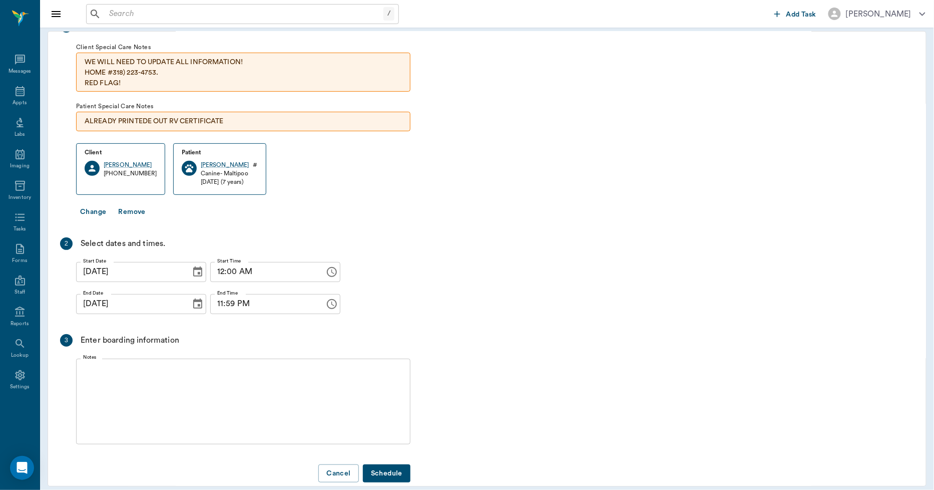
type input "[DATE]"
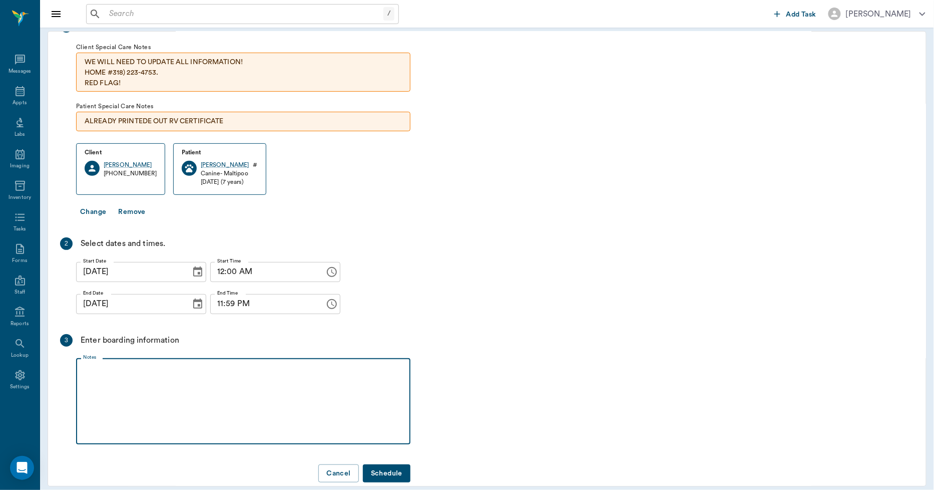
click at [131, 381] on textarea "Notes" at bounding box center [243, 400] width 320 height 69
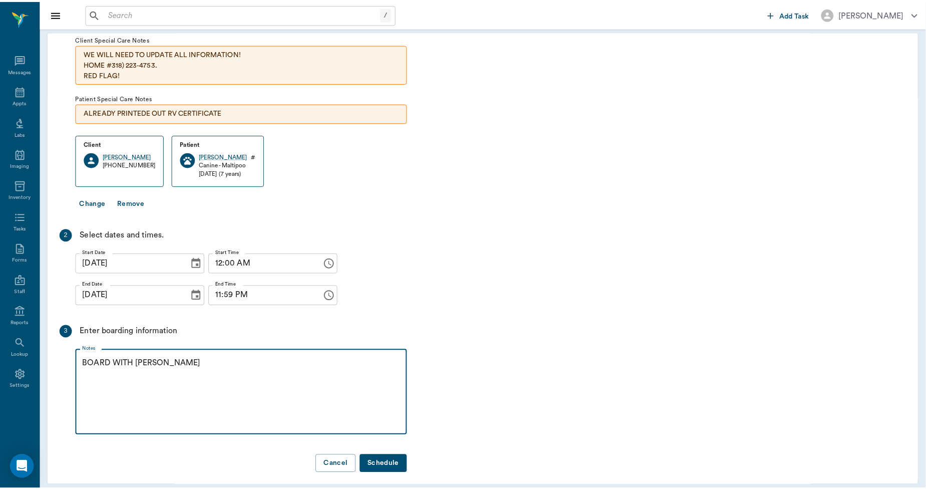
scroll to position [72, 0]
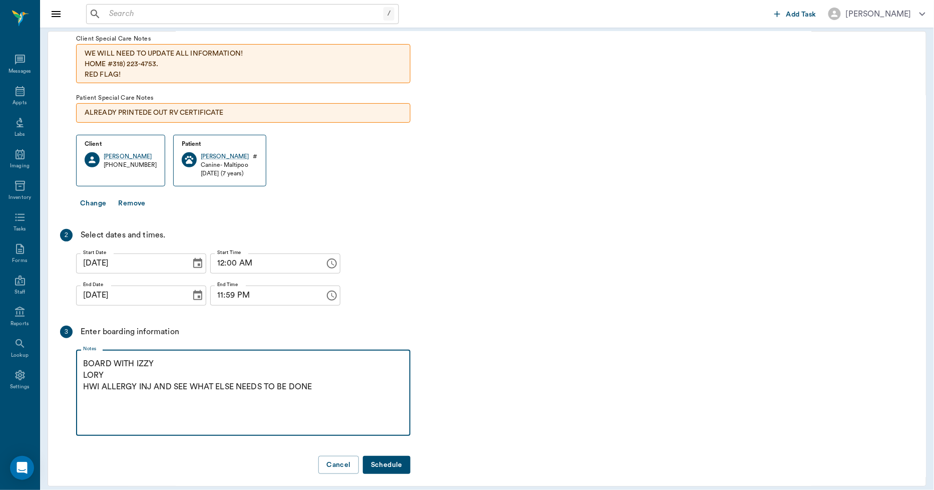
drag, startPoint x: 327, startPoint y: 381, endPoint x: 83, endPoint y: 386, distance: 244.4
click at [83, 386] on textarea "BOARD WITH IZZY LORY HWI ALLERGY INJ AND SEE WHAT ELSE NEEDS TO BE DONE" at bounding box center [243, 392] width 320 height 69
type textarea "BOARD WITH IZZY LORY HWI ALLERGY INJ AND SEE WHAT ELSE NEEDS TO BE DONE"
click at [408, 276] on div "Start Date [DATE] Start Date End Date [DATE] End Date Start Time 12:00 AM Start…" at bounding box center [243, 279] width 334 height 60
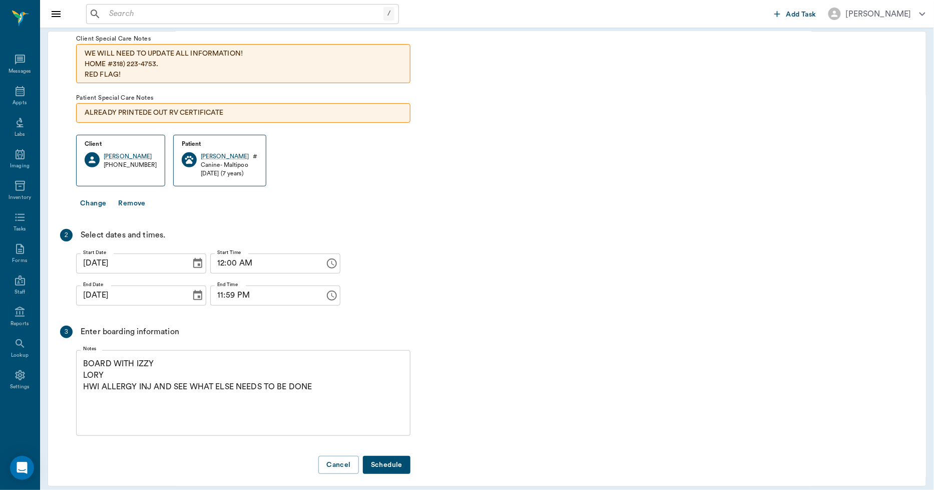
click at [394, 458] on button "Schedule" at bounding box center [387, 465] width 48 height 19
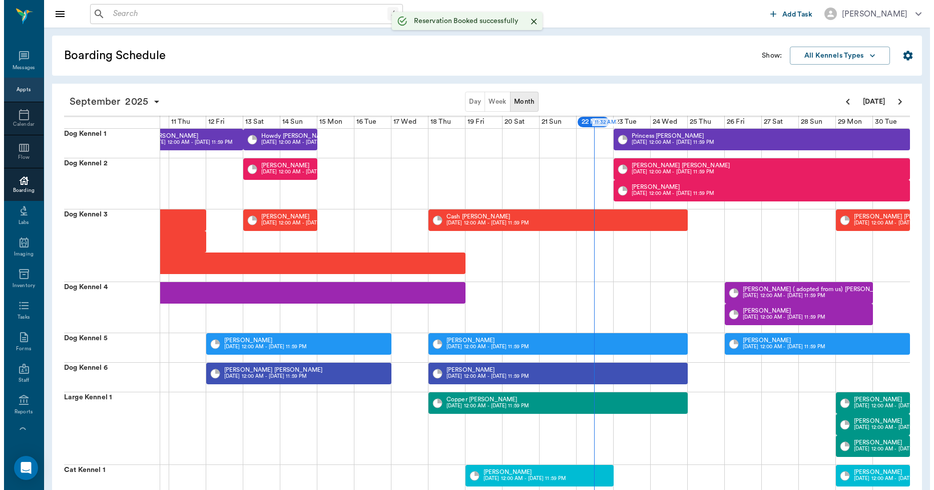
scroll to position [58, 0]
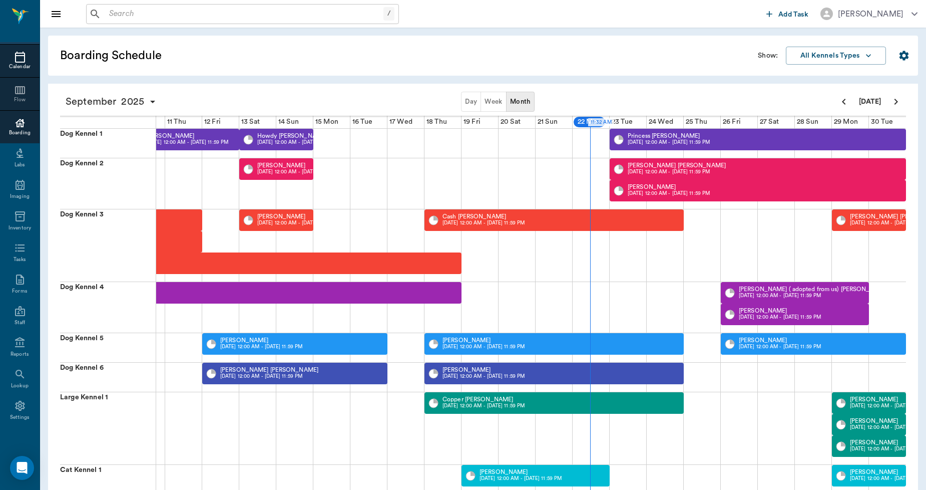
click at [14, 63] on div "Calendar" at bounding box center [20, 67] width 40 height 8
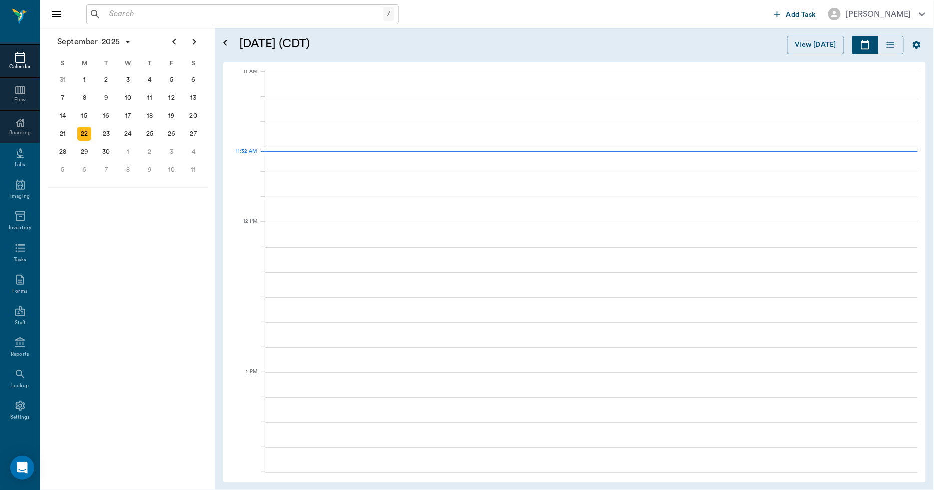
scroll to position [453, 0]
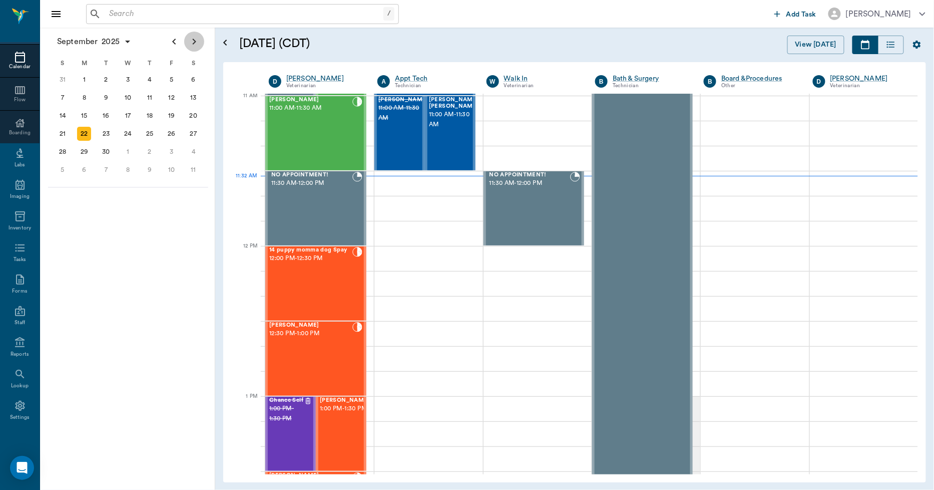
click at [193, 43] on icon "Next page" at bounding box center [195, 42] width 4 height 6
click at [158, 114] on div "16" at bounding box center [150, 116] width 22 height 18
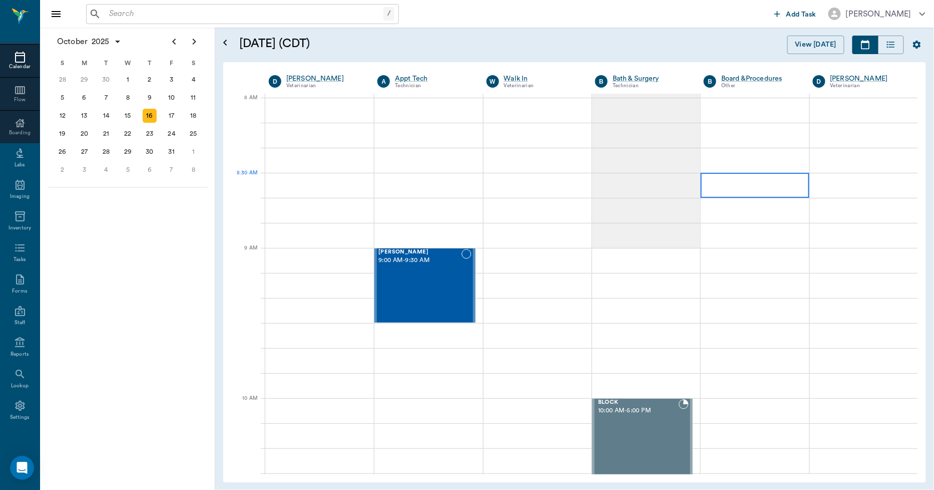
click at [708, 188] on div at bounding box center [755, 185] width 108 height 25
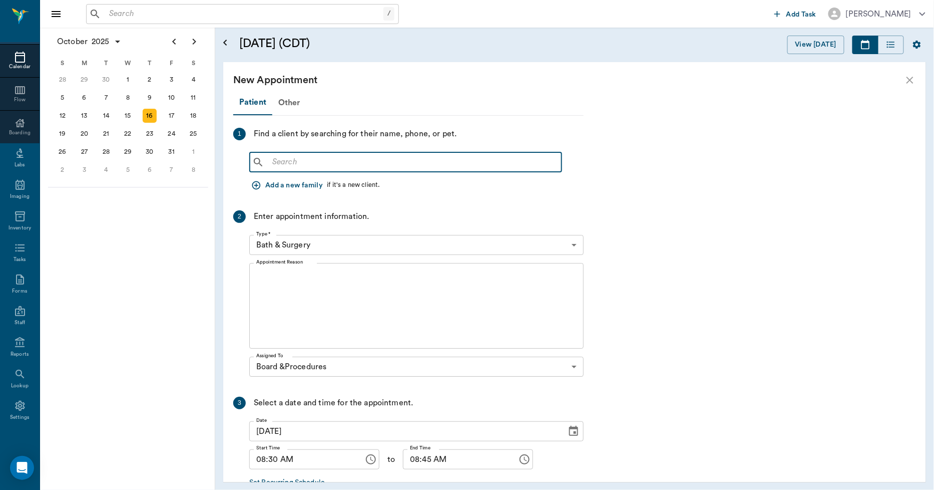
click at [324, 165] on input "text" at bounding box center [412, 162] width 289 height 14
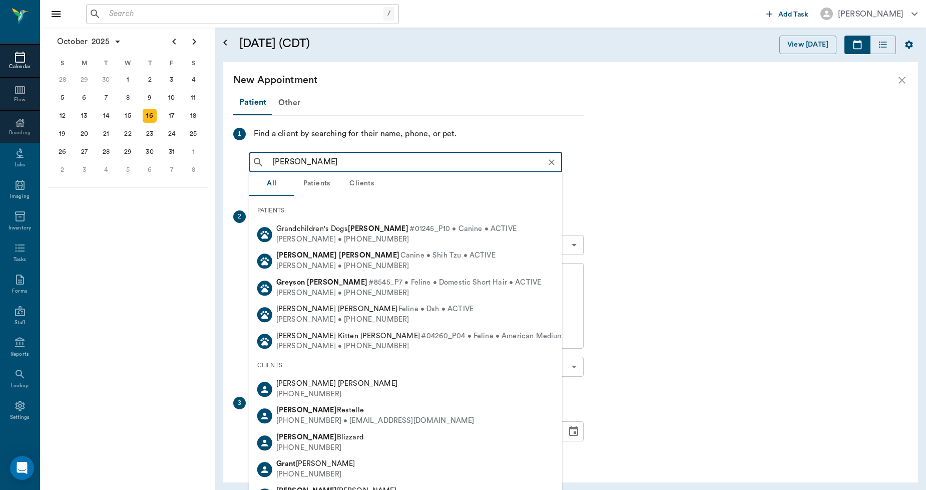
type input "[PERSON_NAME]"
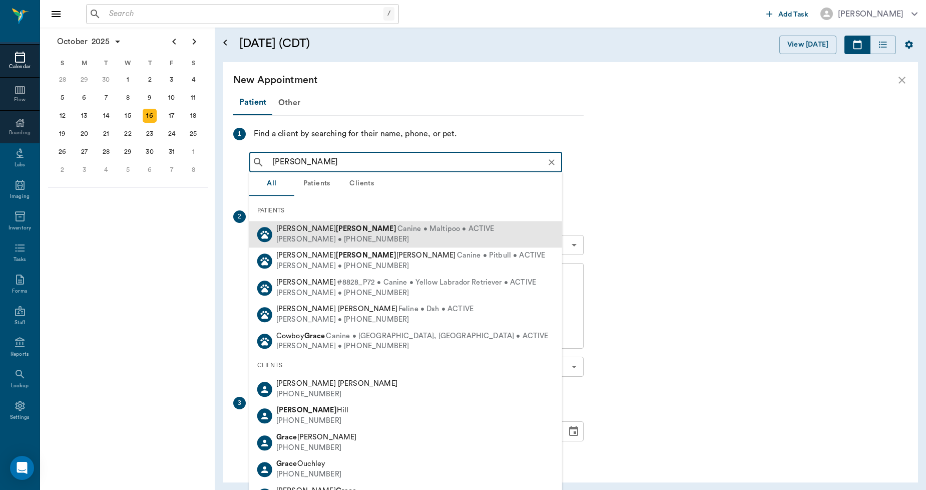
click at [309, 230] on span "[PERSON_NAME] [PERSON_NAME]" at bounding box center [336, 229] width 120 height 8
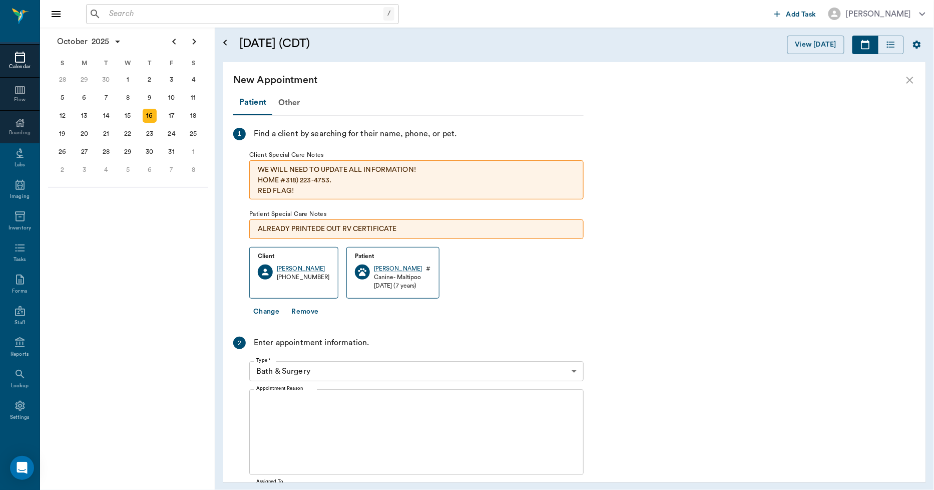
click at [300, 367] on body "/ ​ Add Task [PERSON_NAME] Nectar Messages Appts Calendar Flow Boarding Labs Im…" at bounding box center [467, 245] width 934 height 490
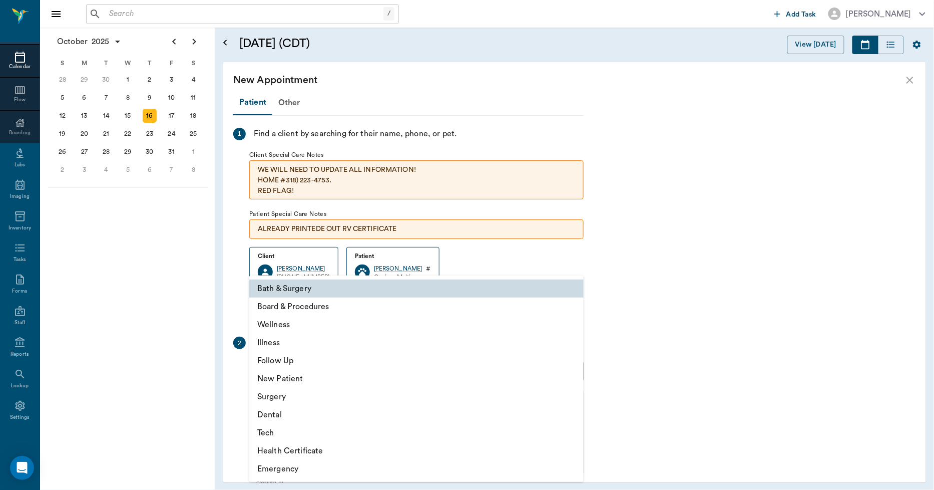
click at [290, 304] on li "Board & Procedures" at bounding box center [416, 306] width 334 height 18
type input "67816c1cf444b6f7d0a603e8"
type input "09:00 AM"
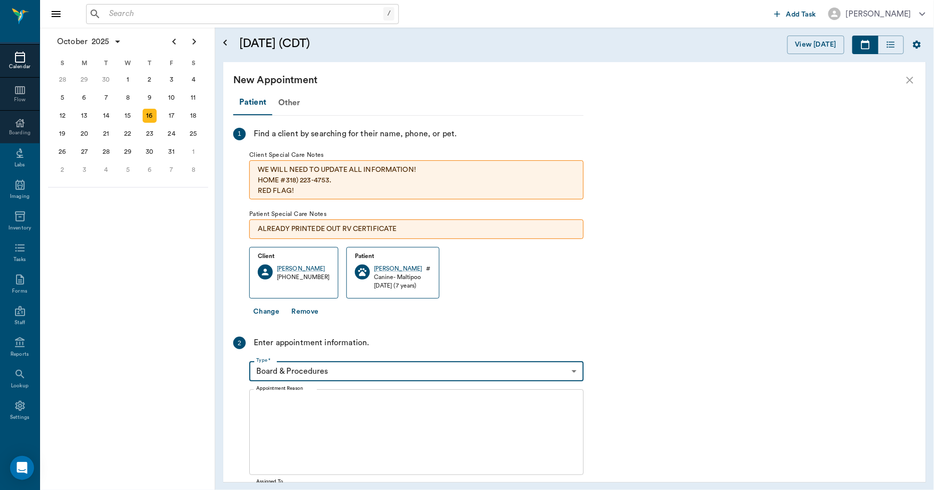
click at [273, 409] on textarea "Appointment Reason" at bounding box center [416, 431] width 320 height 69
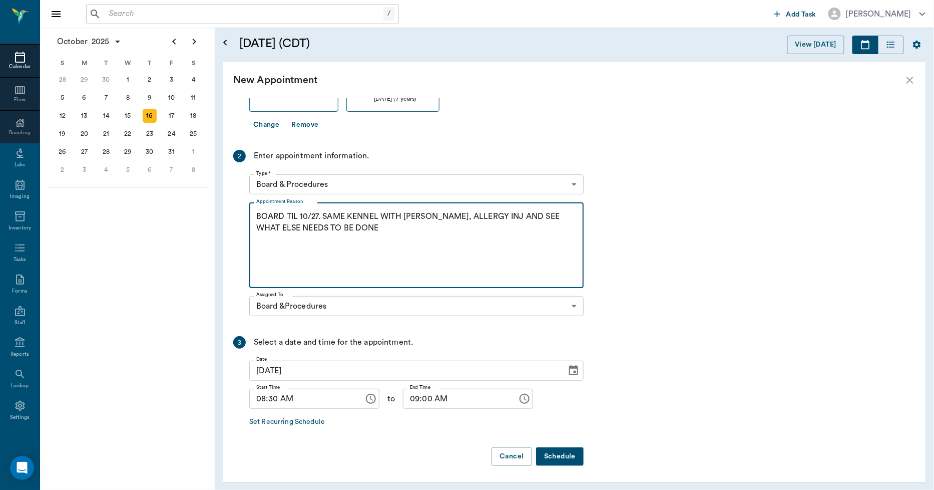
scroll to position [188, 0]
type textarea "BOARD TIL 10/27. SAME KENNEL WITH [PERSON_NAME], ALLERGY INJ AND SEE WHAT ELSE …"
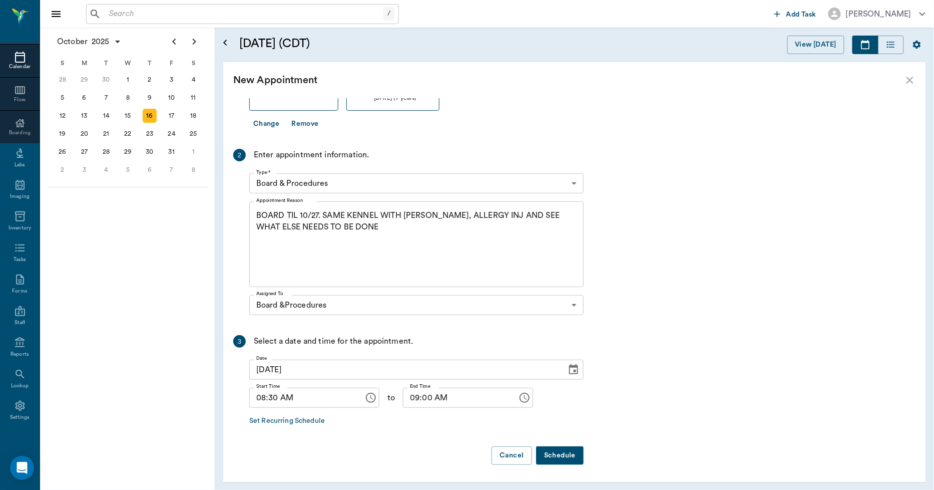
click at [561, 457] on button "Schedule" at bounding box center [560, 455] width 48 height 19
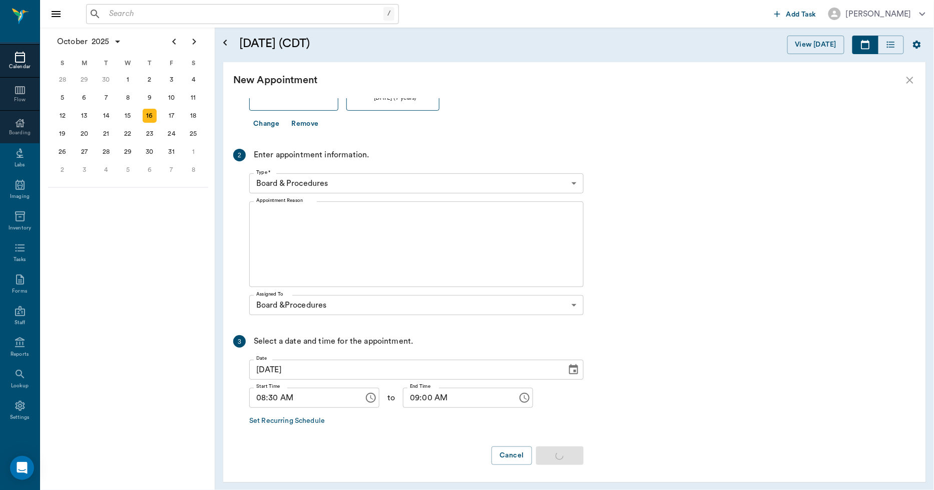
scroll to position [0, 0]
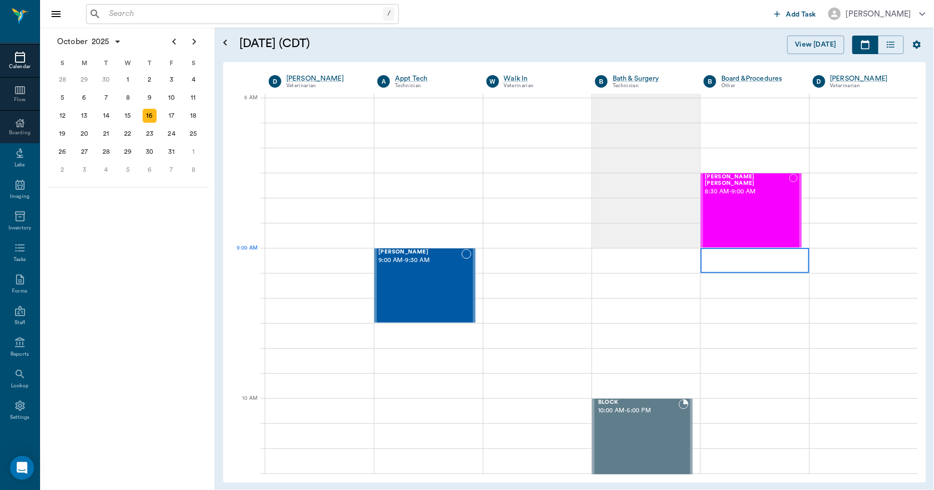
click at [710, 256] on div at bounding box center [755, 260] width 108 height 25
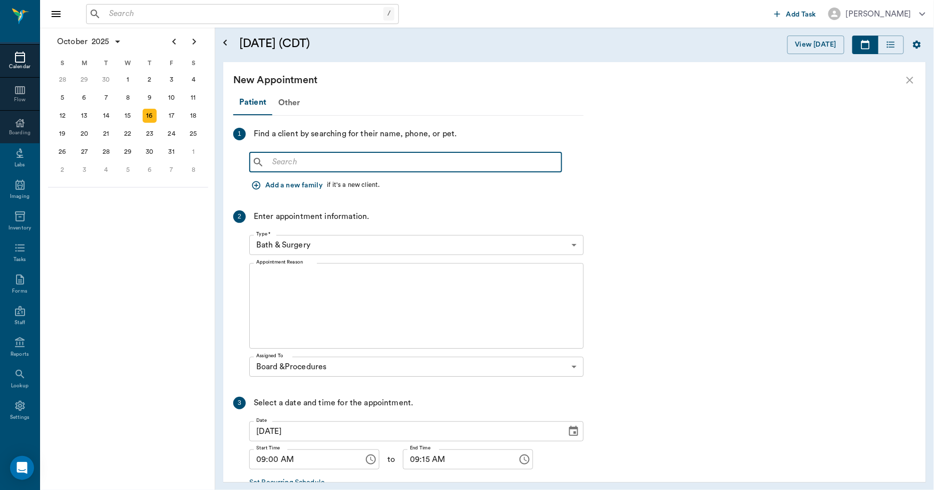
click at [372, 155] on input "text" at bounding box center [412, 162] width 289 height 14
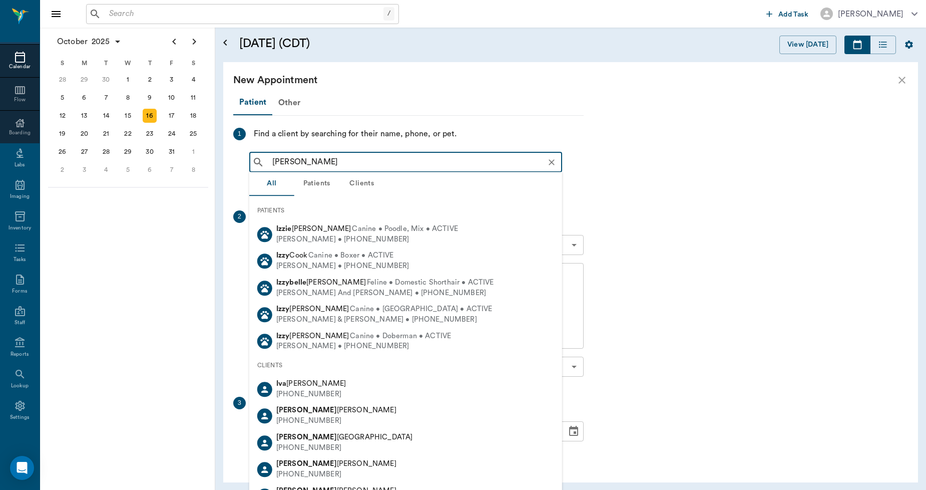
type input "[PERSON_NAME]"
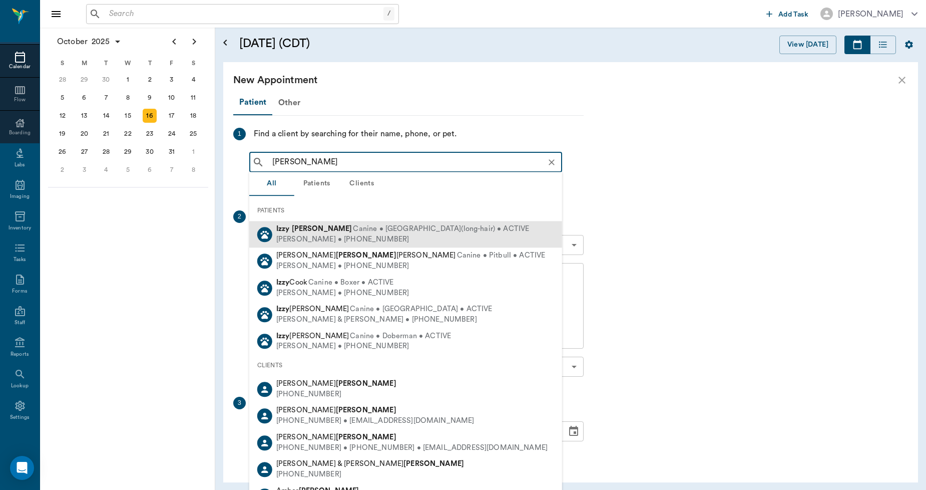
click at [353, 226] on span "Canine • [GEOGRAPHIC_DATA](long-hair) • ACTIVE" at bounding box center [441, 229] width 176 height 11
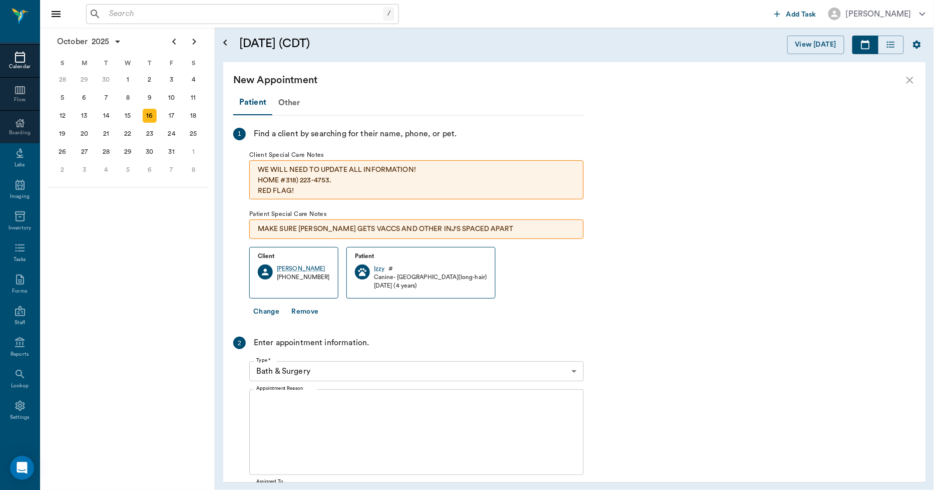
click at [324, 400] on textarea "Appointment Reason" at bounding box center [416, 431] width 320 height 69
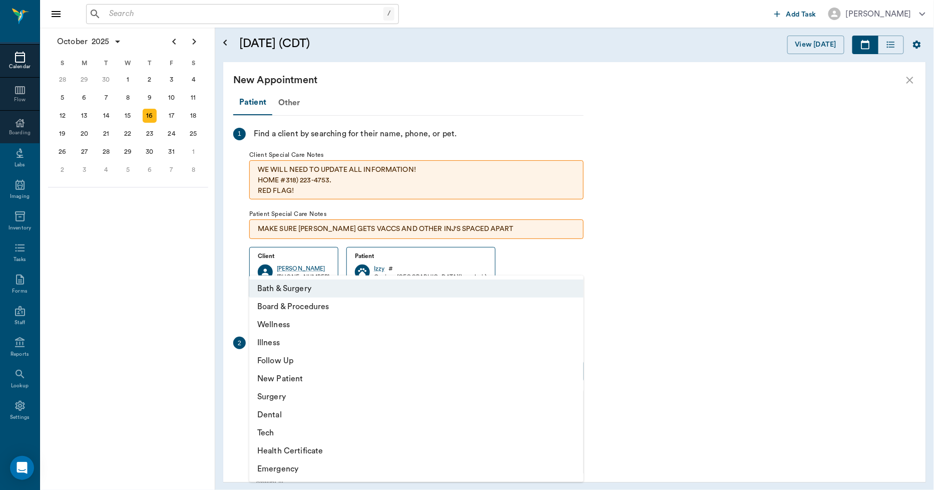
click at [332, 365] on body "/ ​ Add Task [PERSON_NAME] Nectar Messages Appts Calendar Flow Boarding Labs Im…" at bounding box center [467, 245] width 934 height 490
click at [318, 305] on li "Board & Procedures" at bounding box center [416, 306] width 334 height 18
type input "67816c1cf444b6f7d0a603e8"
type input "09:30 AM"
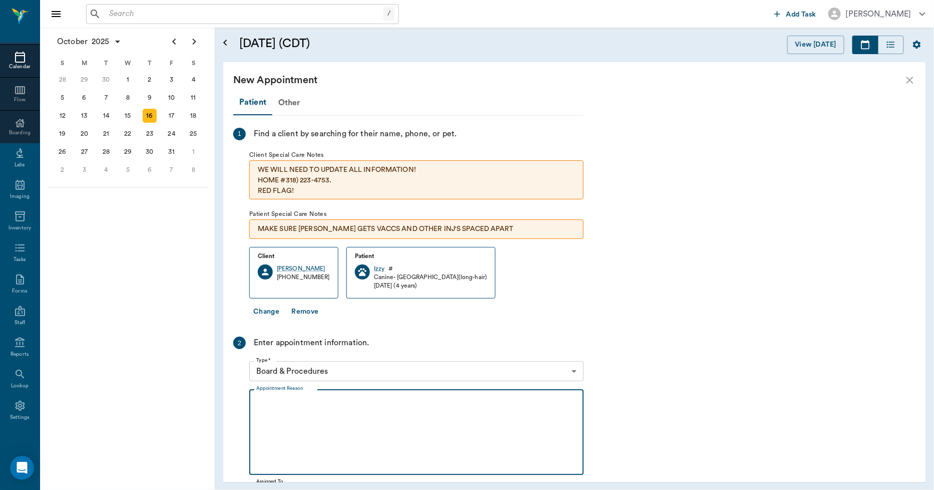
click at [322, 403] on textarea "Appointment Reason" at bounding box center [416, 431] width 320 height 69
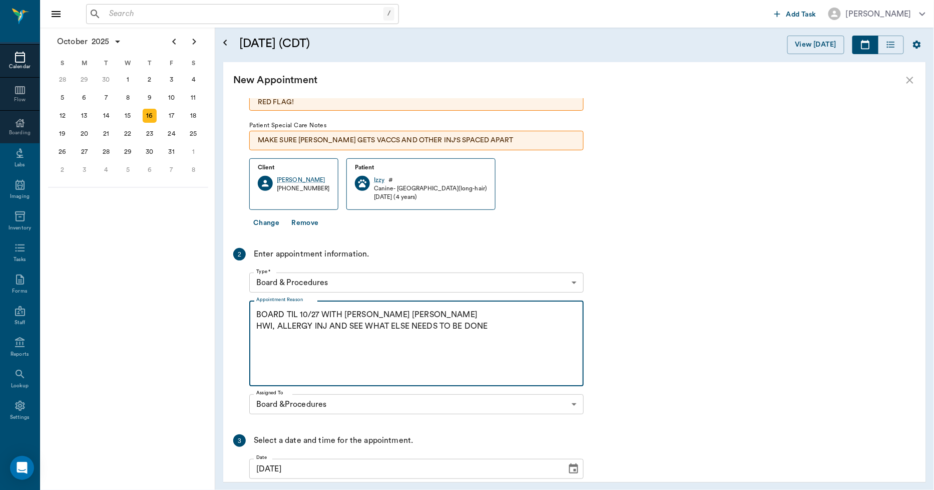
scroll to position [188, 0]
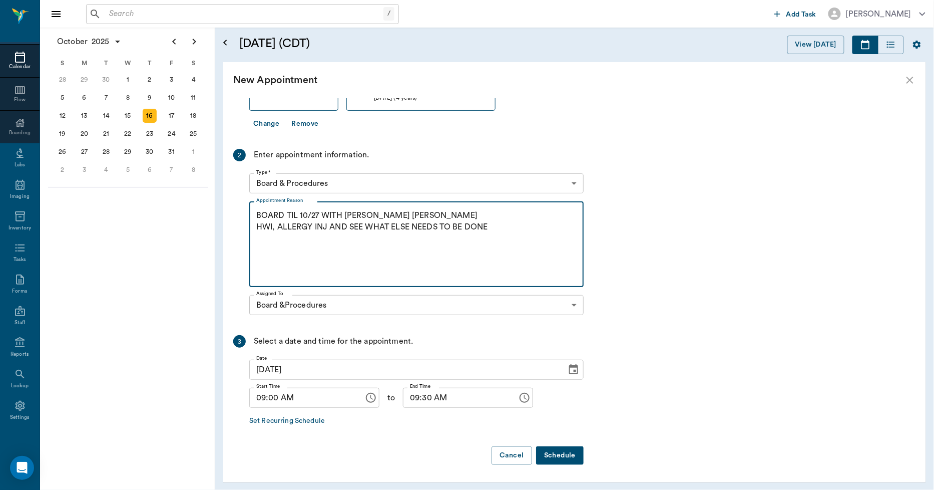
type textarea "BOARD TIL 10/27 WITH GRACIE MAE LORY HWI, ALLERGY INJ AND SEE WHAT ELSE NEEDS T…"
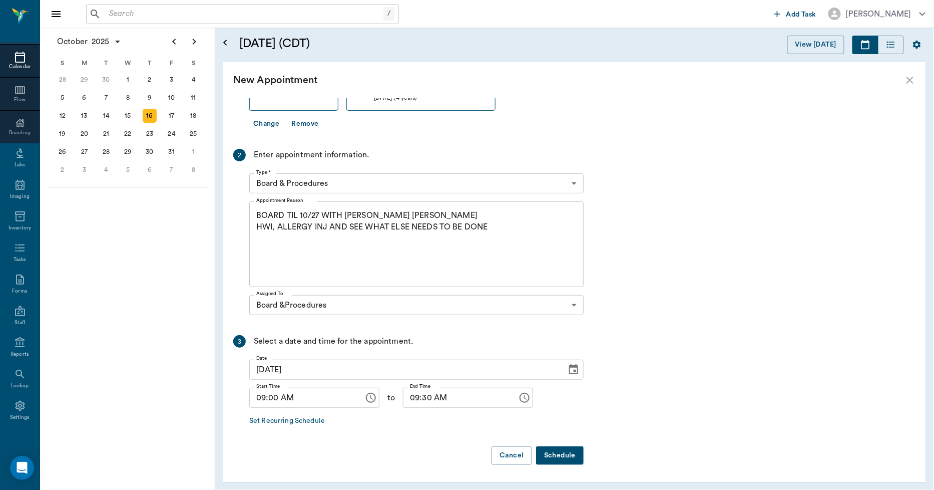
click at [558, 449] on button "Schedule" at bounding box center [560, 455] width 48 height 19
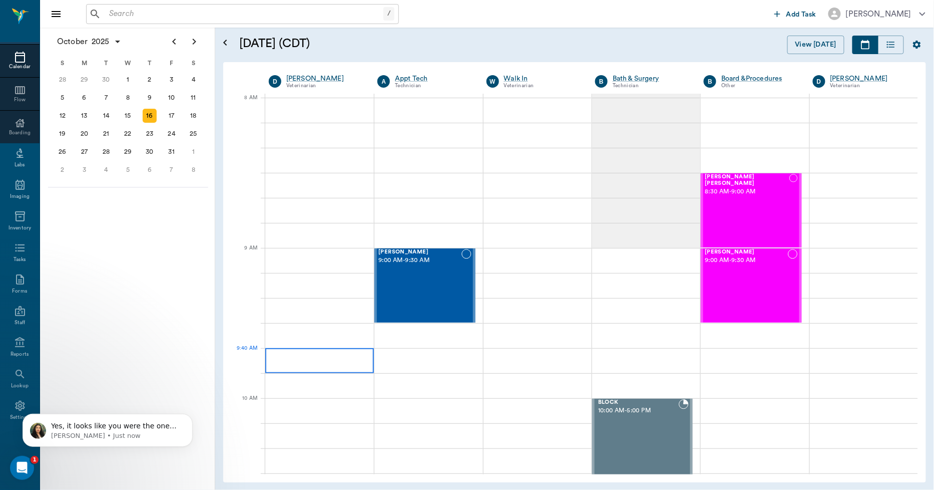
scroll to position [0, 0]
click at [132, 436] on p "Lizbeth • 1m ago" at bounding box center [115, 435] width 129 height 9
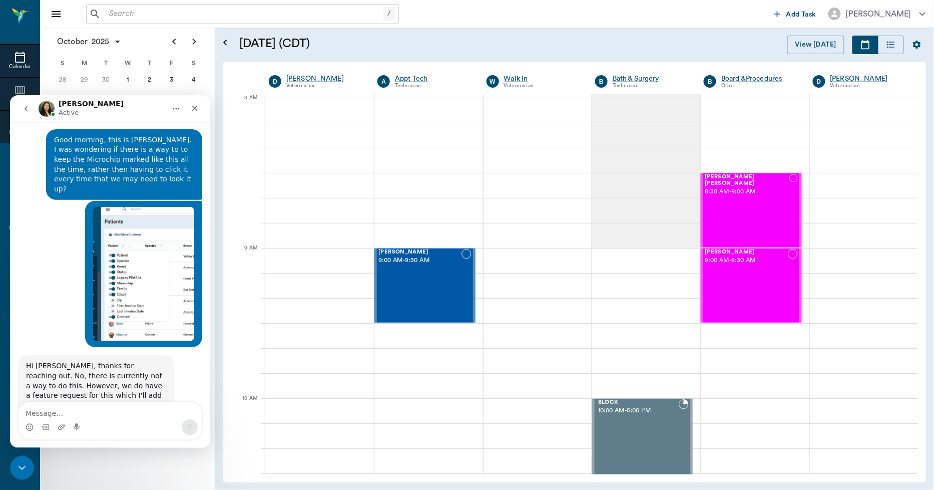
scroll to position [3356, 0]
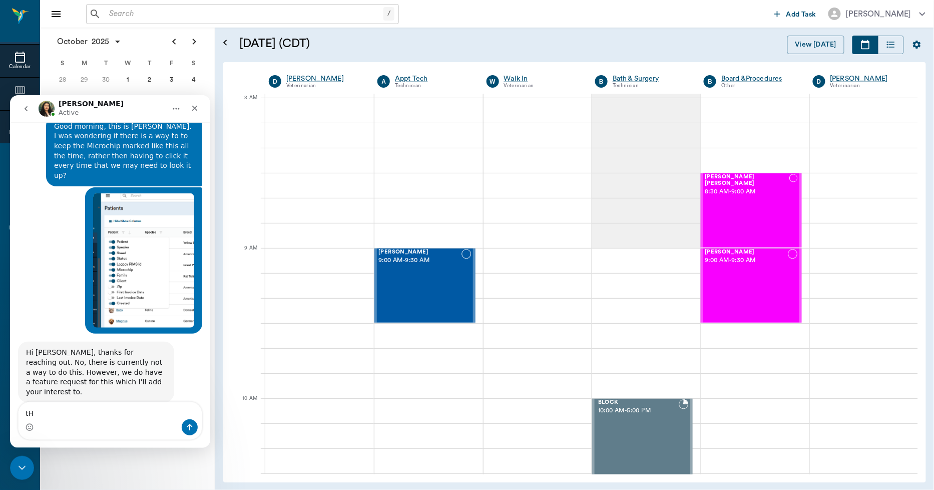
type textarea "t"
type textarea "Thank you so much!"
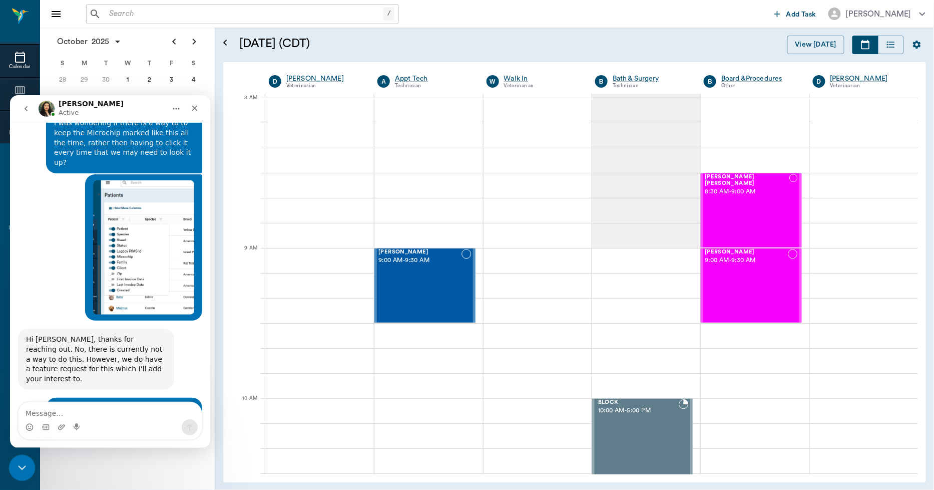
click at [20, 461] on icon "Close Intercom Messenger" at bounding box center [21, 466] width 12 height 12
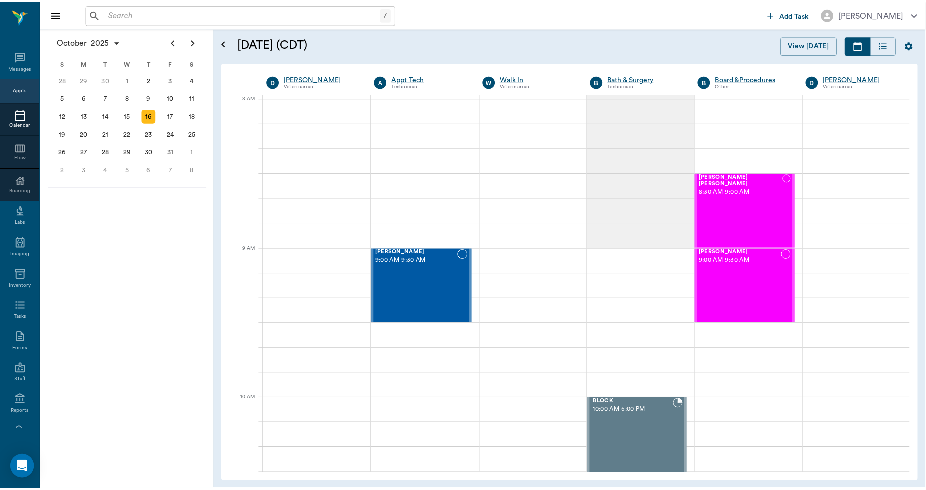
scroll to position [58, 0]
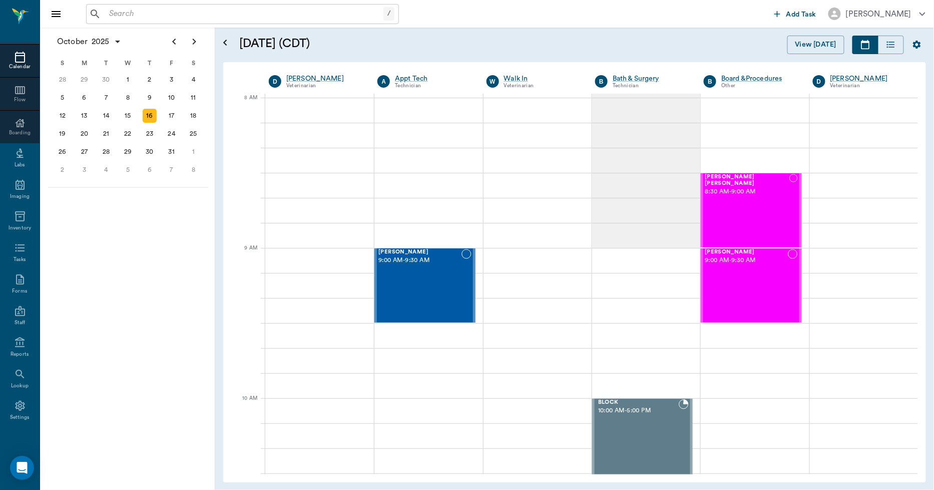
click at [167, 9] on input "text" at bounding box center [244, 14] width 278 height 14
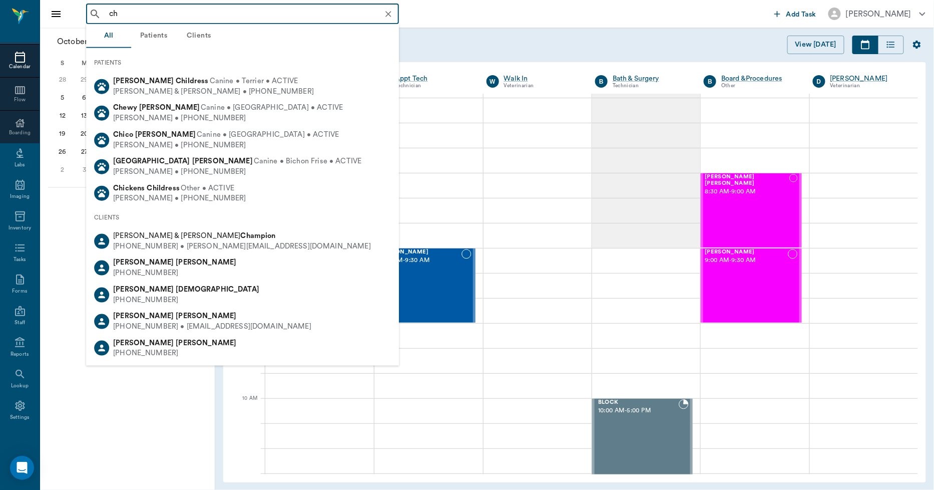
type input "c"
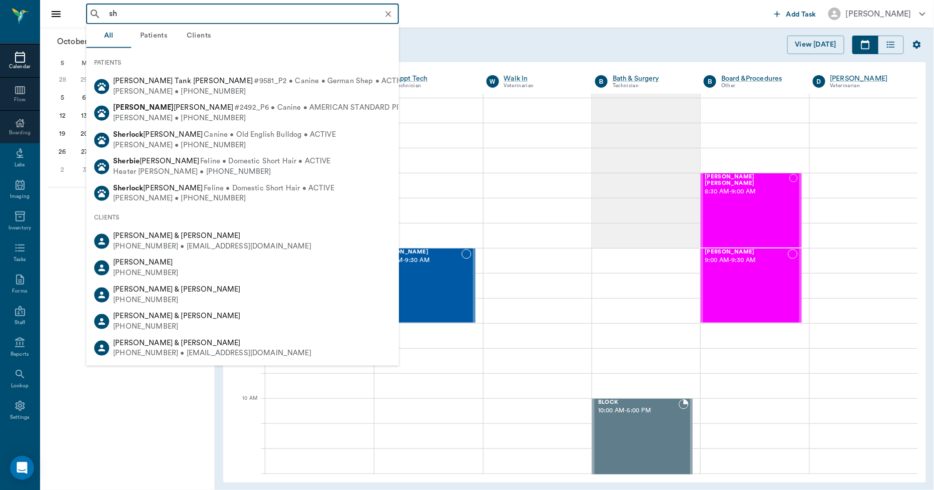
type input "s"
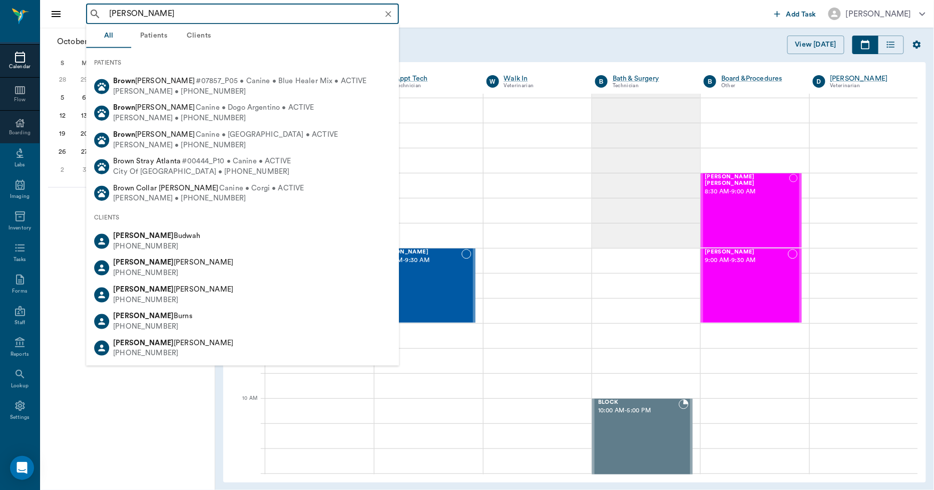
type input "[PERSON_NAME]"
click at [210, 37] on button "Clients" at bounding box center [198, 36] width 45 height 24
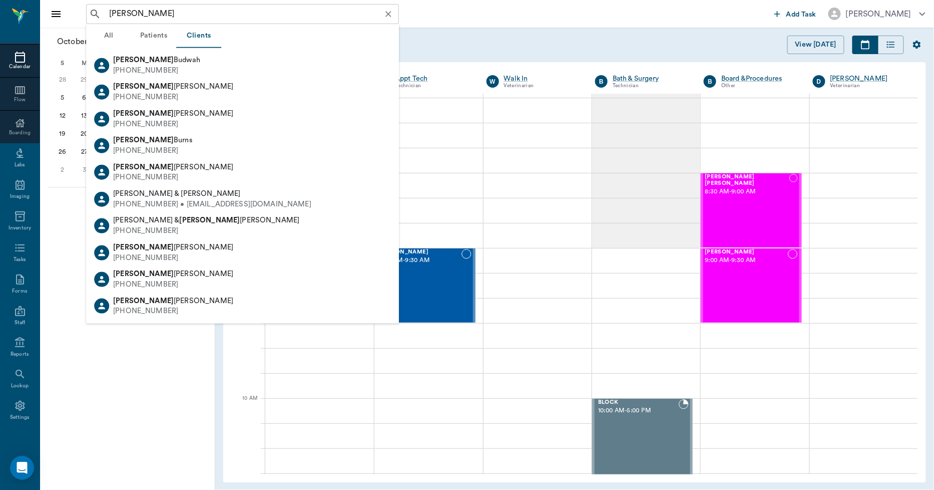
click at [384, 12] on icon "Clear" at bounding box center [388, 14] width 10 height 10
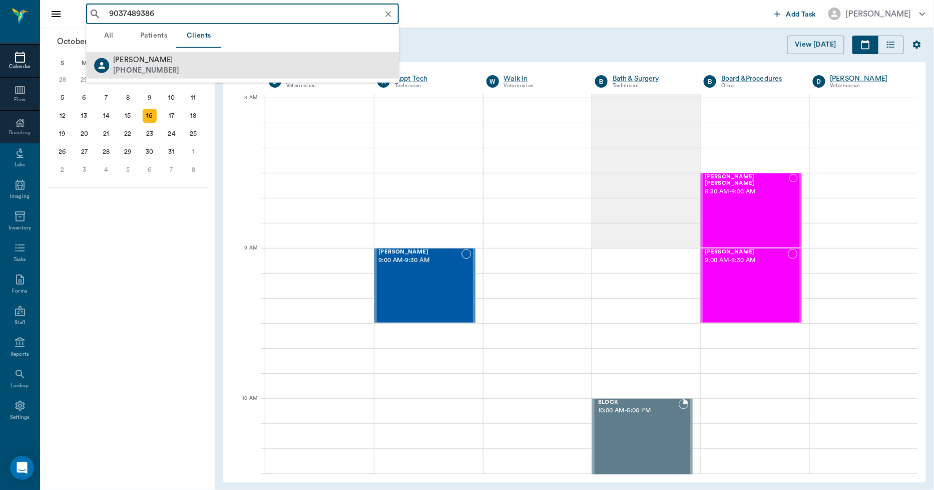
click at [192, 59] on div "[PERSON_NAME] [PHONE_NUMBER]" at bounding box center [242, 65] width 313 height 27
type input "9037489386"
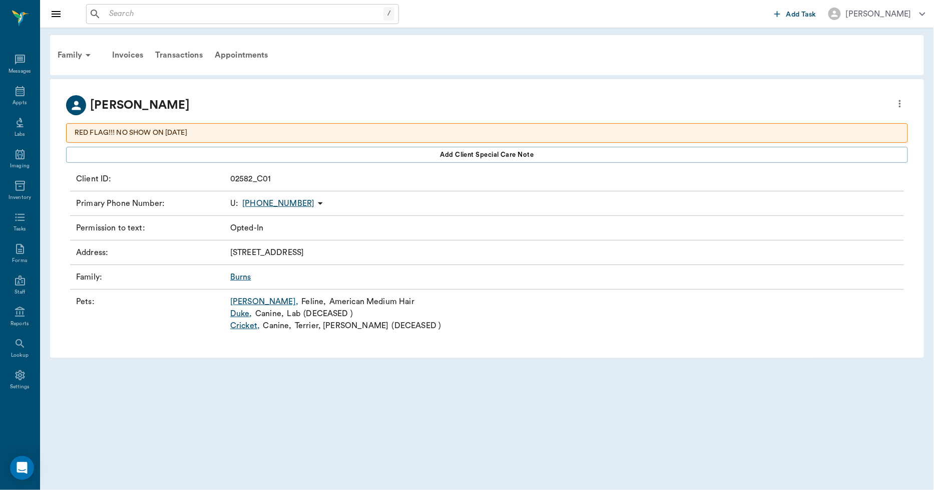
click at [245, 298] on link "[PERSON_NAME] ," at bounding box center [264, 301] width 68 height 12
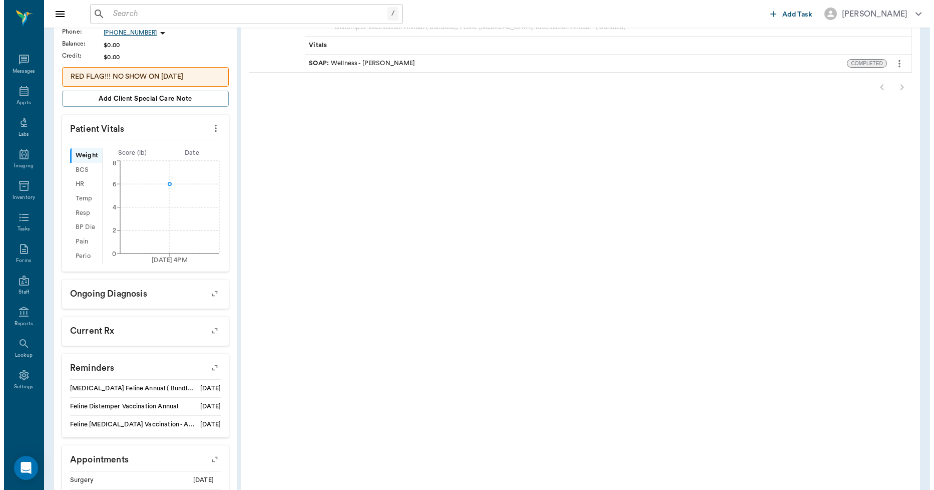
scroll to position [269, 0]
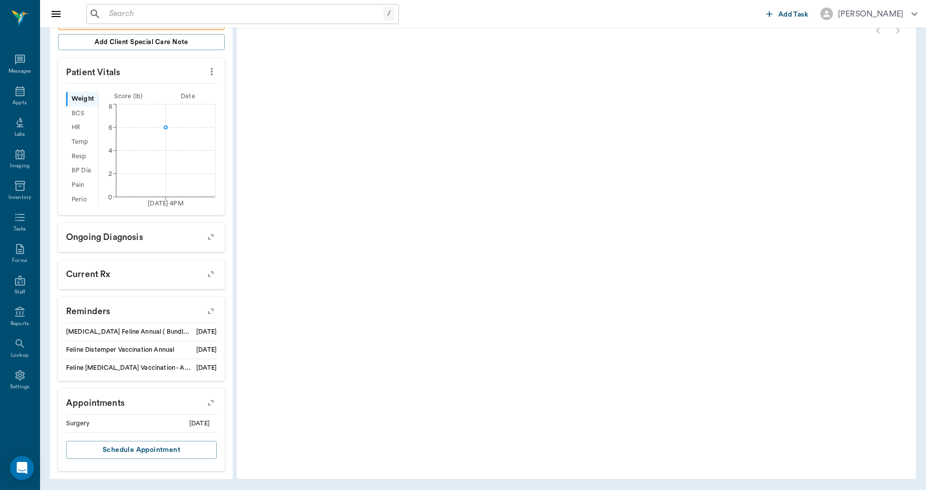
click at [212, 401] on icon "button" at bounding box center [211, 402] width 14 height 14
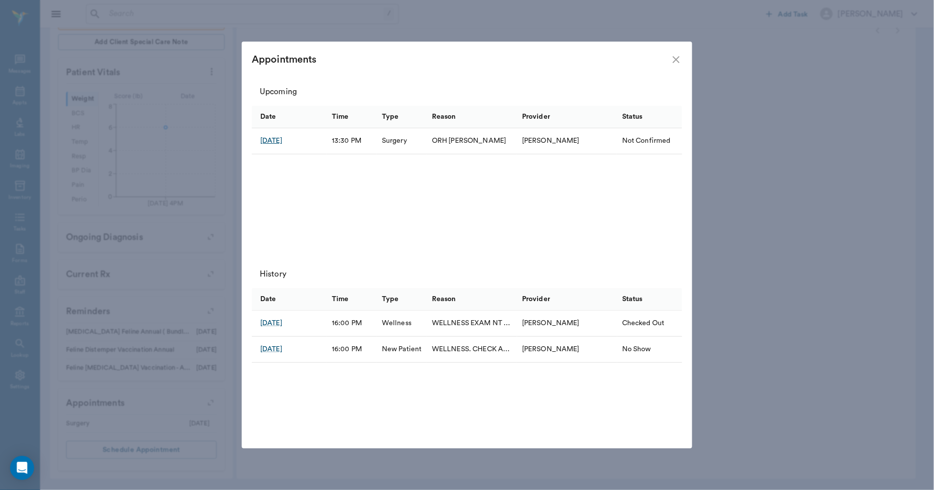
click at [281, 139] on div "[DATE]" at bounding box center [271, 141] width 22 height 10
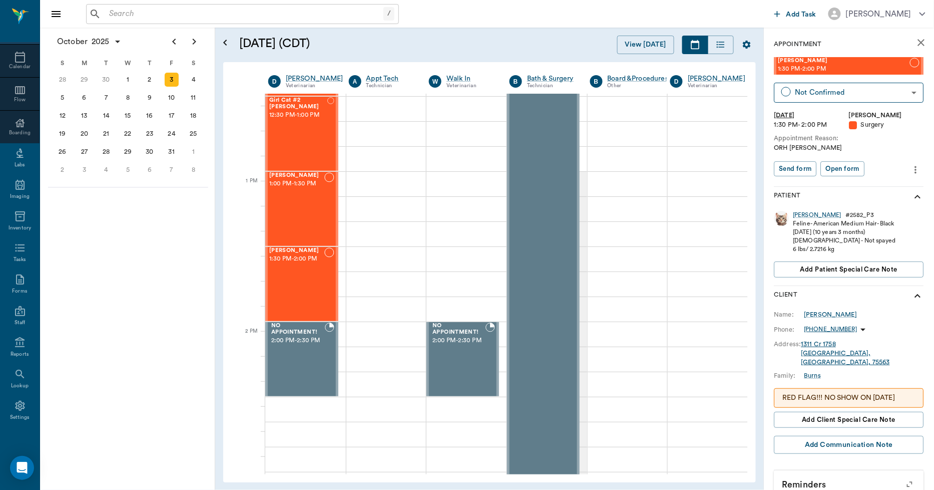
scroll to position [751, 0]
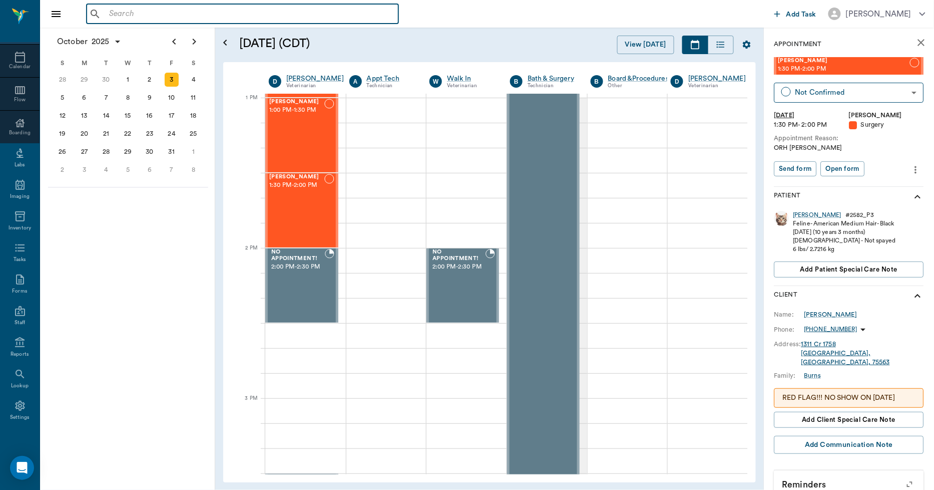
click at [210, 9] on input "text" at bounding box center [249, 14] width 289 height 14
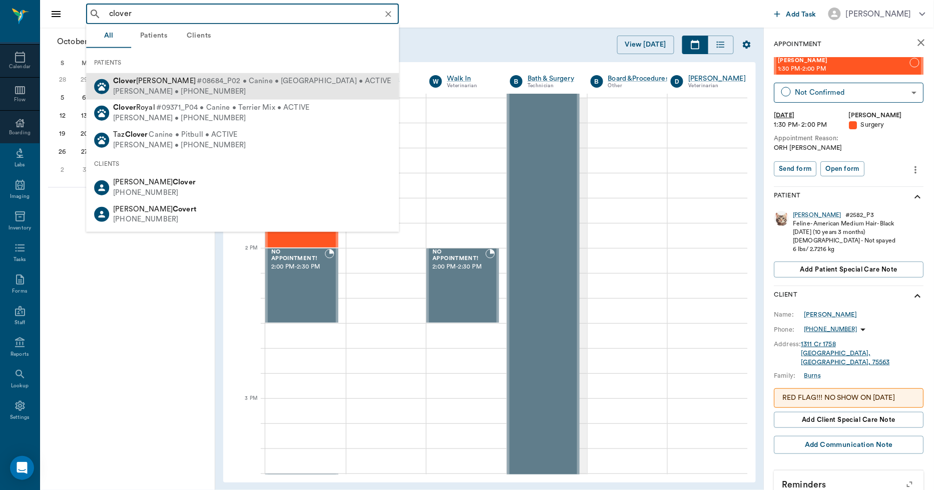
click at [197, 84] on span "#08684_P02 • Canine • [GEOGRAPHIC_DATA] • ACTIVE" at bounding box center [294, 81] width 194 height 11
type input "clover"
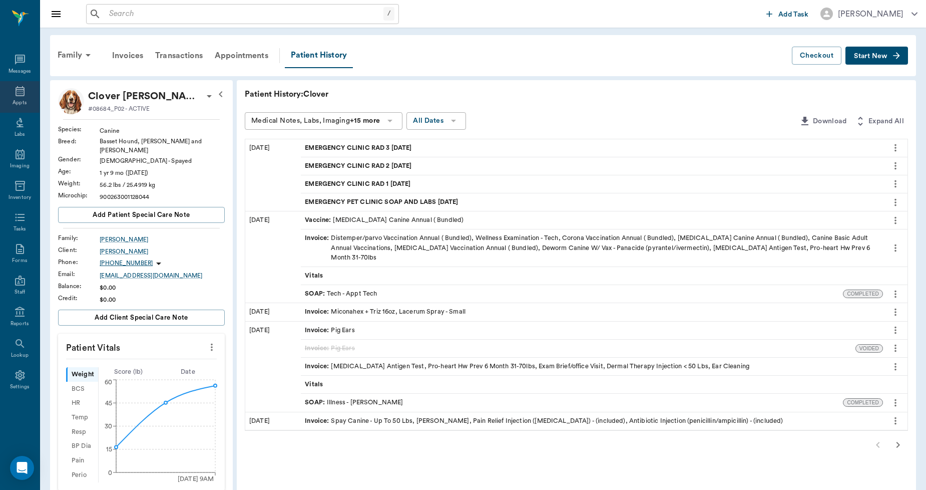
click at [18, 88] on icon at bounding box center [20, 91] width 12 height 12
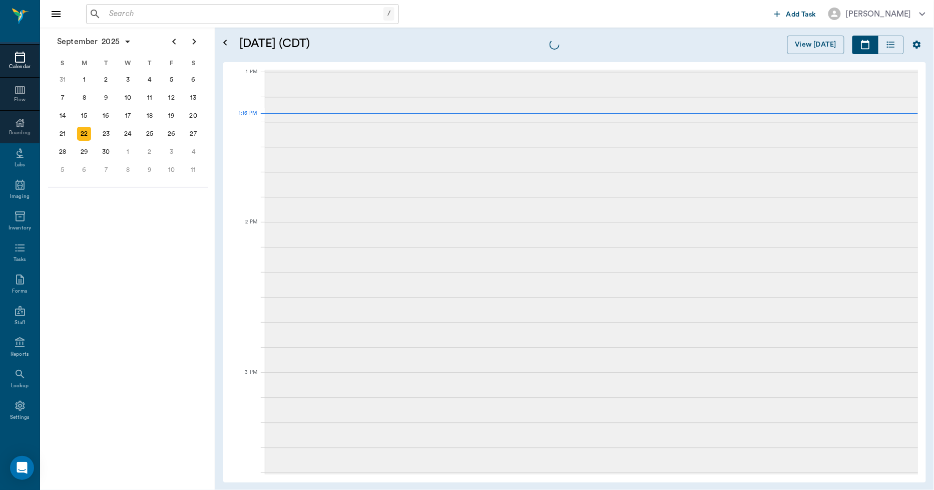
scroll to position [751, 0]
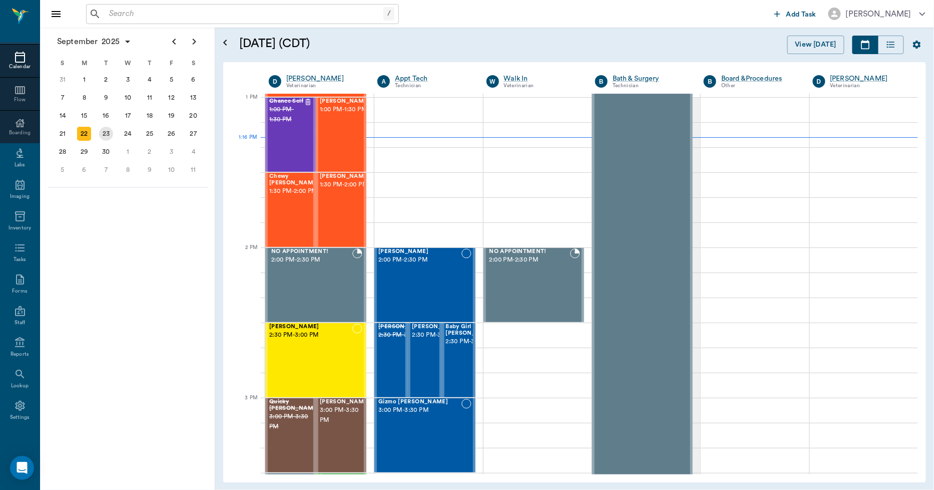
click at [111, 129] on div "23" at bounding box center [106, 134] width 14 height 14
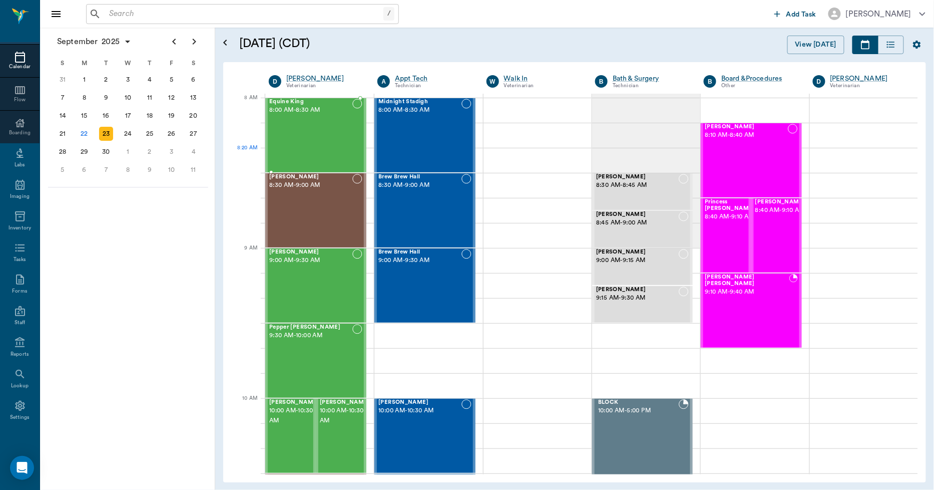
click at [336, 132] on div "Equine King 8:00 AM - 8:30 AM" at bounding box center [310, 135] width 83 height 73
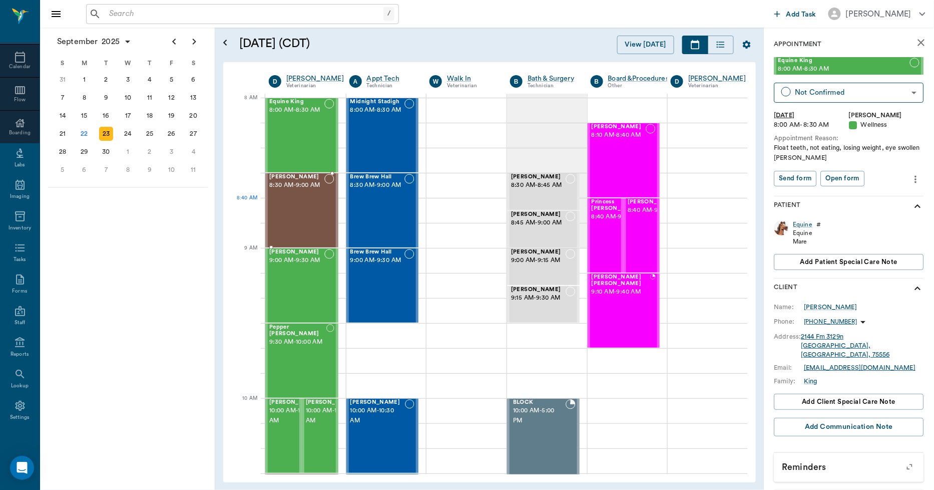
click at [314, 208] on div "[PERSON_NAME] 8:30 AM - 9:00 AM" at bounding box center [296, 210] width 55 height 73
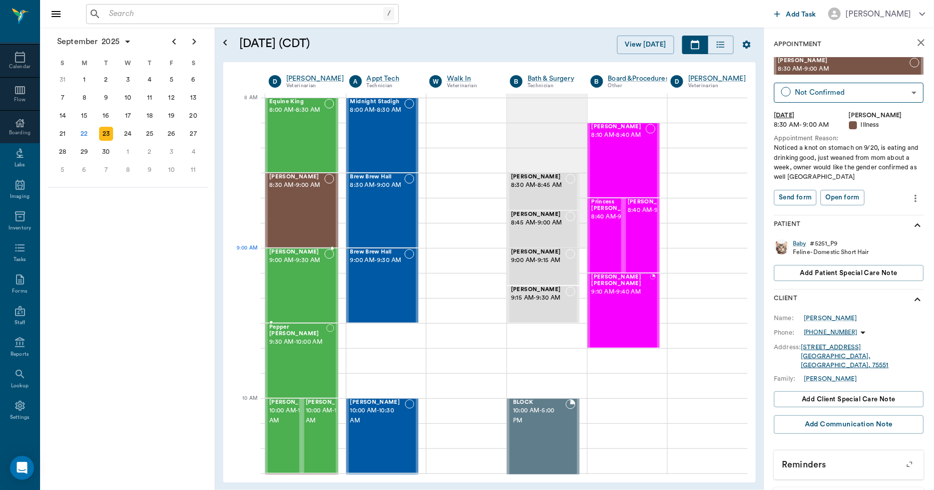
click at [315, 265] on span "9:00 AM - 9:30 AM" at bounding box center [296, 260] width 55 height 10
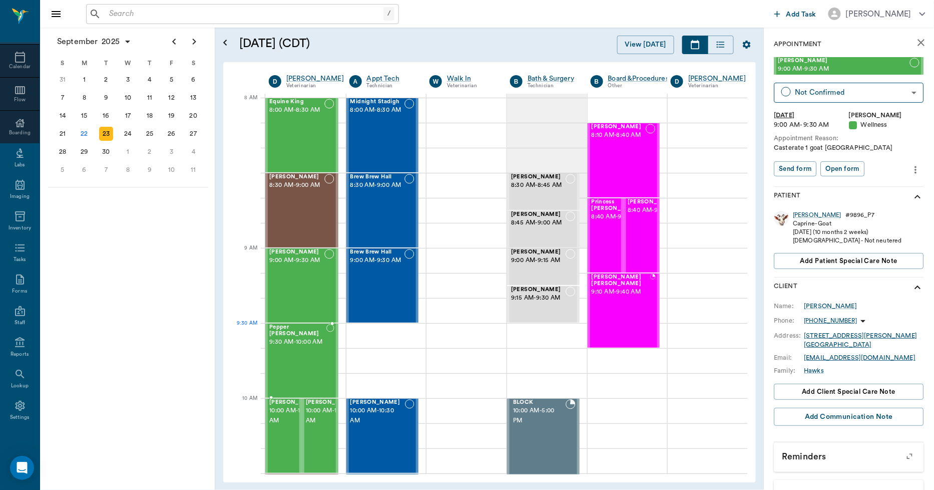
click at [297, 347] on span "9:30 AM - 10:00 AM" at bounding box center [297, 342] width 57 height 10
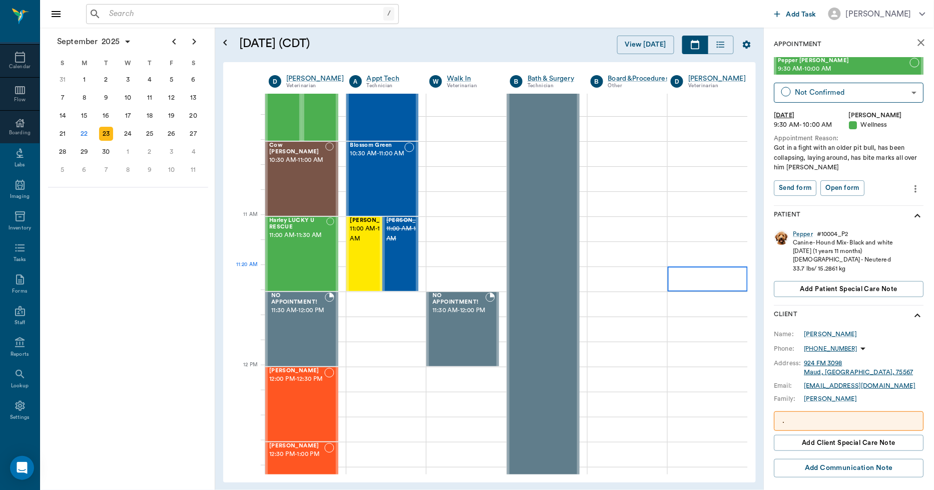
scroll to position [333, 0]
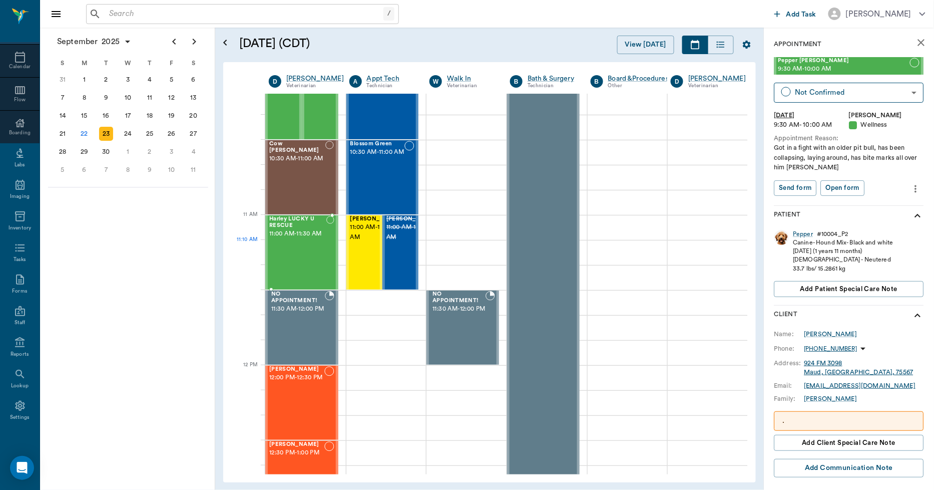
click at [291, 239] on span "11:00 AM - 11:30 AM" at bounding box center [297, 234] width 57 height 10
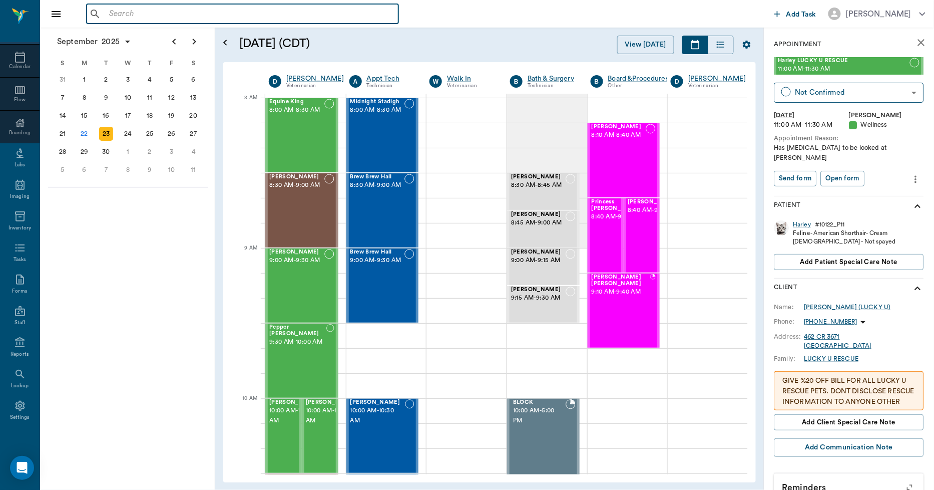
click at [206, 14] on input "text" at bounding box center [249, 14] width 289 height 14
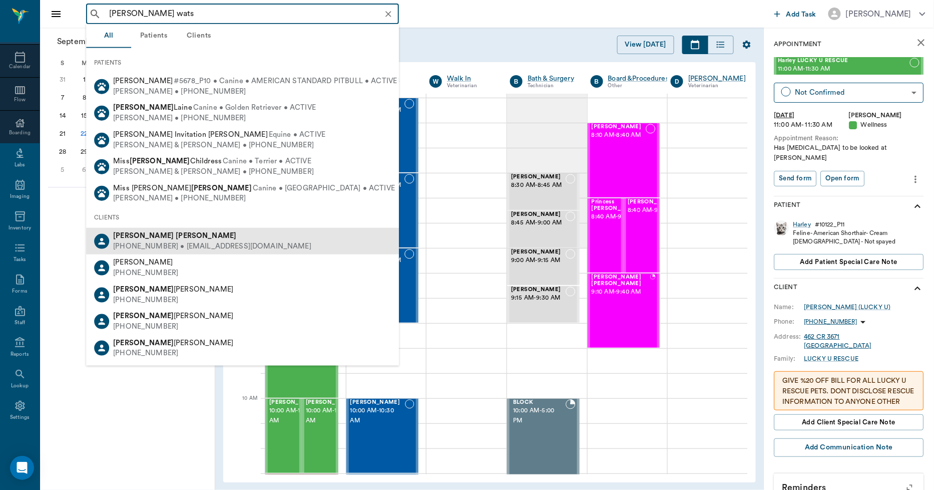
click at [176, 238] on b "[PERSON_NAME]" at bounding box center [206, 236] width 61 height 8
type input "[PERSON_NAME] wats"
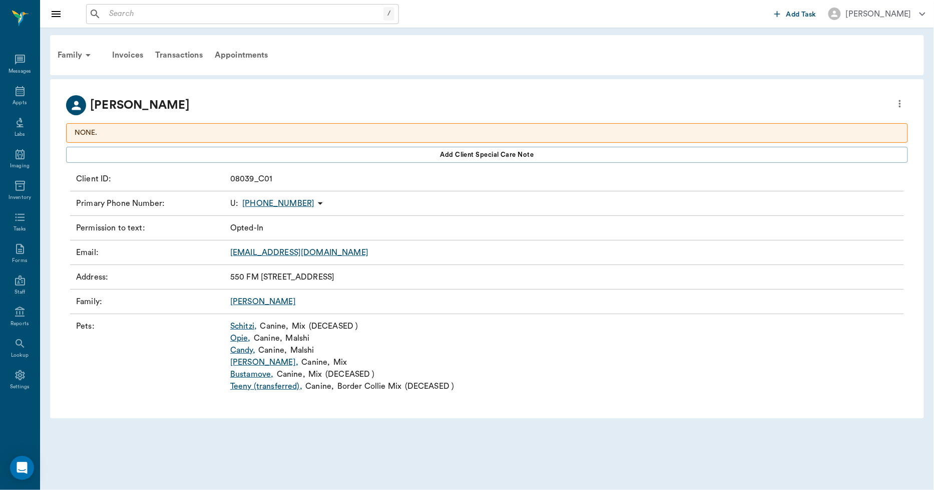
click at [250, 361] on link "[PERSON_NAME] ," at bounding box center [264, 362] width 68 height 12
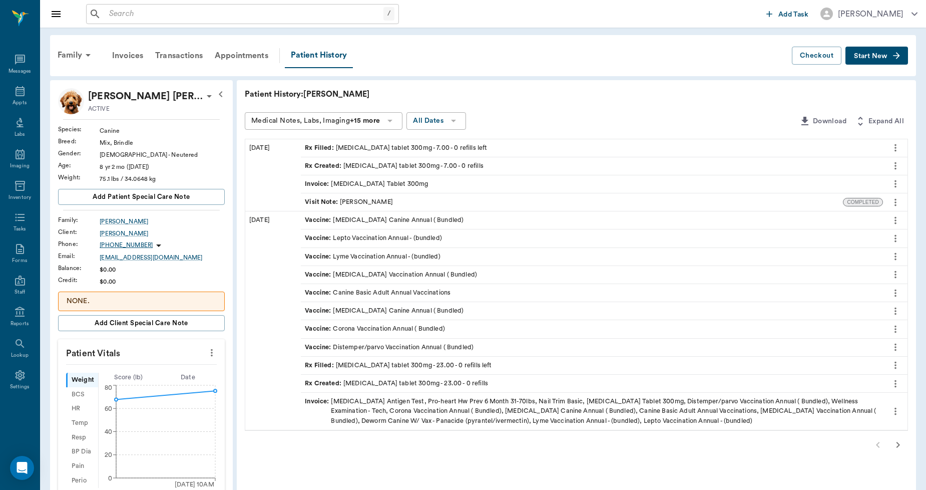
click at [148, 299] on p "NONE." at bounding box center [142, 301] width 150 height 11
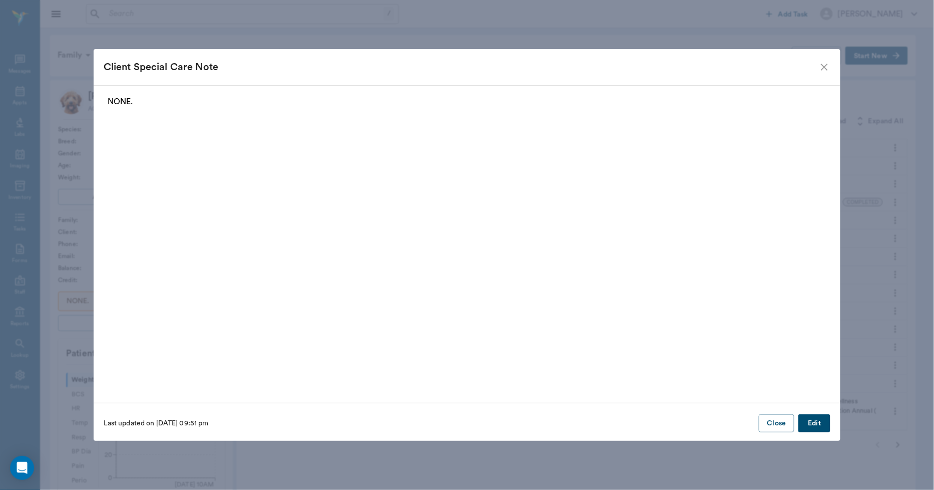
click at [821, 423] on button "Edit" at bounding box center [814, 423] width 32 height 19
click at [131, 426] on button "Delete" at bounding box center [123, 423] width 39 height 19
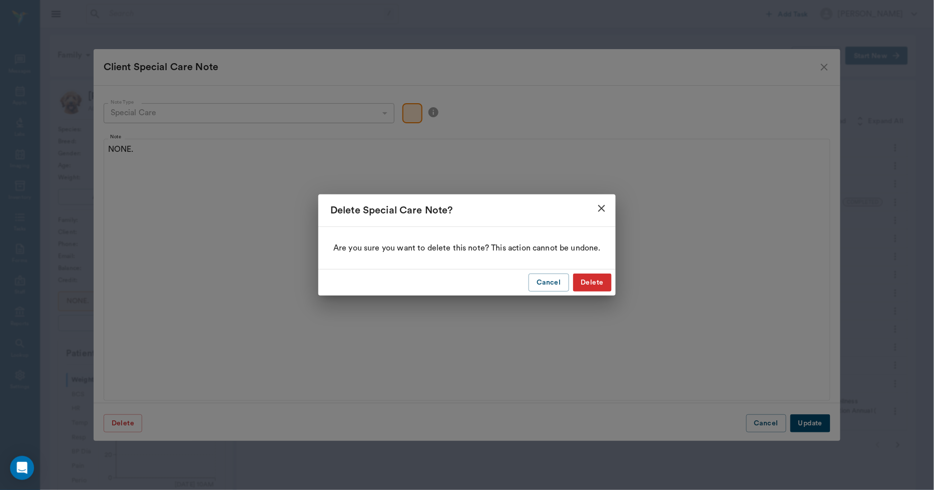
click at [593, 281] on button "Delete" at bounding box center [592, 282] width 39 height 19
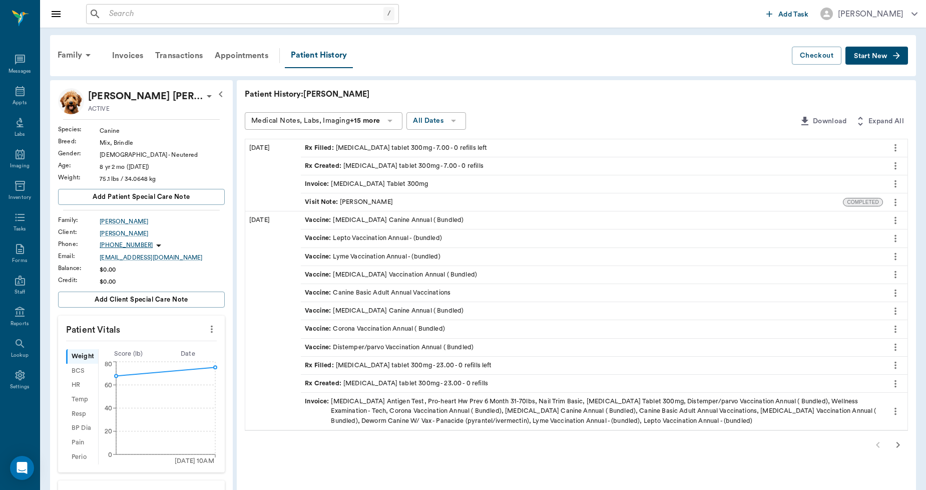
click at [863, 56] on span "Start New" at bounding box center [871, 56] width 34 height 0
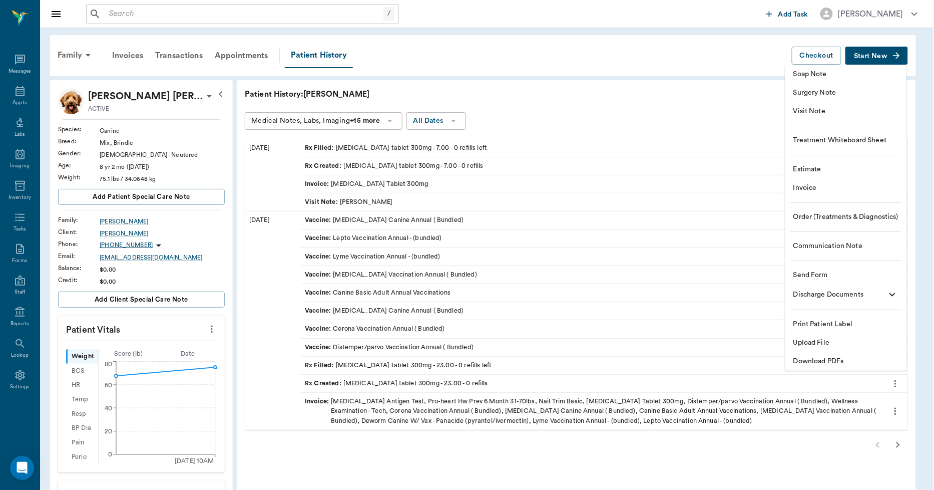
click at [802, 192] on span "Invoice" at bounding box center [845, 188] width 105 height 11
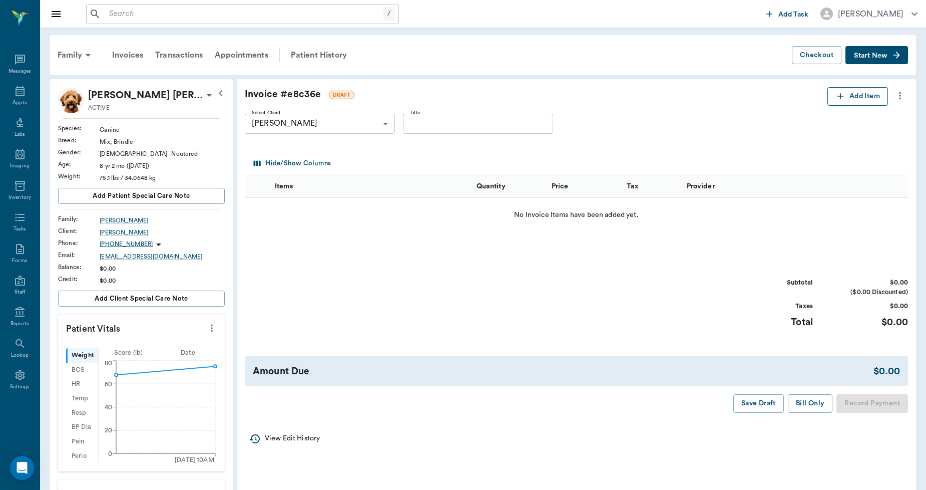
click at [841, 97] on icon "button" at bounding box center [840, 96] width 10 height 10
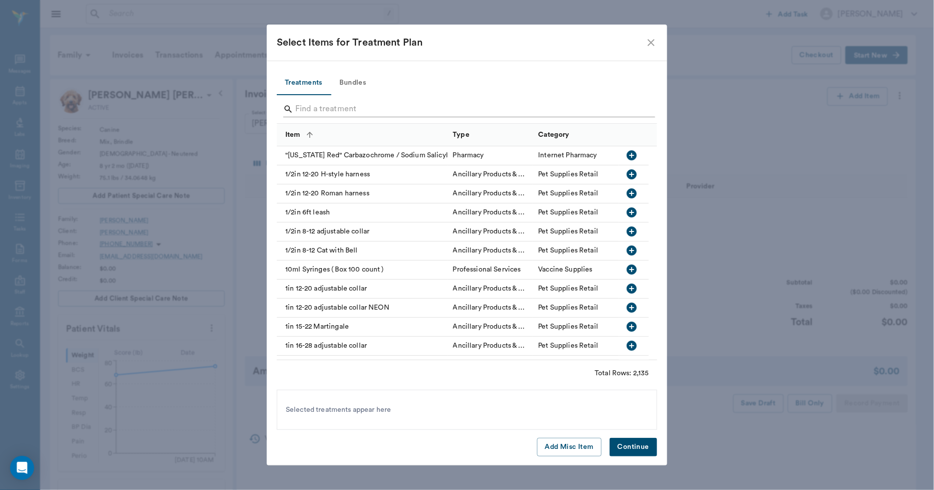
click at [373, 110] on input "Search" at bounding box center [467, 109] width 345 height 16
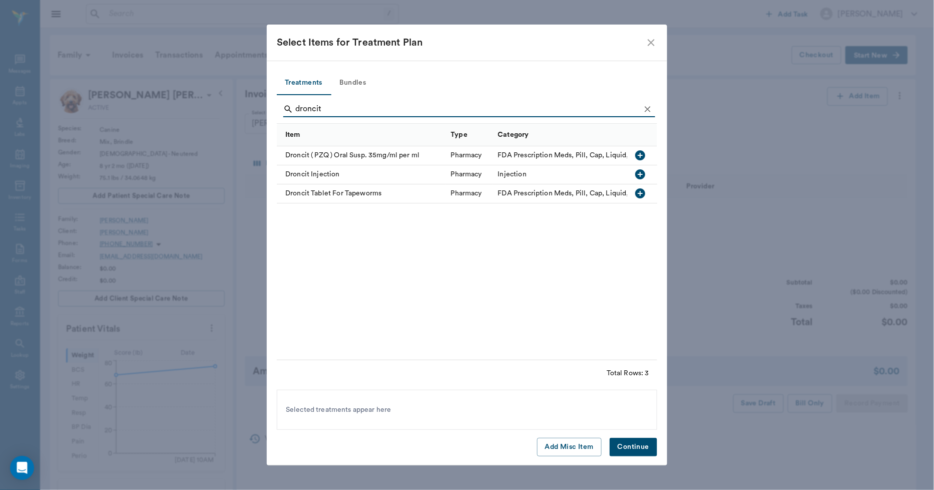
type input "droncit"
click at [639, 153] on icon "button" at bounding box center [640, 155] width 10 height 10
click at [627, 446] on button "Continue" at bounding box center [634, 447] width 48 height 19
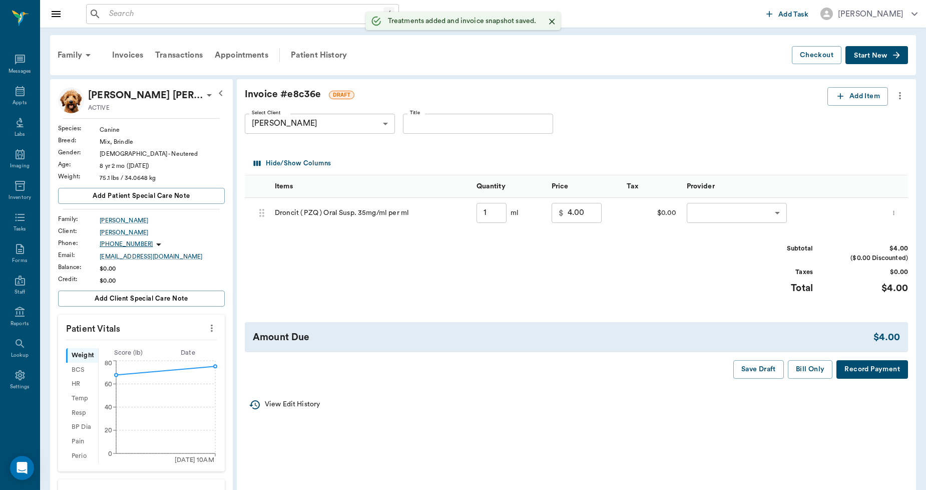
type input "1.00"
click at [895, 214] on icon "more" at bounding box center [894, 213] width 7 height 12
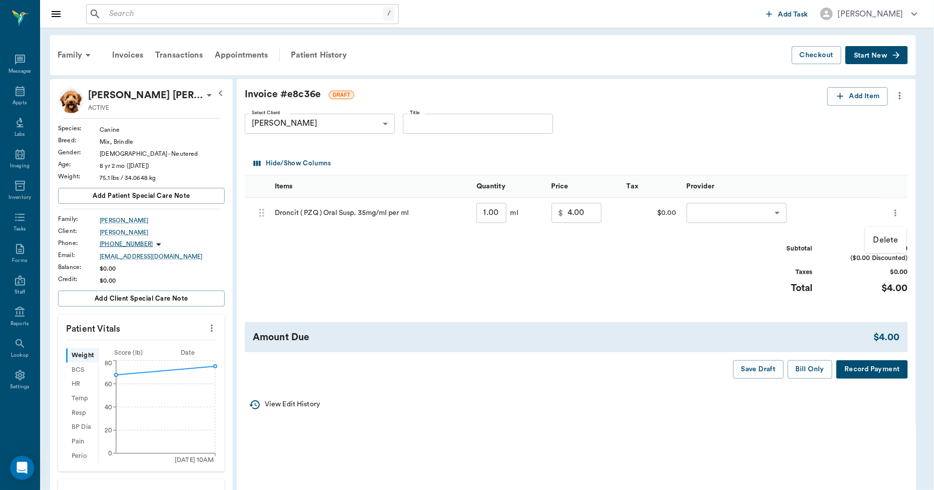
click at [874, 235] on p "Delete" at bounding box center [886, 240] width 25 height 12
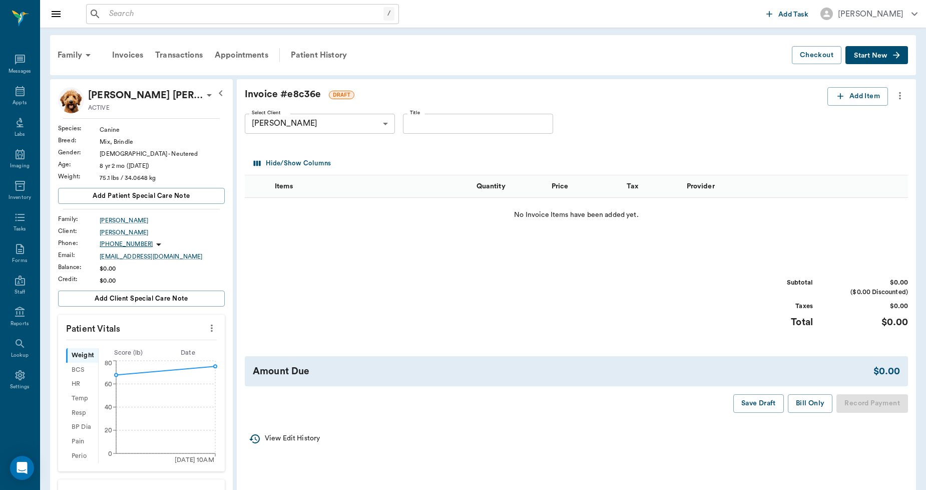
click at [899, 98] on icon "more" at bounding box center [900, 96] width 2 height 8
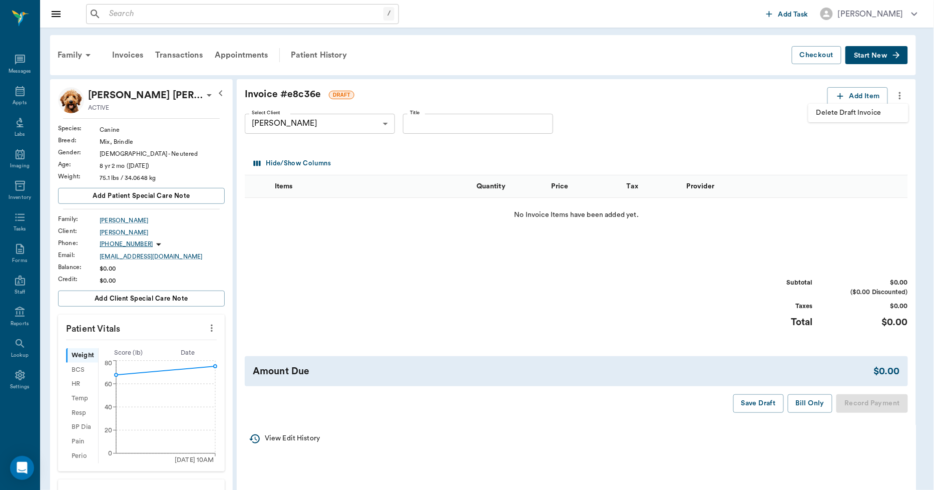
click at [878, 110] on span "Delete Draft Invoice" at bounding box center [858, 113] width 84 height 11
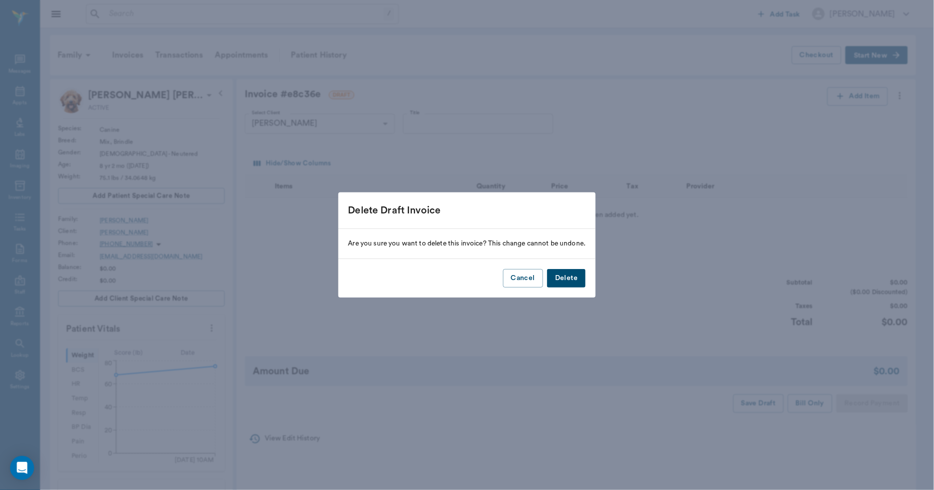
click at [563, 273] on button "Delete" at bounding box center [566, 278] width 39 height 19
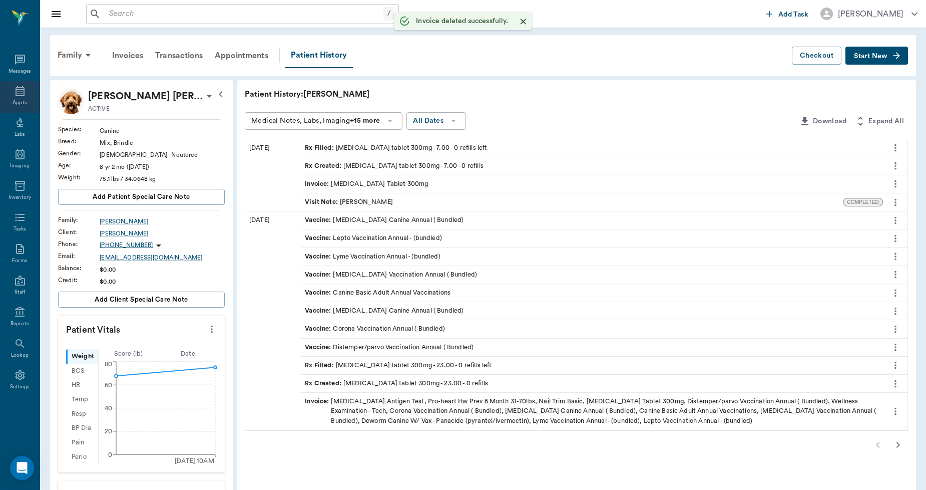
click at [14, 92] on icon at bounding box center [20, 91] width 12 height 12
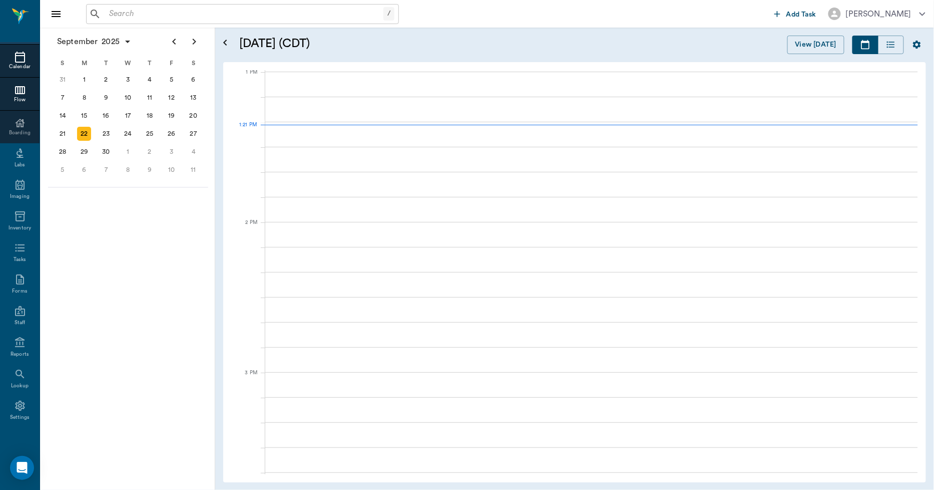
scroll to position [752, 0]
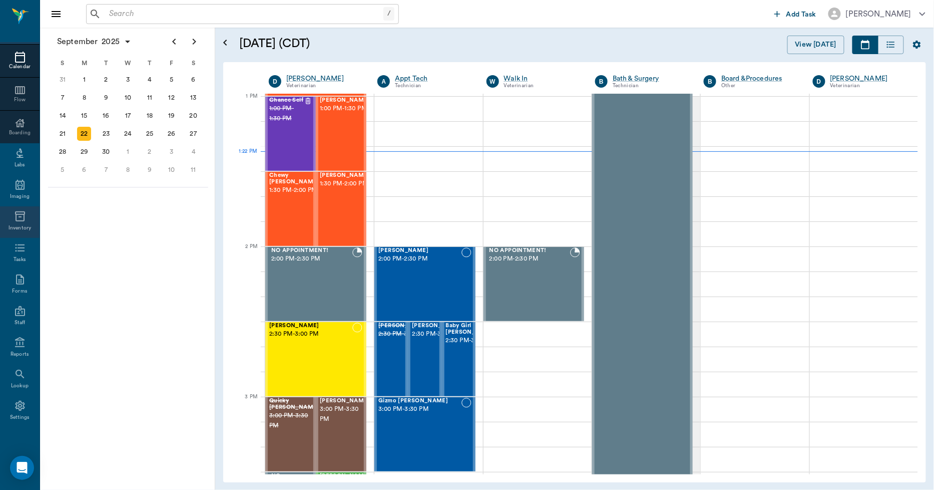
click at [14, 224] on div "Inventory" at bounding box center [20, 228] width 23 height 8
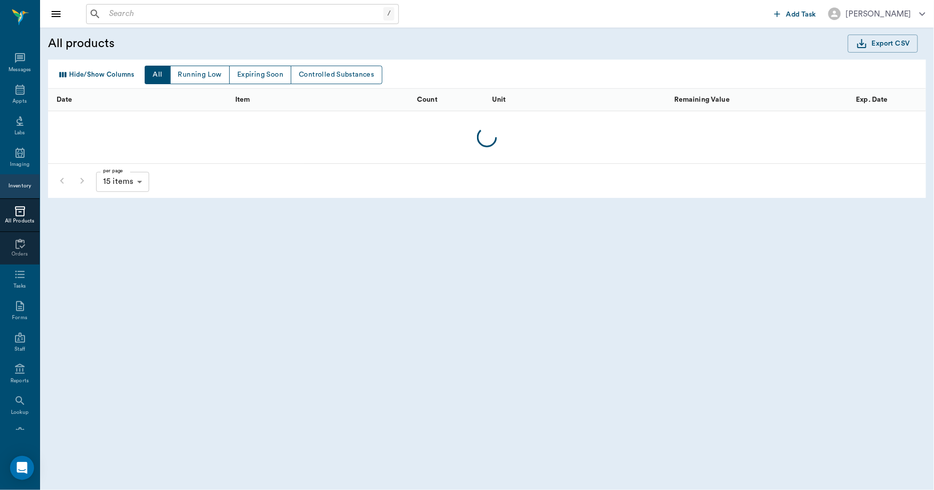
scroll to position [27, 0]
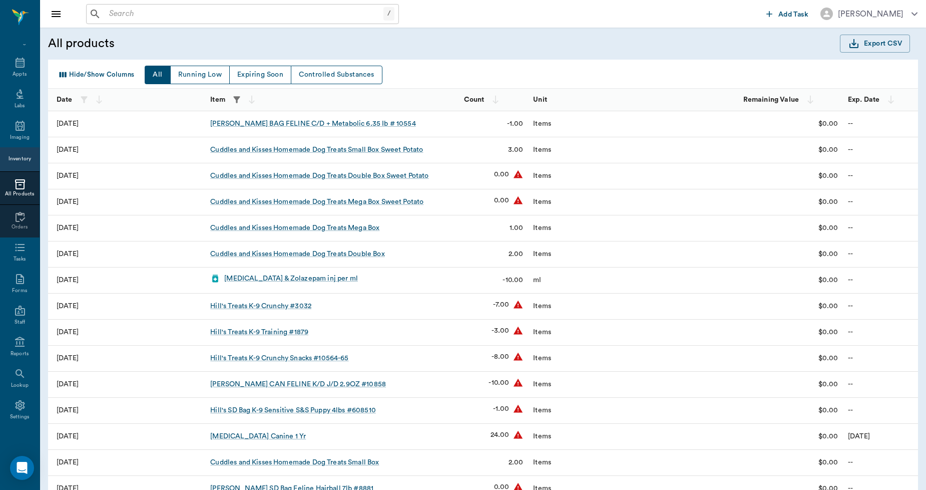
click at [234, 99] on icon "button" at bounding box center [237, 100] width 10 height 10
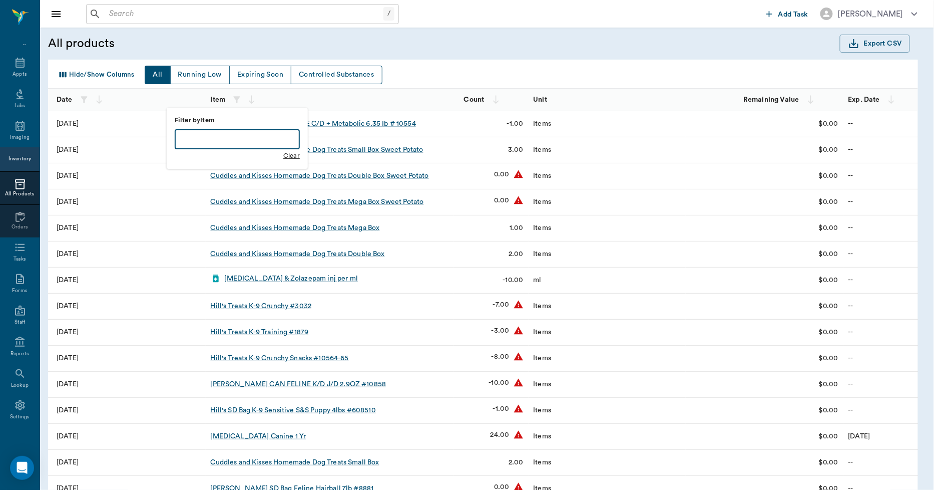
click at [223, 134] on input "text" at bounding box center [237, 139] width 125 height 20
type input "[PERSON_NAME]"
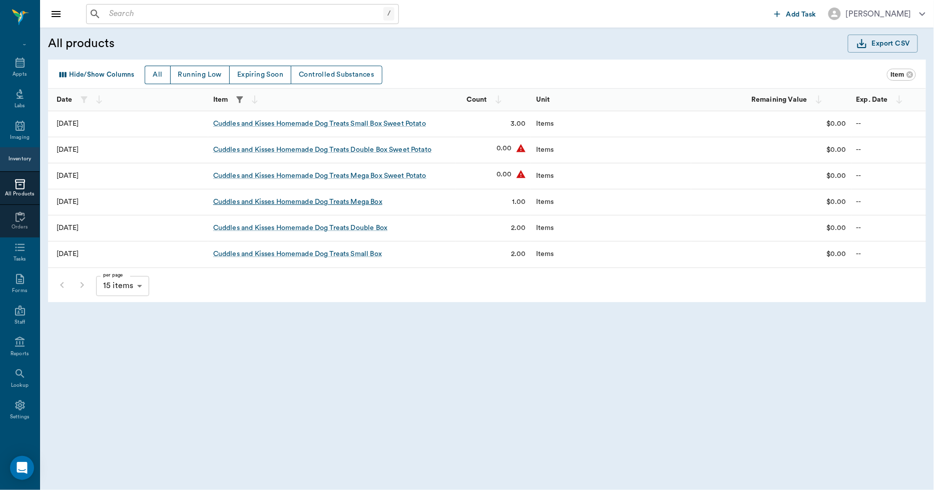
click at [317, 198] on div "Cuddles and Kisses Homemade Dog Treats Mega Box" at bounding box center [297, 202] width 169 height 10
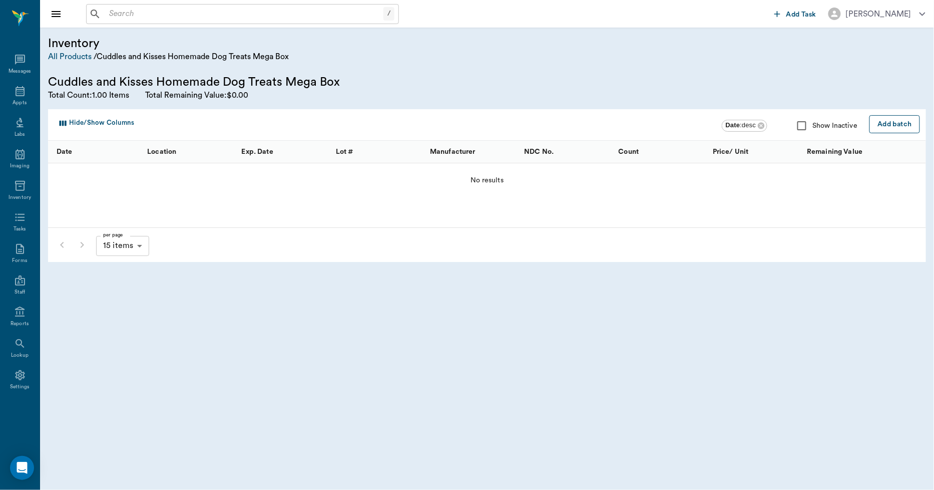
click at [888, 119] on button "Add batch" at bounding box center [895, 124] width 51 height 19
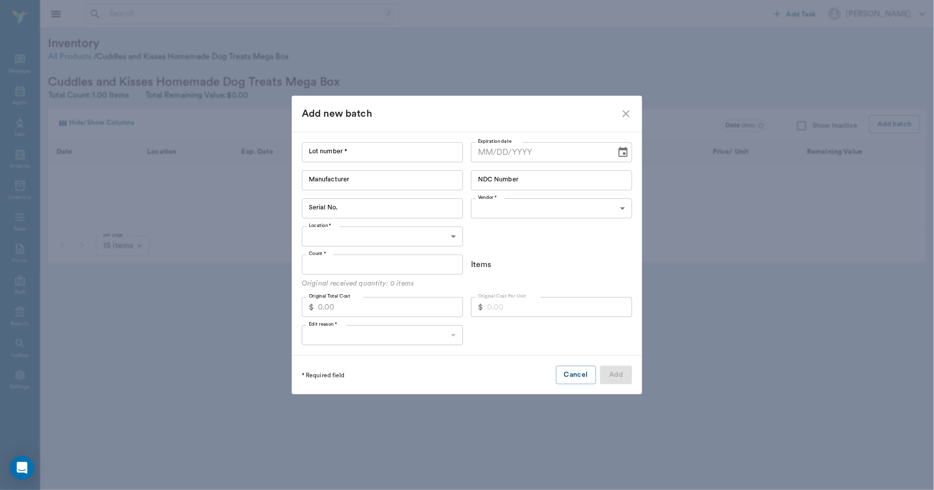
click at [436, 157] on input "Lot number *" at bounding box center [382, 152] width 161 height 20
type input "3"
click at [378, 181] on input "Manufacturer" at bounding box center [382, 180] width 161 height 20
type input "Cuddles and Kisses"
click at [490, 206] on body "/ ​ Add Task [PERSON_NAME] Nectar Messages Appts Labs Imaging Inventory Tasks F…" at bounding box center [467, 245] width 934 height 490
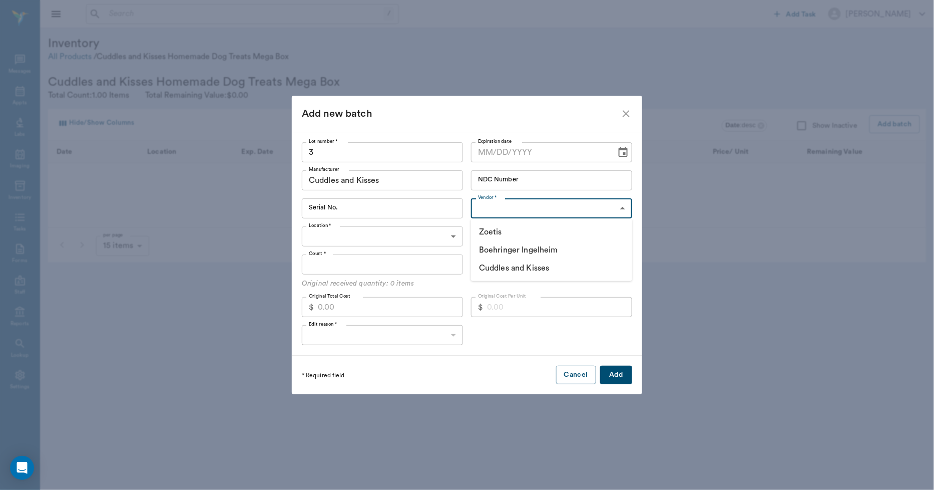
click at [502, 265] on li "Cuddles and Kisses" at bounding box center [551, 268] width 161 height 18
type input "6893b86a19df25f5bce9f2bd"
click at [438, 235] on body "/ ​ Add Task [PERSON_NAME] Nectar Messages Appts Labs Imaging Inventory Tasks F…" at bounding box center [467, 245] width 934 height 490
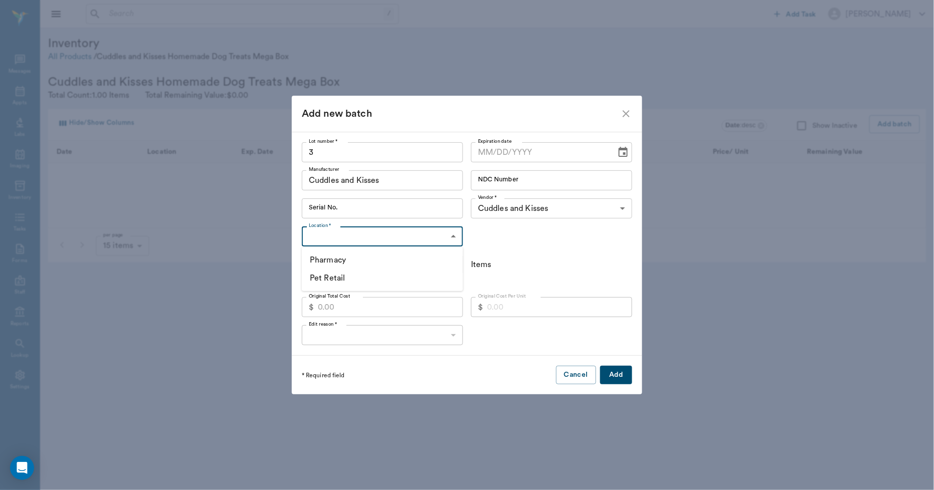
click at [359, 275] on li "Pet Retail" at bounding box center [382, 278] width 161 height 18
type input "6893b8d719df25f5bce9f2be"
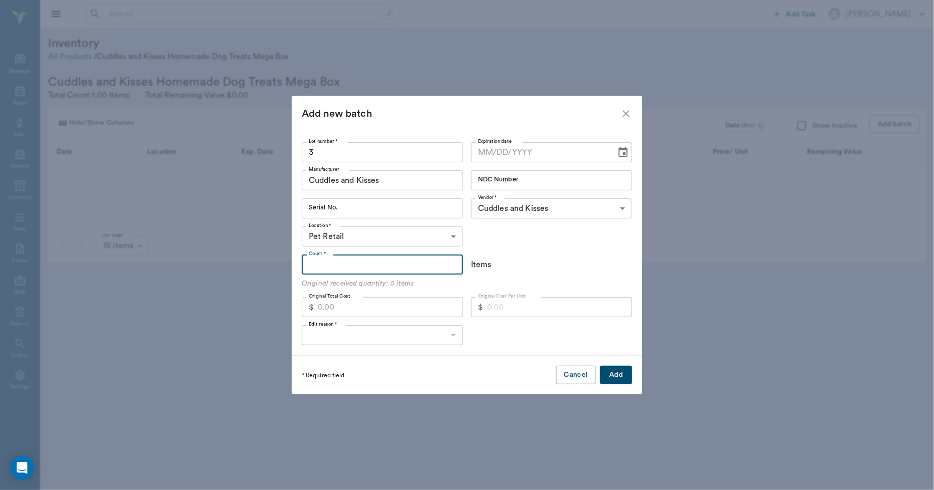
click at [373, 261] on input "Count *" at bounding box center [382, 264] width 161 height 20
type input "2"
click at [377, 334] on body "/ ​ Add Task [PERSON_NAME] Nectar Messages Appts Labs Imaging Inventory Tasks F…" at bounding box center [467, 245] width 934 height 490
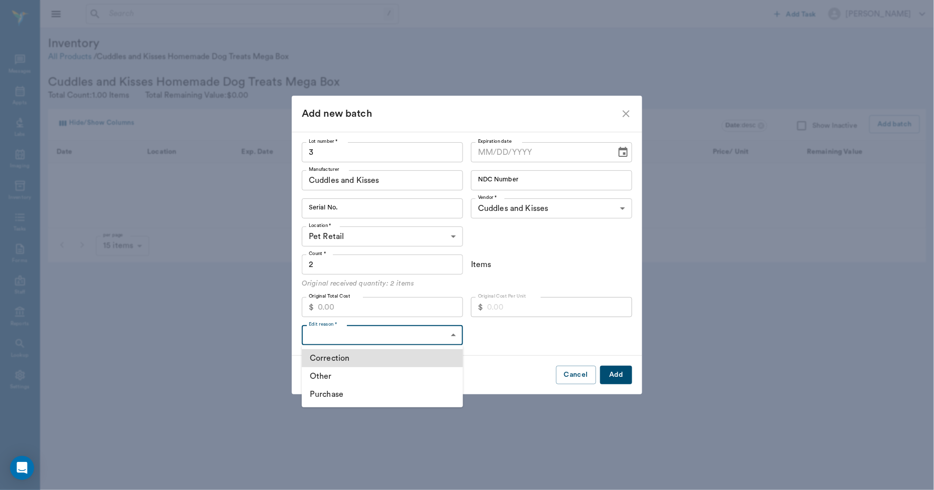
click at [337, 378] on li "Other" at bounding box center [382, 376] width 161 height 18
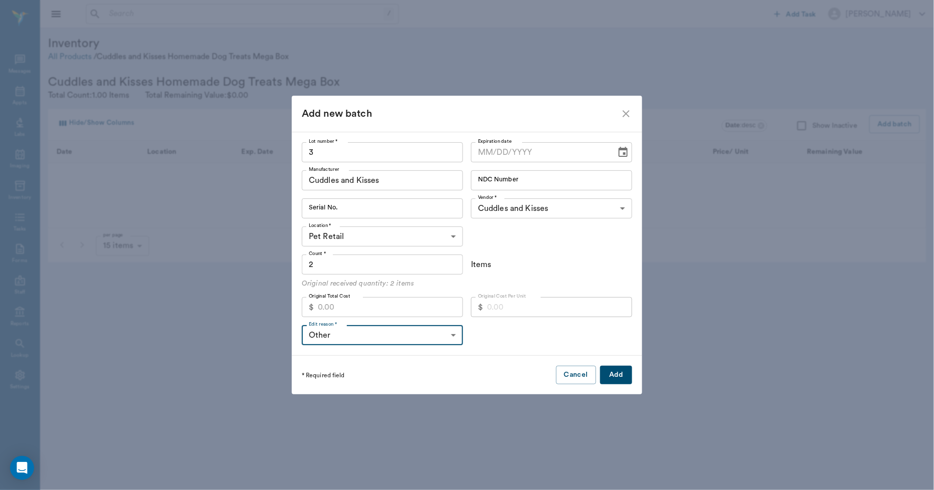
click at [410, 341] on body "/ ​ Add Task [PERSON_NAME] Nectar Messages Appts Labs Imaging Inventory Tasks F…" at bounding box center [467, 245] width 934 height 490
click at [351, 393] on li "Purchase" at bounding box center [382, 394] width 161 height 18
type input "PURCHASE"
click at [618, 377] on button "Add" at bounding box center [616, 374] width 32 height 19
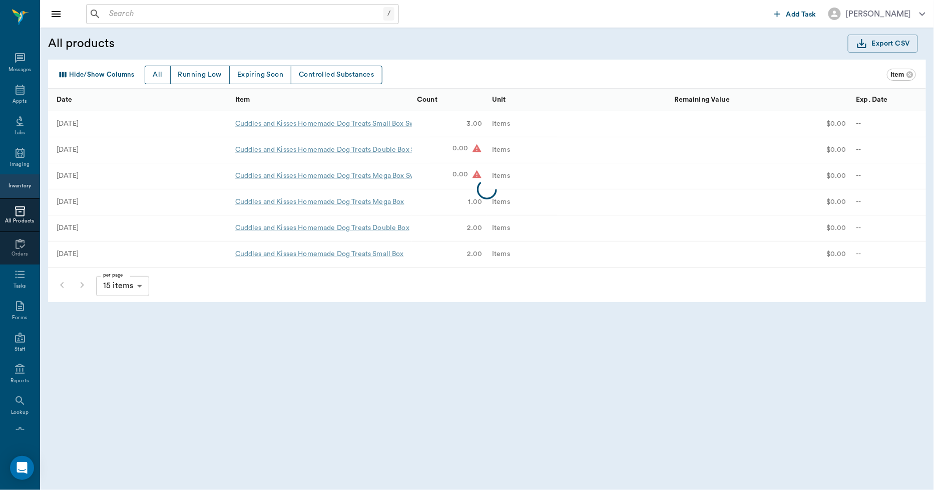
scroll to position [27, 0]
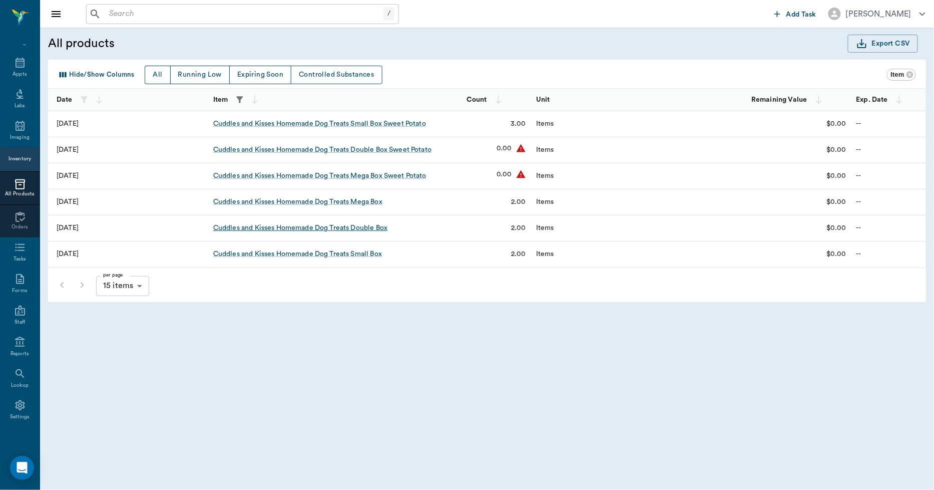
click at [369, 226] on div "Cuddles and Kisses Homemade Dog Treats Double Box" at bounding box center [300, 228] width 174 height 10
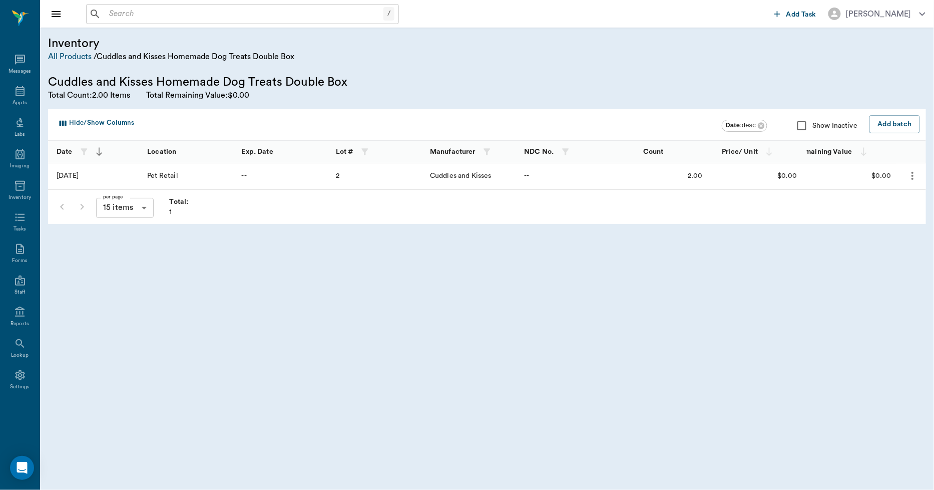
click at [917, 179] on icon "more" at bounding box center [913, 176] width 12 height 12
click at [888, 200] on p "Edit Batch" at bounding box center [883, 203] width 38 height 12
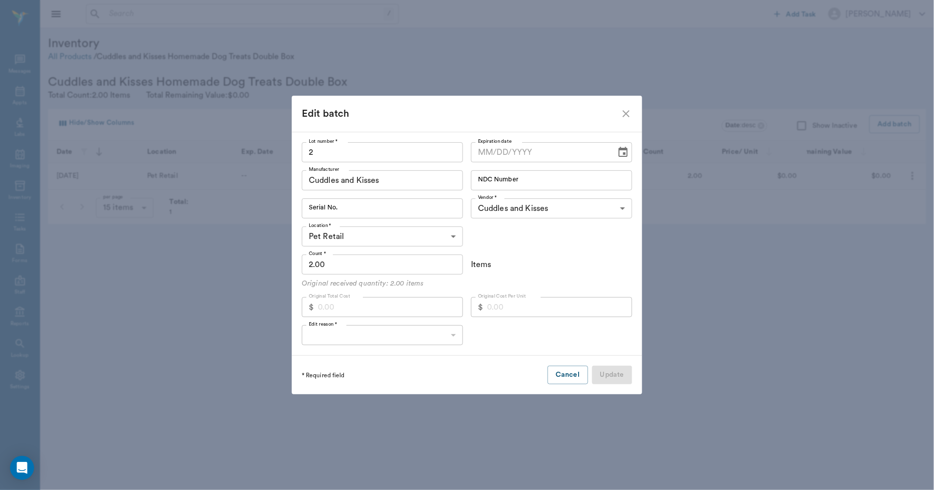
click at [387, 264] on input "2.00" at bounding box center [382, 264] width 161 height 20
type input "4"
click at [411, 327] on body "/ ​ Add Task [PERSON_NAME] Nectar Messages Appts Labs Imaging Inventory Tasks F…" at bounding box center [467, 245] width 934 height 490
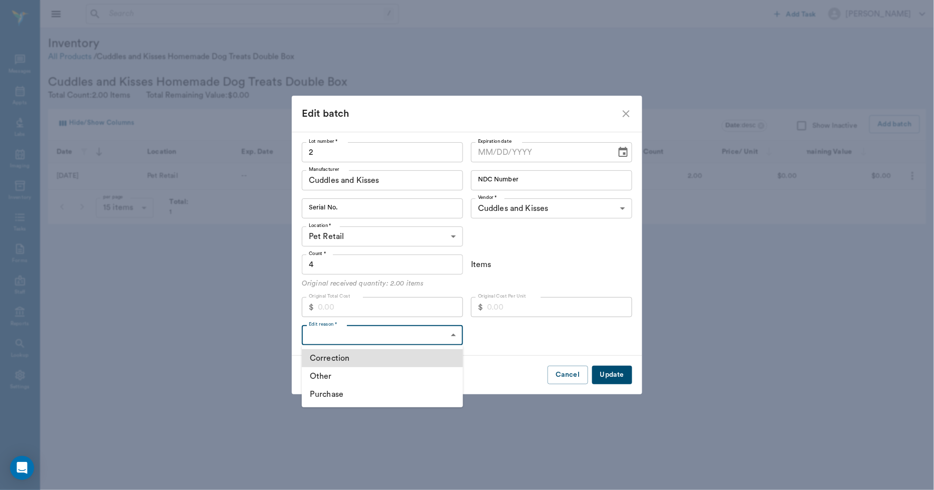
click at [365, 354] on li "Correction" at bounding box center [382, 358] width 161 height 18
type input "CORRECTION"
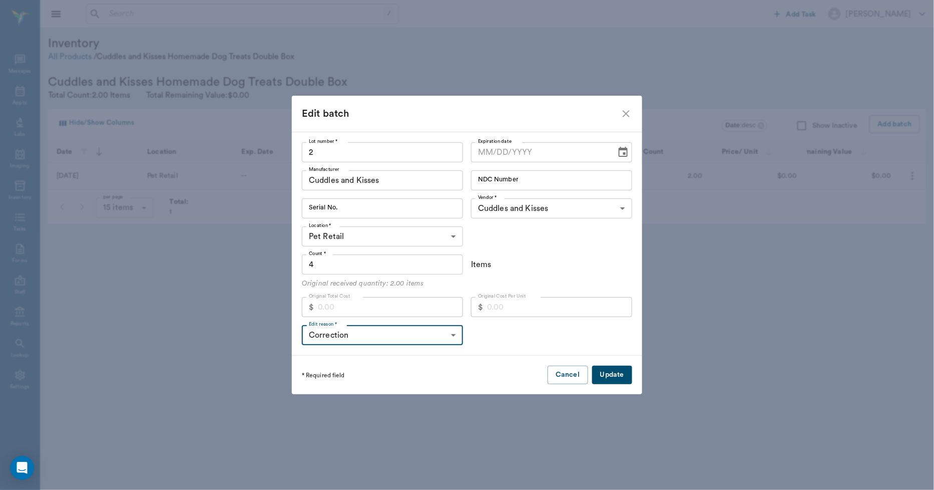
click at [609, 377] on button "Update" at bounding box center [612, 374] width 40 height 19
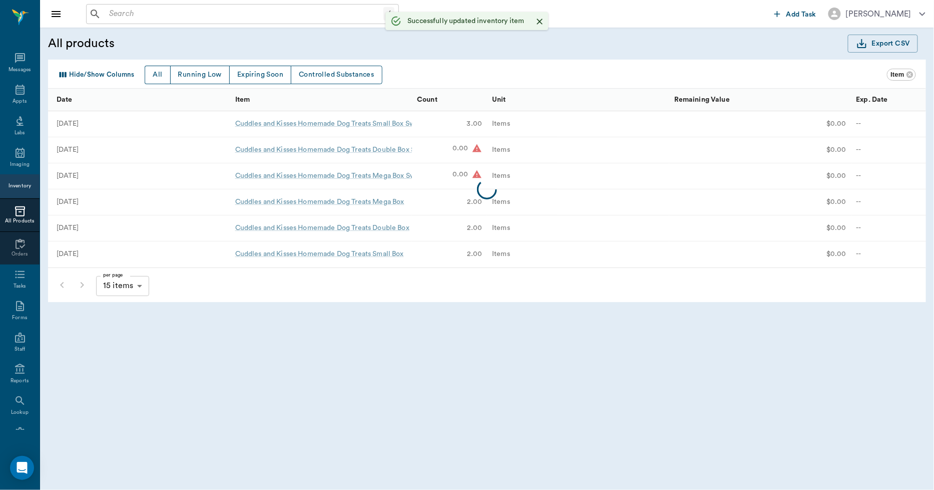
scroll to position [27, 0]
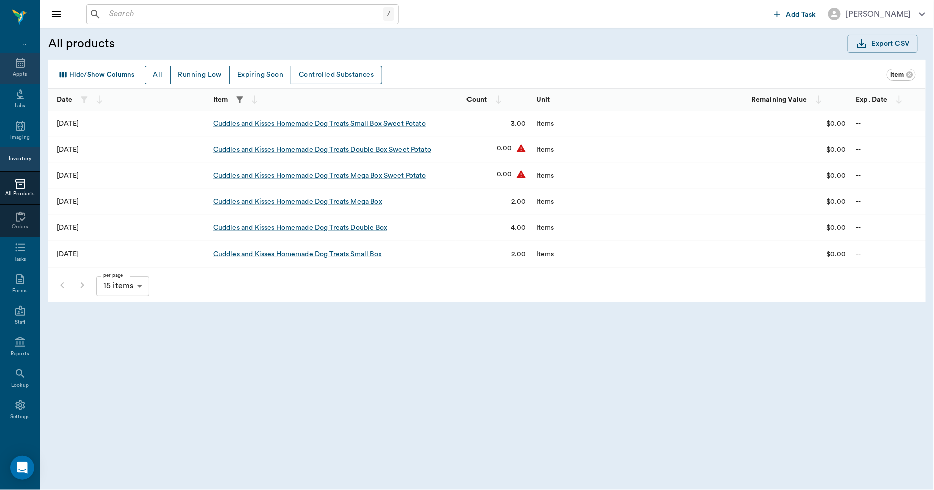
click at [17, 65] on icon at bounding box center [20, 63] width 12 height 12
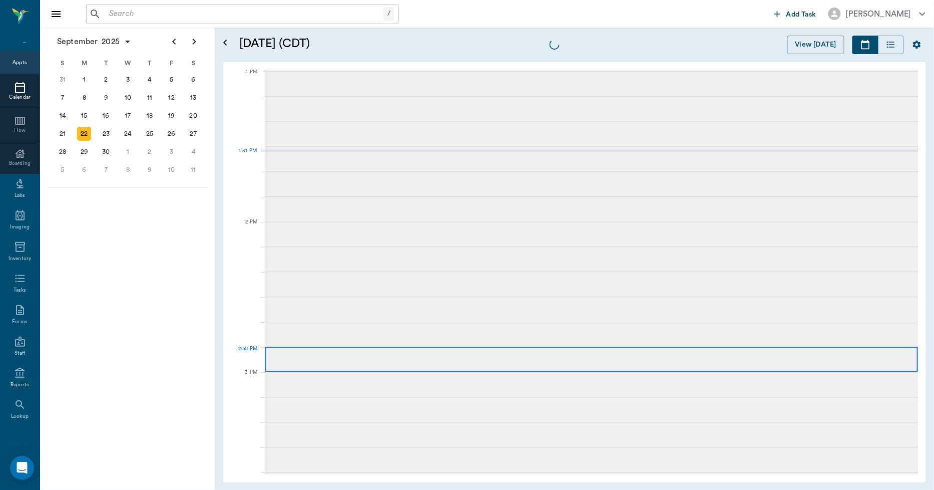
scroll to position [751, 0]
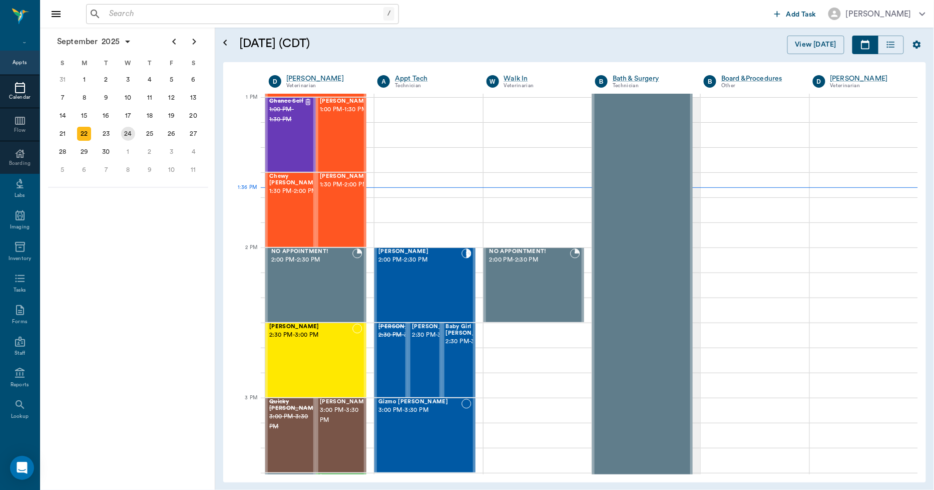
click at [128, 137] on div "24" at bounding box center [128, 134] width 22 height 18
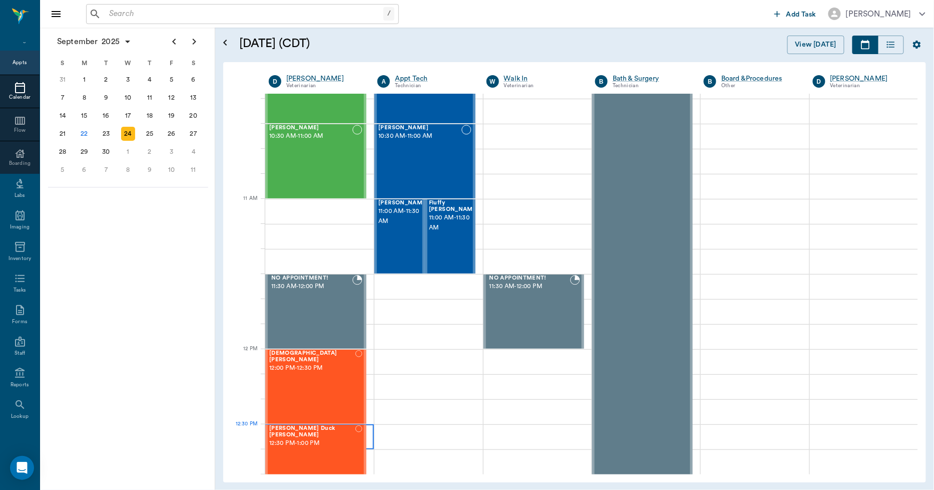
scroll to position [556, 0]
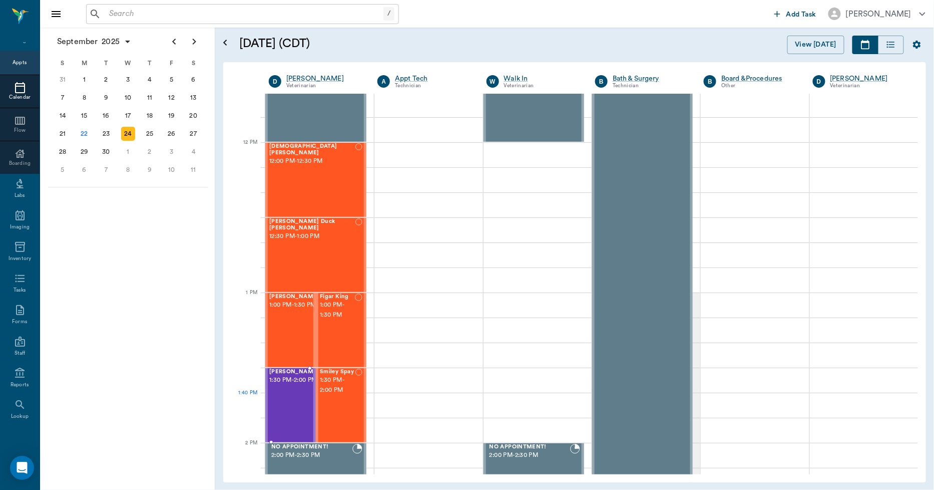
click at [284, 404] on div "[PERSON_NAME] 1:30 PM - 2:00 PM" at bounding box center [294, 404] width 50 height 73
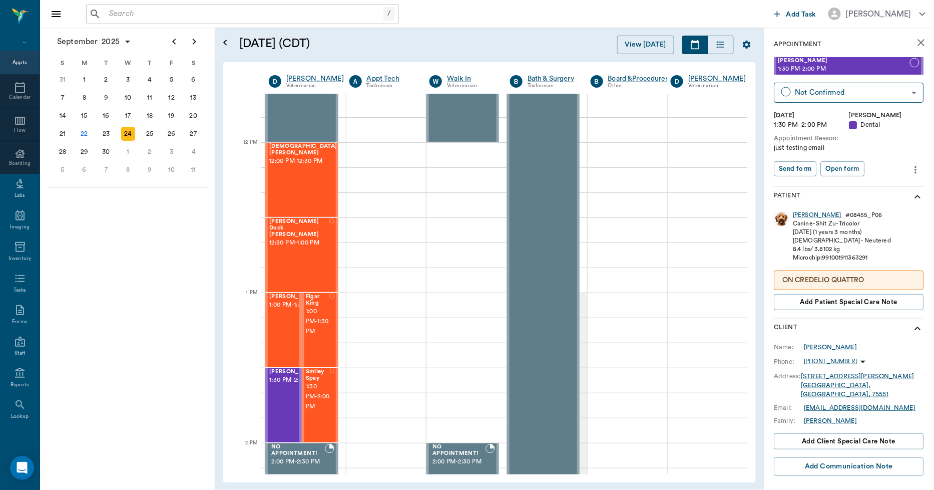
click at [911, 167] on icon "more" at bounding box center [916, 170] width 11 height 12
click at [863, 202] on span "Delete appointment" at bounding box center [866, 205] width 84 height 11
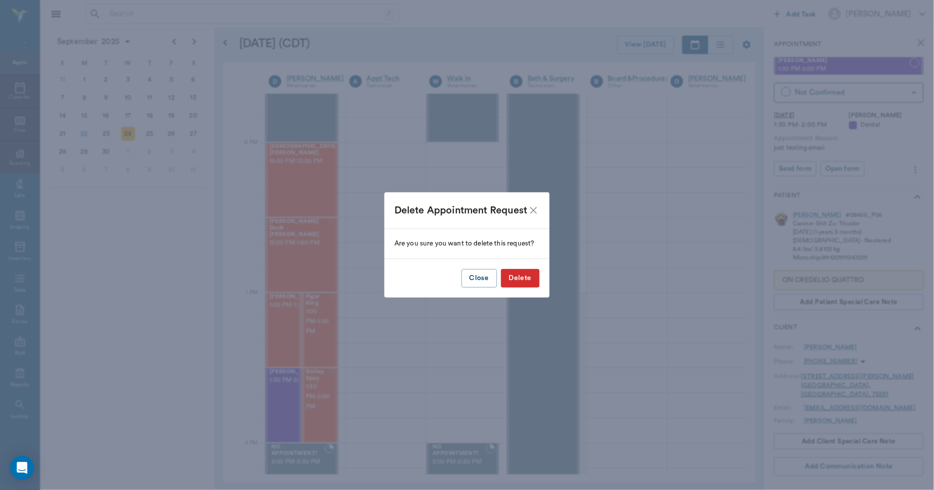
click at [517, 278] on button "Delete" at bounding box center [520, 278] width 39 height 19
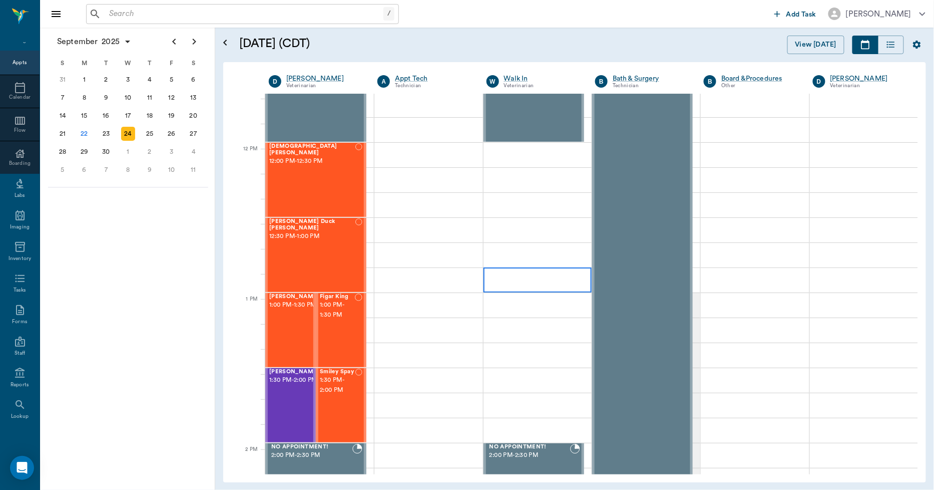
scroll to position [549, 0]
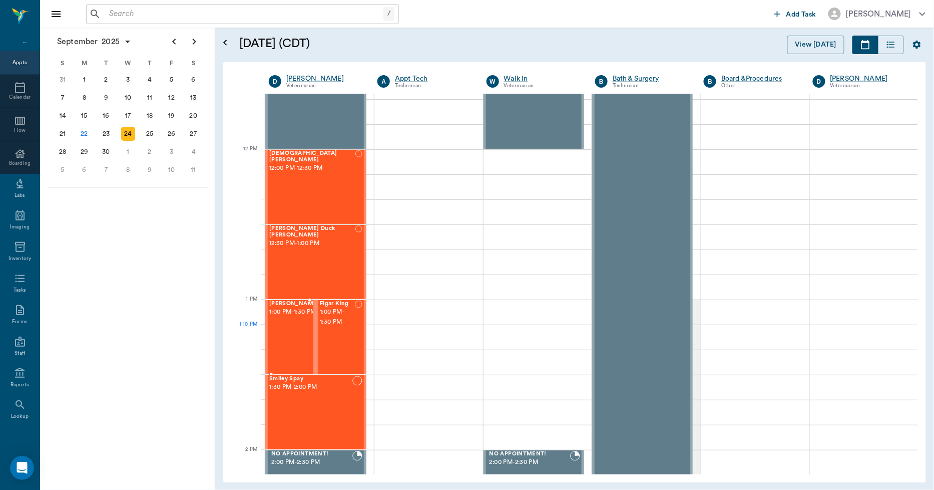
click at [286, 344] on div "[PERSON_NAME] 1:00 PM - 1:30 PM" at bounding box center [294, 336] width 50 height 73
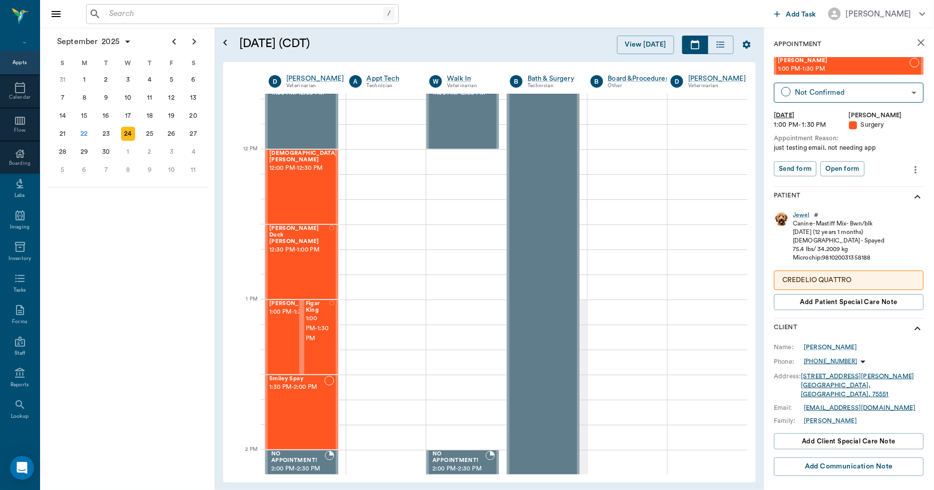
click at [911, 171] on icon "more" at bounding box center [916, 170] width 11 height 12
click at [870, 182] on span "Edit appointment" at bounding box center [866, 186] width 84 height 11
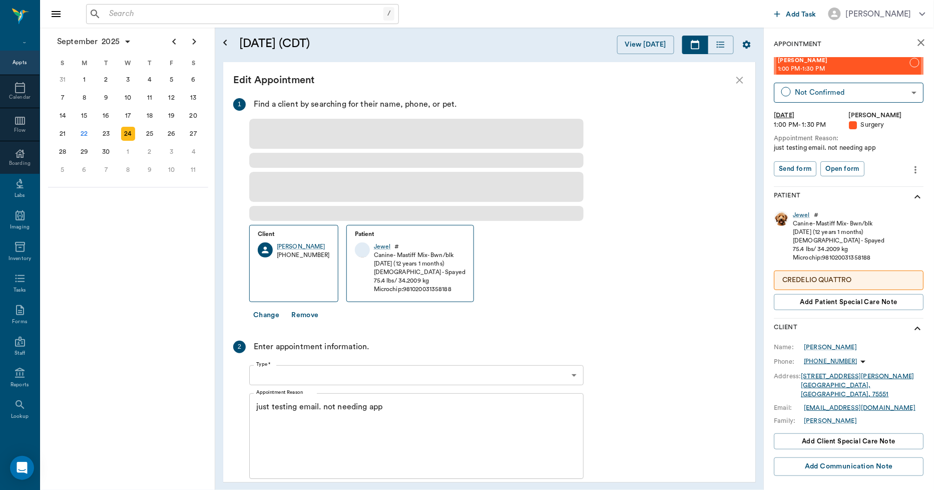
type input "[DATE]"
type input "01:00 PM"
type input "01:30 PM"
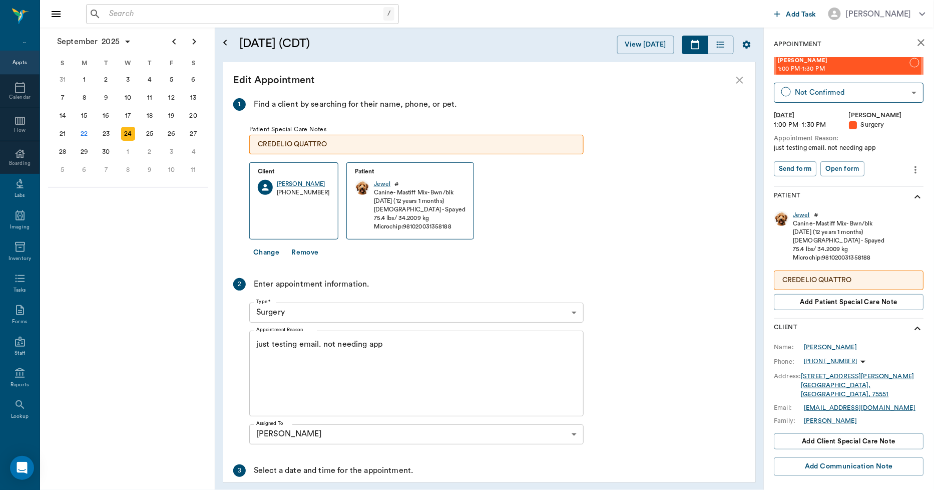
click at [911, 171] on icon "more" at bounding box center [916, 170] width 11 height 12
click at [869, 203] on span "Delete appointment" at bounding box center [866, 205] width 84 height 11
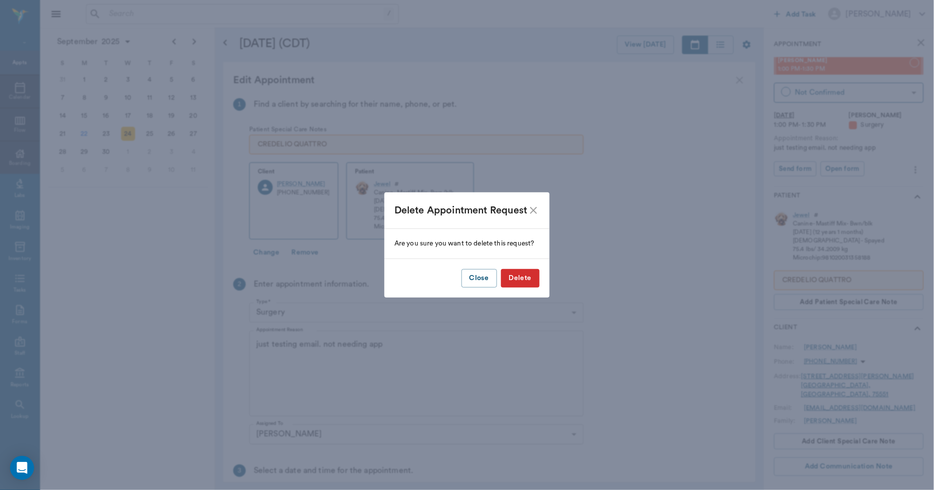
click at [520, 278] on button "Delete" at bounding box center [520, 278] width 39 height 19
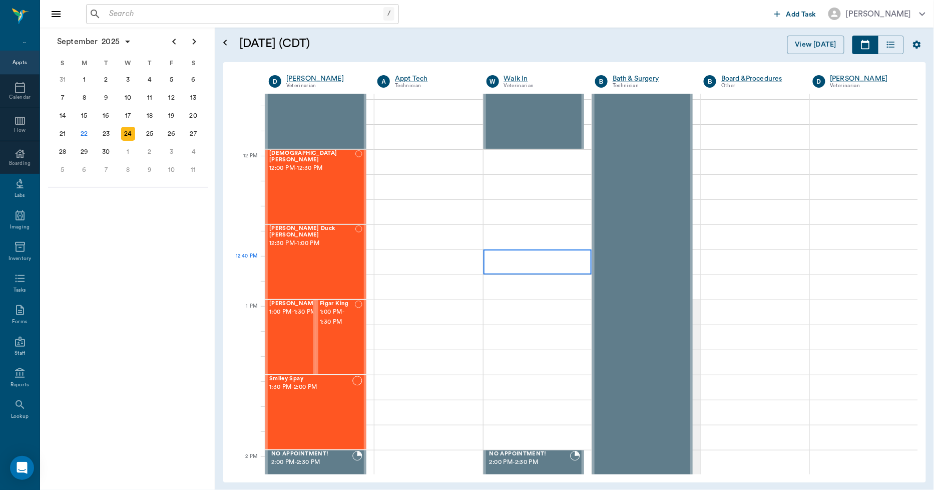
scroll to position [543, 0]
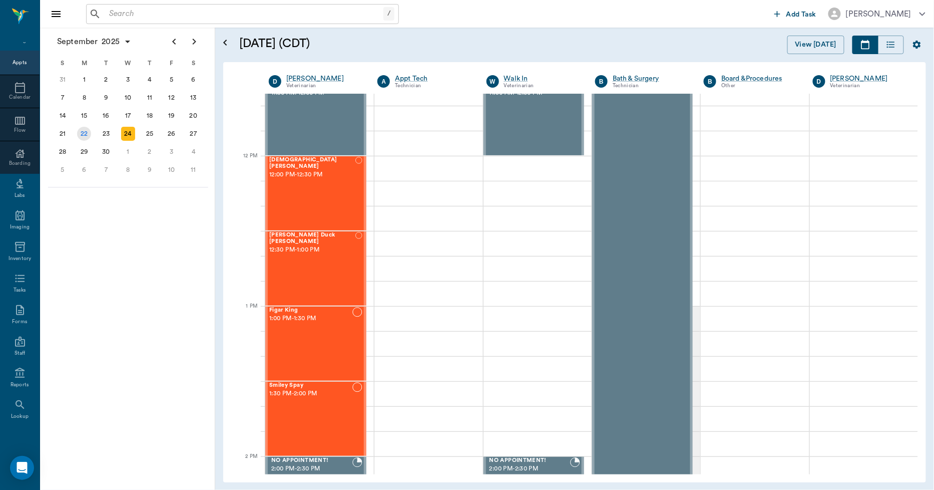
click at [87, 132] on div "22" at bounding box center [84, 134] width 14 height 14
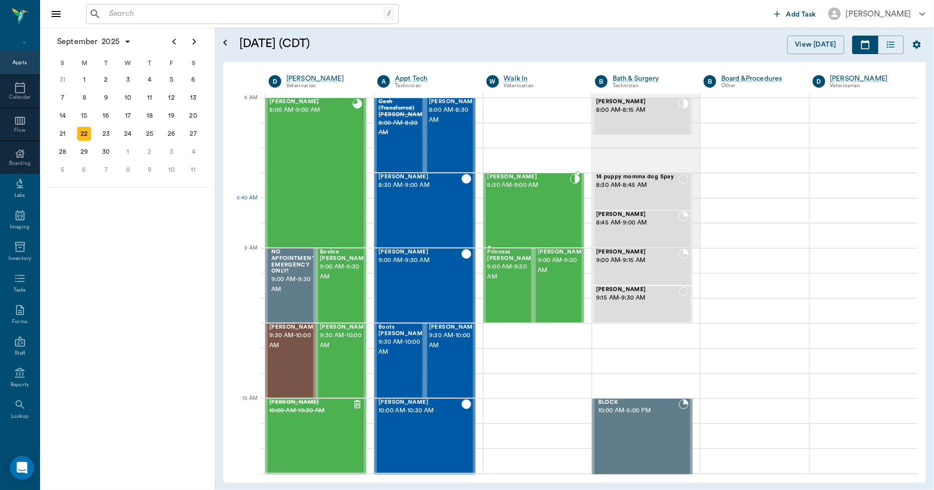
click at [545, 208] on div "[PERSON_NAME] 8:30 AM - 9:00 AM" at bounding box center [529, 210] width 83 height 73
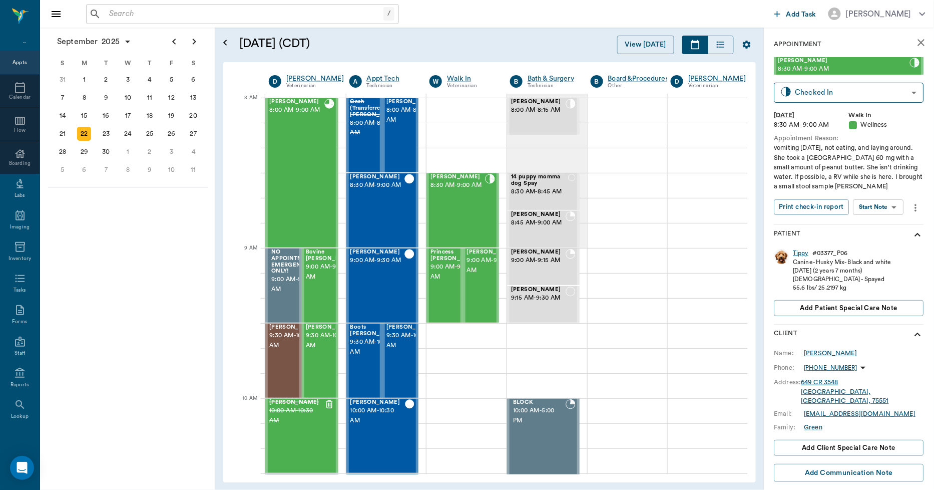
click at [801, 253] on div "Tippy" at bounding box center [801, 253] width 16 height 9
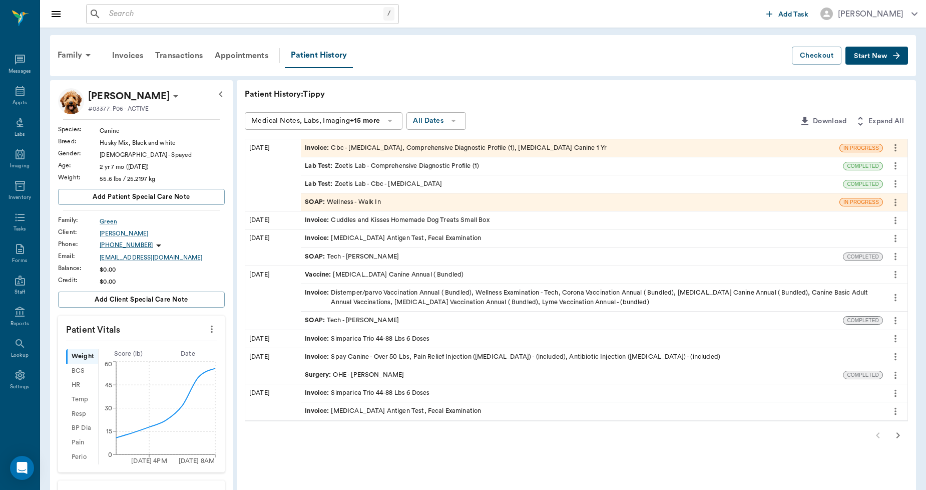
click at [396, 201] on div "SOAP : Wellness - Walk In" at bounding box center [570, 202] width 539 height 18
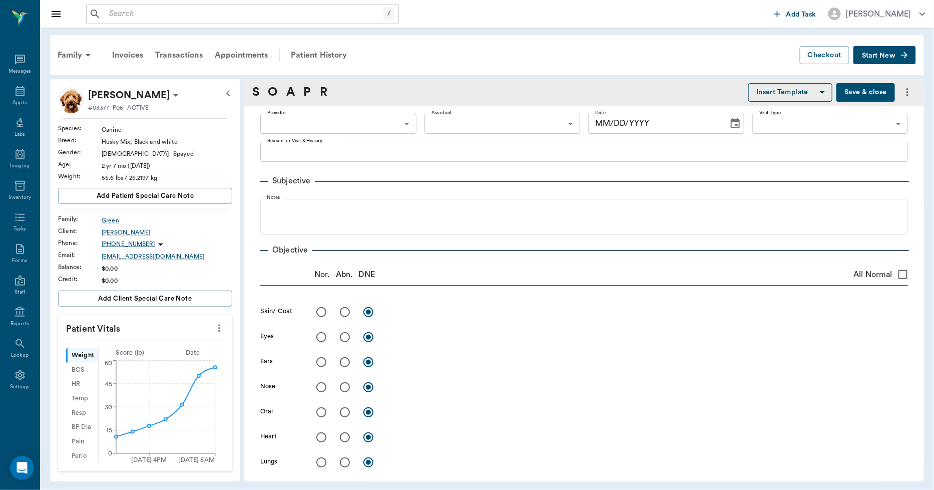
type input "63ee68728bdb516679580557"
type input "65d2be4f46e3a538d89b8c14"
type textarea "vomiting [DATE], not eating, and laying around. She took a [GEOGRAPHIC_DATA] 60…"
type input "[DATE]"
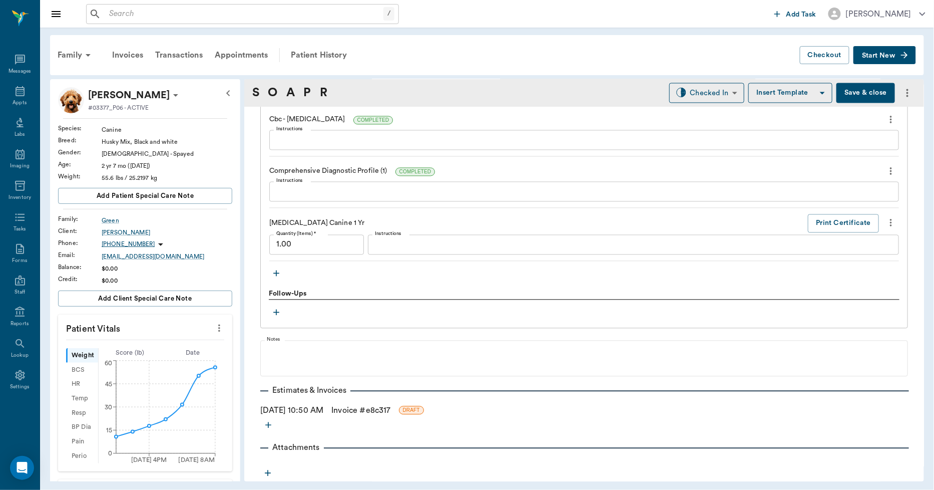
scroll to position [536, 0]
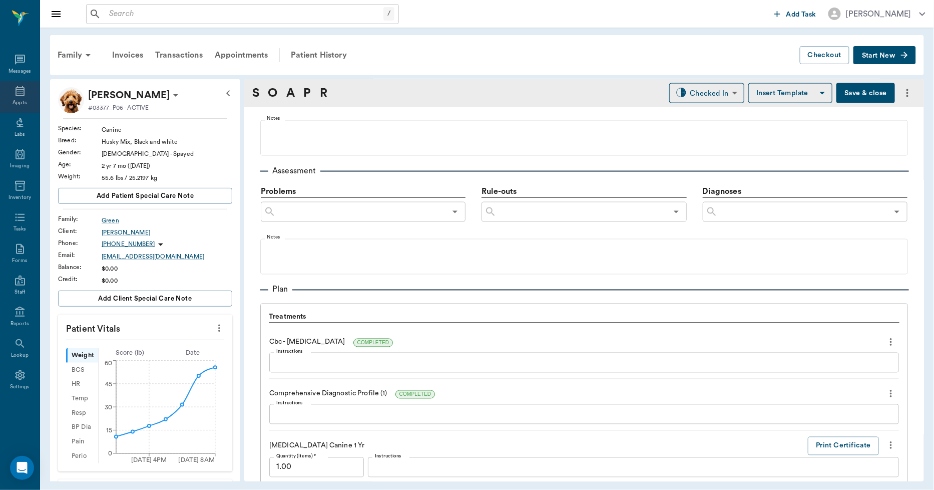
click at [28, 94] on div "Appts" at bounding box center [20, 97] width 40 height 32
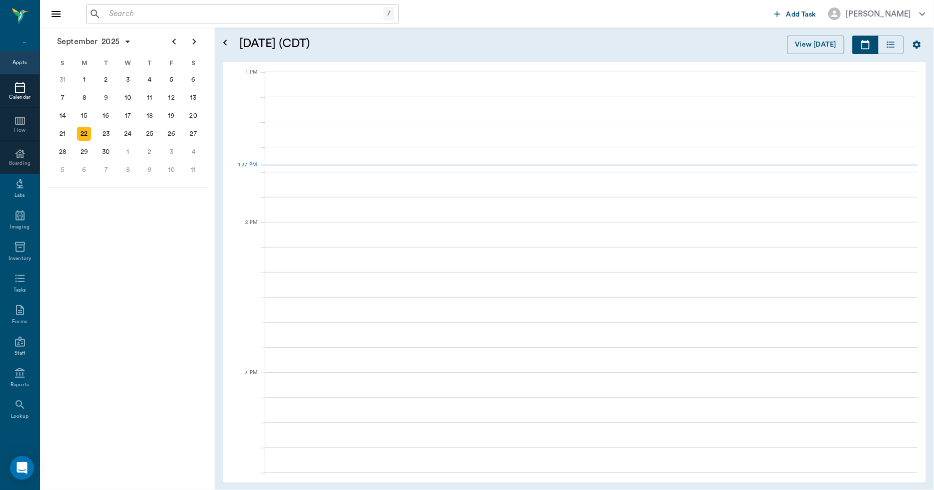
scroll to position [752, 0]
